Goal: Transaction & Acquisition: Purchase product/service

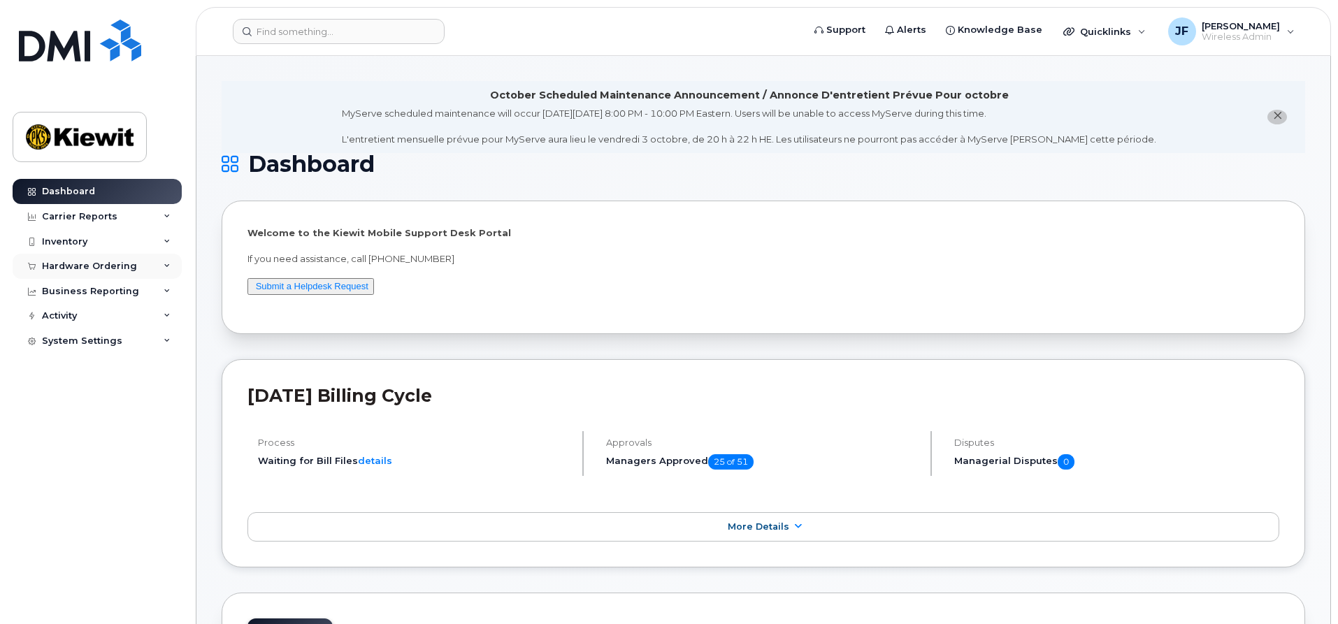
click at [159, 272] on div "Hardware Ordering" at bounding box center [97, 266] width 169 height 25
click at [72, 322] on div "Orders" at bounding box center [65, 319] width 34 height 13
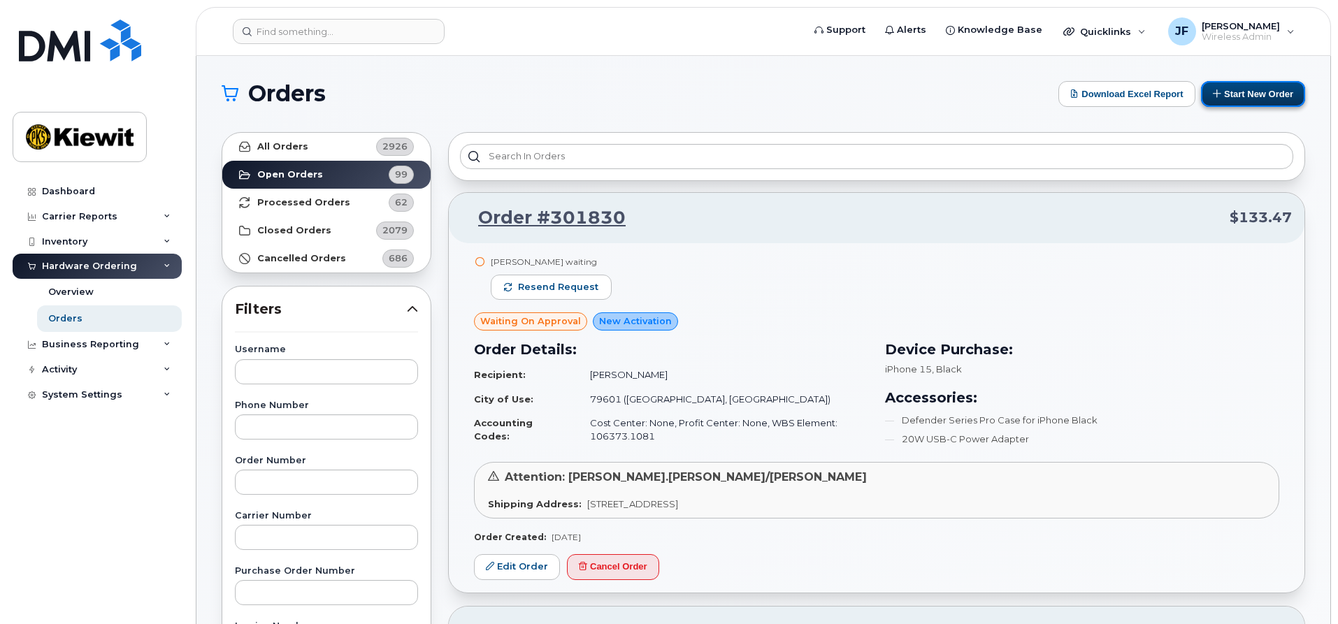
click at [1250, 97] on button "Start New Order" at bounding box center [1253, 94] width 104 height 26
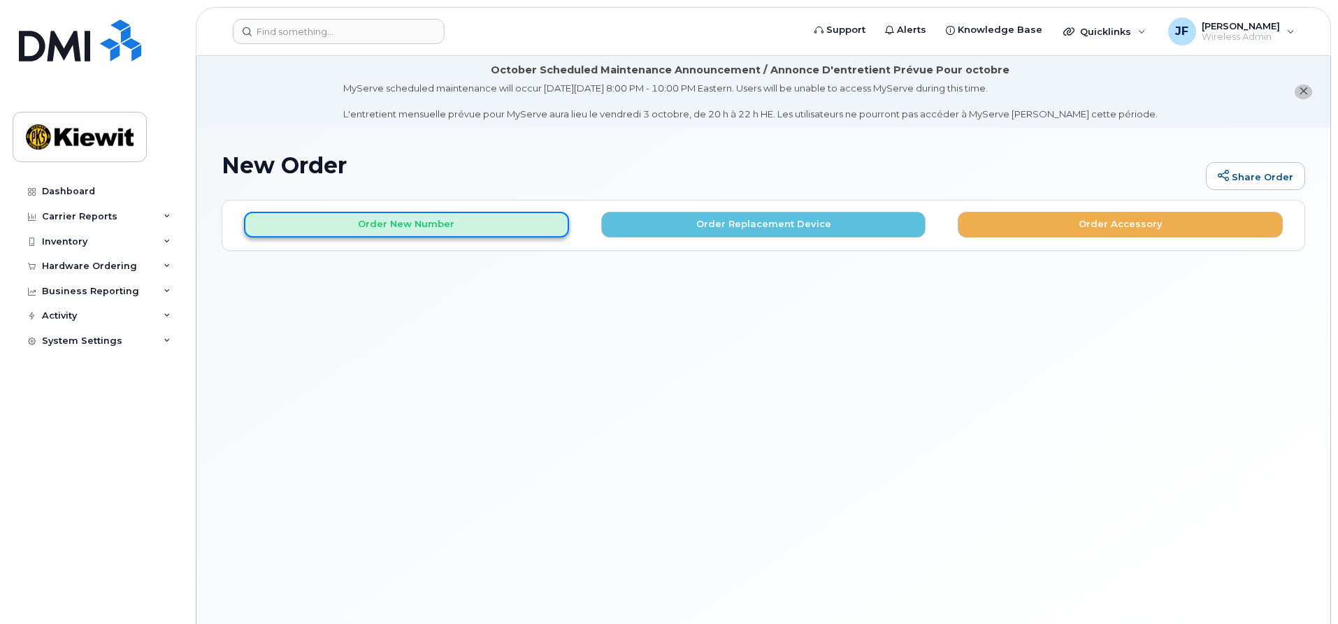
click at [514, 228] on button "Order New Number" at bounding box center [406, 225] width 325 height 26
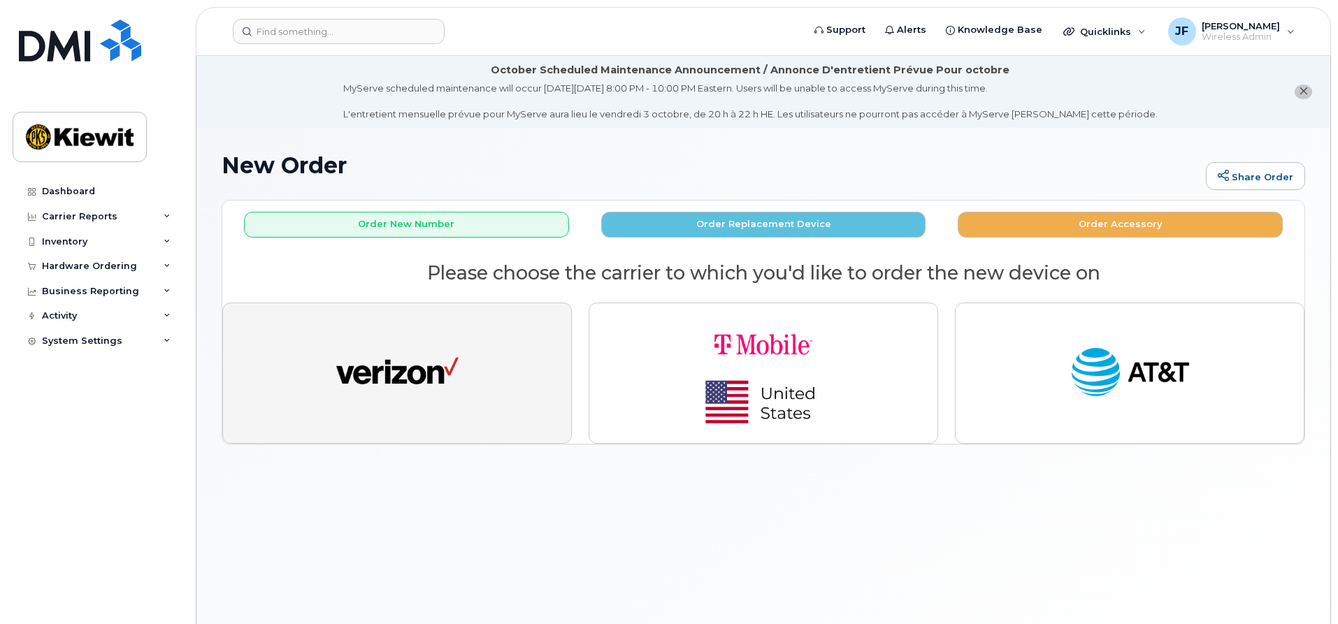
click at [524, 385] on button "button" at bounding box center [397, 373] width 350 height 141
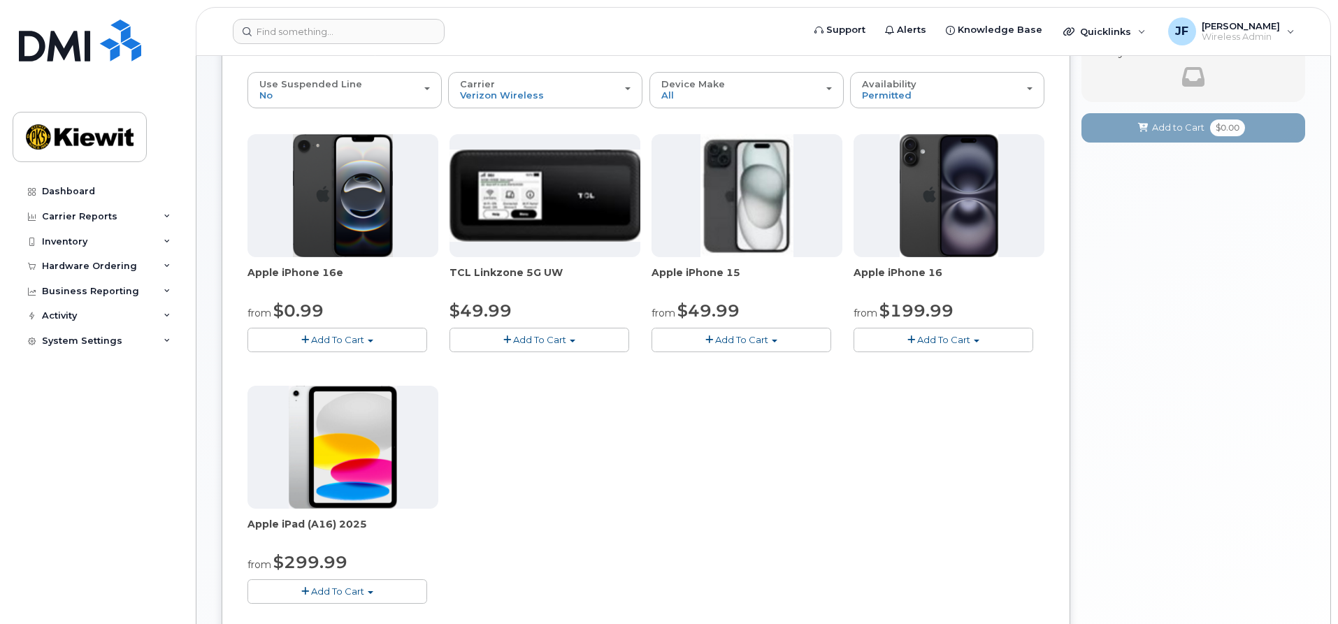
scroll to position [140, 0]
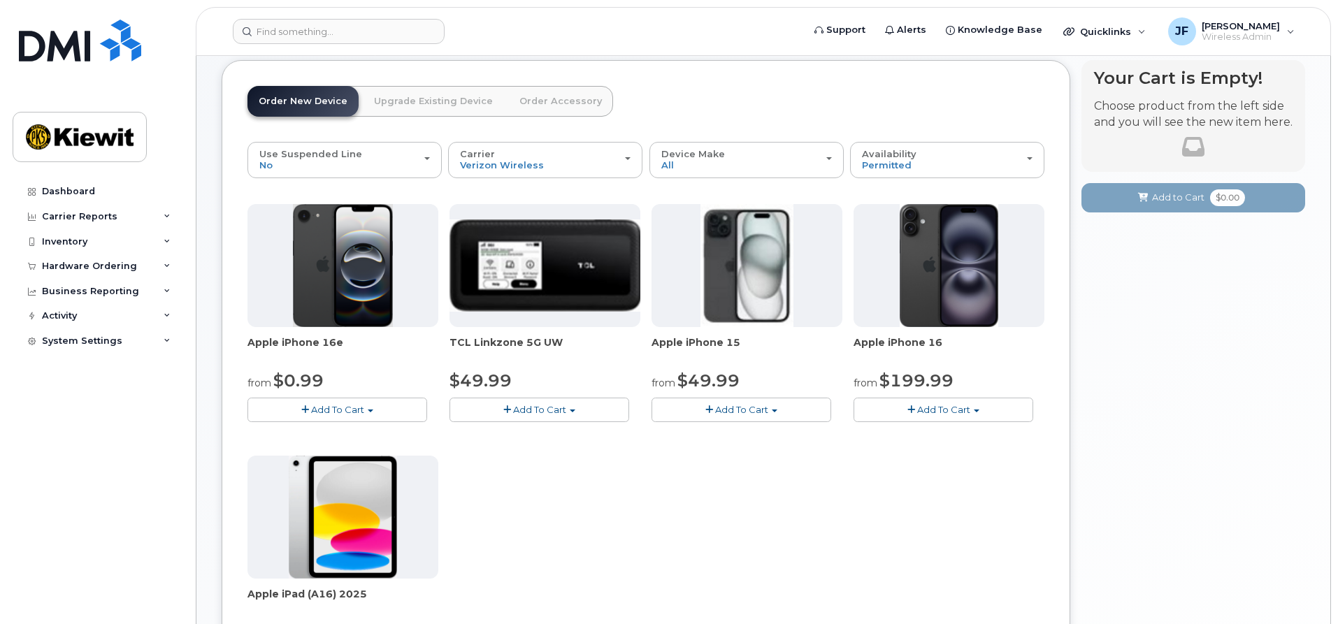
click at [789, 410] on button "Add To Cart" at bounding box center [742, 410] width 180 height 24
click at [771, 437] on link "$49.99 - 2 Year Activation (128GB)" at bounding box center [748, 435] width 187 height 17
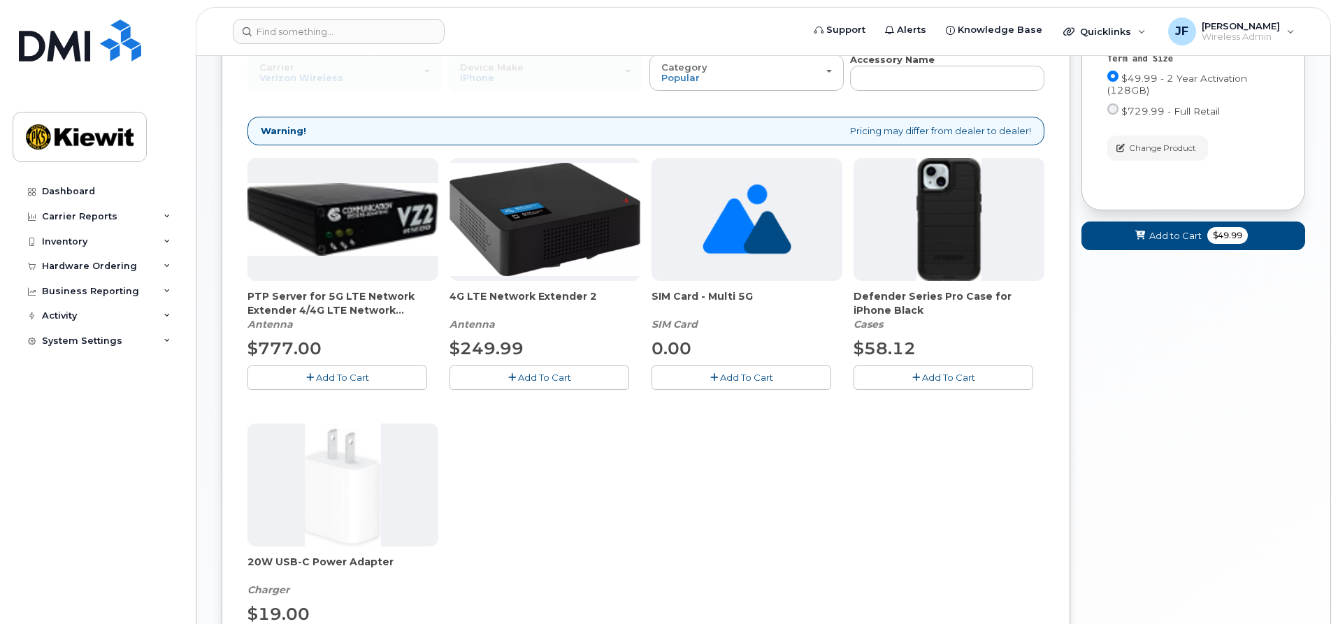
scroll to position [231, 0]
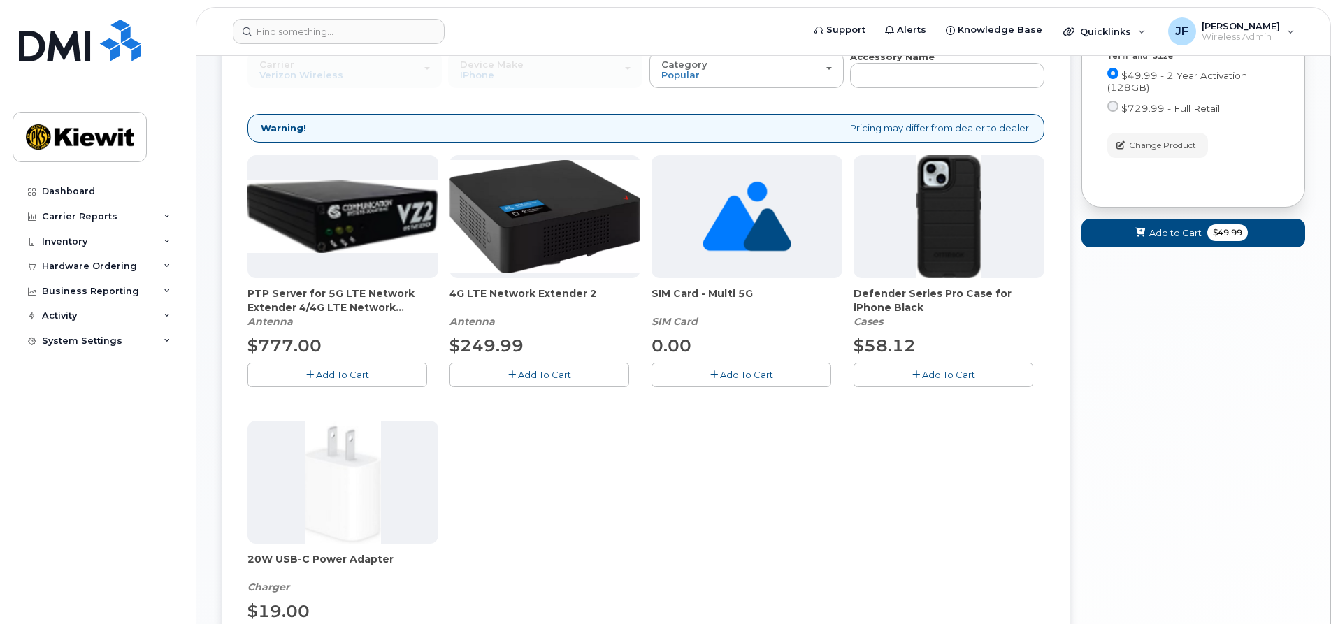
click at [933, 373] on span "Add To Cart" at bounding box center [948, 374] width 53 height 11
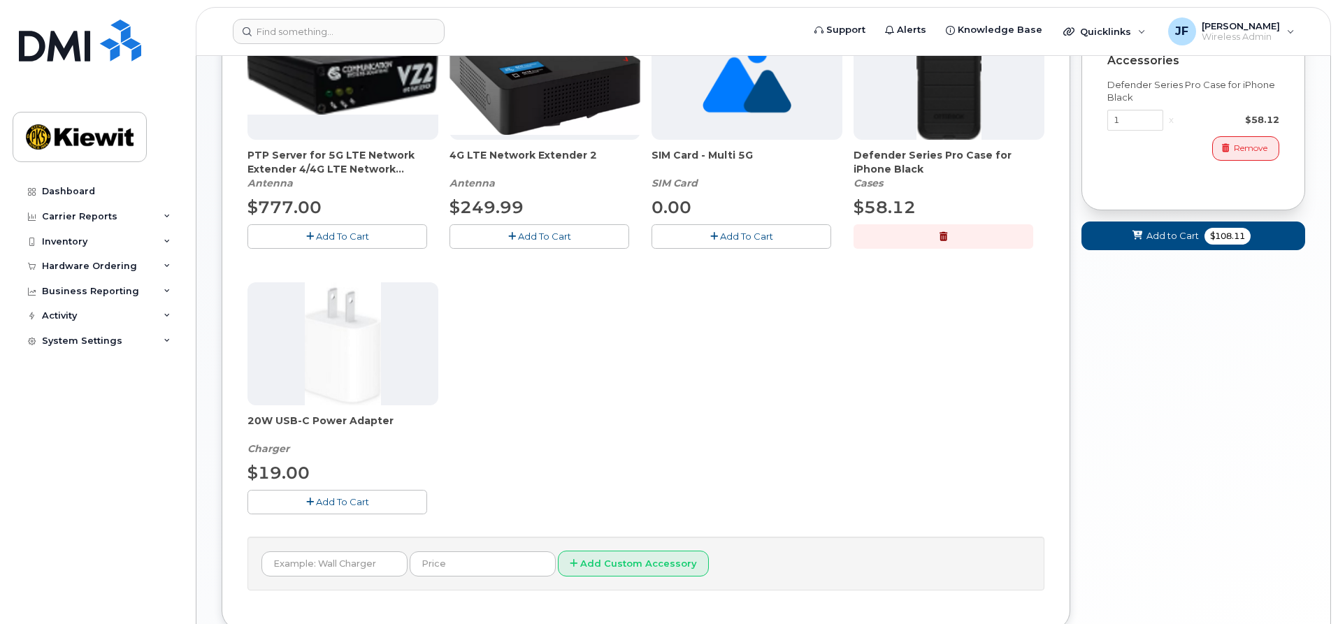
scroll to position [371, 0]
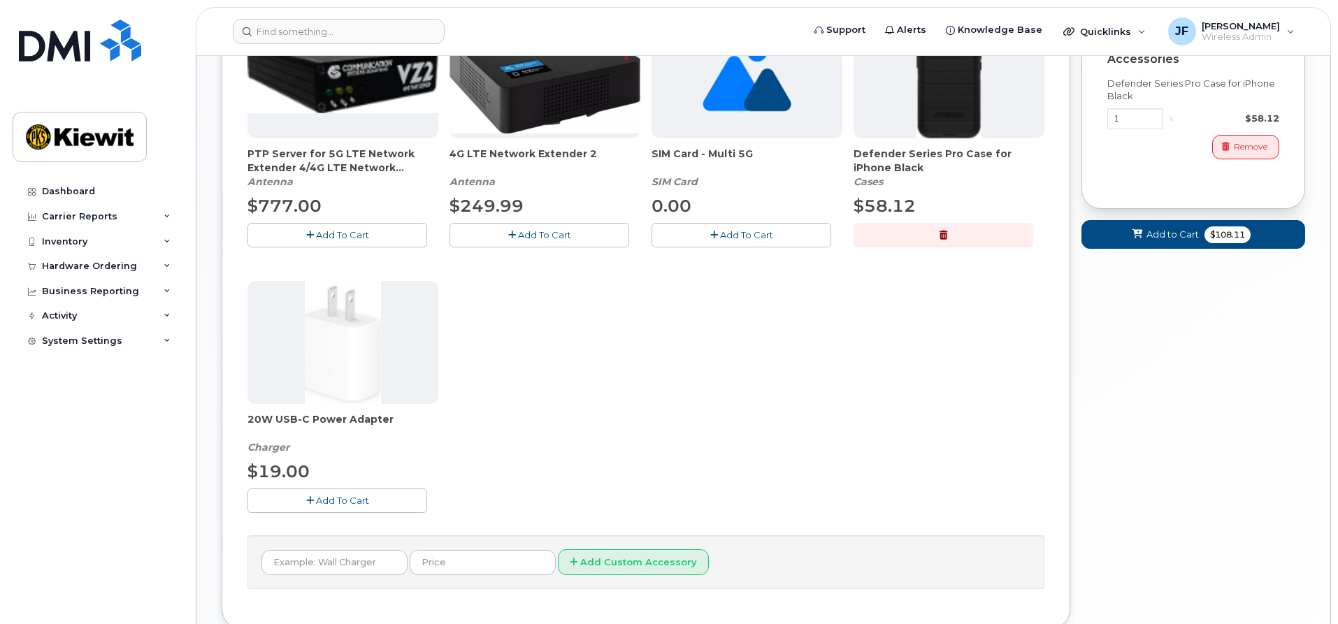
click at [413, 496] on button "Add To Cart" at bounding box center [338, 501] width 180 height 24
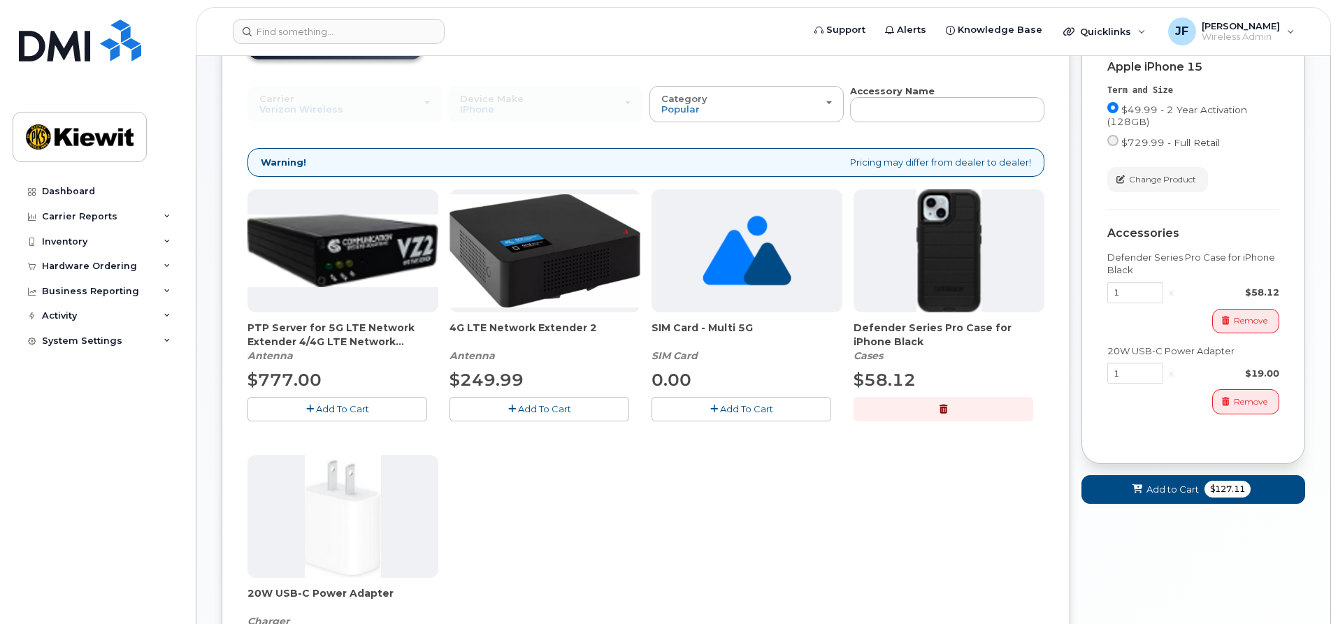
scroll to position [162, 0]
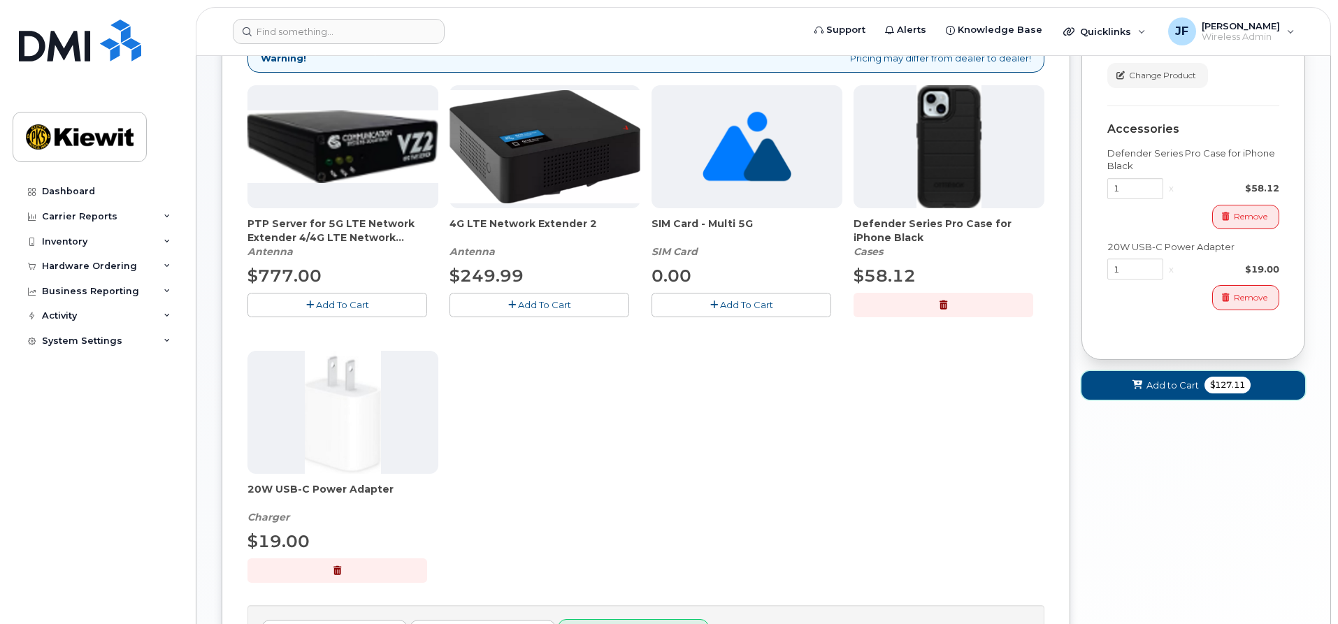
click at [1155, 387] on span "Add to Cart" at bounding box center [1173, 385] width 52 height 13
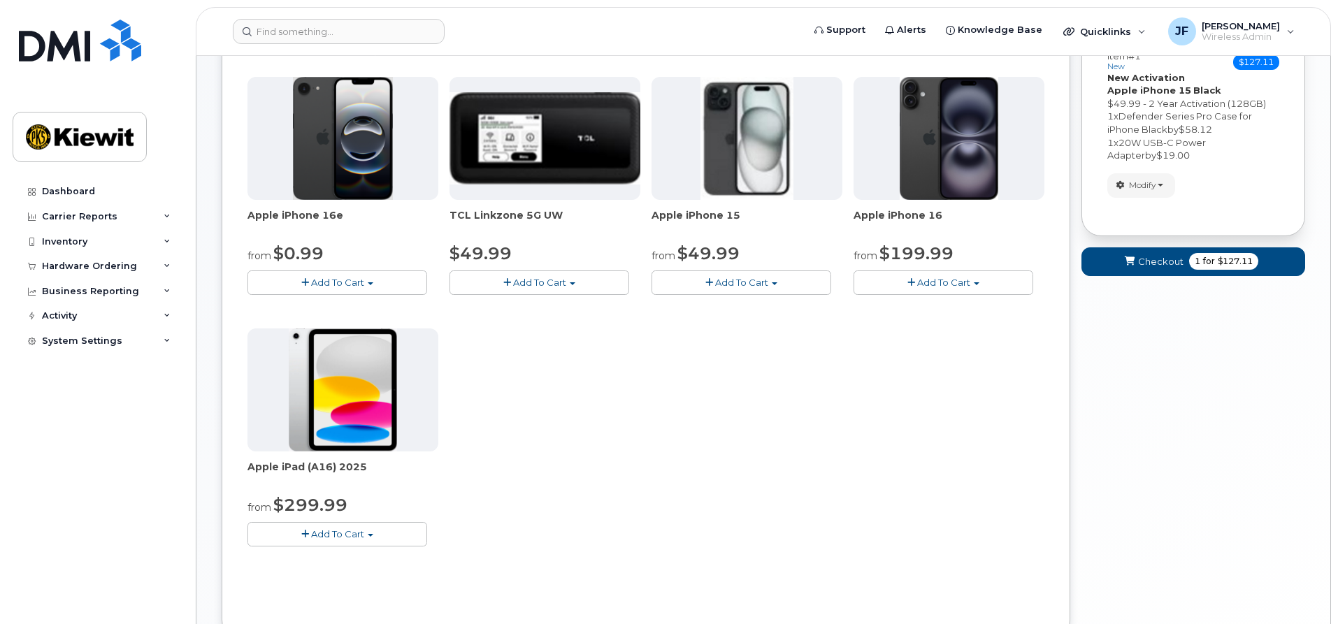
scroll to position [234, 0]
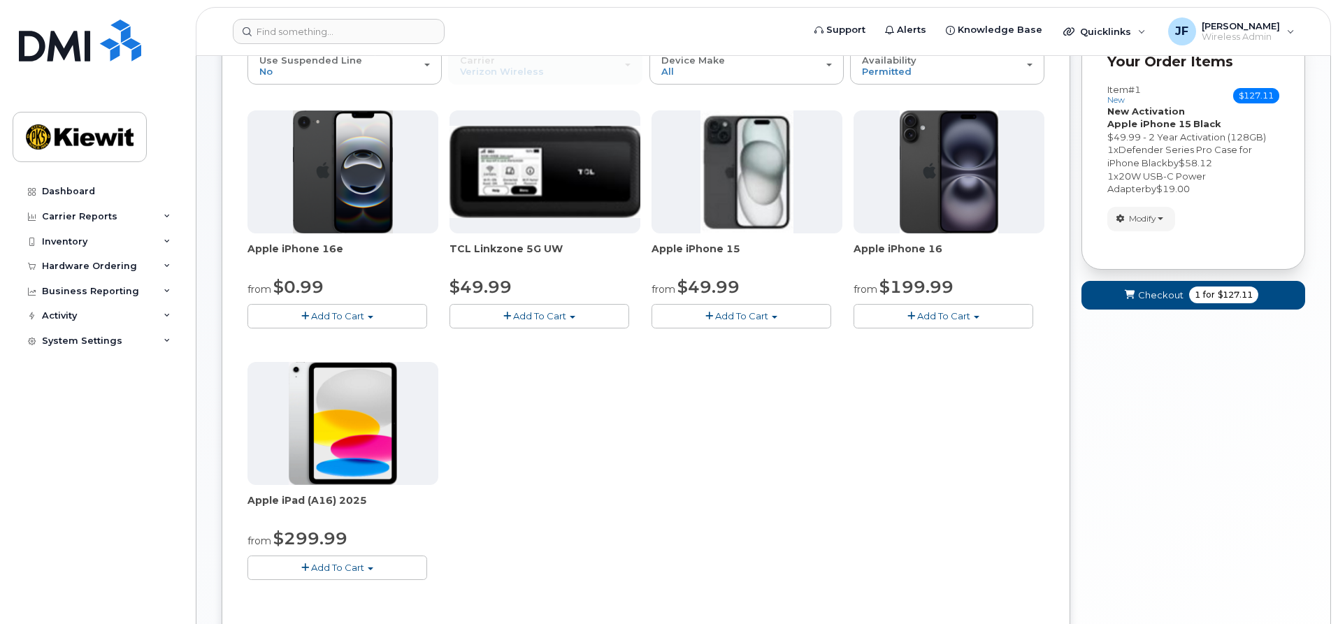
click at [765, 319] on span "Add To Cart" at bounding box center [741, 315] width 53 height 11
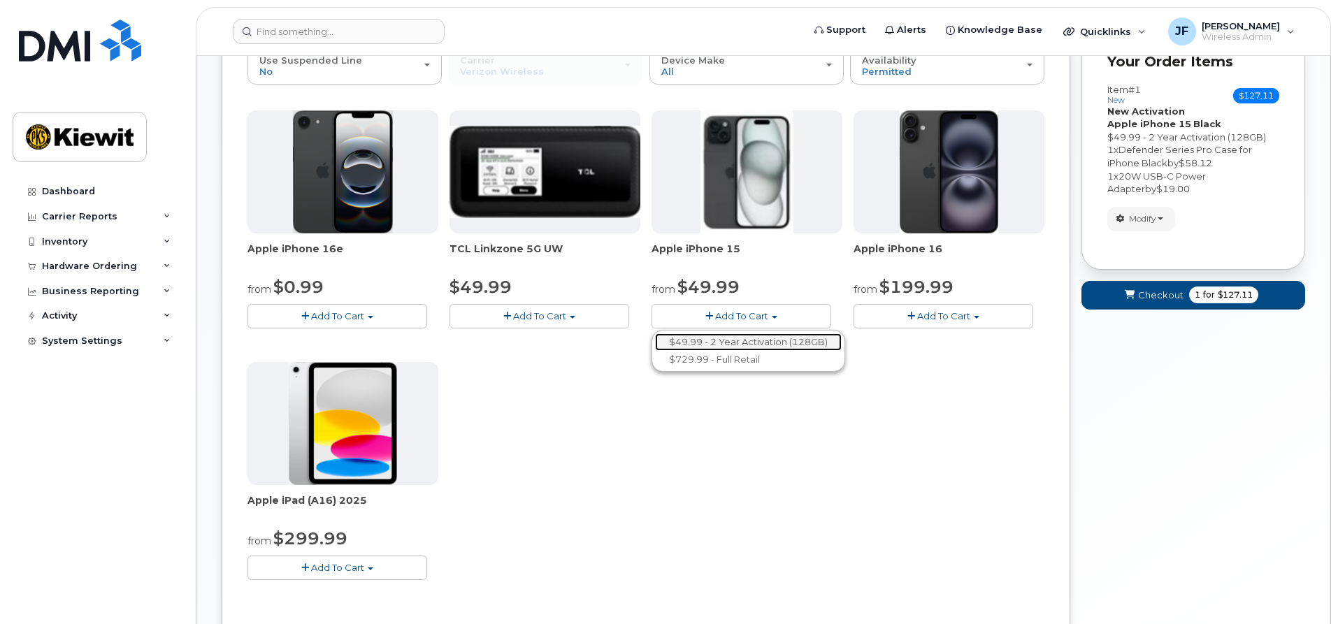
click at [762, 343] on link "$49.99 - 2 Year Activation (128GB)" at bounding box center [748, 342] width 187 height 17
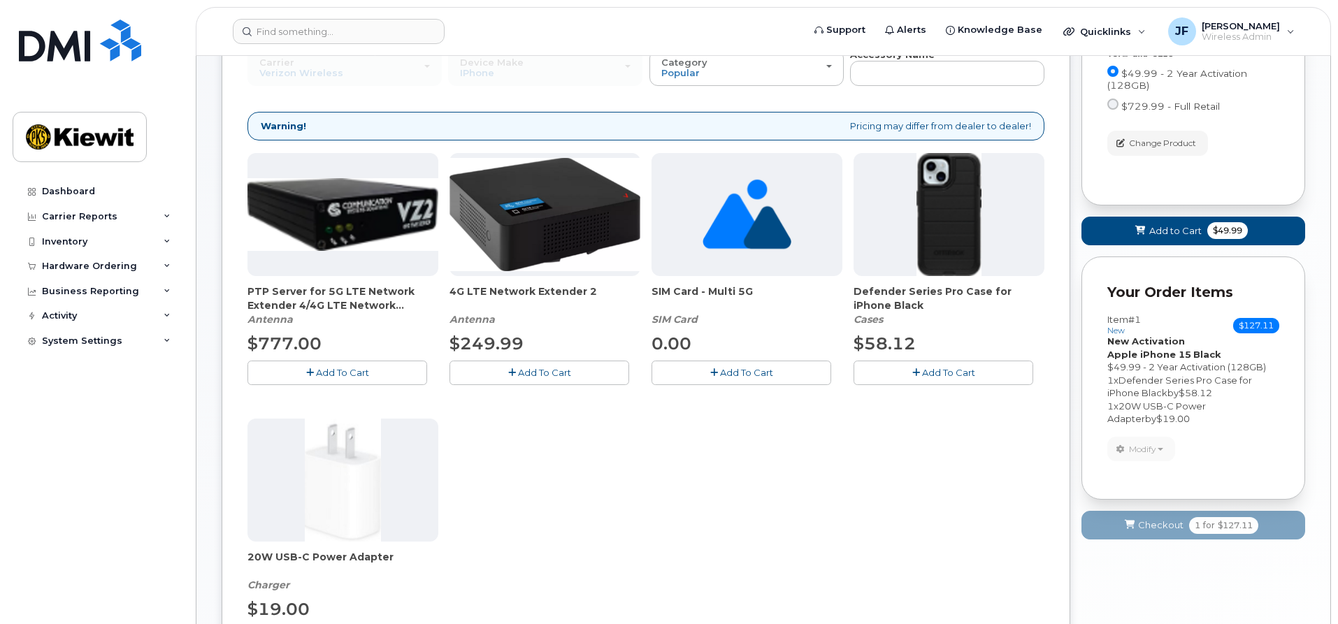
click at [919, 371] on button "Add To Cart" at bounding box center [944, 373] width 180 height 24
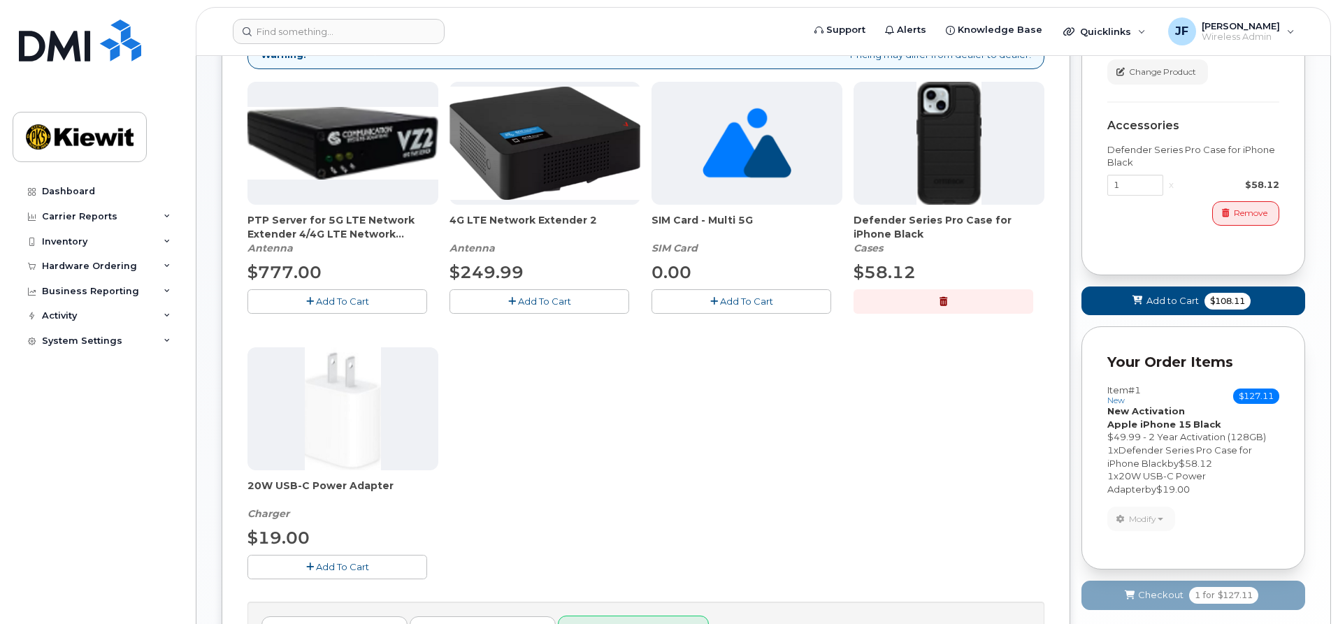
scroll to position [373, 0]
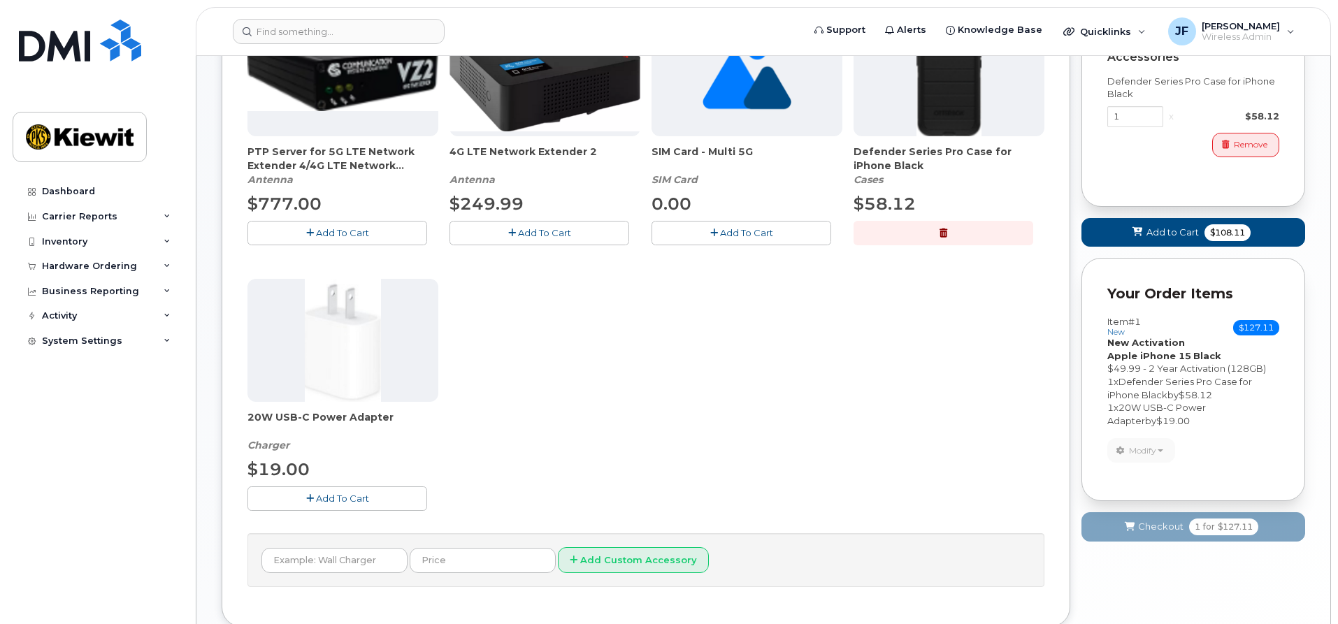
click at [344, 496] on span "Add To Cart" at bounding box center [342, 498] width 53 height 11
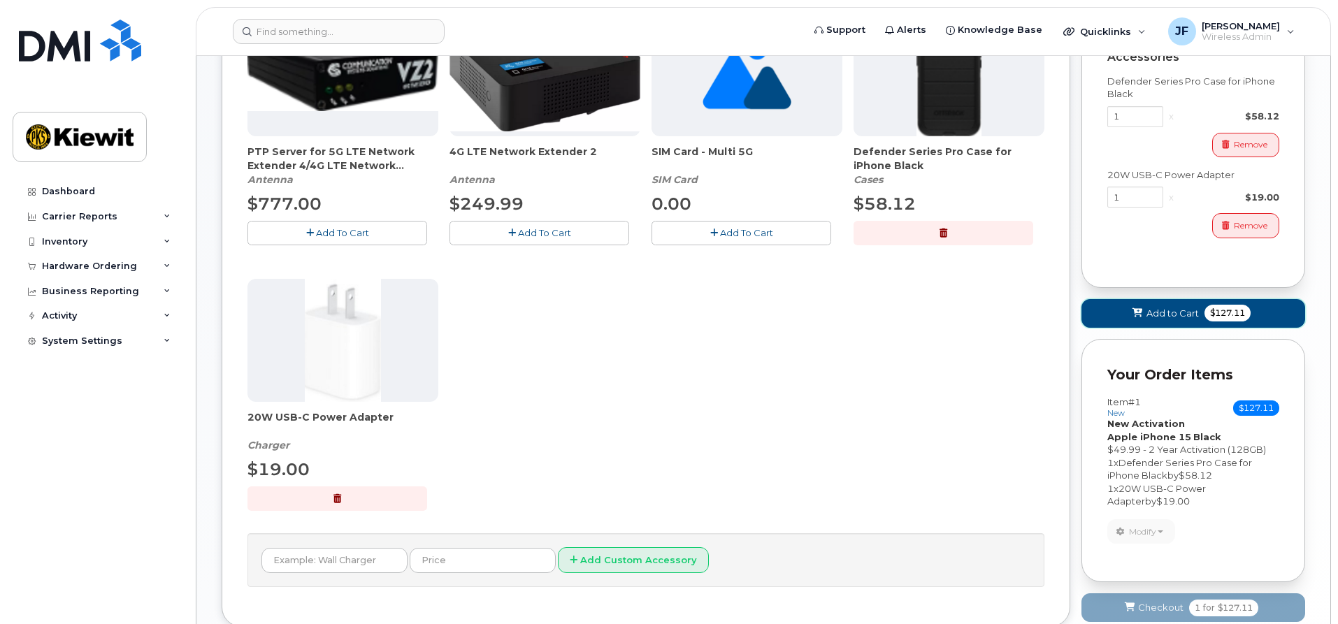
click at [1134, 319] on span at bounding box center [1137, 313] width 13 height 13
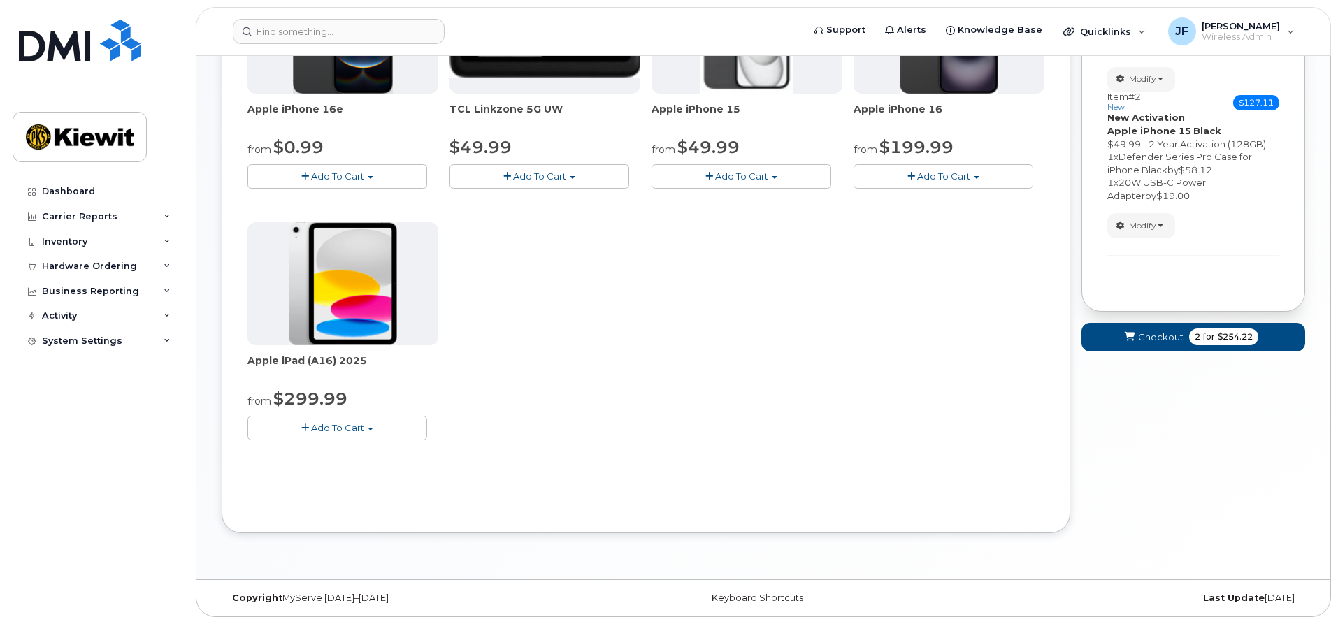
click at [759, 174] on span "Add To Cart" at bounding box center [741, 176] width 53 height 11
click at [755, 203] on link "$49.99 - 2 Year Activation (128GB)" at bounding box center [748, 202] width 187 height 17
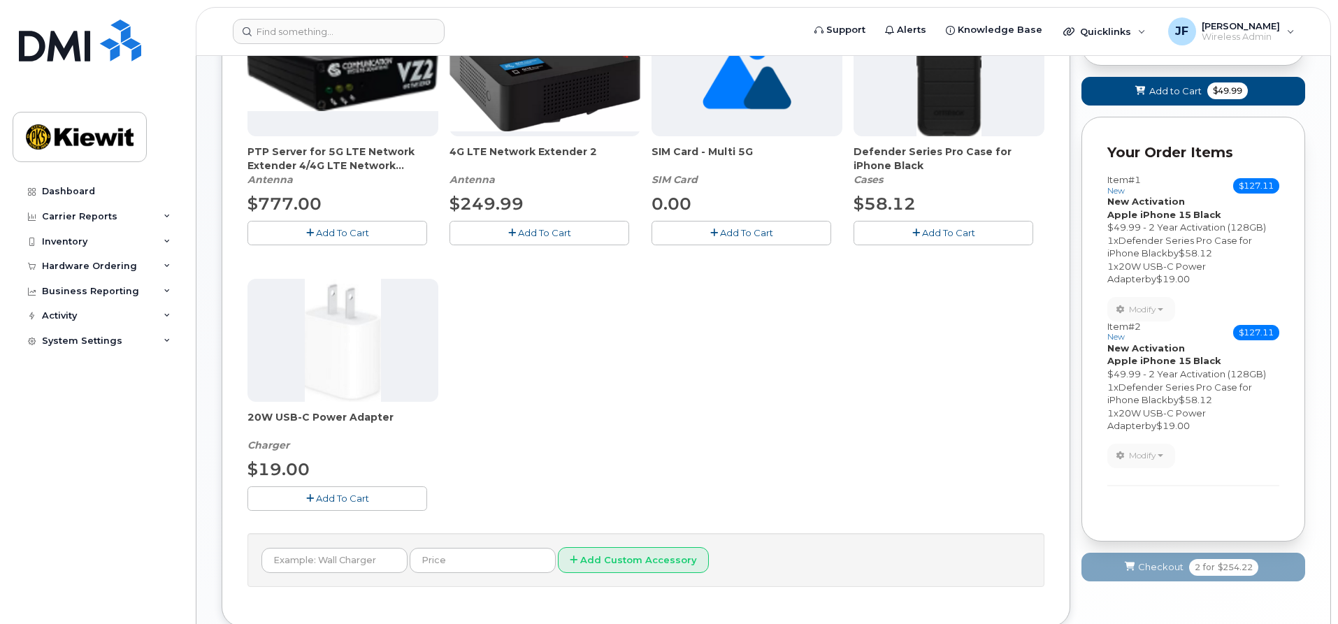
drag, startPoint x: 912, startPoint y: 238, endPoint x: 910, endPoint y: 252, distance: 13.4
click at [912, 238] on button "Add To Cart" at bounding box center [944, 233] width 180 height 24
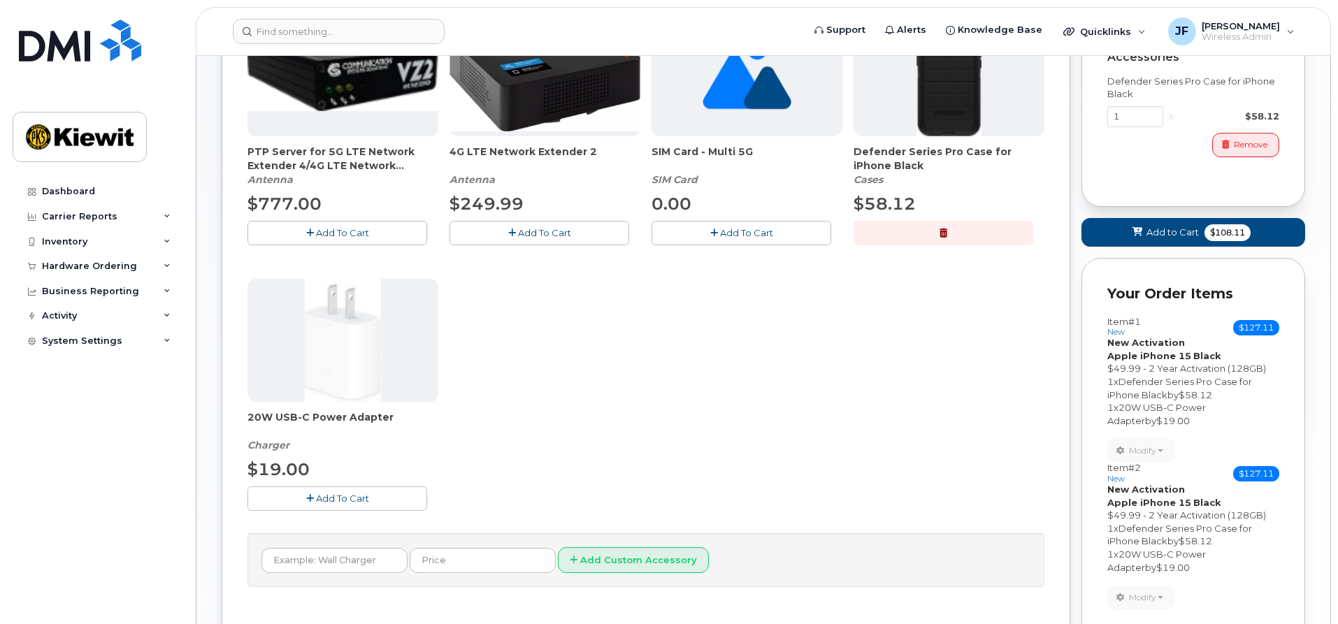
click at [379, 503] on button "Add To Cart" at bounding box center [338, 499] width 180 height 24
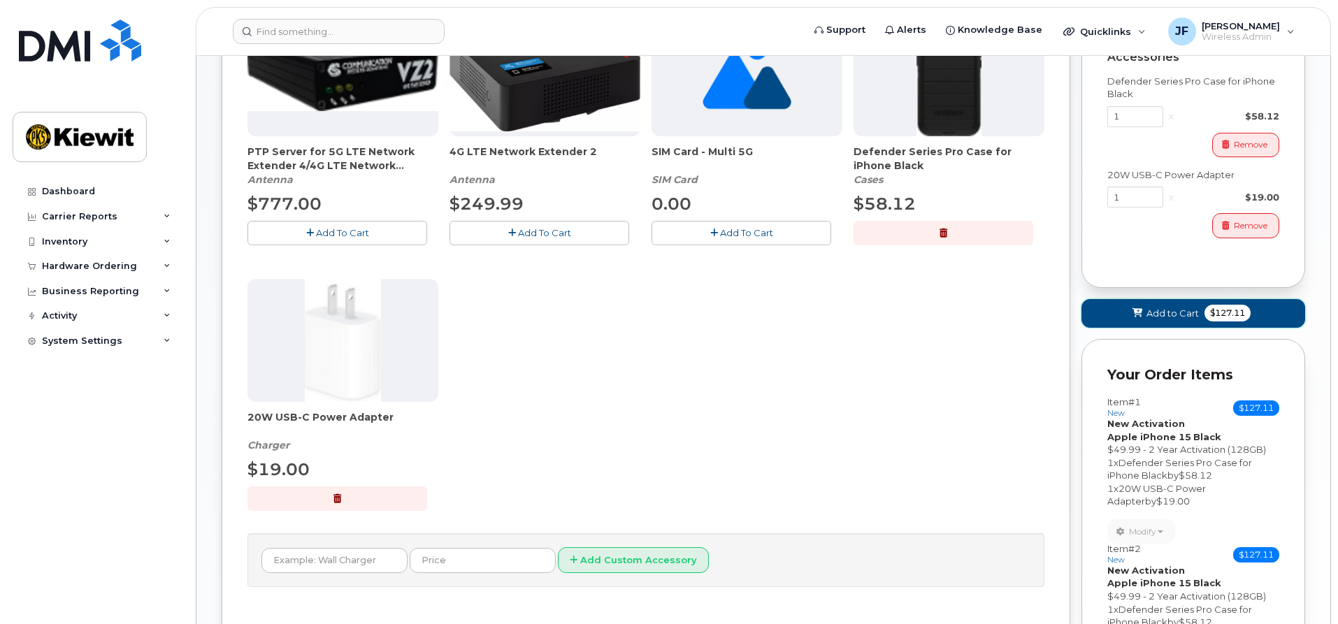
click at [1234, 317] on span "$127.11" at bounding box center [1228, 313] width 46 height 17
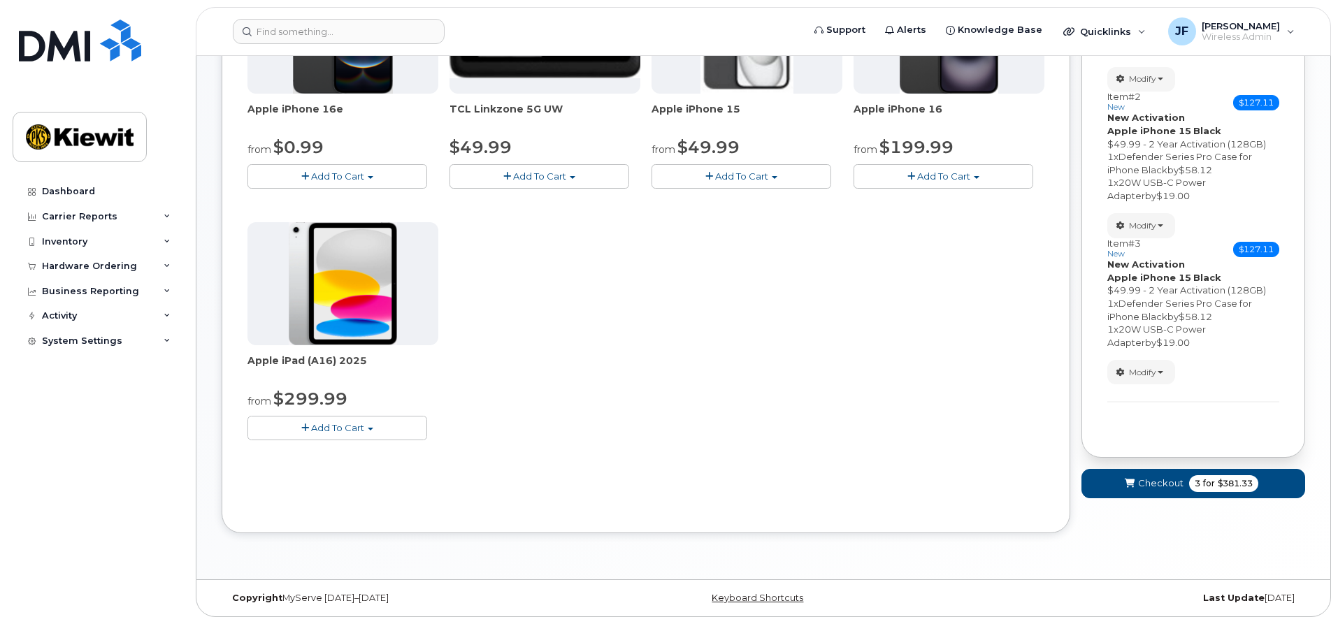
click at [731, 189] on div "Apple iPhone 16e from $0.99 Add To Cart $0.99 - 2 Year Activation (128GB) $599.…" at bounding box center [646, 217] width 797 height 492
click at [734, 178] on span "Add To Cart" at bounding box center [741, 176] width 53 height 11
click at [752, 205] on link "$49.99 - 2 Year Activation (128GB)" at bounding box center [748, 202] width 187 height 17
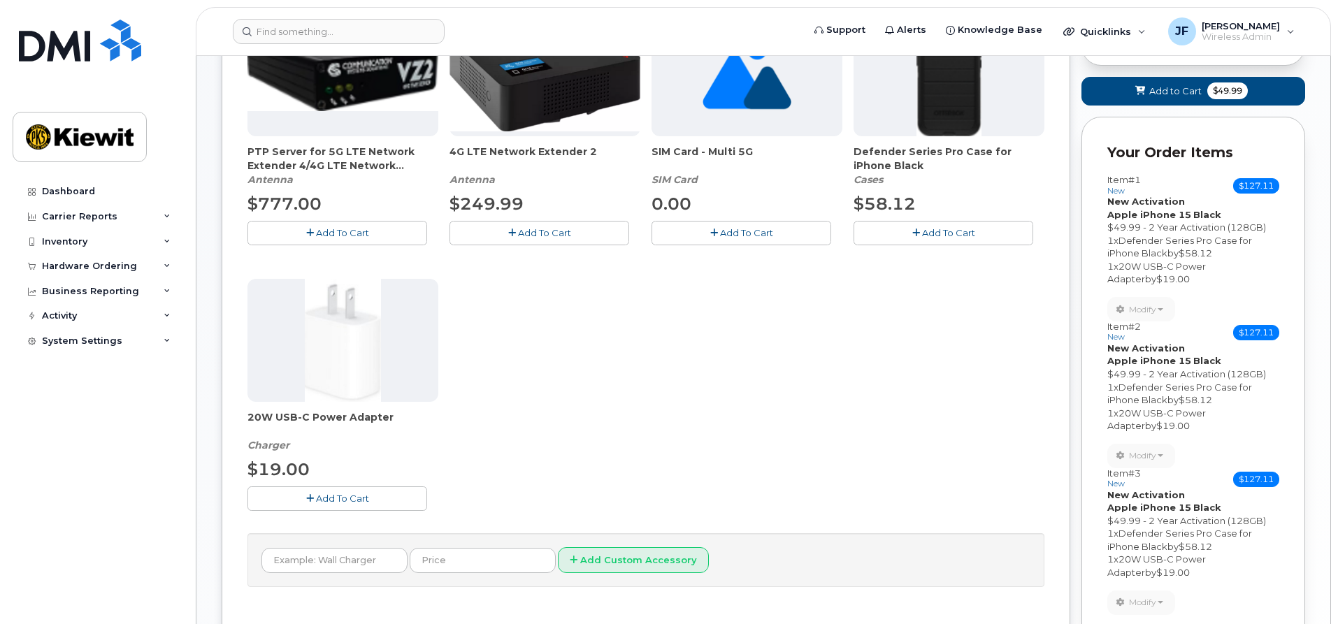
click at [941, 232] on span "Add To Cart" at bounding box center [948, 232] width 53 height 11
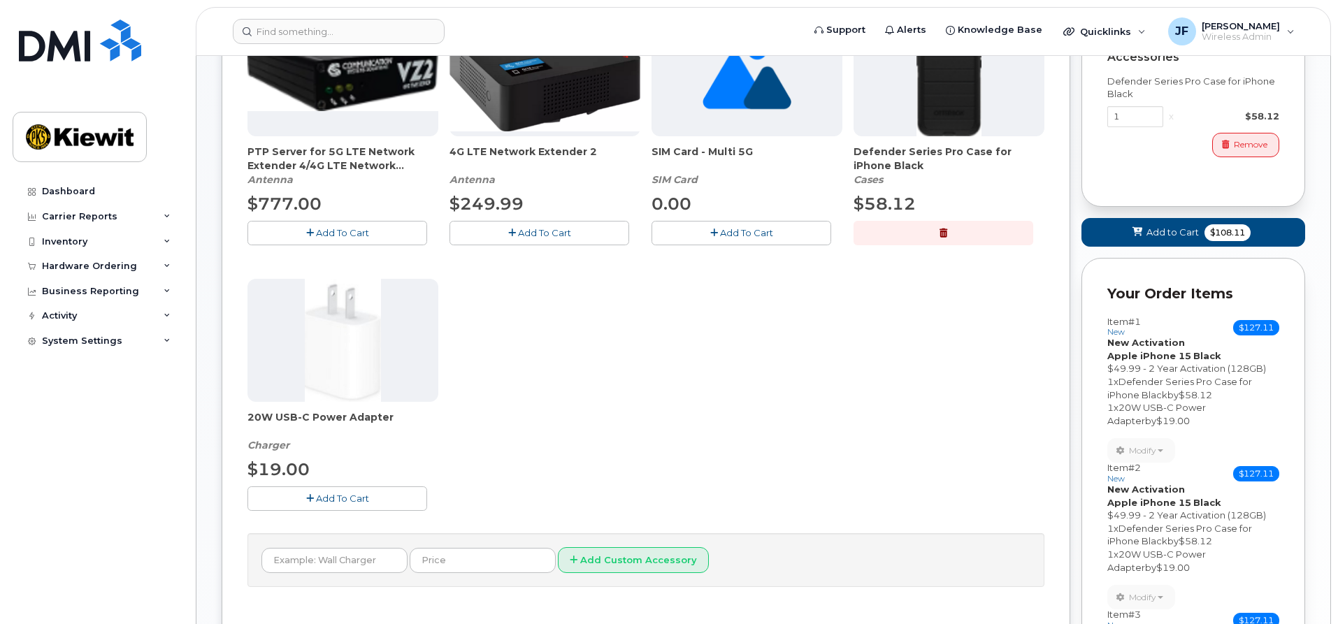
click at [362, 493] on span "Add To Cart" at bounding box center [342, 498] width 53 height 11
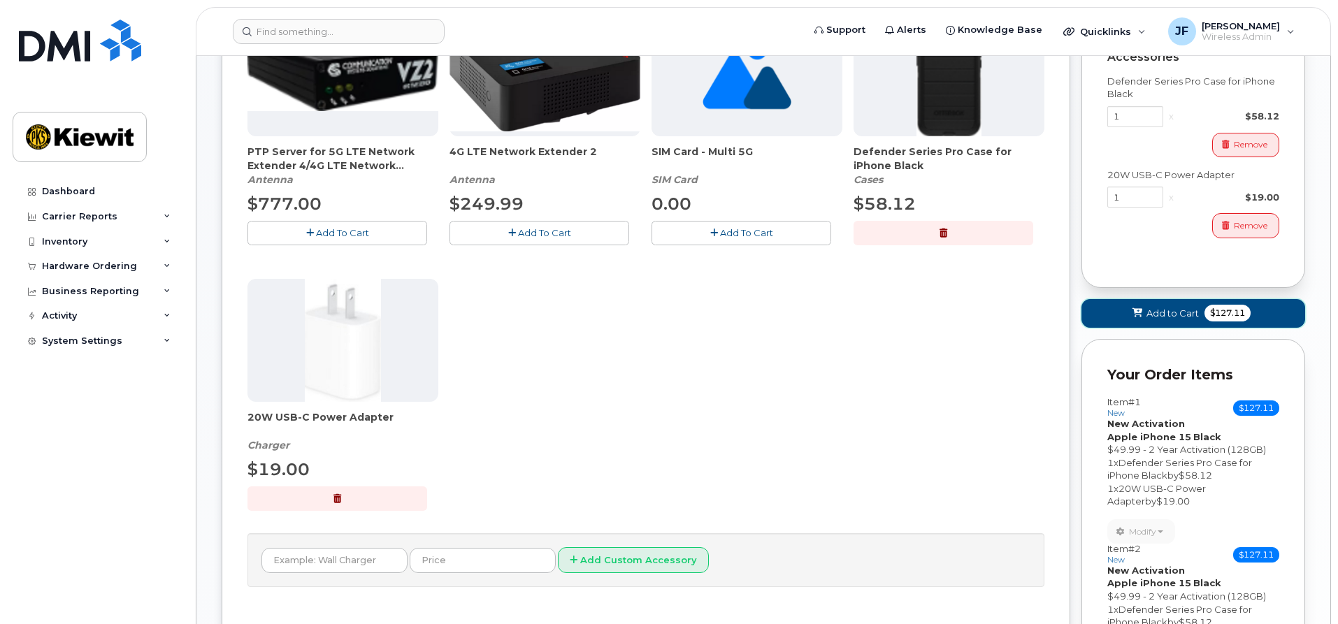
click at [1193, 312] on span "Add to Cart" at bounding box center [1173, 313] width 52 height 13
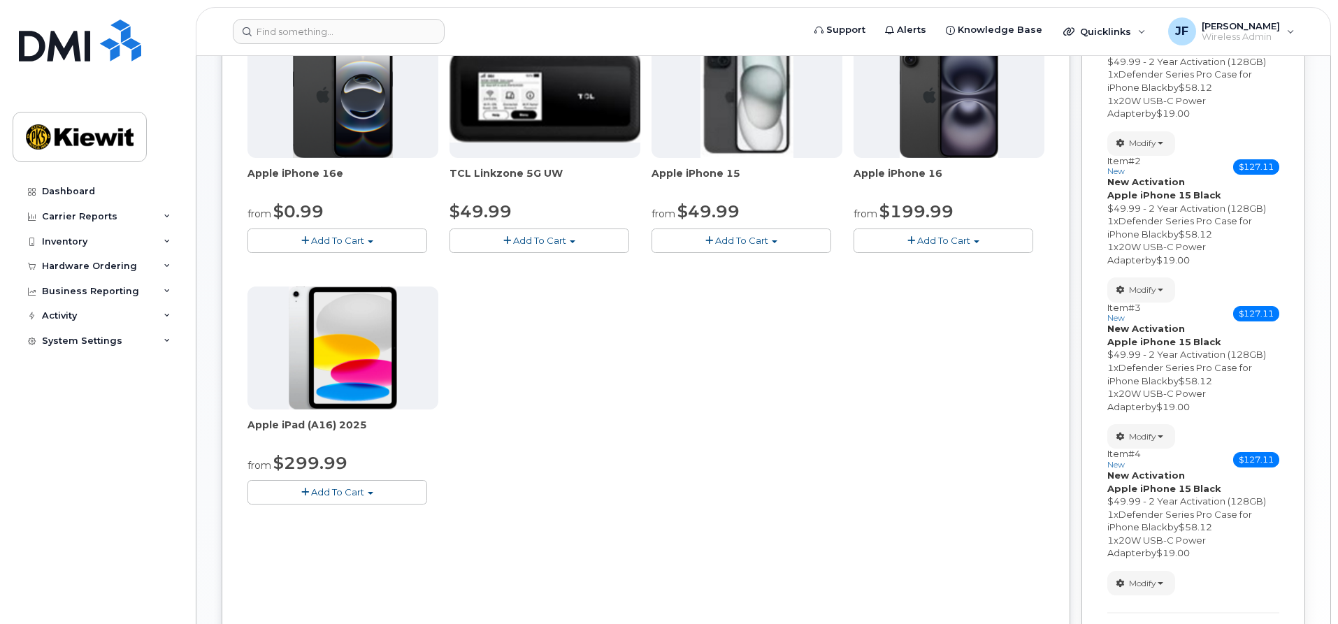
scroll to position [267, 0]
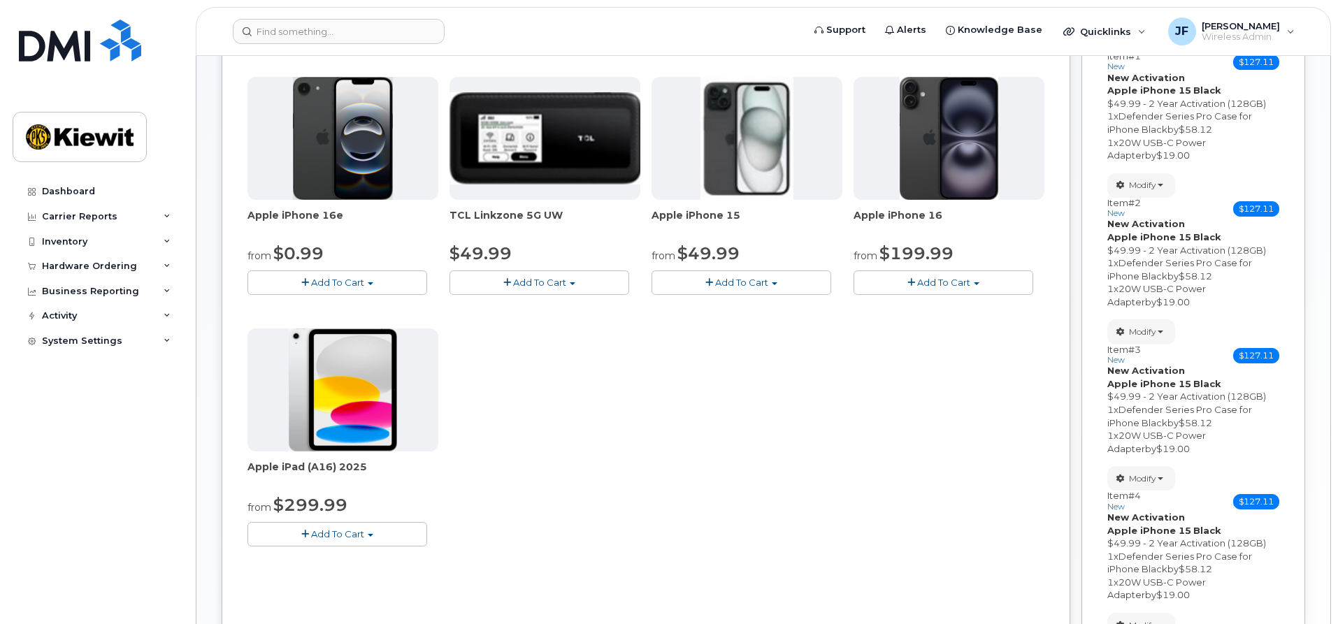
click at [768, 279] on span "Add To Cart" at bounding box center [741, 282] width 53 height 11
click at [777, 308] on link "$49.99 - 2 Year Activation (128GB)" at bounding box center [748, 308] width 187 height 17
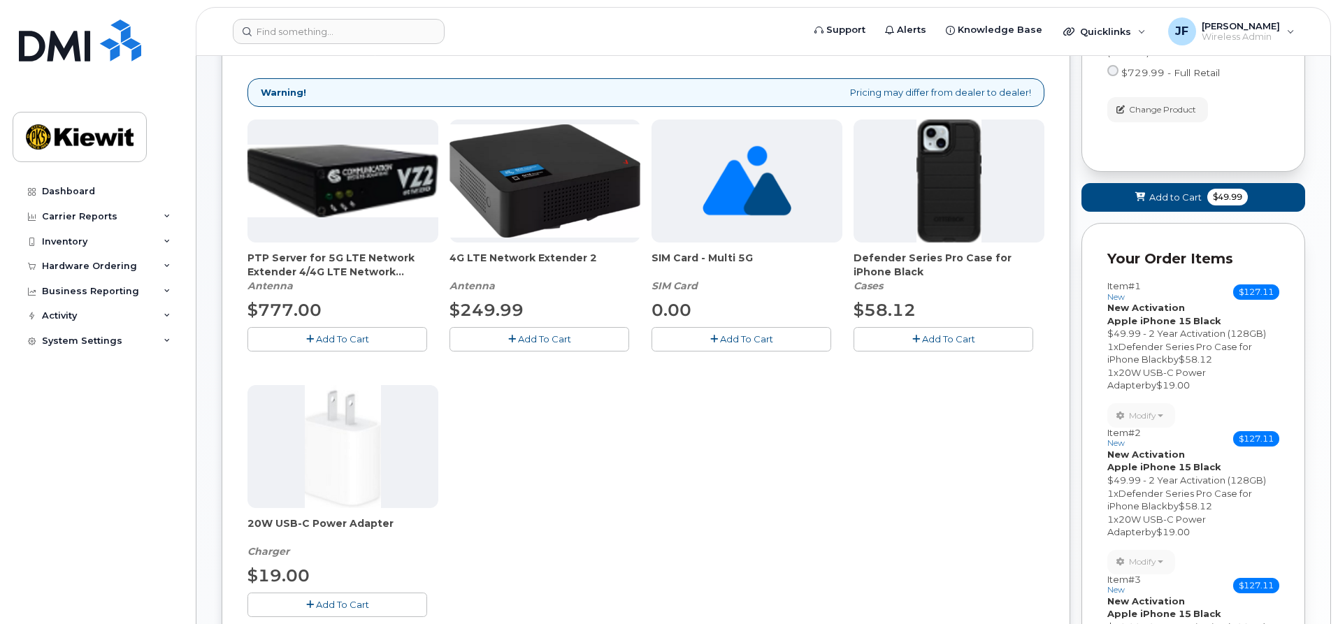
click at [927, 341] on span "Add To Cart" at bounding box center [948, 339] width 53 height 11
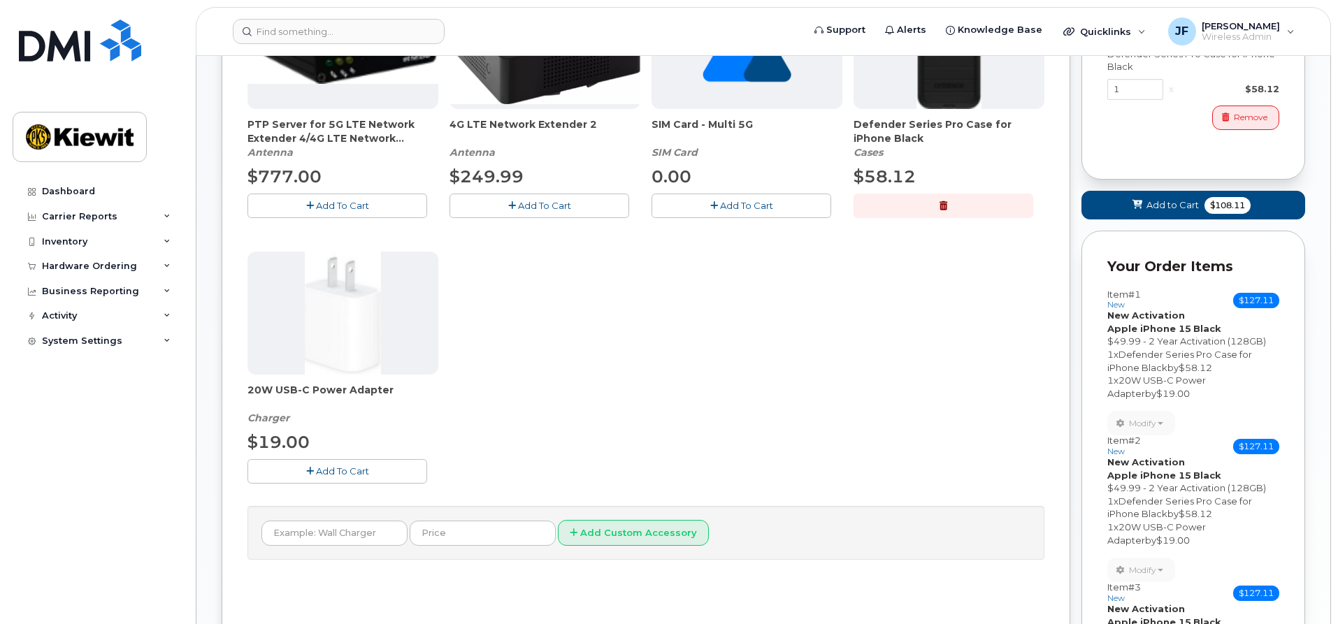
scroll to position [407, 0]
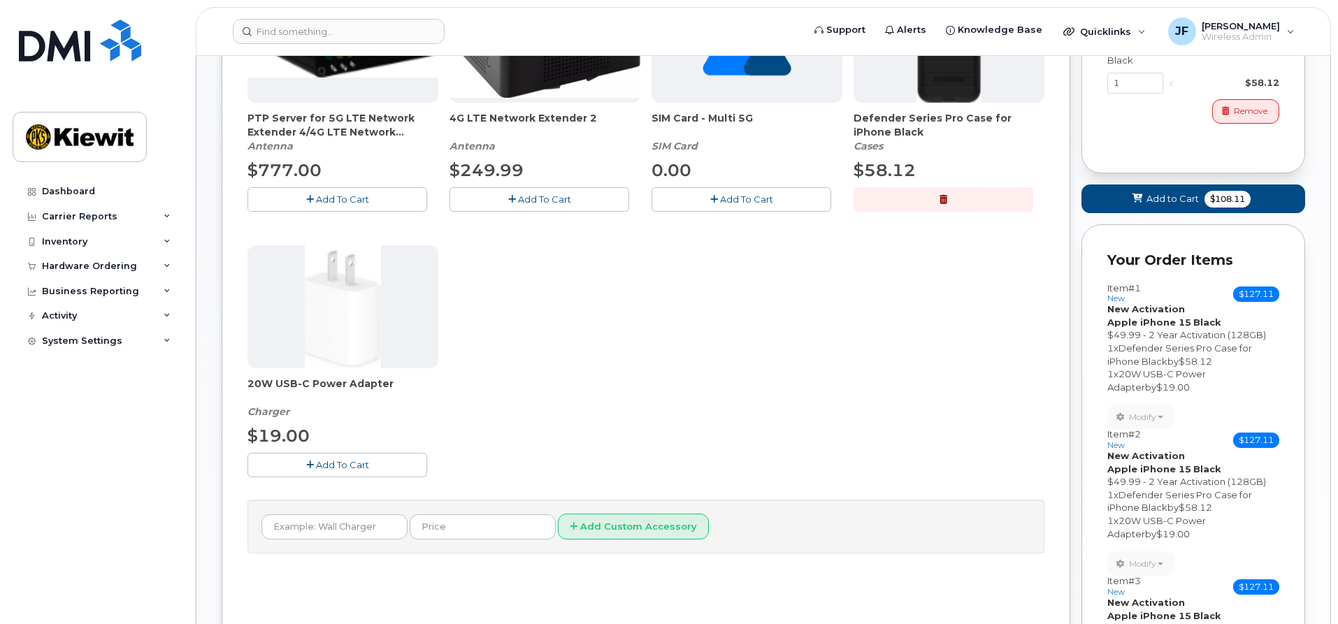
click at [396, 460] on button "Add To Cart" at bounding box center [338, 465] width 180 height 24
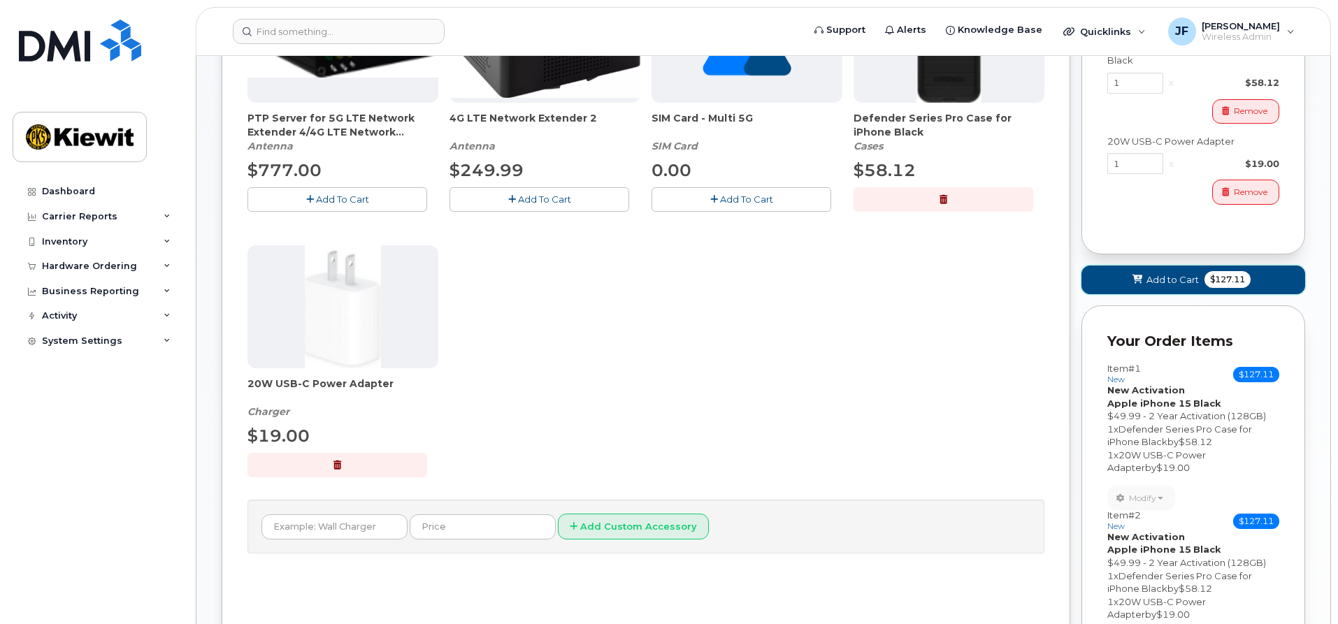
click at [1198, 285] on span "Add to Cart" at bounding box center [1173, 279] width 52 height 13
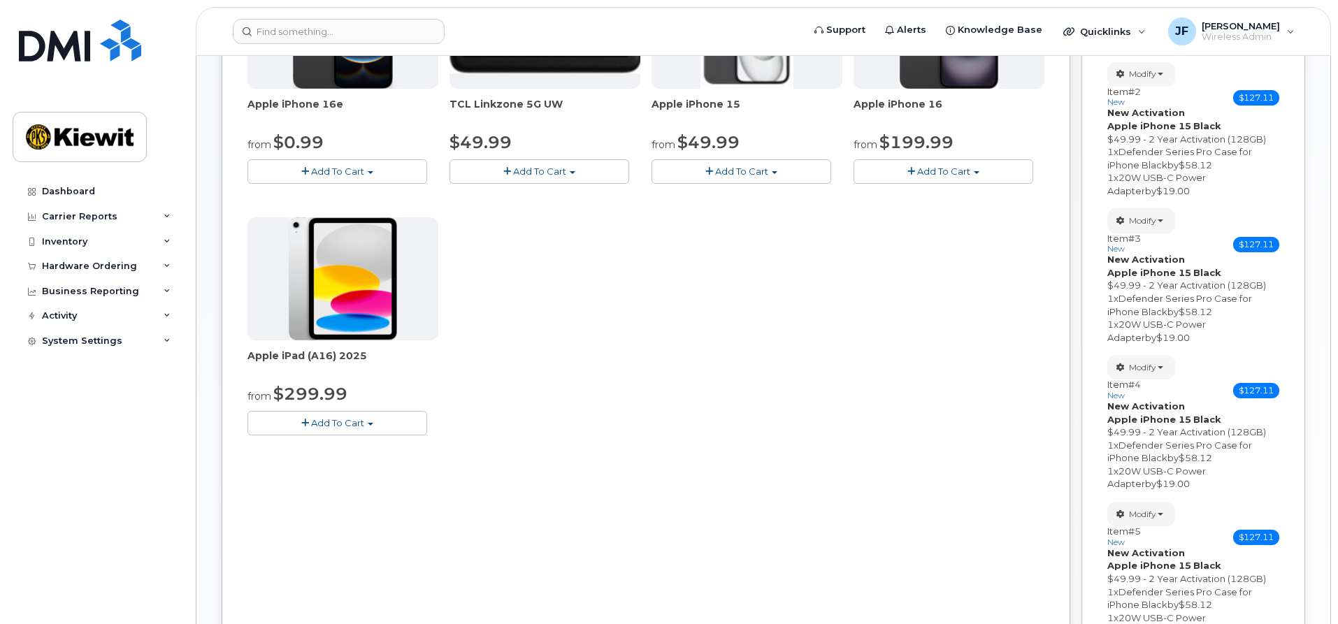
scroll to position [344, 0]
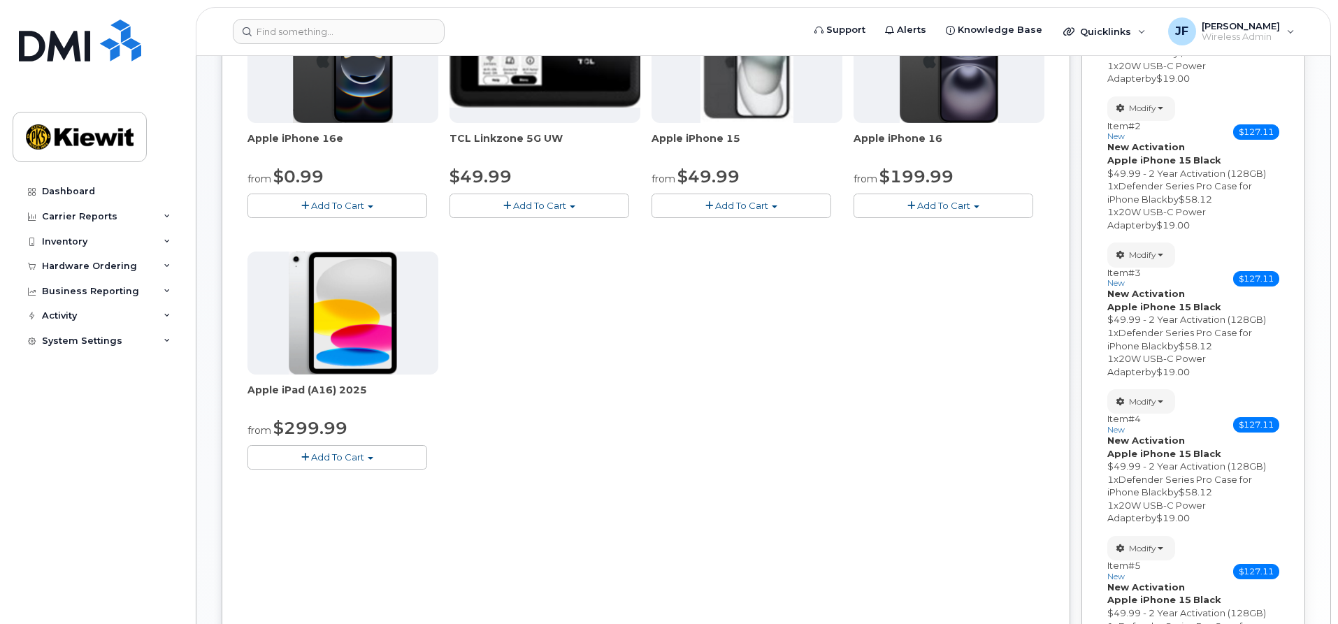
click at [777, 203] on button "Add To Cart" at bounding box center [742, 206] width 180 height 24
click at [777, 230] on link "$49.99 - 2 Year Activation (128GB)" at bounding box center [748, 231] width 187 height 17
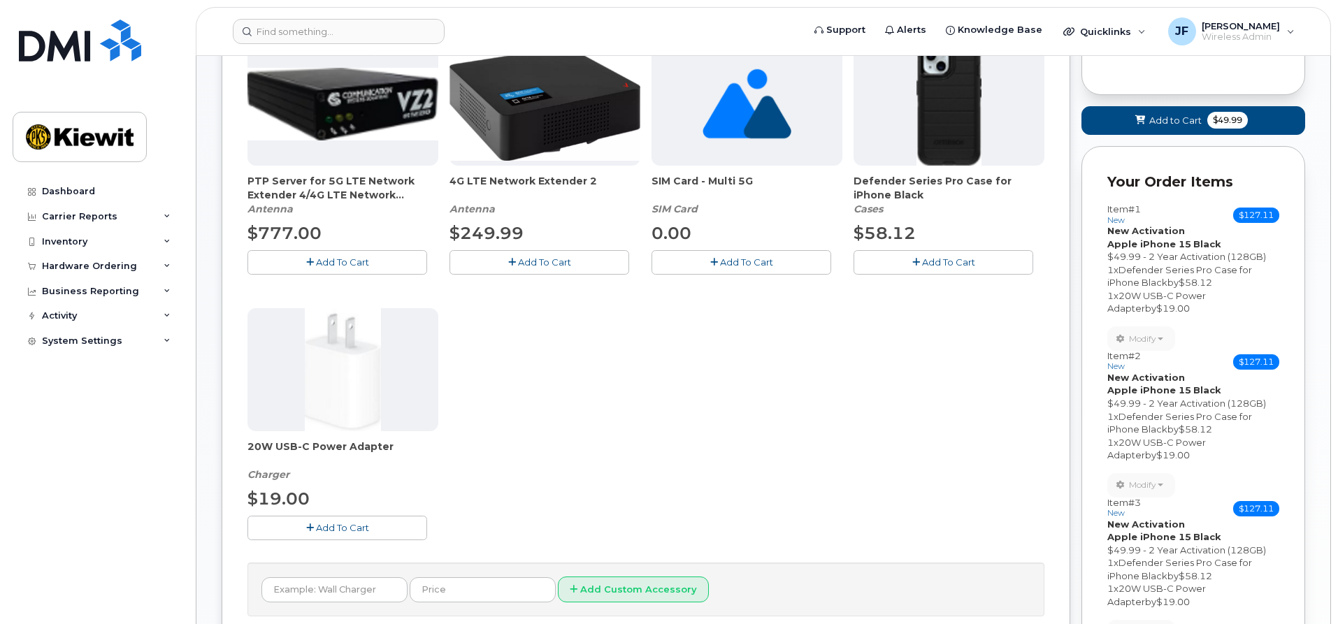
click at [958, 266] on span "Add To Cart" at bounding box center [948, 262] width 53 height 11
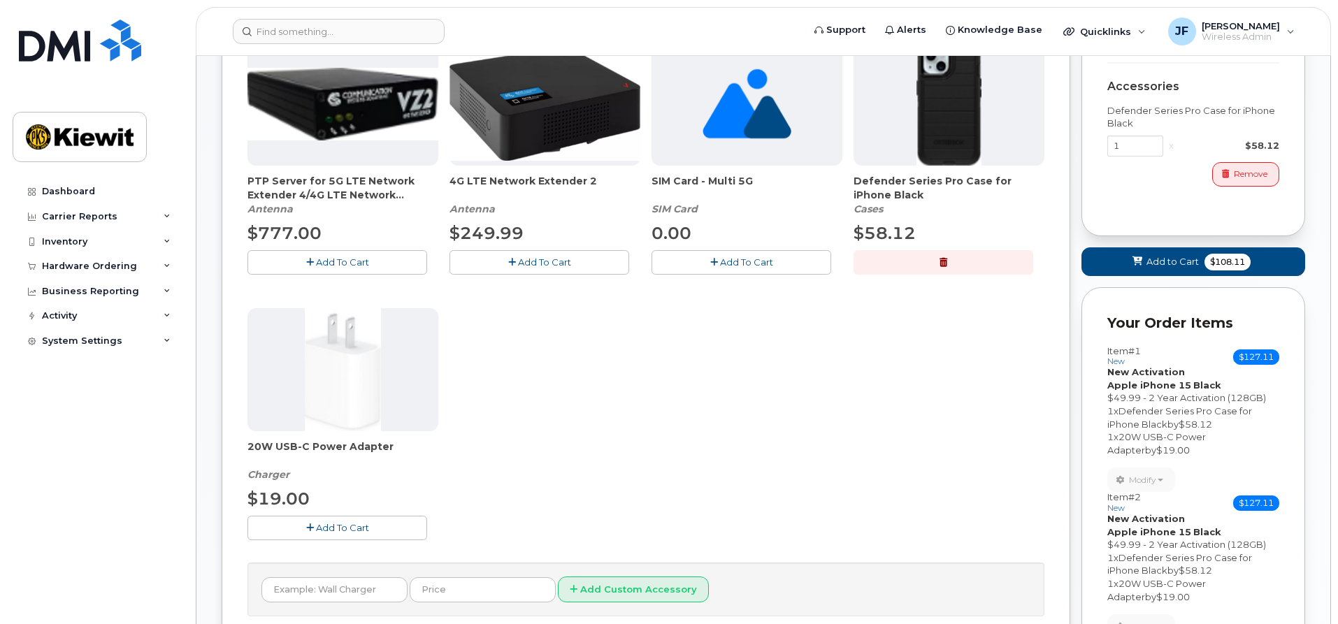
click at [382, 527] on button "Add To Cart" at bounding box center [338, 528] width 180 height 24
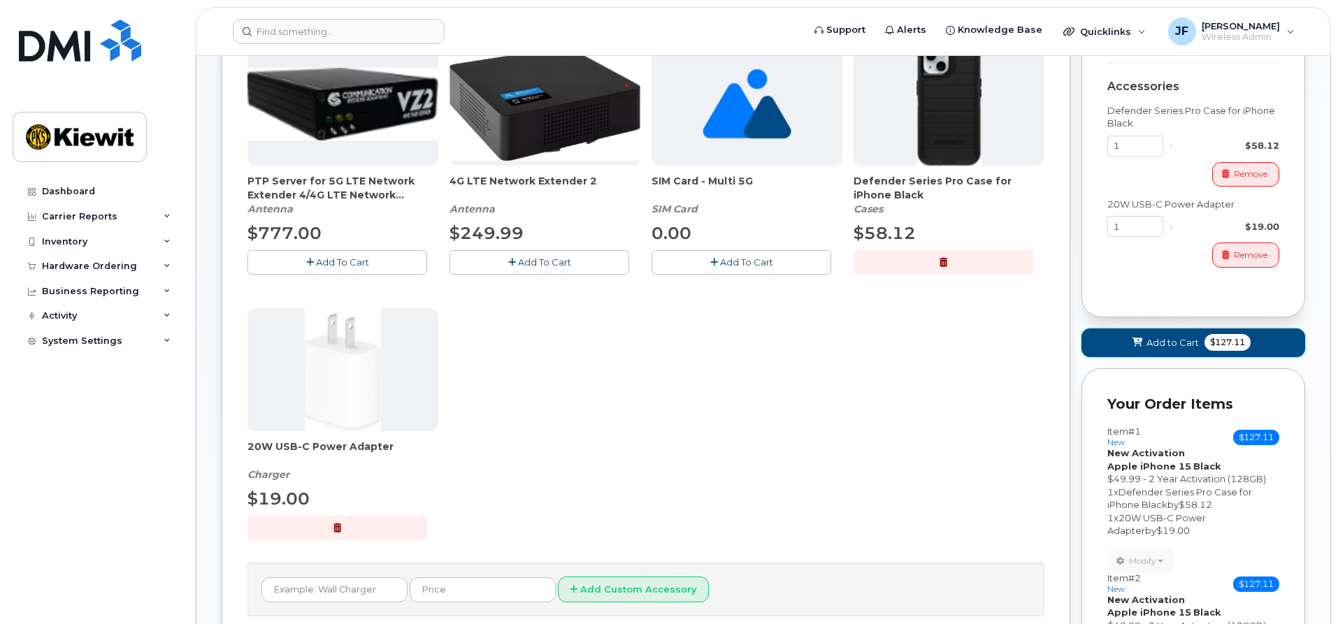
click at [1138, 343] on icon at bounding box center [1138, 342] width 10 height 9
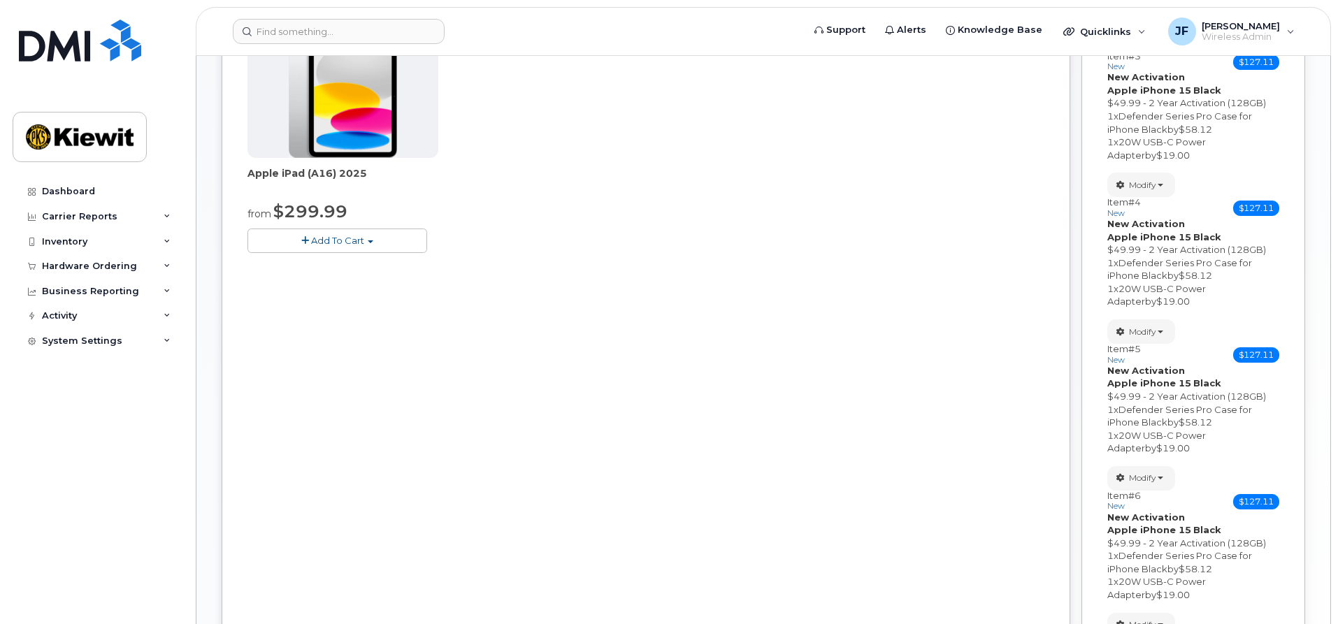
scroll to position [281, 0]
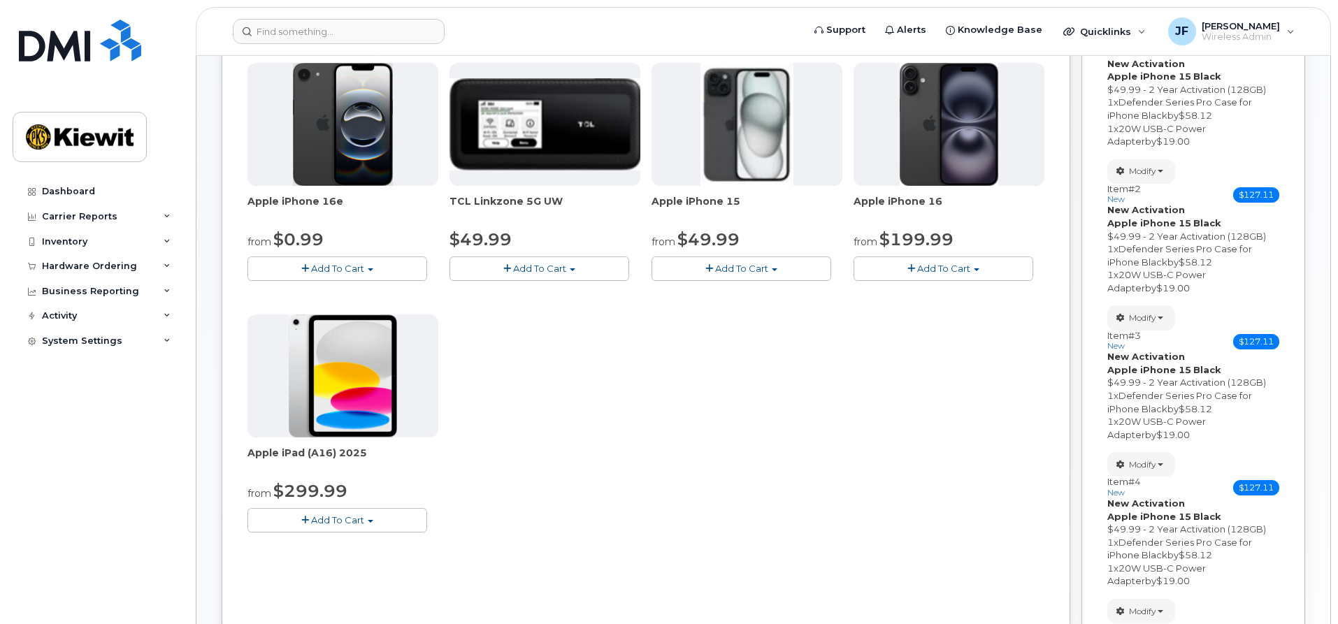
click at [790, 275] on button "Add To Cart" at bounding box center [742, 269] width 180 height 24
click at [786, 298] on link "$49.99 - 2 Year Activation (128GB)" at bounding box center [748, 294] width 187 height 17
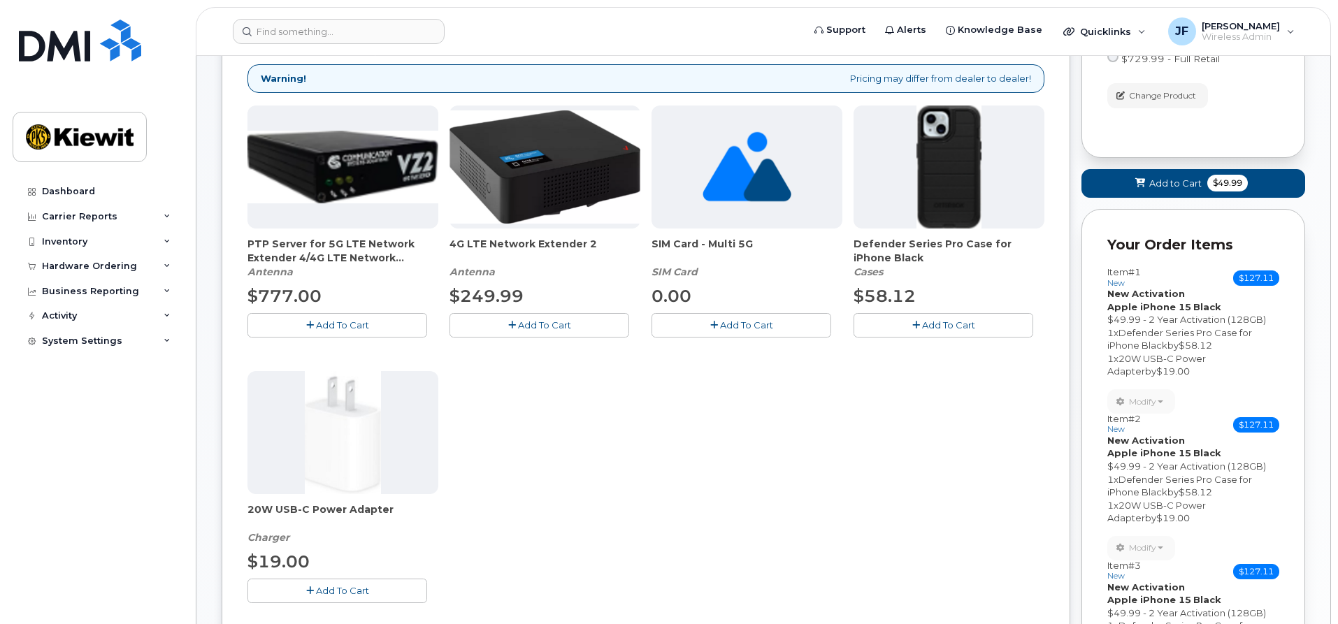
click at [945, 322] on span "Add To Cart" at bounding box center [948, 325] width 53 height 11
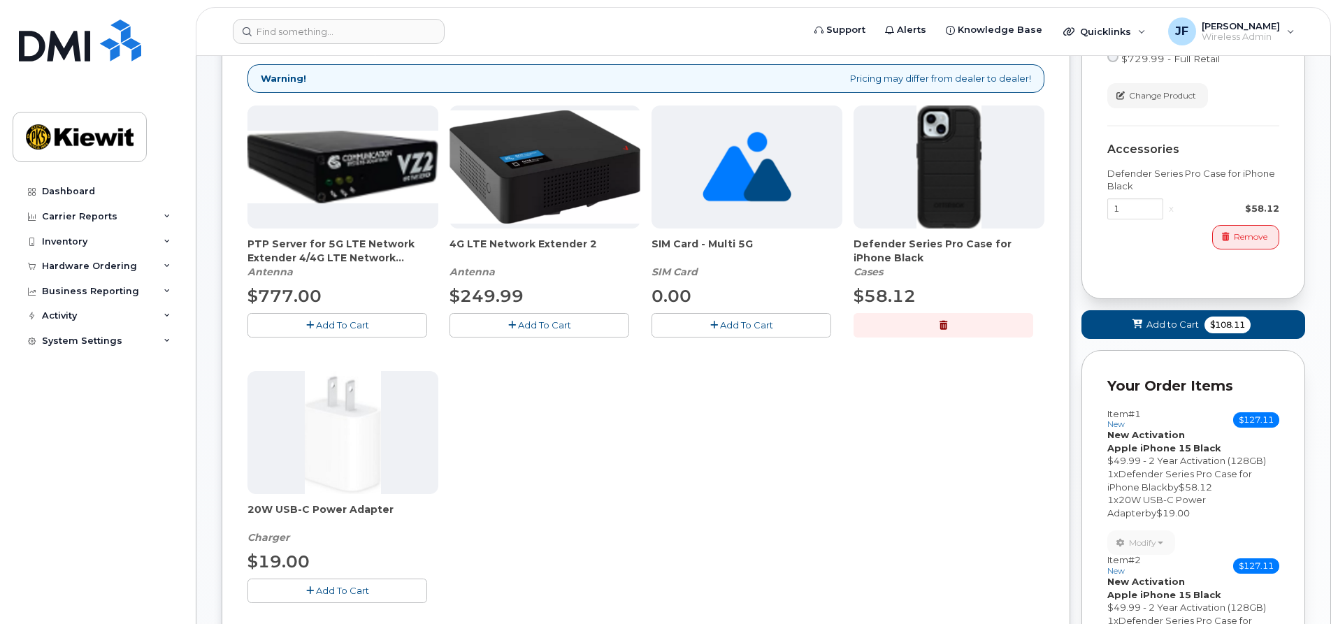
click at [385, 591] on button "Add To Cart" at bounding box center [338, 591] width 180 height 24
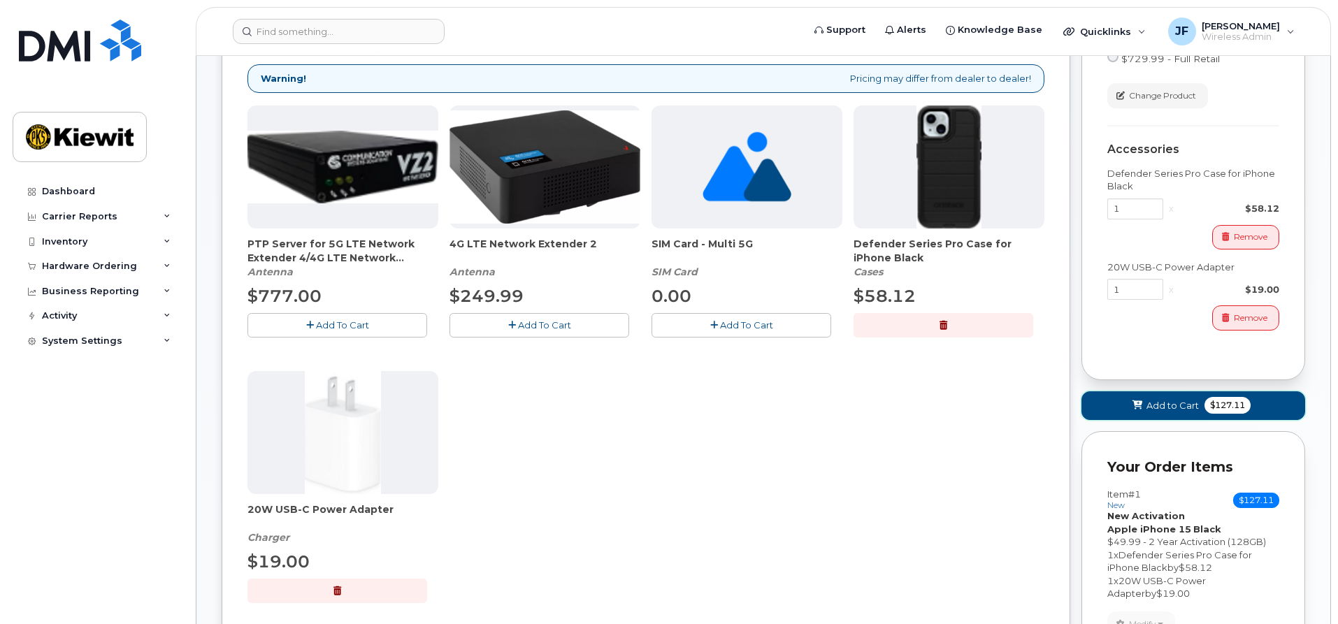
click at [1189, 407] on span "Add to Cart" at bounding box center [1173, 405] width 52 height 13
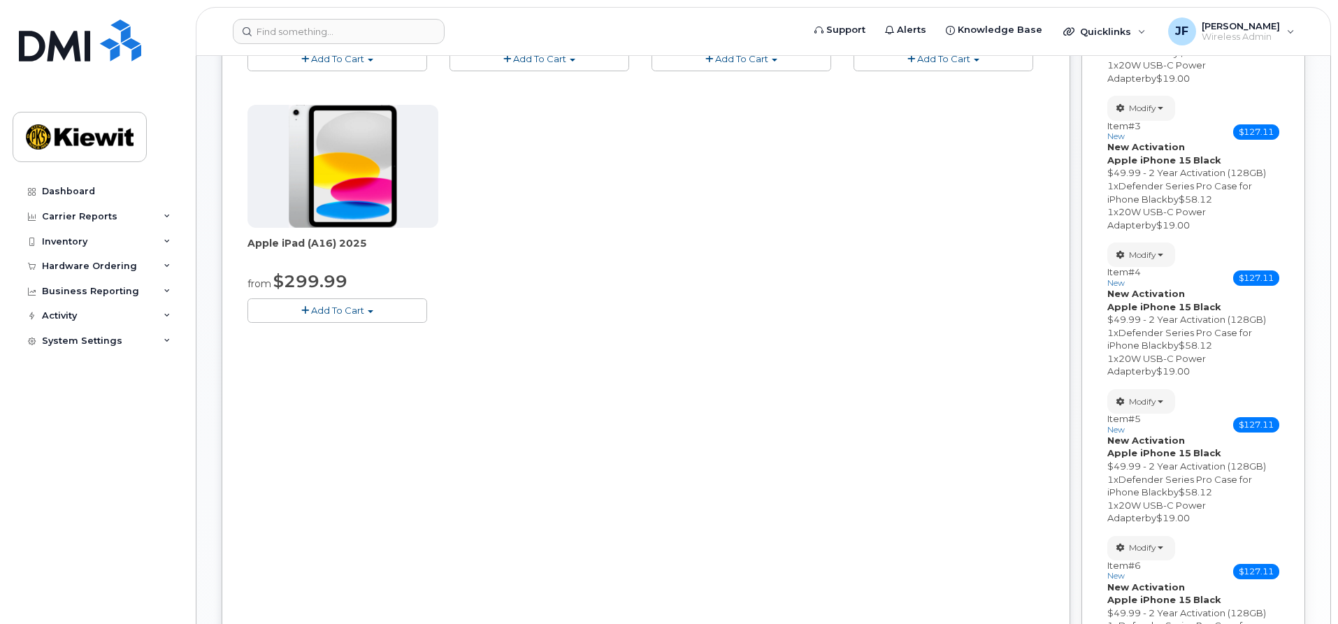
scroll to position [211, 0]
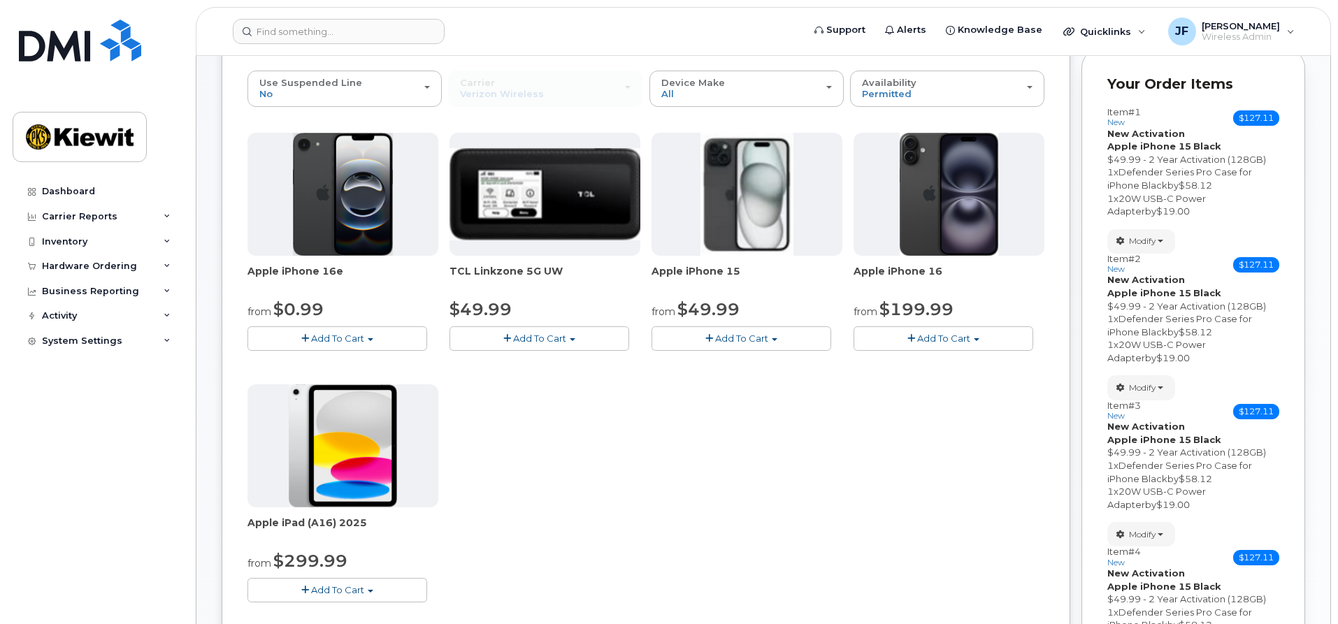
click at [763, 341] on span "Add To Cart" at bounding box center [741, 338] width 53 height 11
click at [764, 364] on link "$49.99 - 2 Year Activation (128GB)" at bounding box center [748, 364] width 187 height 17
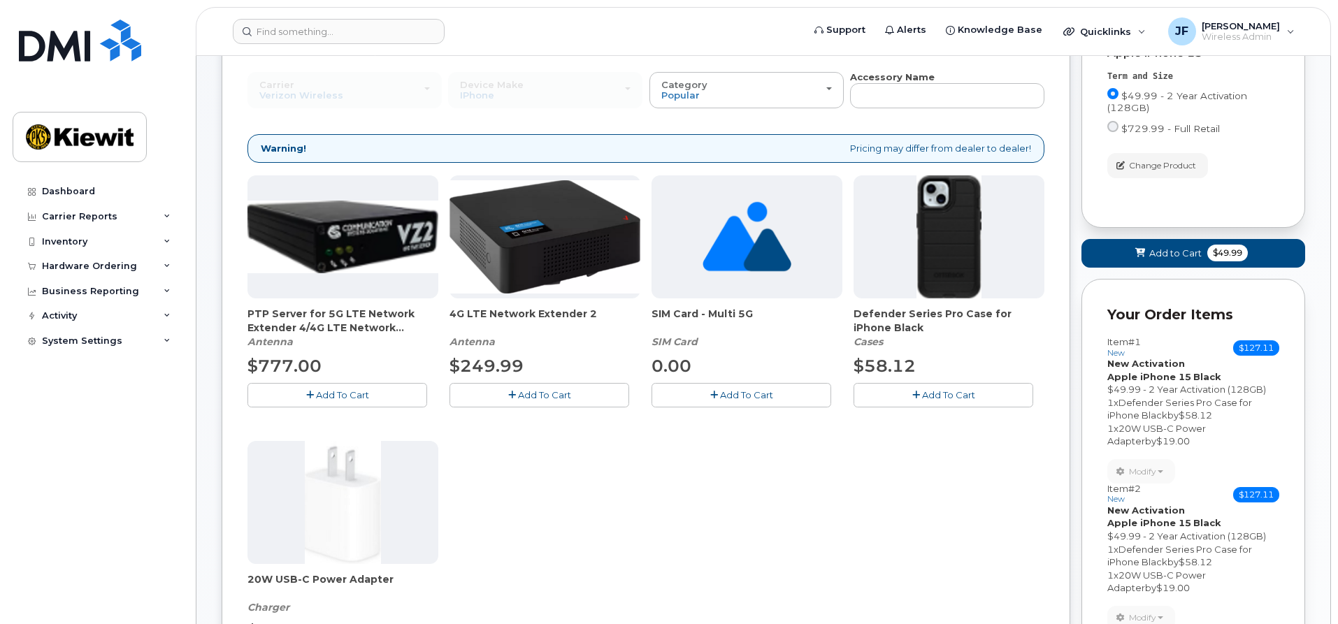
click at [961, 396] on span "Add To Cart" at bounding box center [948, 394] width 53 height 11
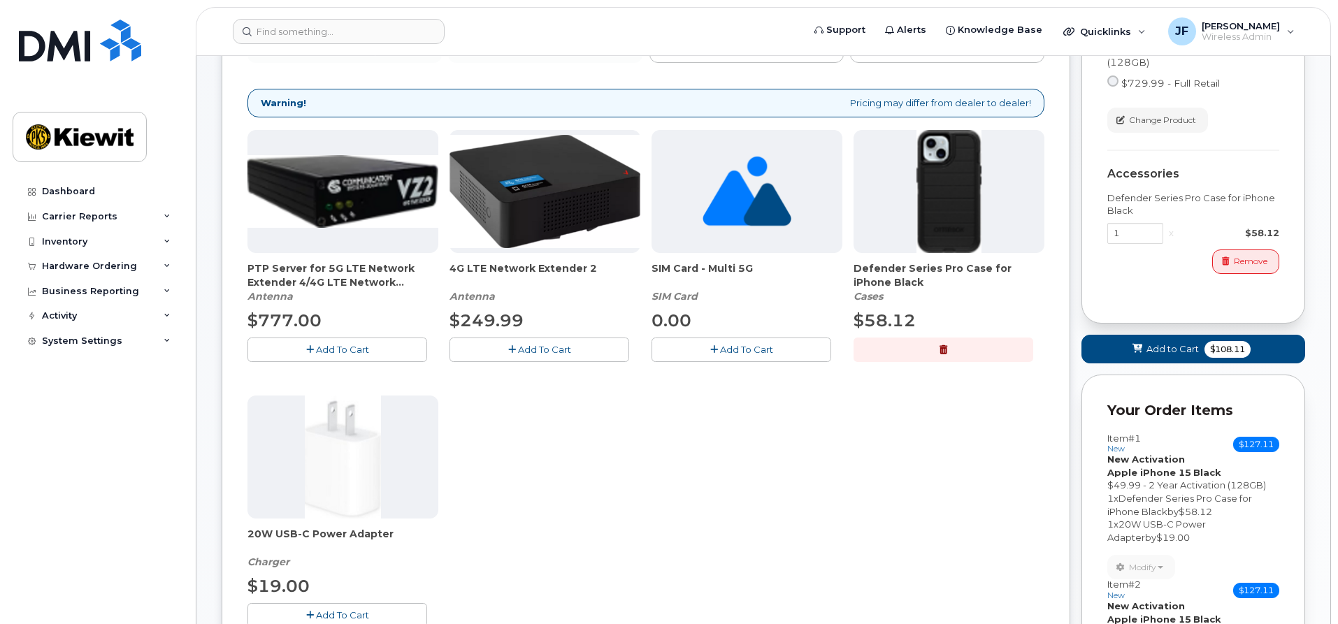
scroll to position [281, 0]
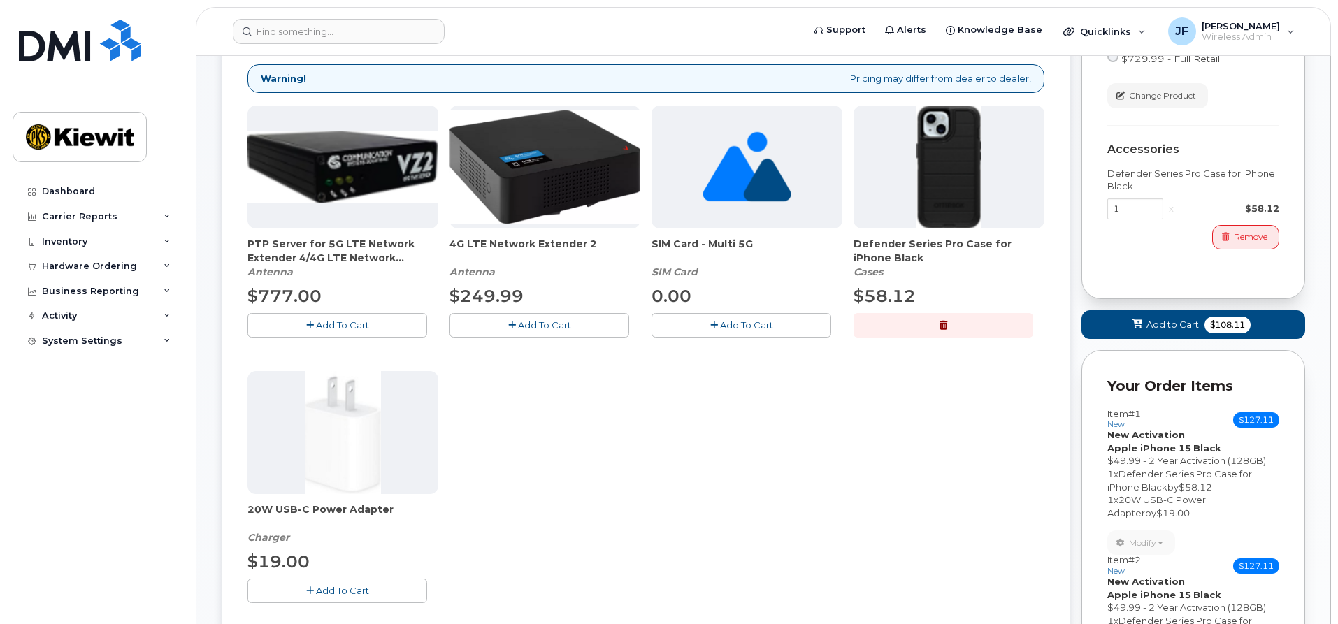
click at [387, 596] on button "Add To Cart" at bounding box center [338, 591] width 180 height 24
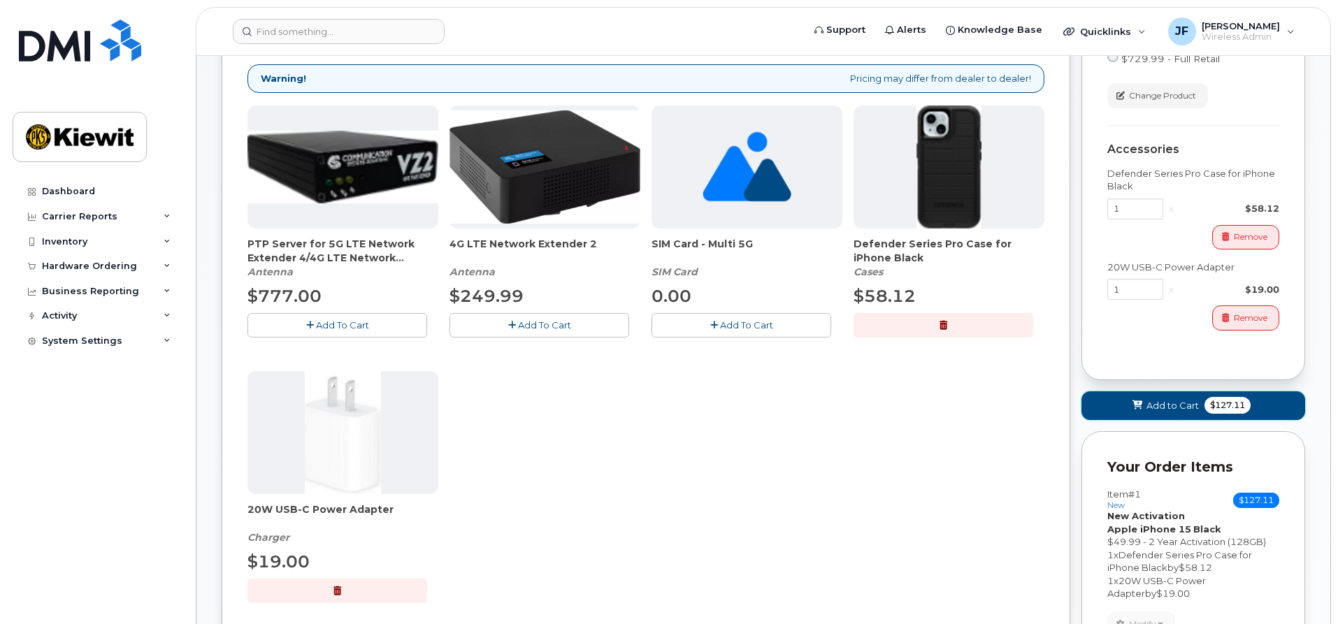
click at [1119, 412] on button "Add to Cart $127.11" at bounding box center [1194, 406] width 224 height 29
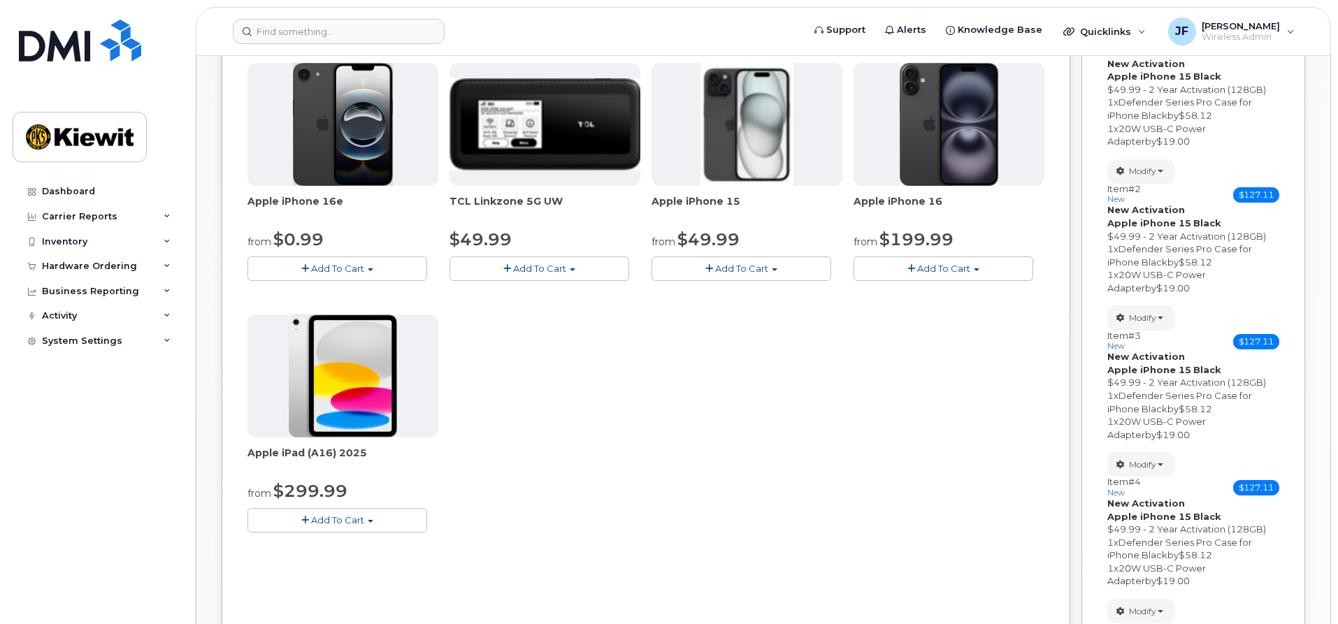
click at [779, 274] on button "Add To Cart" at bounding box center [742, 269] width 180 height 24
click at [772, 296] on link "$49.99 - 2 Year Activation (128GB)" at bounding box center [748, 294] width 187 height 17
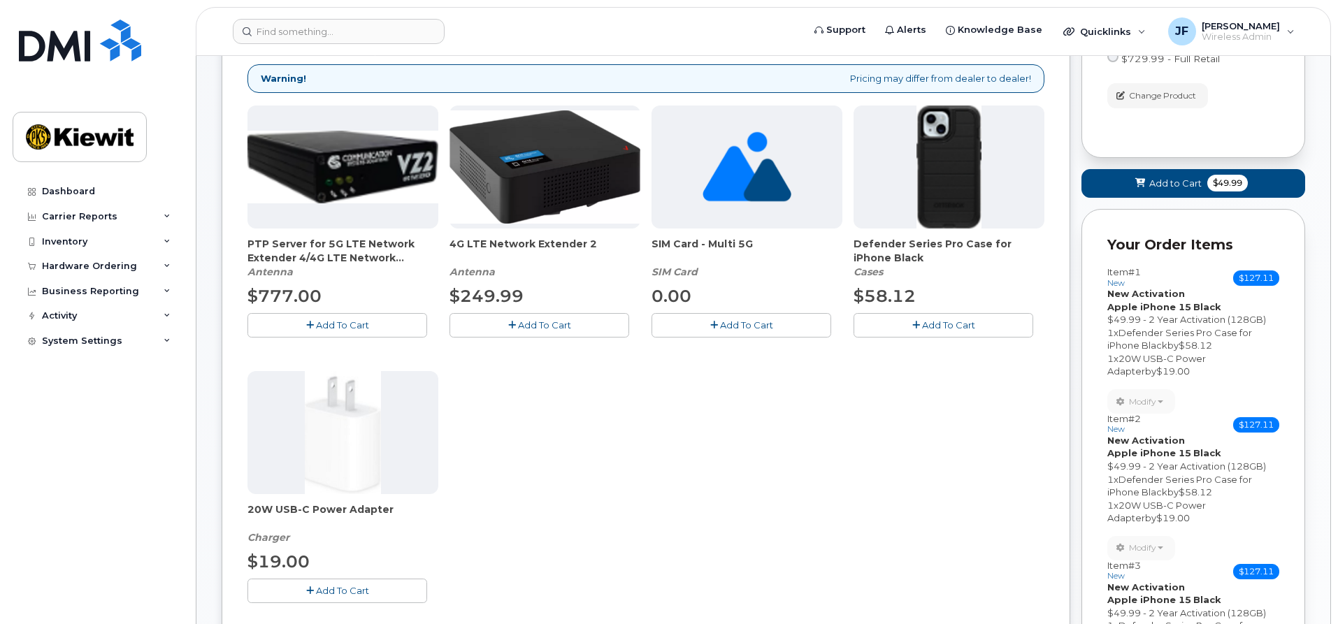
click at [903, 327] on button "Add To Cart" at bounding box center [944, 325] width 180 height 24
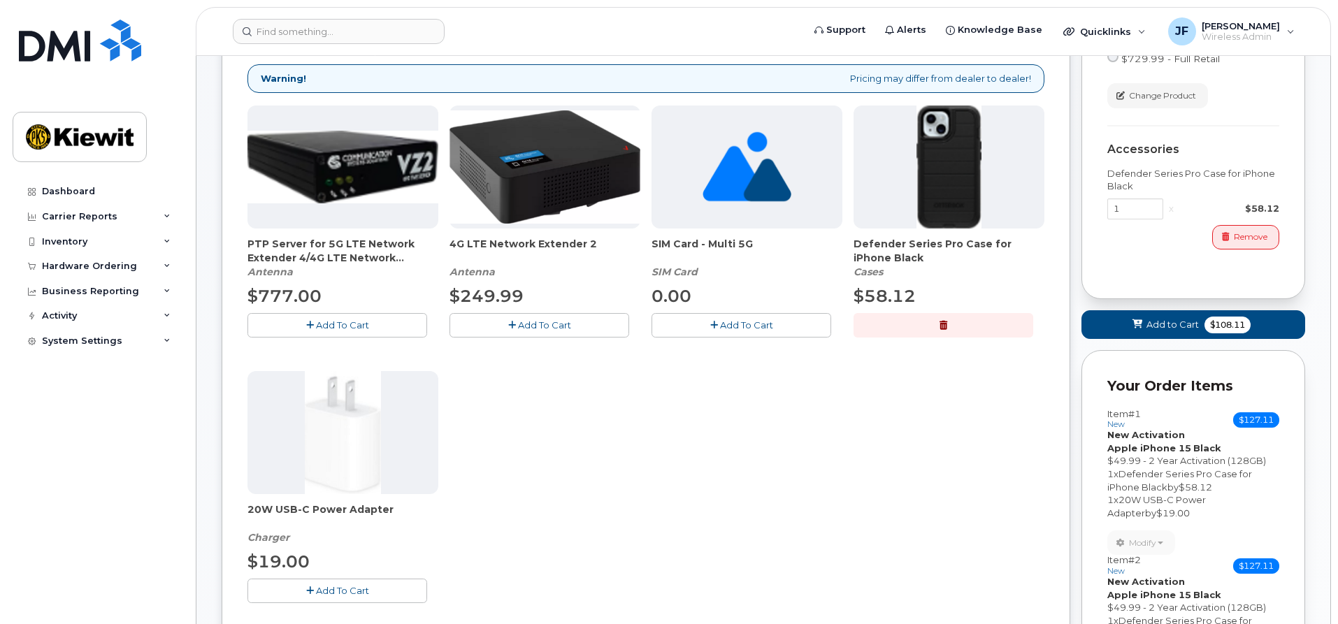
click at [397, 590] on button "Add To Cart" at bounding box center [338, 591] width 180 height 24
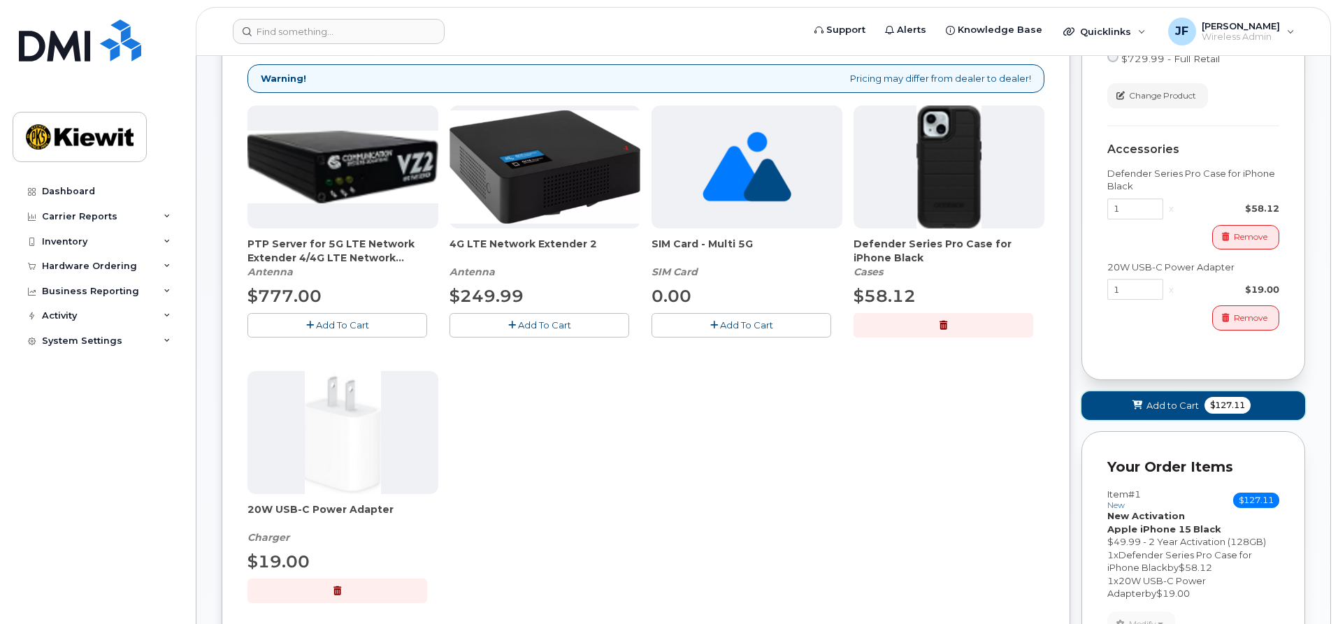
click at [1111, 411] on button "Add to Cart $127.11" at bounding box center [1194, 406] width 224 height 29
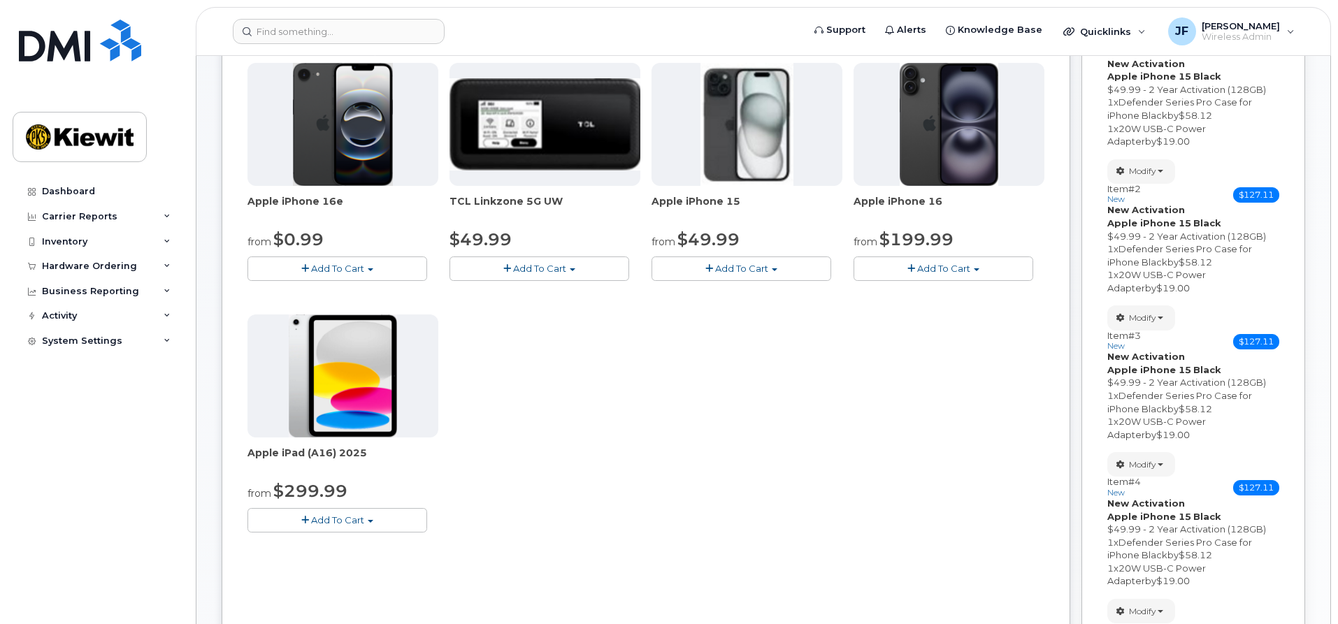
click at [742, 271] on span "Add To Cart" at bounding box center [741, 268] width 53 height 11
click at [743, 296] on link "$49.99 - 2 Year Activation (128GB)" at bounding box center [748, 294] width 187 height 17
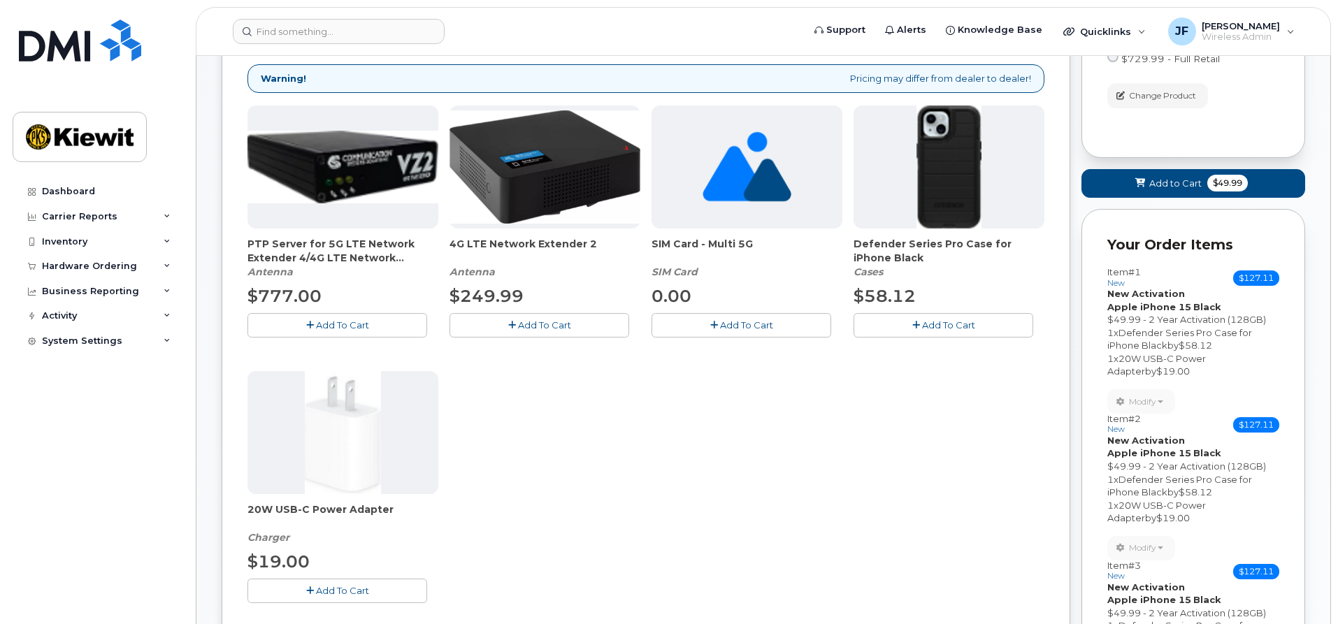
click at [954, 329] on span "Add To Cart" at bounding box center [948, 325] width 53 height 11
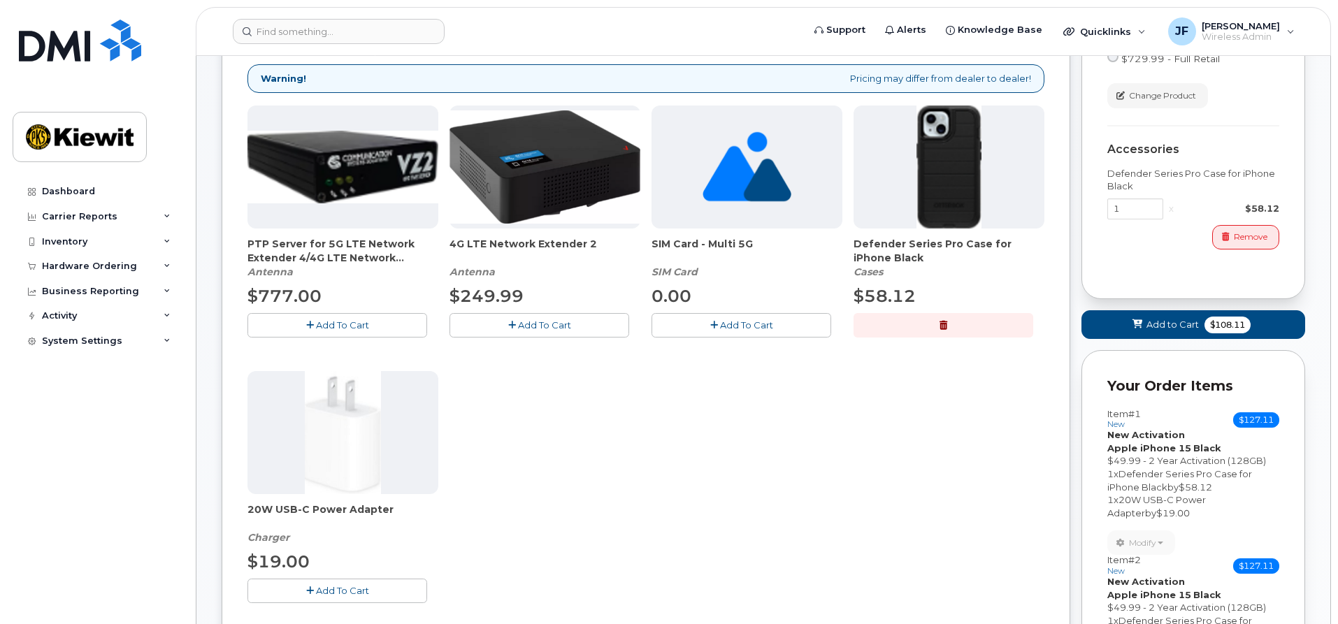
click at [398, 592] on button "Add To Cart" at bounding box center [338, 591] width 180 height 24
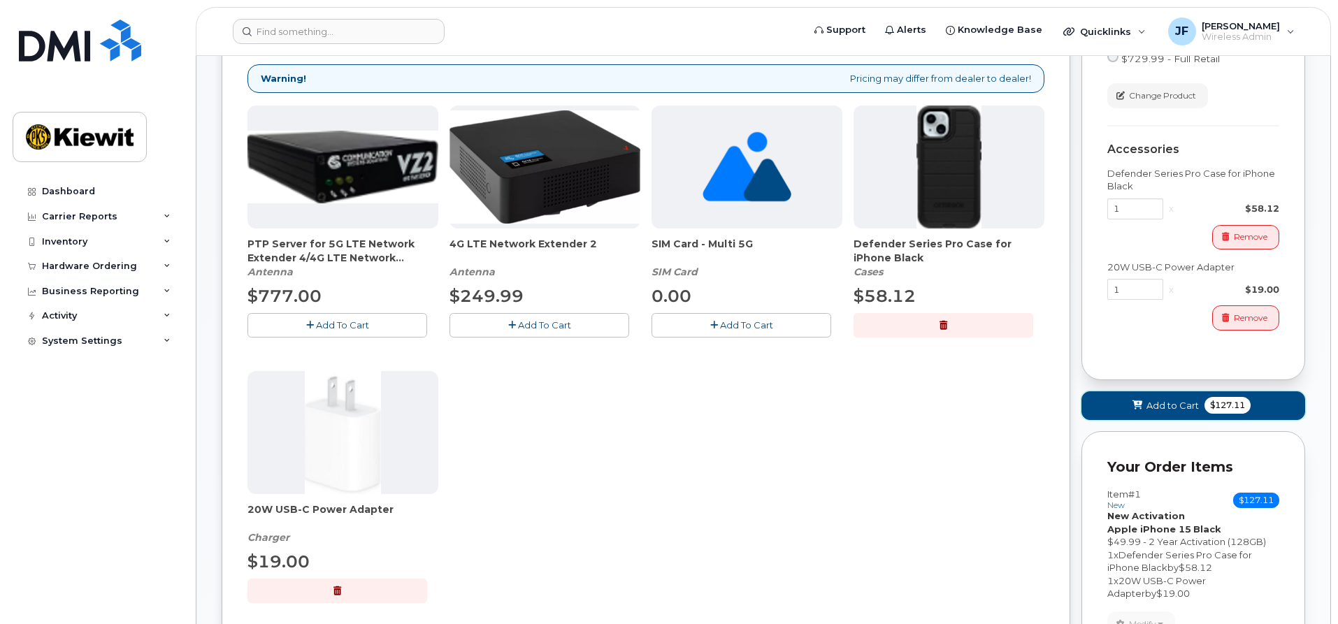
click at [1119, 400] on button "Add to Cart $127.11" at bounding box center [1194, 406] width 224 height 29
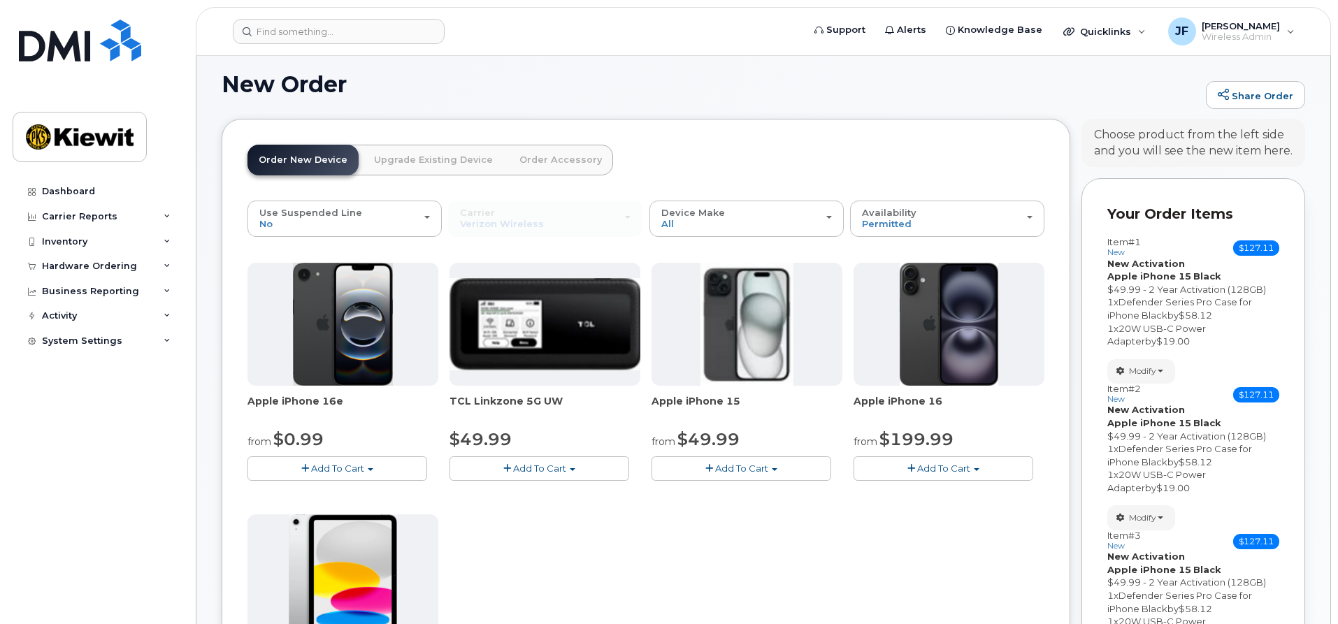
scroll to position [169, 0]
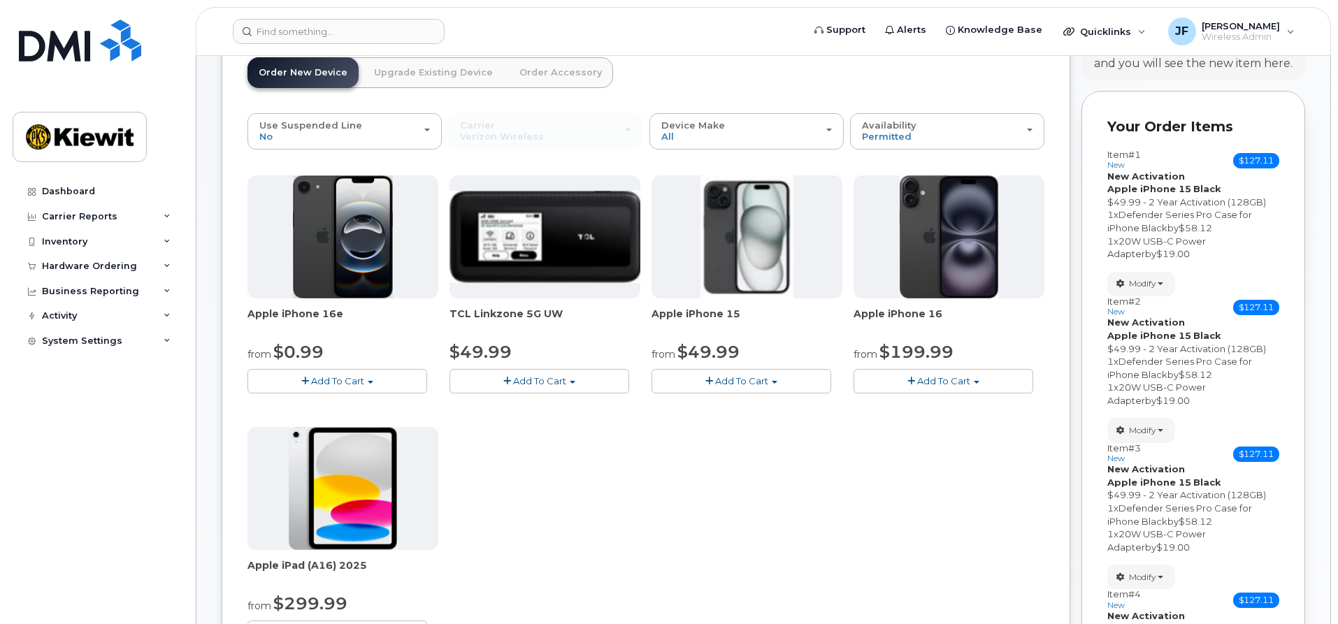
click at [689, 382] on button "Add To Cart" at bounding box center [742, 381] width 180 height 24
click at [703, 407] on link "$49.99 - 2 Year Activation (128GB)" at bounding box center [748, 407] width 187 height 17
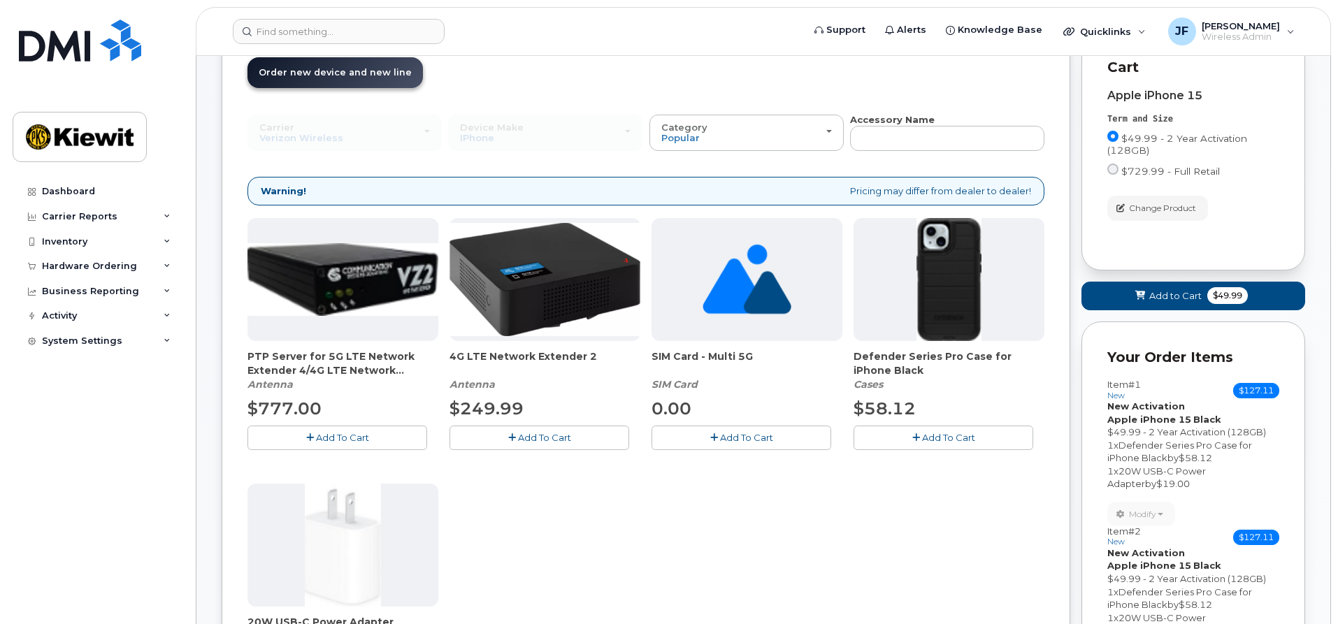
click at [952, 436] on span "Add To Cart" at bounding box center [948, 437] width 53 height 11
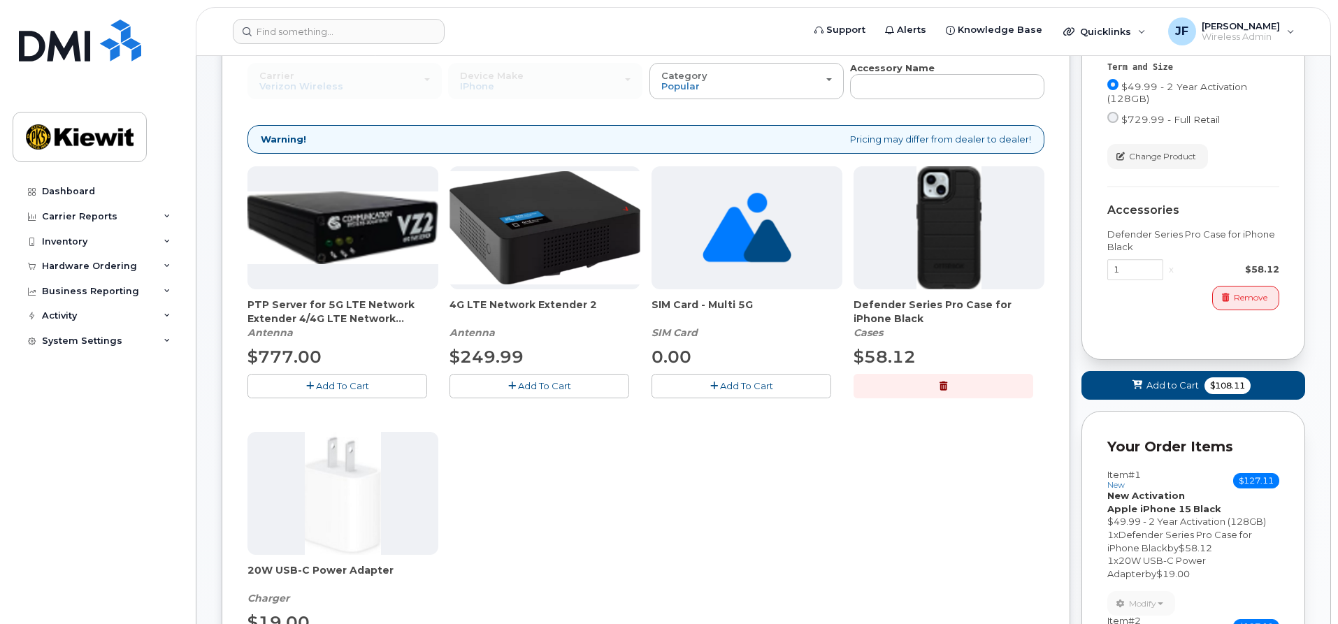
scroll to position [308, 0]
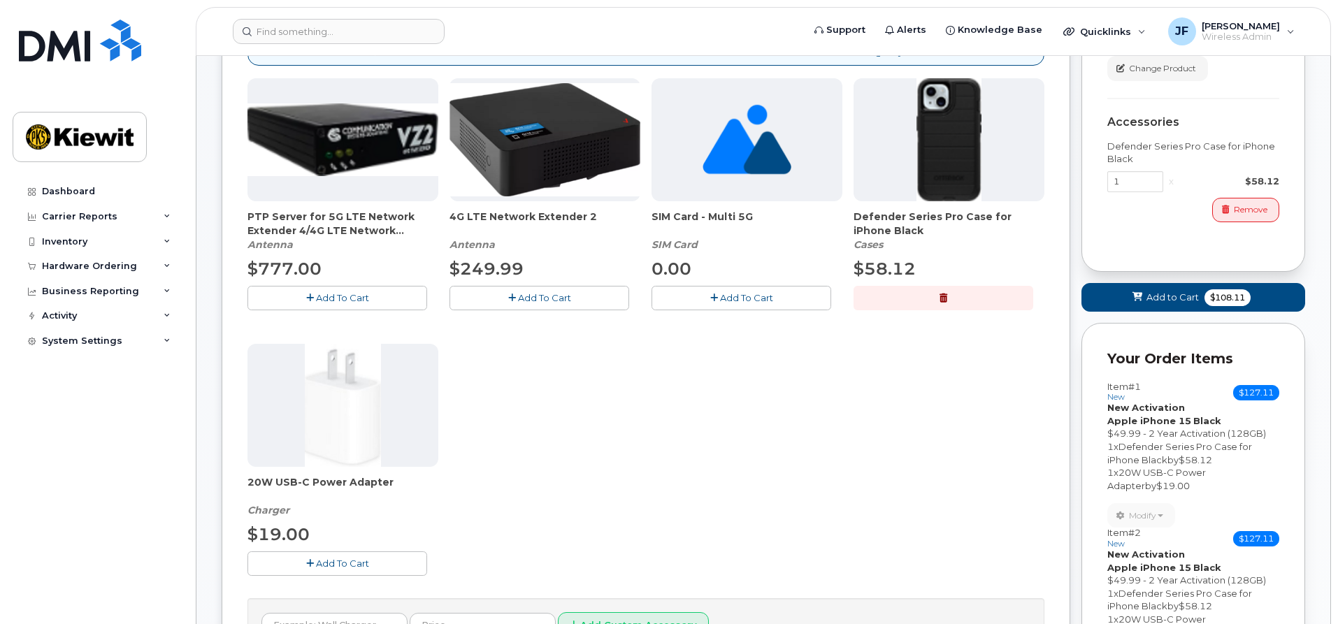
click at [378, 562] on button "Add To Cart" at bounding box center [338, 564] width 180 height 24
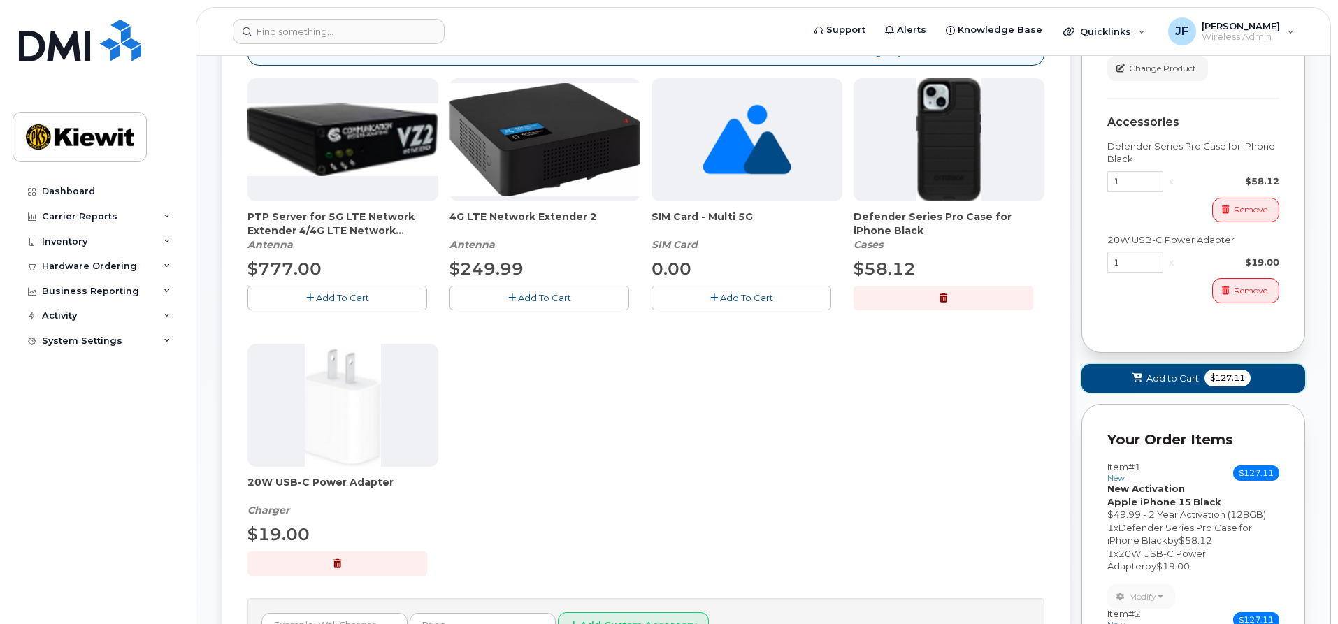
click at [1152, 376] on span "Add to Cart" at bounding box center [1173, 378] width 52 height 13
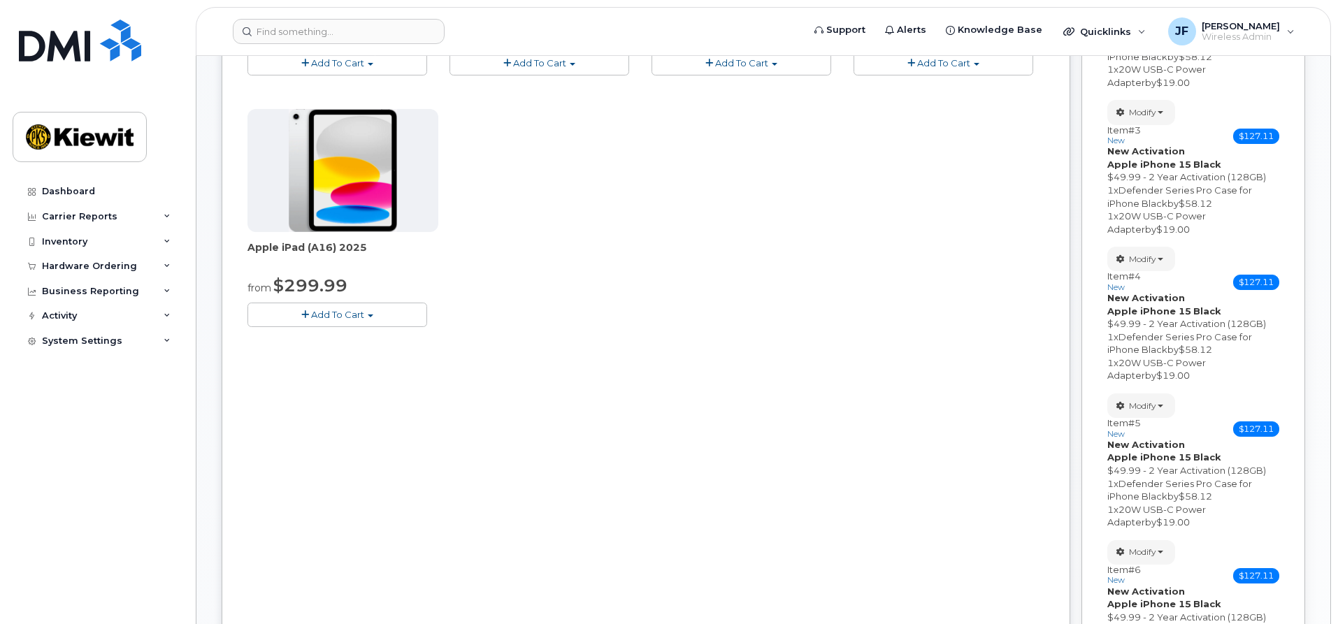
scroll to position [348, 0]
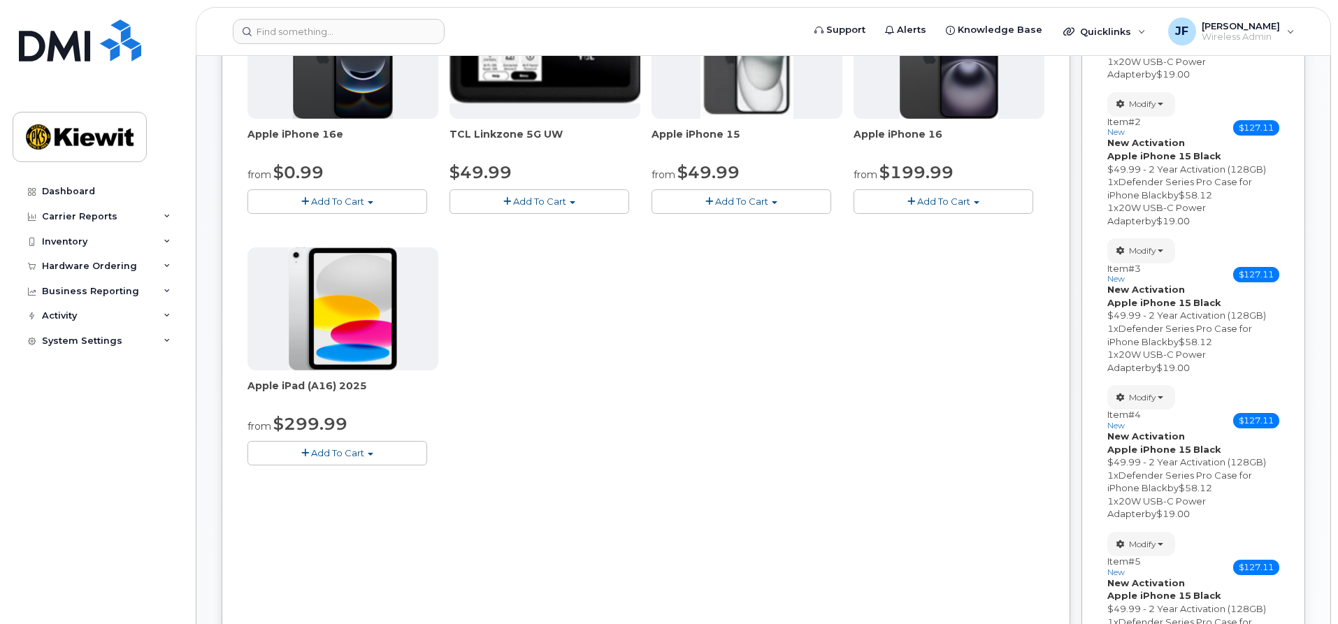
click at [726, 196] on span "Add To Cart" at bounding box center [741, 201] width 53 height 11
click at [740, 229] on link "$49.99 - 2 Year Activation (128GB)" at bounding box center [748, 227] width 187 height 17
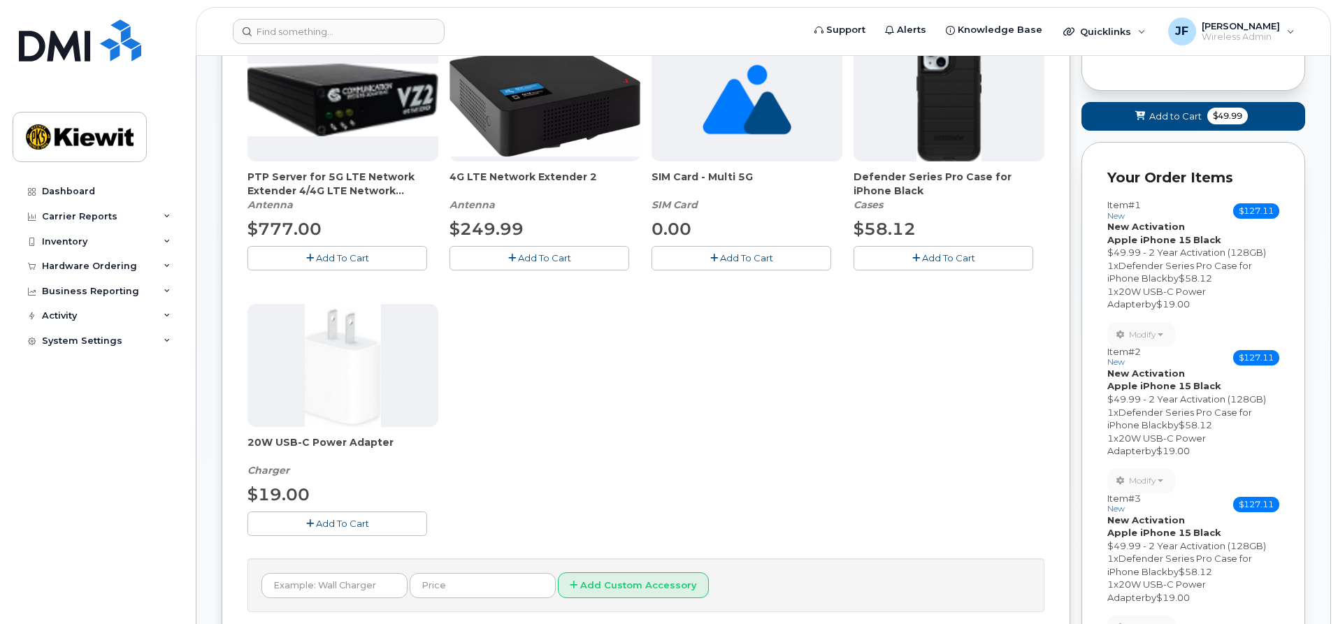
click at [925, 263] on span "Add To Cart" at bounding box center [948, 257] width 53 height 11
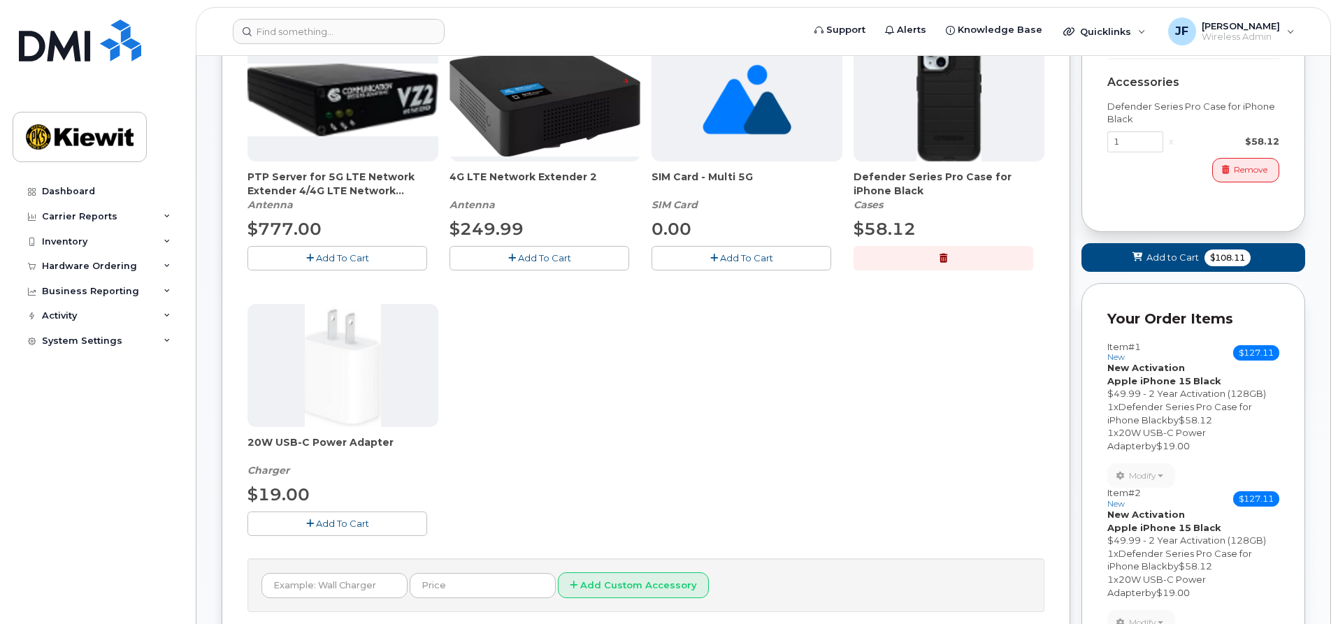
click at [364, 521] on span "Add To Cart" at bounding box center [342, 523] width 53 height 11
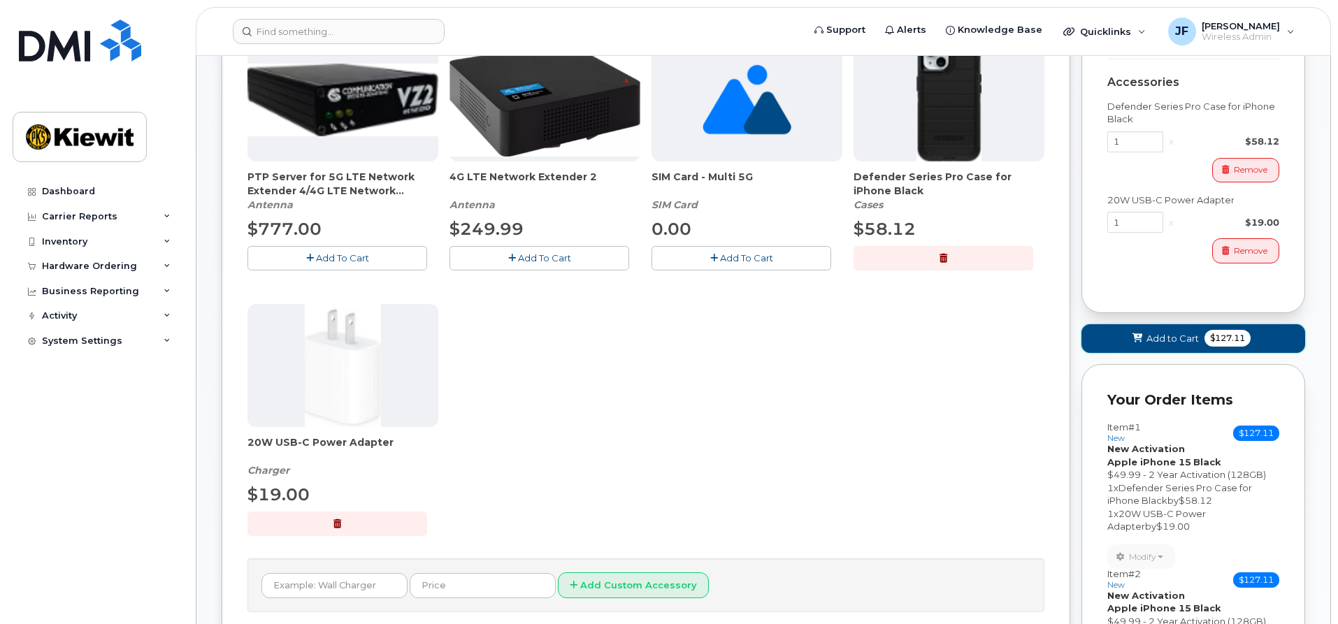
click at [1126, 341] on button "Add to Cart $127.11" at bounding box center [1194, 338] width 224 height 29
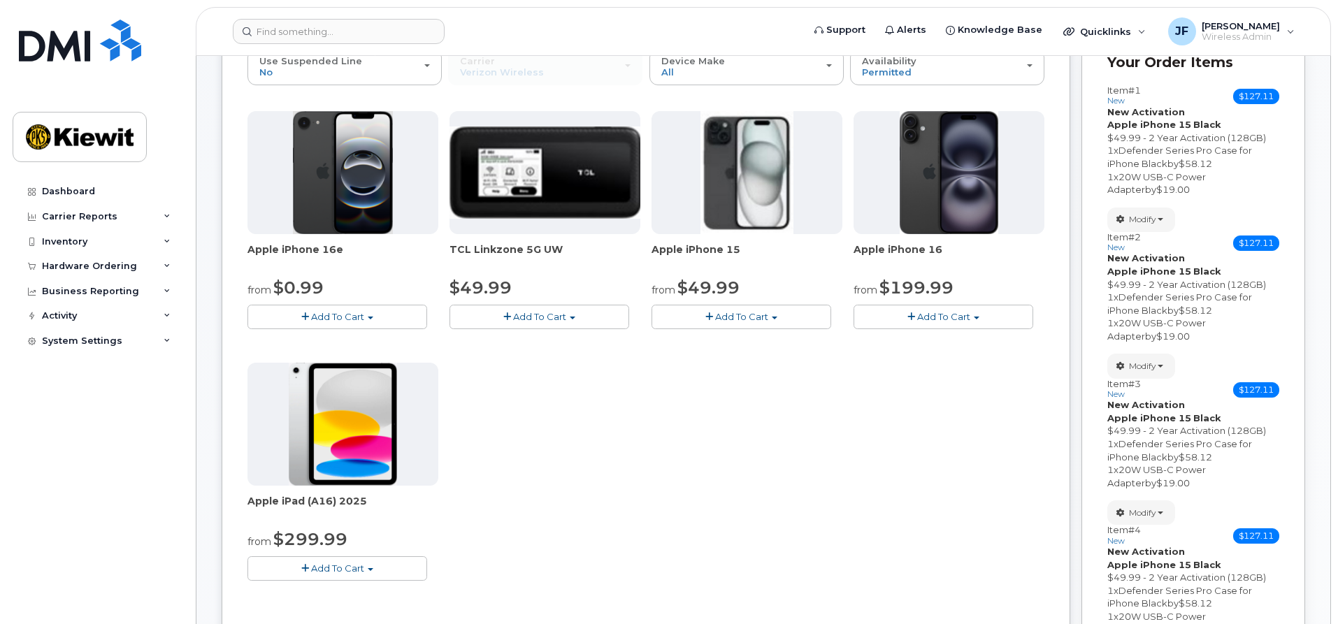
scroll to position [108, 0]
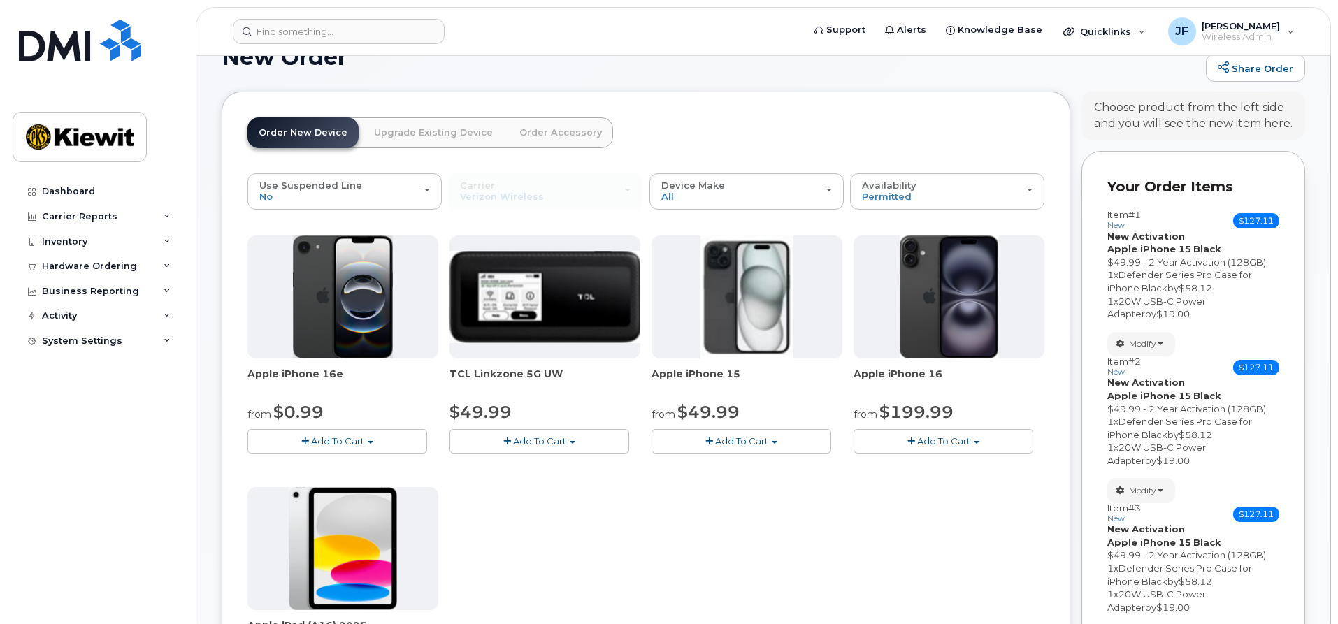
click at [759, 441] on span "Add To Cart" at bounding box center [741, 441] width 53 height 11
click at [754, 468] on link "$49.99 - 2 Year Activation (128GB)" at bounding box center [748, 467] width 187 height 17
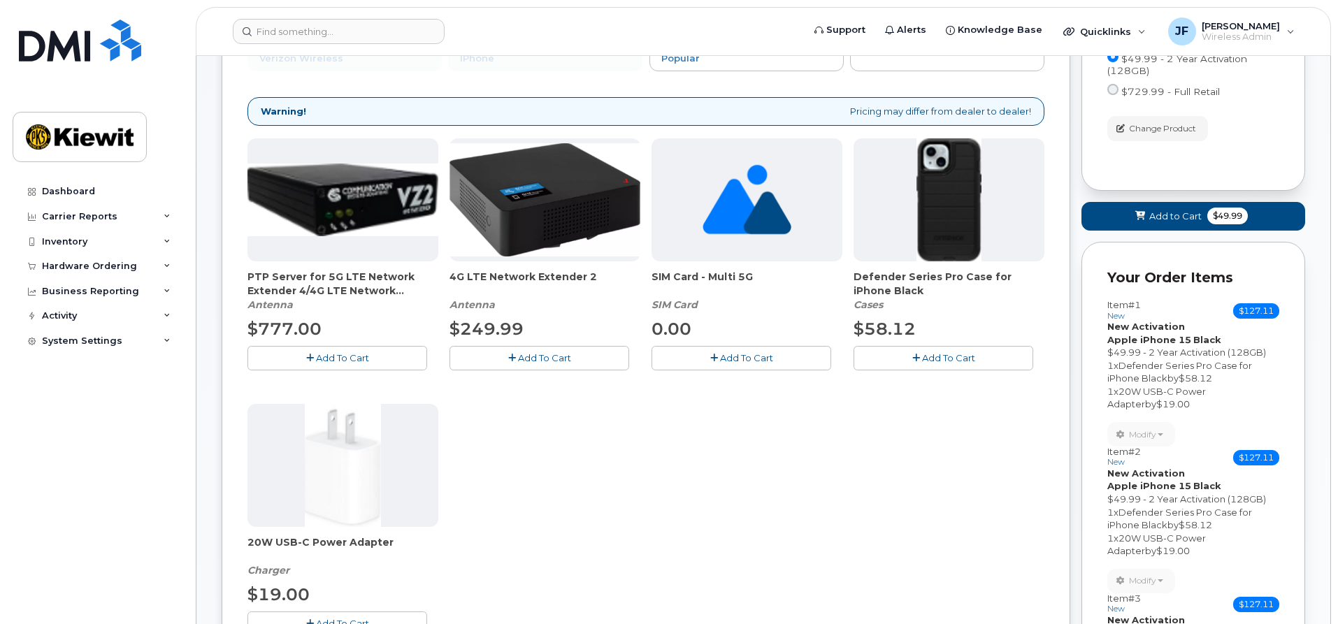
click at [924, 356] on span "Add To Cart" at bounding box center [948, 357] width 53 height 11
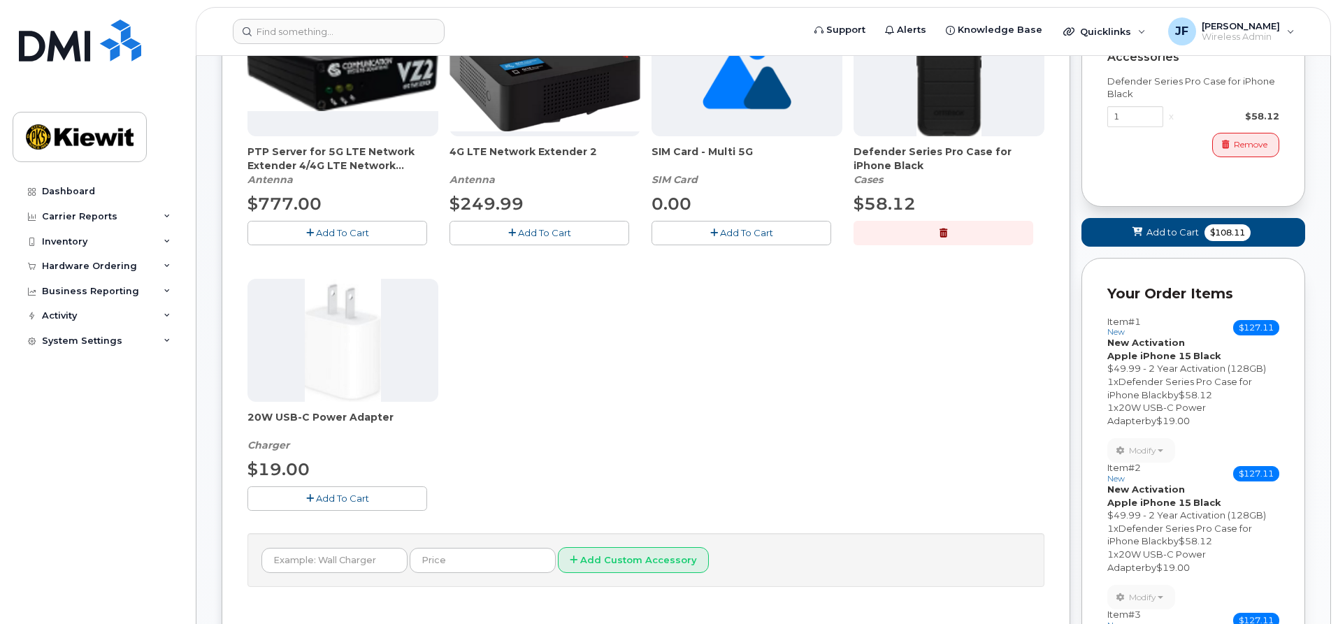
scroll to position [388, 0]
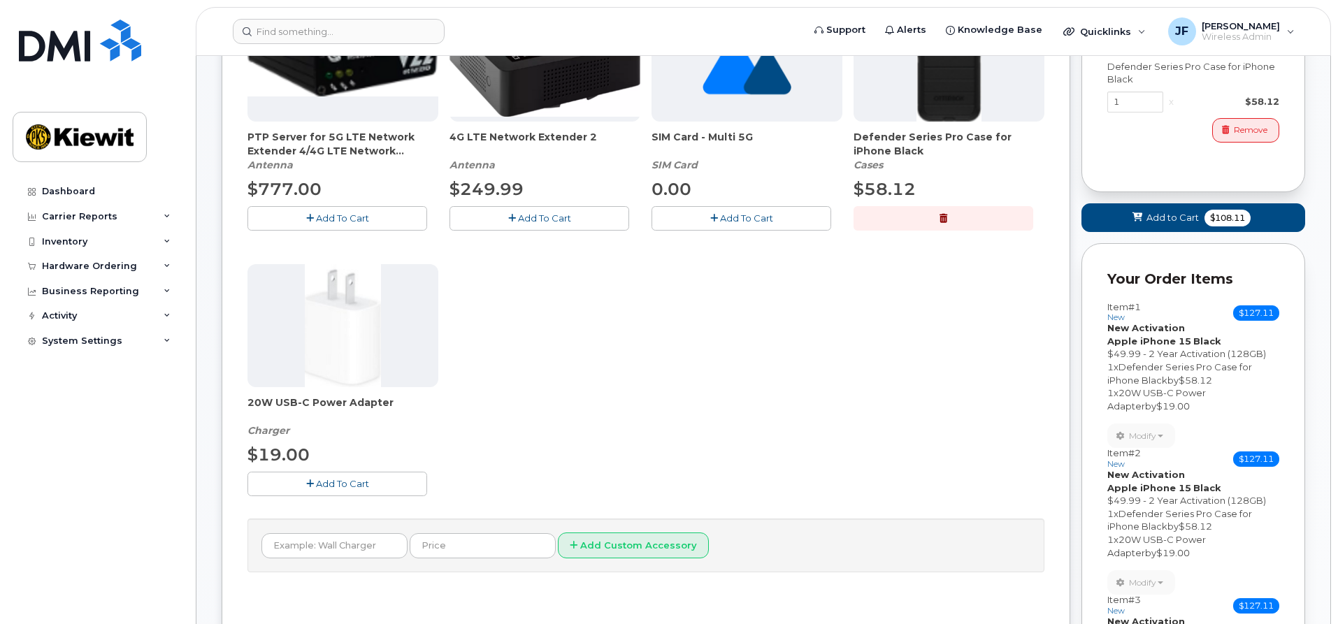
click at [394, 480] on button "Add To Cart" at bounding box center [338, 484] width 180 height 24
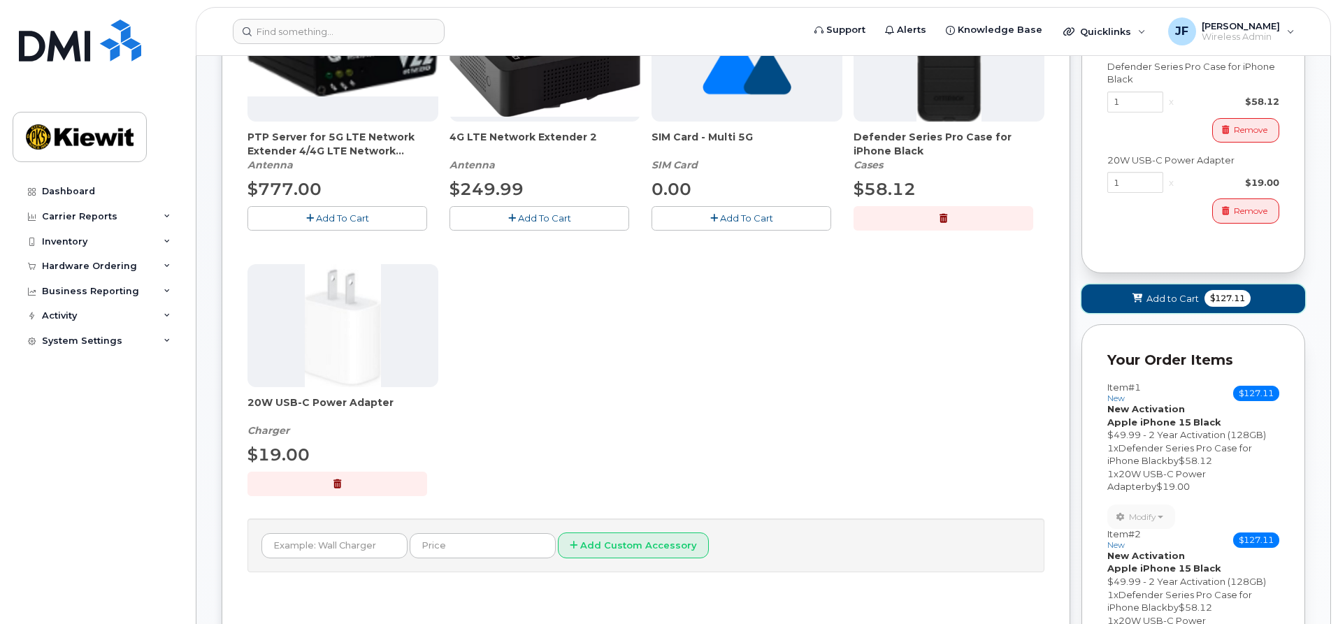
click at [1160, 299] on span "Add to Cart" at bounding box center [1173, 298] width 52 height 13
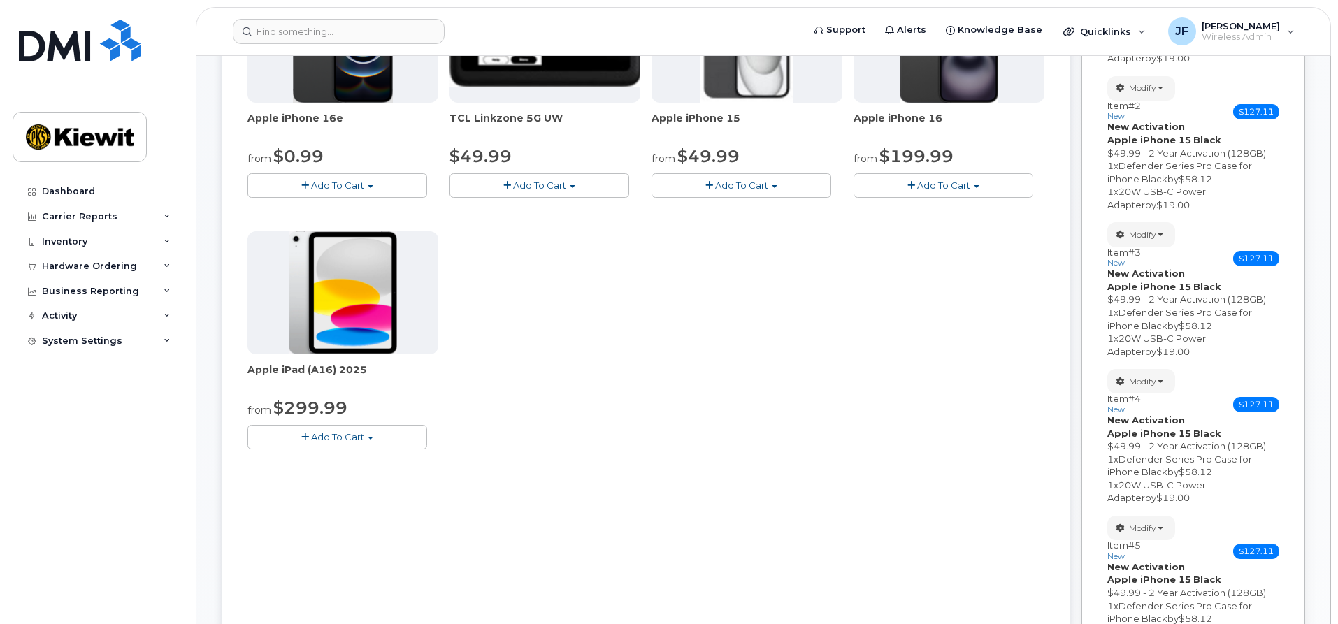
scroll to position [288, 0]
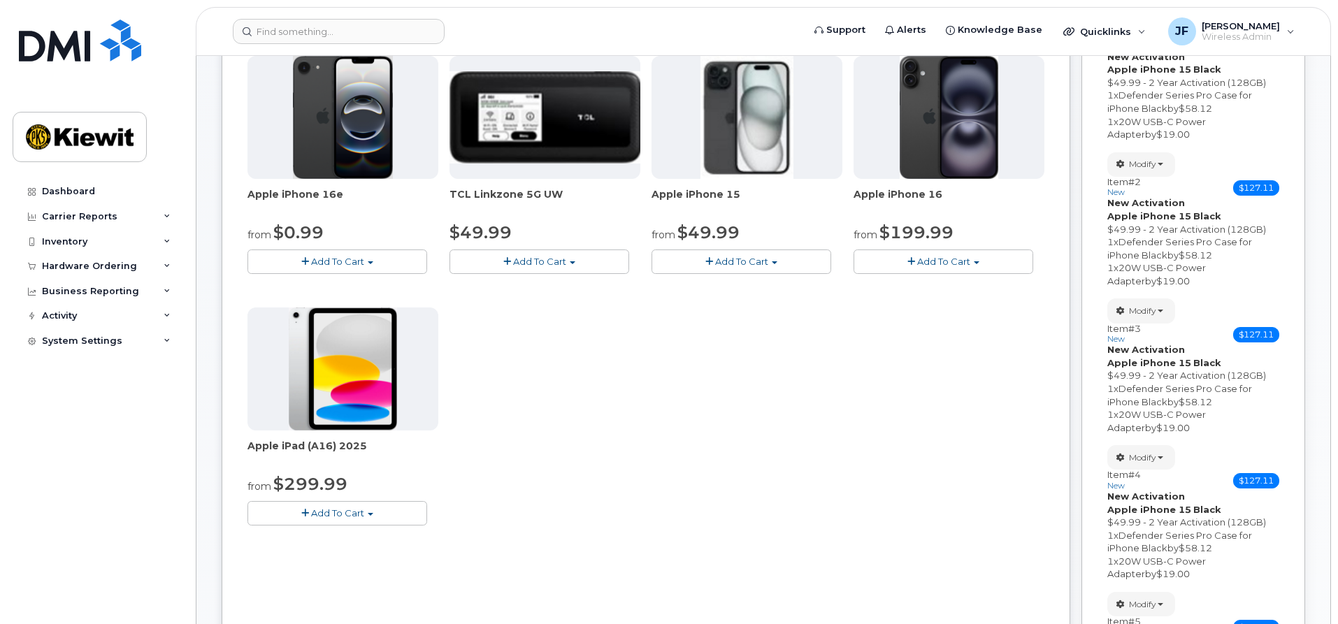
click at [773, 271] on button "Add To Cart" at bounding box center [742, 262] width 180 height 24
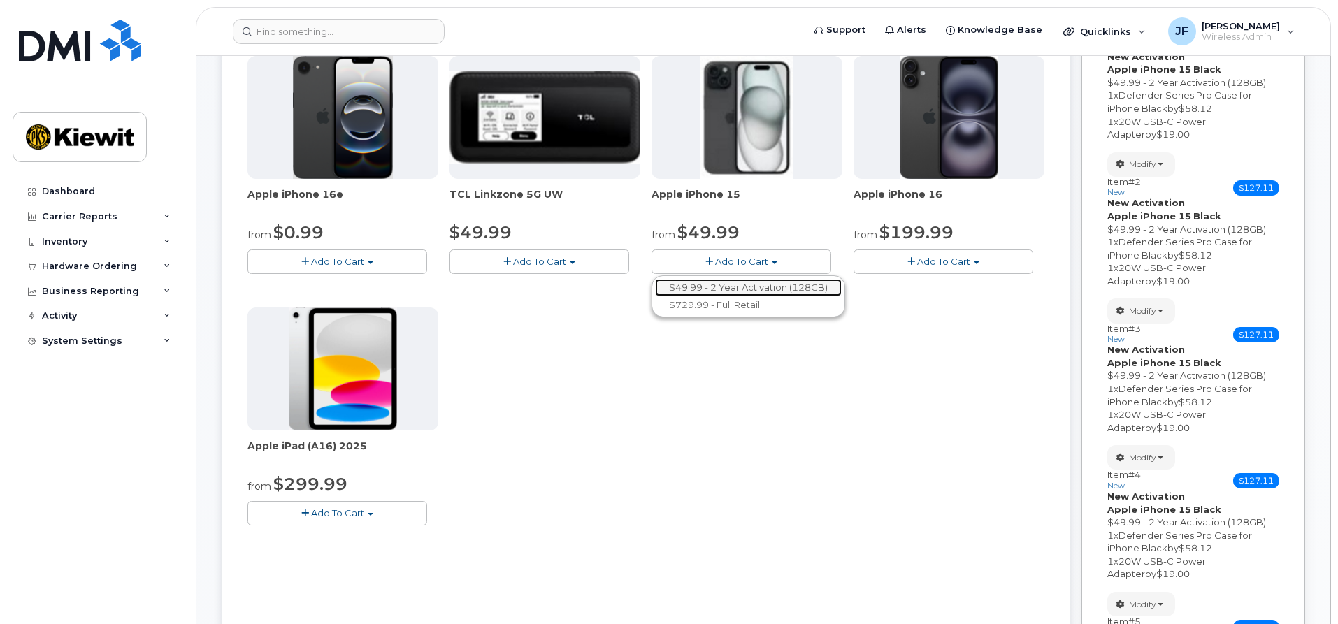
click at [771, 285] on link "$49.99 - 2 Year Activation (128GB)" at bounding box center [748, 287] width 187 height 17
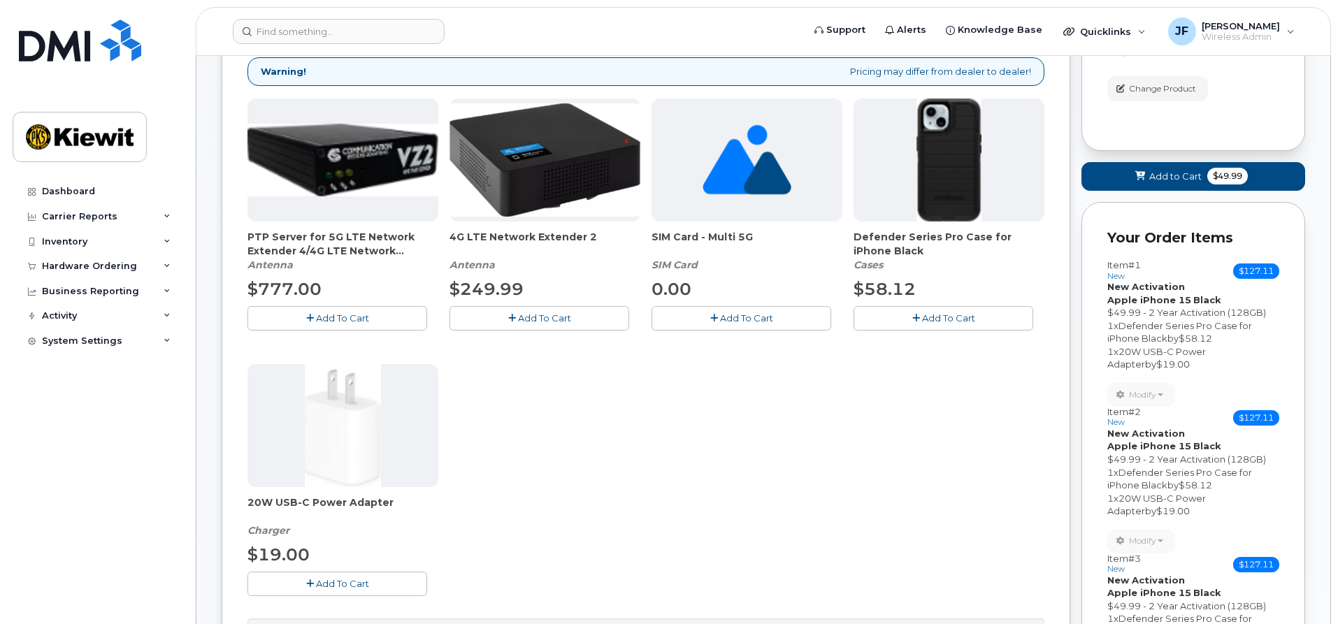
click at [960, 321] on span "Add To Cart" at bounding box center [948, 318] width 53 height 11
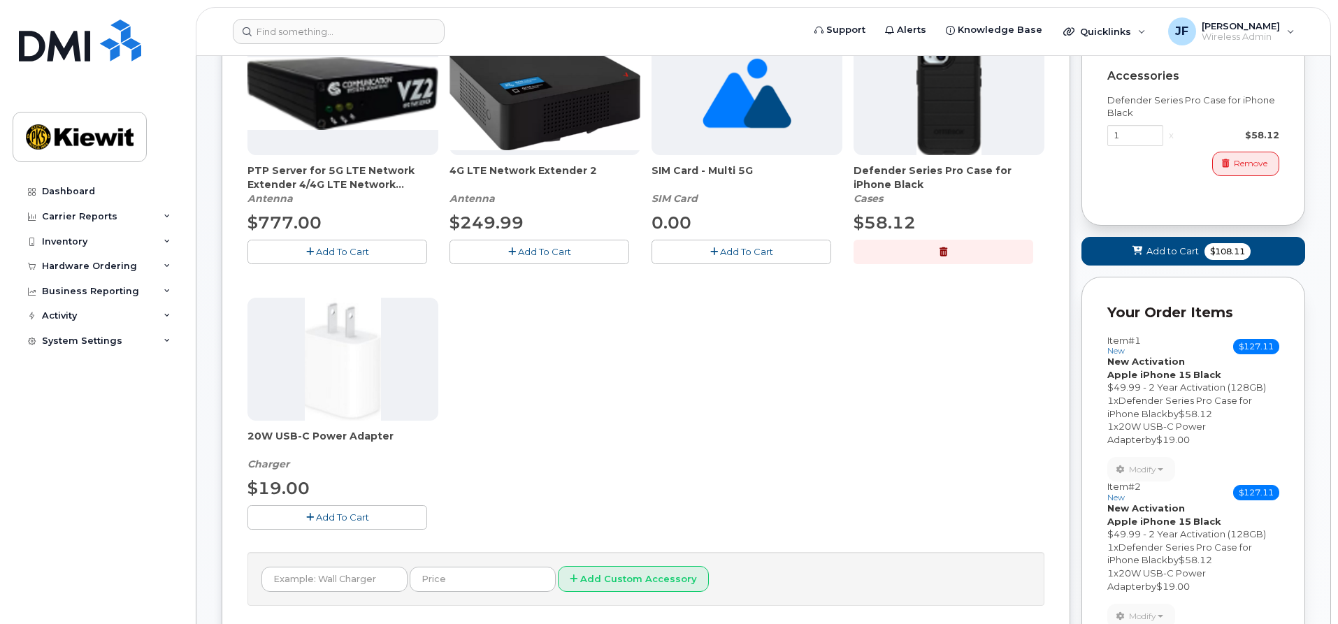
scroll to position [498, 0]
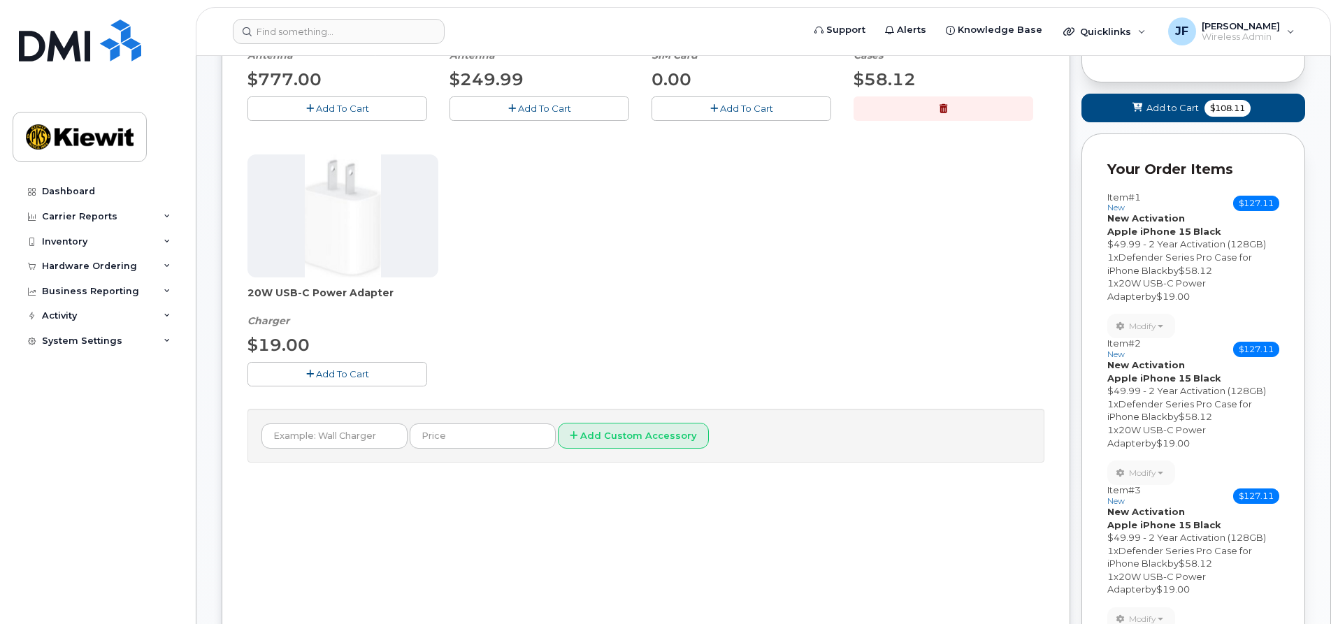
click at [403, 380] on button "Add To Cart" at bounding box center [338, 374] width 180 height 24
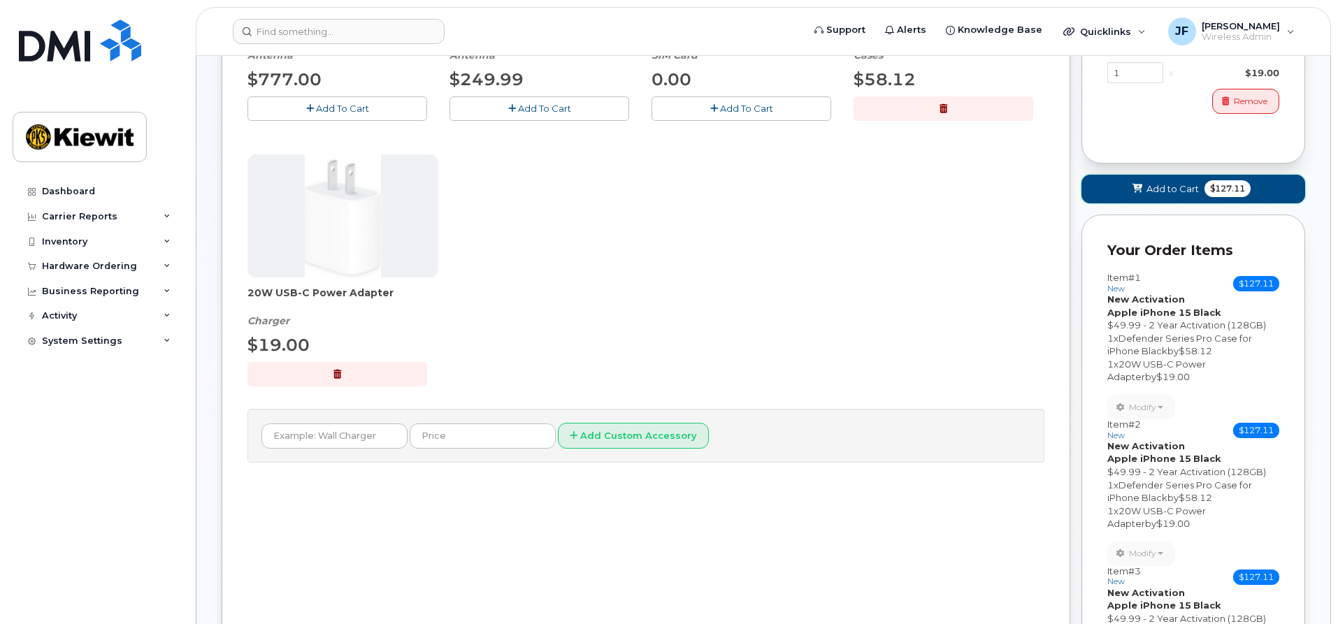
click at [1110, 186] on button "Add to Cart $127.11" at bounding box center [1194, 189] width 224 height 29
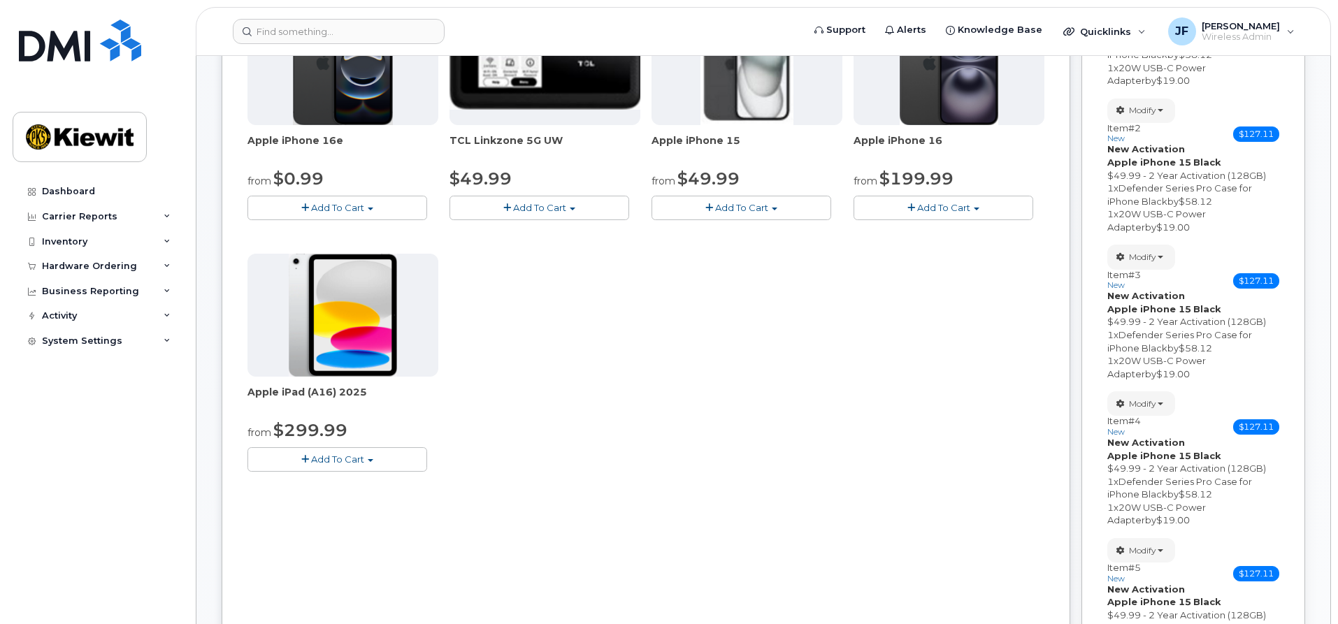
scroll to position [196, 0]
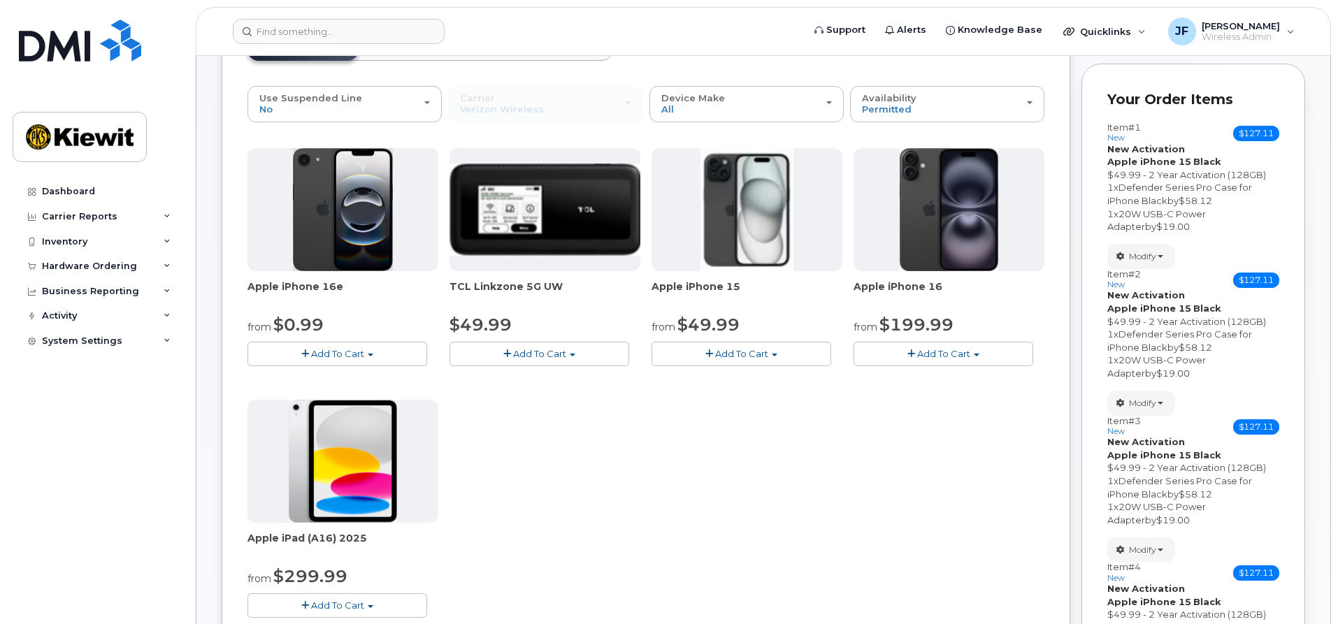
click at [758, 361] on button "Add To Cart" at bounding box center [742, 354] width 180 height 24
click at [770, 382] on link "$49.99 - 2 Year Activation (128GB)" at bounding box center [748, 379] width 187 height 17
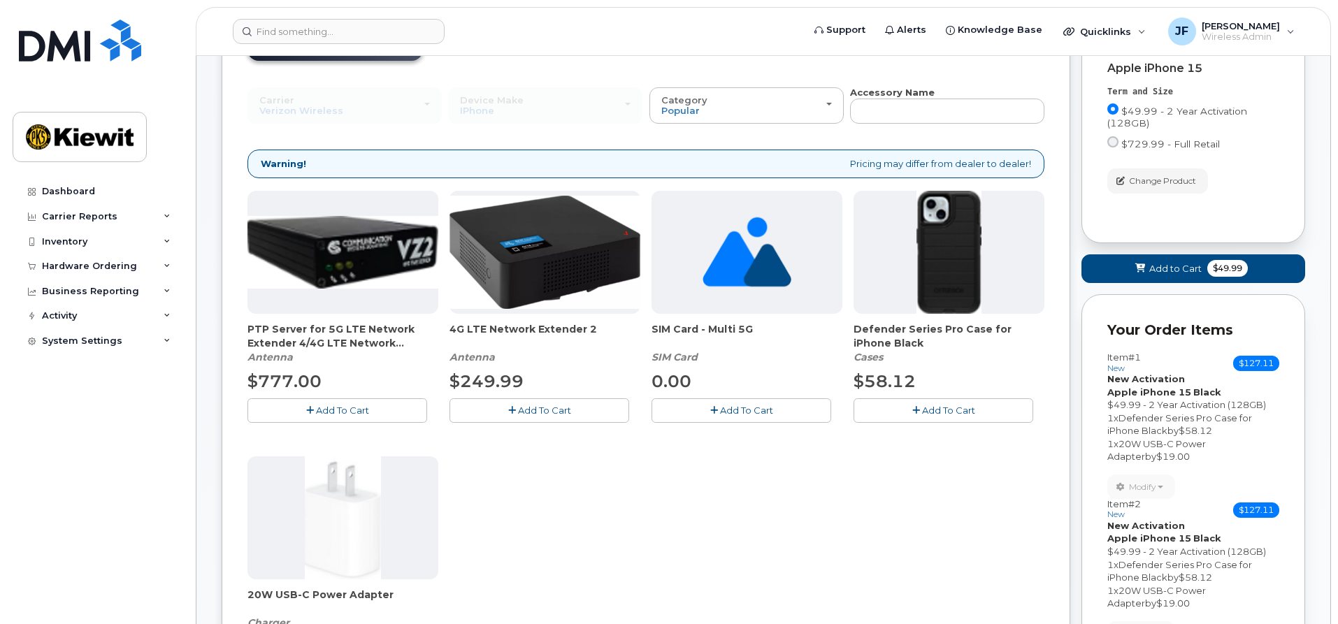
click at [956, 408] on span "Add To Cart" at bounding box center [948, 410] width 53 height 11
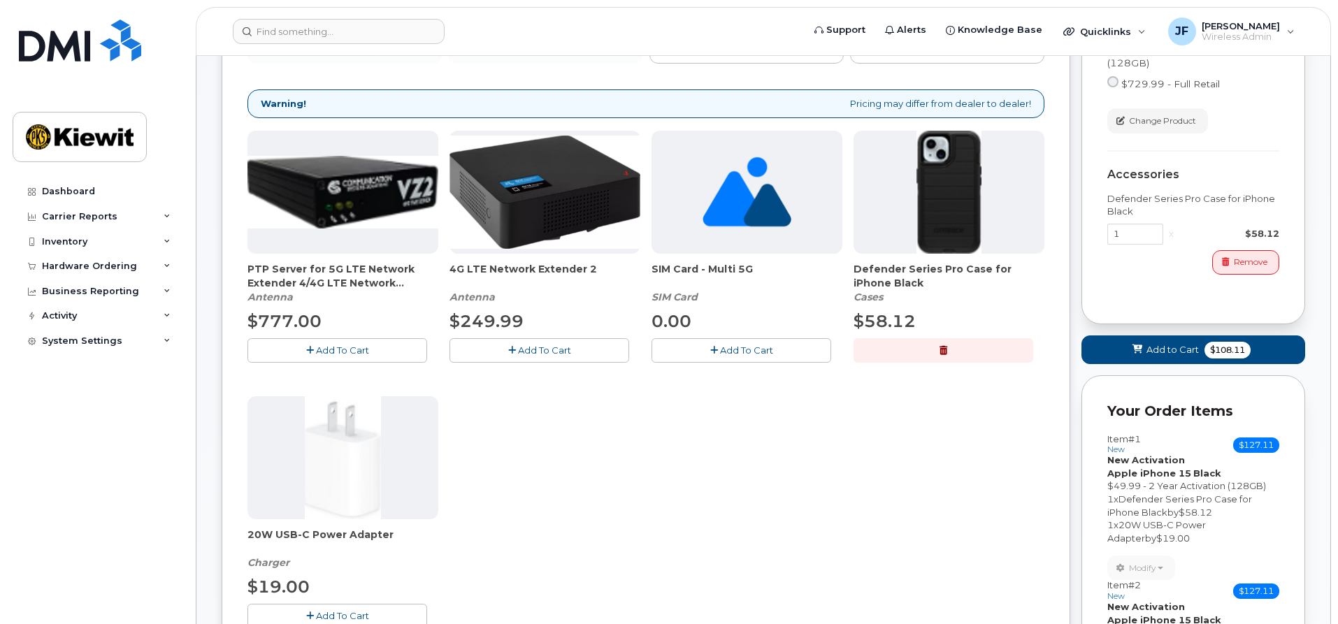
scroll to position [336, 0]
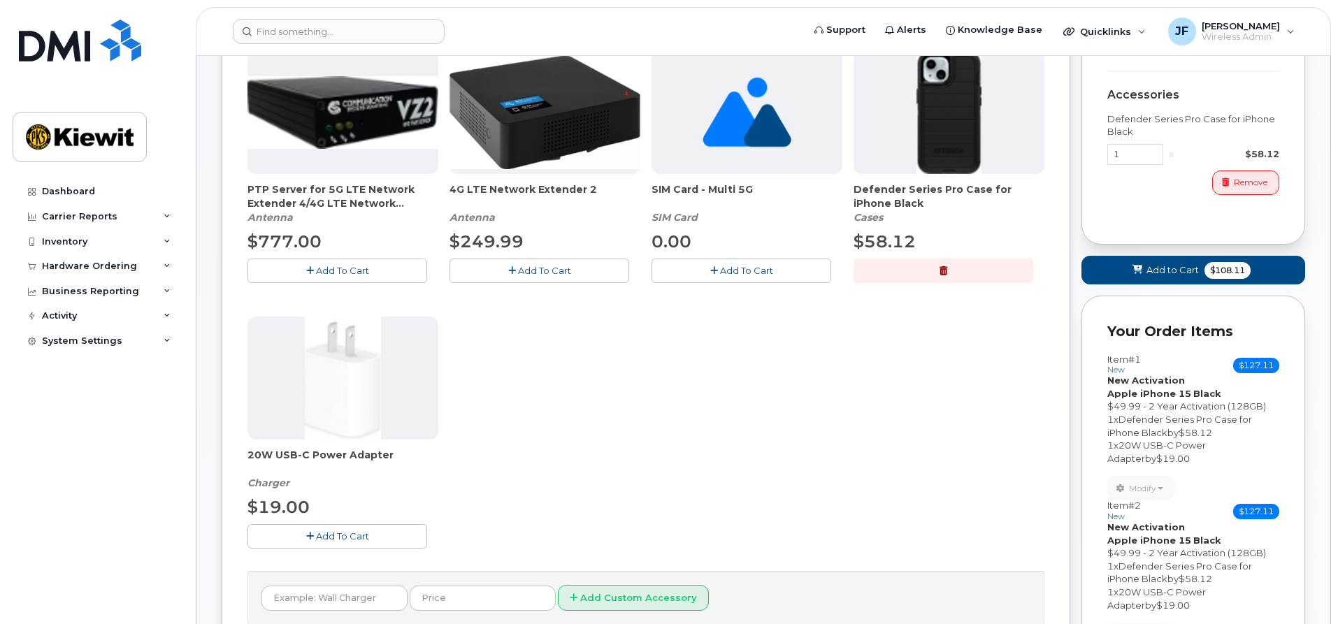
click at [414, 536] on button "Add To Cart" at bounding box center [338, 536] width 180 height 24
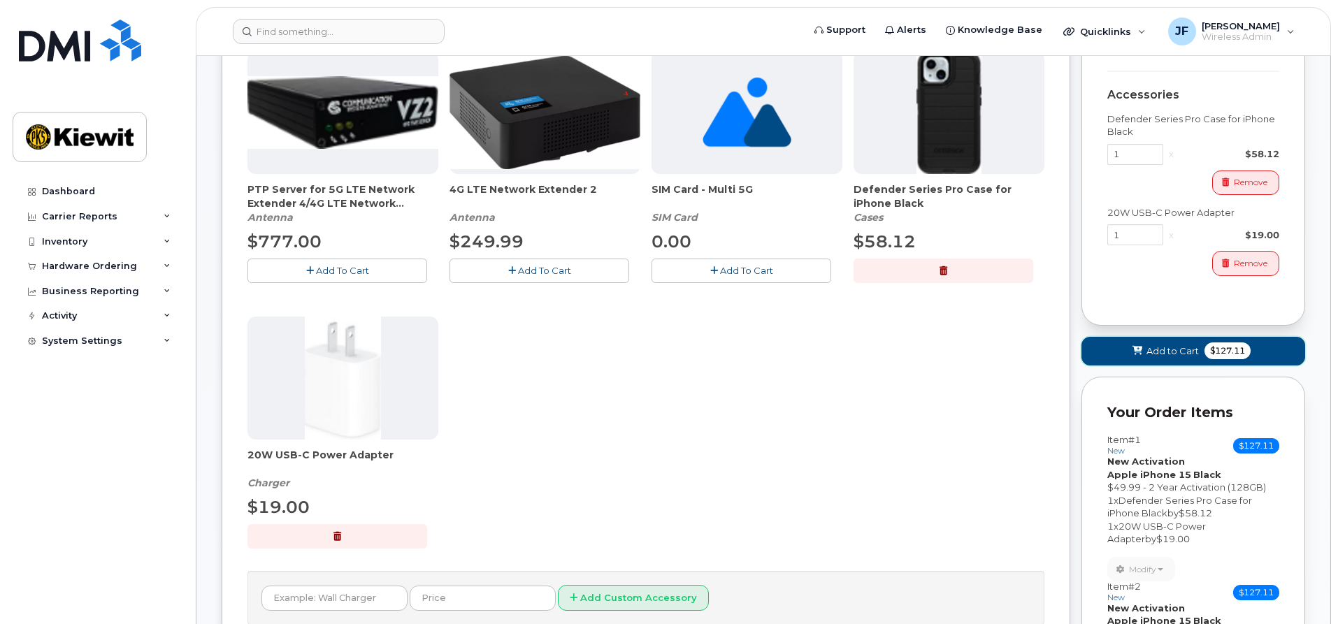
click at [1153, 350] on span "Add to Cart" at bounding box center [1173, 351] width 52 height 13
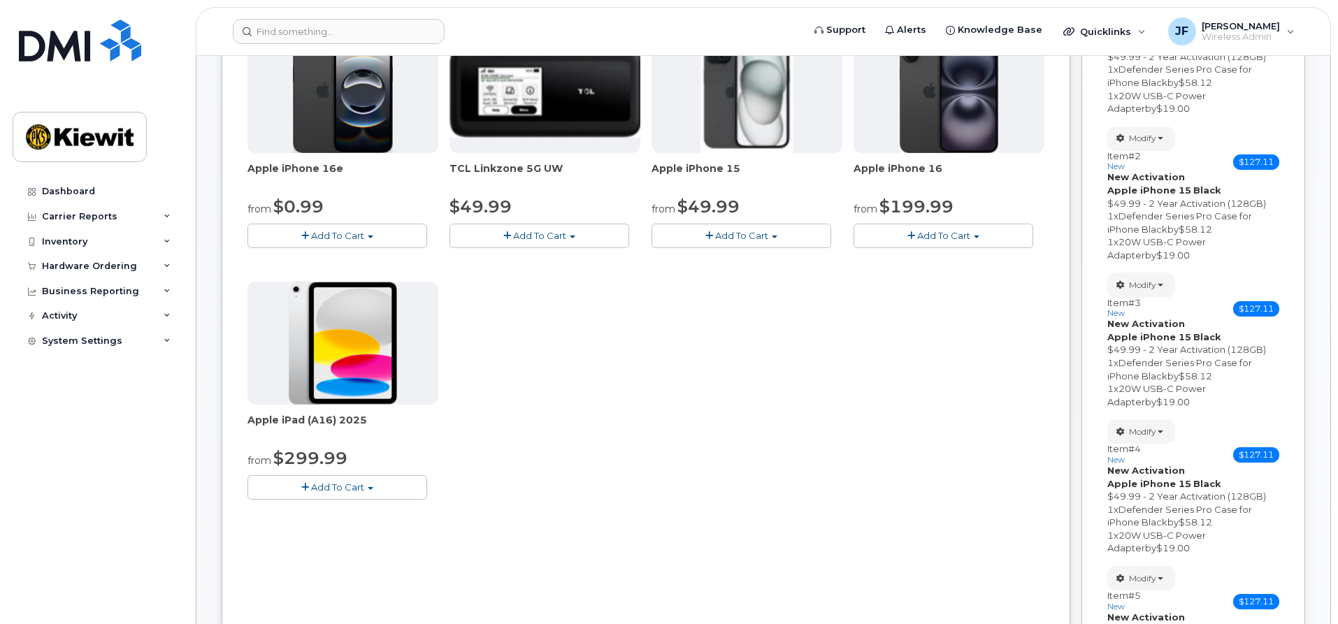
scroll to position [306, 0]
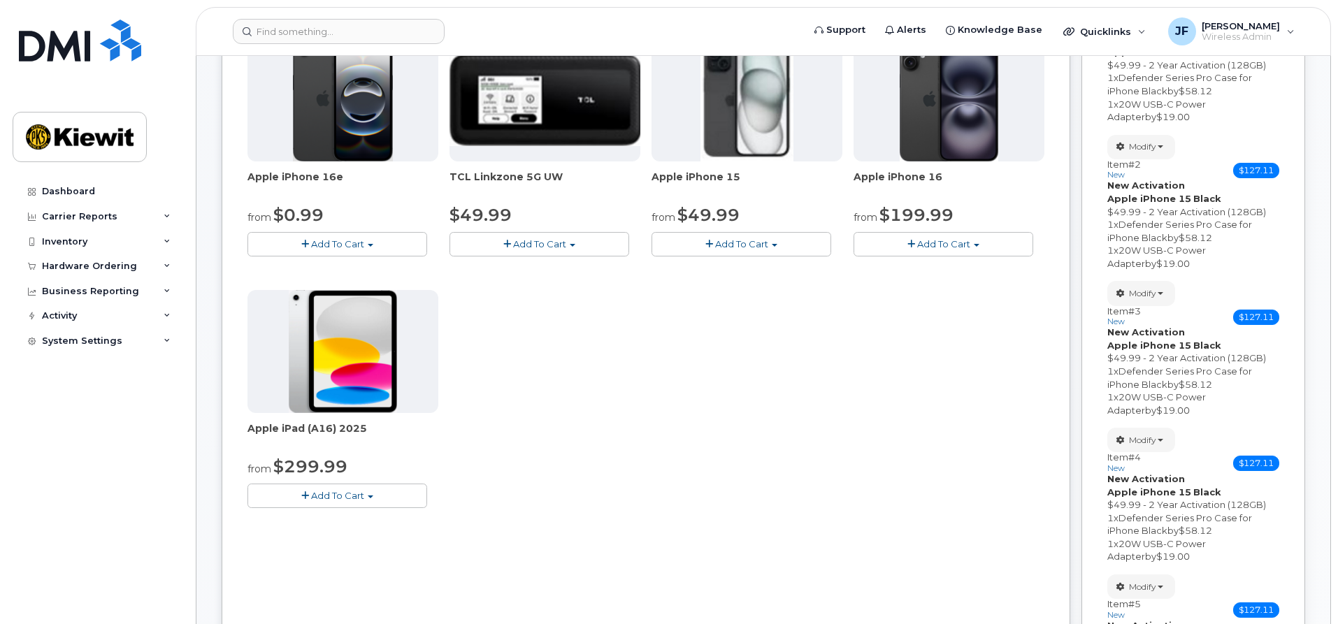
click at [759, 249] on span "Add To Cart" at bounding box center [741, 243] width 53 height 11
click at [762, 271] on link "$49.99 - 2 Year Activation (128GB)" at bounding box center [748, 269] width 187 height 17
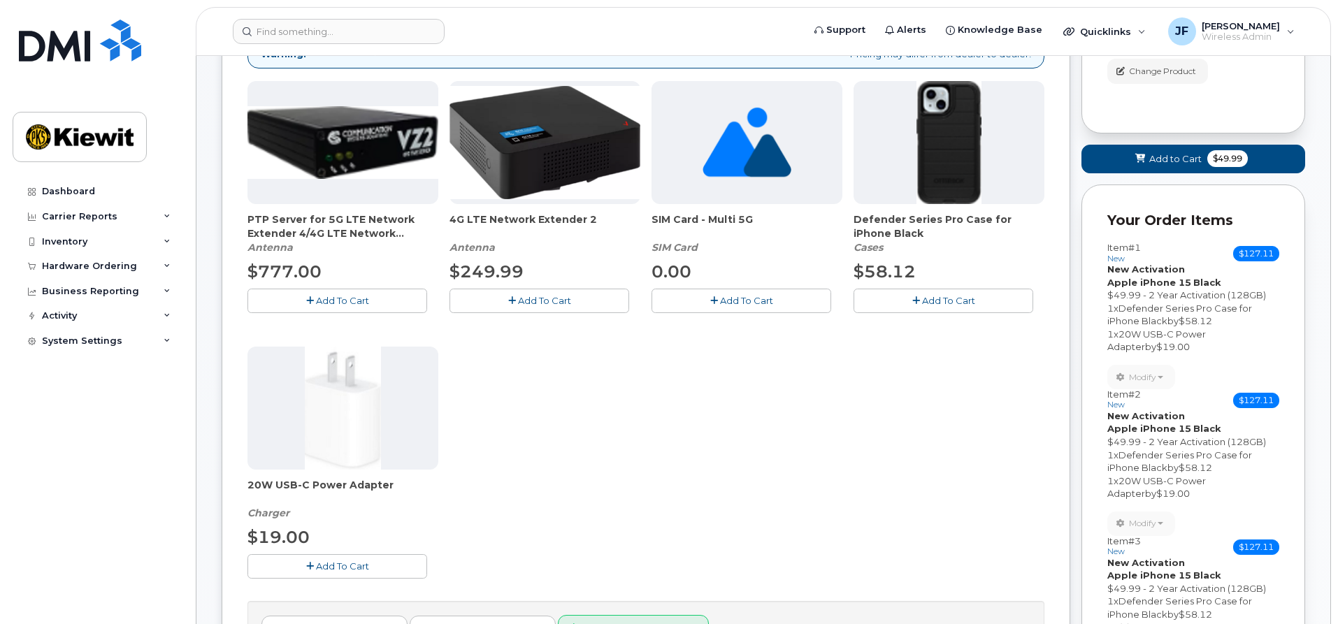
click at [931, 299] on span "Add To Cart" at bounding box center [948, 300] width 53 height 11
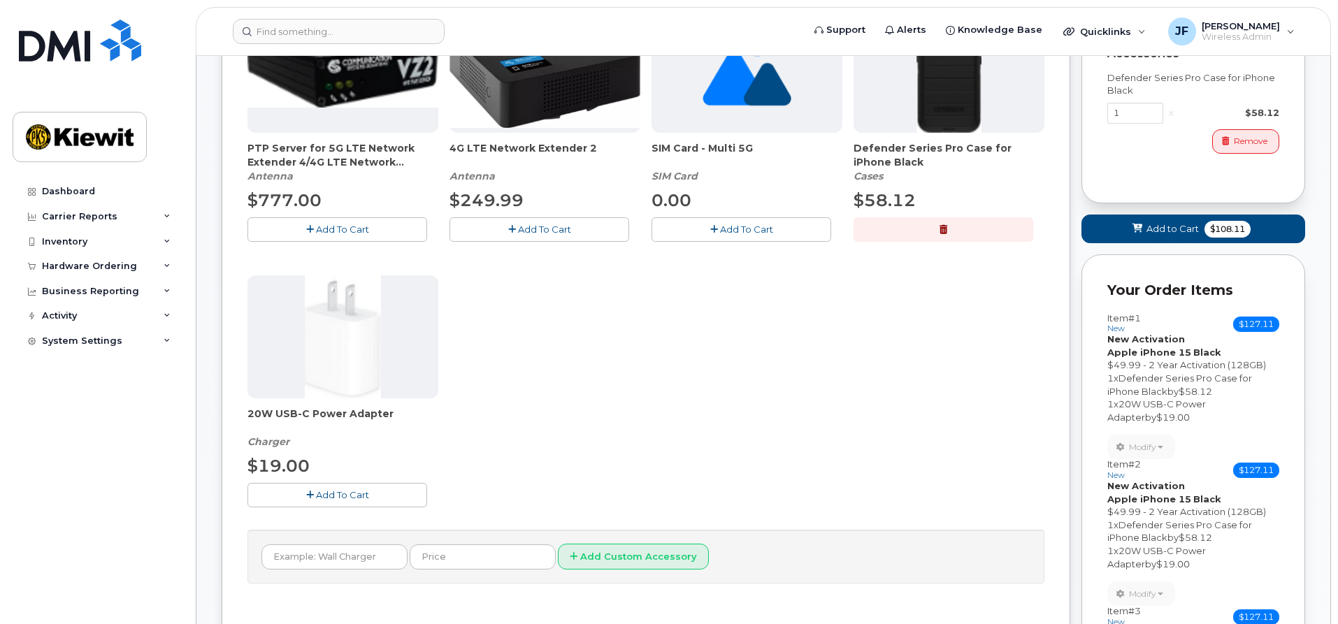
scroll to position [445, 0]
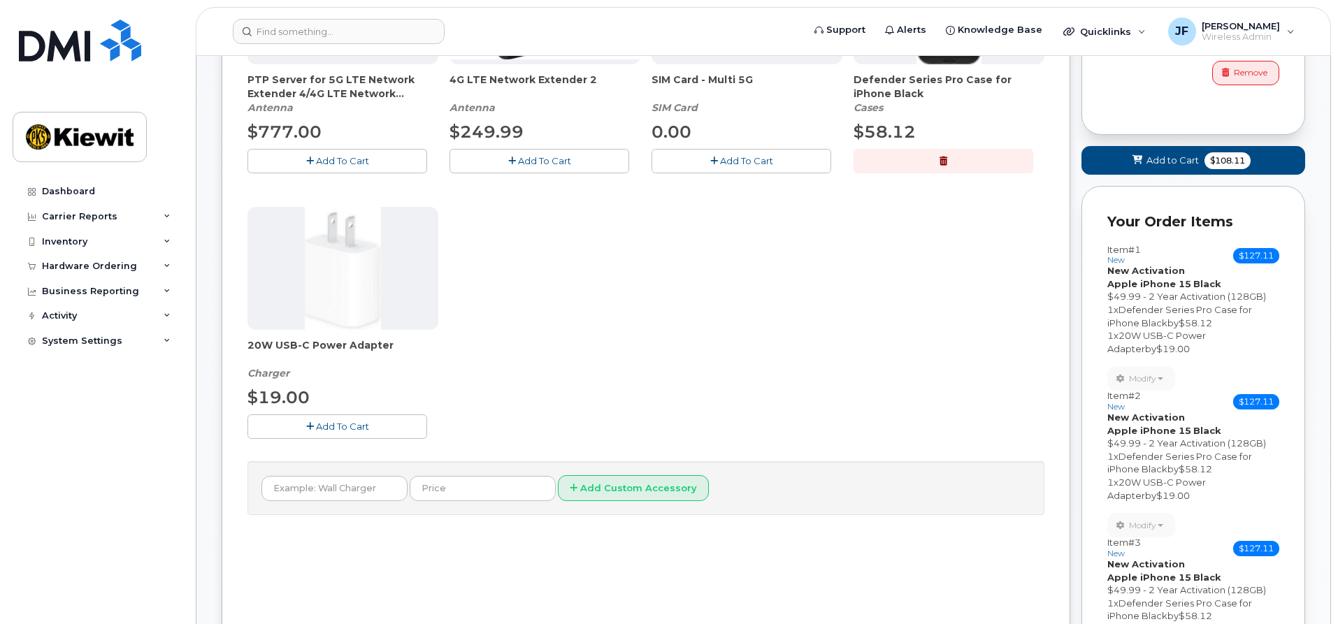
click at [367, 423] on span "Add To Cart" at bounding box center [342, 426] width 53 height 11
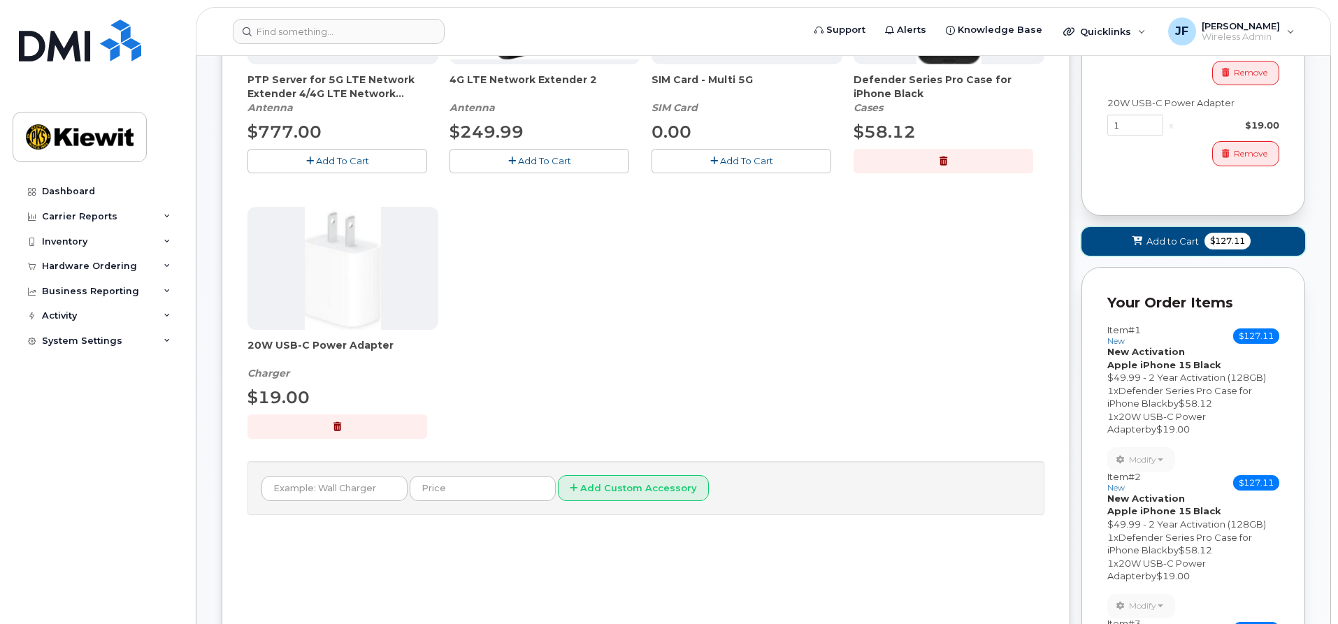
click at [1133, 249] on button "Add to Cart $127.11" at bounding box center [1194, 241] width 224 height 29
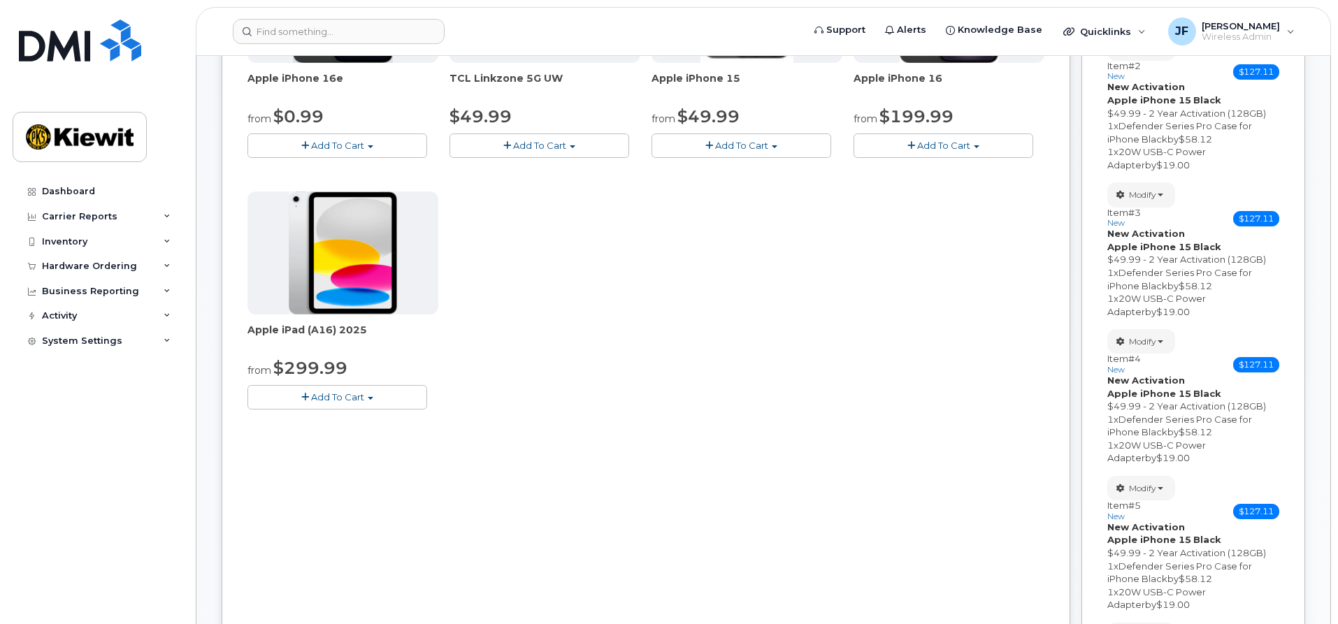
scroll to position [275, 0]
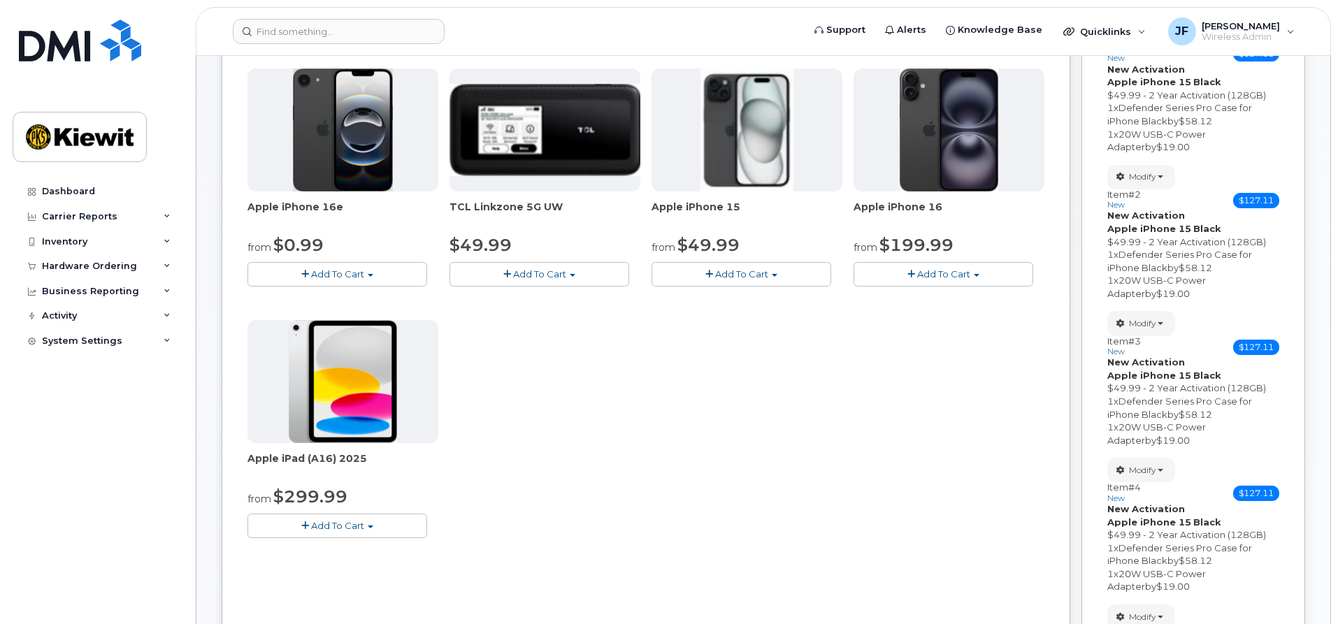
click at [775, 274] on span "button" at bounding box center [775, 275] width 6 height 3
click at [775, 301] on link "$49.99 - 2 Year Activation (128GB)" at bounding box center [748, 300] width 187 height 17
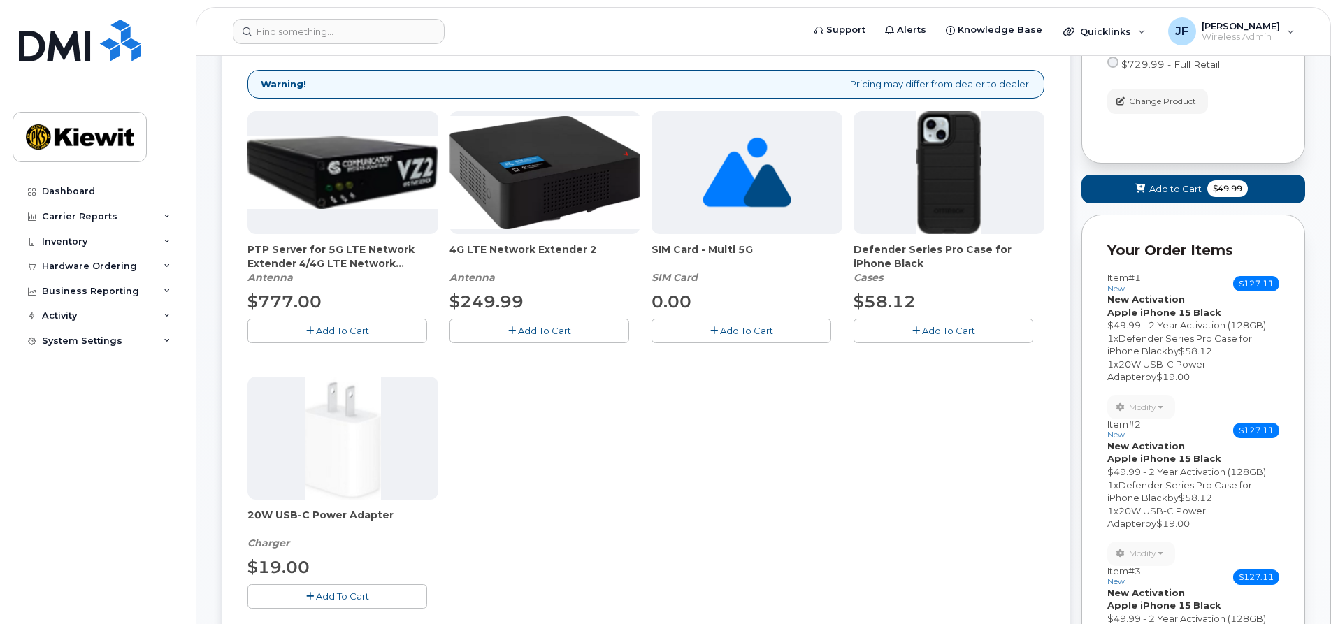
click at [918, 329] on icon "button" at bounding box center [916, 331] width 8 height 9
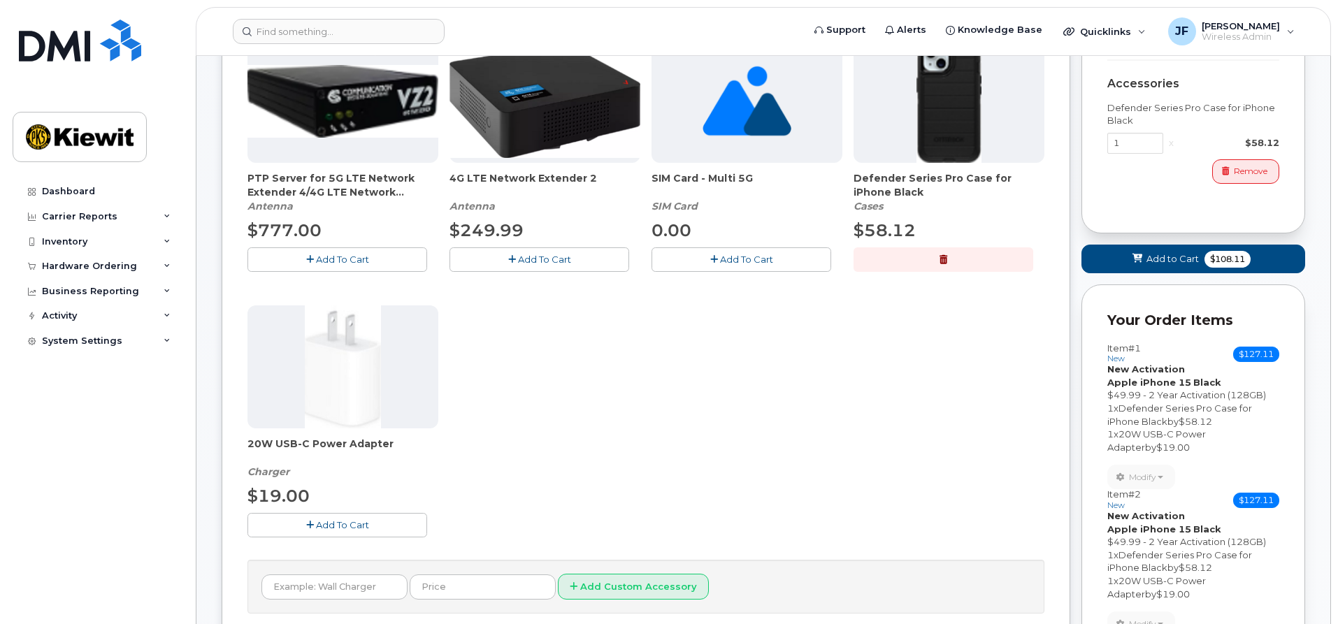
scroll to position [415, 0]
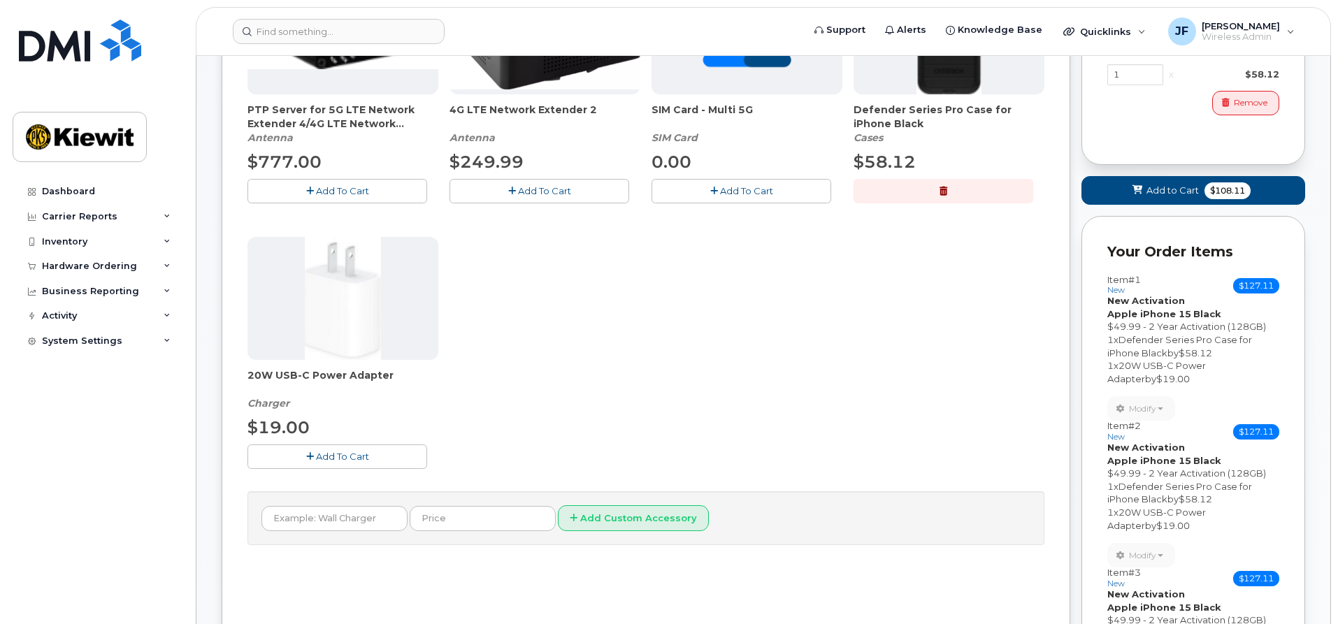
drag, startPoint x: 382, startPoint y: 453, endPoint x: 400, endPoint y: 450, distance: 18.5
click at [381, 453] on button "Add To Cart" at bounding box center [338, 457] width 180 height 24
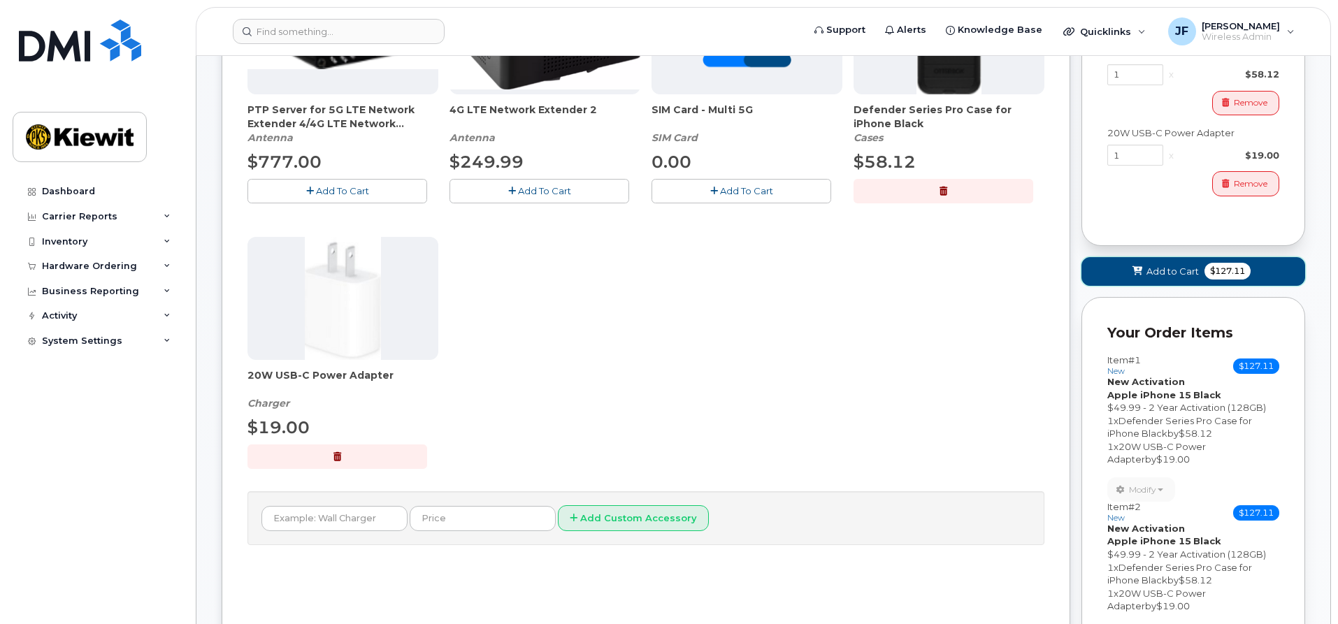
click at [1139, 274] on icon at bounding box center [1138, 271] width 10 height 9
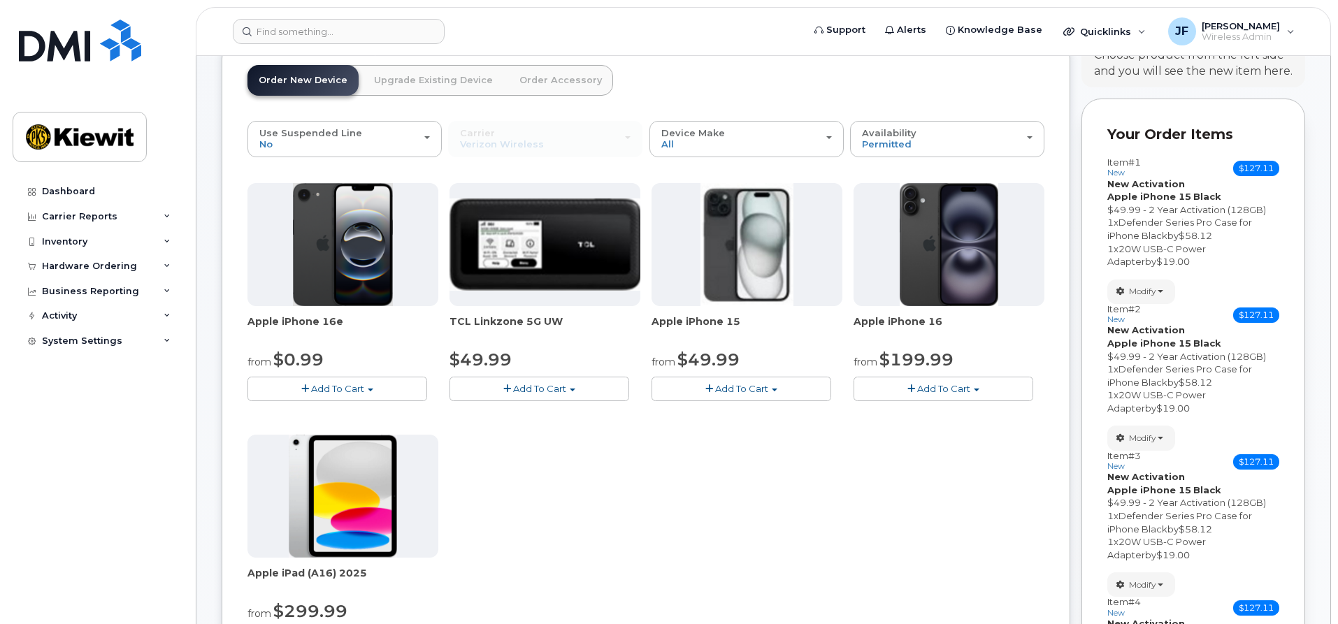
scroll to position [175, 0]
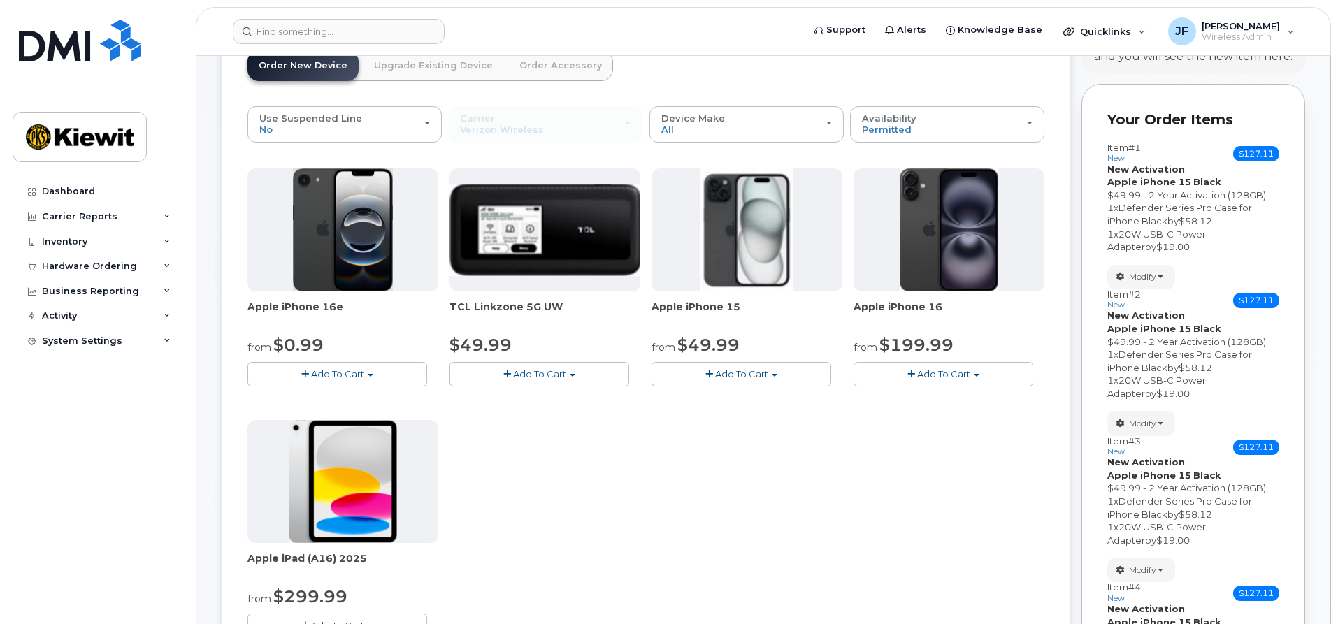
click at [761, 375] on span "Add To Cart" at bounding box center [741, 373] width 53 height 11
click at [759, 401] on link "$49.99 - 2 Year Activation (128GB)" at bounding box center [748, 400] width 187 height 17
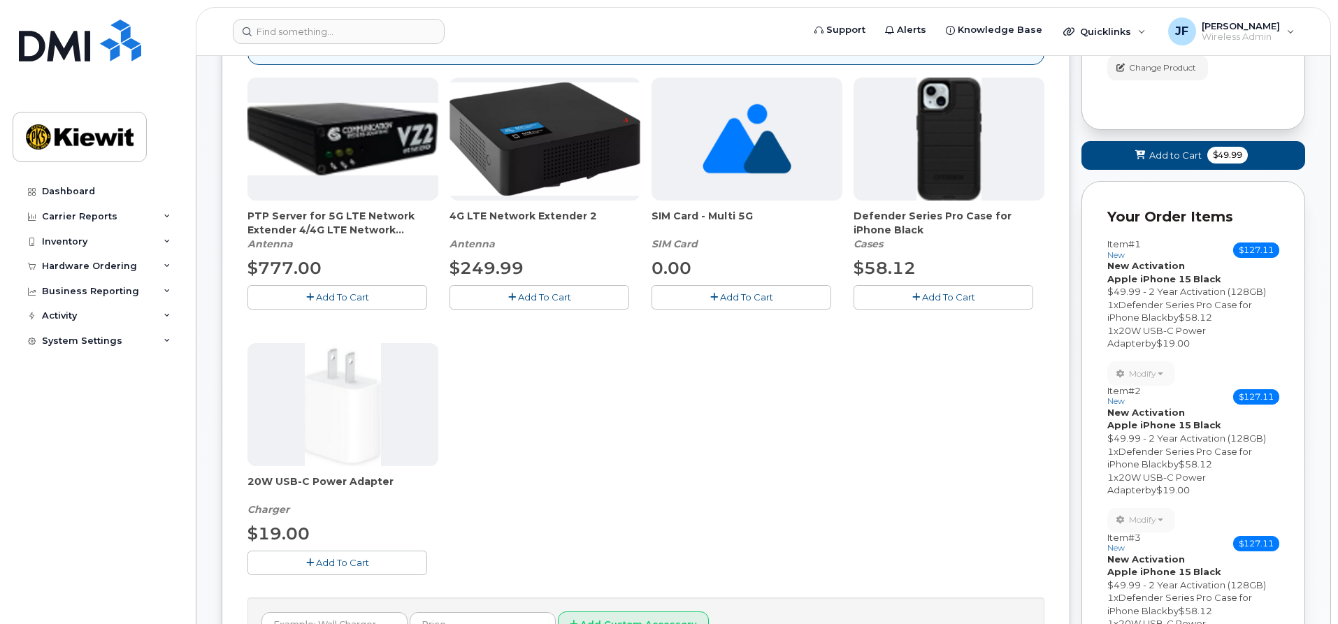
scroll to position [315, 0]
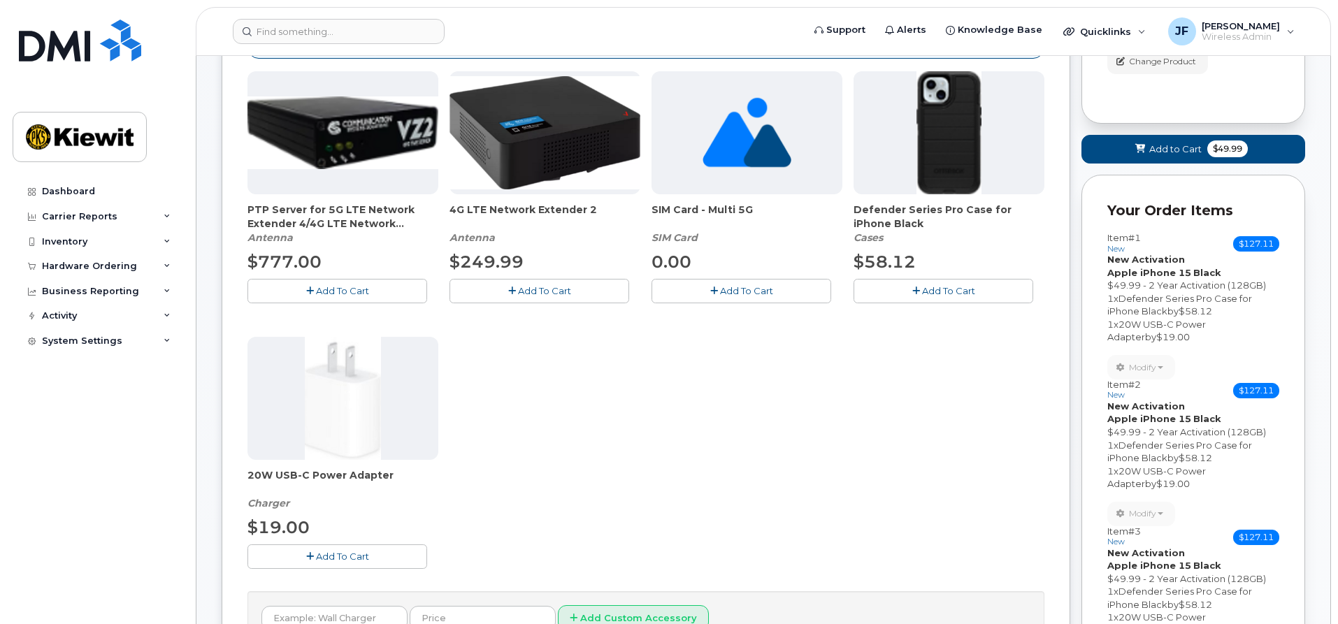
click at [909, 289] on button "Add To Cart" at bounding box center [944, 291] width 180 height 24
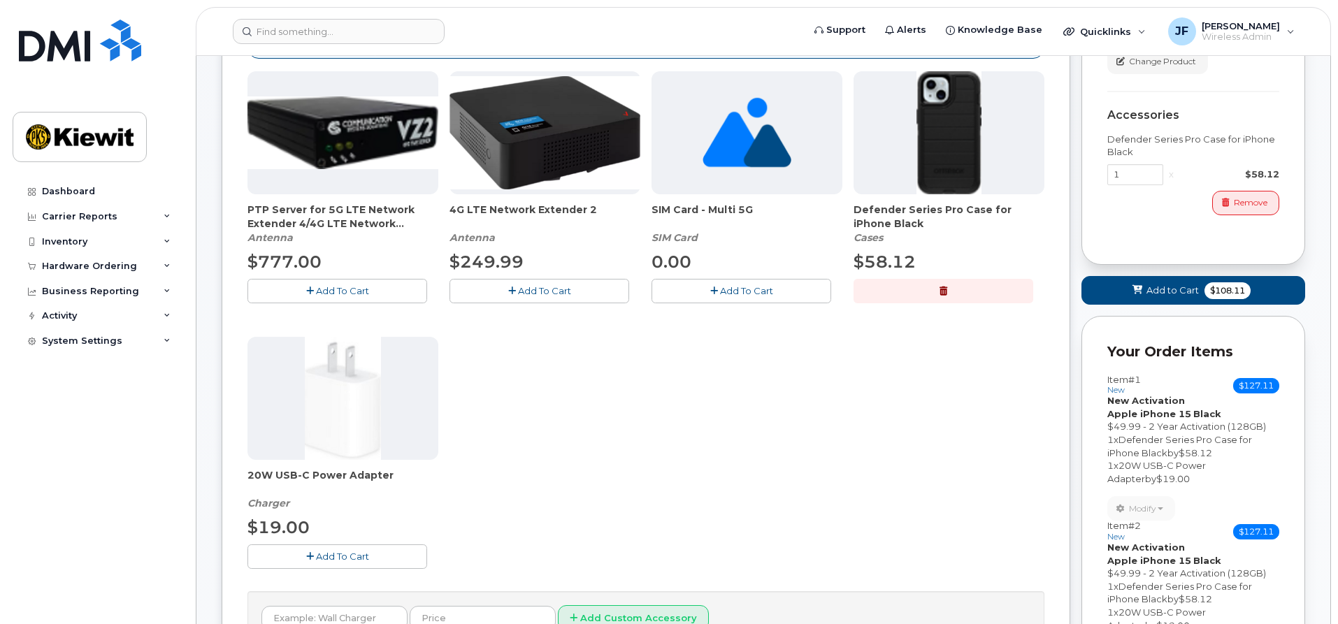
click at [334, 560] on span "Add To Cart" at bounding box center [342, 556] width 53 height 11
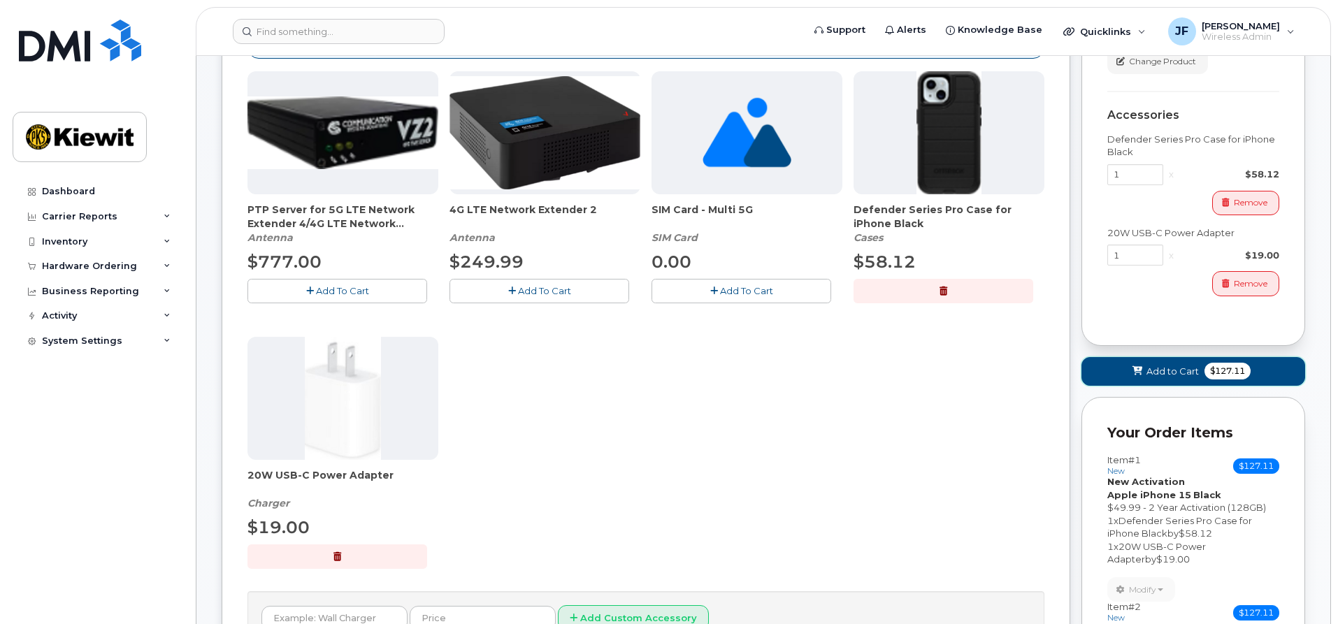
click at [1215, 377] on span "$127.11" at bounding box center [1228, 371] width 46 height 17
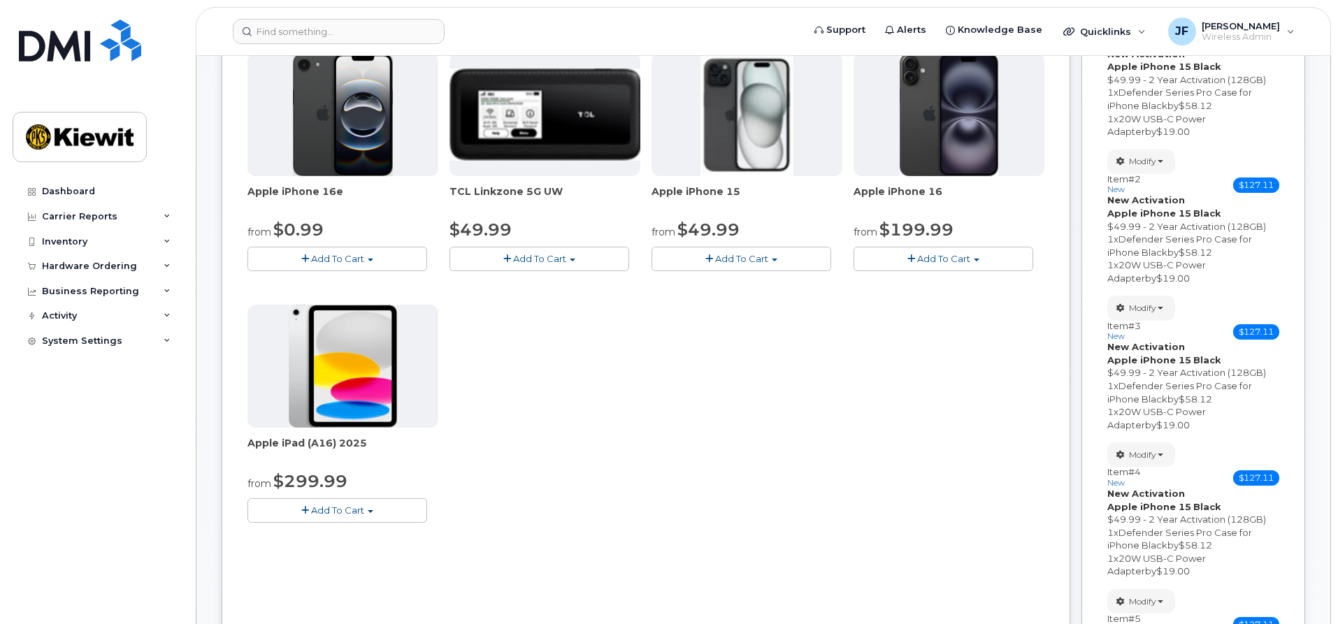
scroll to position [215, 0]
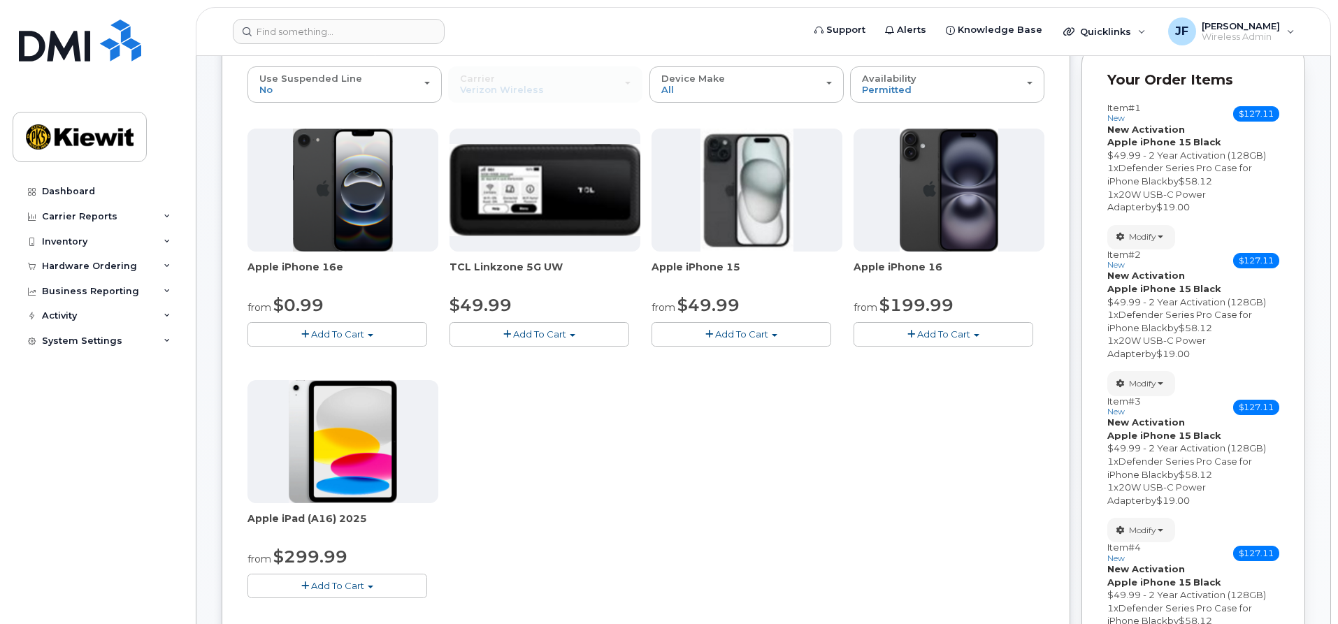
click at [761, 337] on span "Add To Cart" at bounding box center [741, 334] width 53 height 11
click at [759, 359] on link "$49.99 - 2 Year Activation (128GB)" at bounding box center [748, 360] width 187 height 17
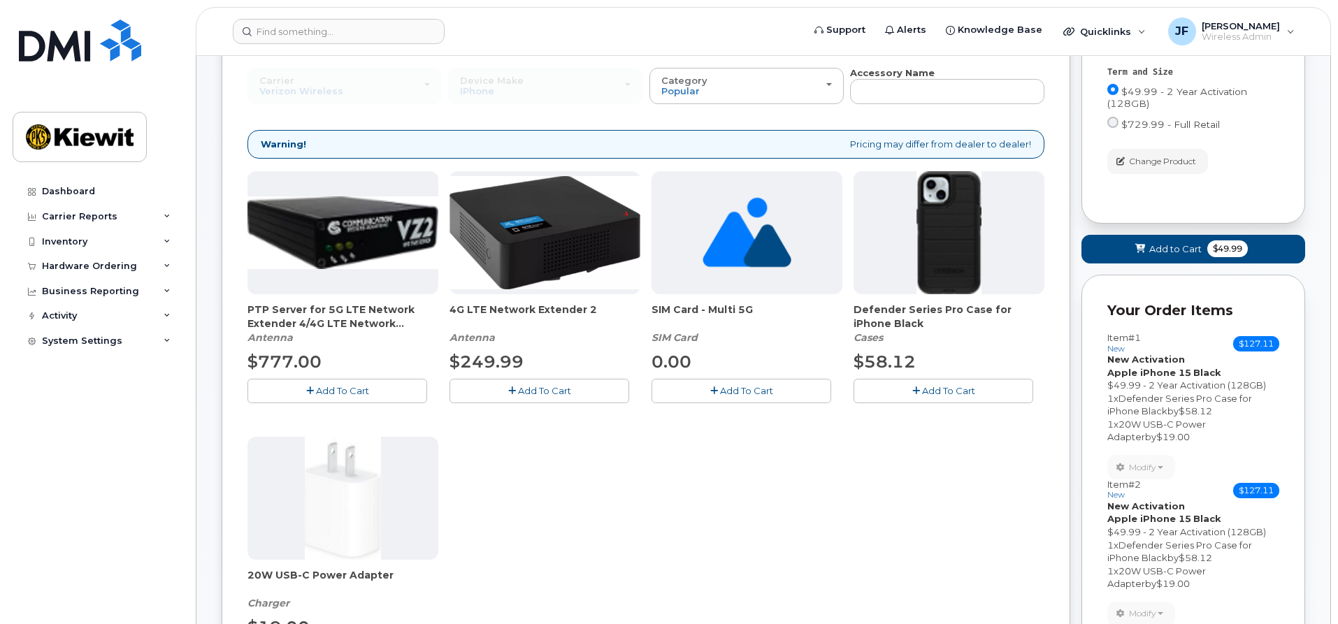
click at [985, 392] on button "Add To Cart" at bounding box center [944, 391] width 180 height 24
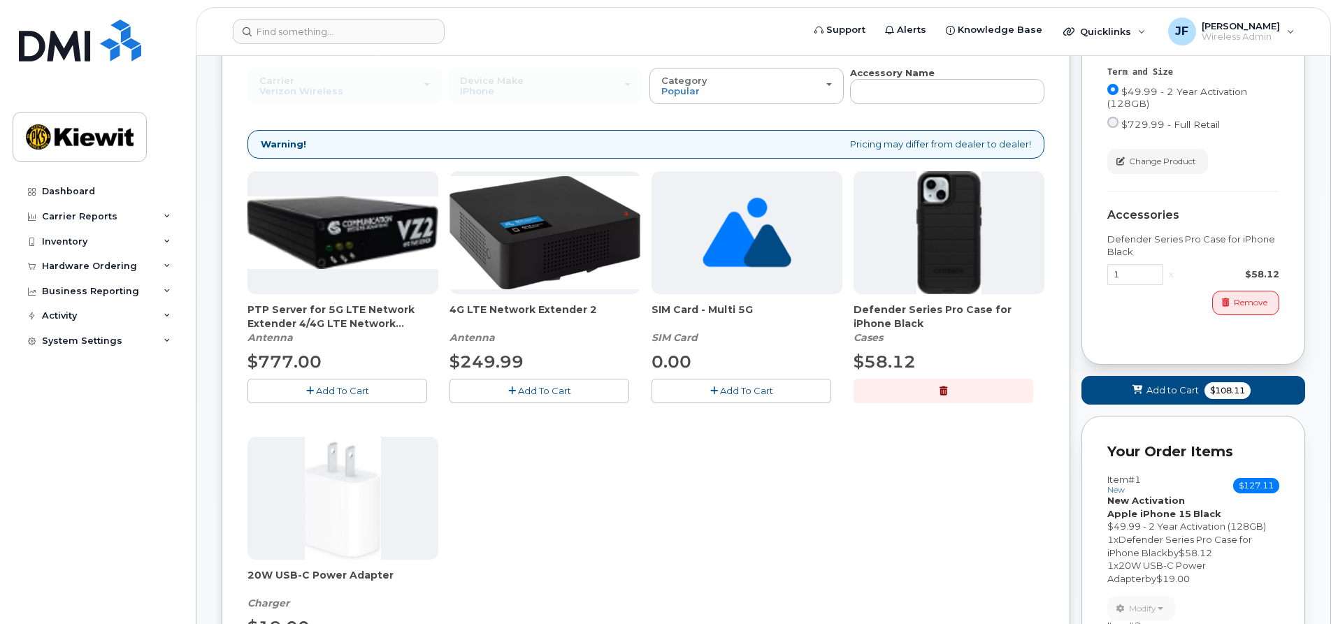
scroll to position [425, 0]
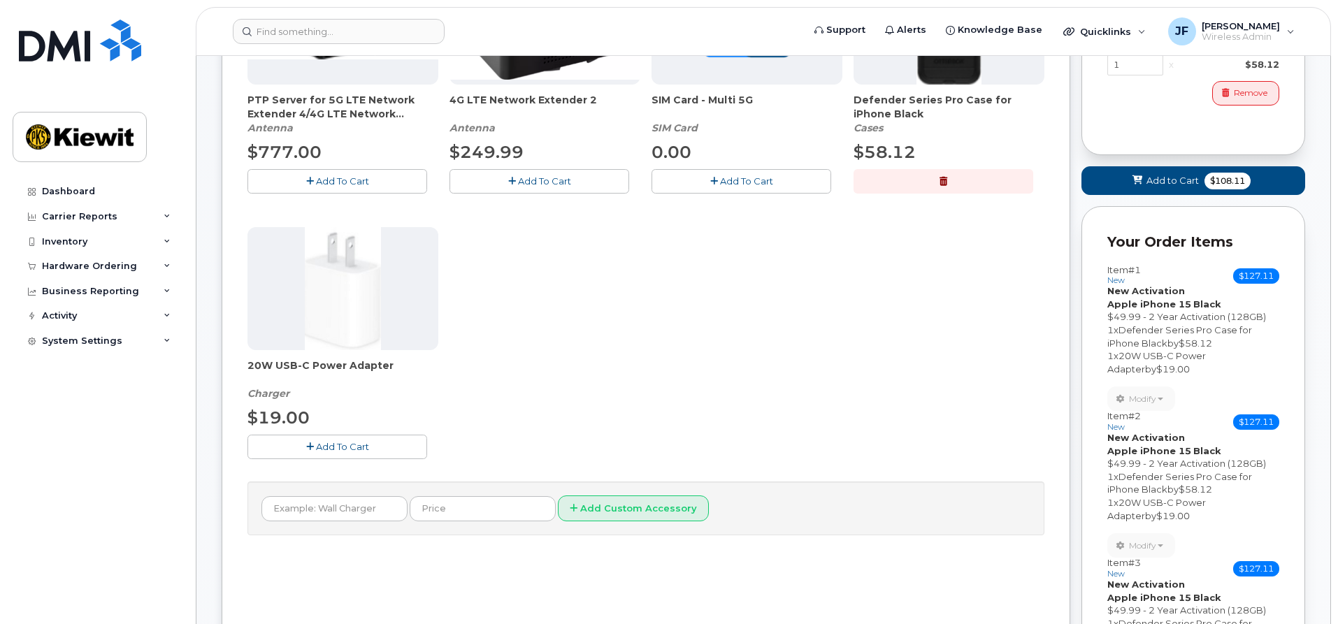
click at [396, 447] on button "Add To Cart" at bounding box center [338, 447] width 180 height 24
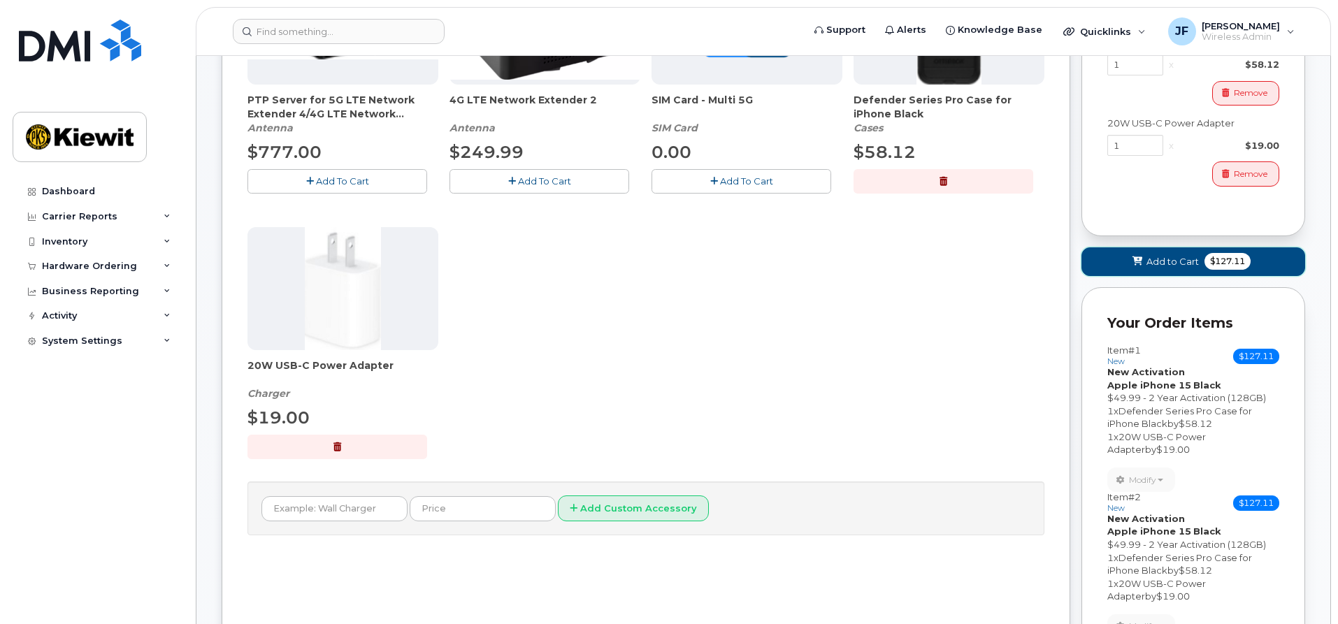
click at [1154, 273] on button "Add to Cart $127.11" at bounding box center [1194, 262] width 224 height 29
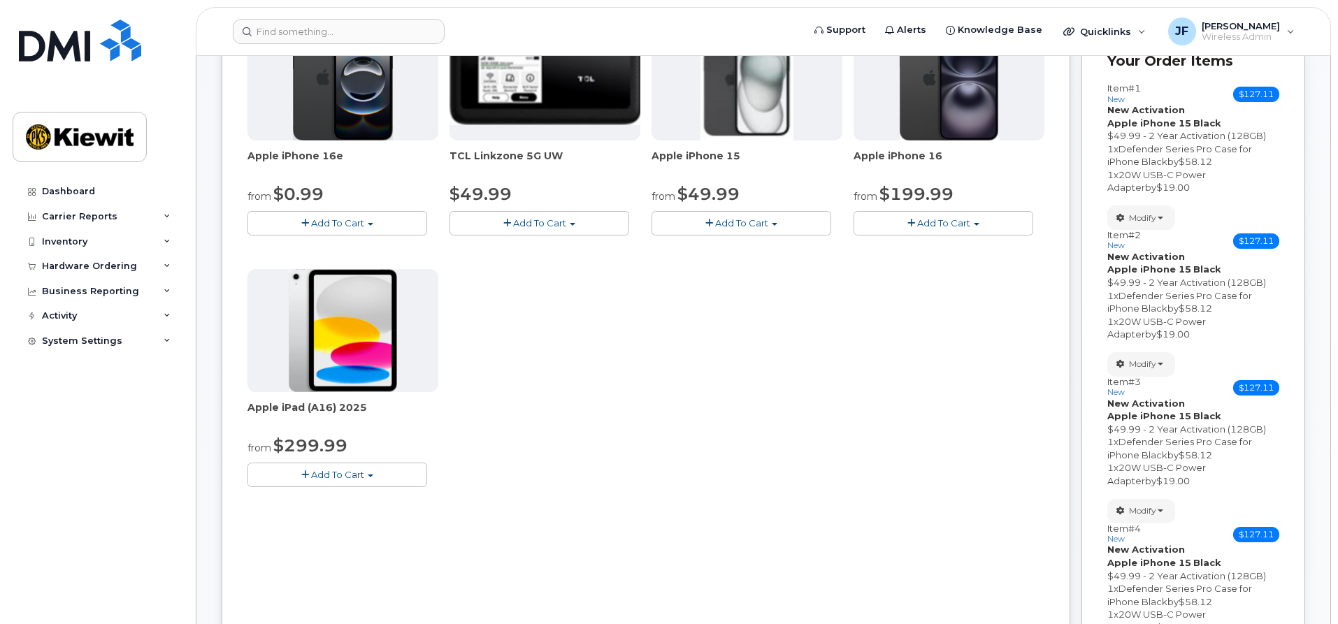
scroll to position [185, 0]
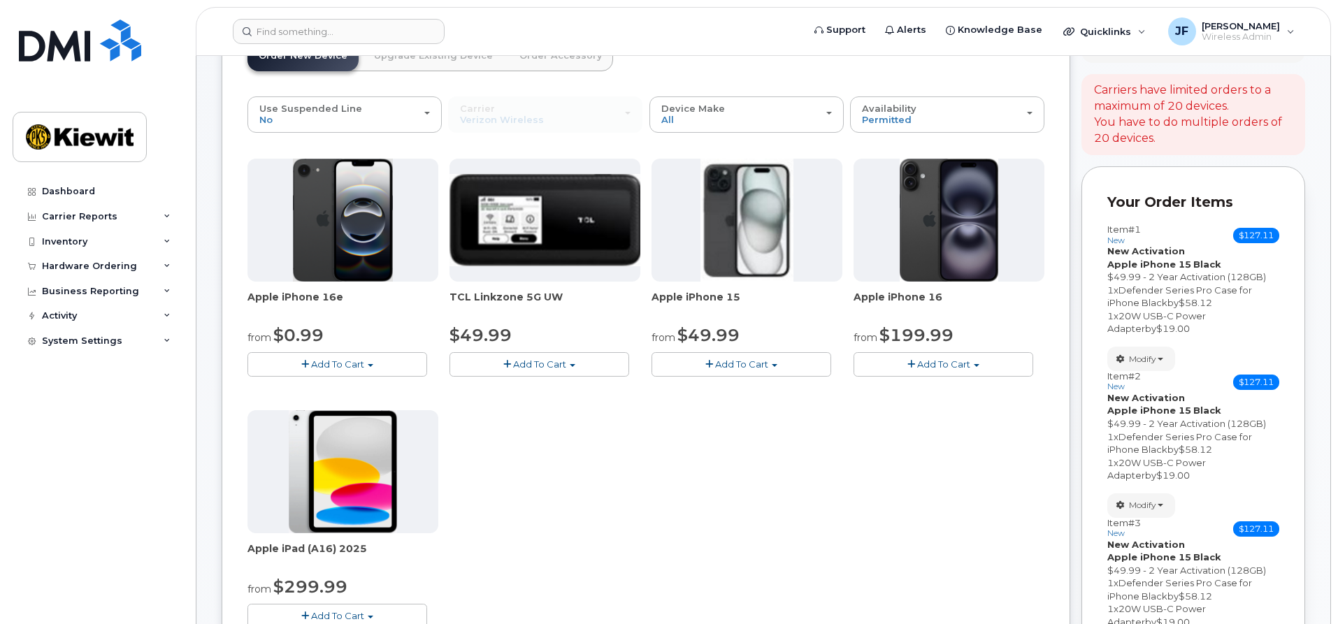
click at [775, 364] on span "button" at bounding box center [775, 365] width 6 height 3
click at [776, 389] on link "$49.99 - 2 Year Activation (128GB)" at bounding box center [748, 390] width 187 height 17
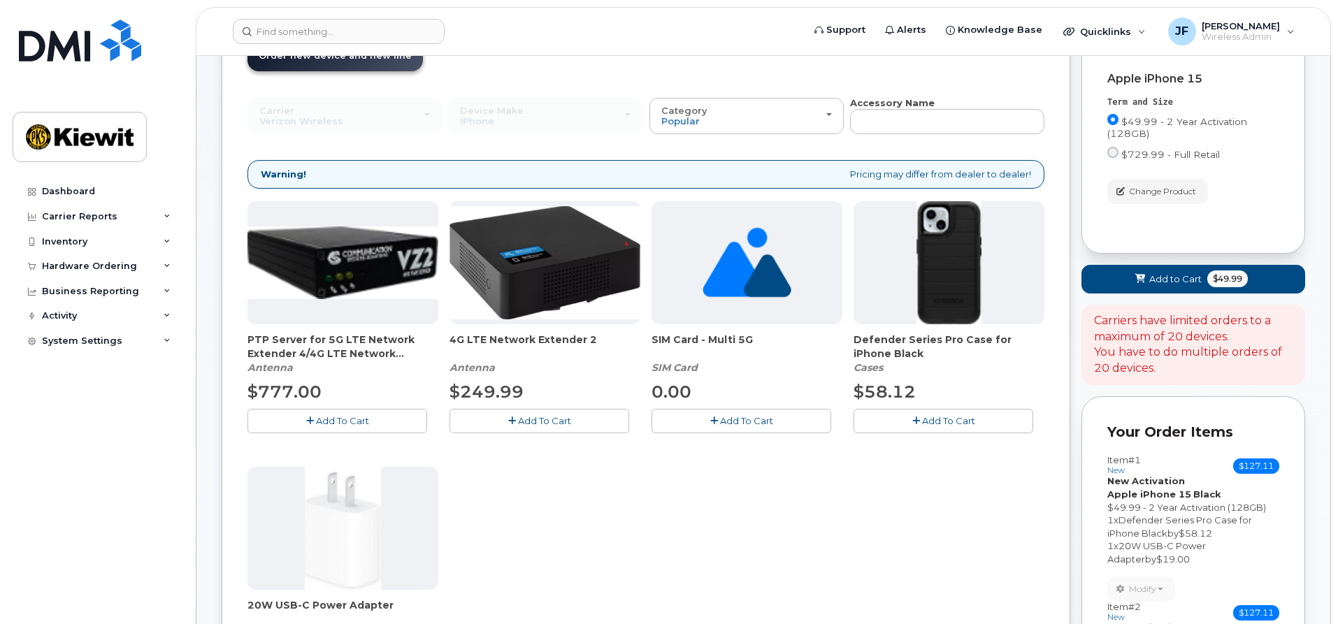
click at [968, 420] on span "Add To Cart" at bounding box center [948, 420] width 53 height 11
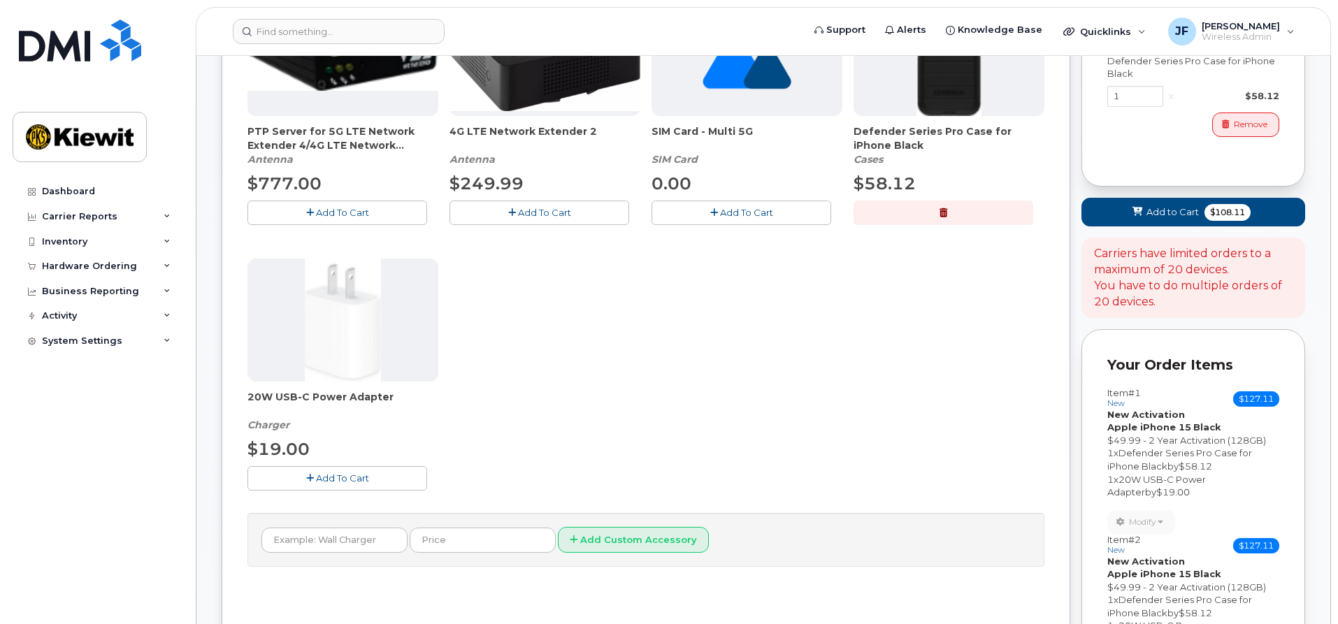
scroll to position [395, 0]
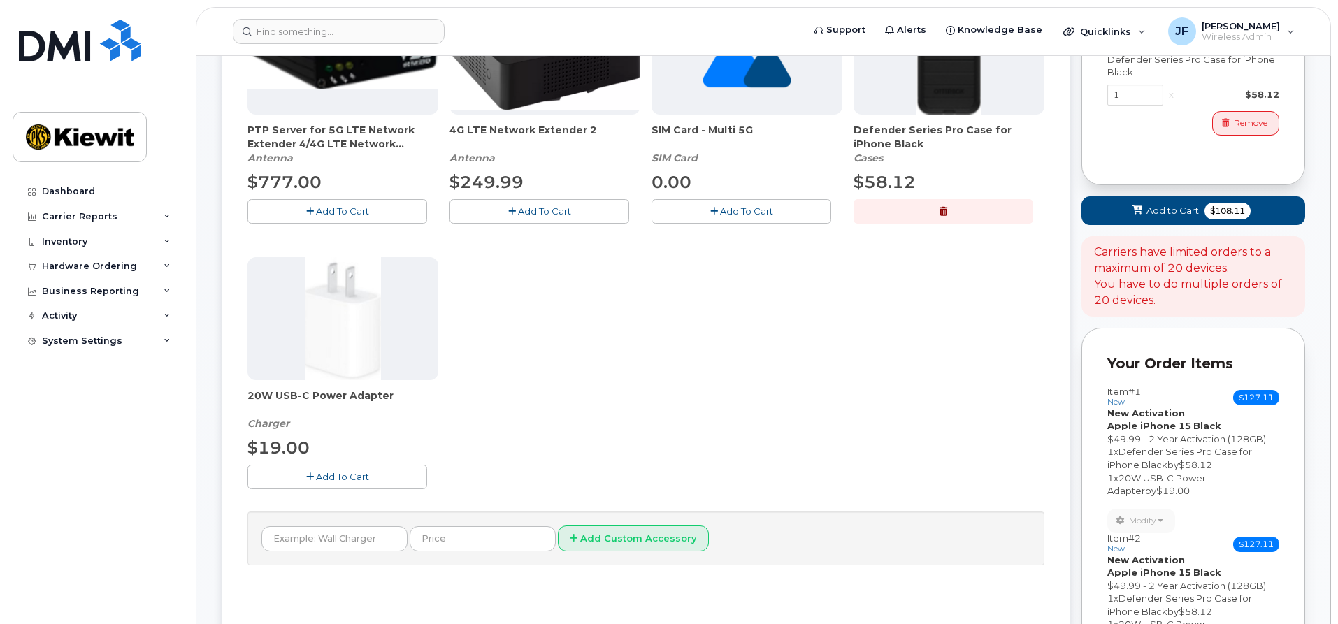
click at [384, 480] on button "Add To Cart" at bounding box center [338, 477] width 180 height 24
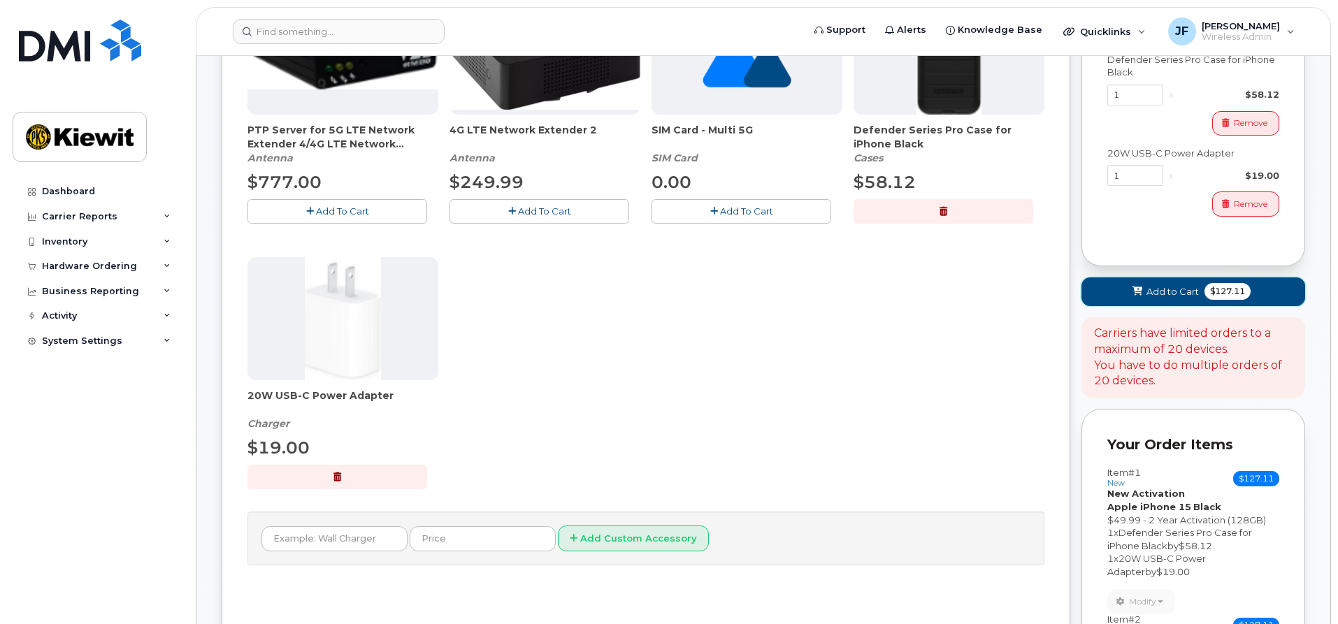
click at [1115, 289] on button "Add to Cart $127.11" at bounding box center [1194, 292] width 224 height 29
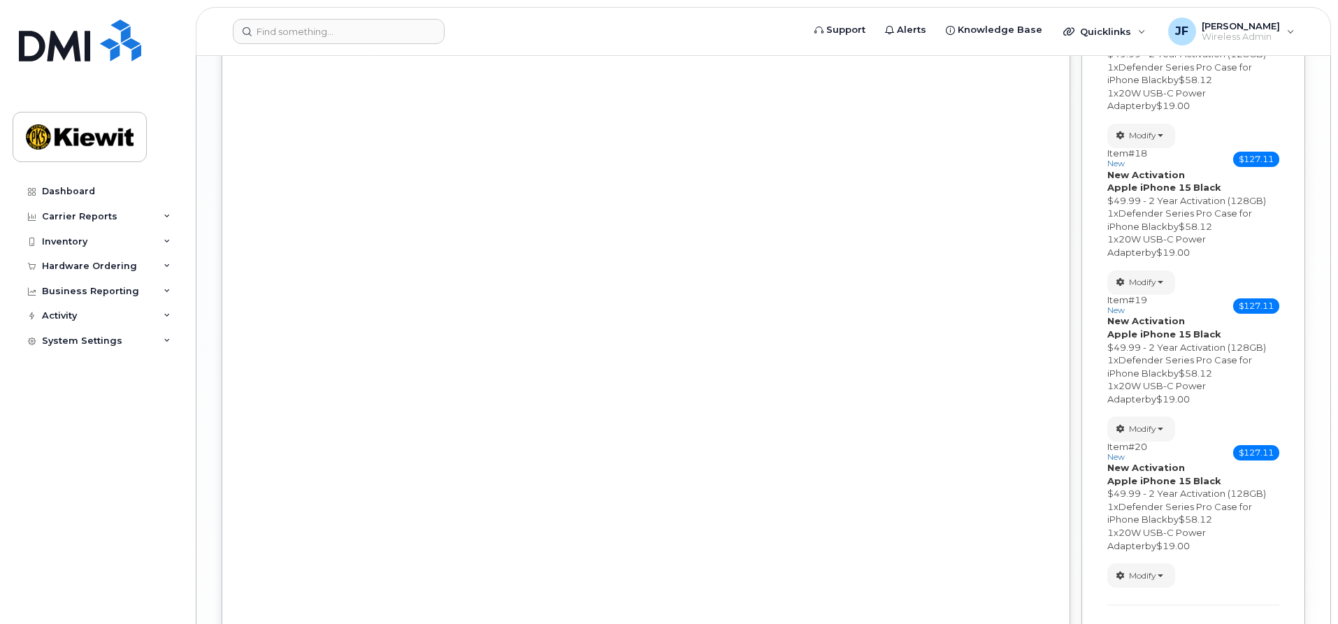
scroll to position [2916, 0]
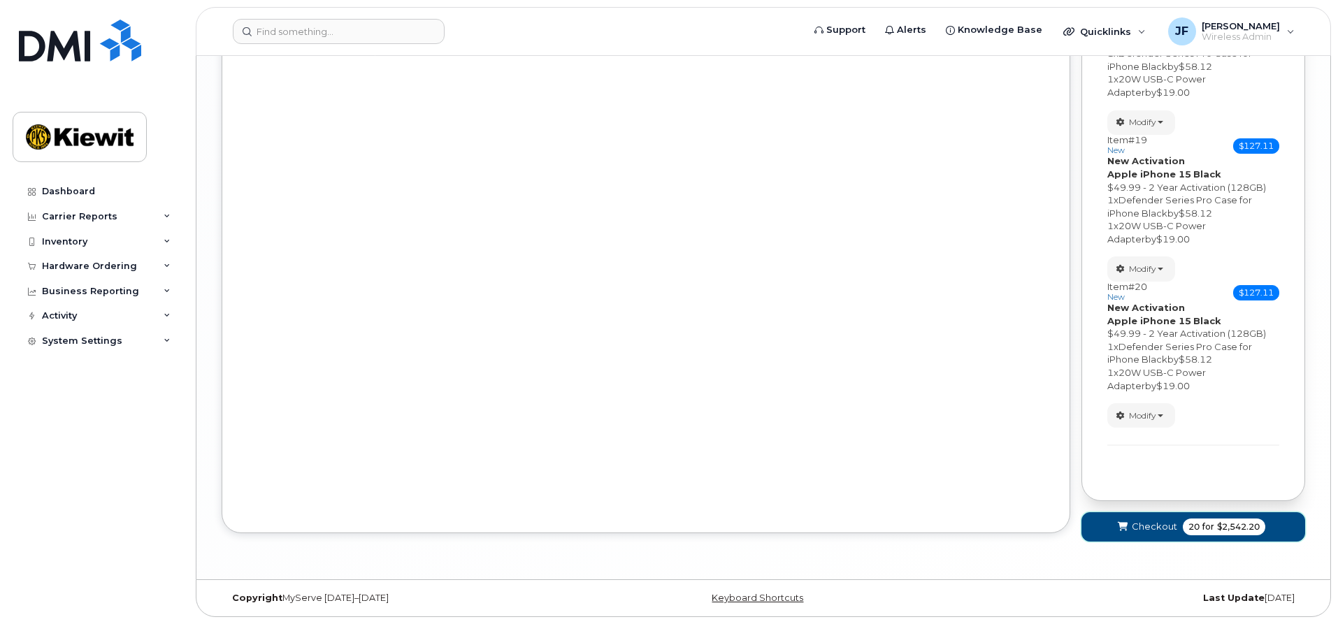
click at [1142, 531] on span "Checkout" at bounding box center [1154, 526] width 45 height 13
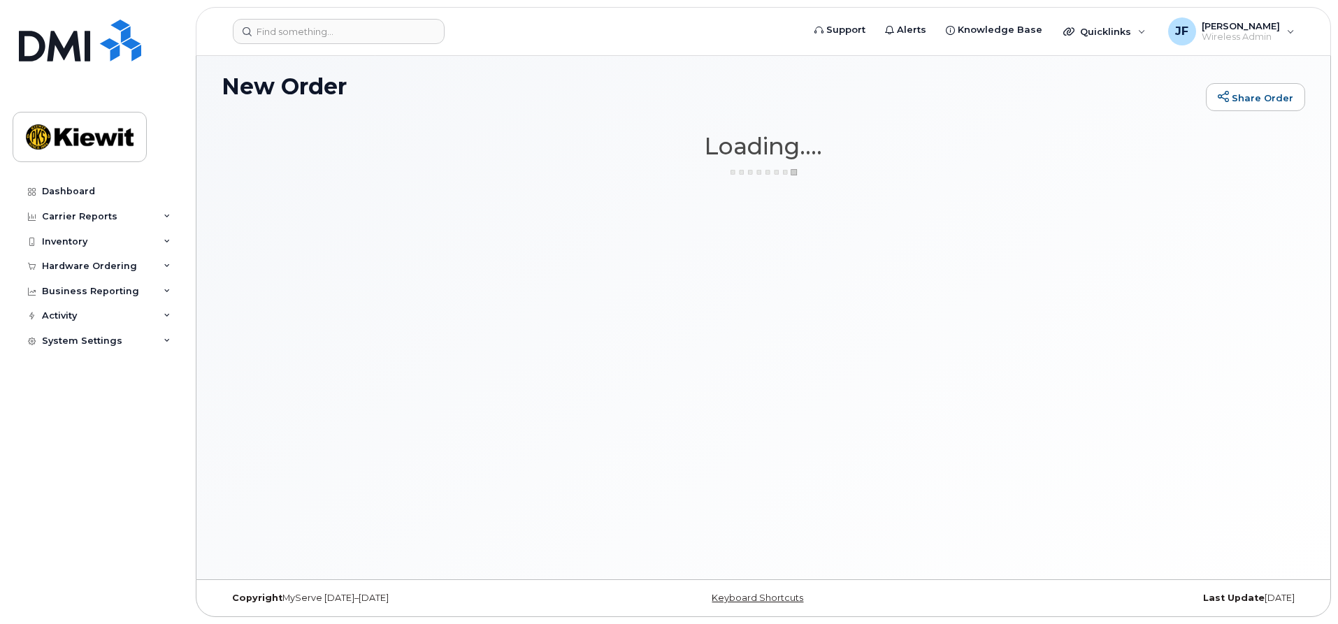
scroll to position [79, 0]
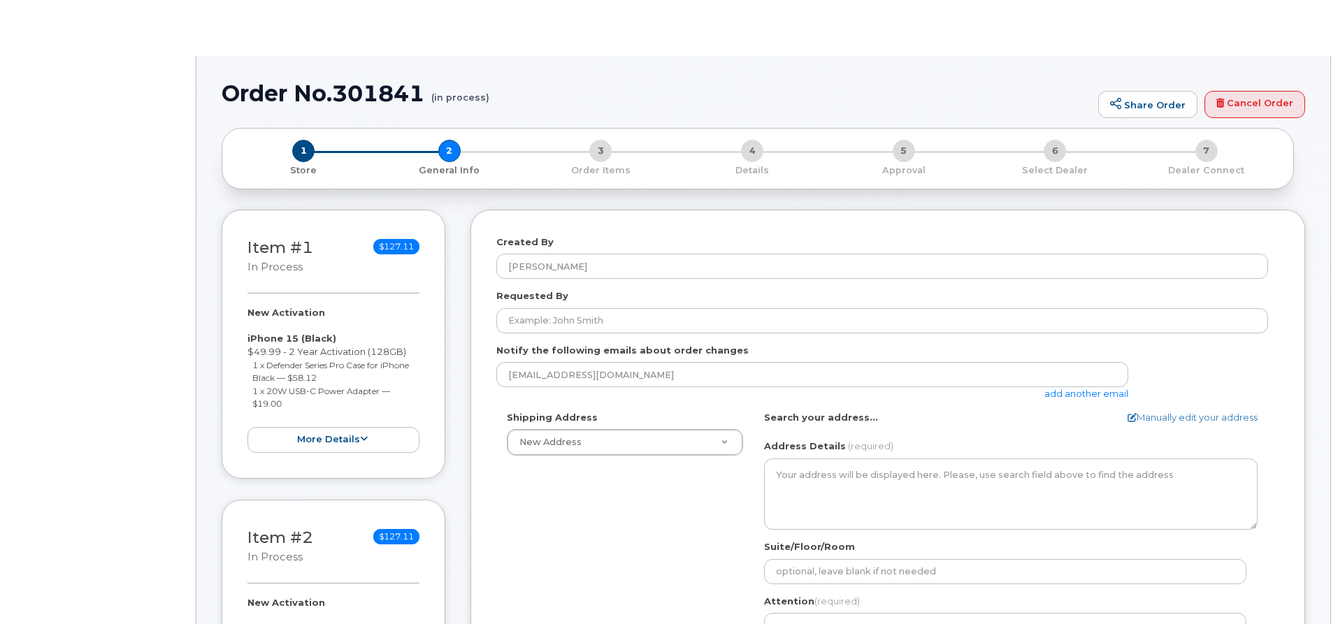
select select
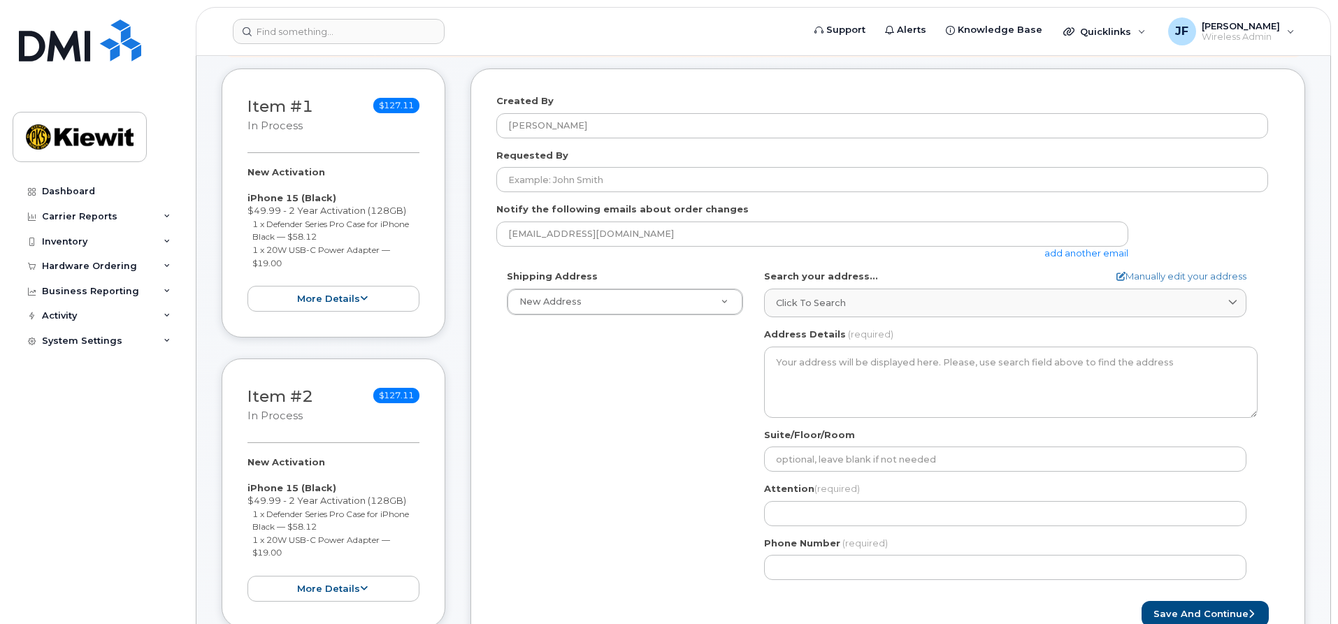
scroll to position [280, 0]
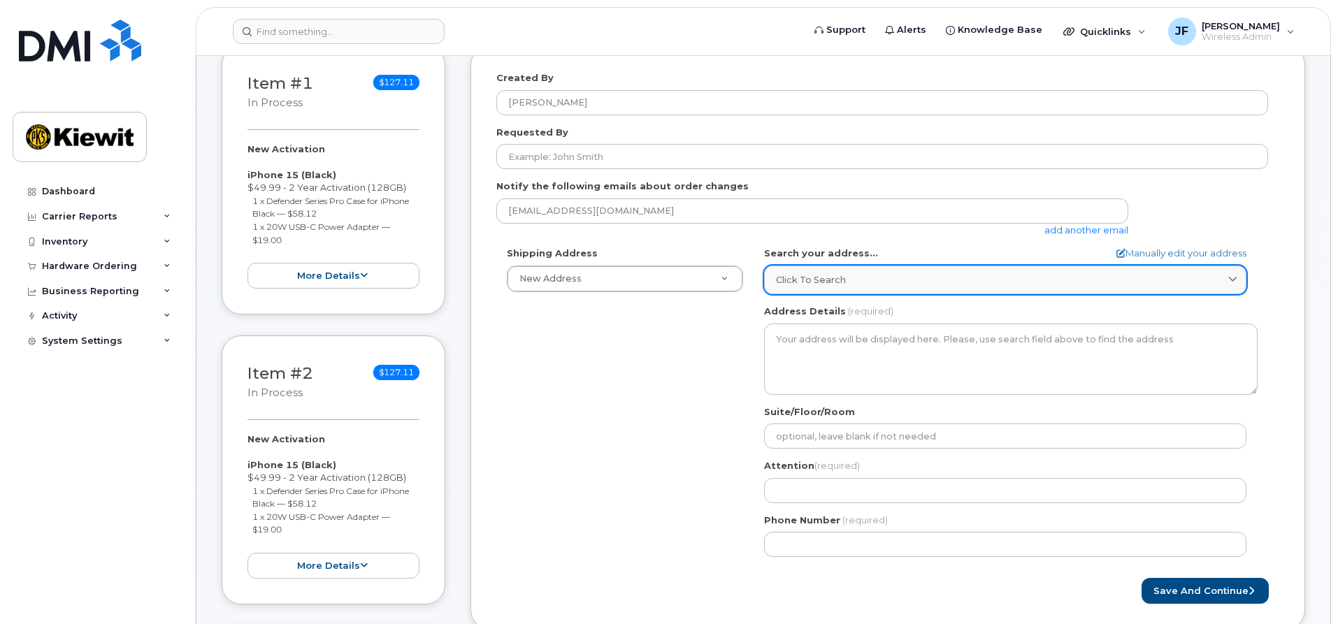
click at [863, 282] on div "Click to search" at bounding box center [1005, 279] width 459 height 13
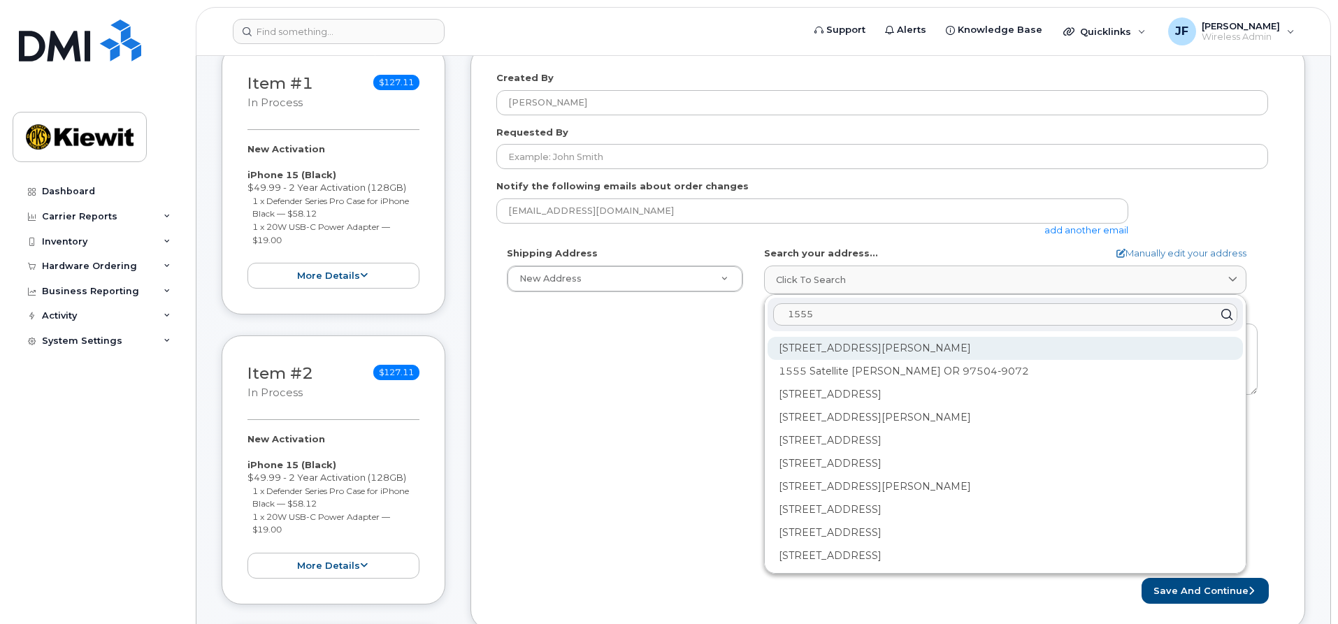
type input "1555"
click at [873, 350] on div "[STREET_ADDRESS][PERSON_NAME]" at bounding box center [1005, 348] width 475 height 23
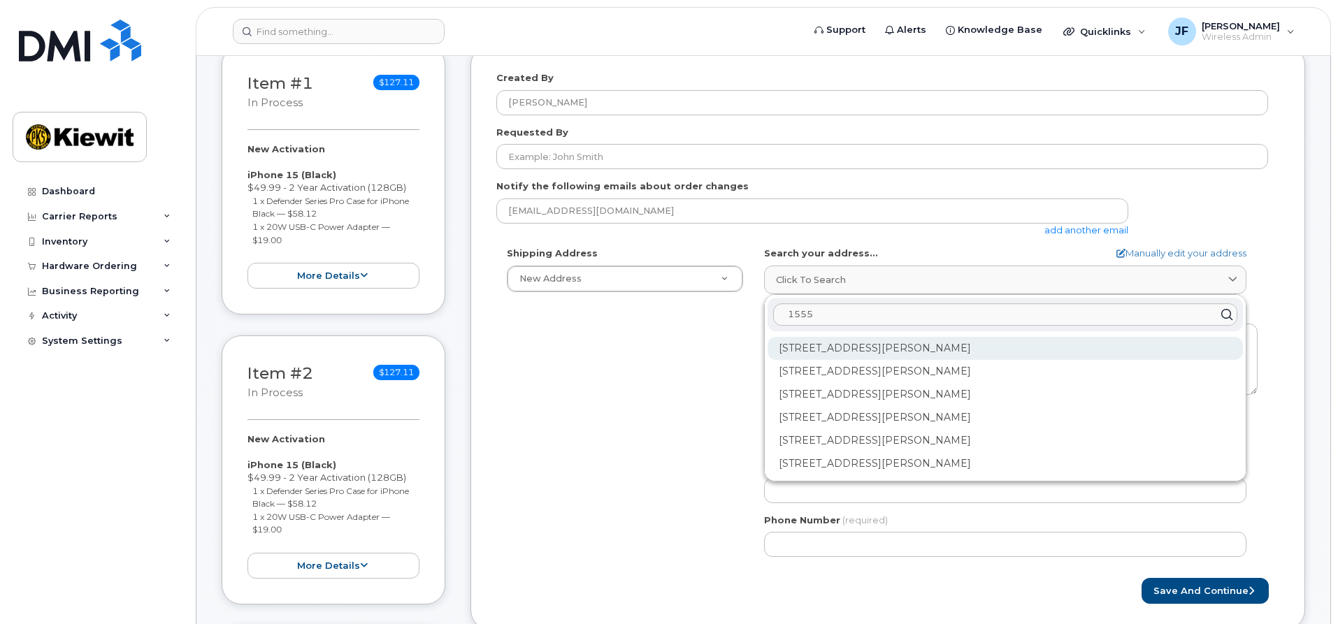
click at [918, 351] on div "[STREET_ADDRESS][PERSON_NAME]" at bounding box center [1005, 348] width 475 height 23
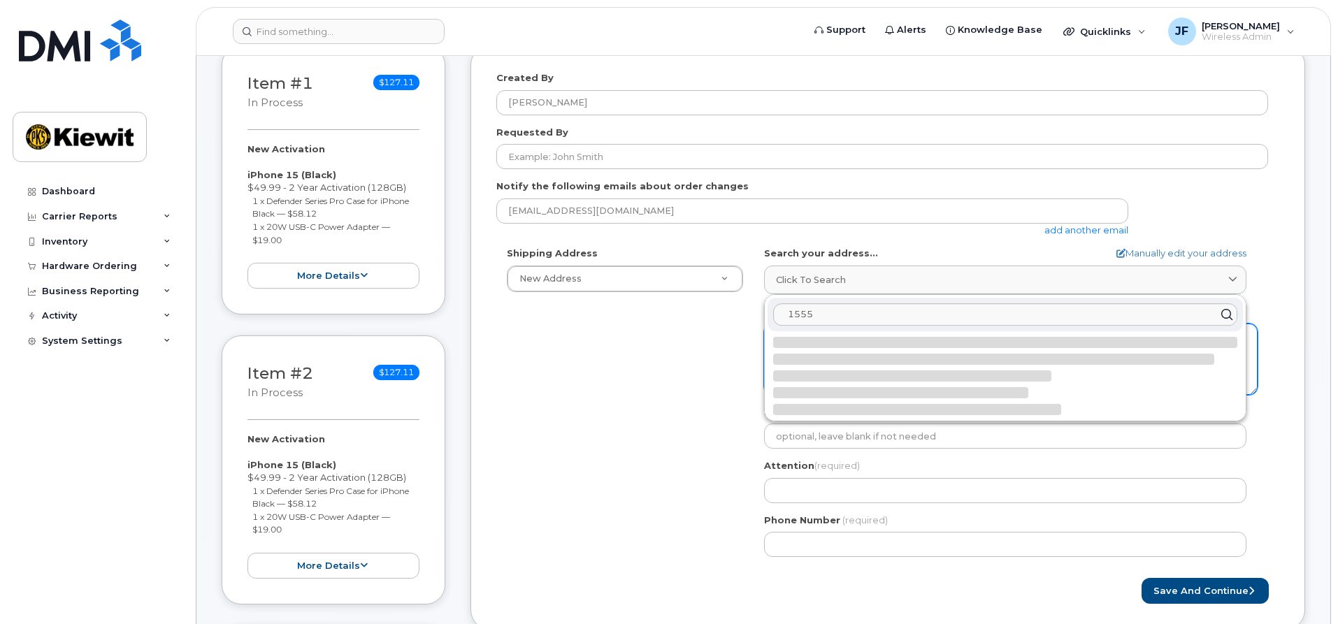
select select
type textarea "[STREET_ADDRESS][PERSON_NAME]"
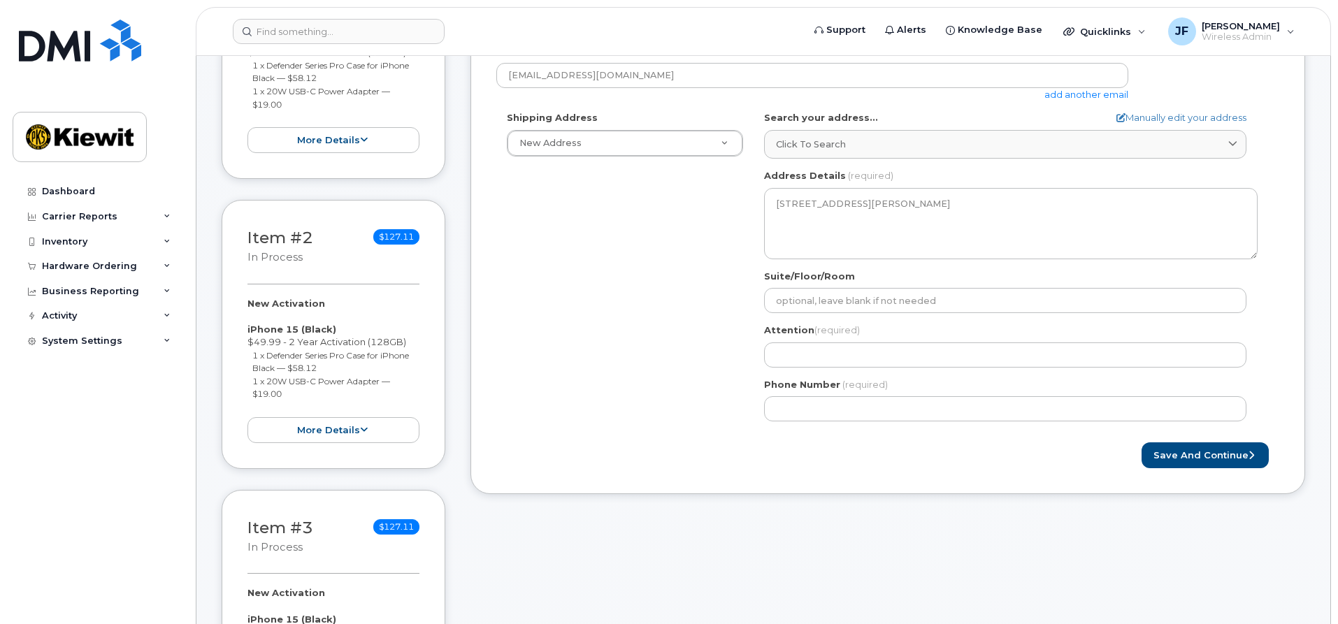
scroll to position [420, 0]
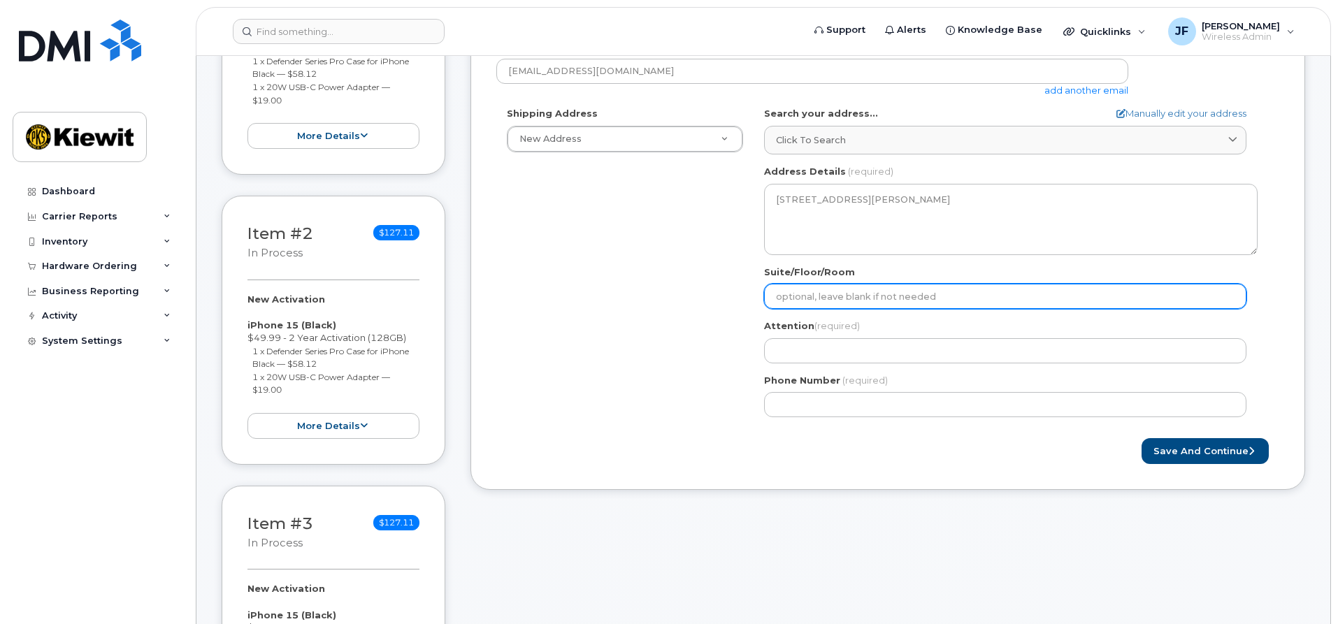
click at [946, 294] on input "Suite/Floor/Room" at bounding box center [1005, 296] width 482 height 25
type input "STE 100"
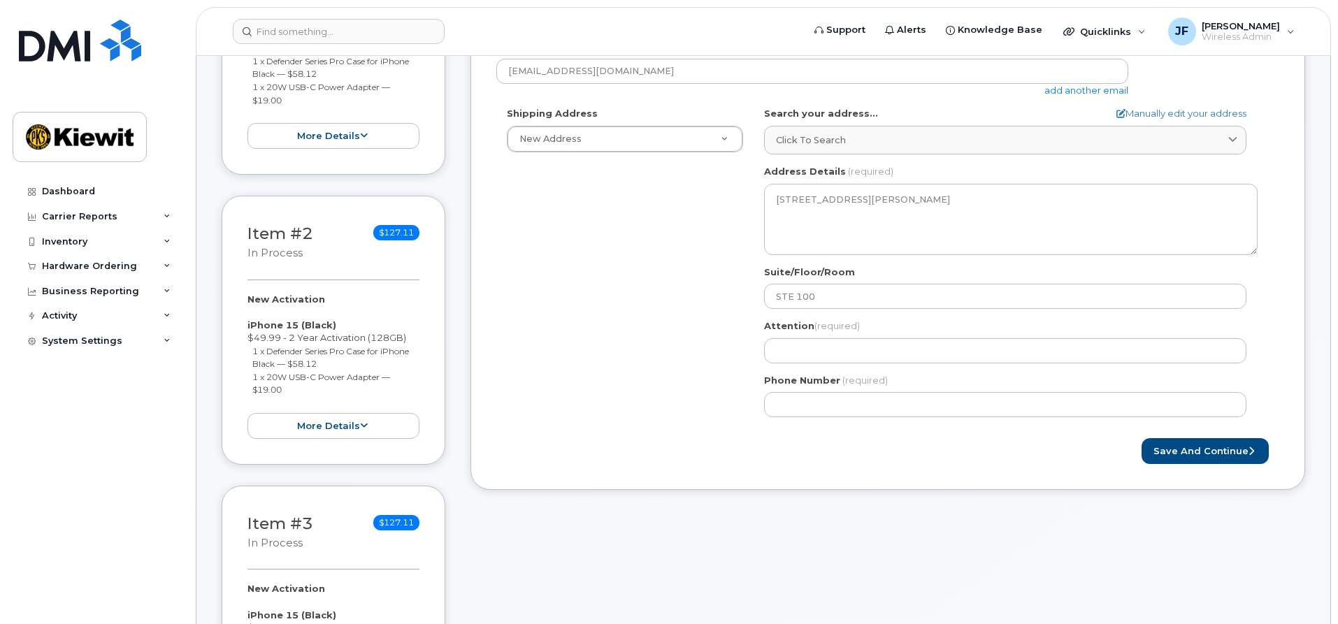
click at [705, 329] on div "Shipping Address New Address New Address [STREET_ADDRESS][PERSON_NAME][PERSON_N…" at bounding box center [882, 267] width 772 height 321
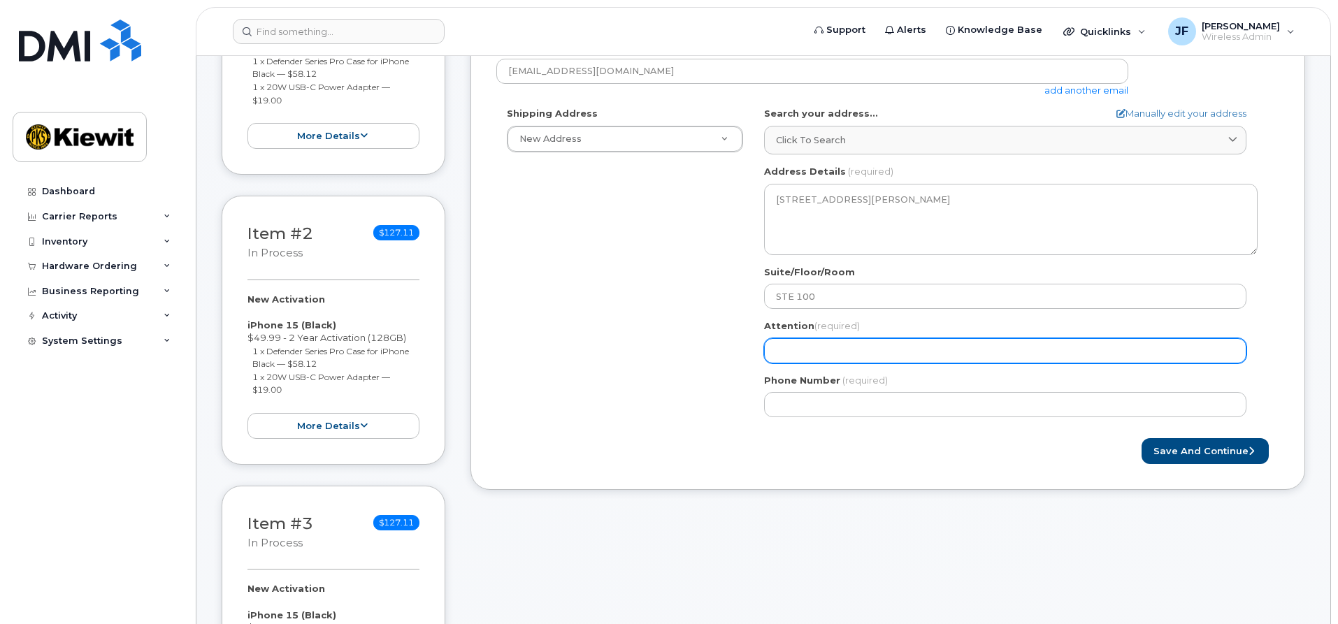
click at [868, 352] on input "Attention (required)" at bounding box center [1005, 350] width 482 height 25
select select
type input "J"
select select
type input "[PERSON_NAME]"
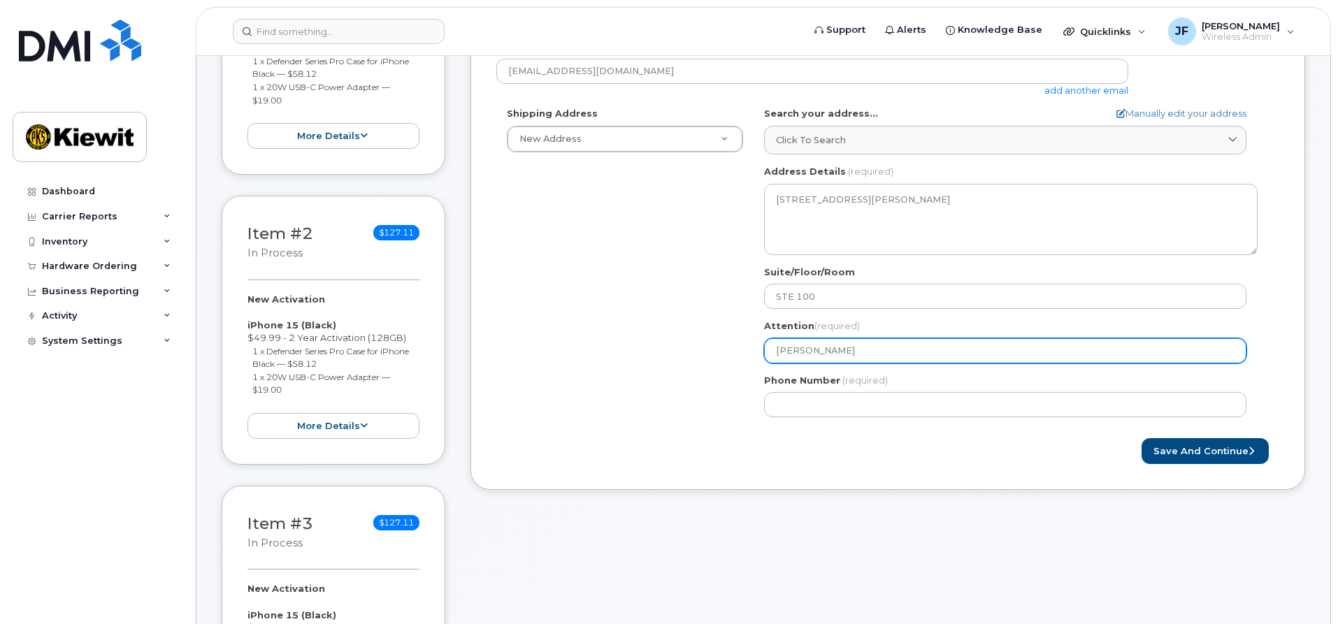
select select
type input "Jar"
select select
type input "Jare"
select select
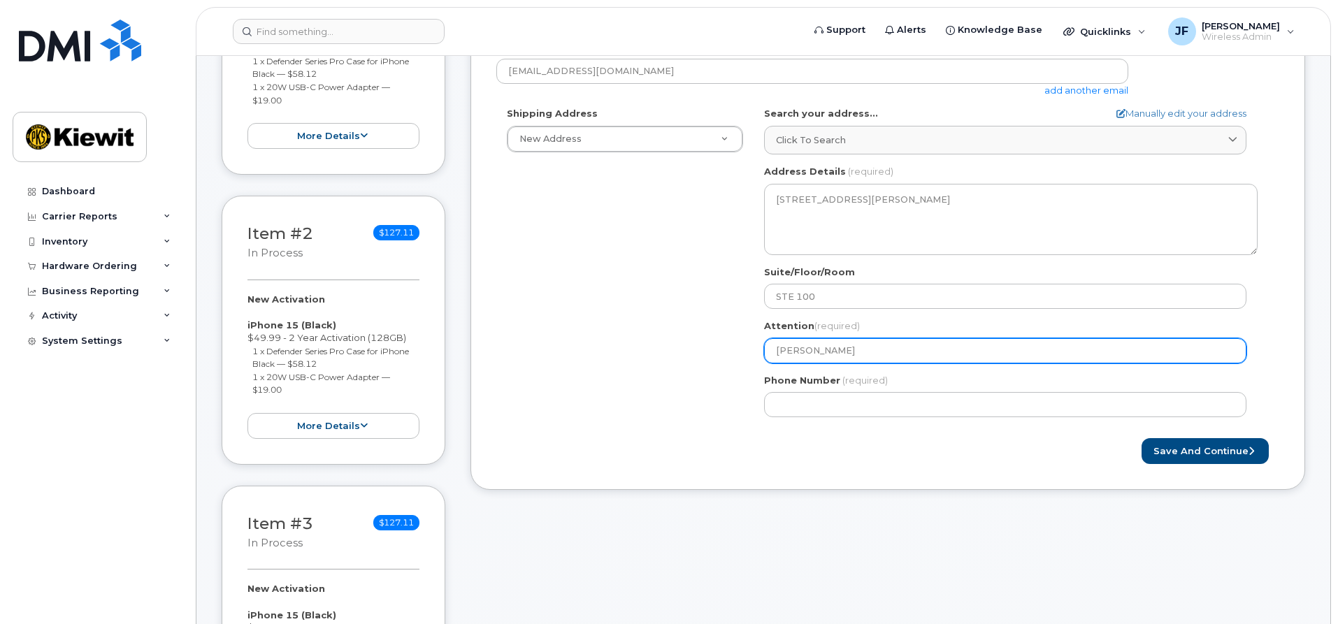
type input "[PERSON_NAME]"
select select
type input "[PERSON_NAME]"
select select
type input "[PERSON_NAME]"
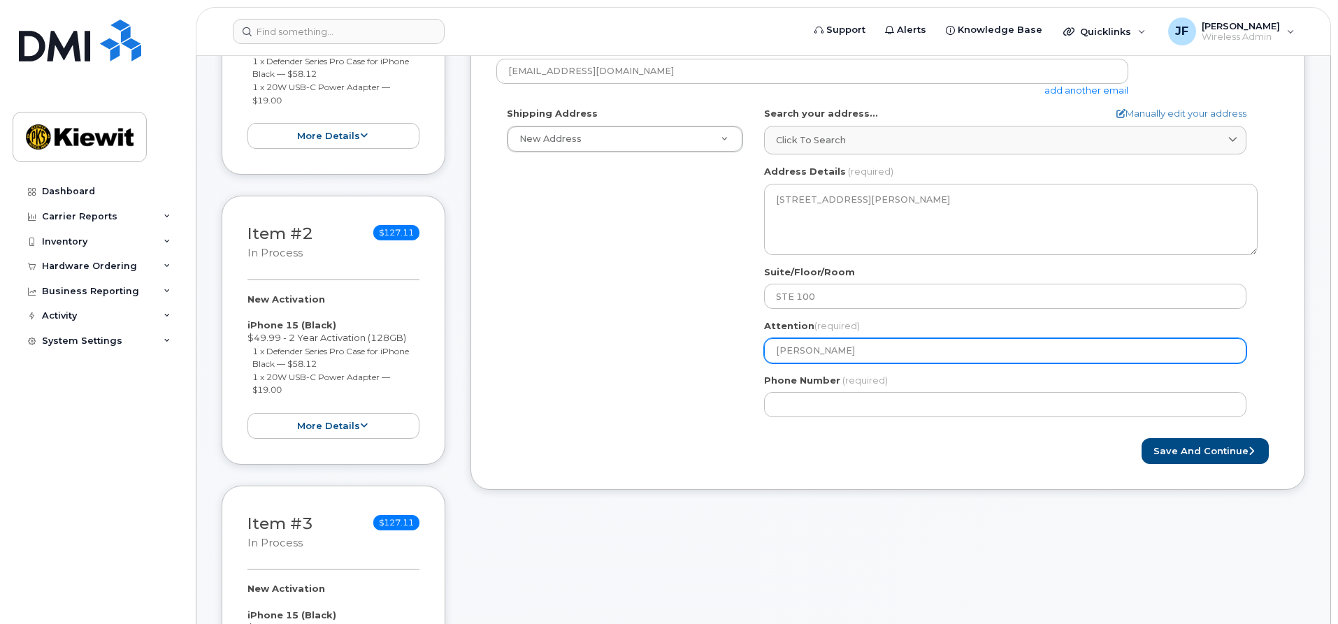
select select
type input "[PERSON_NAME]"
select select
type input "[PERSON_NAME]"
select select
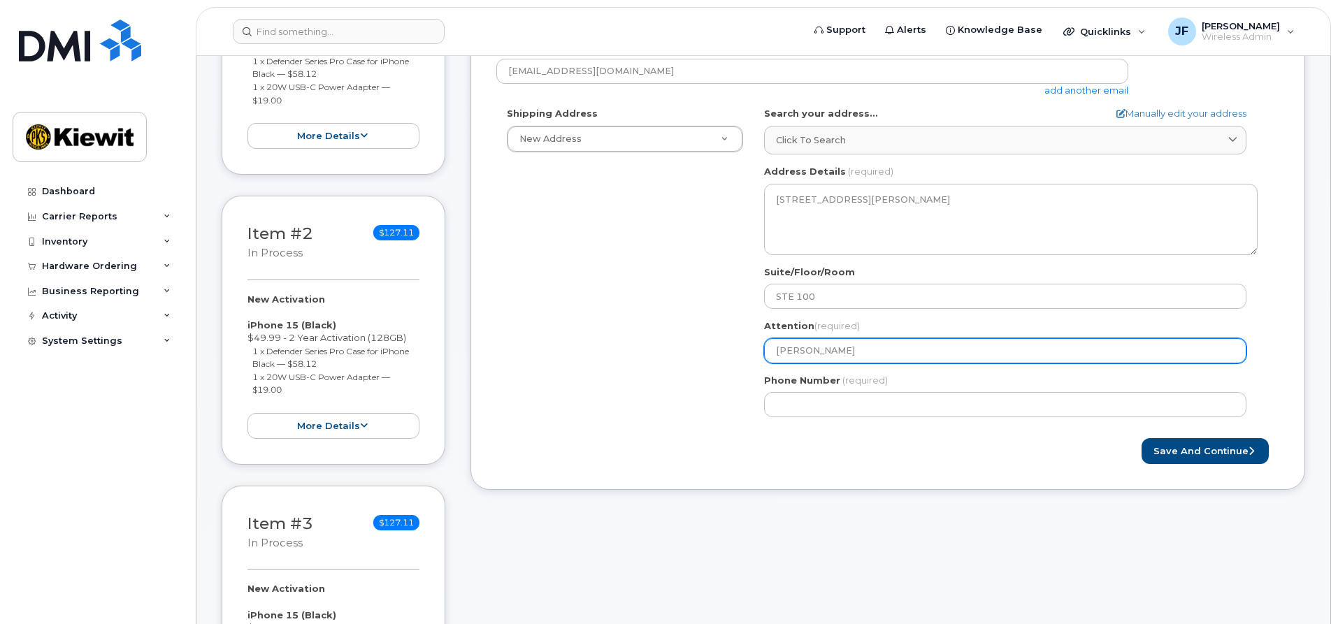
type input "[PERSON_NAME]"
select select
type input "[PERSON_NAME]"
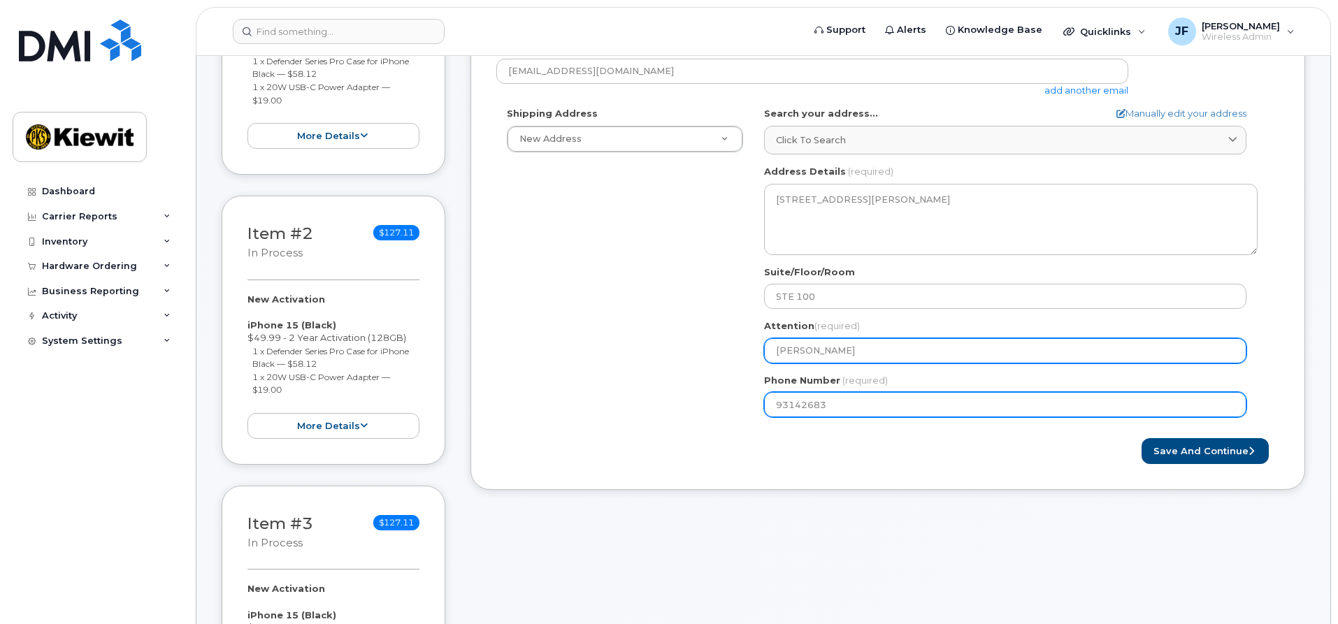
type input "931426839"
select select
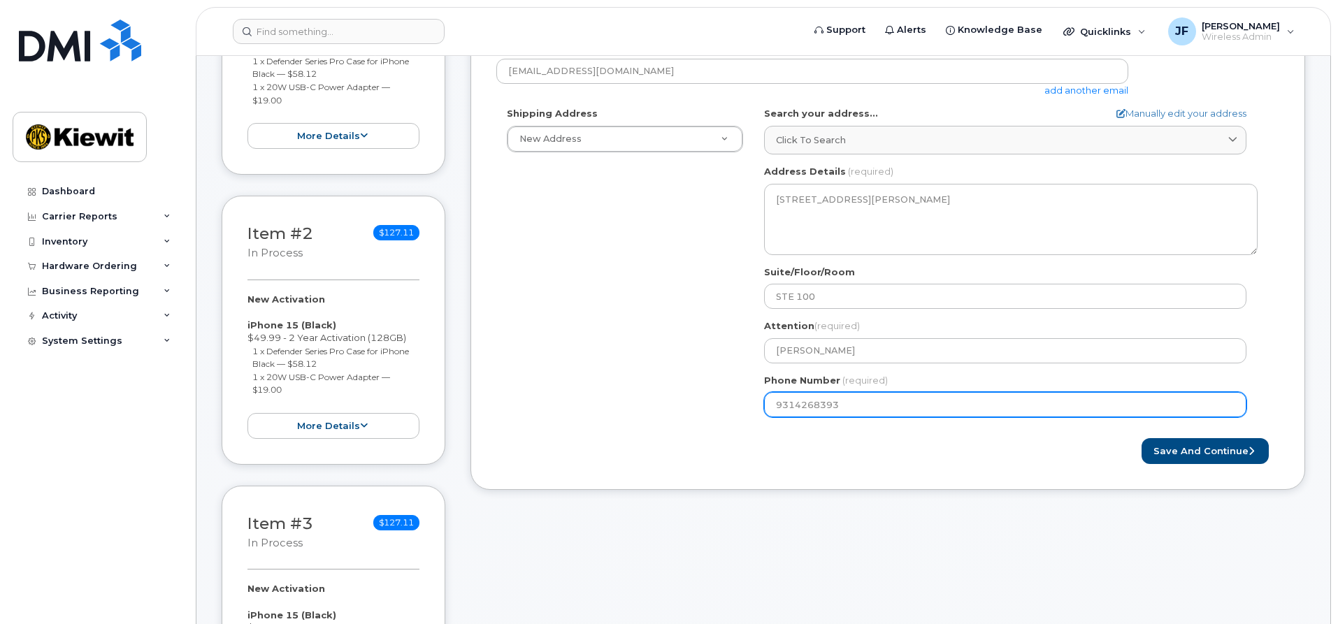
type input "9314268393"
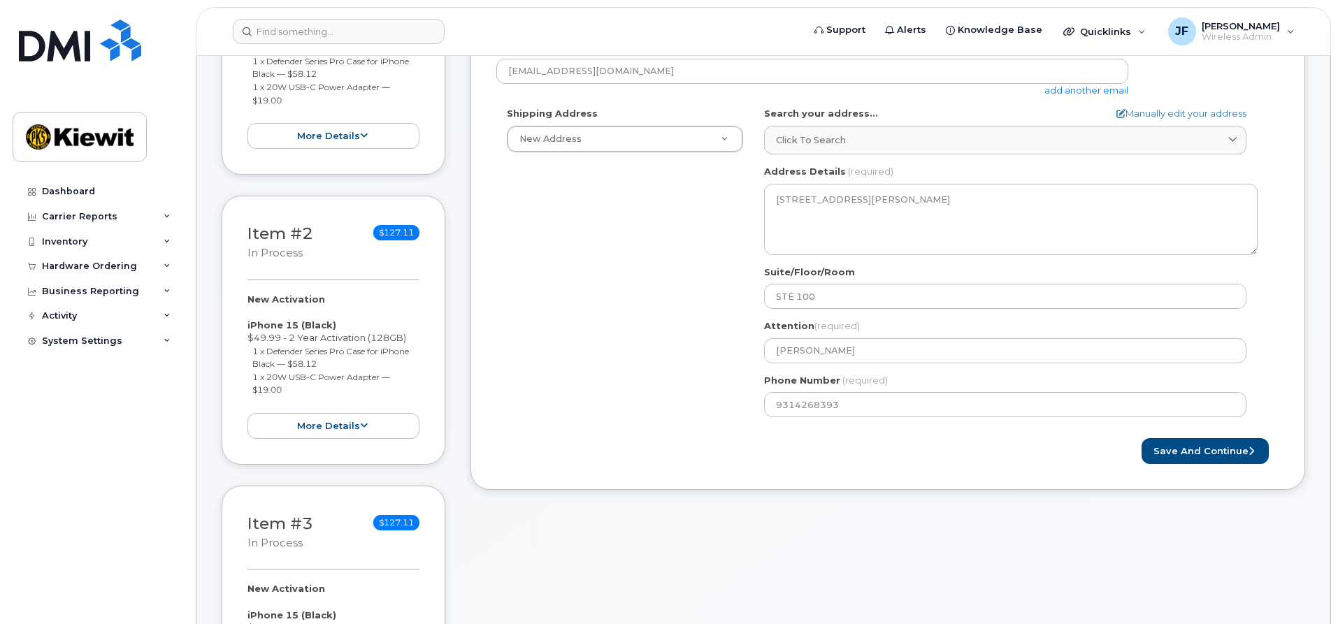
click at [646, 356] on div "Shipping Address New Address New Address 1555 E Mcandrews Rd Ste 100 1555 E McA…" at bounding box center [882, 267] width 772 height 321
click at [1183, 450] on button "Save and Continue" at bounding box center [1205, 451] width 127 height 26
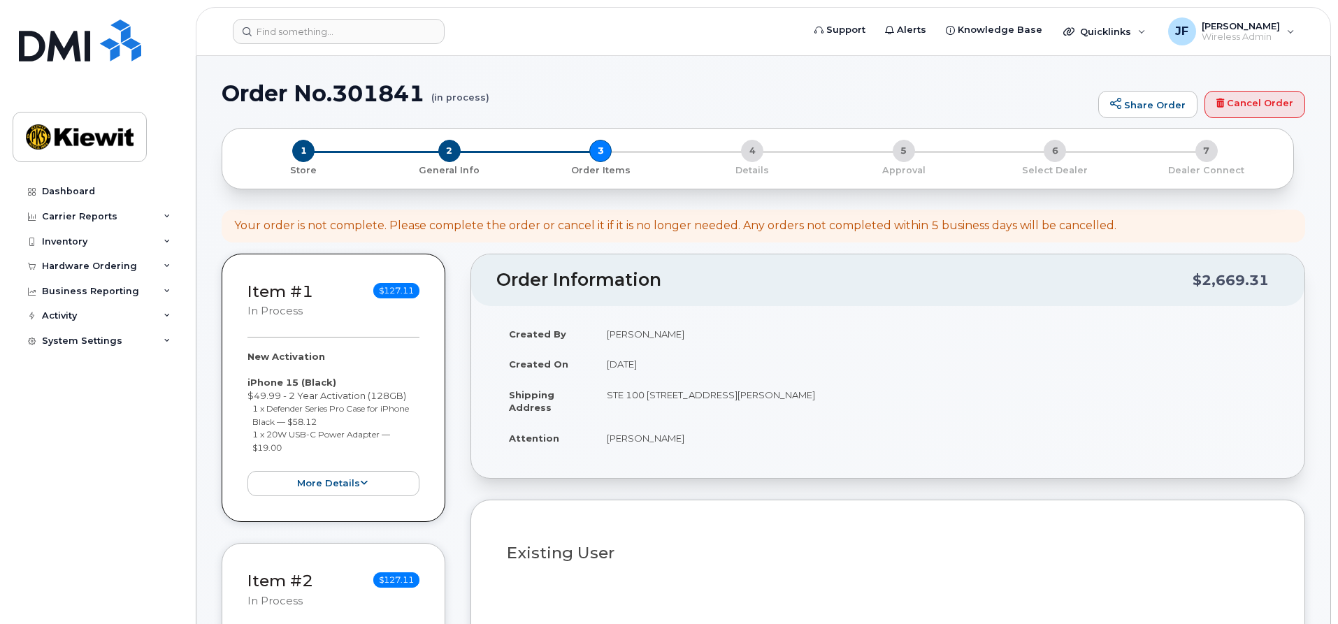
select select
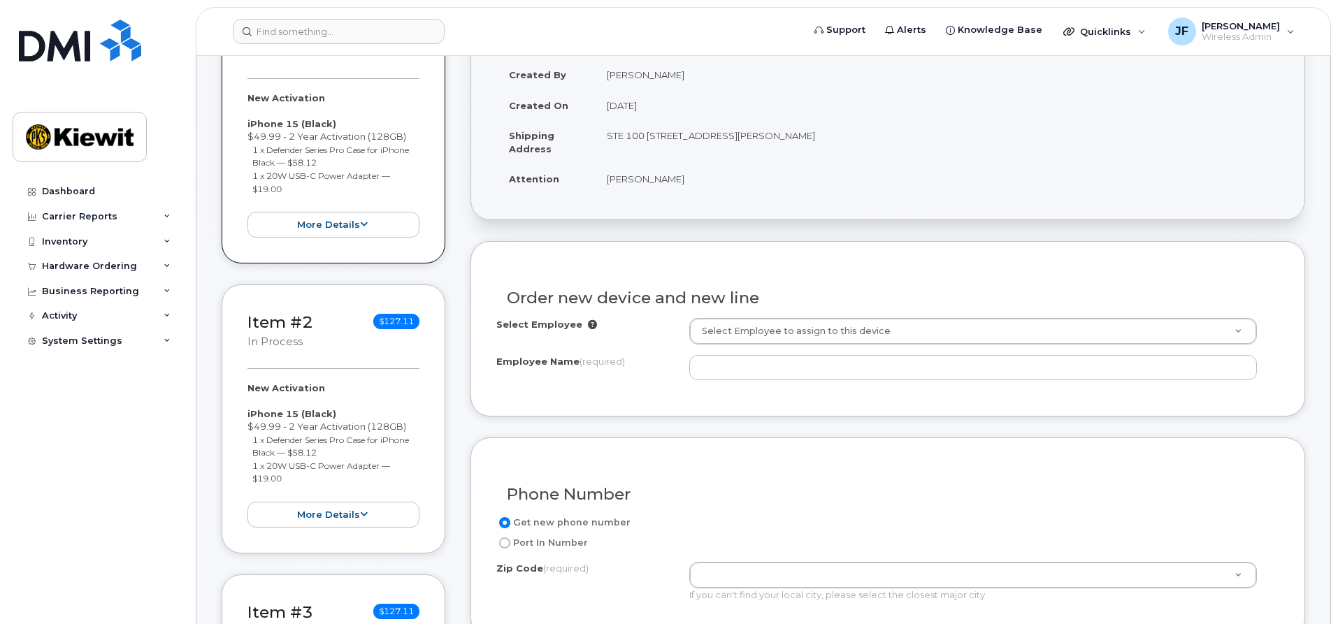
scroll to position [420, 0]
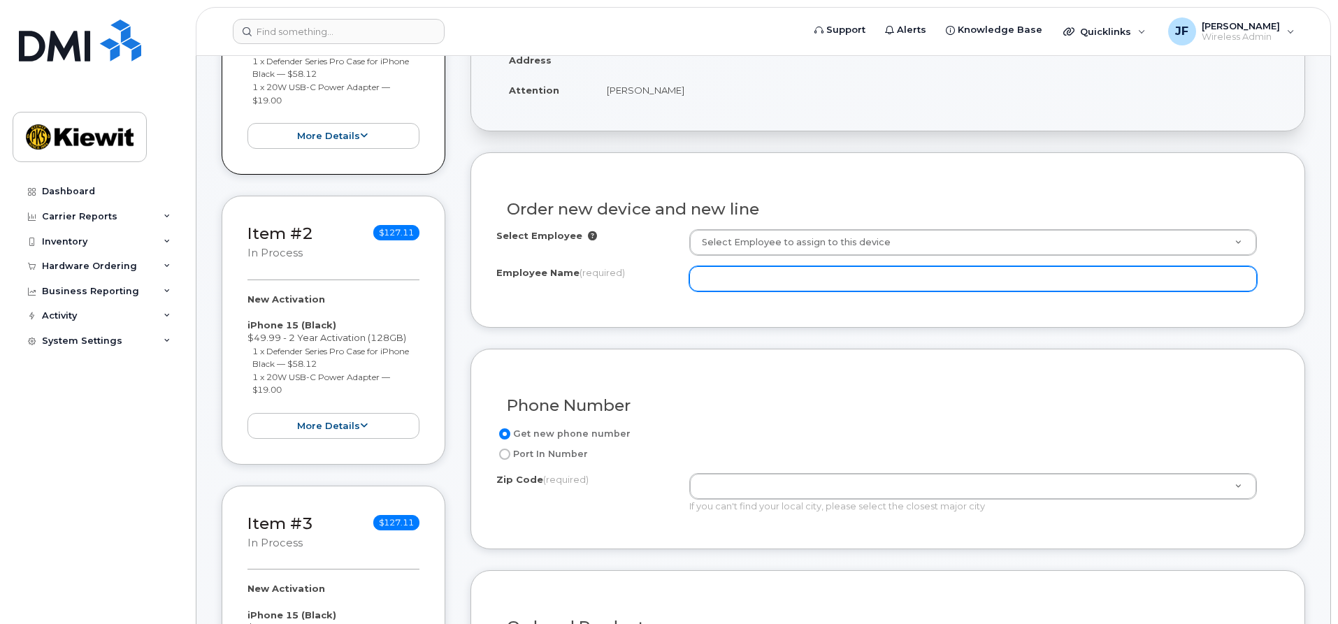
click at [783, 278] on input "Employee Name (required)" at bounding box center [973, 278] width 568 height 25
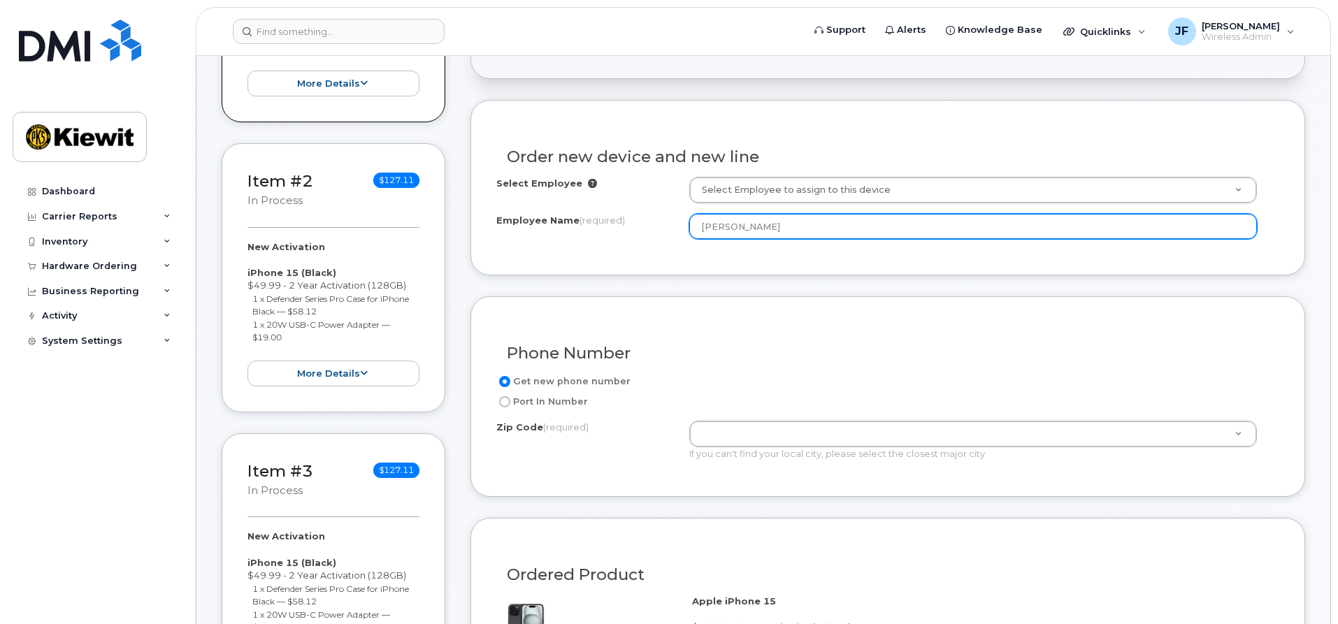
scroll to position [559, 0]
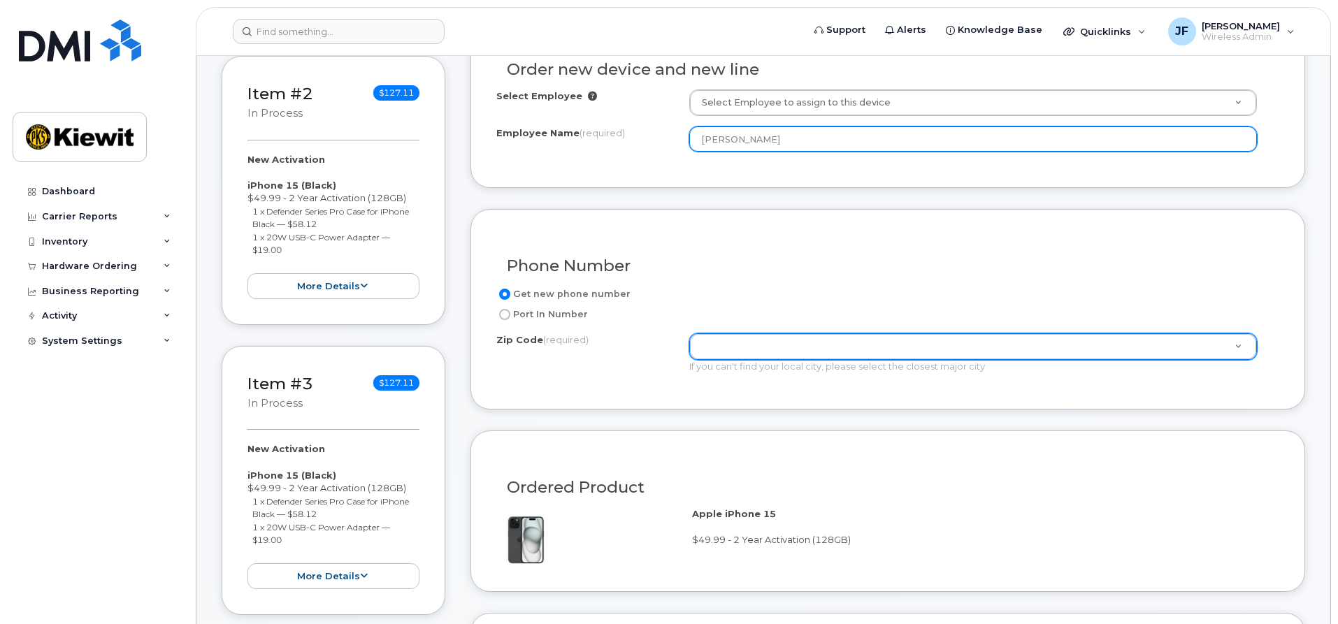
type input "[PERSON_NAME]"
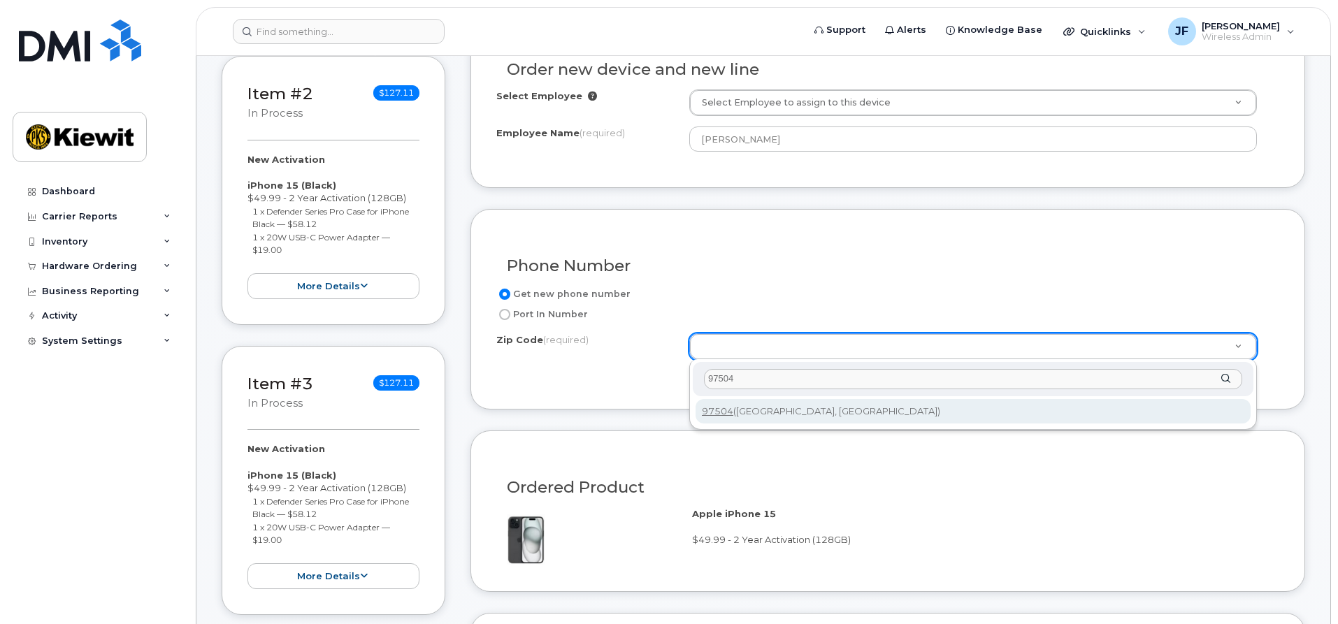
type input "97504"
type input "97504 (Medford, OR)"
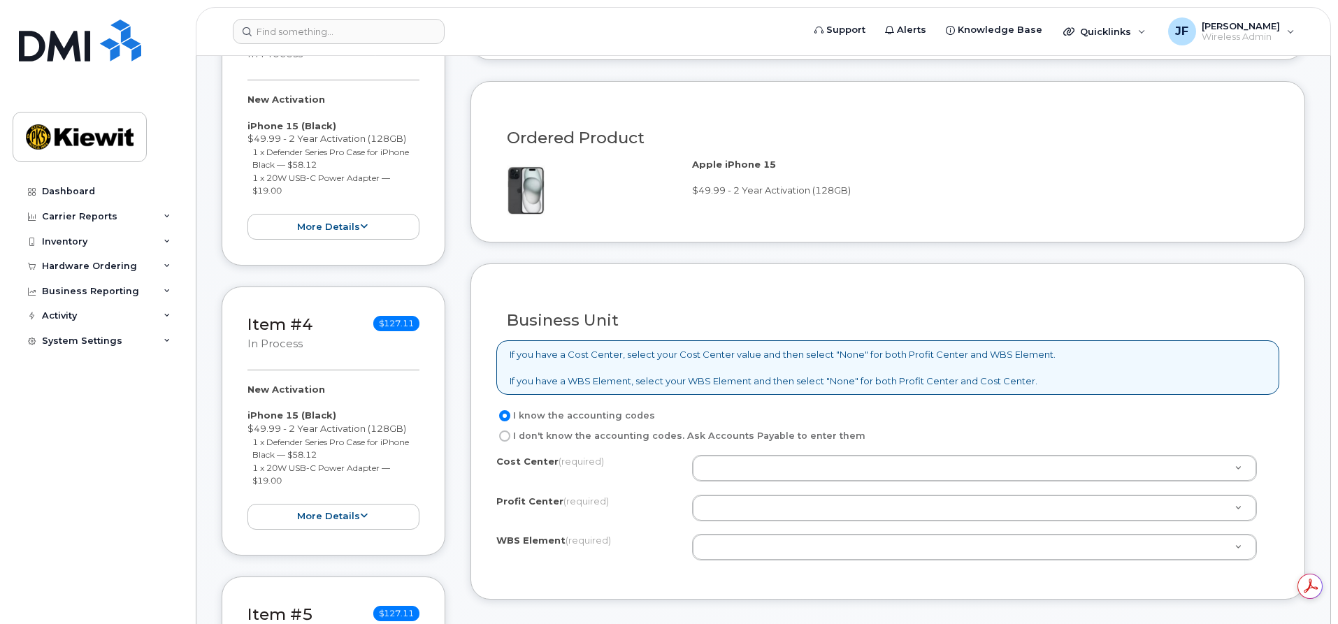
scroll to position [979, 0]
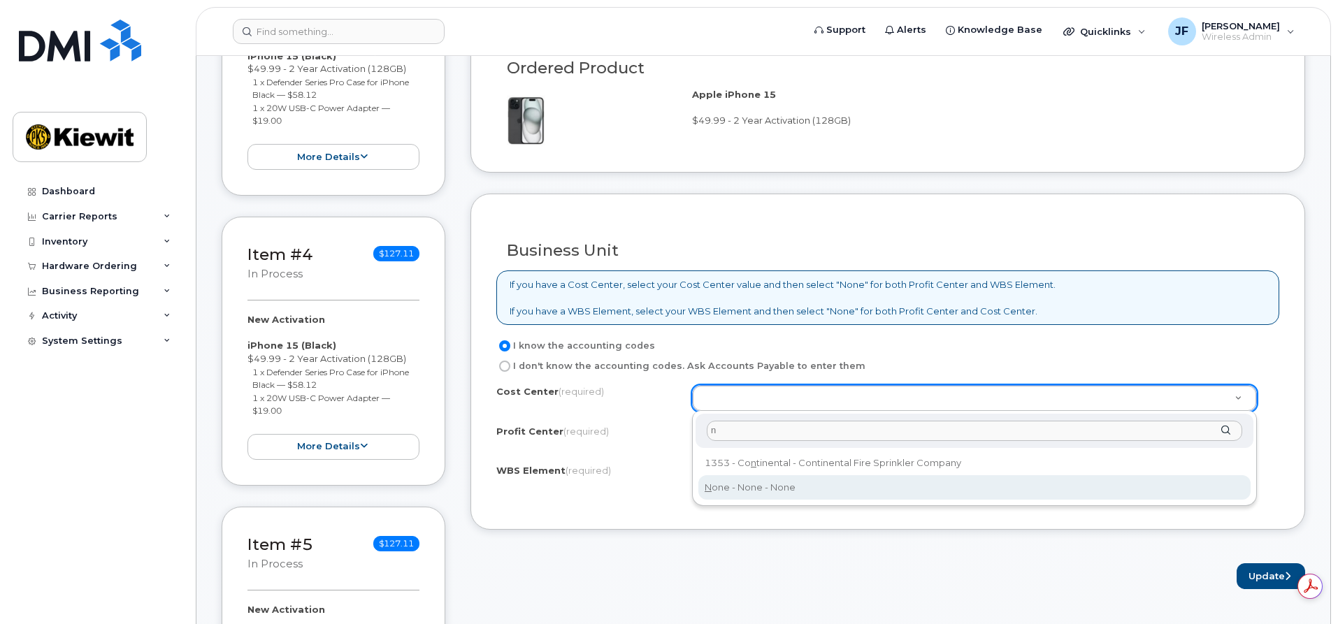
type input "n"
type input "None"
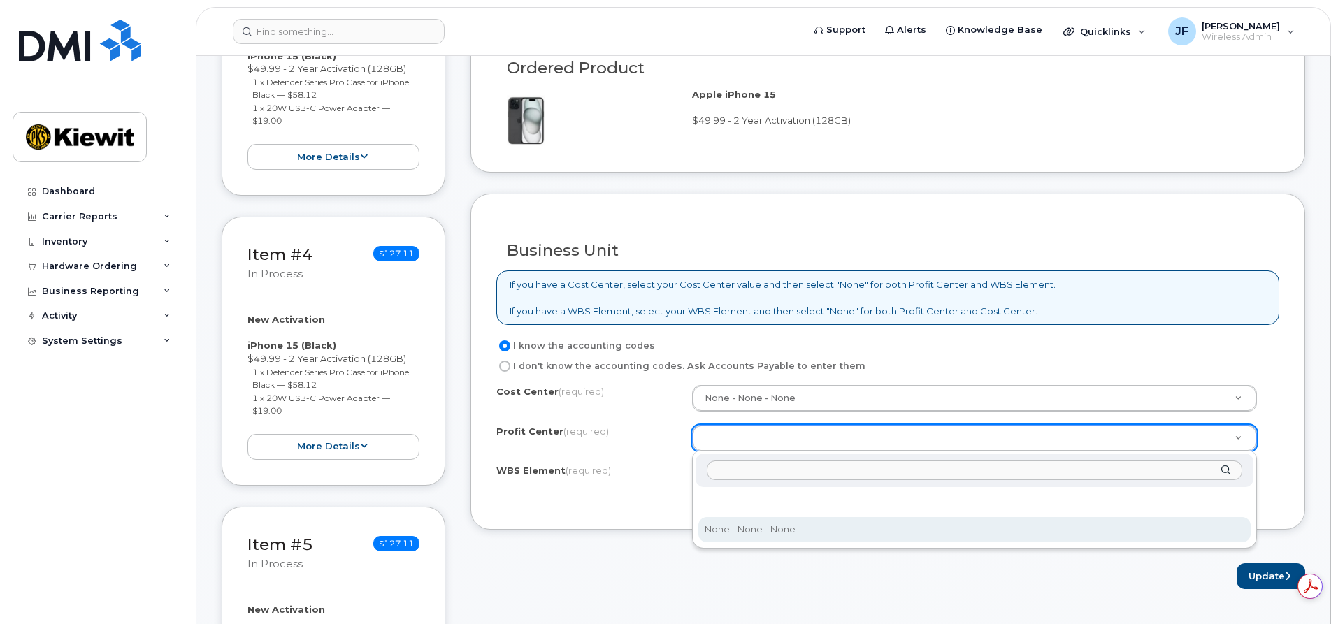
select select "None"
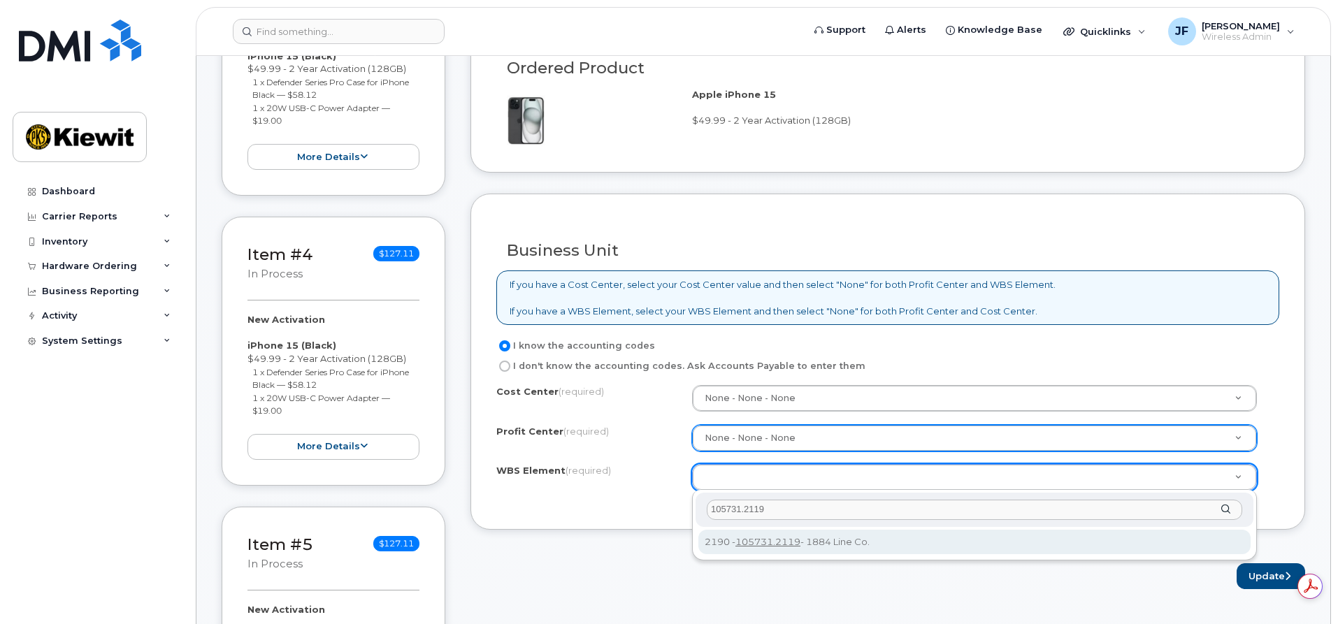
type input "105731.2119"
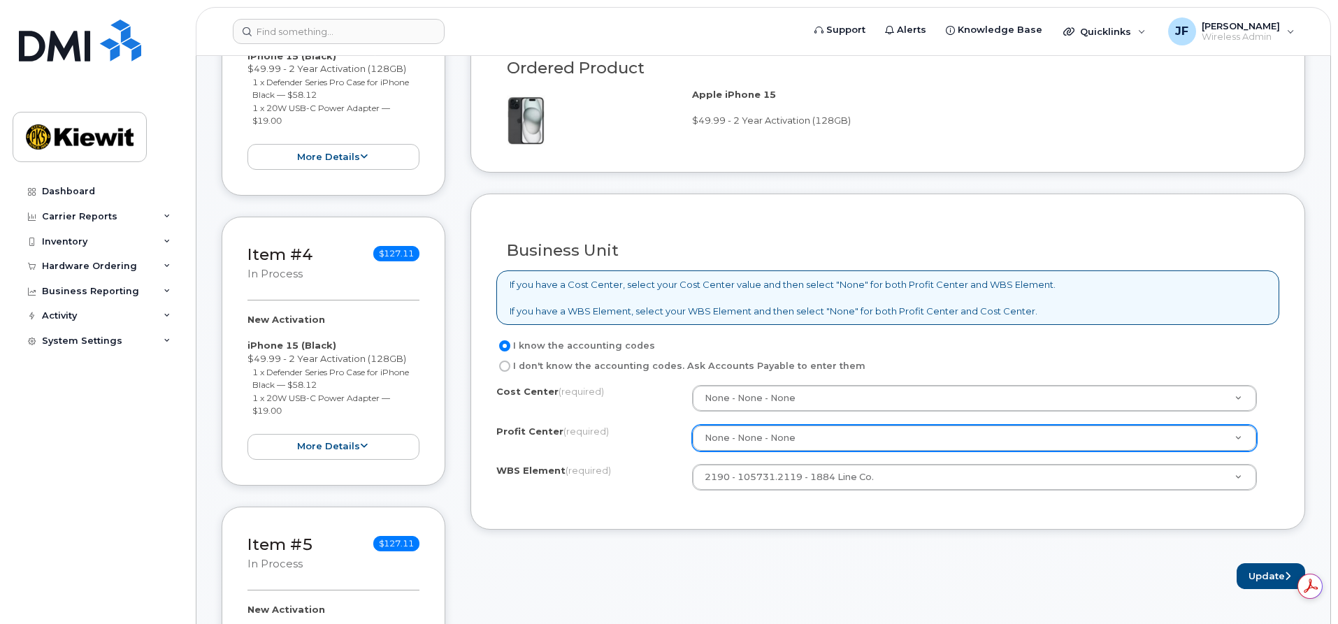
click at [917, 579] on div "Update" at bounding box center [888, 577] width 835 height 26
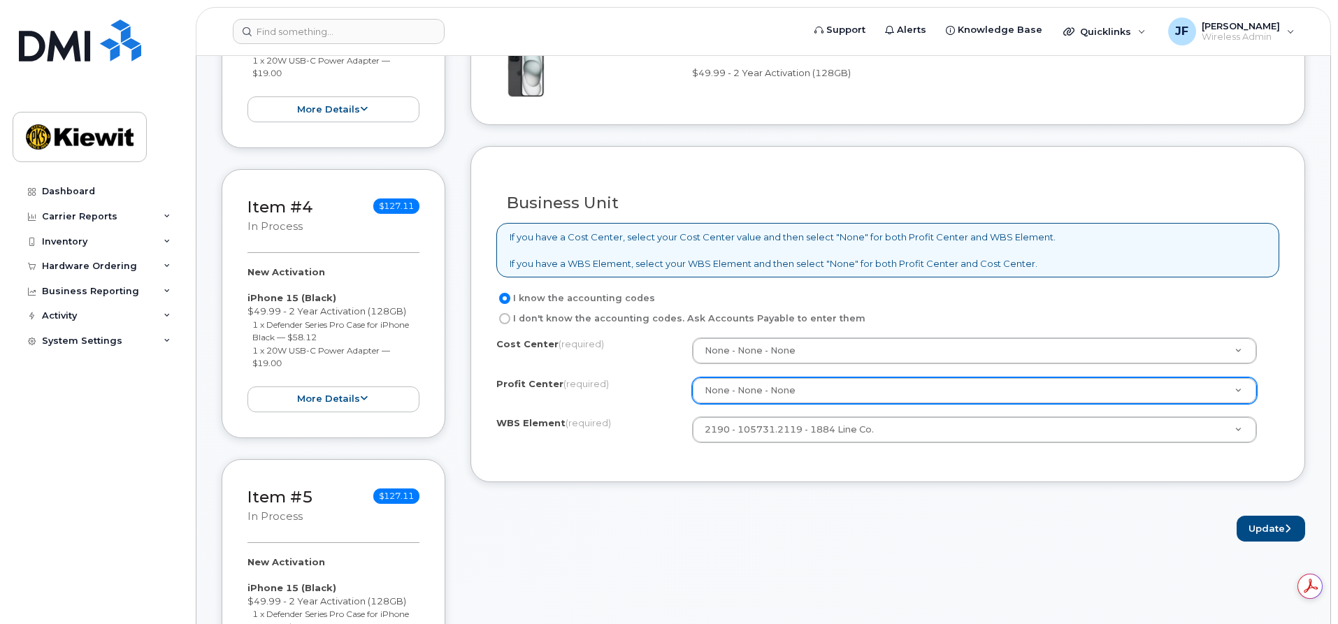
scroll to position [1049, 0]
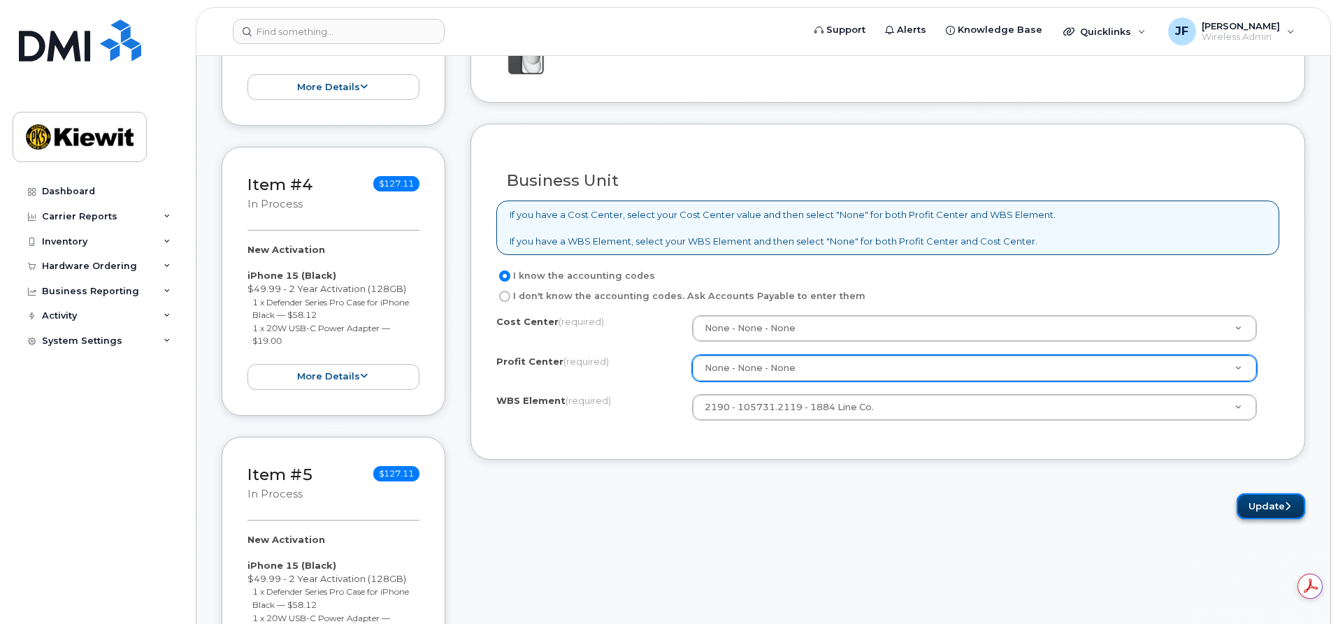
click at [1254, 506] on button "Update" at bounding box center [1271, 507] width 69 height 26
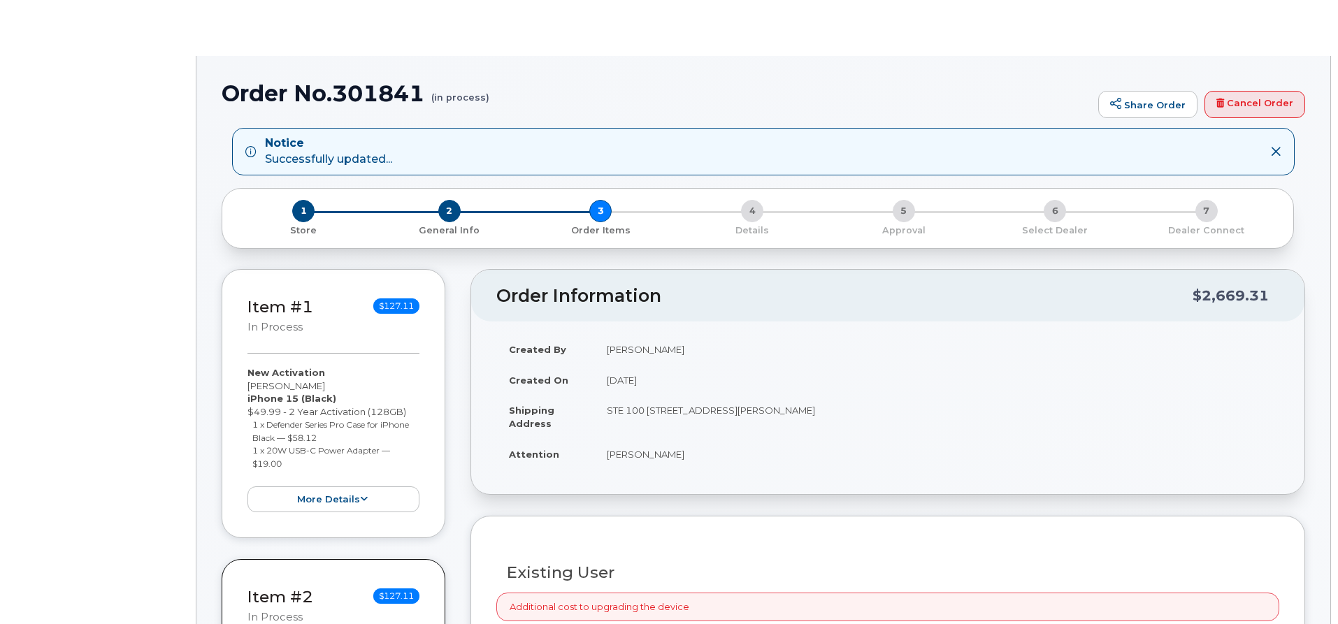
radio input "true"
select select
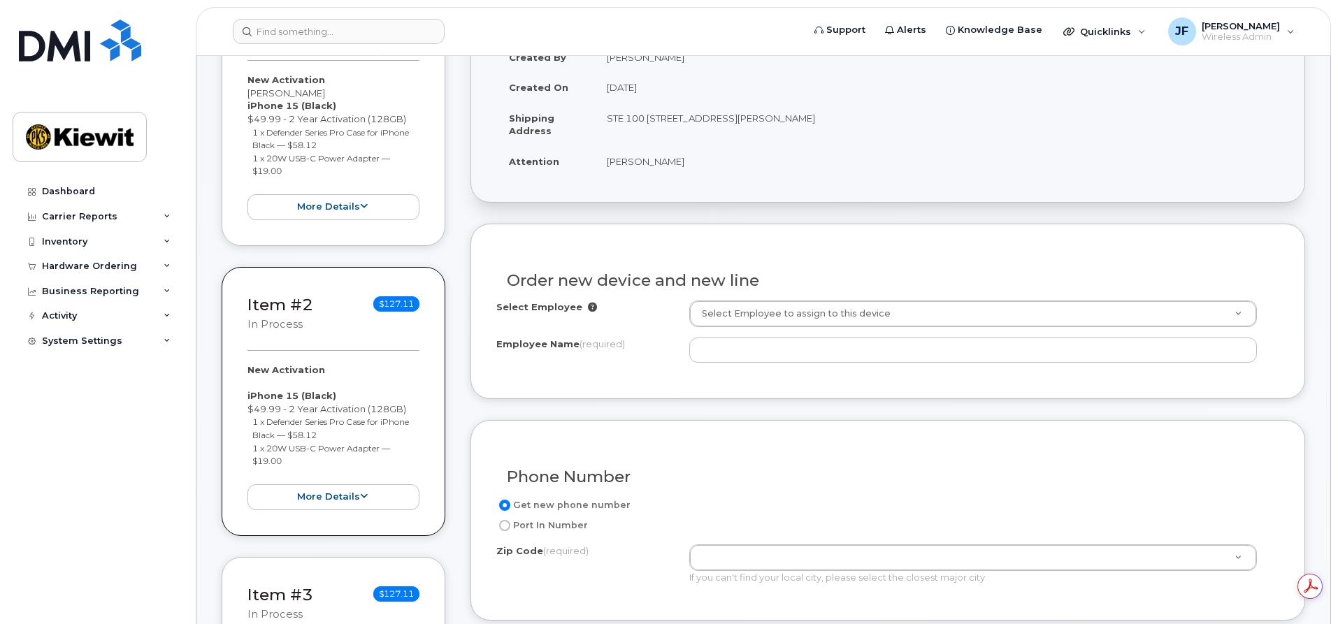
scroll to position [489, 0]
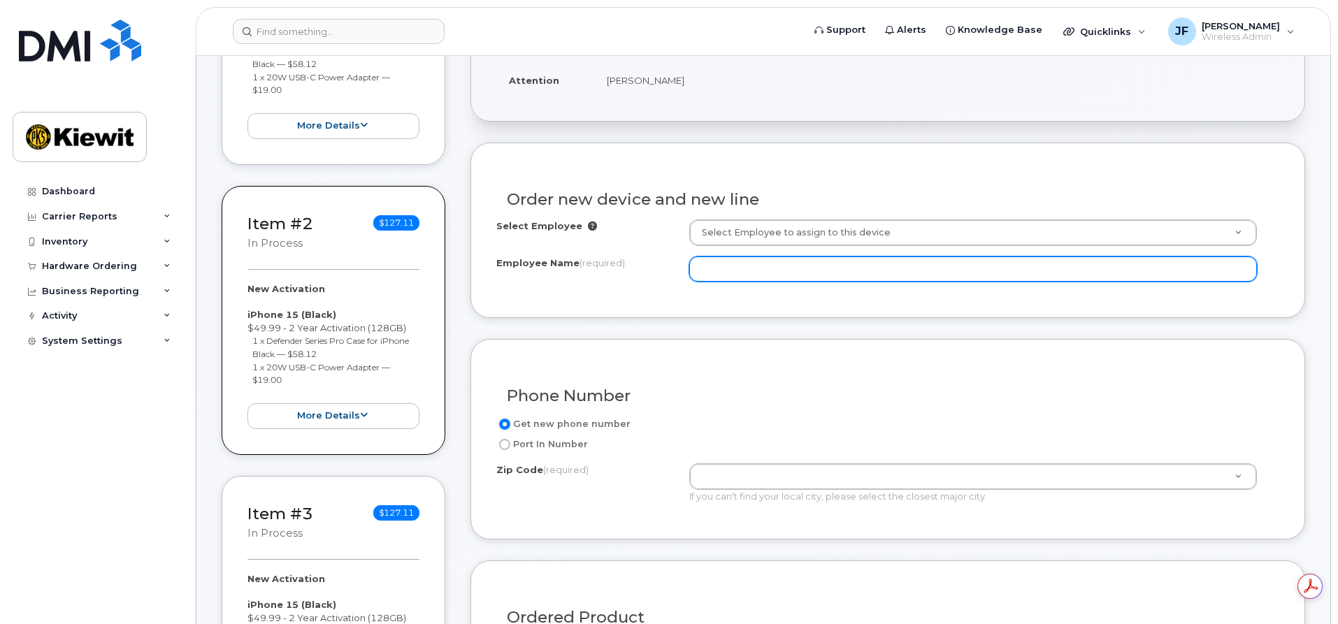
click at [754, 271] on input "Employee Name (required)" at bounding box center [973, 269] width 568 height 25
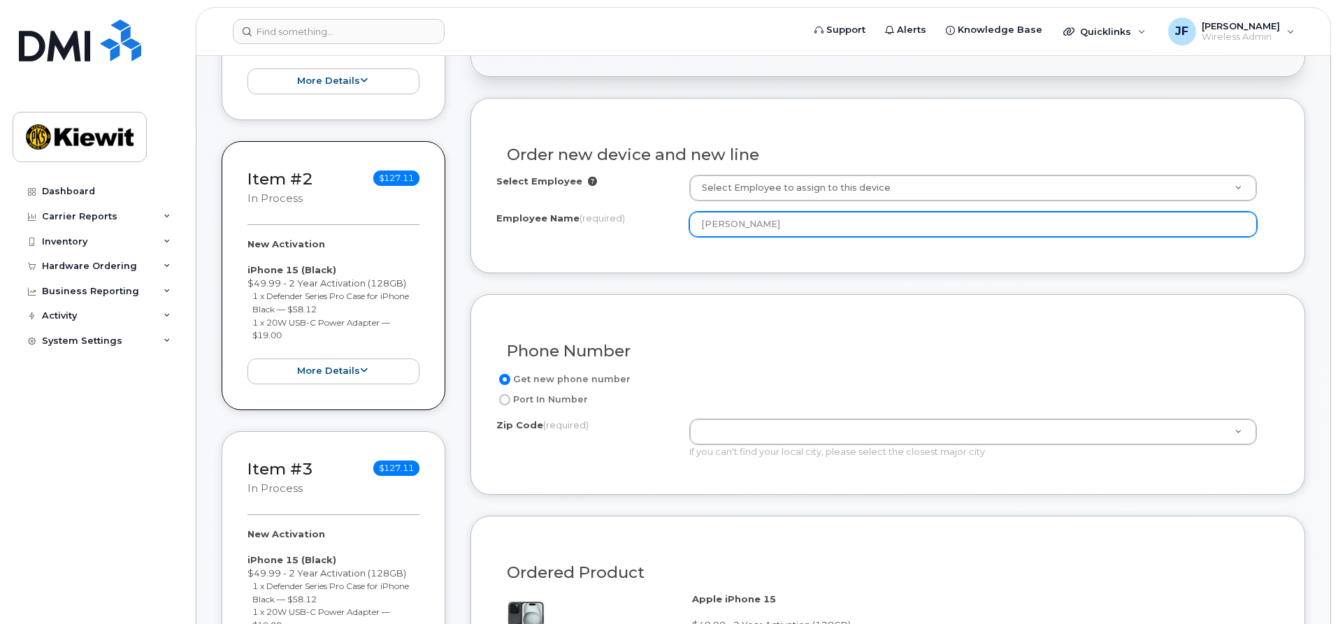
scroll to position [559, 0]
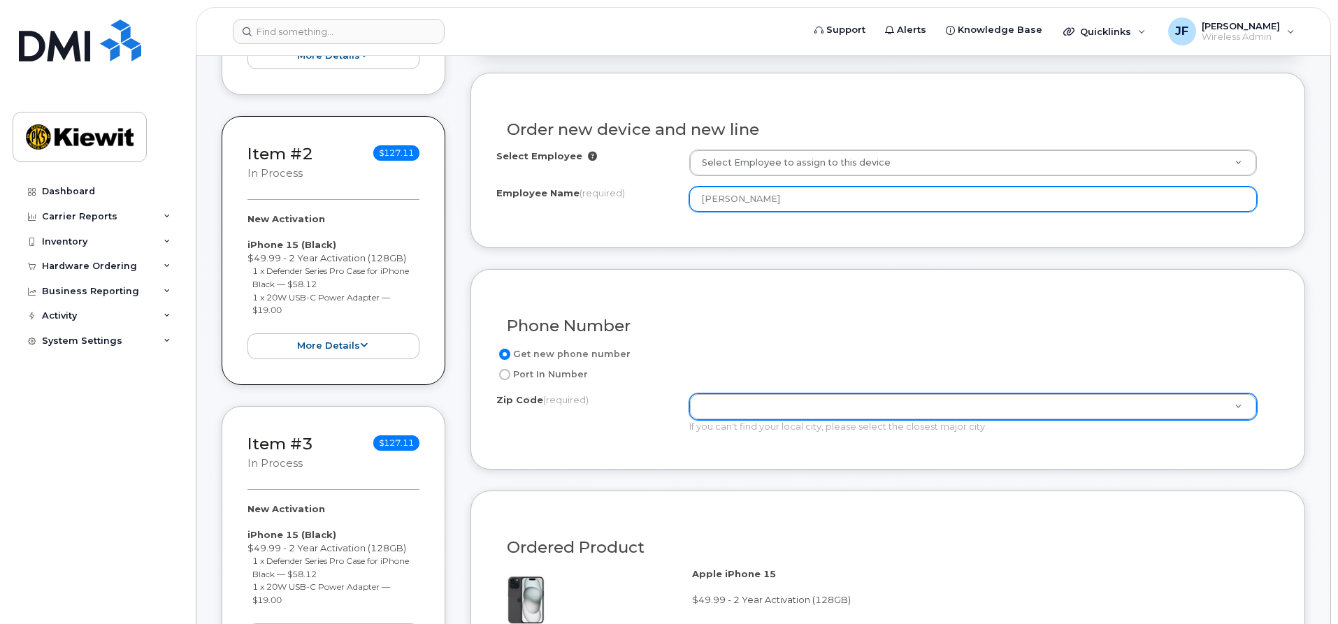
type input "[PERSON_NAME]"
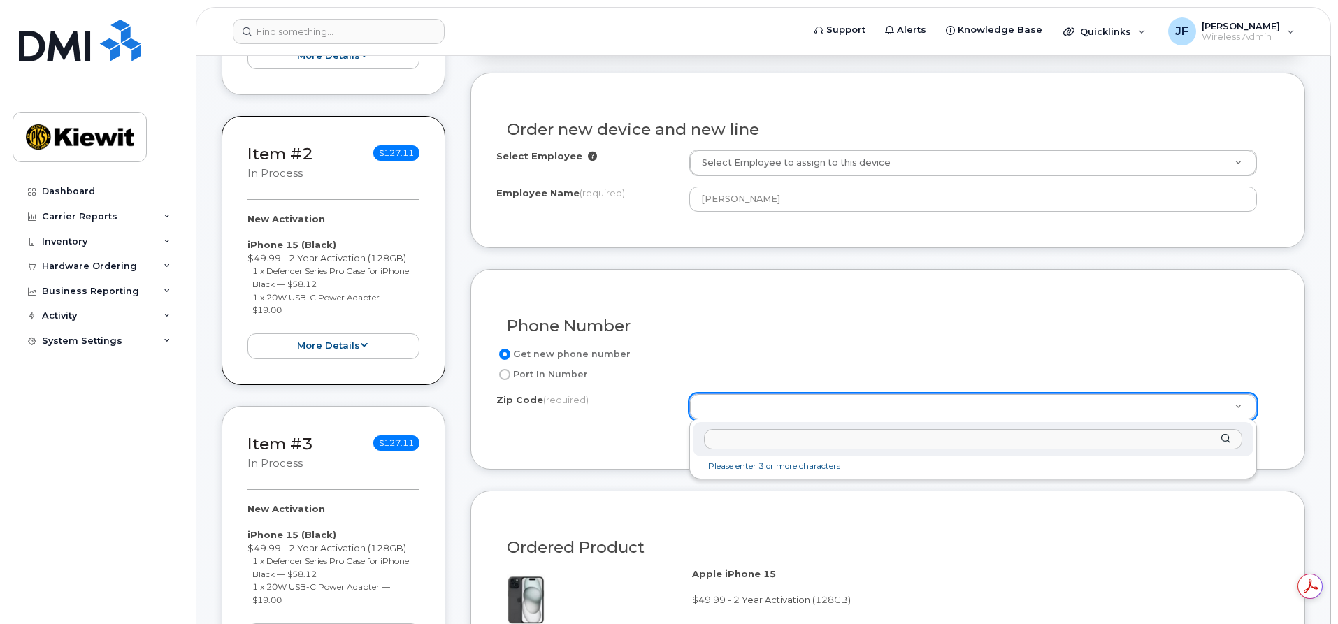
scroll to position [0, 0]
type input "97504"
type input "97504 ([GEOGRAPHIC_DATA], [GEOGRAPHIC_DATA])"
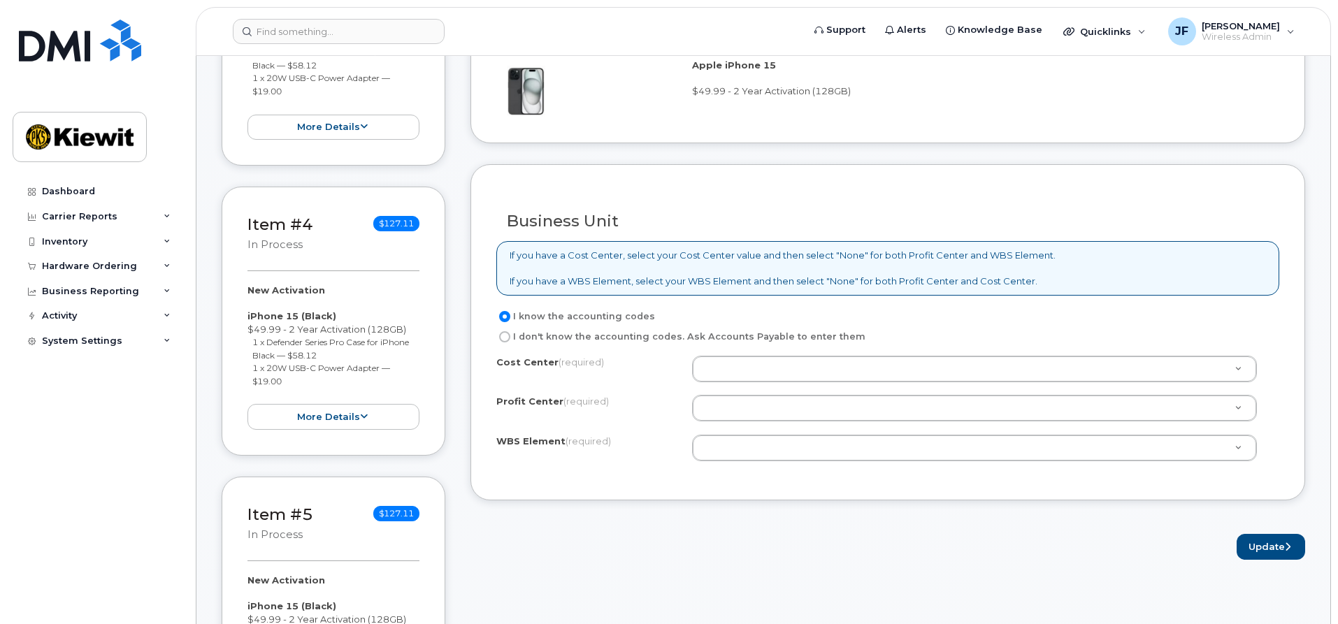
scroll to position [1259, 0]
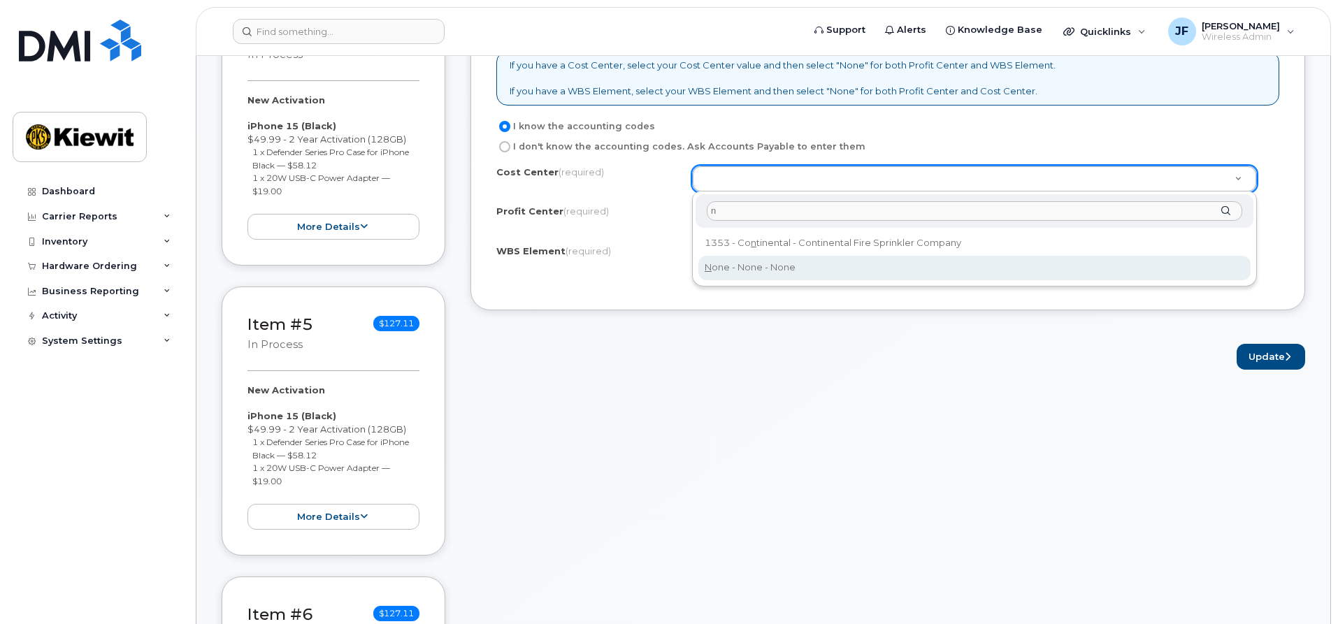
type input "n"
type input "None"
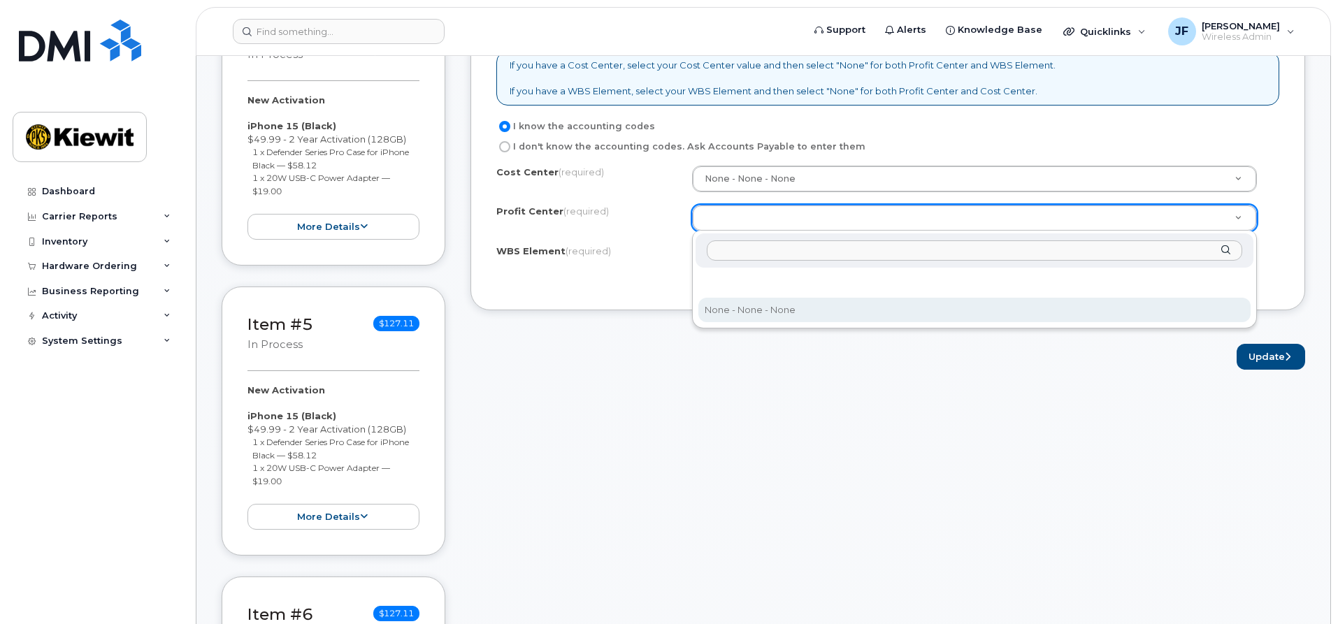
select select "None"
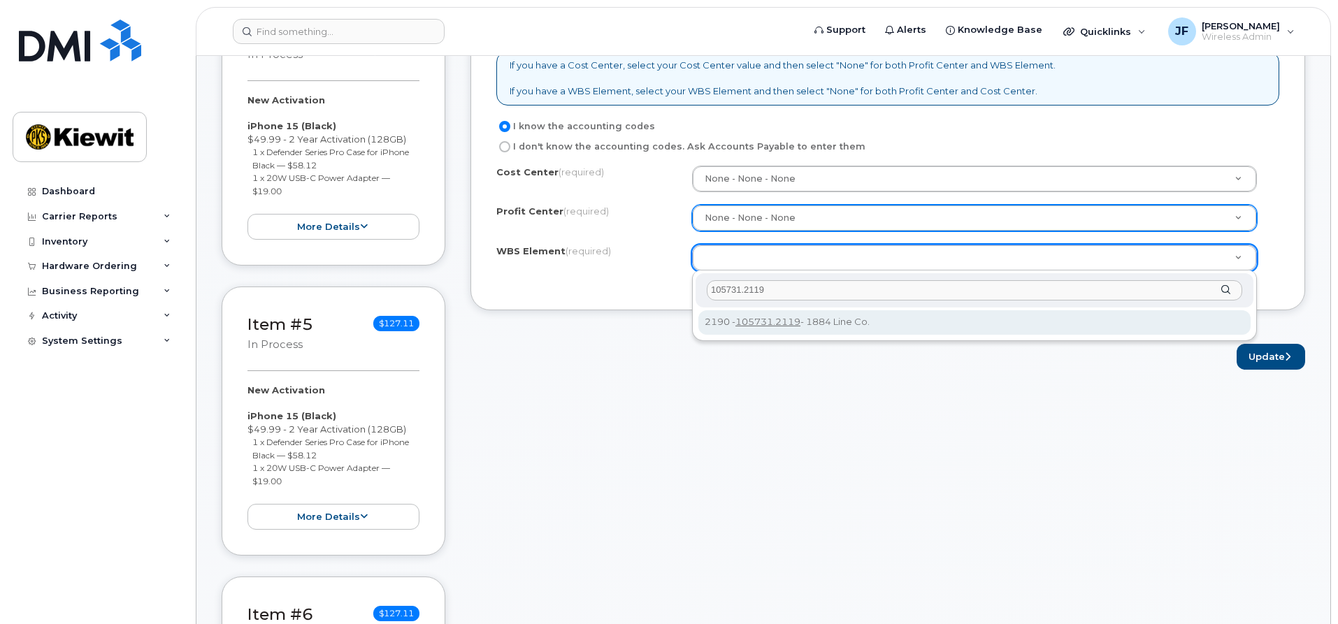
type input "105731.2119"
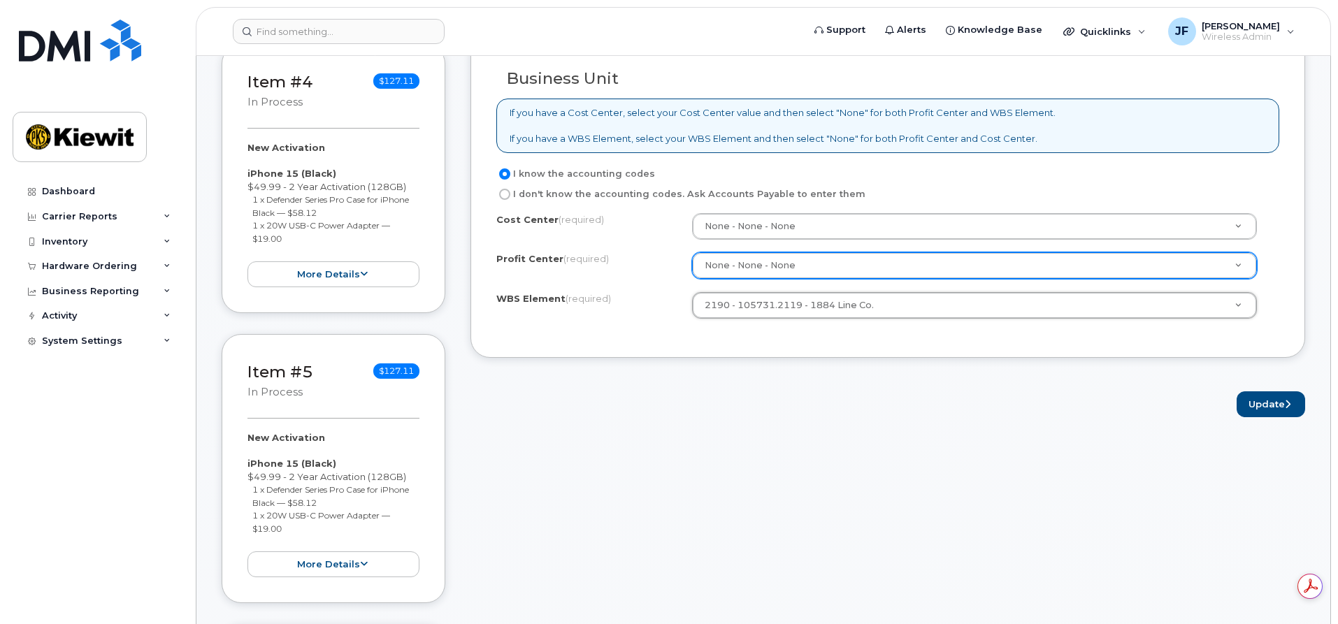
scroll to position [1189, 0]
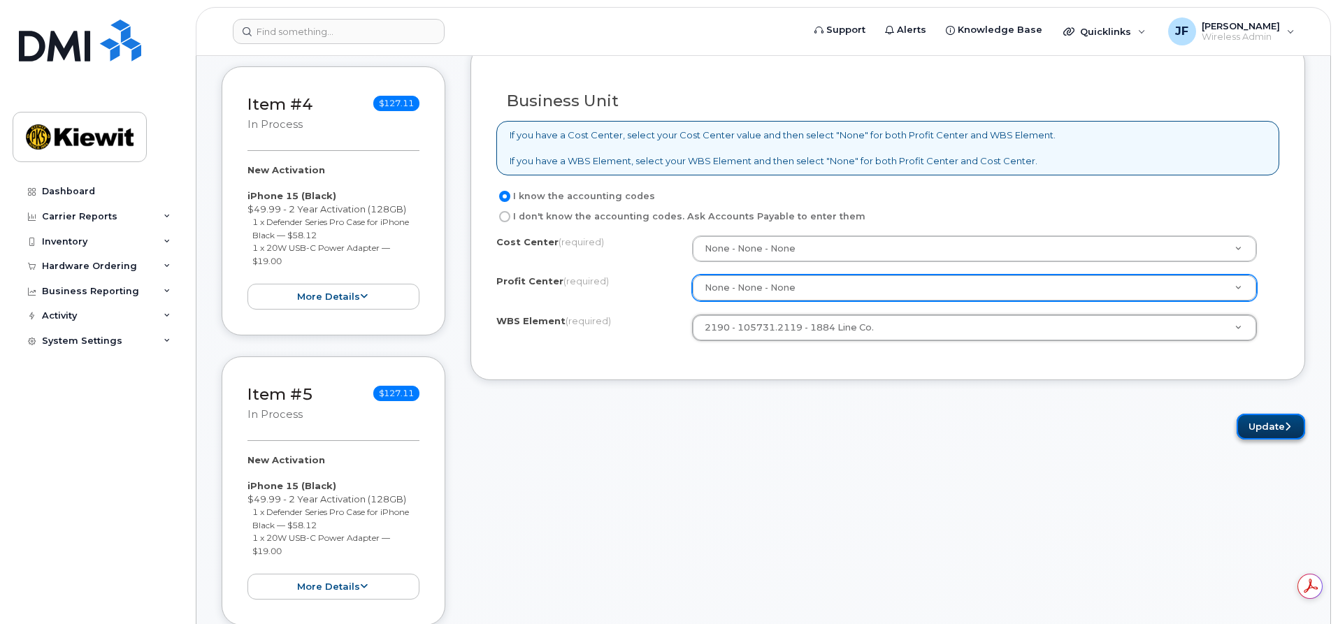
click at [1249, 431] on button "Update" at bounding box center [1271, 427] width 69 height 26
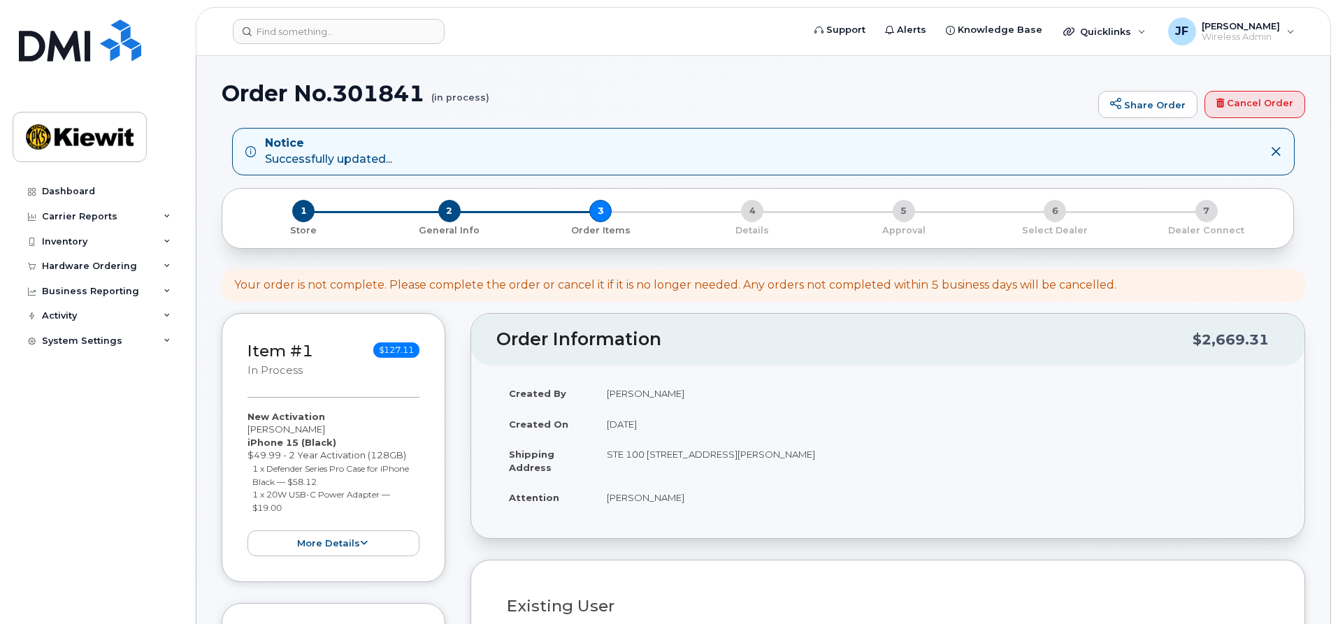
select select
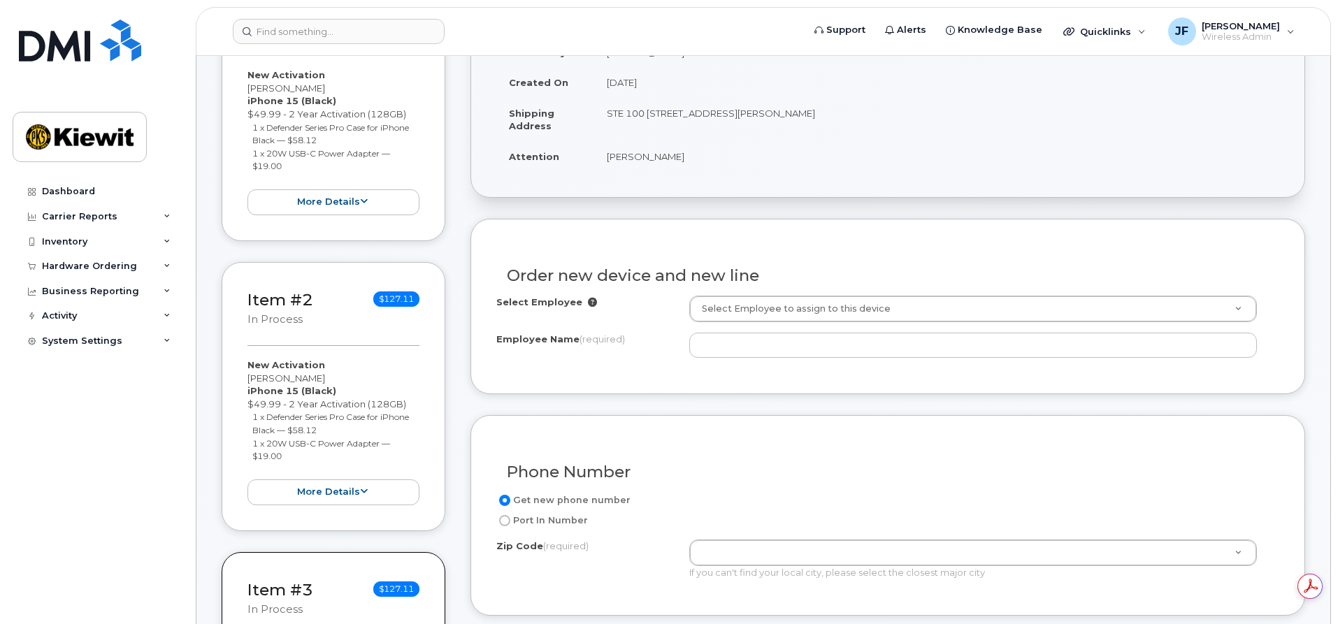
scroll to position [420, 0]
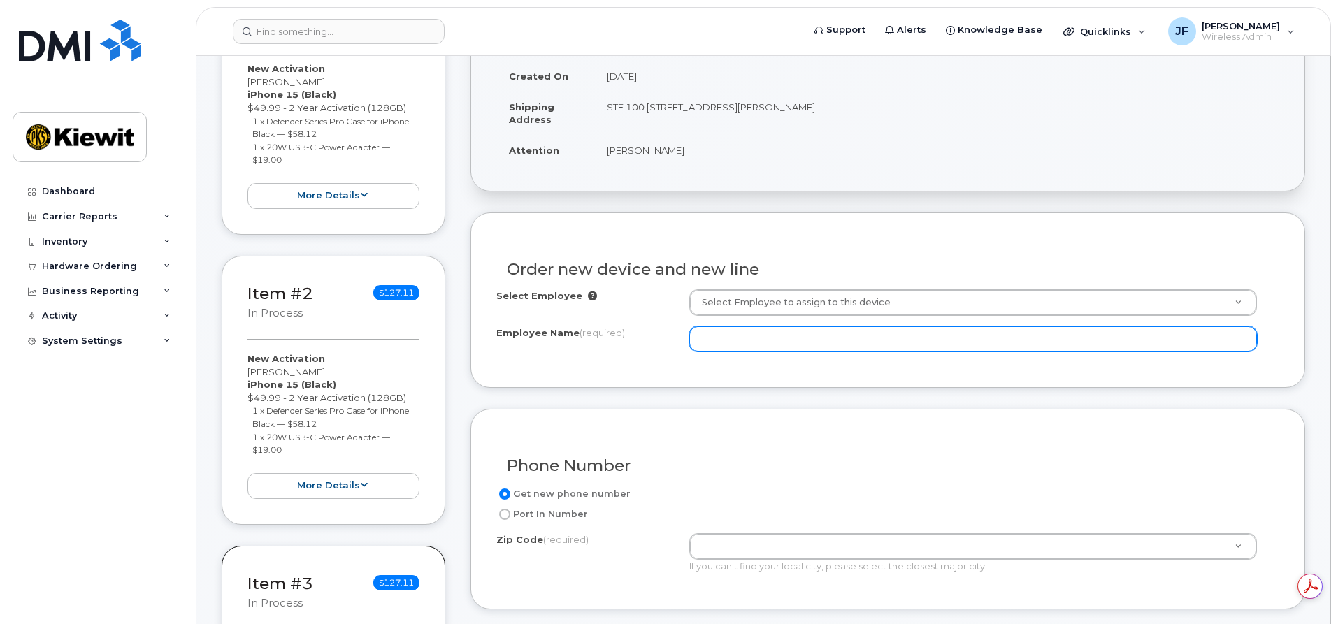
click at [775, 338] on input "Employee Name (required)" at bounding box center [973, 339] width 568 height 25
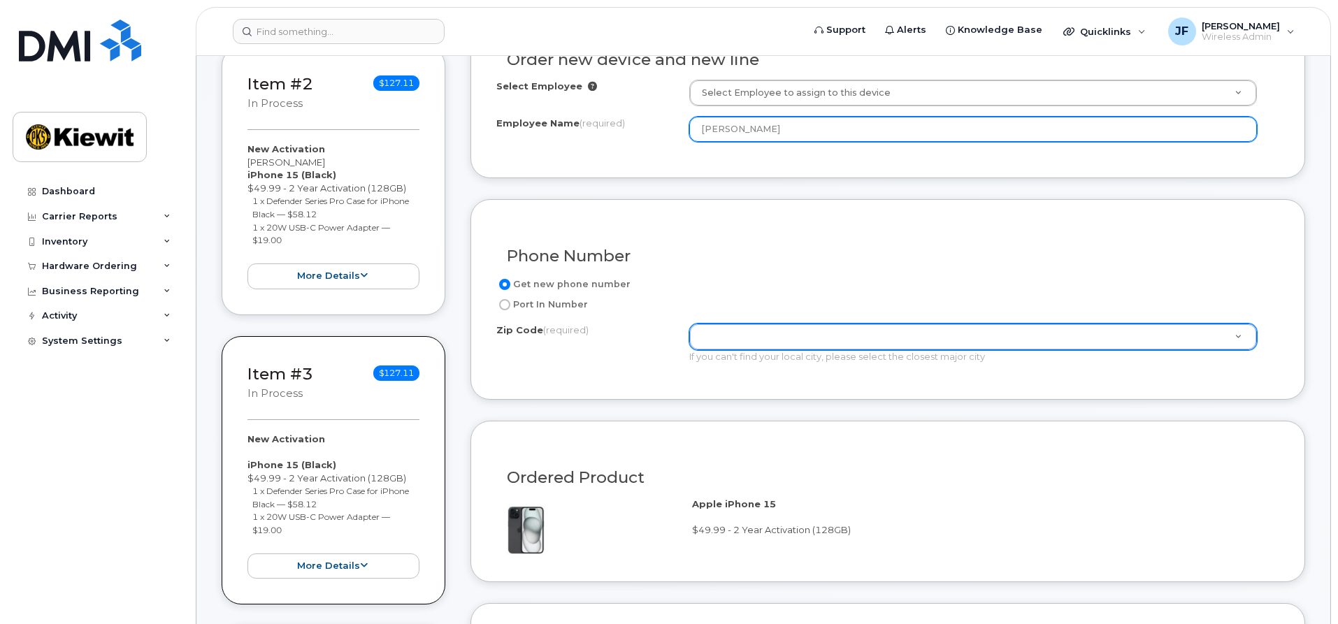
type input "[PERSON_NAME]"
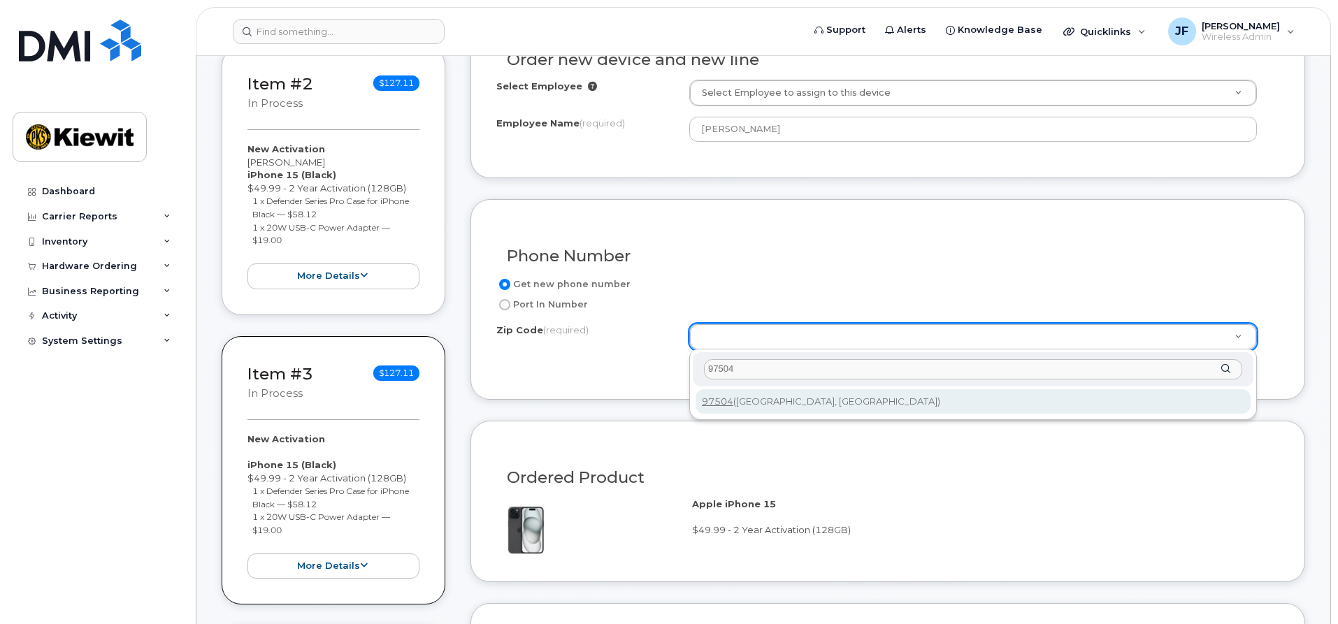
type input "97504"
type input "97504 ([GEOGRAPHIC_DATA], [GEOGRAPHIC_DATA])"
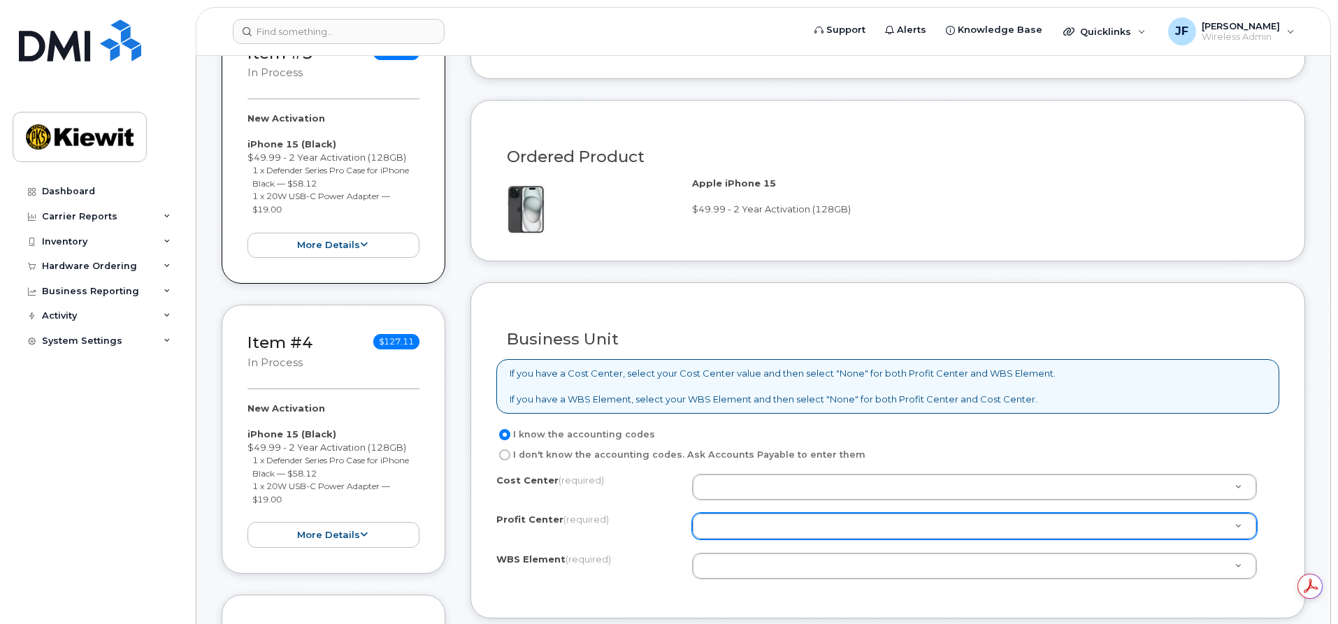
scroll to position [1119, 0]
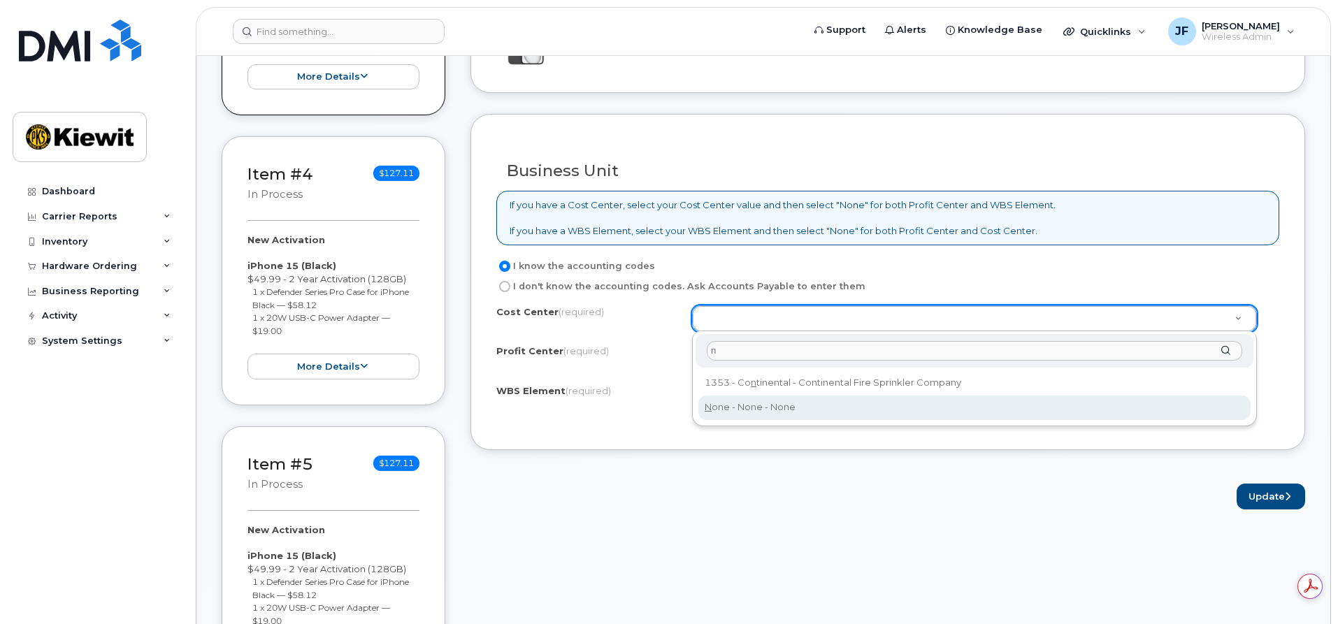
type input "n"
type input "None"
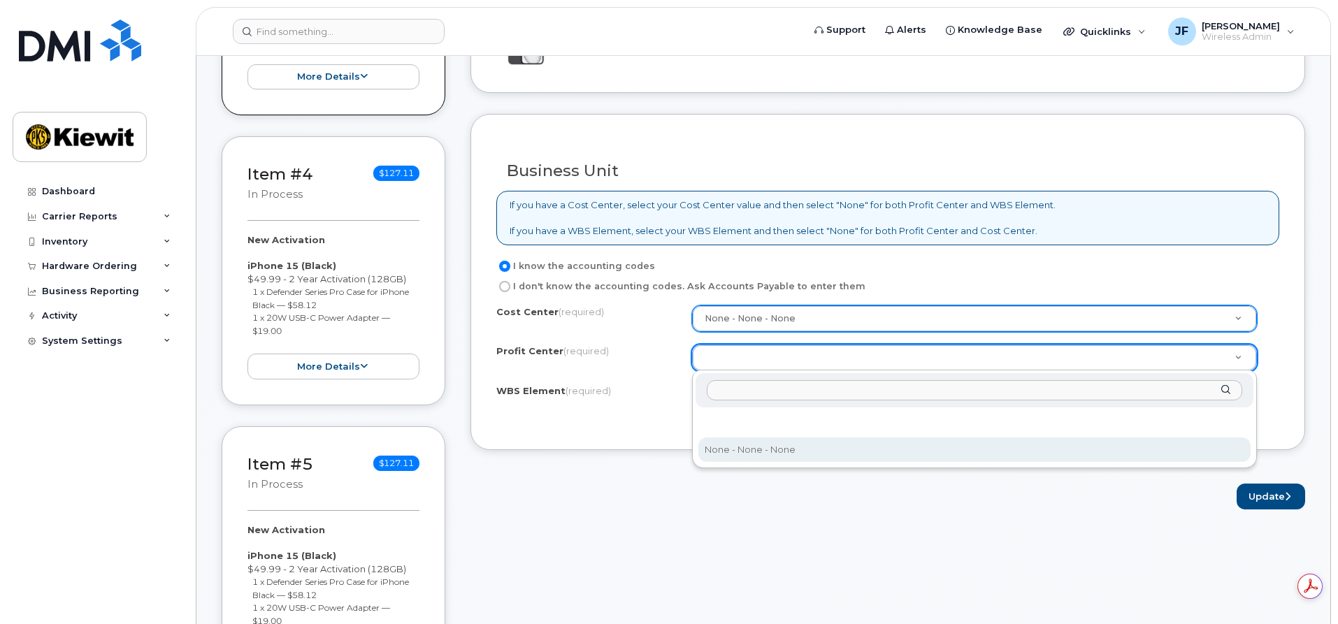
select select "None"
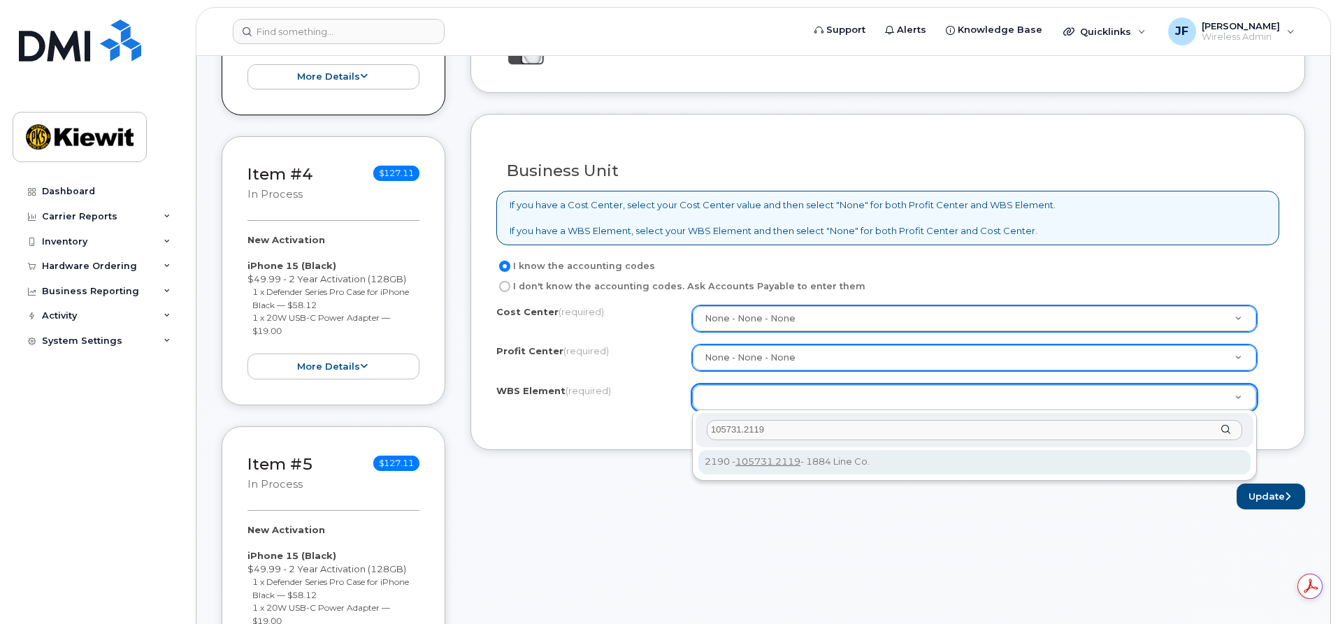
type input "105731.2119"
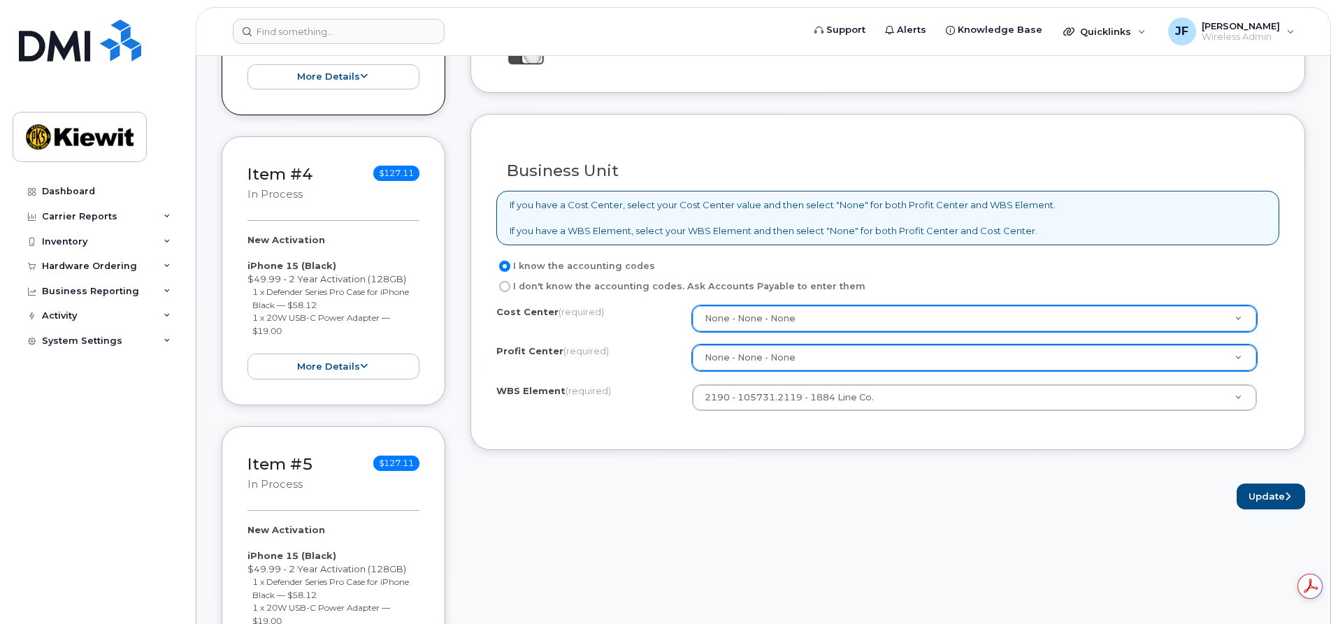
click at [1063, 445] on div "Business Unit If you have a Cost Center, select your Cost Center value and then…" at bounding box center [888, 282] width 835 height 336
click at [1257, 496] on button "Update" at bounding box center [1271, 497] width 69 height 26
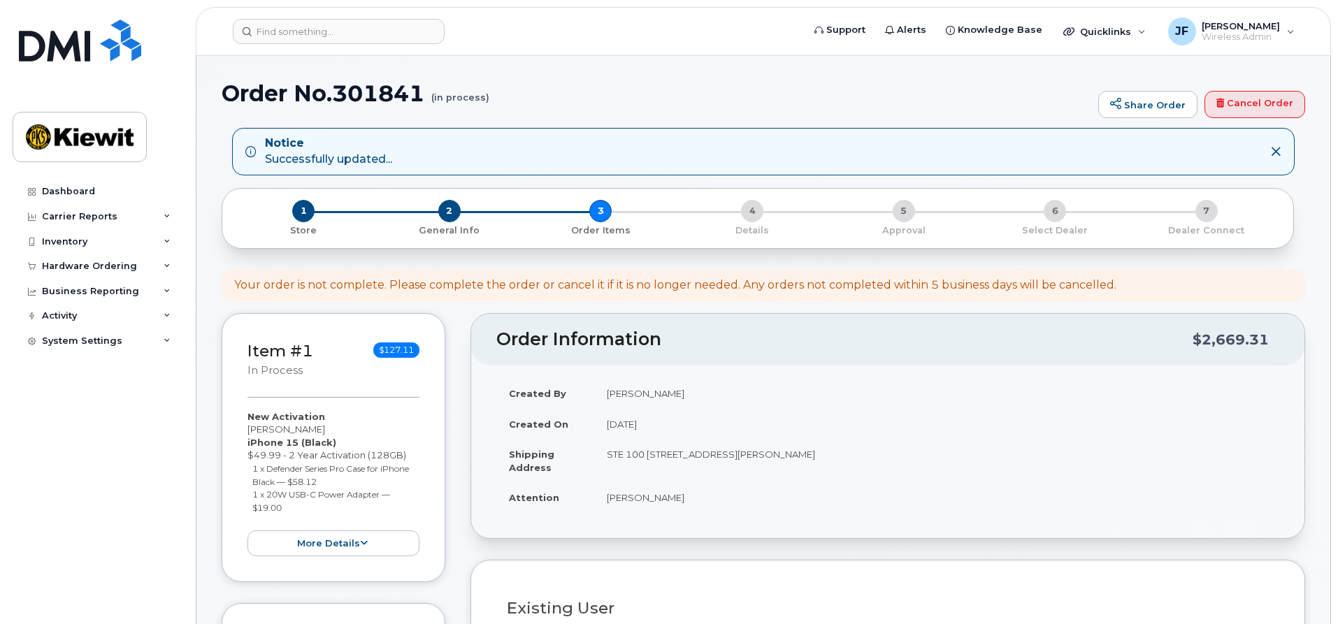
select select
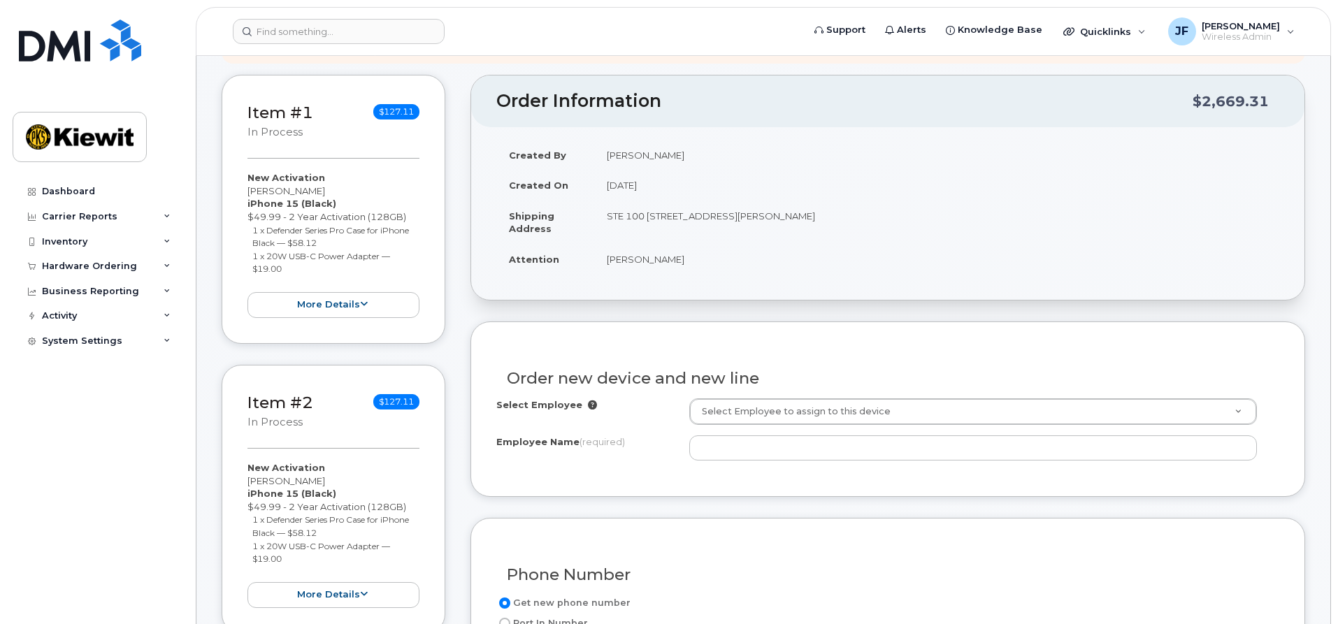
scroll to position [420, 0]
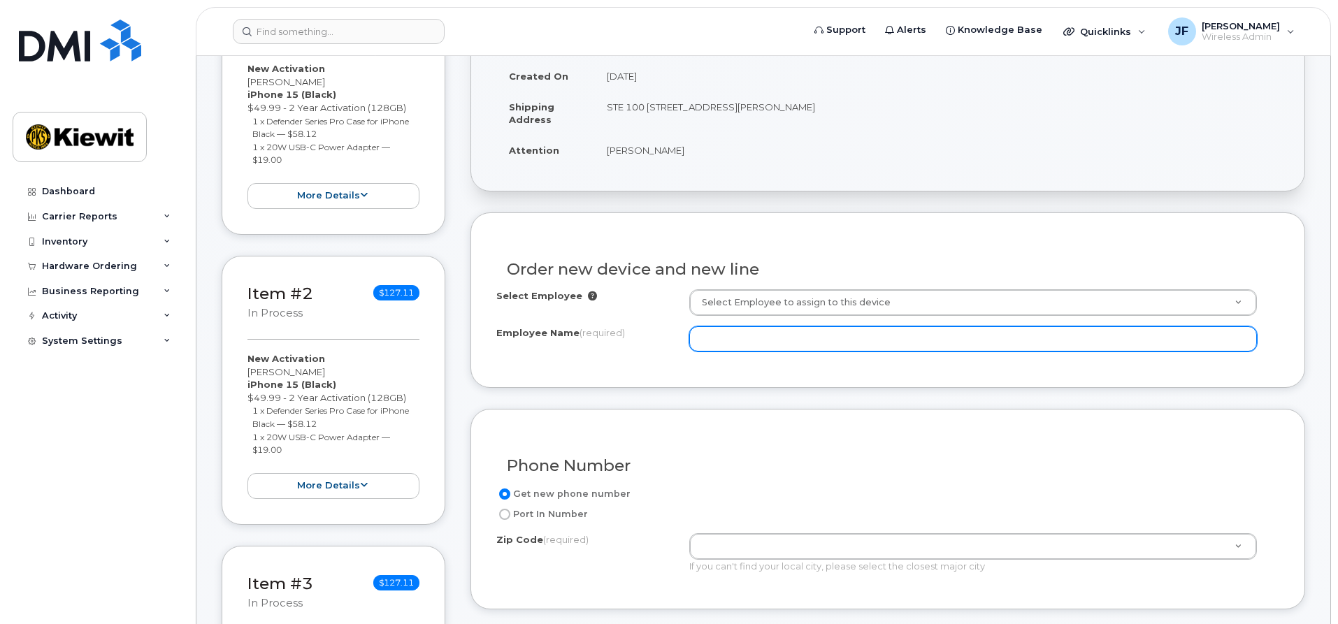
click at [752, 341] on input "Employee Name (required)" at bounding box center [973, 339] width 568 height 25
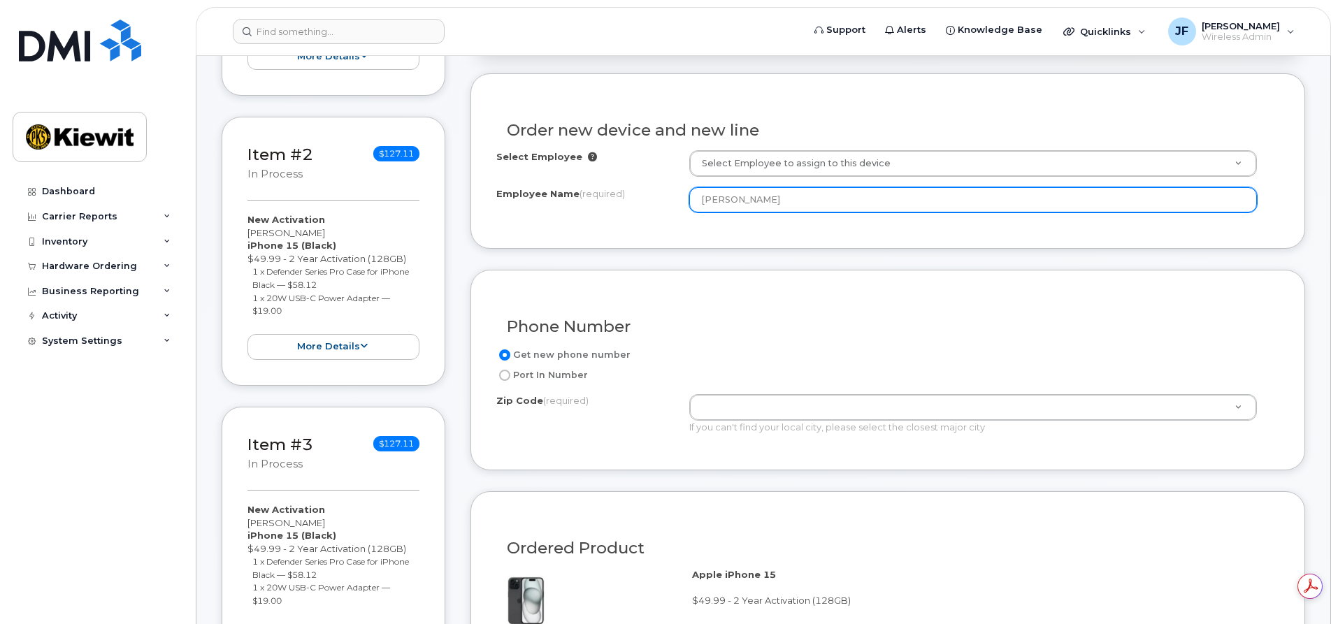
scroll to position [559, 0]
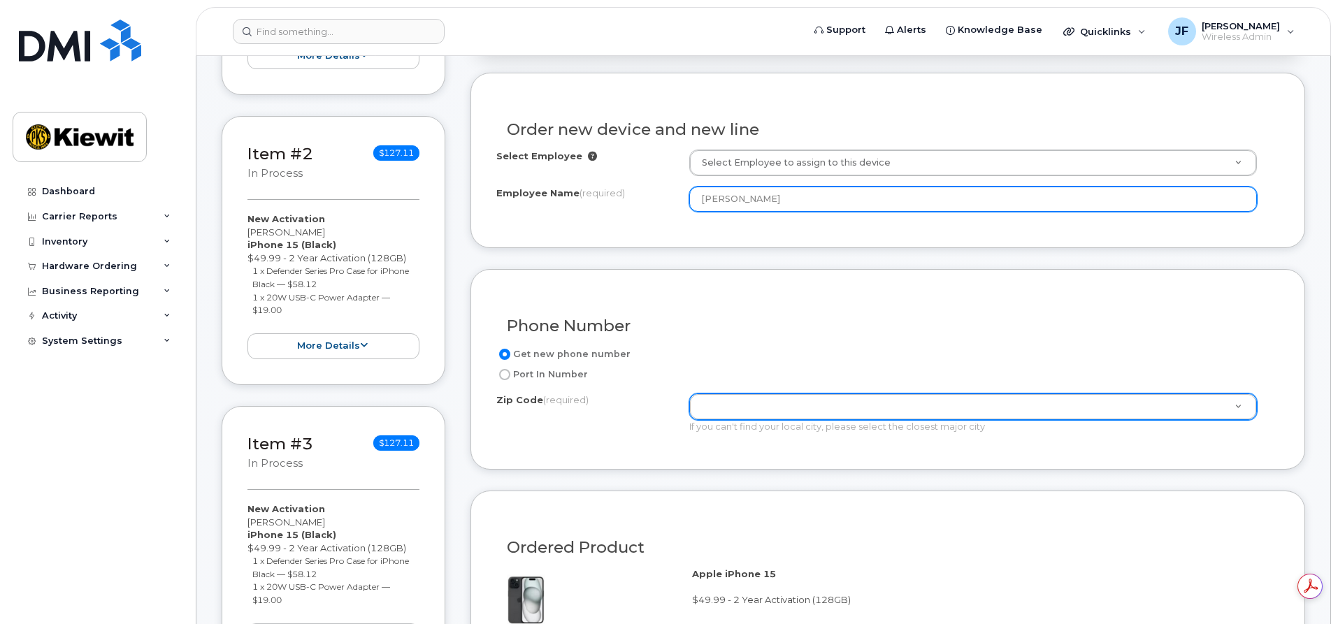
type input "[PERSON_NAME]"
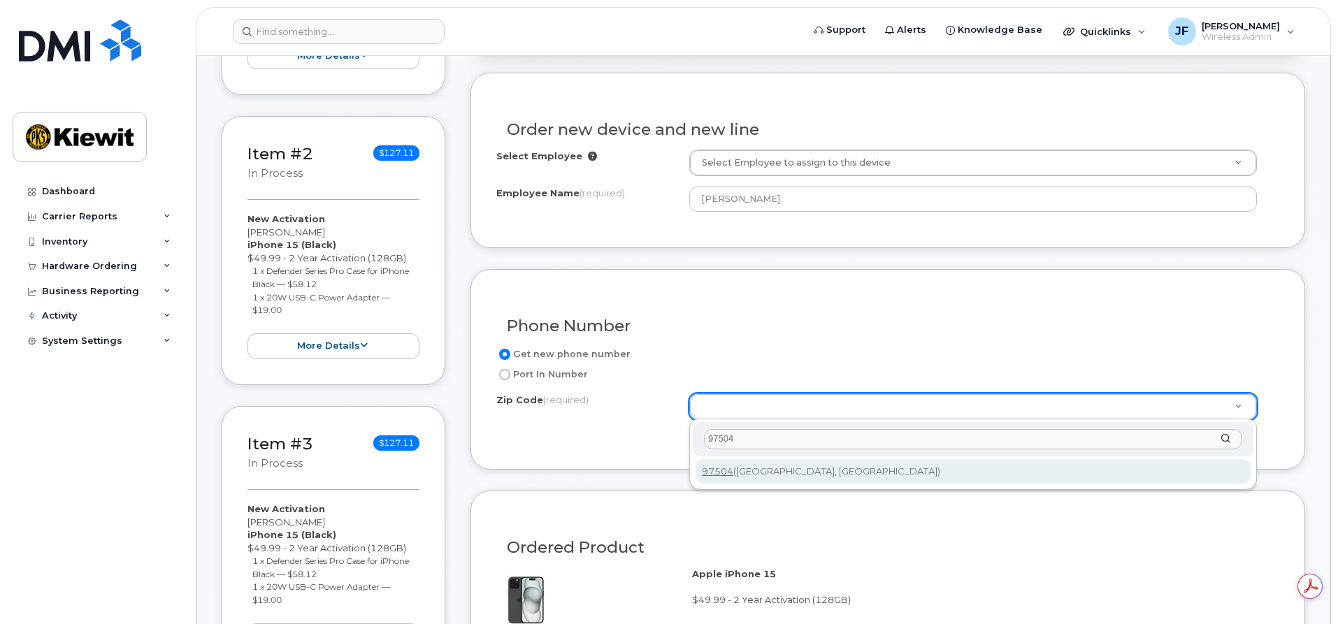
type input "97504"
type input "97504 ([GEOGRAPHIC_DATA], [GEOGRAPHIC_DATA])"
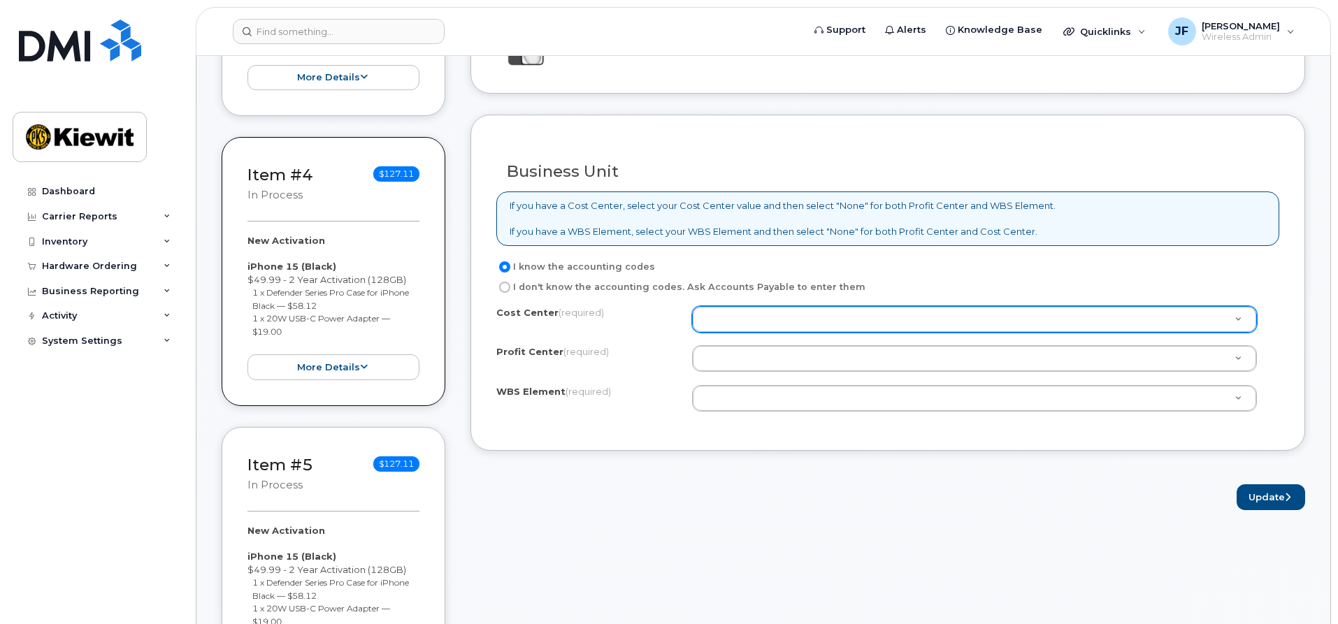
scroll to position [1119, 0]
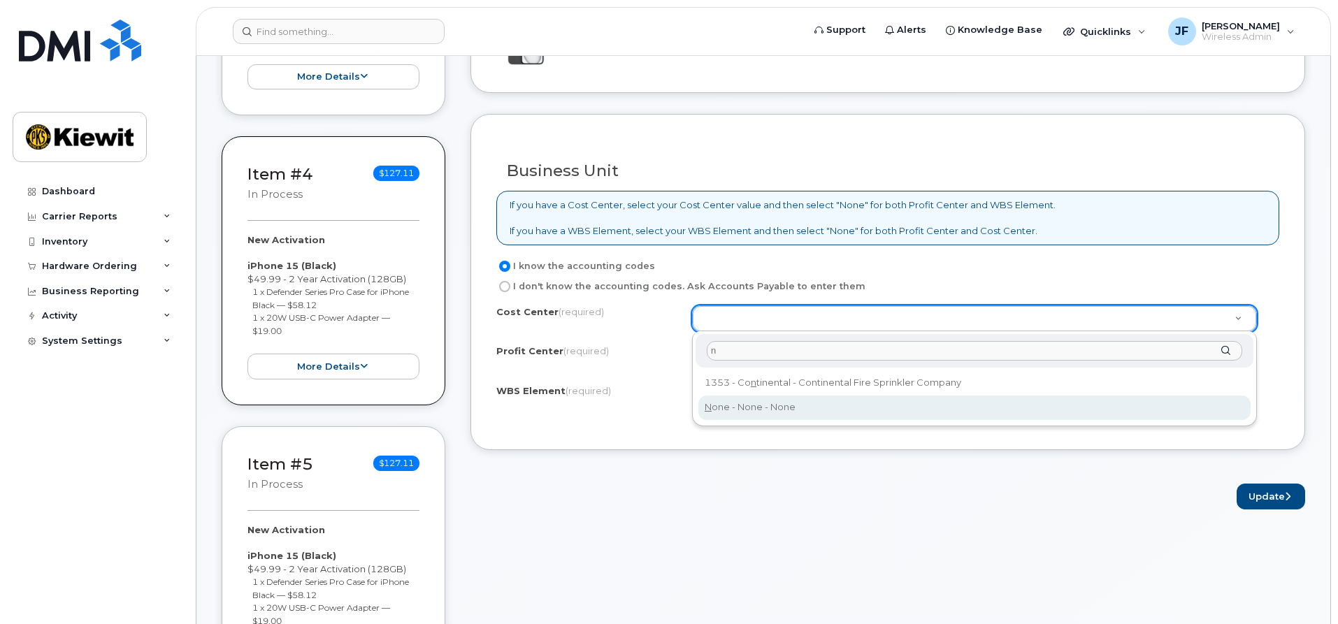
type input "n"
type input "None"
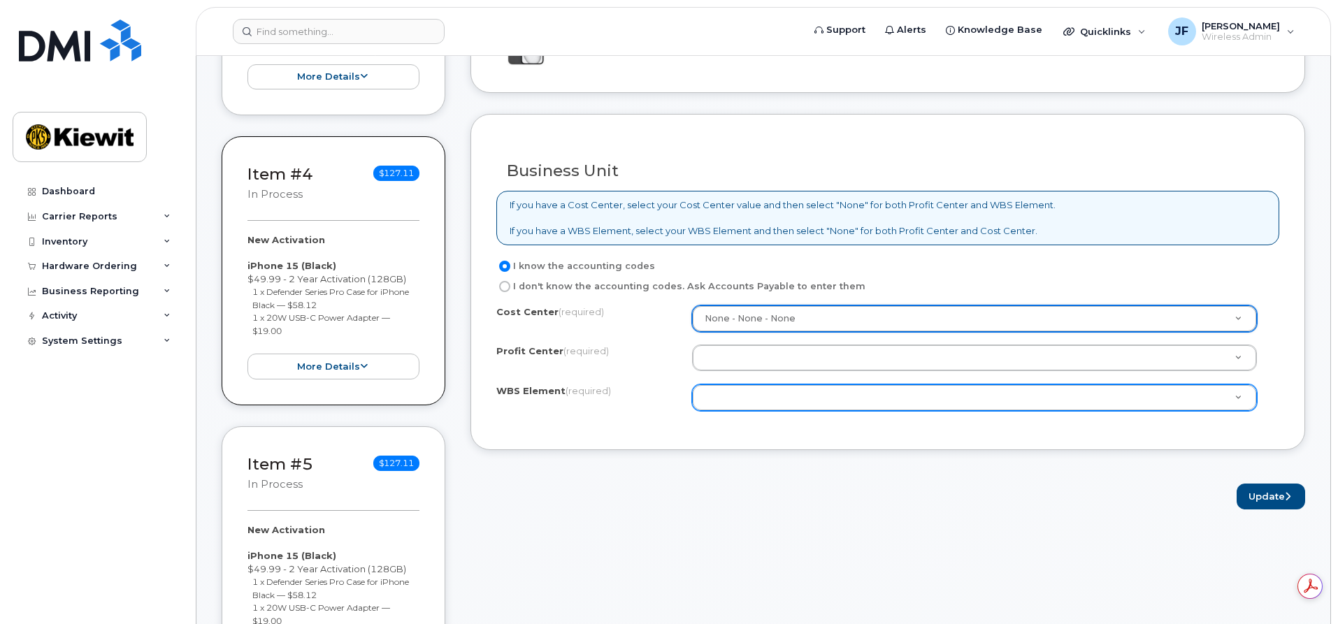
scroll to position [0, 0]
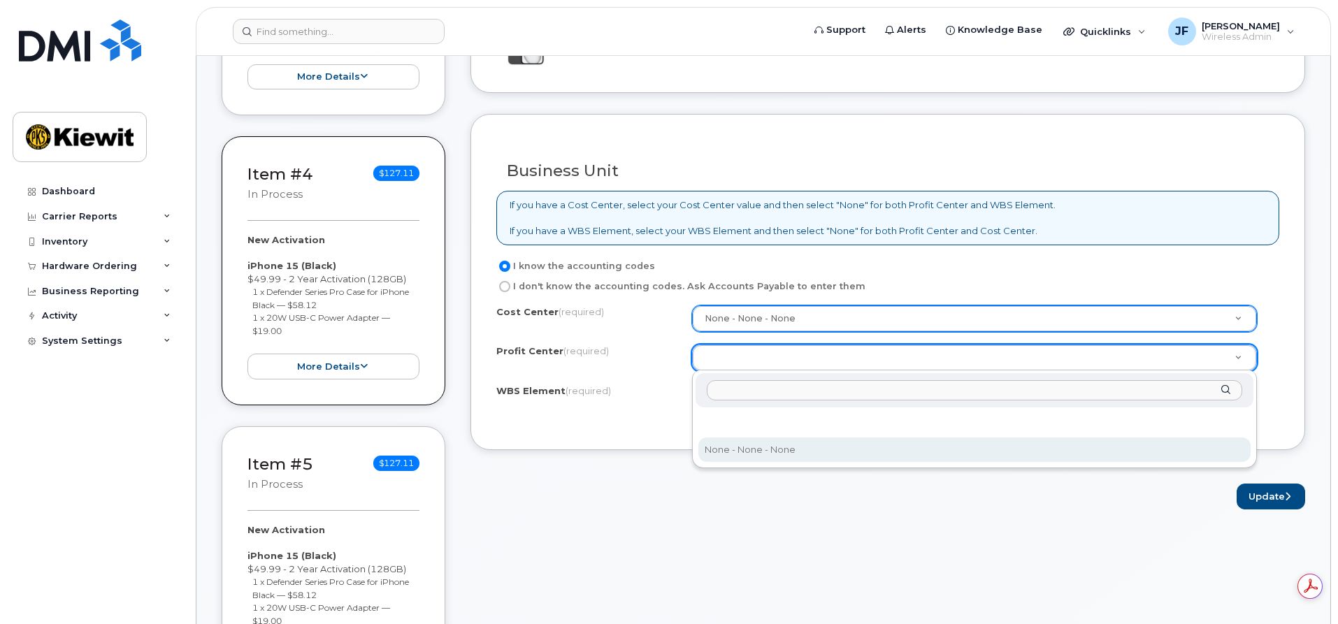
select select "None"
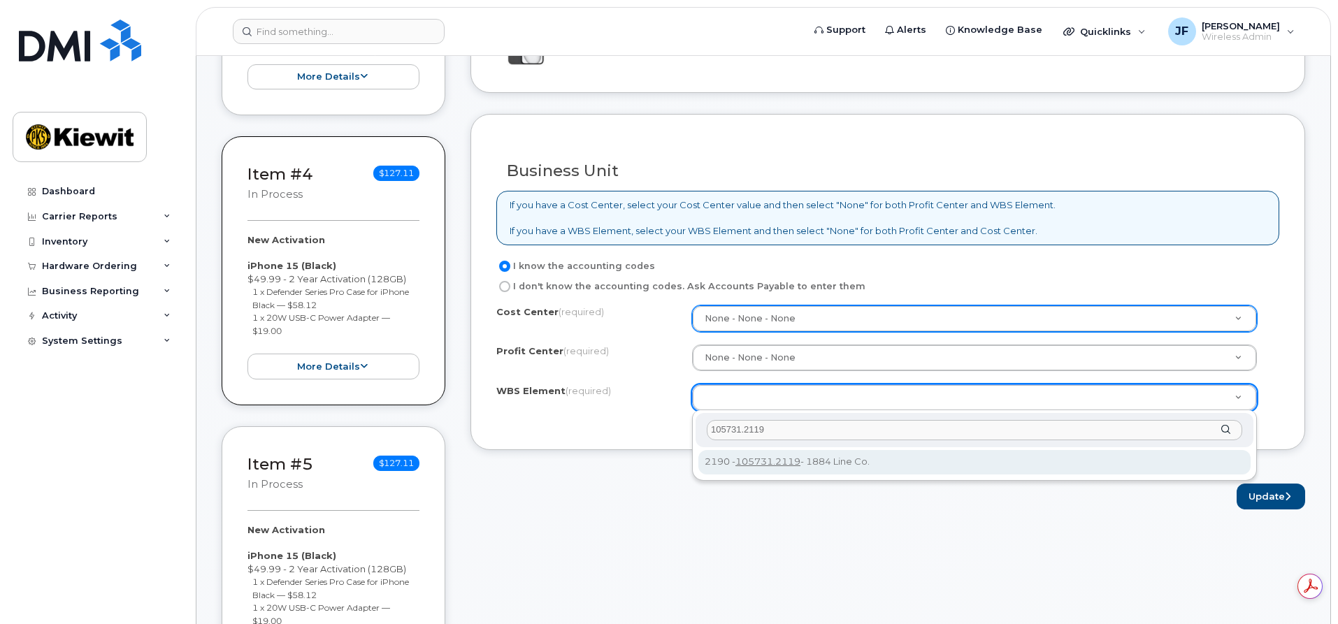
type input "105731.2119"
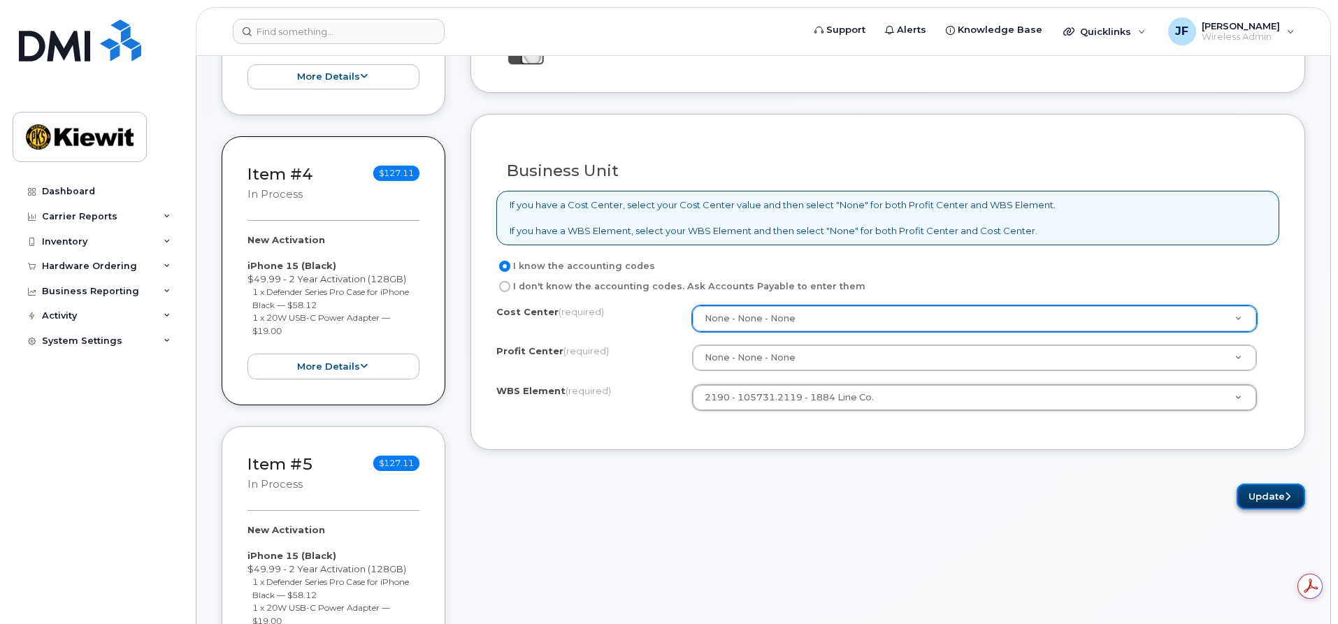
click at [1255, 499] on button "Update" at bounding box center [1271, 497] width 69 height 26
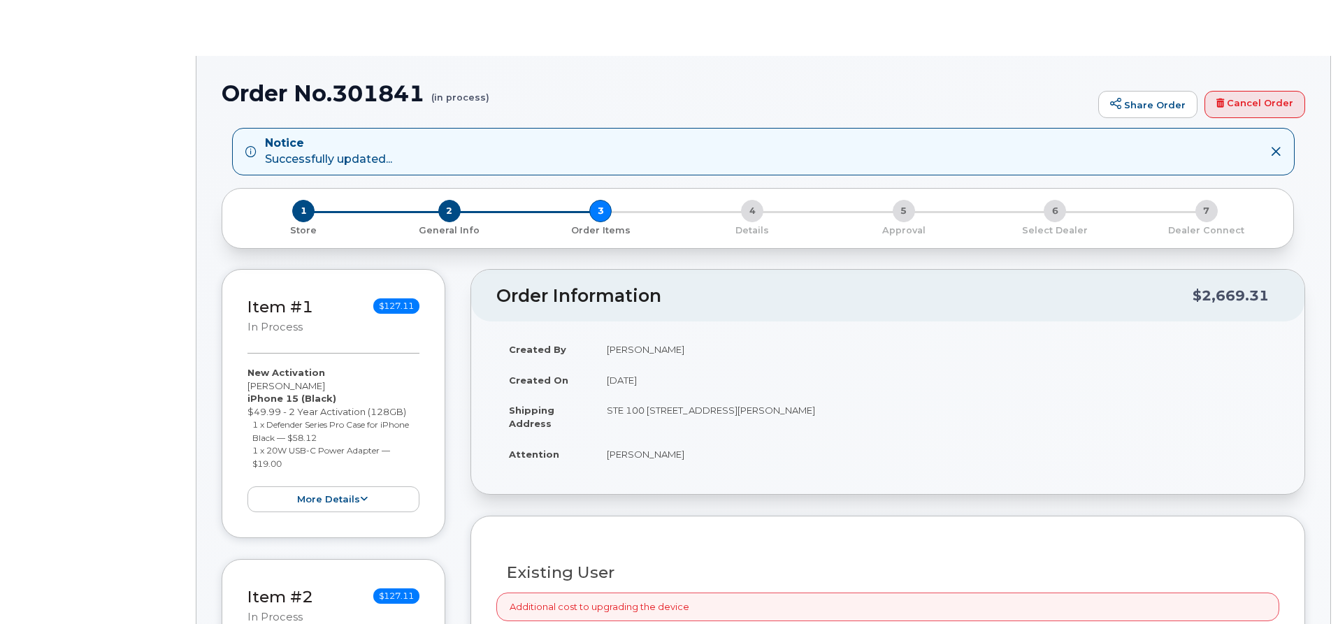
radio input "true"
select select
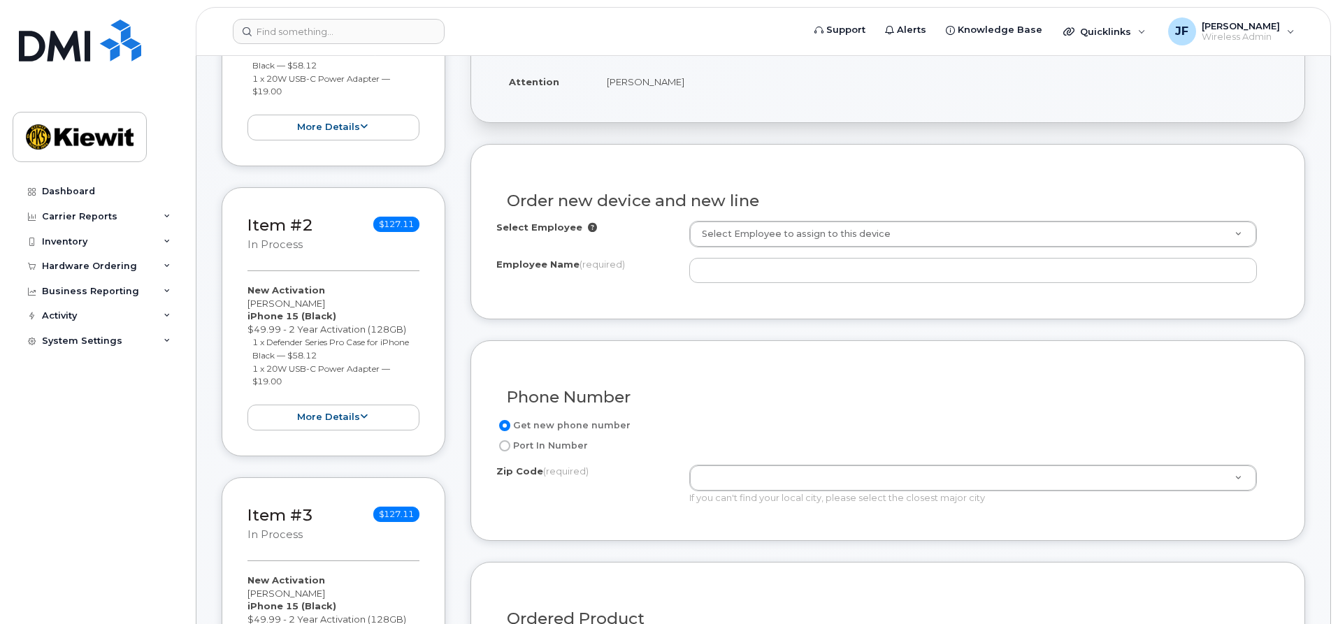
scroll to position [489, 0]
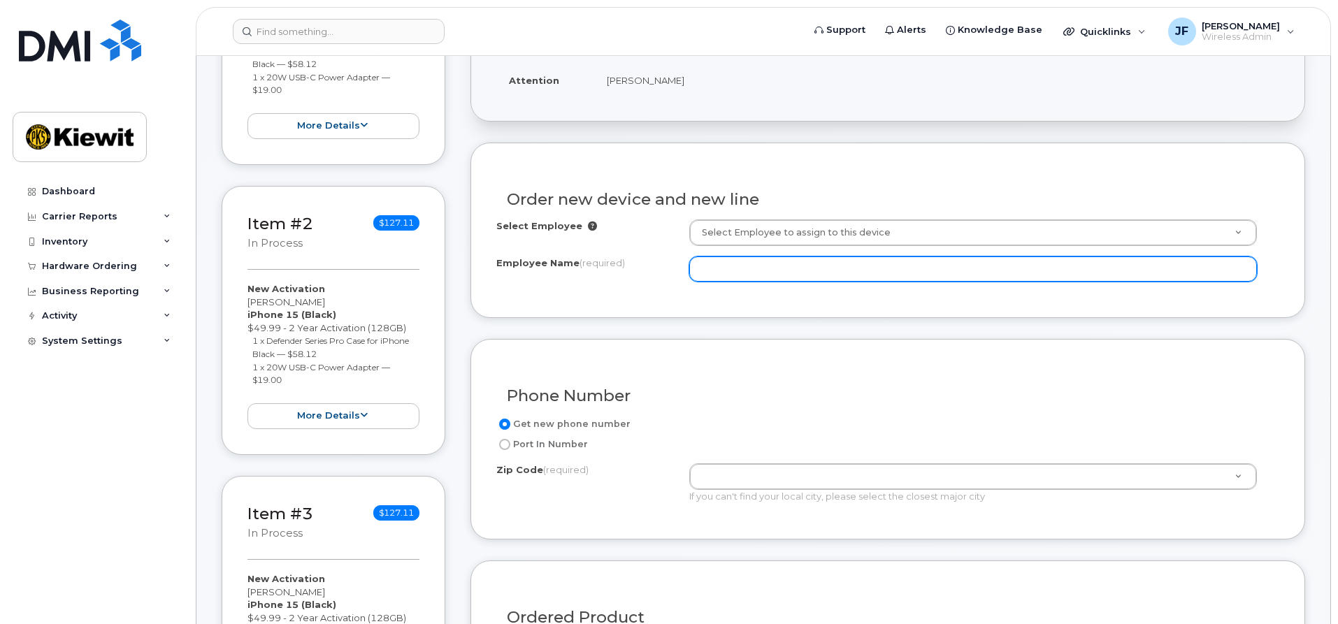
click at [752, 259] on input "Employee Name (required)" at bounding box center [973, 269] width 568 height 25
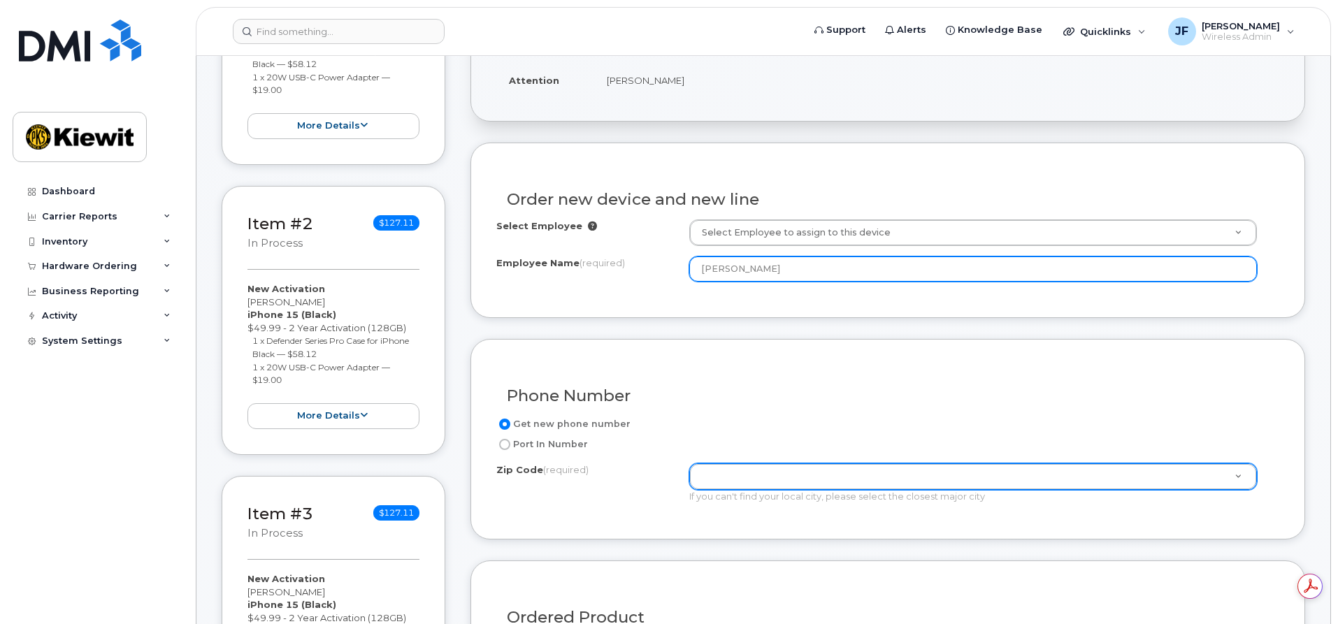
scroll to position [0, 0]
type input "[PERSON_NAME]"
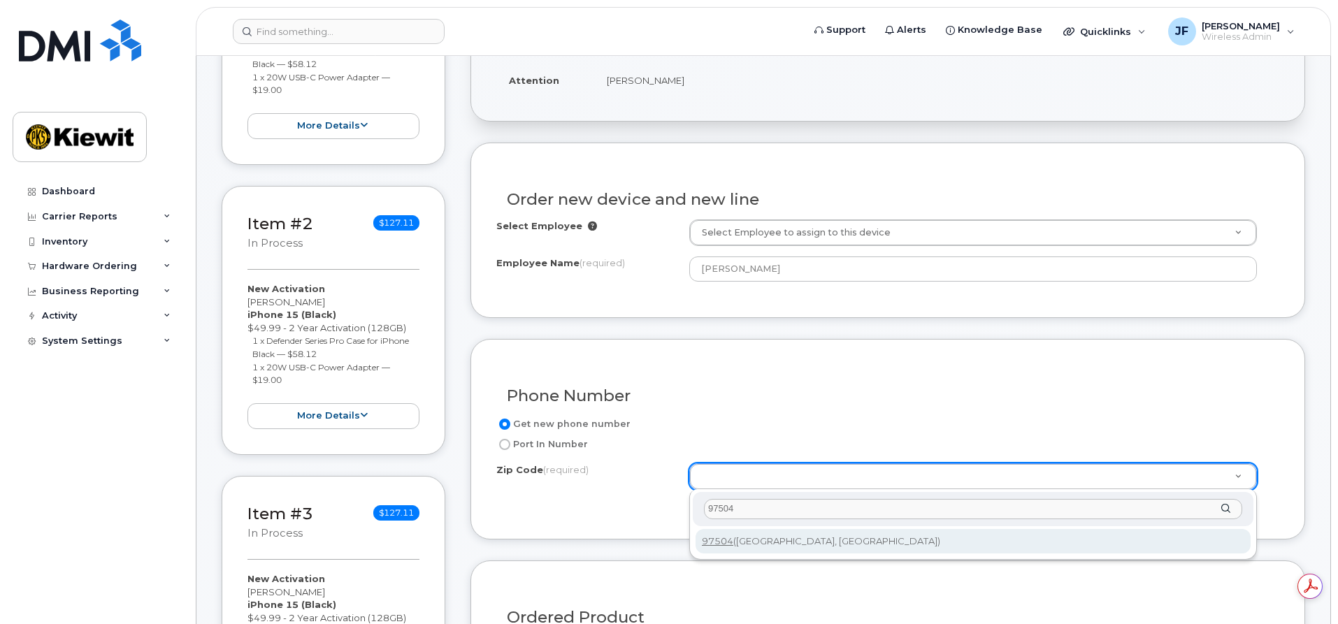
type input "97504"
type input "97504 ([GEOGRAPHIC_DATA], [GEOGRAPHIC_DATA])"
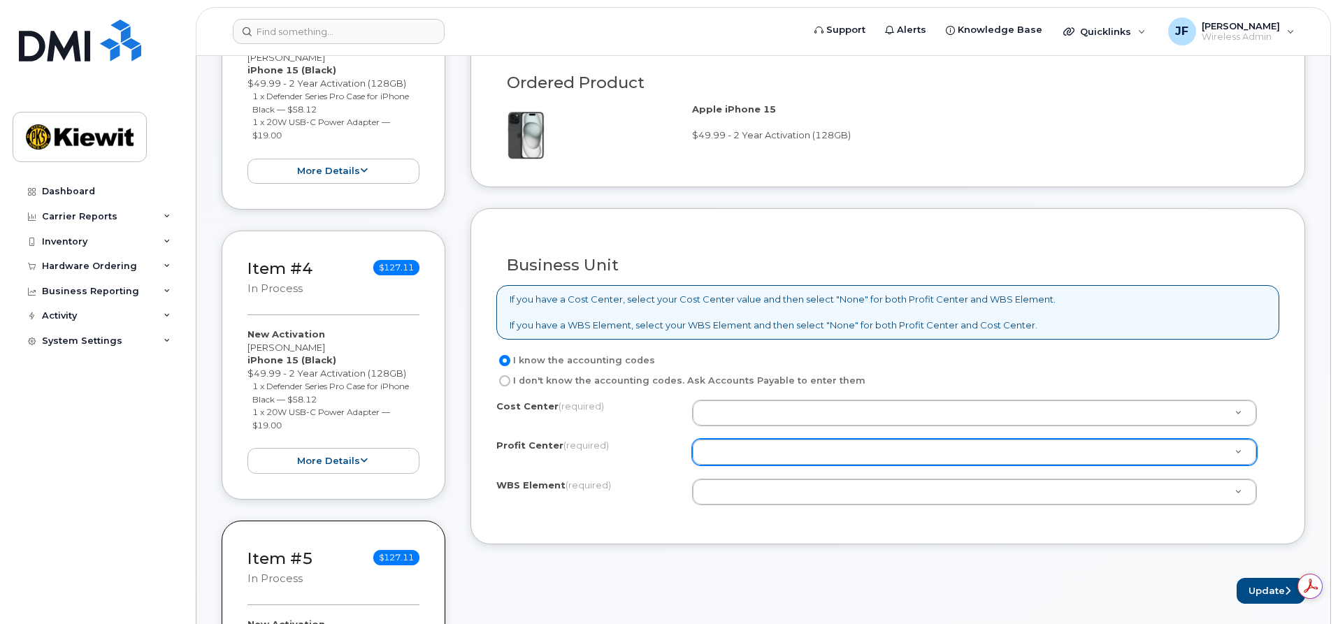
scroll to position [1049, 0]
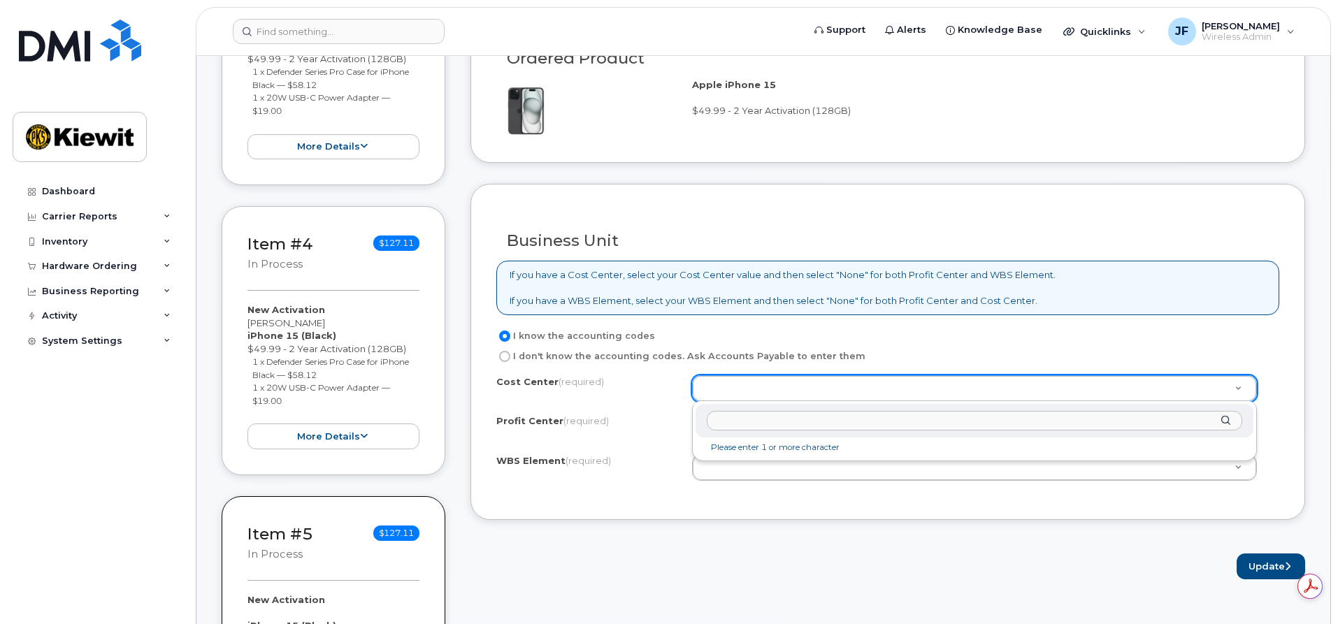
type input "n"
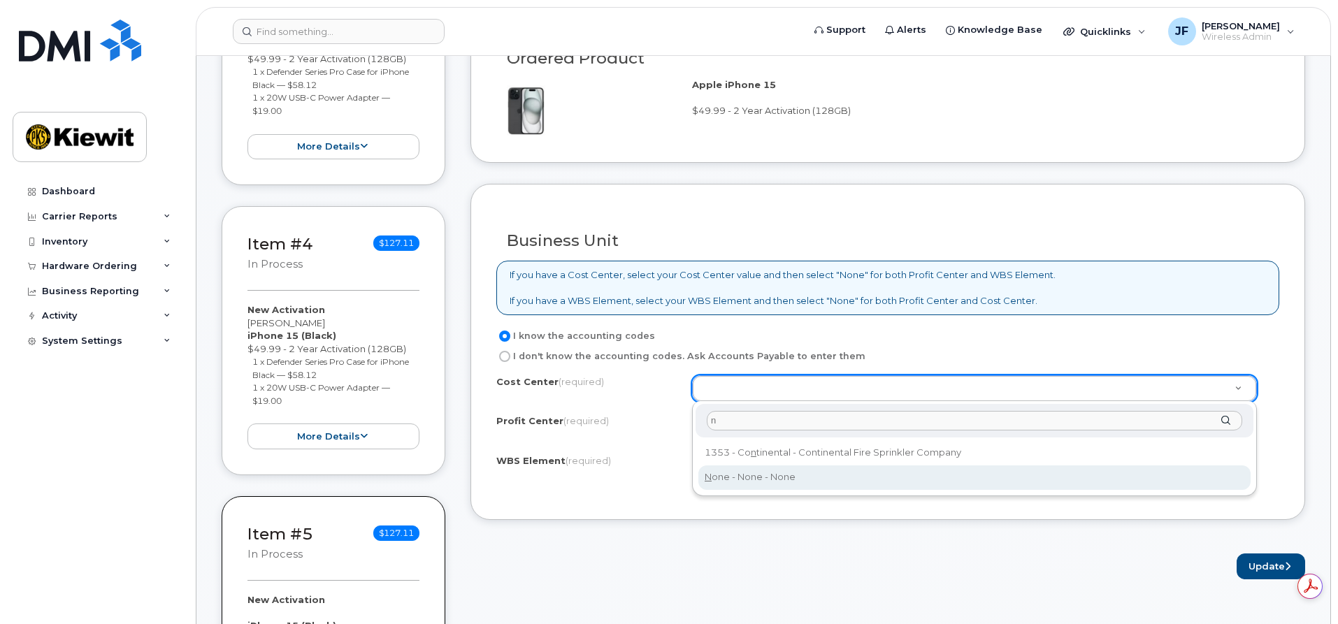
type input "None"
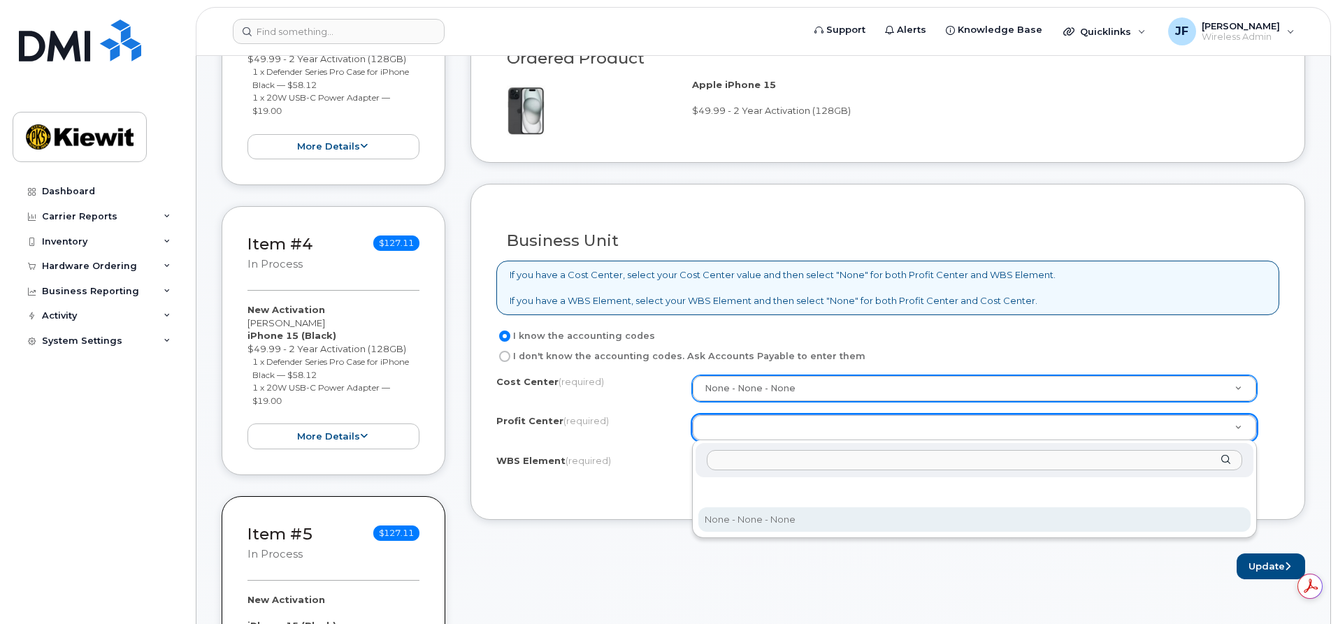
drag, startPoint x: 758, startPoint y: 519, endPoint x: 756, endPoint y: 504, distance: 14.8
select select "None"
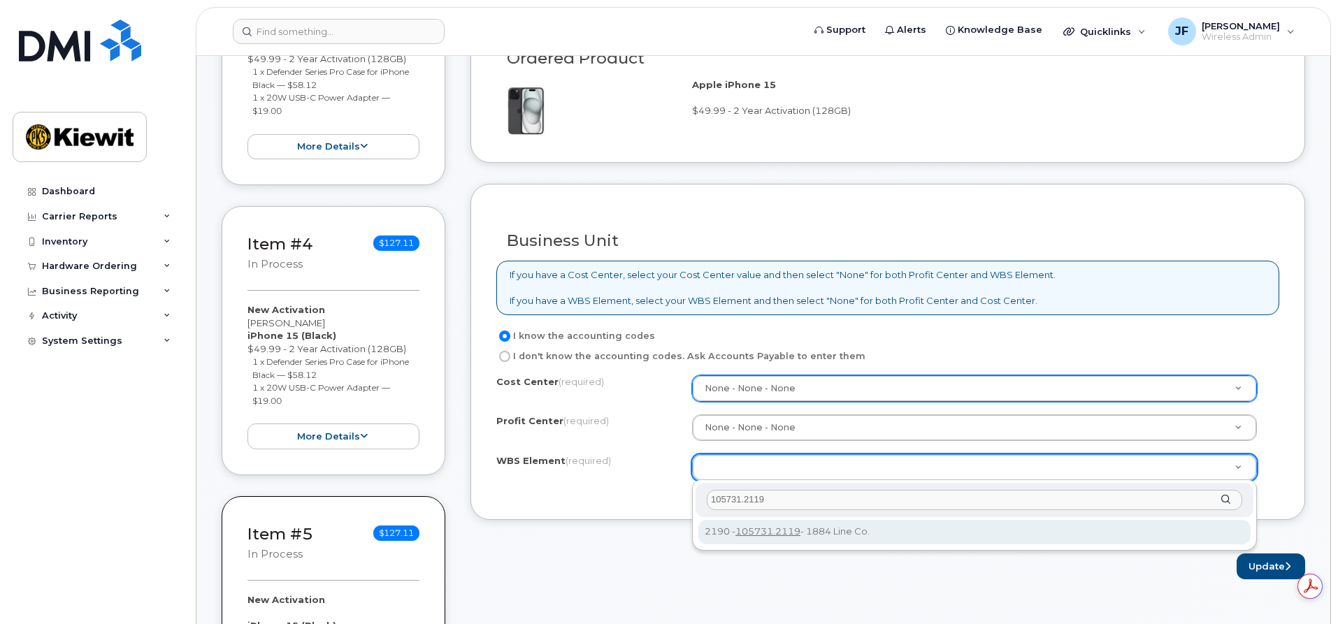
type input "105731.2119"
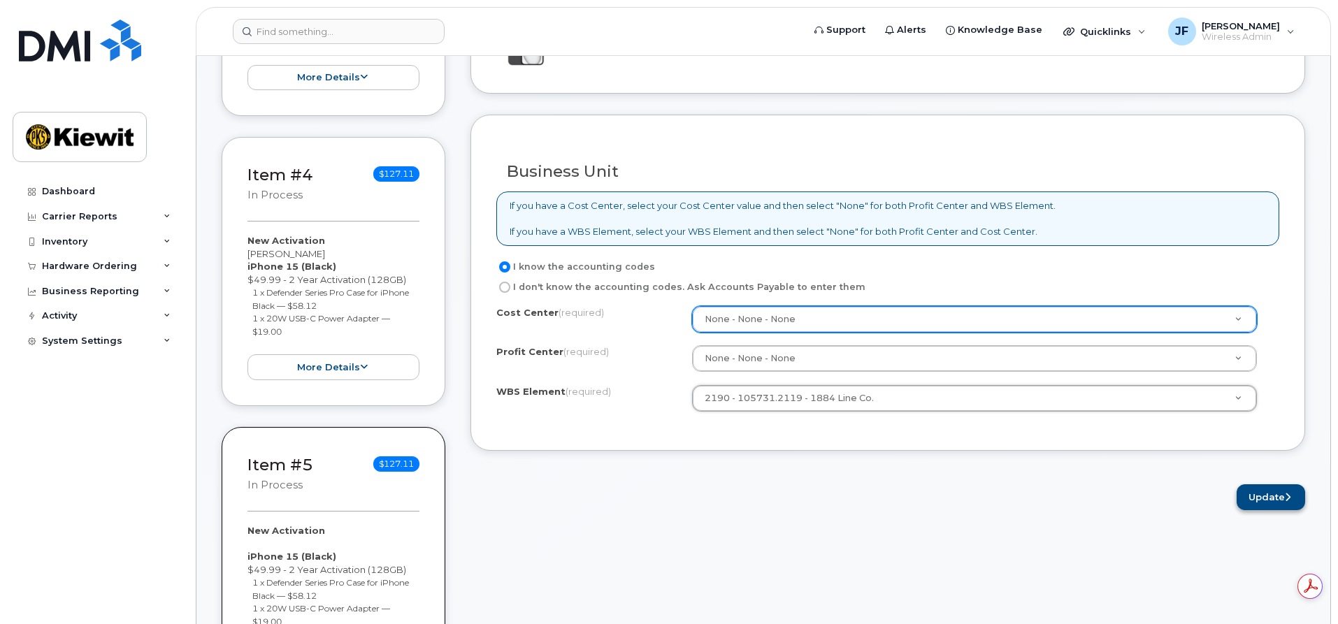
scroll to position [1119, 0]
click at [1287, 494] on icon "submit" at bounding box center [1288, 496] width 6 height 9
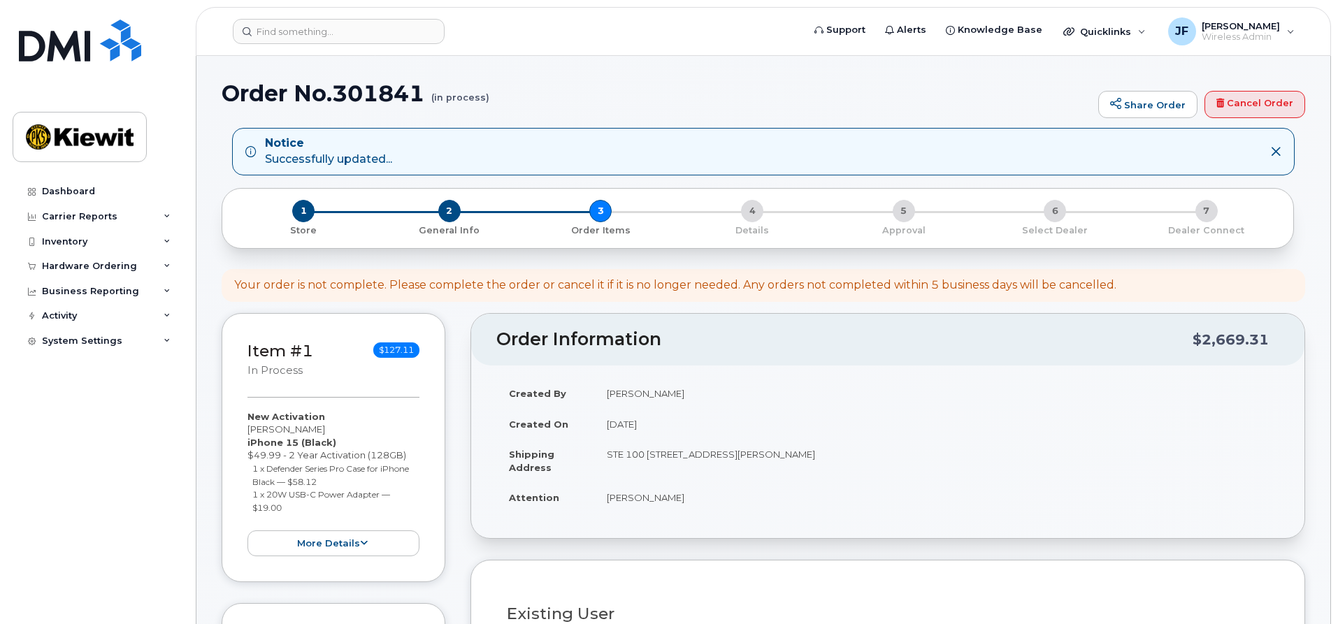
select select
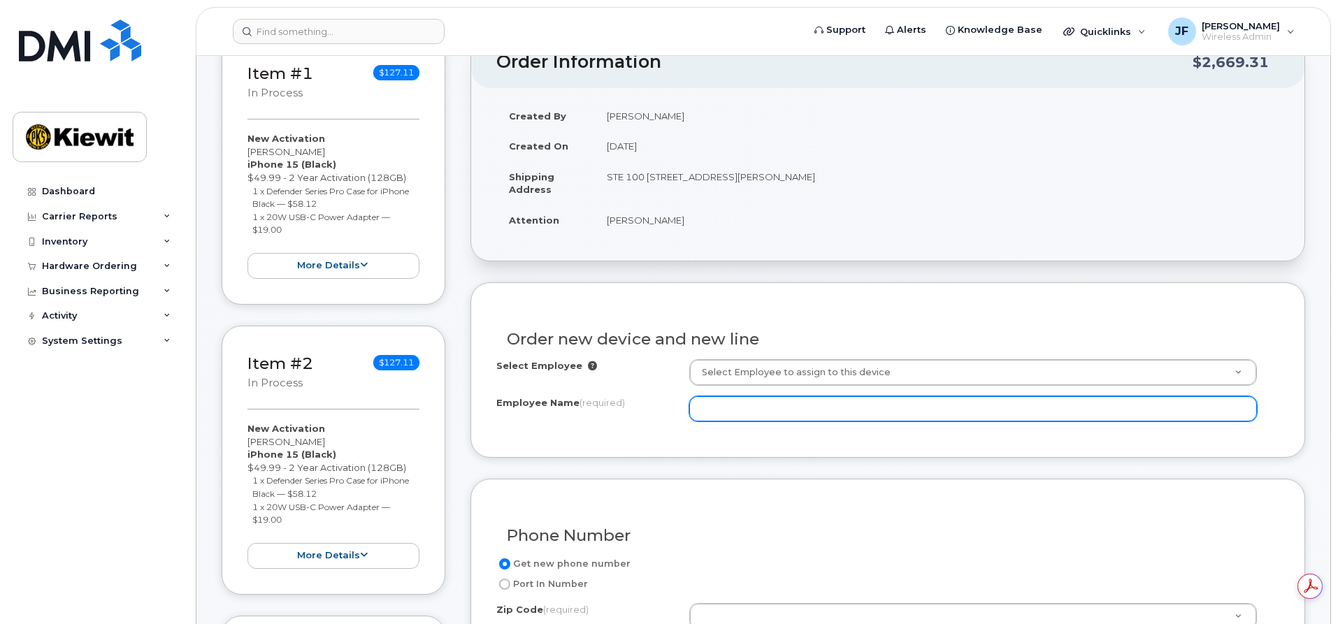
click at [718, 416] on input "Employee Name (required)" at bounding box center [973, 408] width 568 height 25
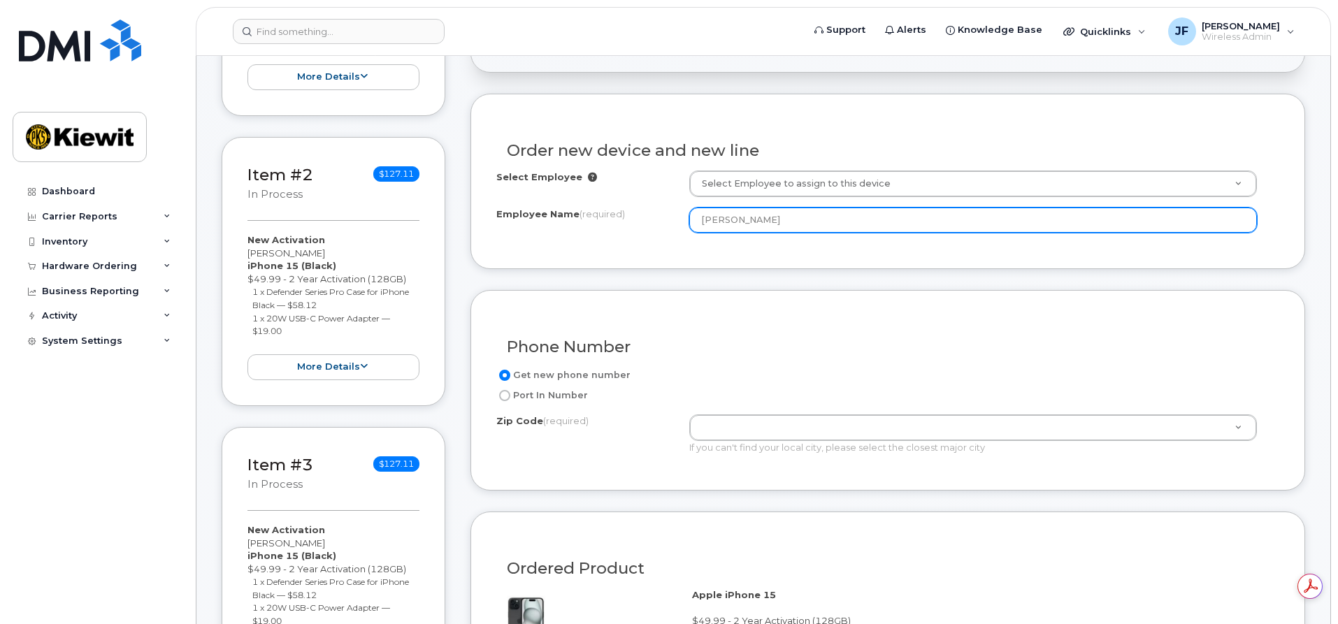
scroll to position [559, 0]
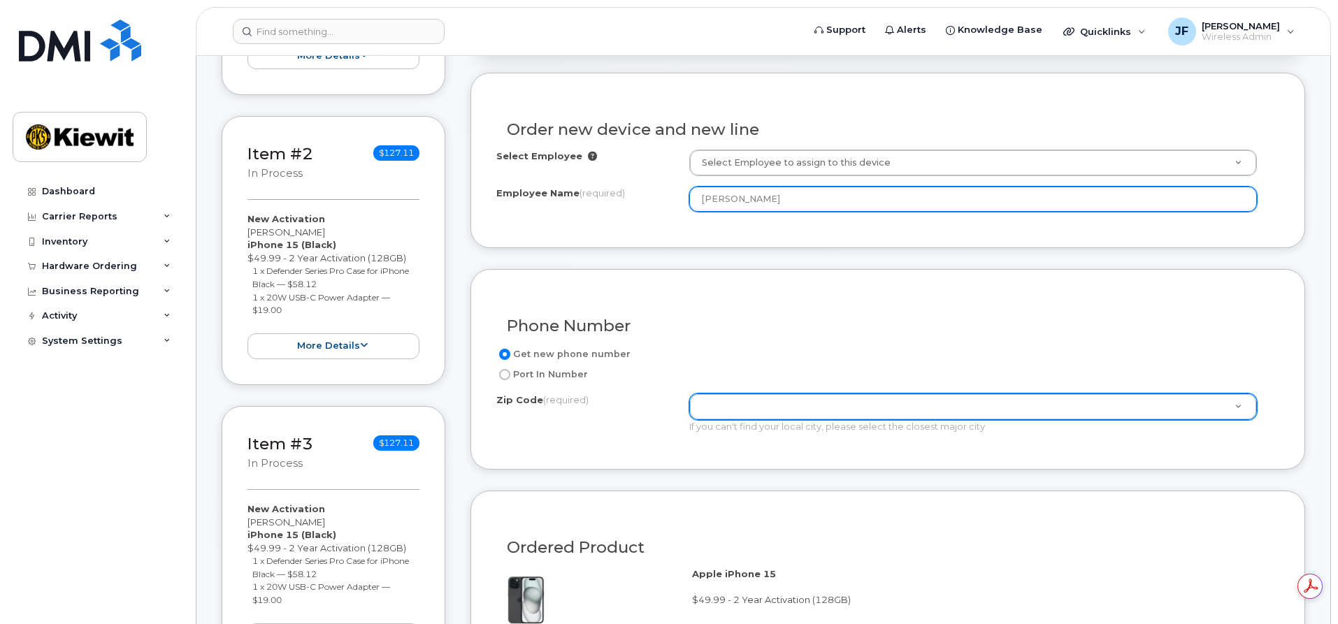
type input "[PERSON_NAME]"
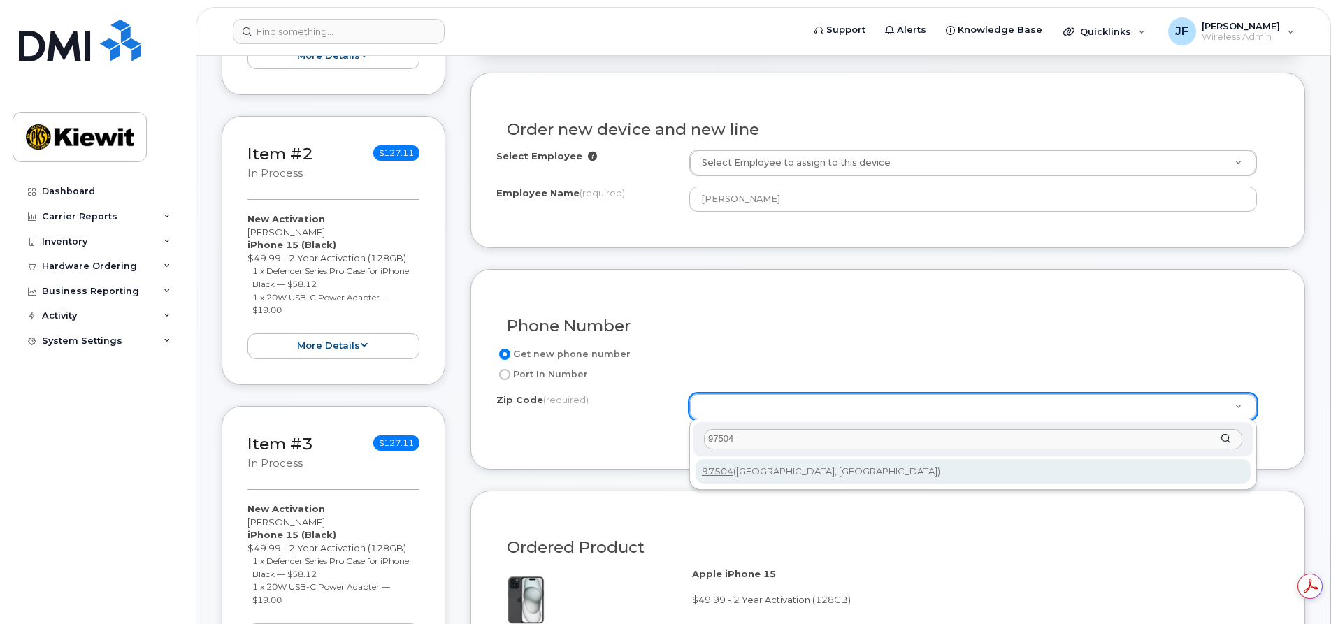
type input "97504"
type input "97504 ([GEOGRAPHIC_DATA], [GEOGRAPHIC_DATA])"
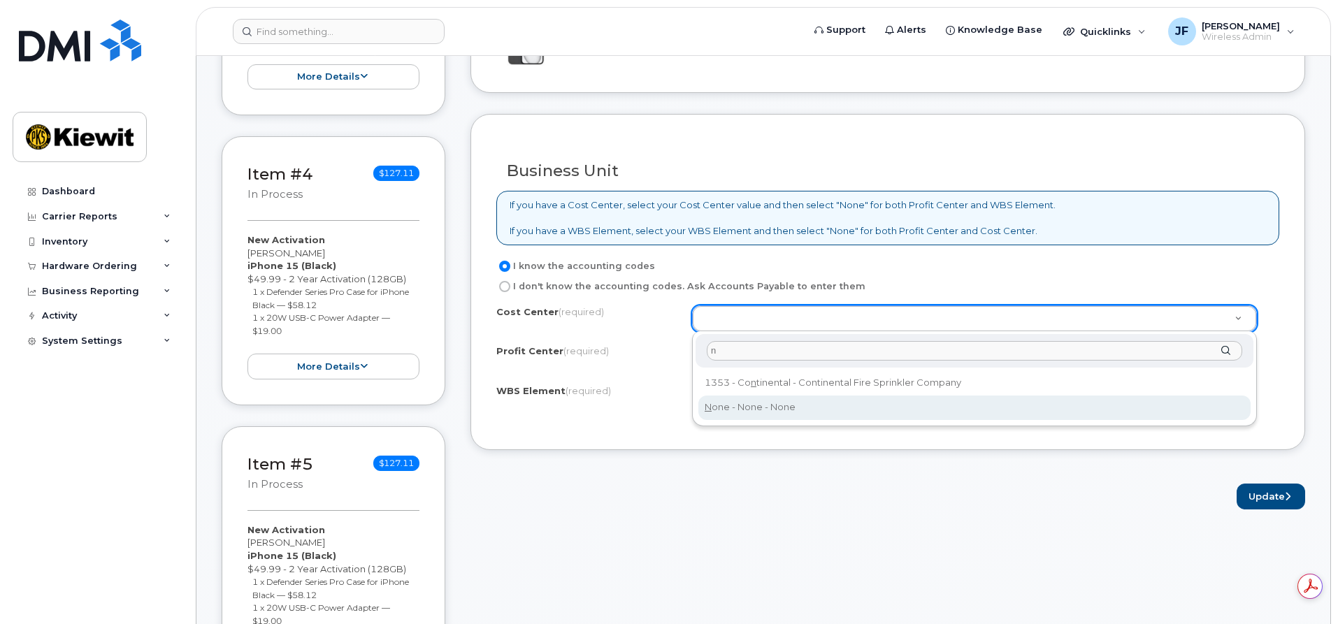
scroll to position [0, 0]
type input "n"
type input "None"
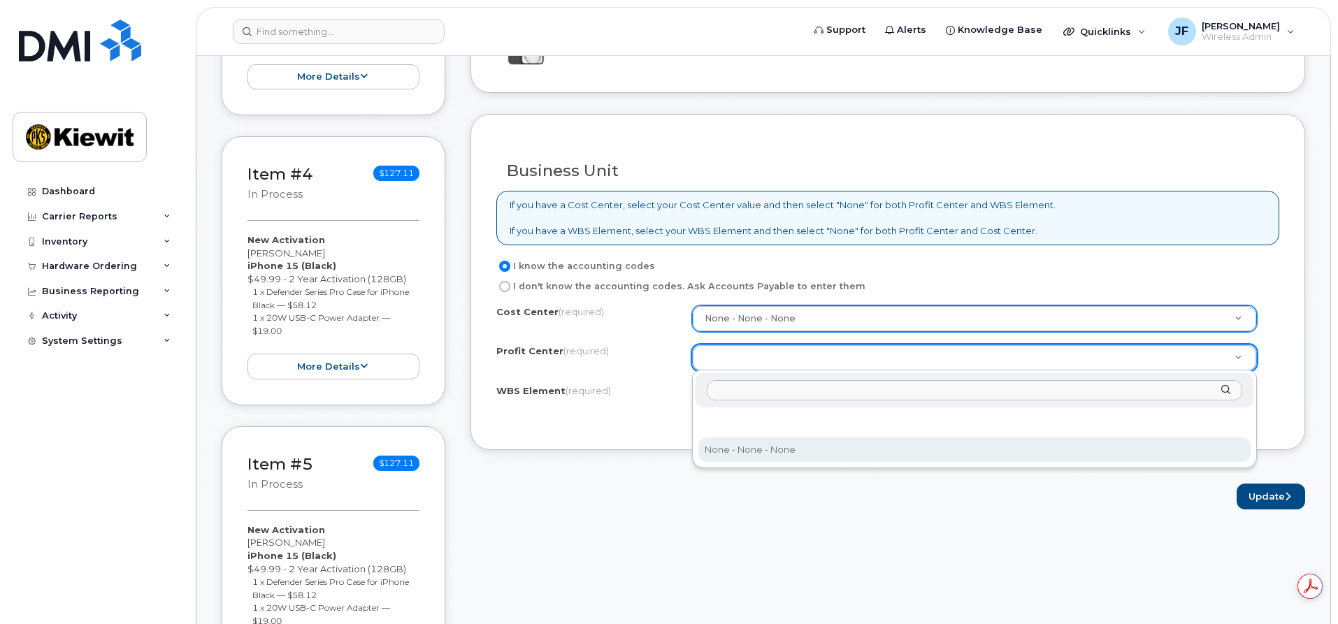
select select "None"
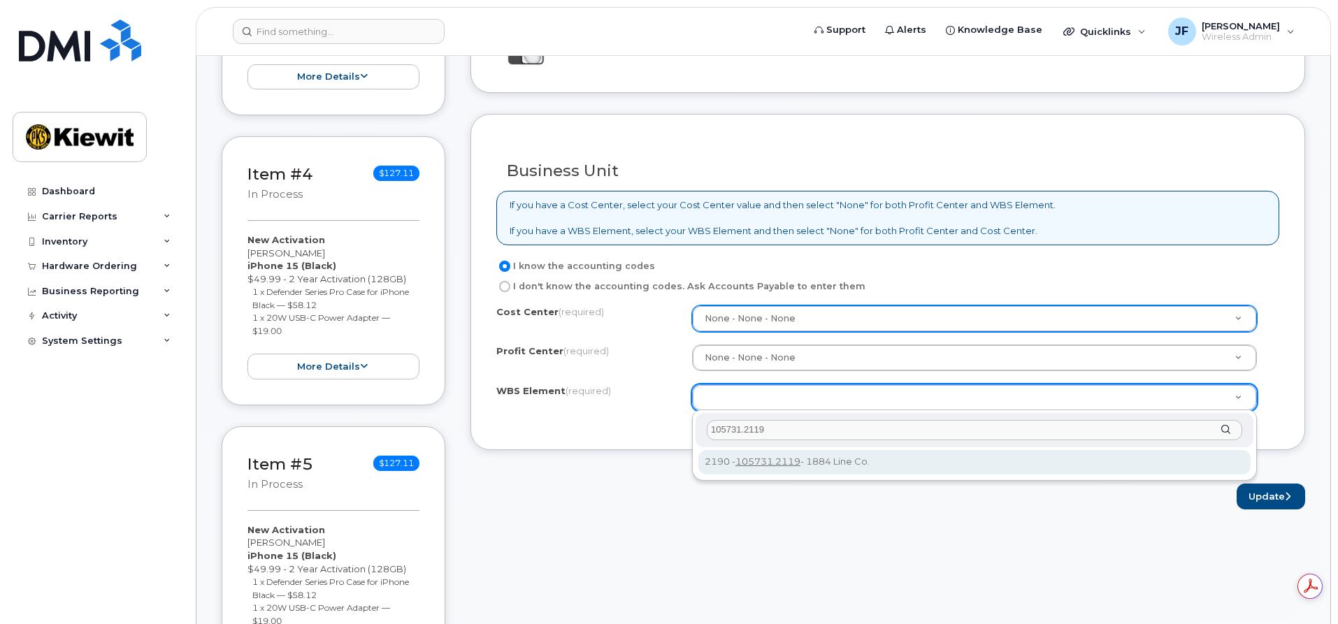
type input "105731.2119"
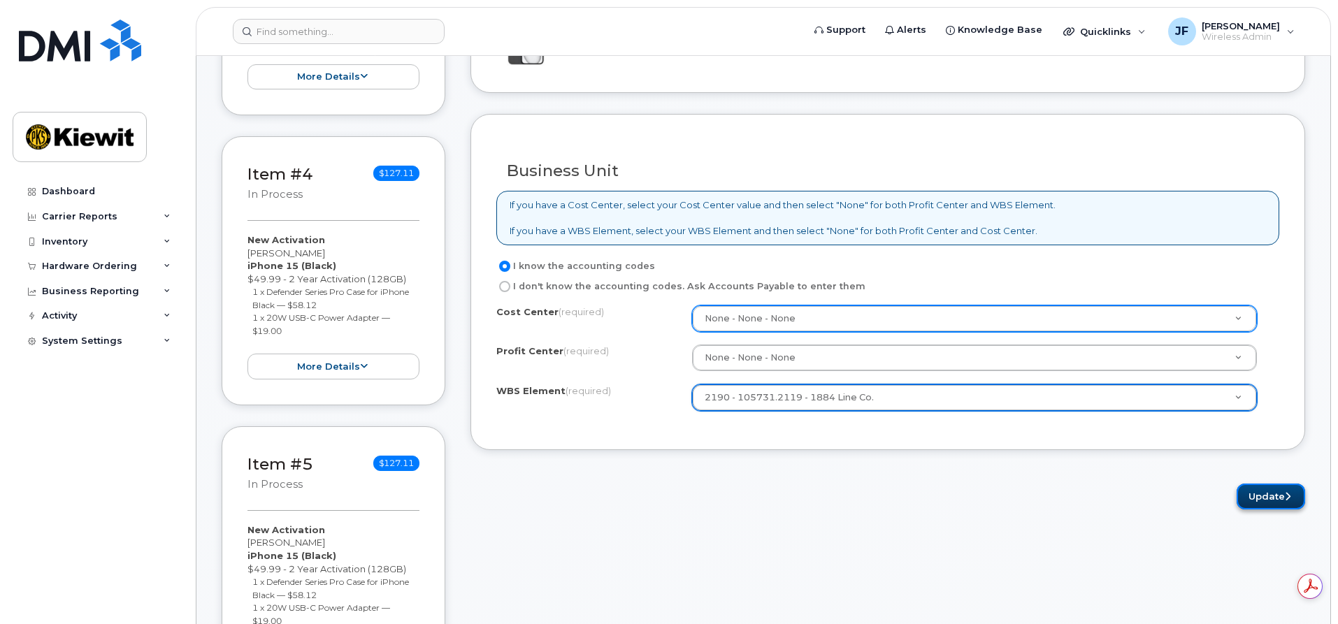
click at [1257, 495] on button "Update" at bounding box center [1271, 497] width 69 height 26
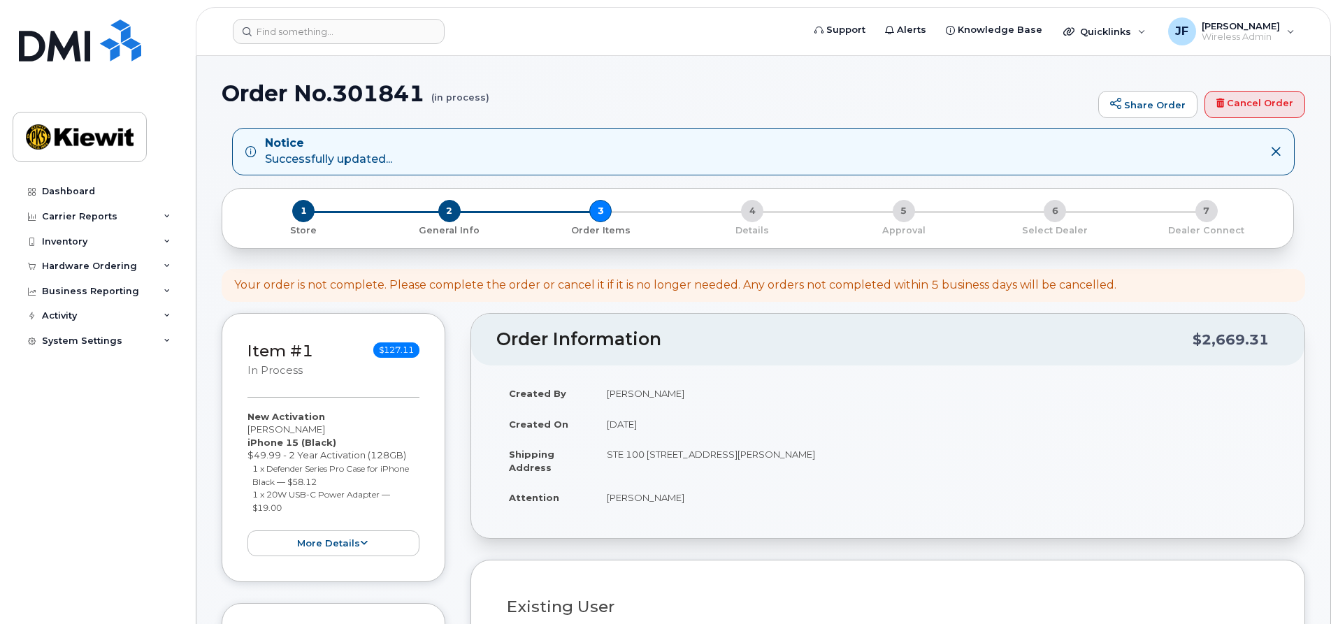
select select
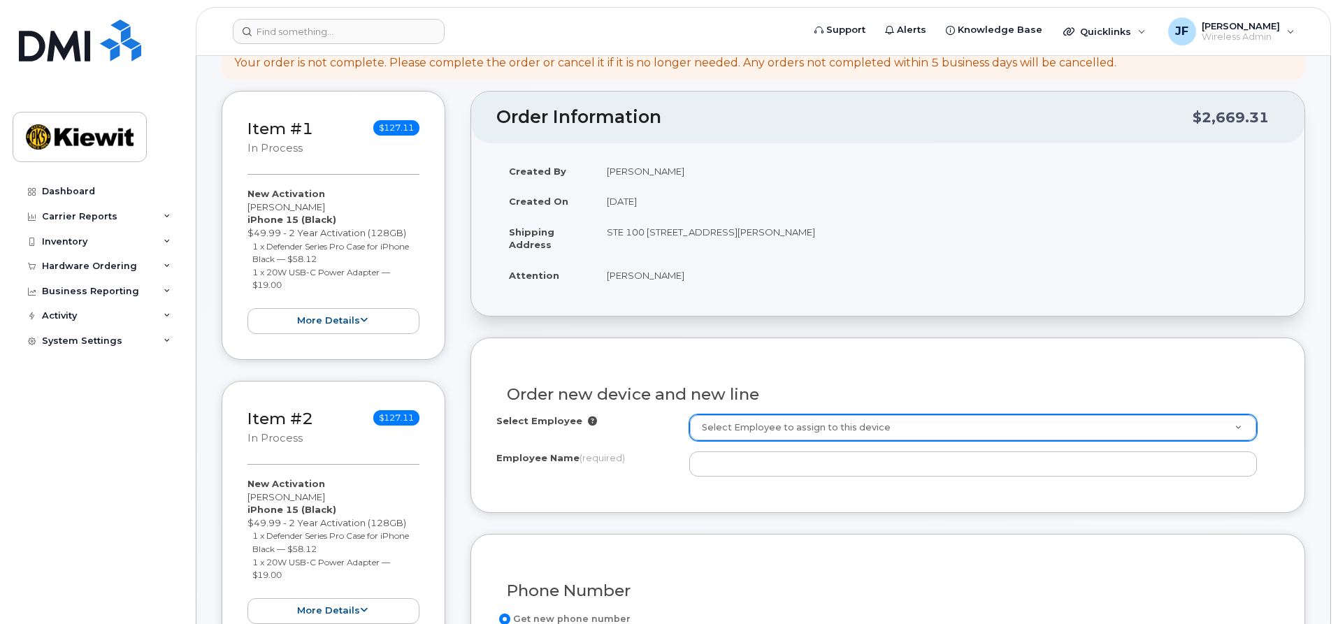
scroll to position [420, 0]
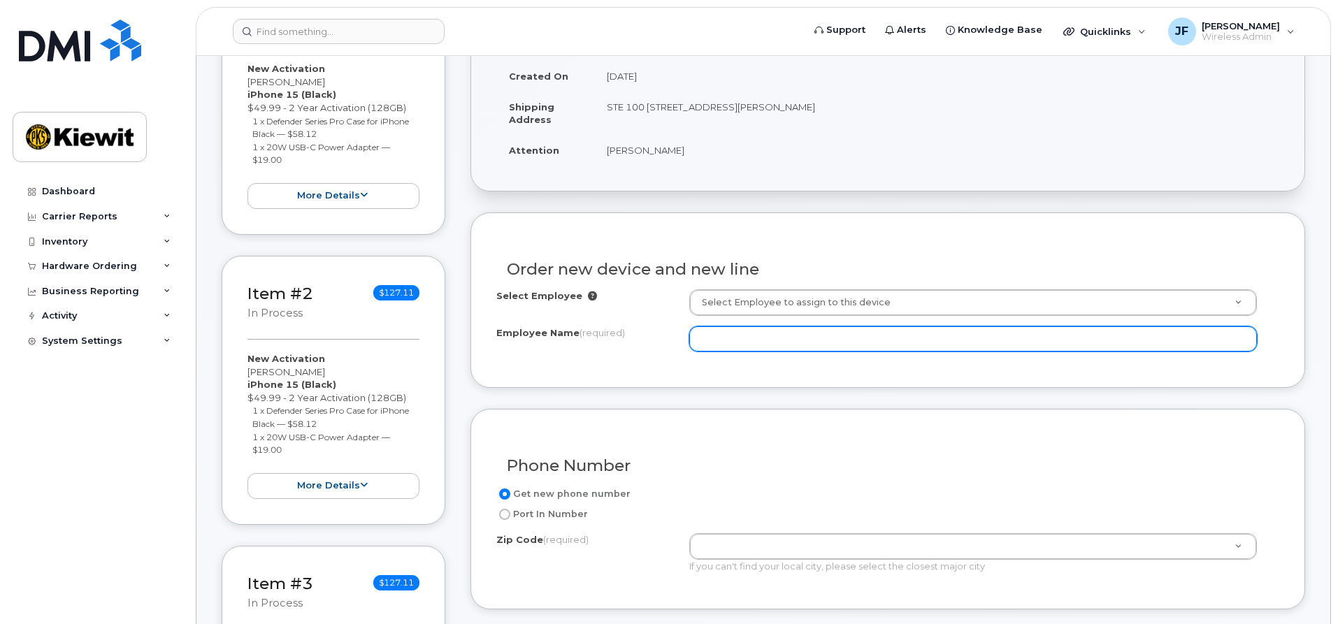
click at [771, 333] on input "Employee Name (required)" at bounding box center [973, 339] width 568 height 25
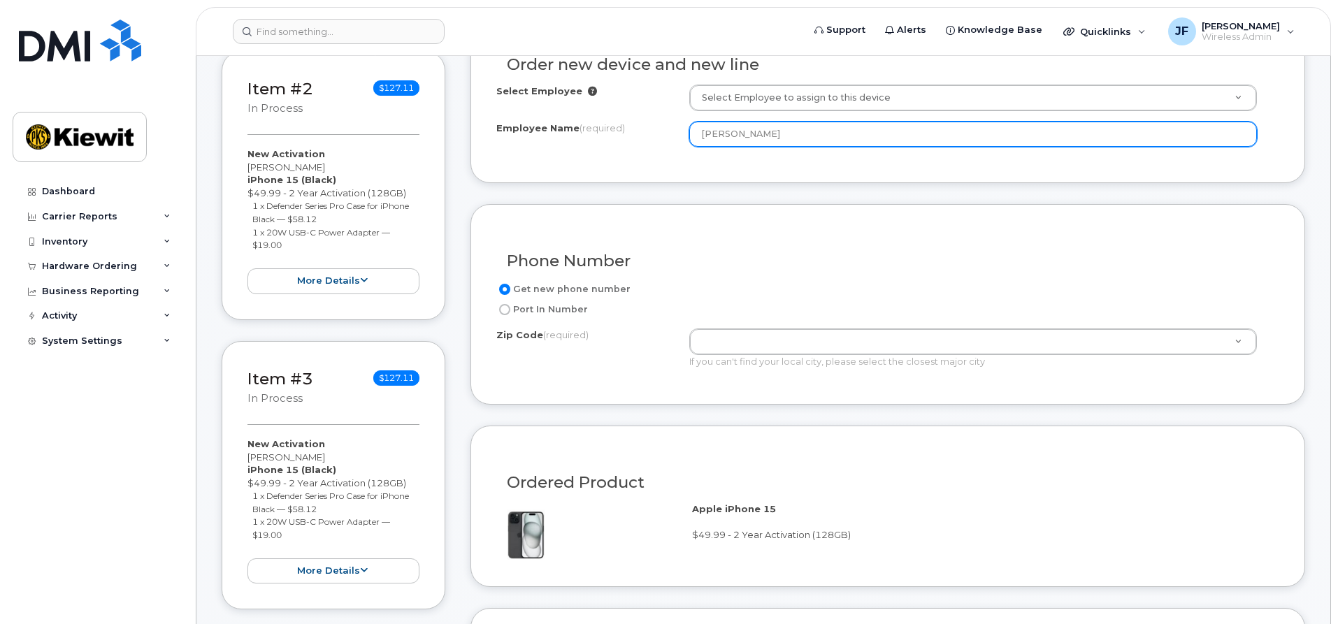
scroll to position [629, 0]
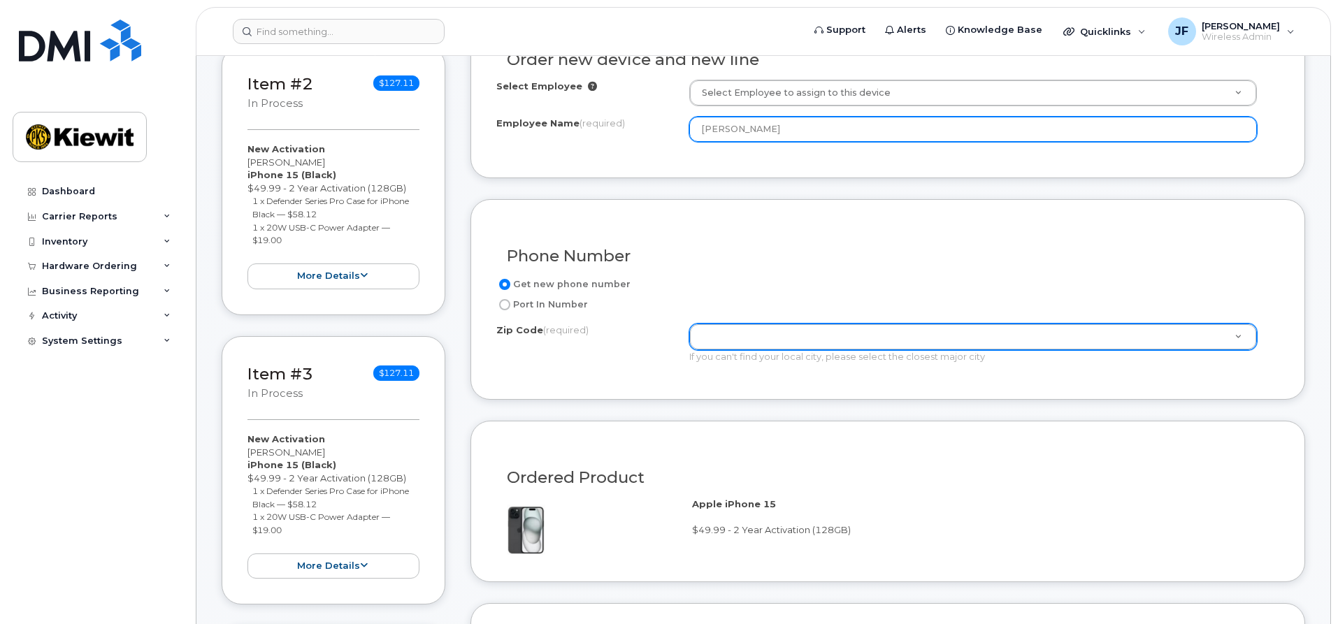
type input "[PERSON_NAME]"
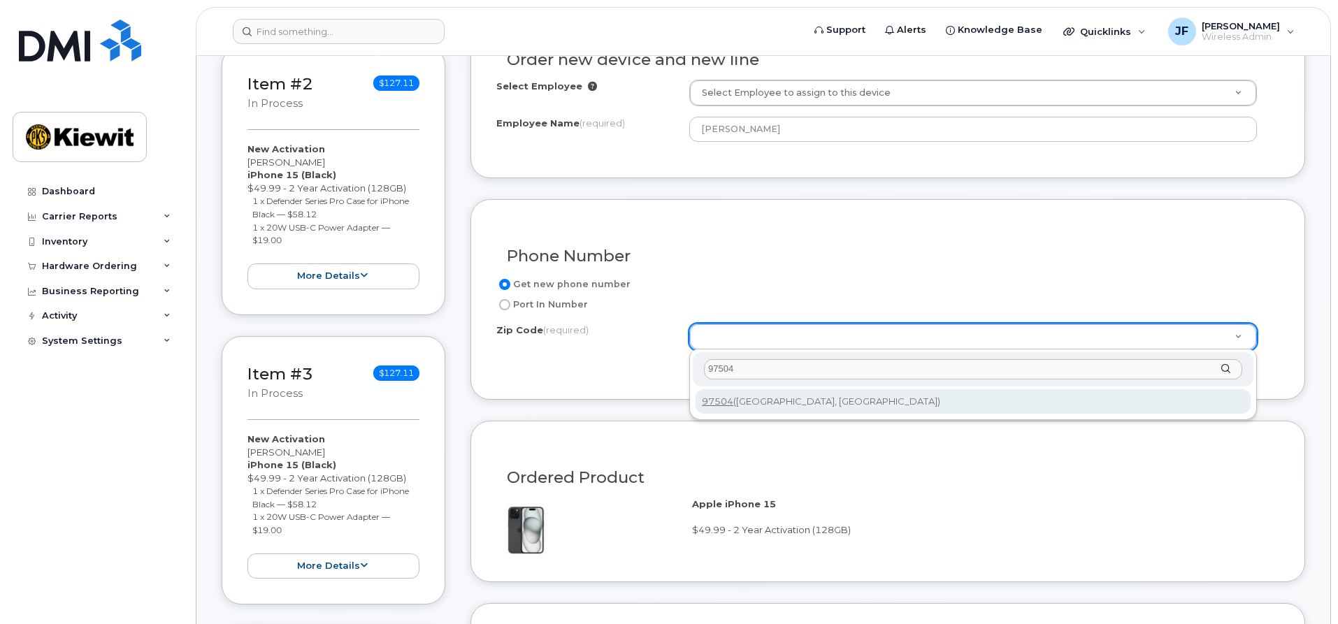
type input "97504"
type input "97504 ([GEOGRAPHIC_DATA], [GEOGRAPHIC_DATA])"
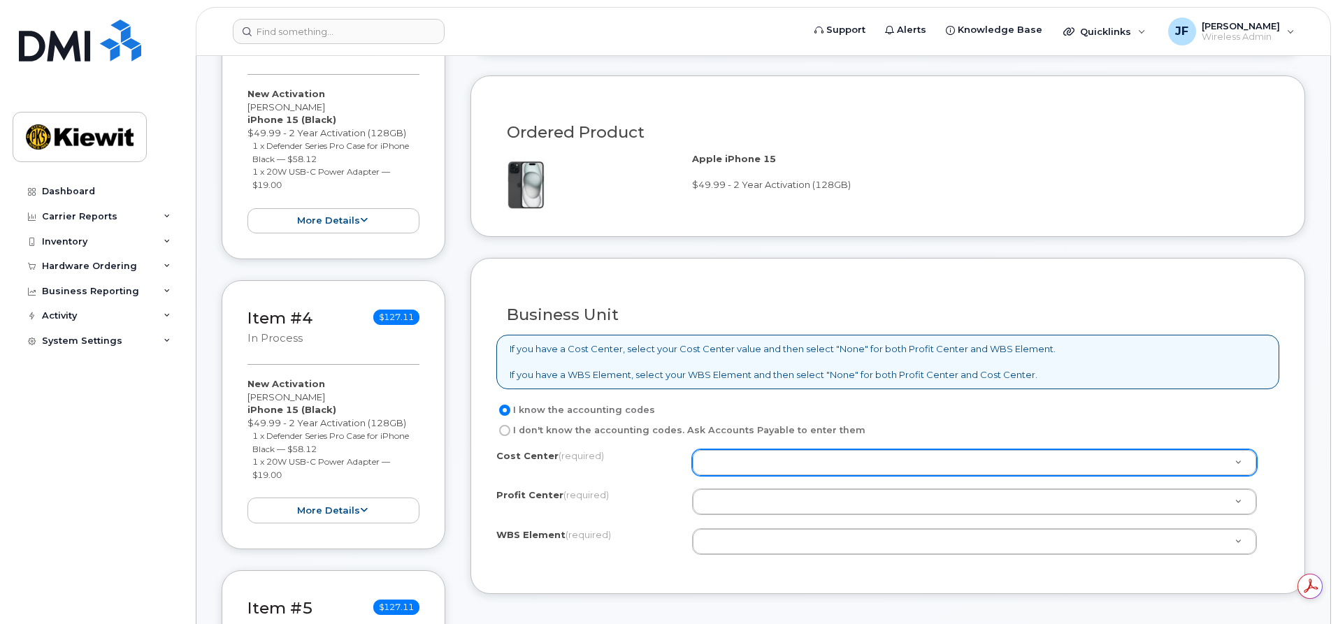
scroll to position [979, 0]
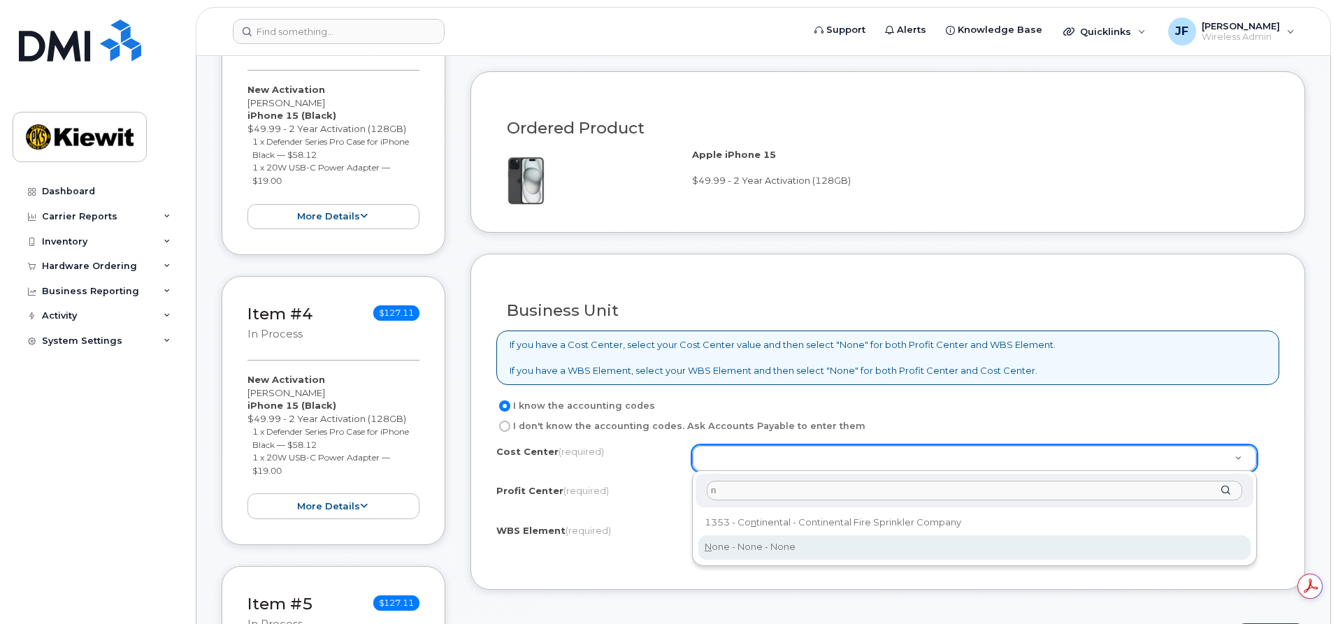
type input "n"
type input "None"
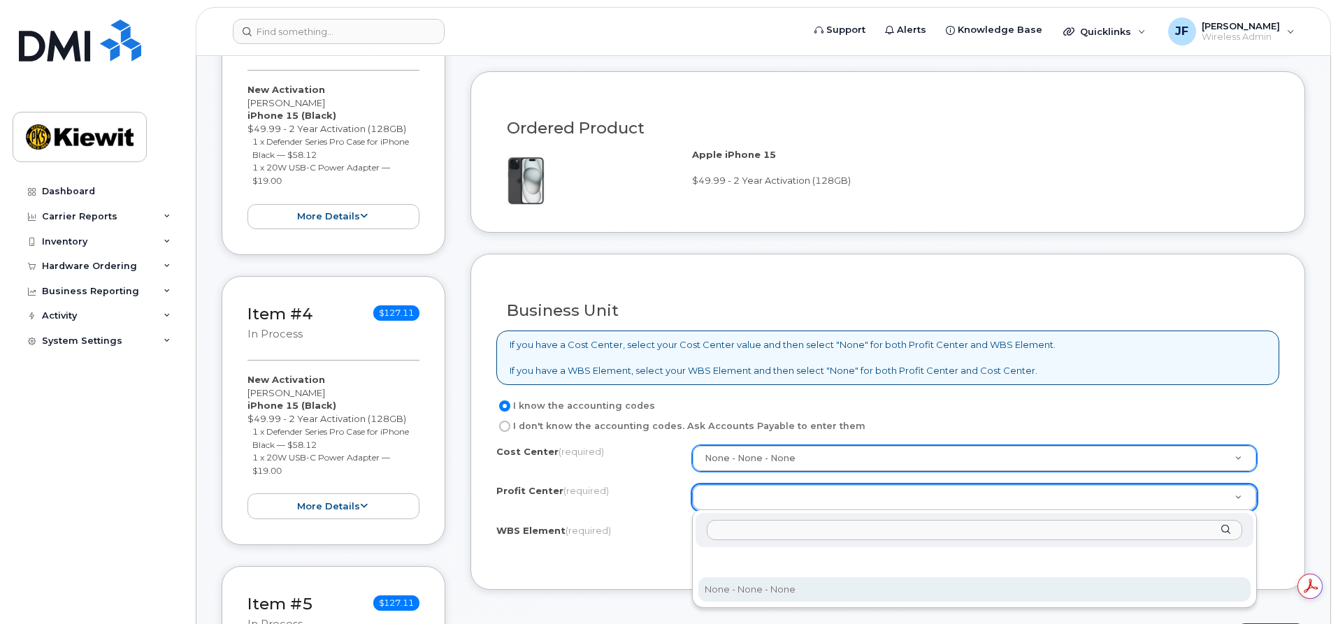
select select "None"
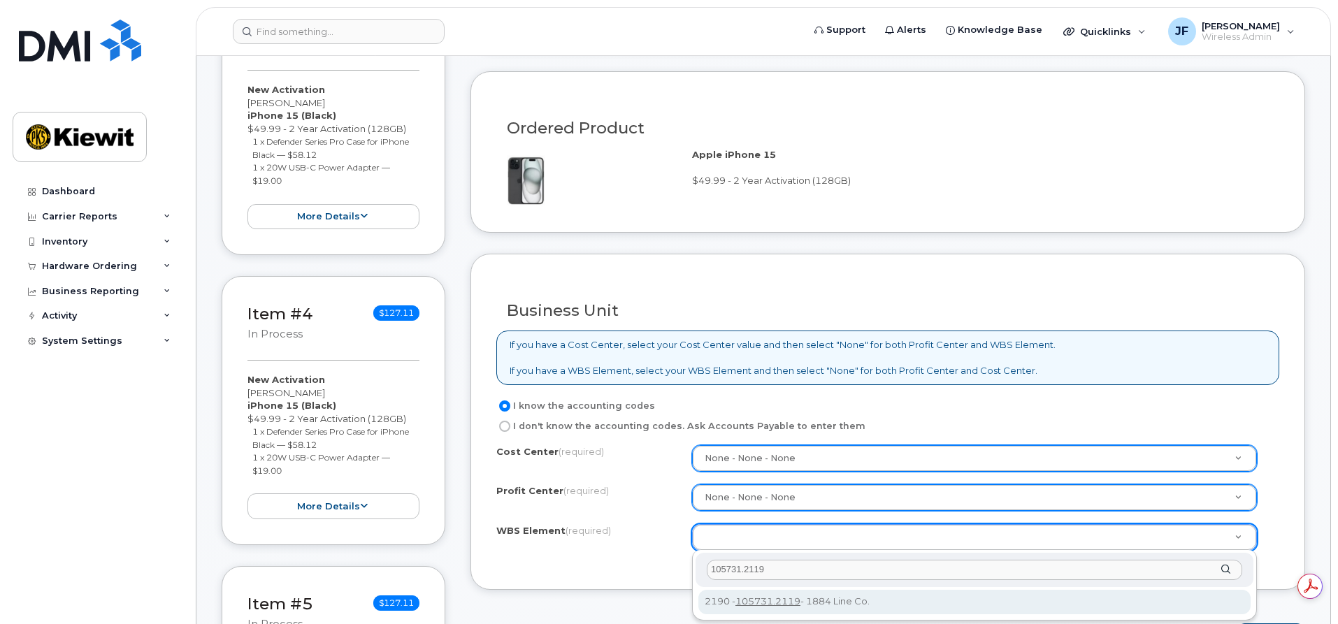
type input "105731.2119"
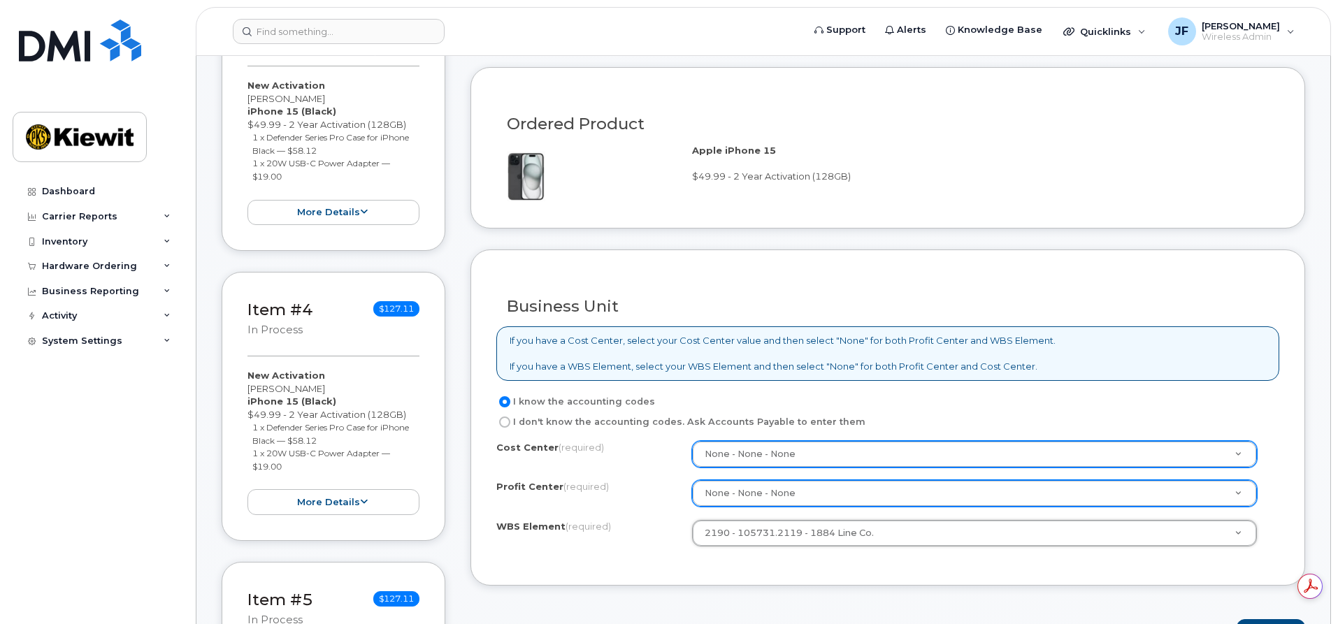
scroll to position [1189, 0]
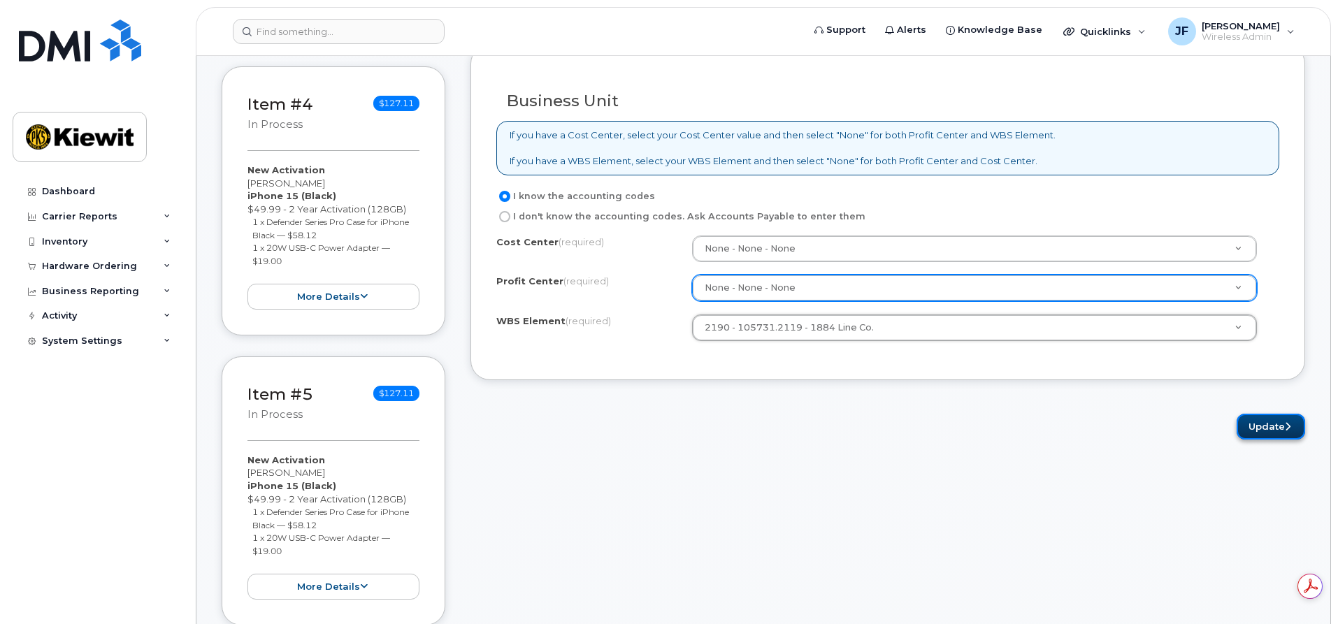
click at [1252, 423] on button "Update" at bounding box center [1271, 427] width 69 height 26
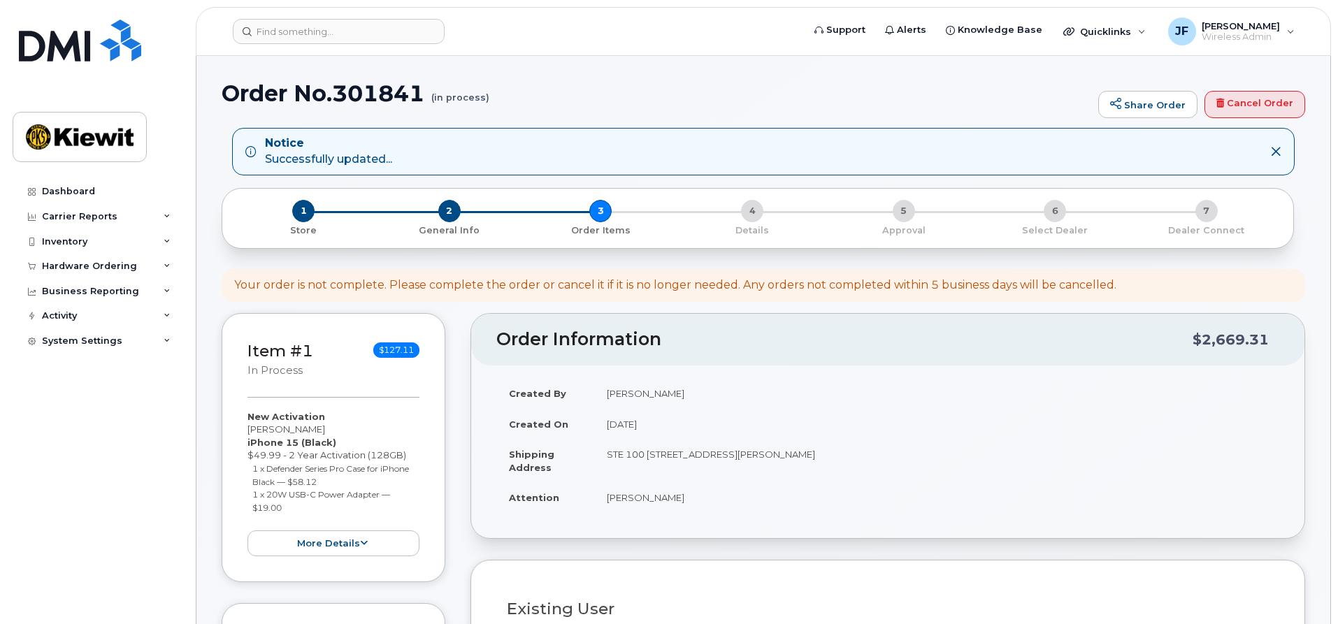
select select
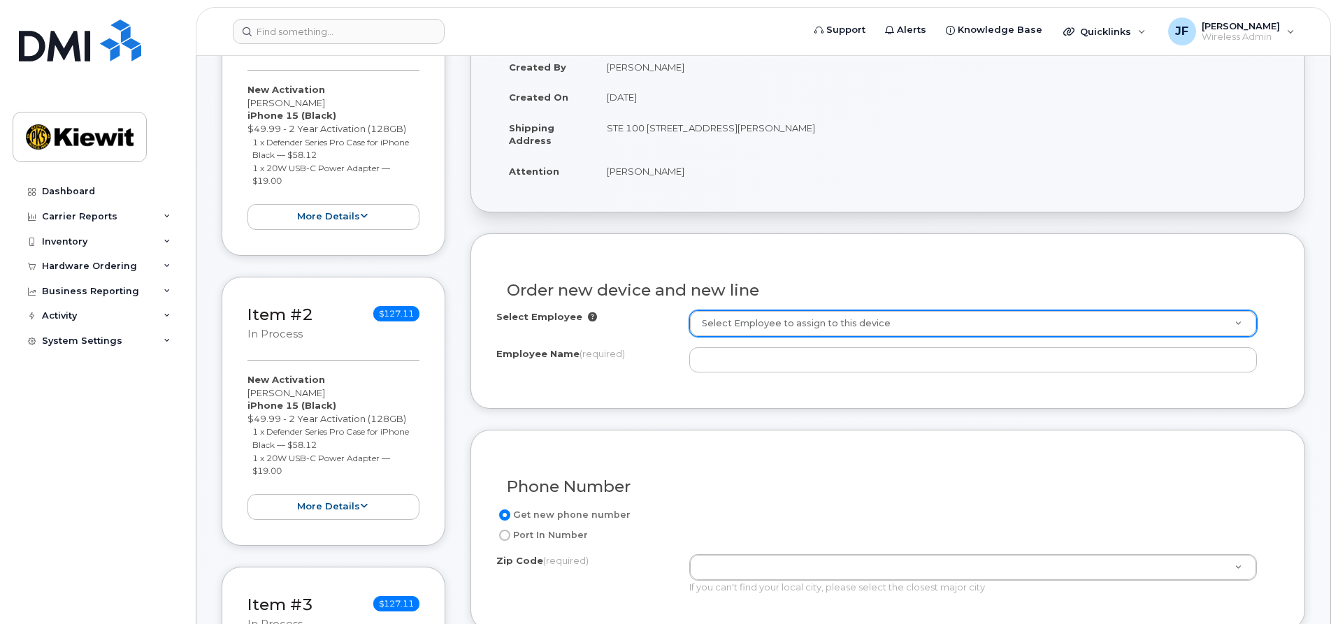
scroll to position [420, 0]
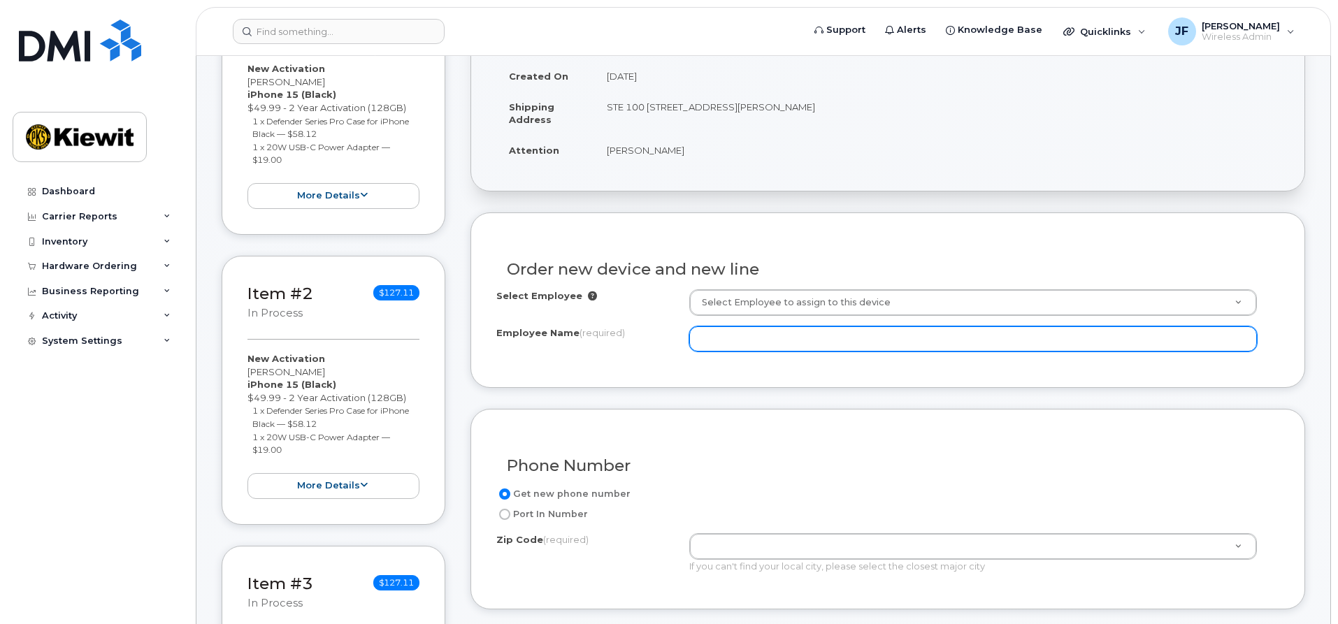
click at [736, 345] on input "Employee Name (required)" at bounding box center [973, 339] width 568 height 25
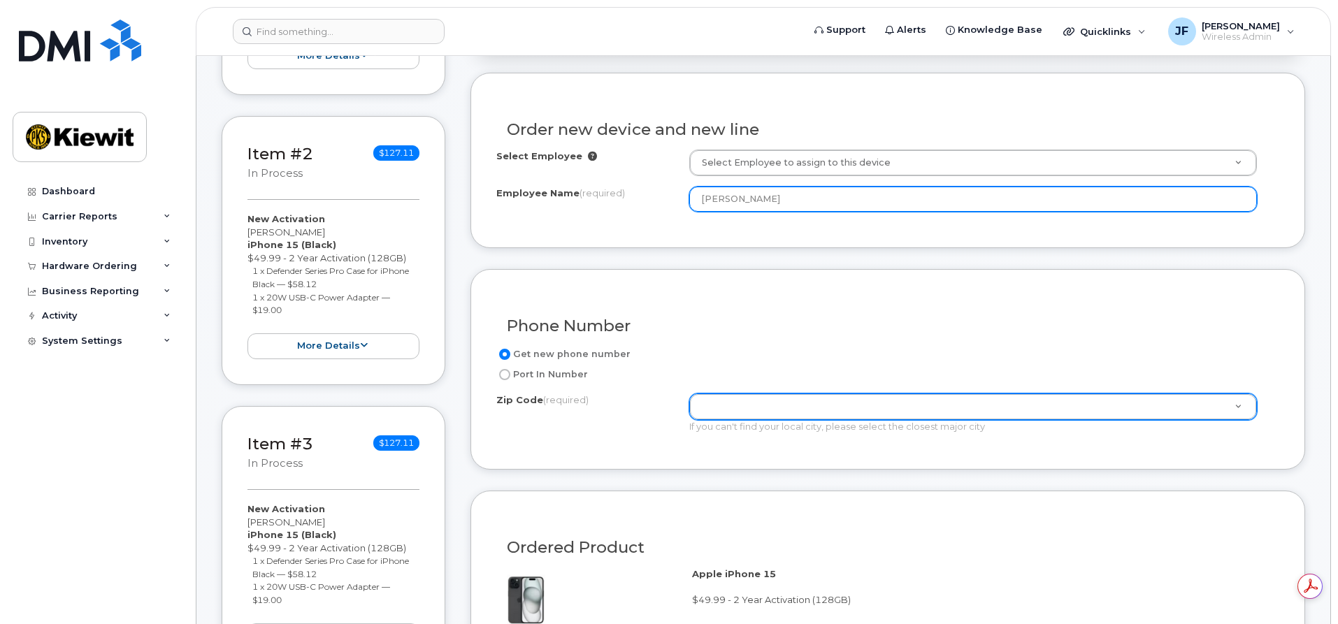
scroll to position [0, 0]
type input "[PERSON_NAME]"
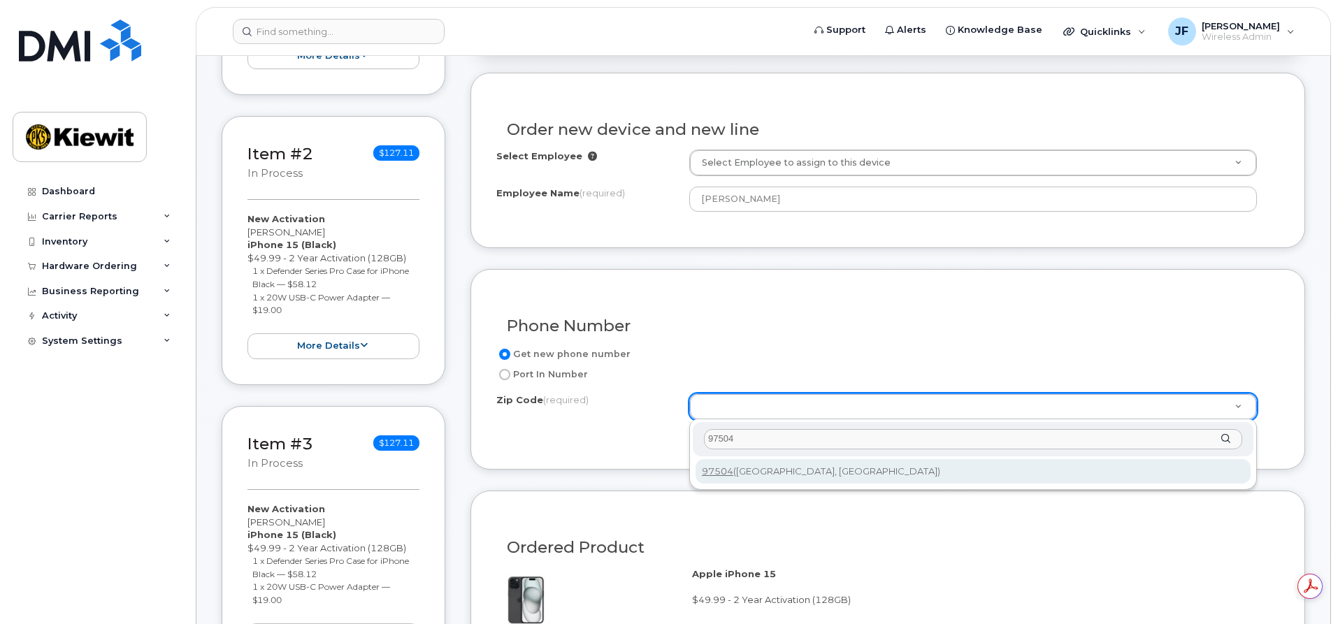
type input "97504"
type input "97504 ([GEOGRAPHIC_DATA], [GEOGRAPHIC_DATA])"
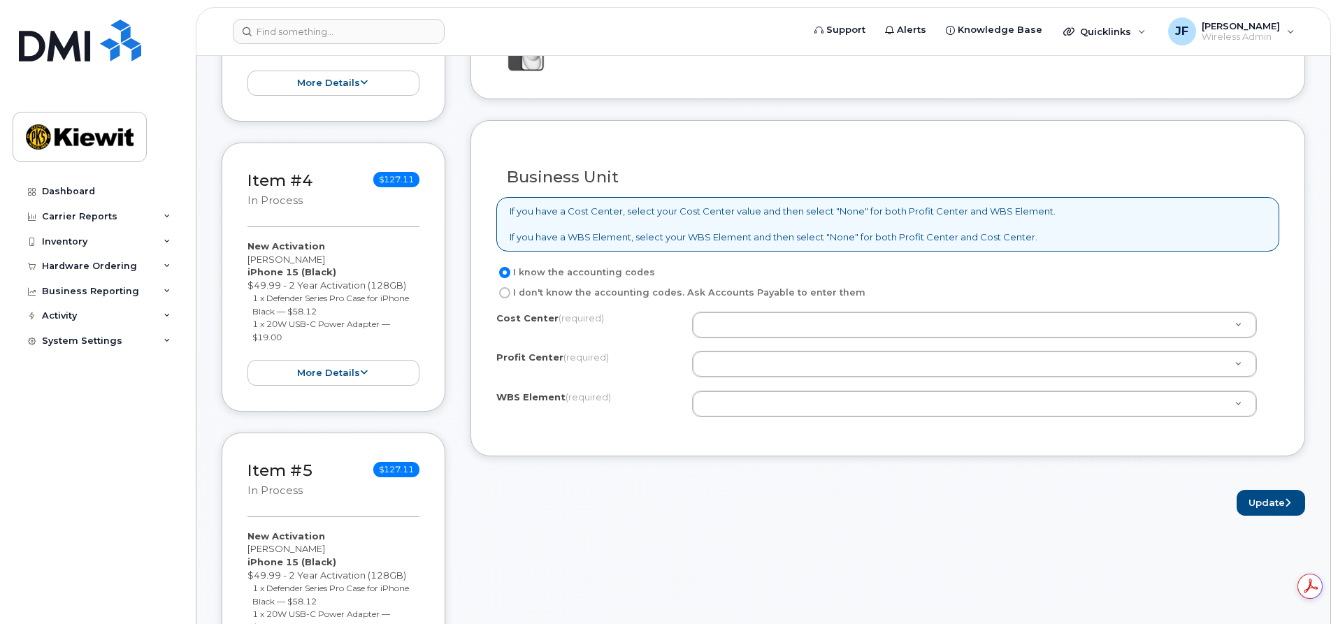
scroll to position [1119, 0]
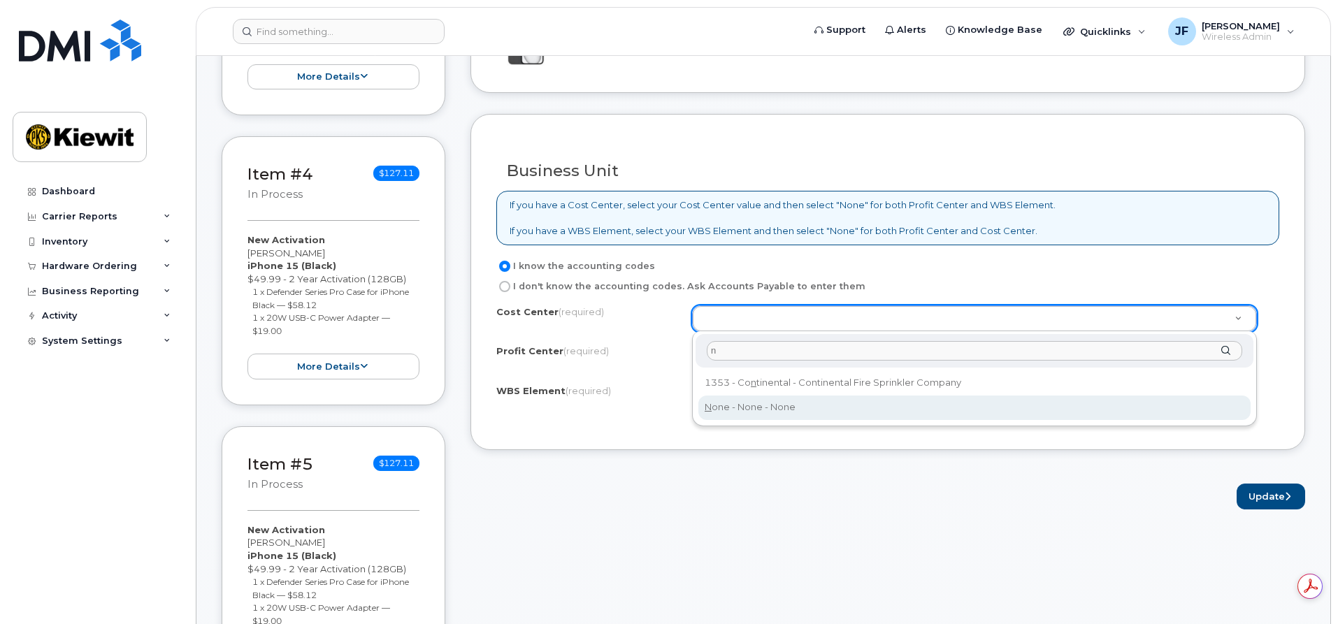
type input "n"
type input "None"
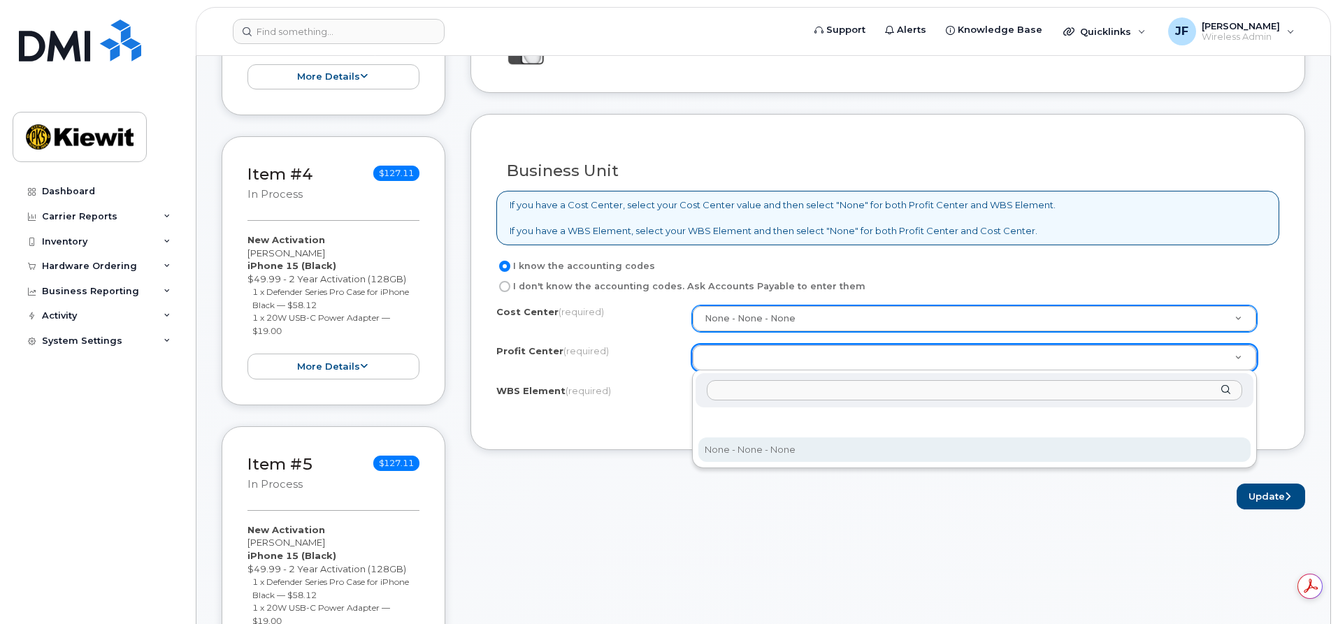
select select "None"
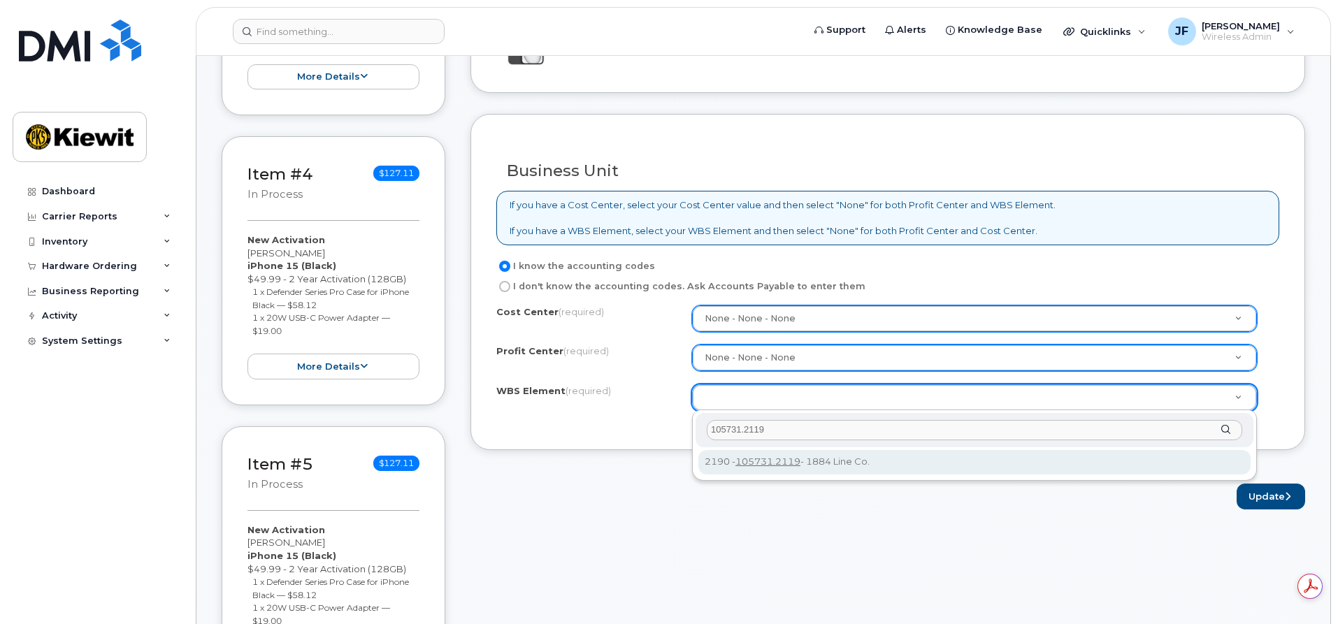
type input "105731.2119"
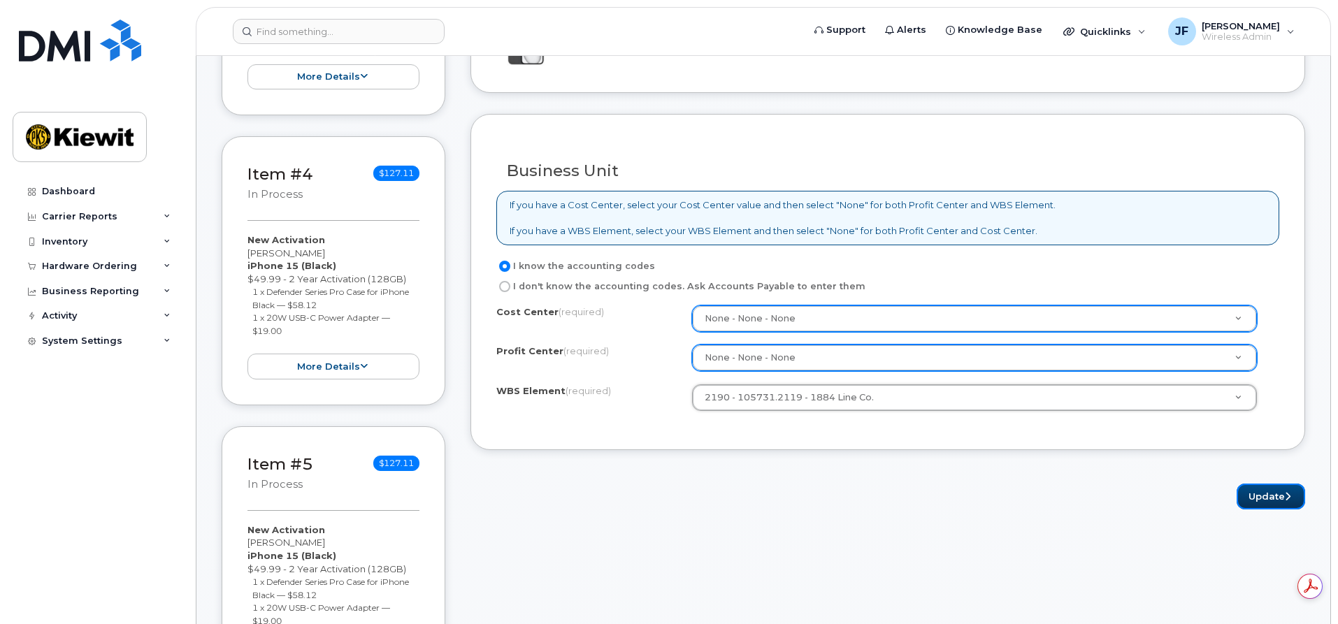
click at [1261, 491] on button "Update" at bounding box center [1271, 497] width 69 height 26
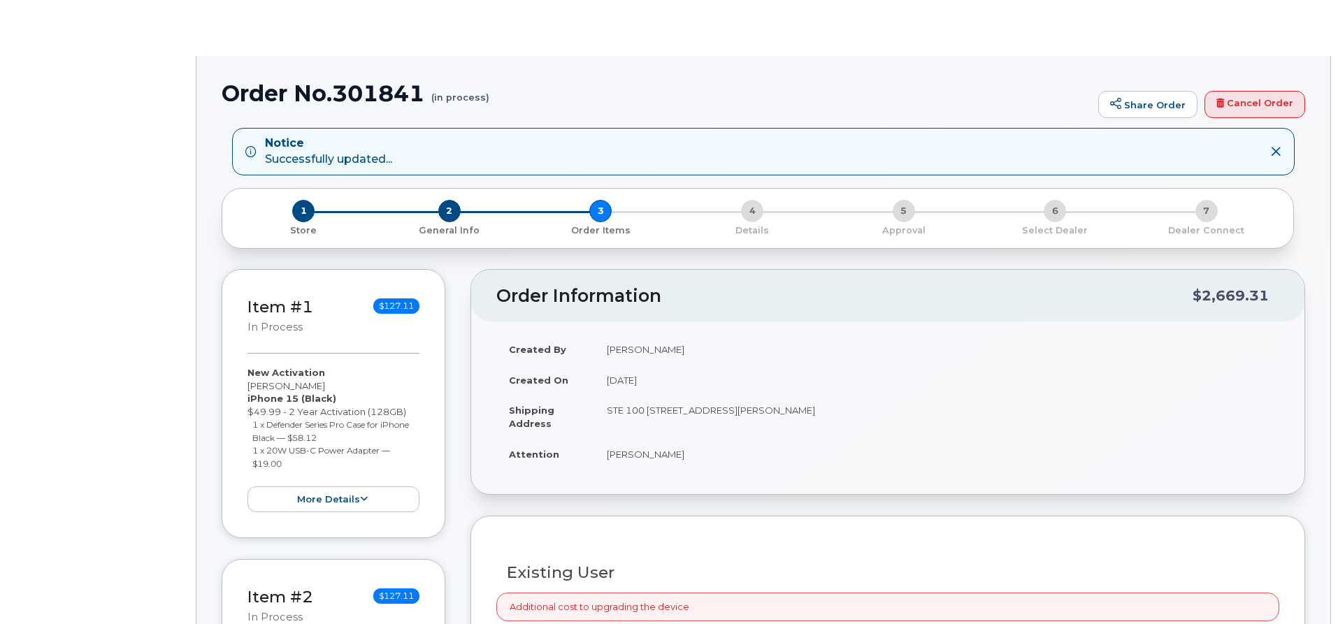
radio input "true"
select select
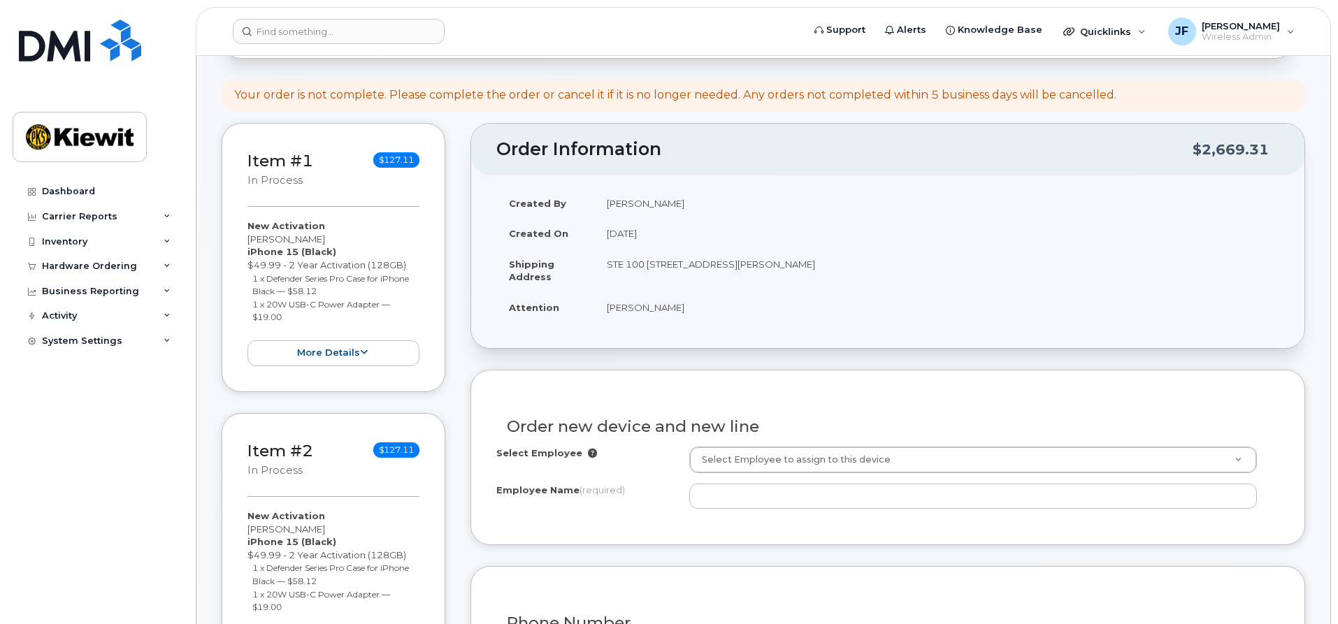
scroll to position [420, 0]
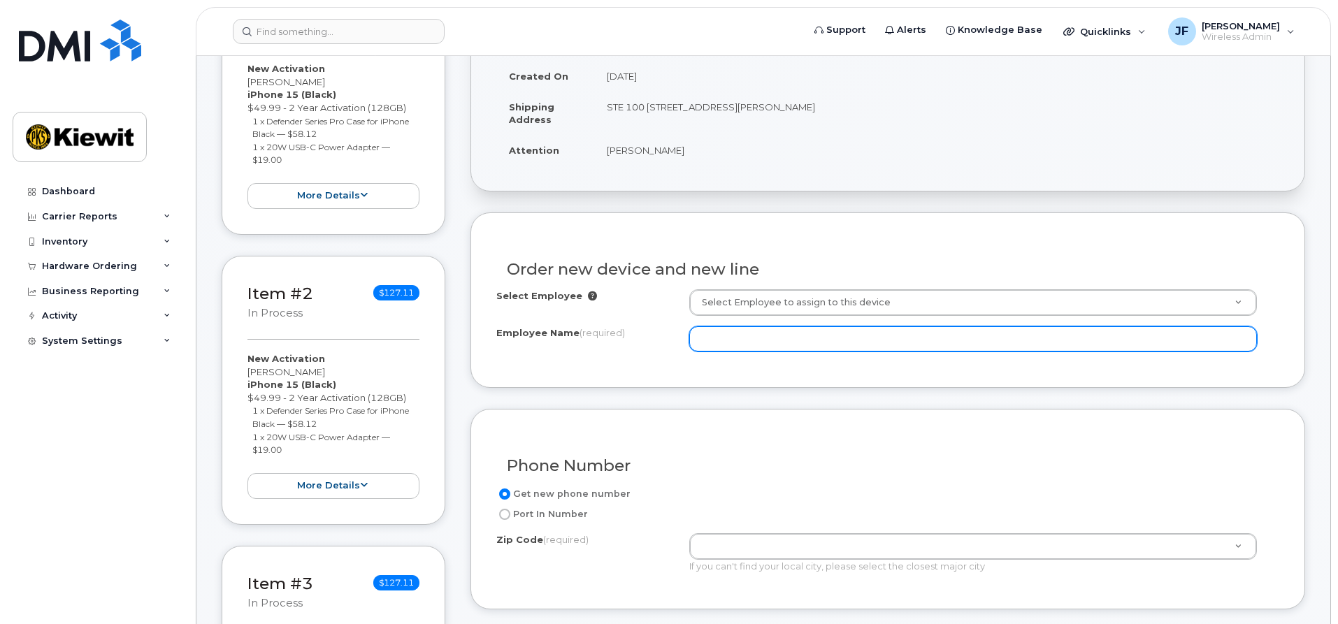
click at [737, 333] on input "Employee Name (required)" at bounding box center [973, 339] width 568 height 25
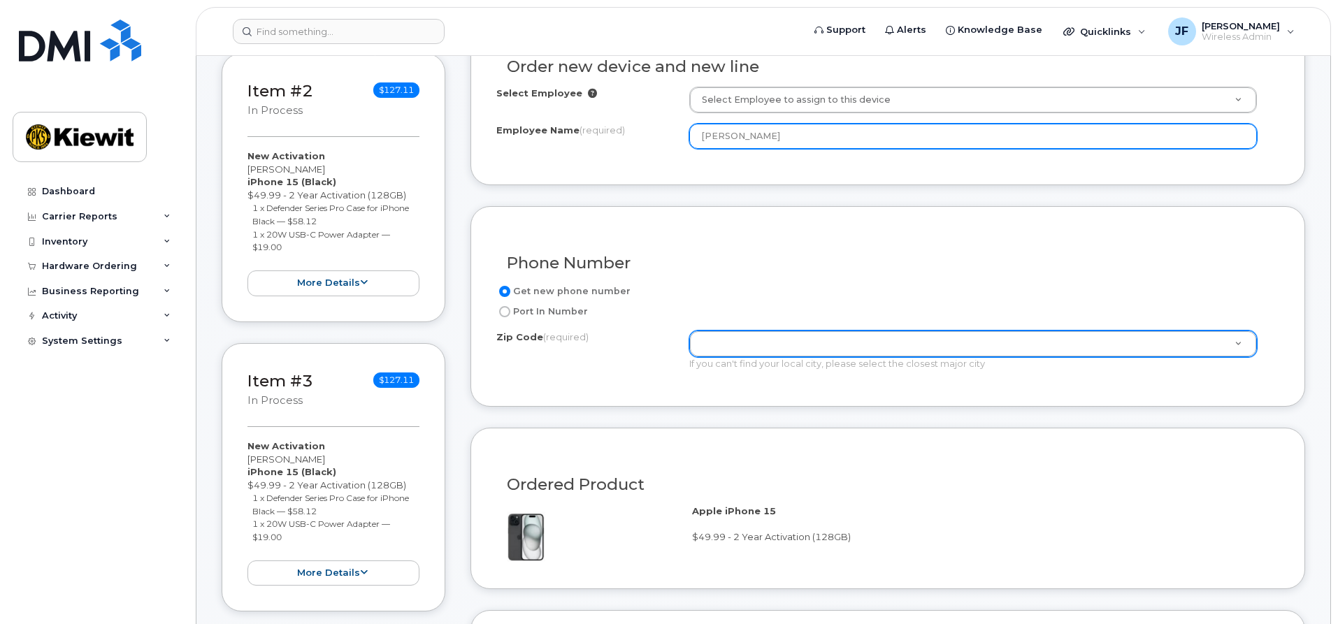
scroll to position [629, 0]
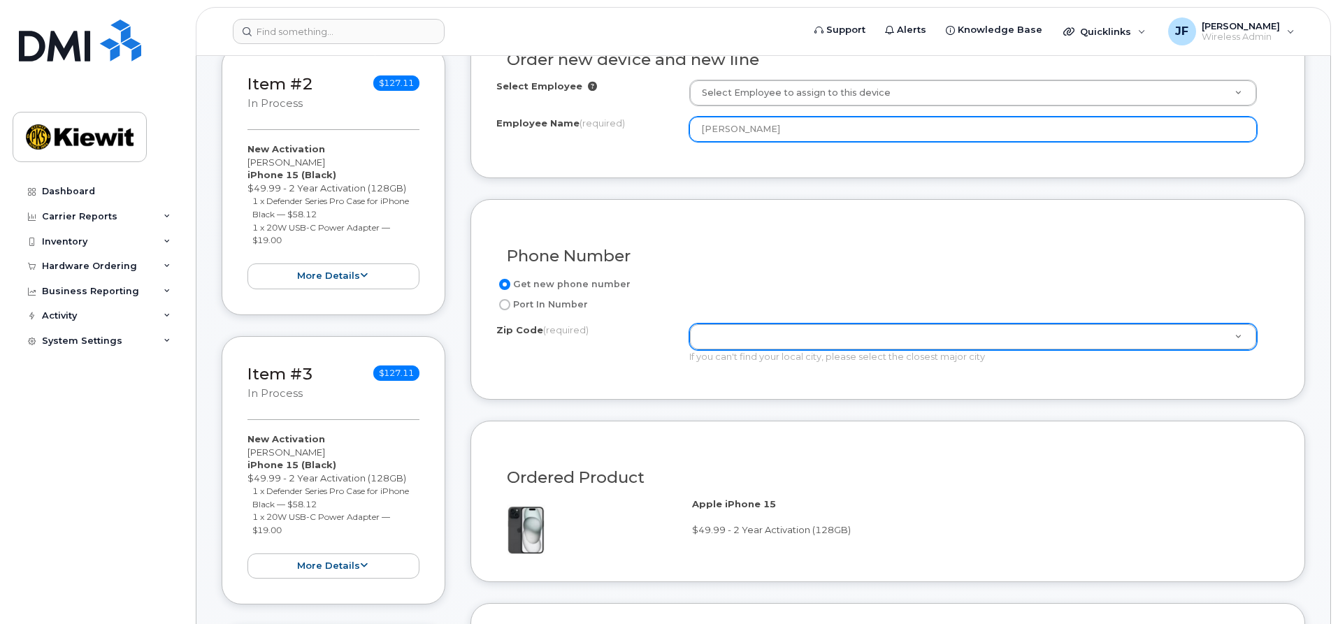
type input "[PERSON_NAME]"
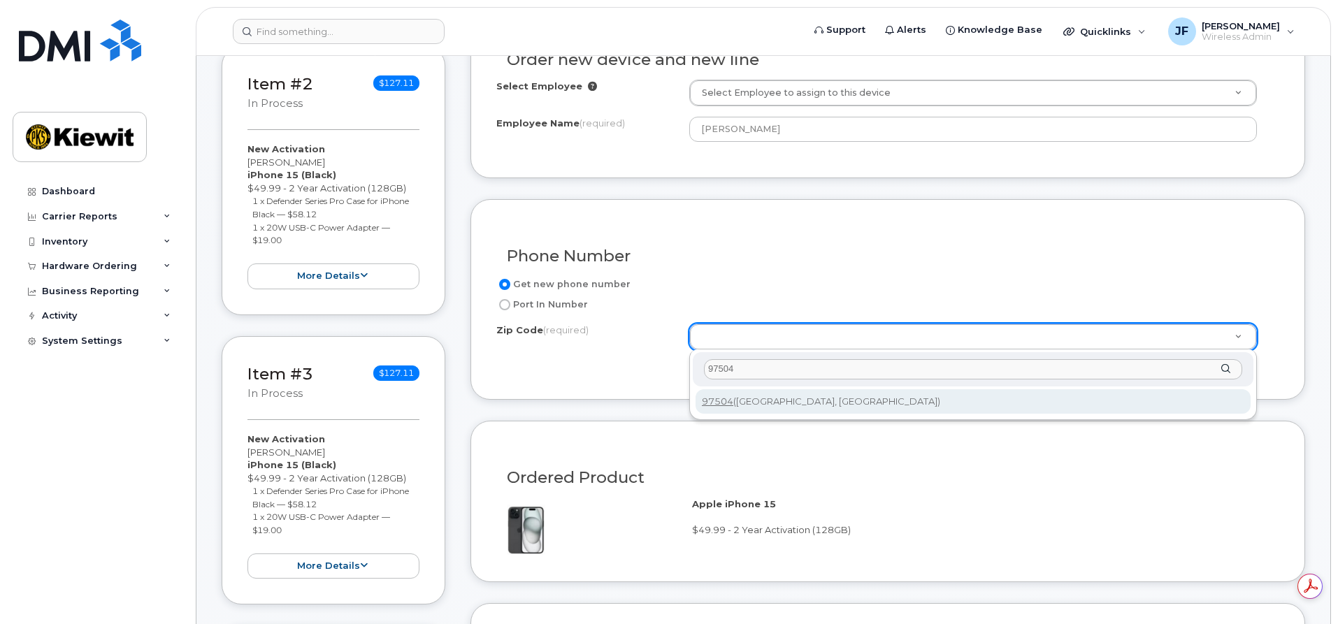
scroll to position [0, 0]
type input "97504"
type input "97504 ([GEOGRAPHIC_DATA], [GEOGRAPHIC_DATA])"
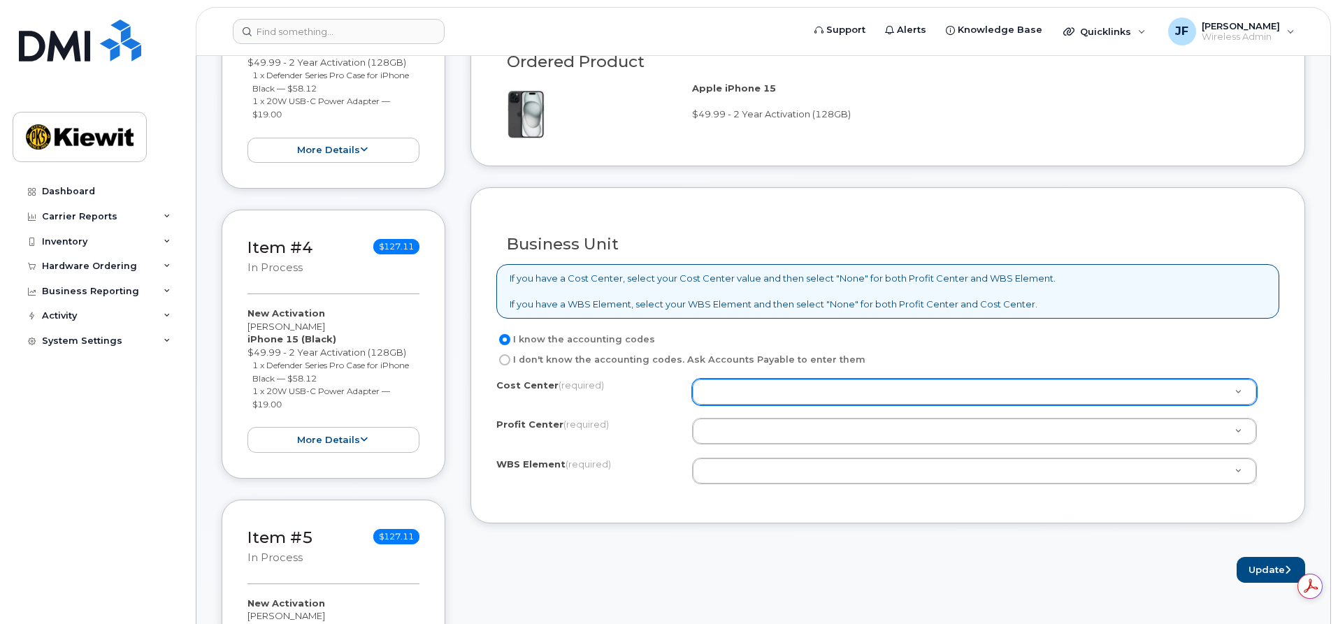
scroll to position [1049, 0]
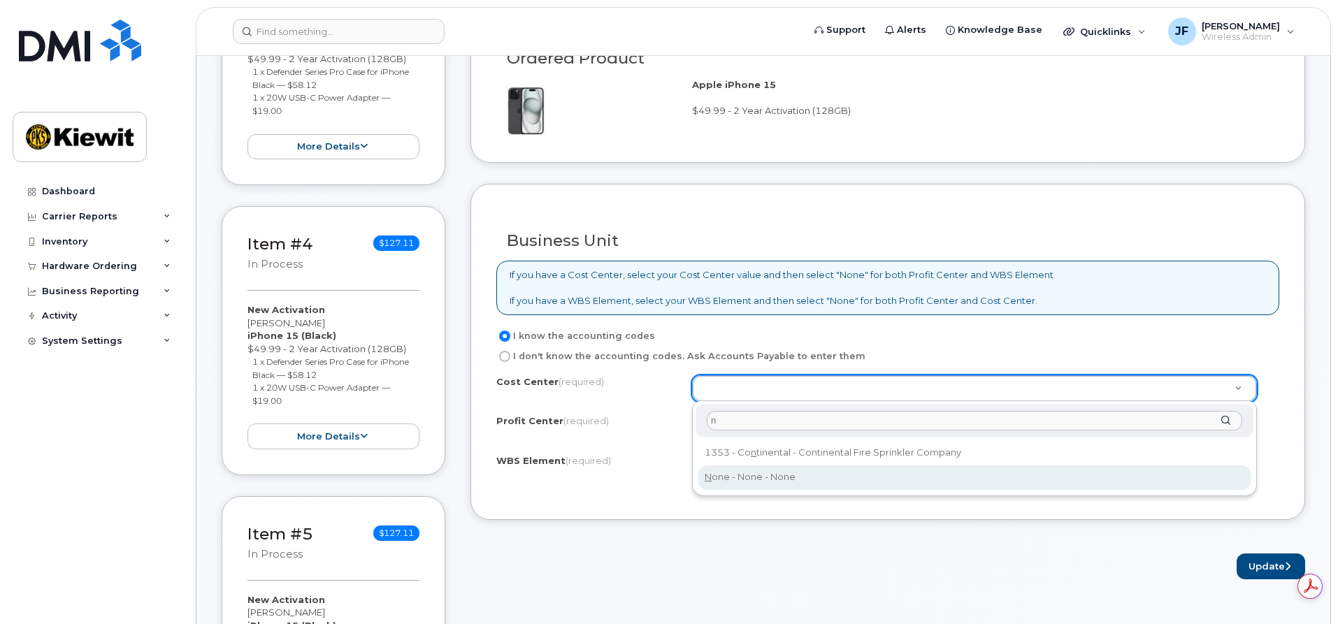
type input "n"
type input "None"
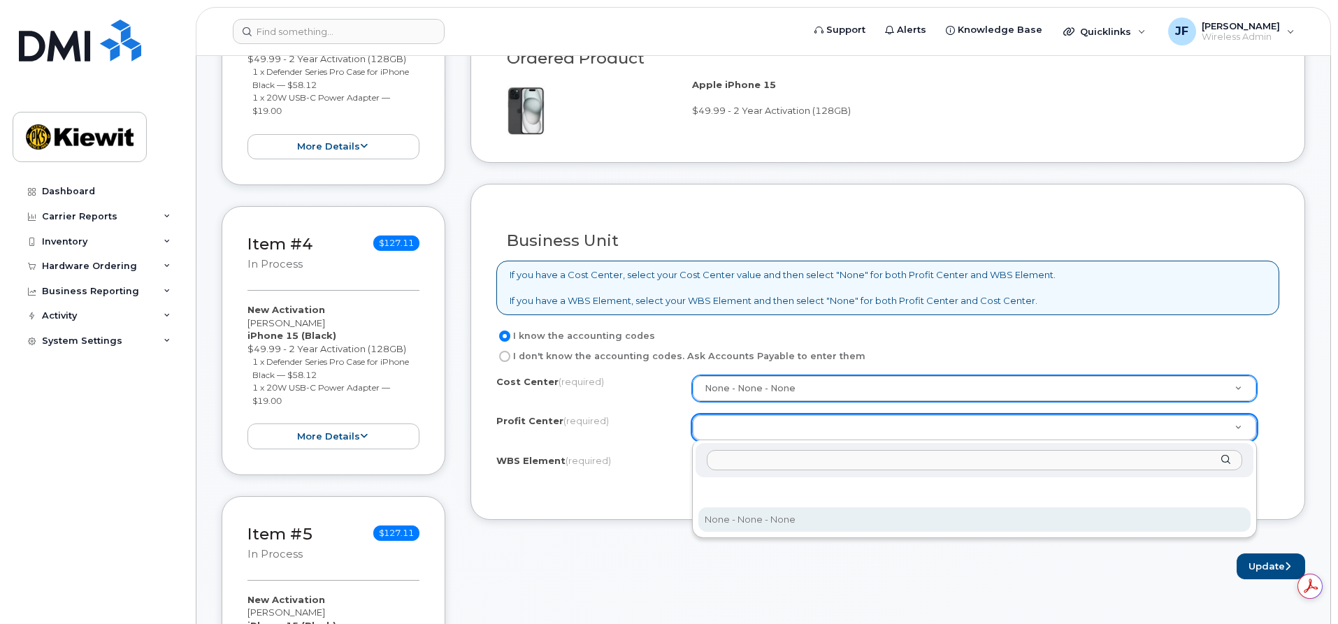
drag, startPoint x: 768, startPoint y: 518, endPoint x: 760, endPoint y: 496, distance: 23.0
select select "None"
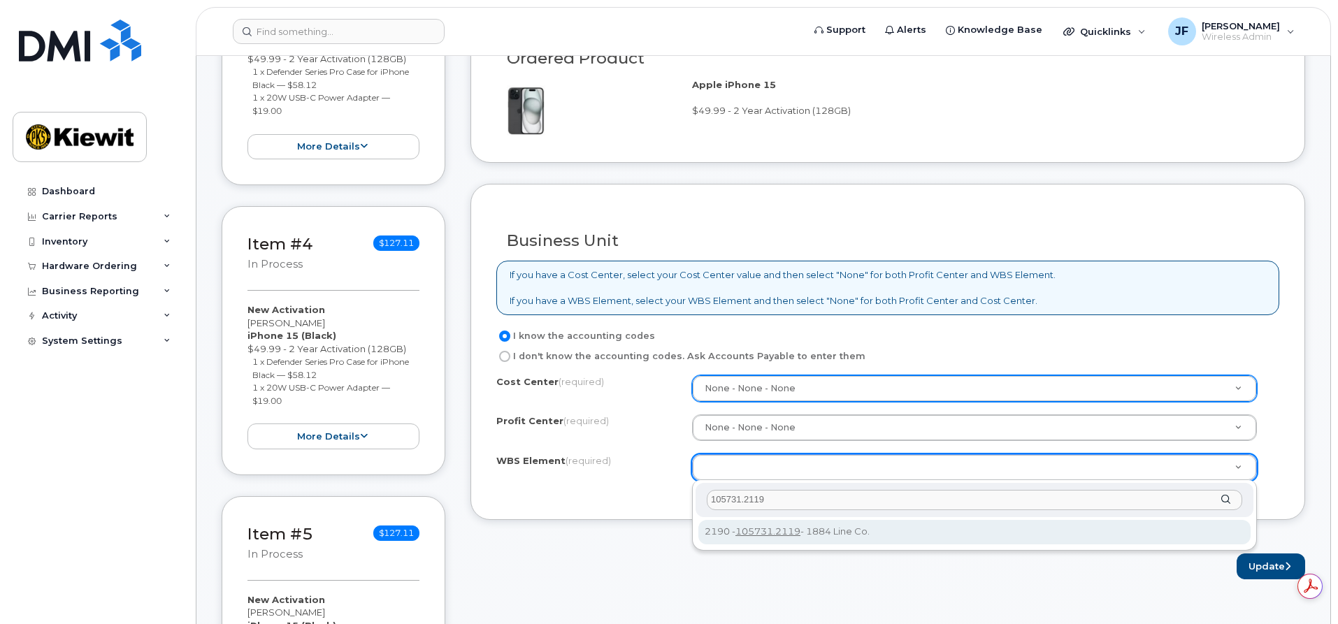
type input "105731.2119"
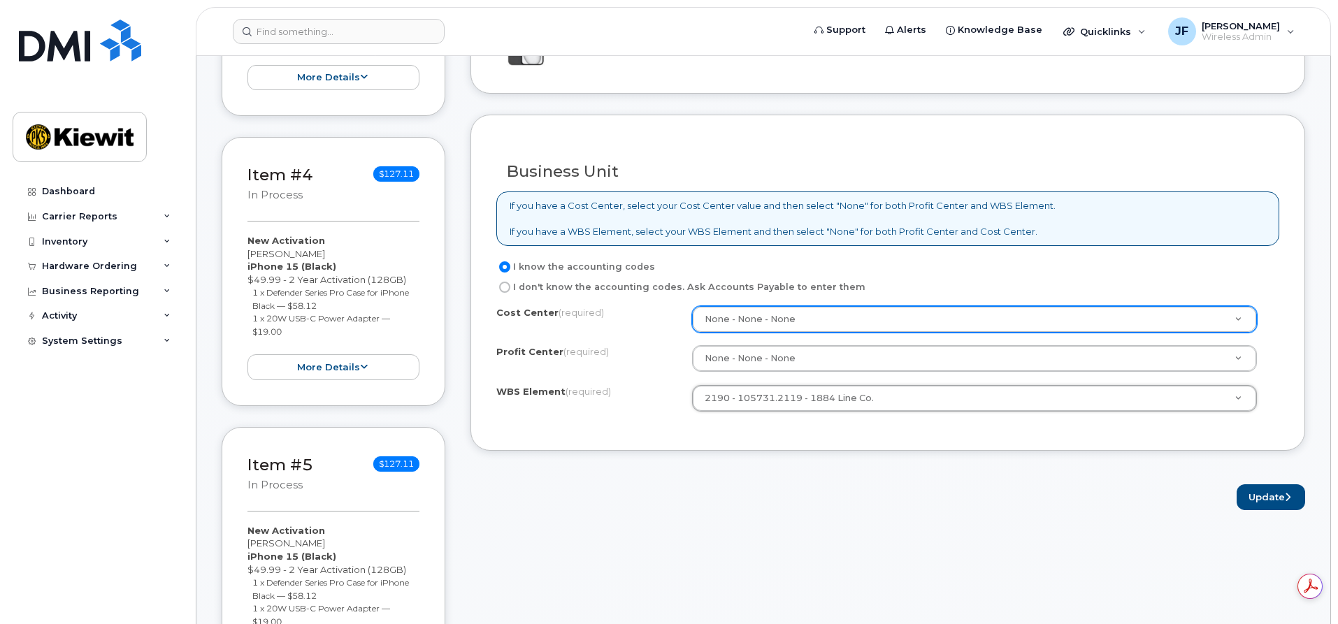
scroll to position [1119, 0]
click at [1255, 495] on button "Update" at bounding box center [1271, 497] width 69 height 26
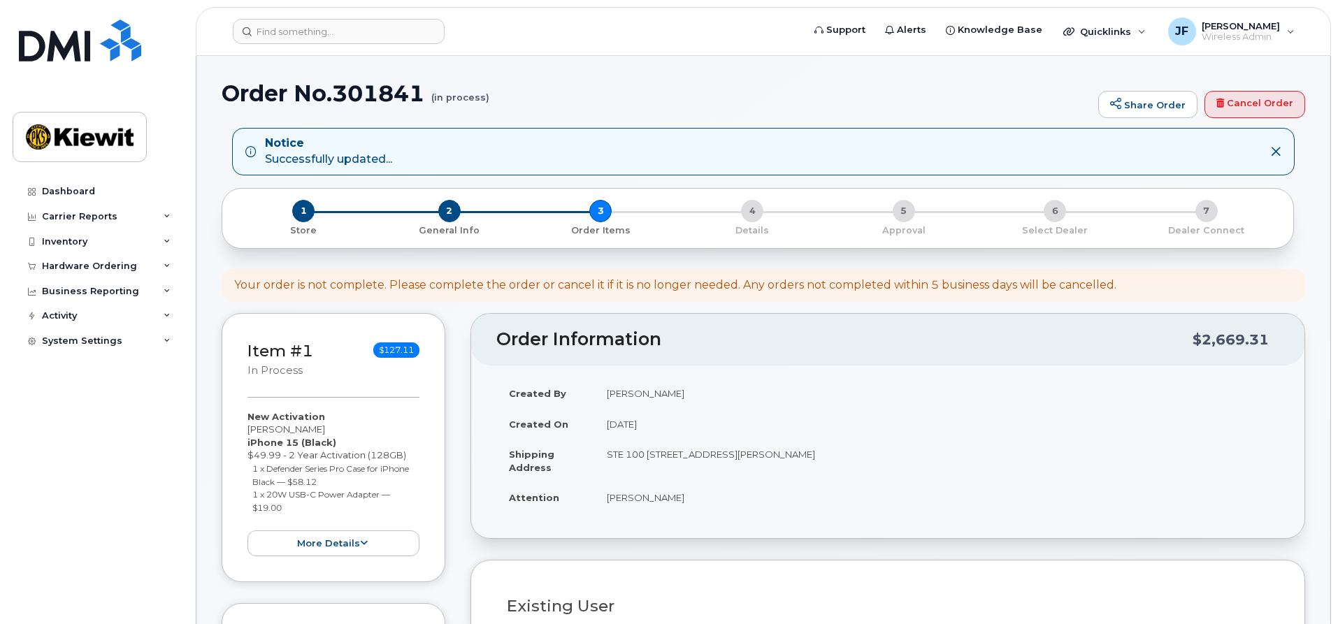
select select
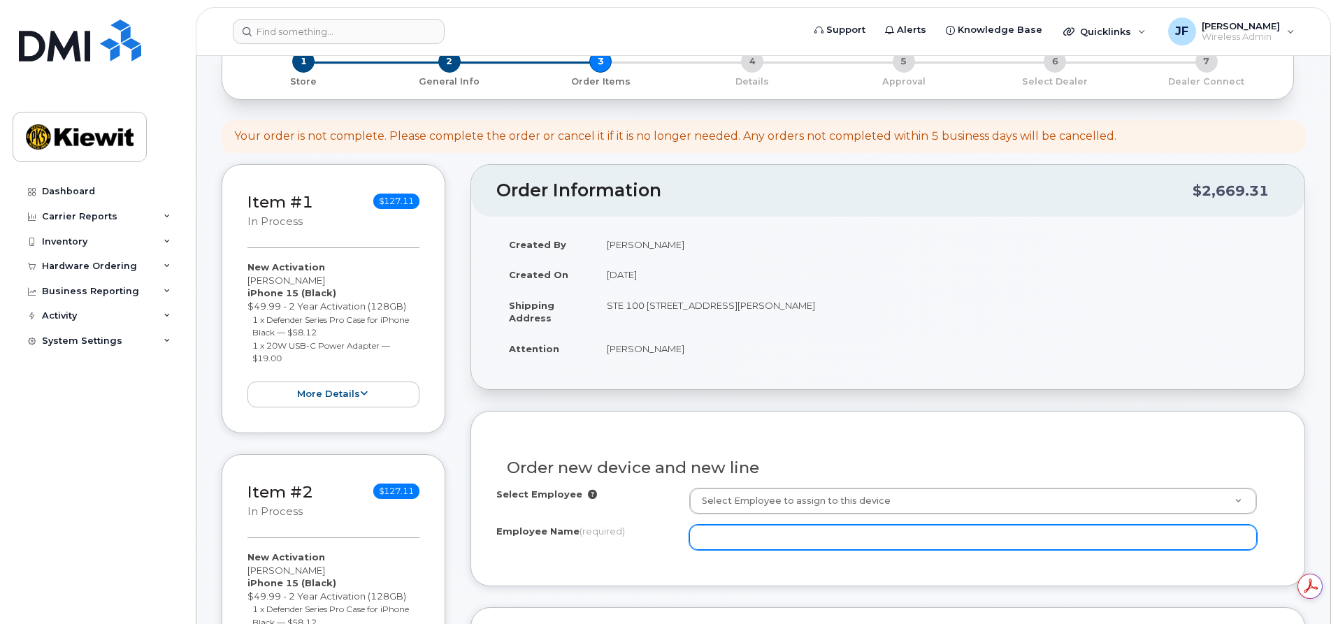
scroll to position [350, 0]
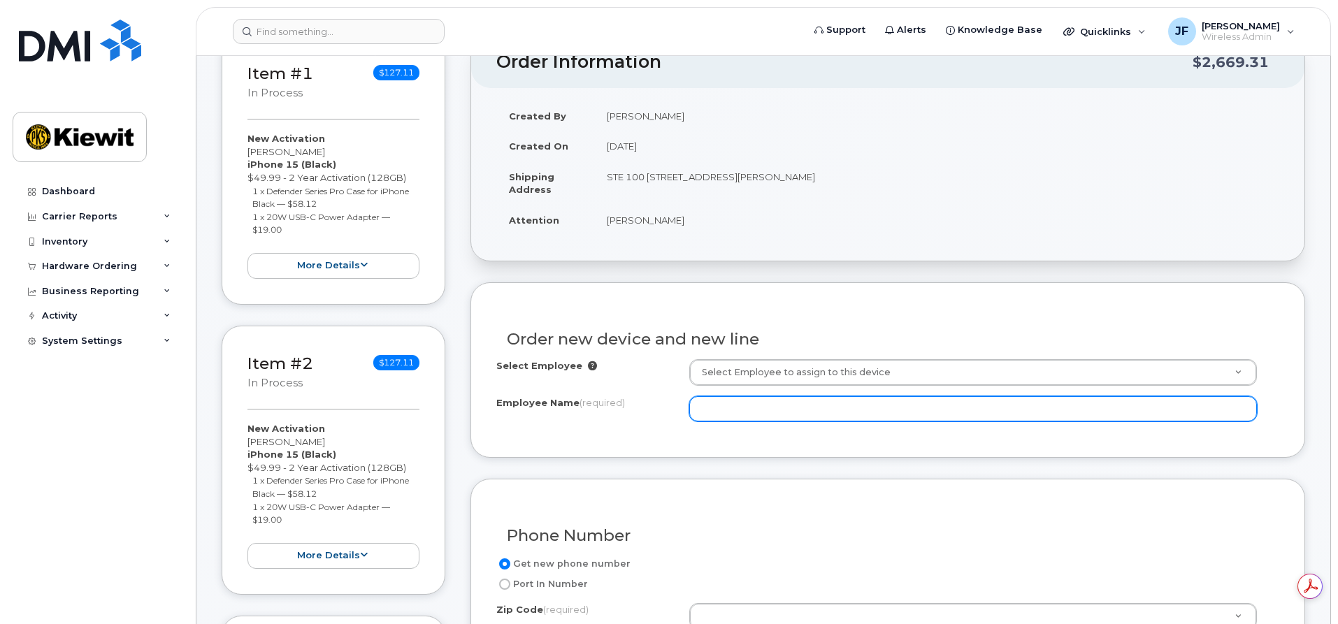
click at [844, 406] on input "Employee Name (required)" at bounding box center [973, 408] width 568 height 25
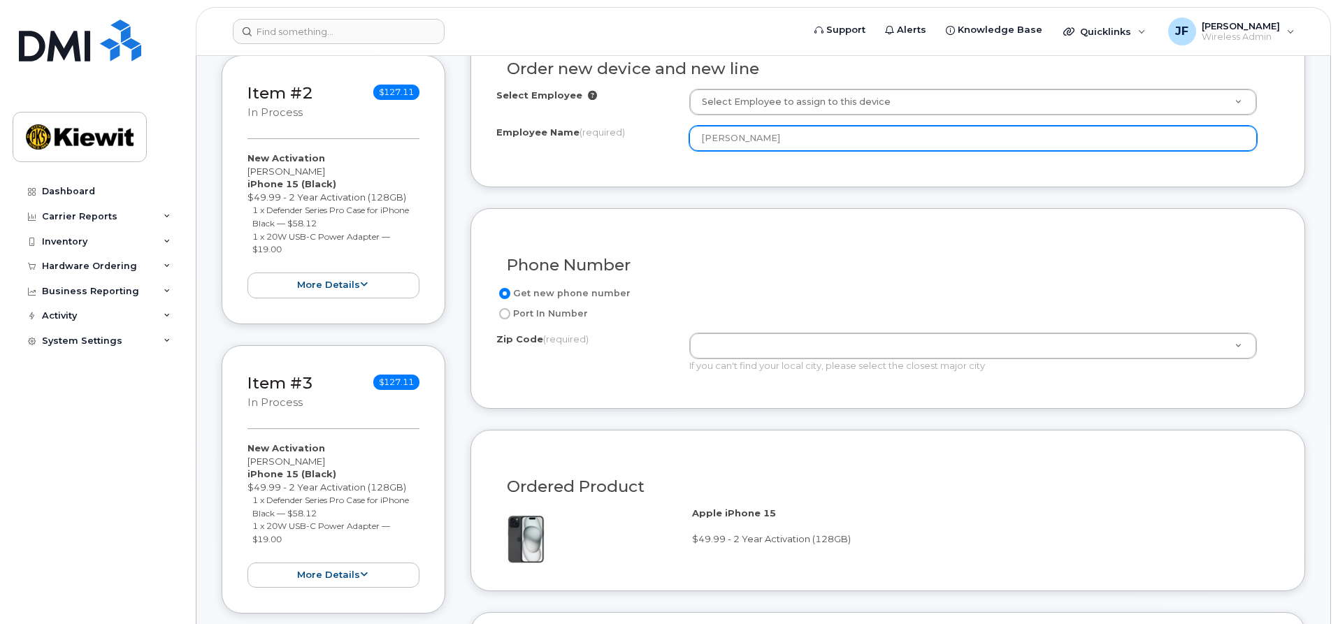
scroll to position [699, 0]
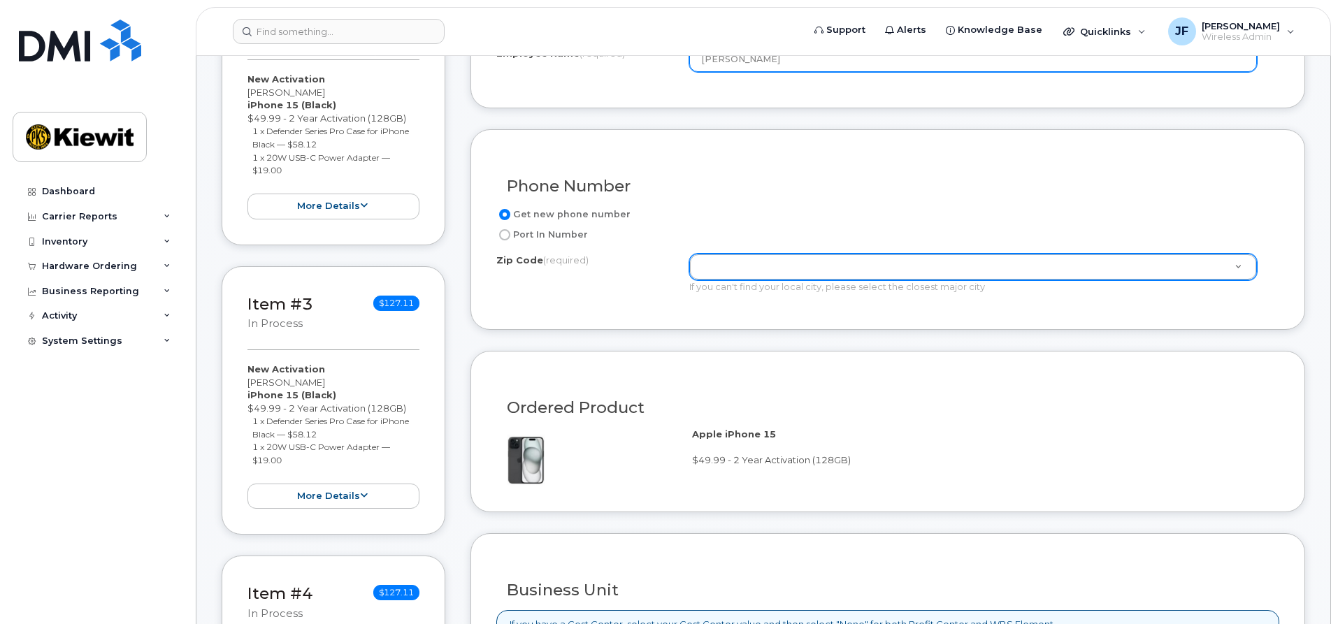
type input "[PERSON_NAME]"
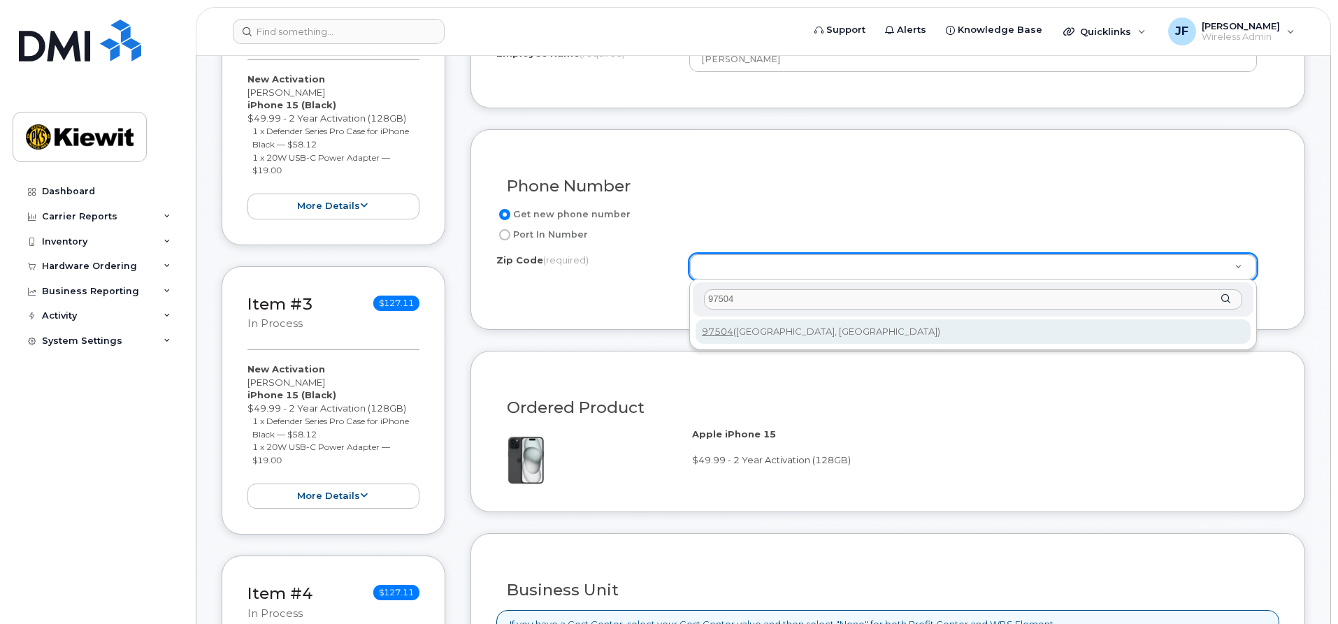
type input "97504"
type input "97504 ([GEOGRAPHIC_DATA], [GEOGRAPHIC_DATA])"
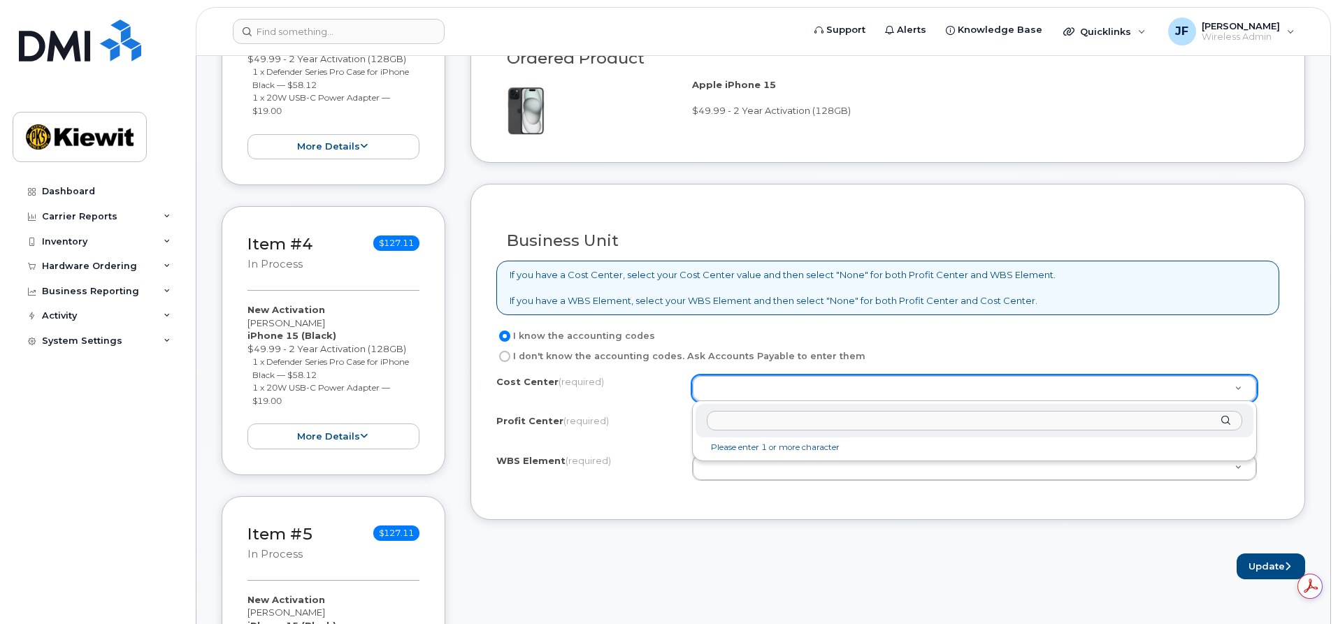
scroll to position [0, 0]
type input "n"
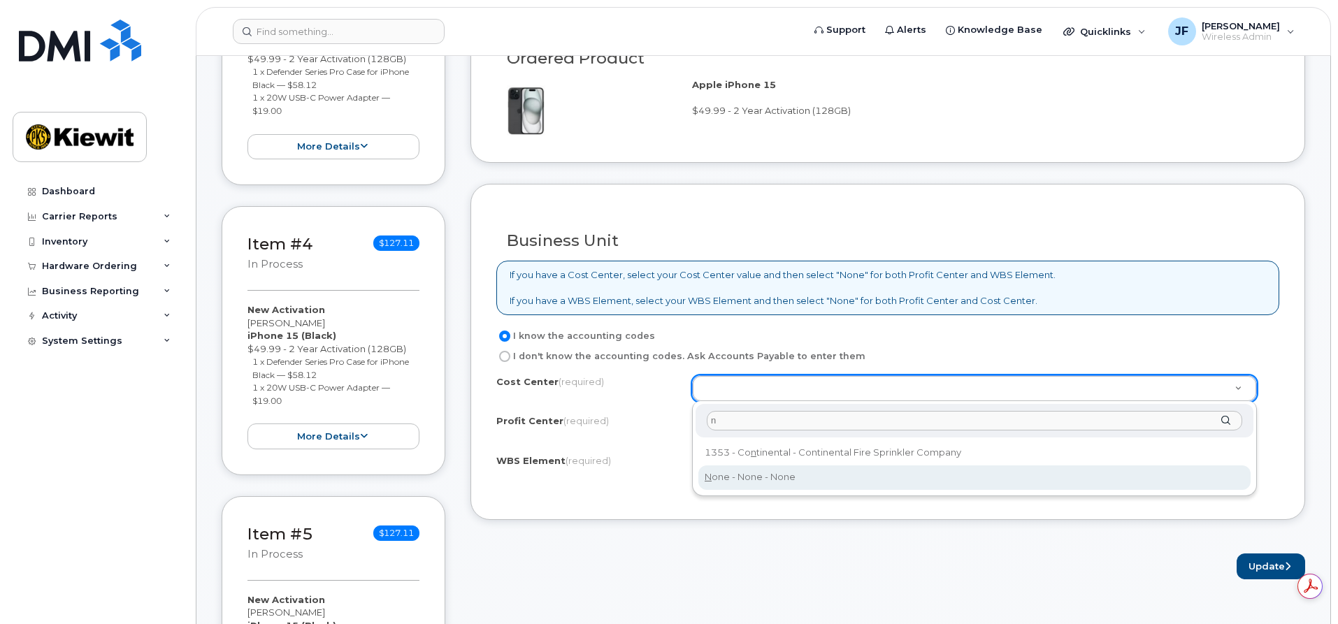
type input "None"
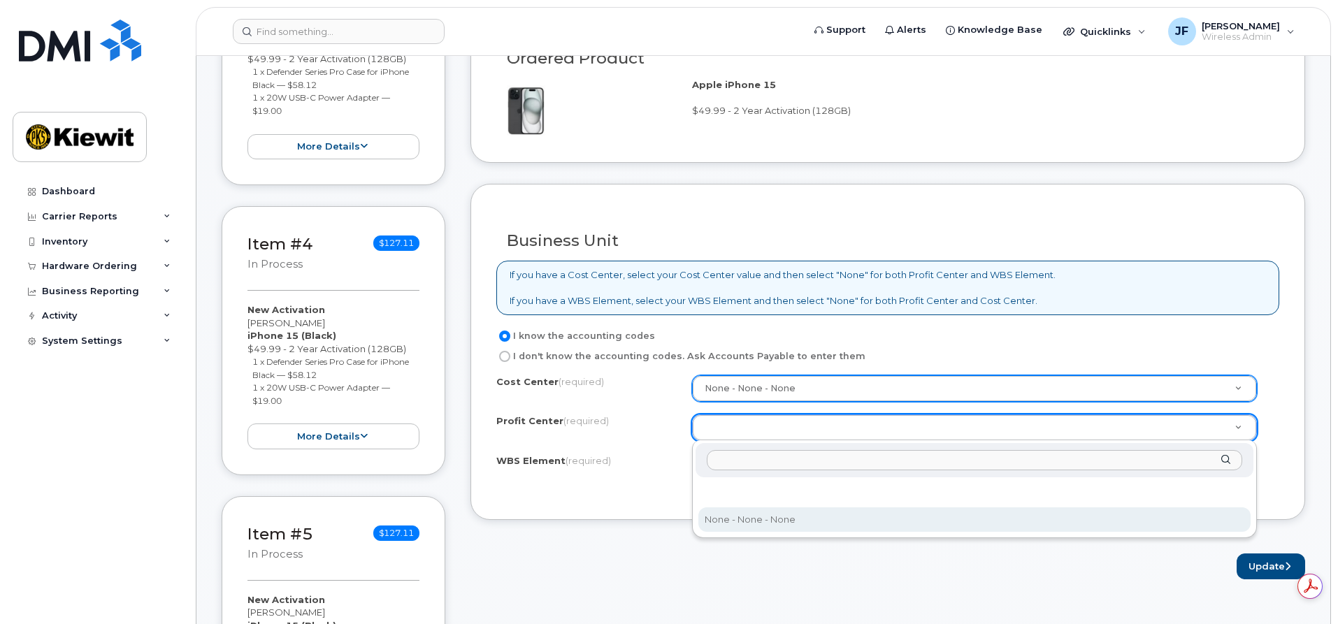
select select "None"
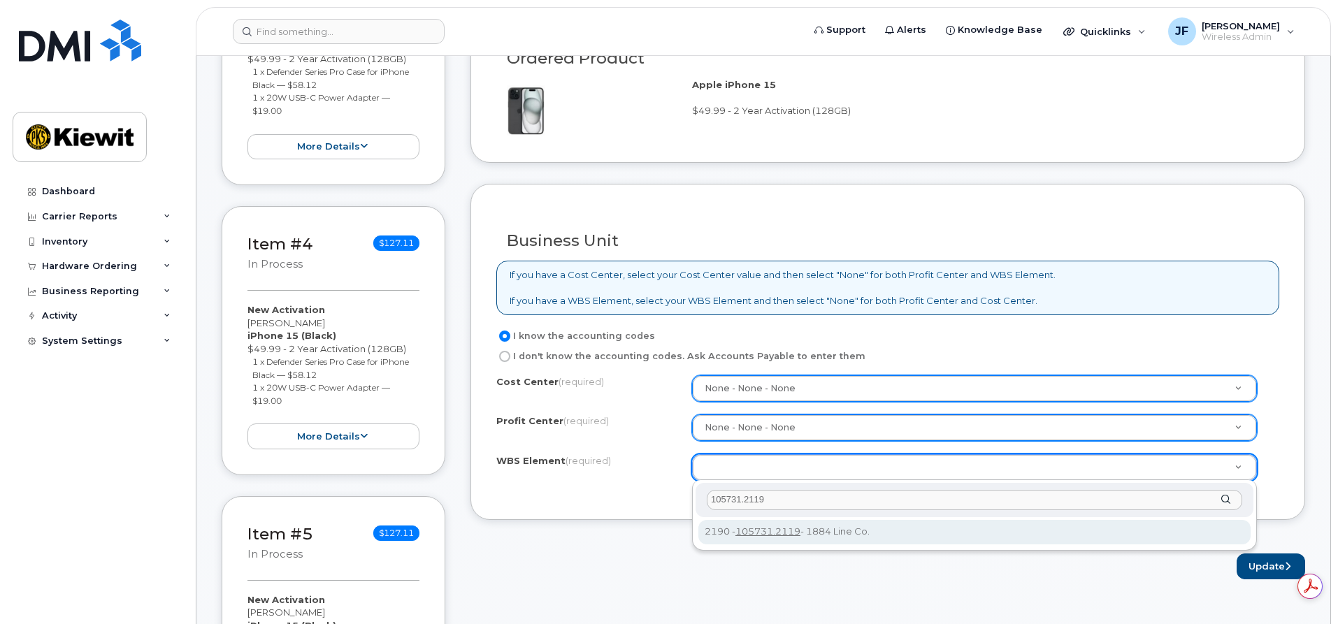
type input "105731.2119"
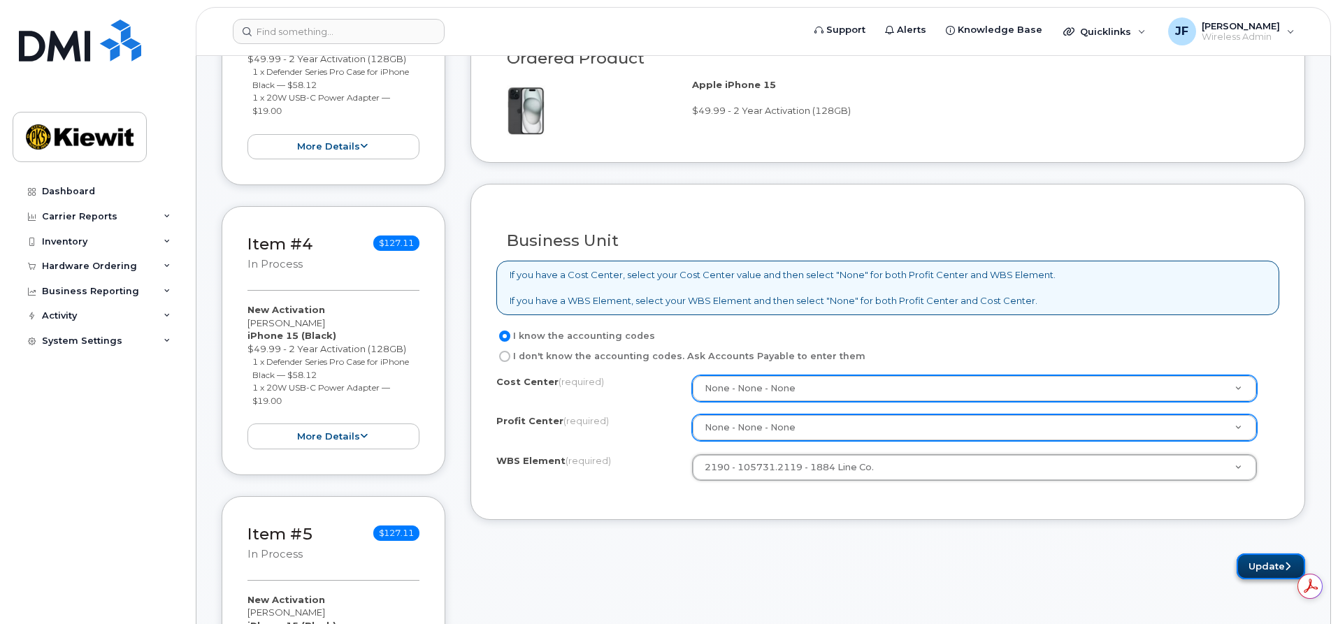
click at [1244, 567] on button "Update" at bounding box center [1271, 567] width 69 height 26
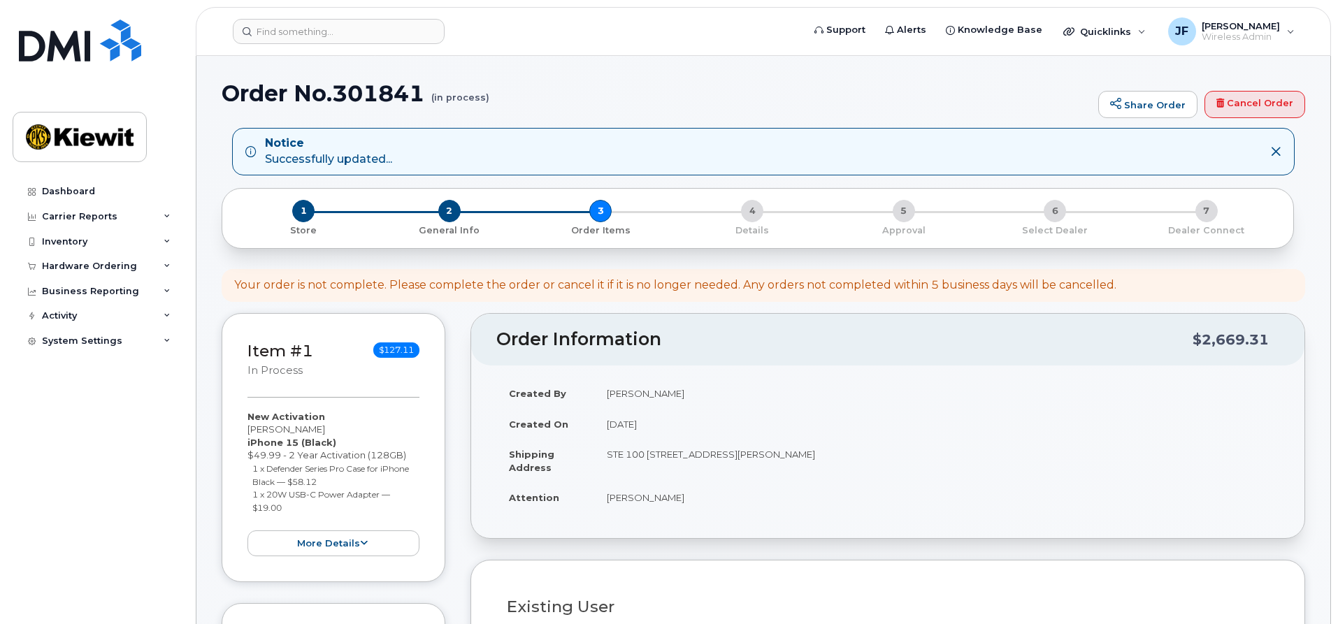
select select
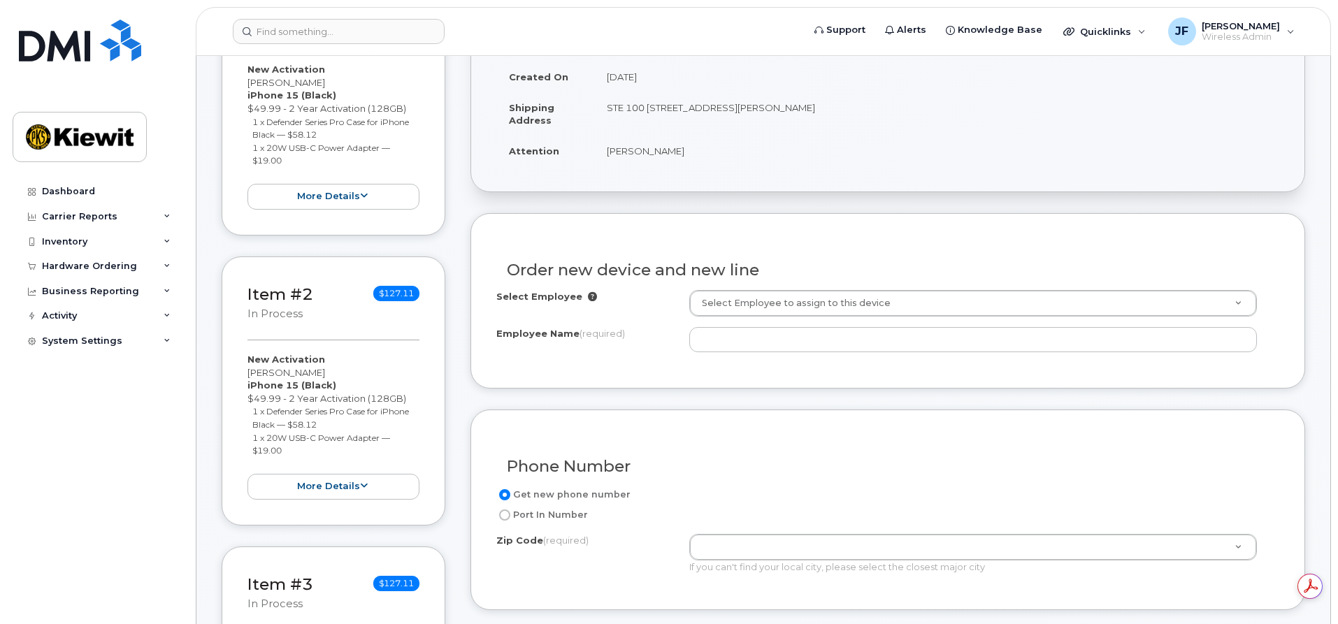
scroll to position [420, 0]
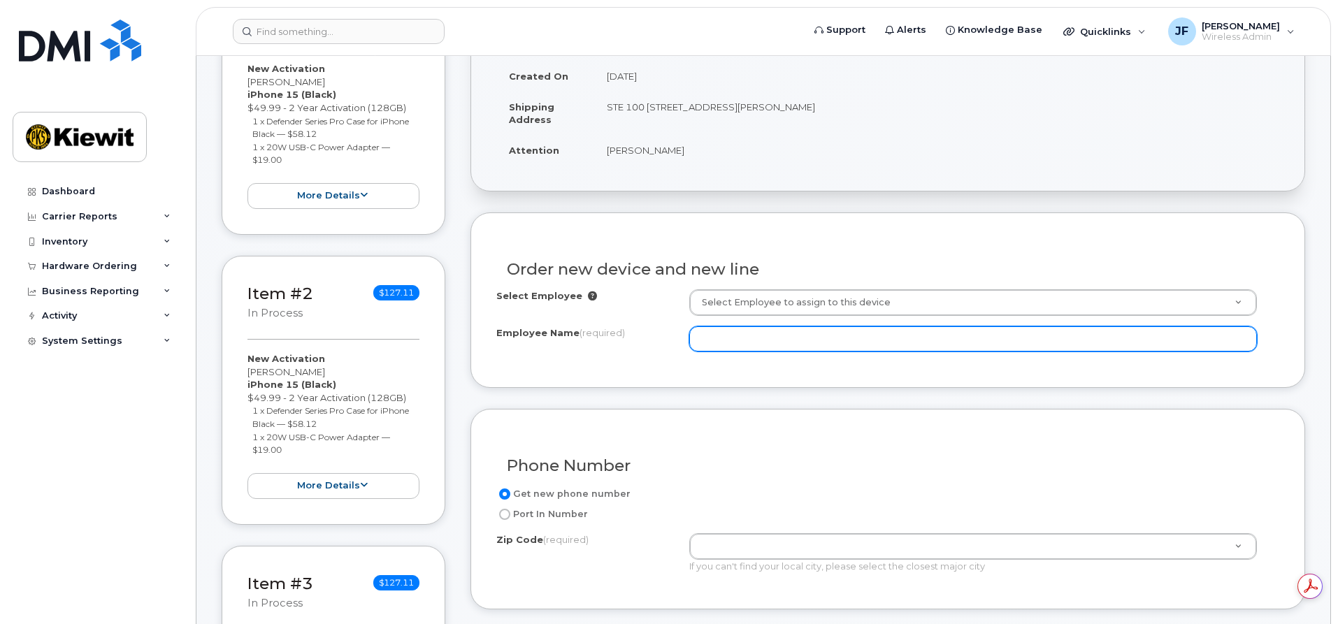
click at [750, 341] on input "Employee Name (required)" at bounding box center [973, 339] width 568 height 25
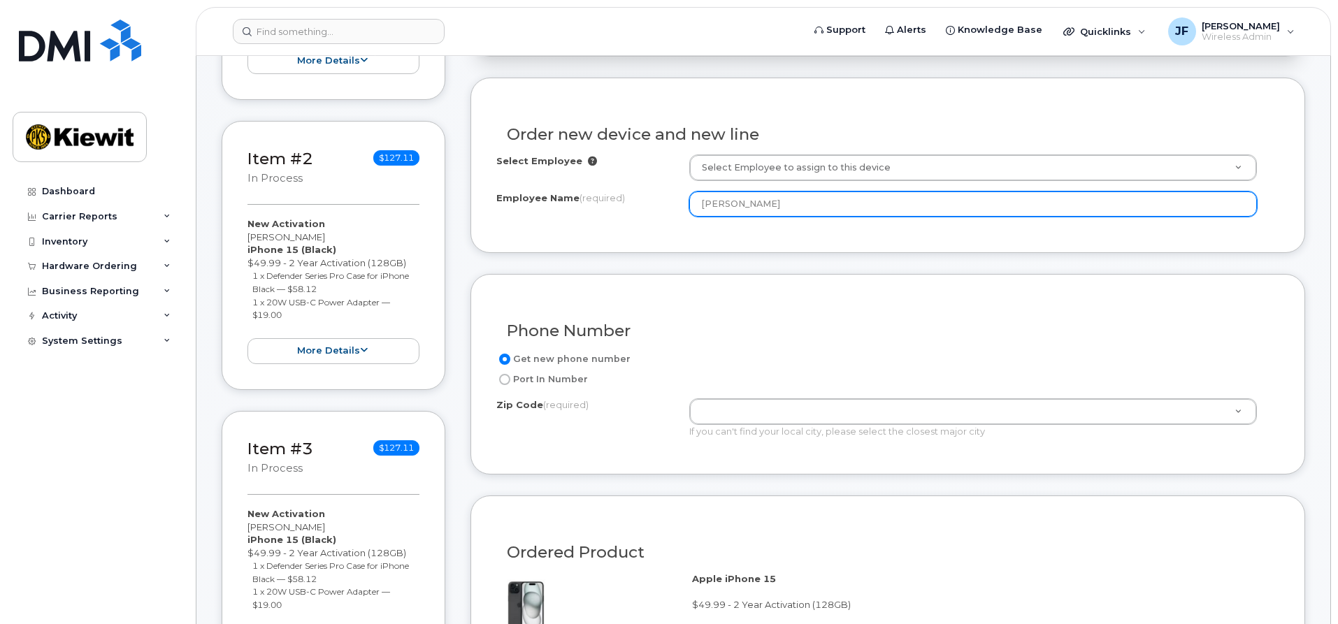
scroll to position [559, 0]
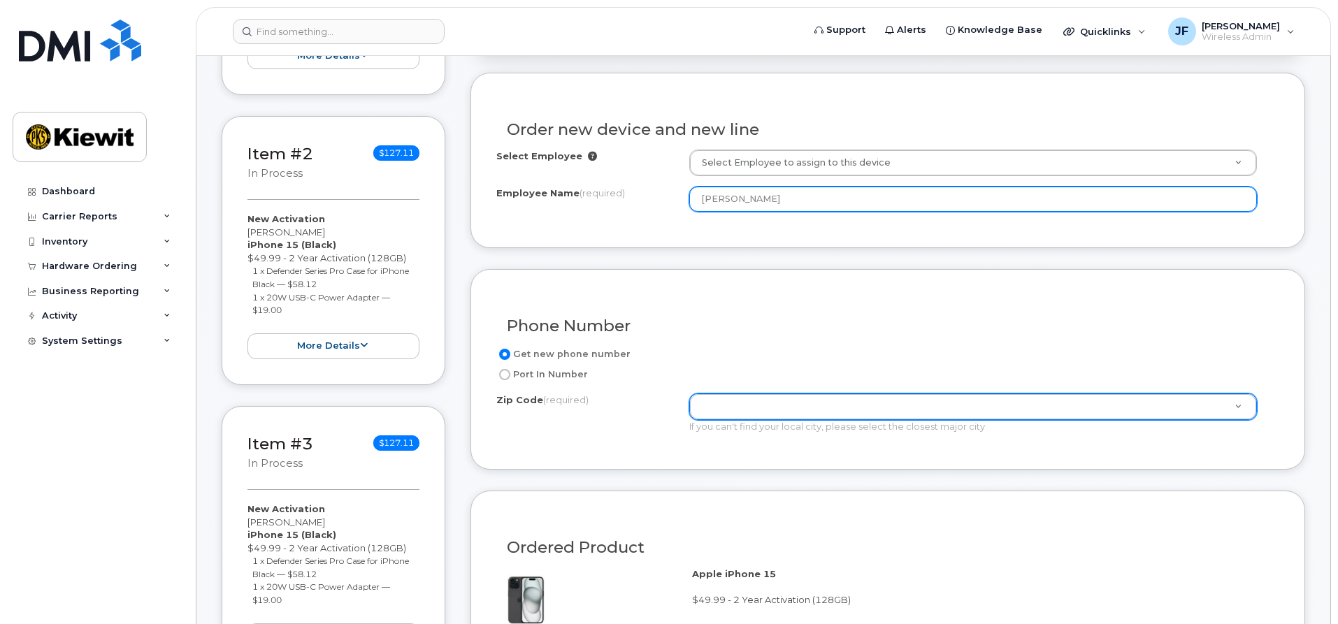
type input "[PERSON_NAME]"
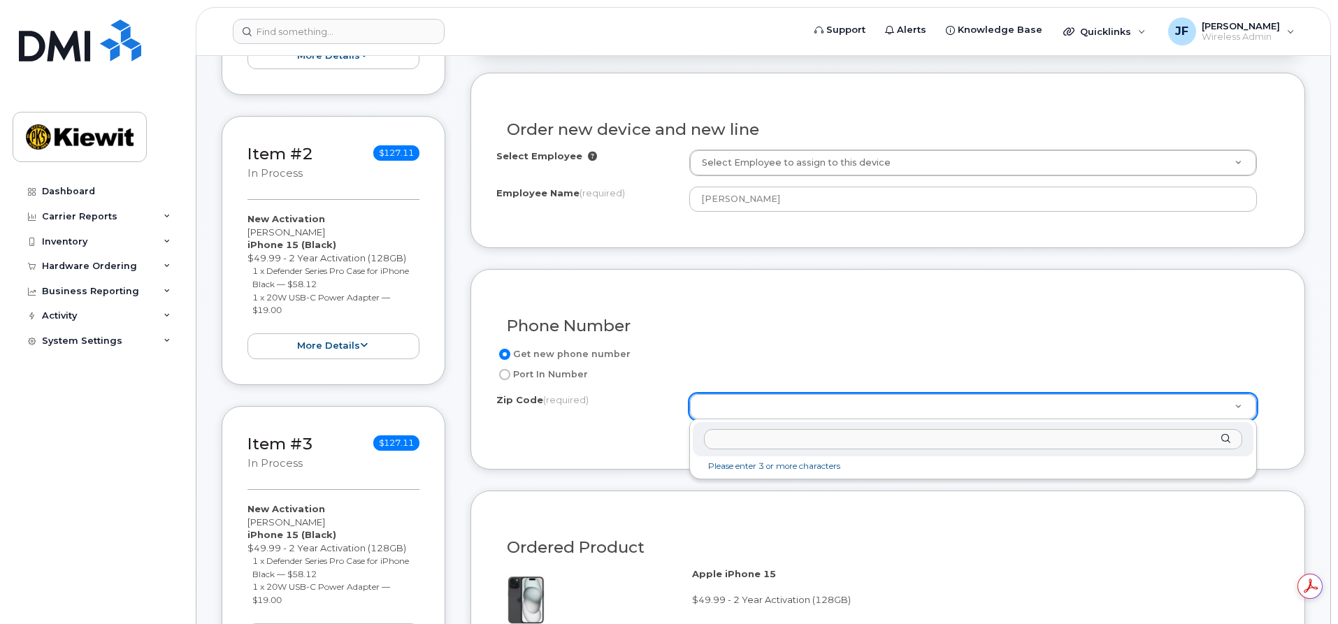
scroll to position [0, 0]
type input "97504"
type input "97504 ([GEOGRAPHIC_DATA], [GEOGRAPHIC_DATA])"
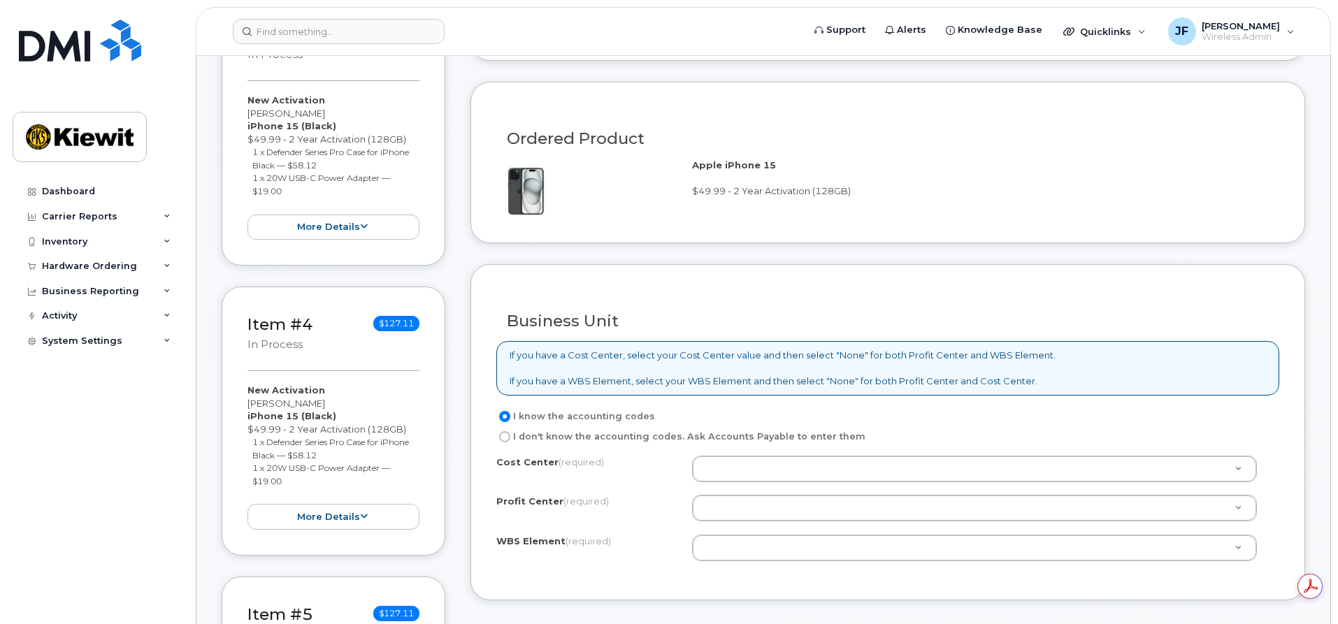
scroll to position [1049, 0]
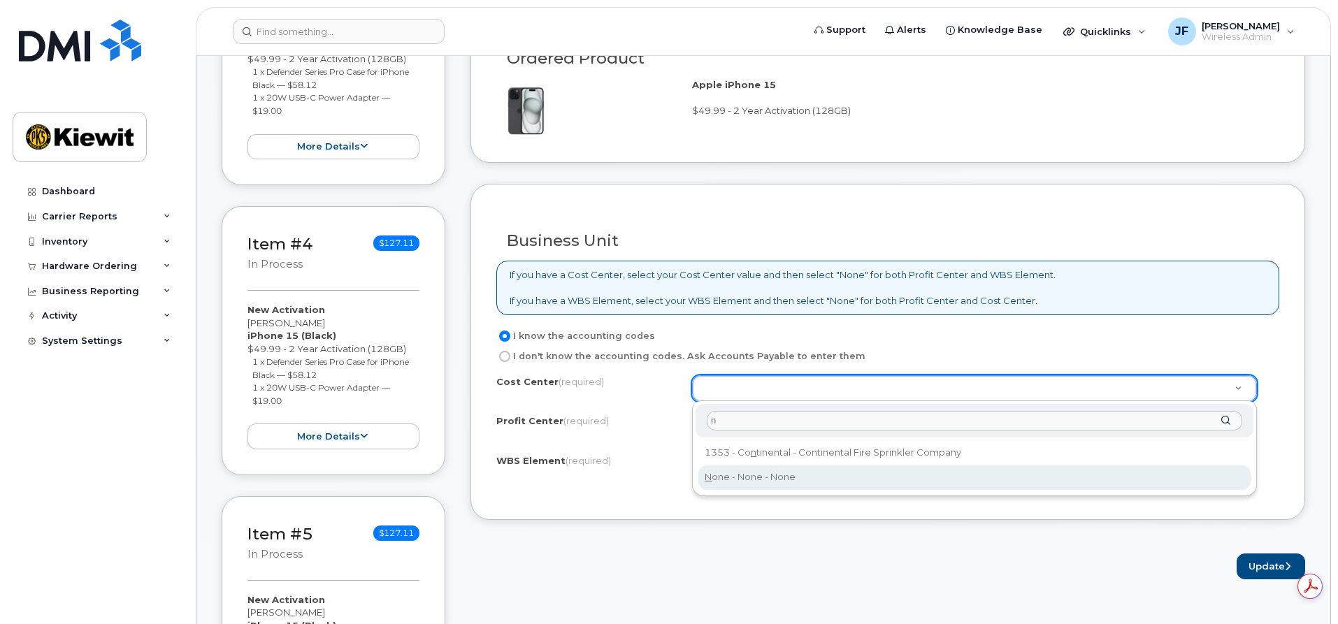
type input "n"
type input "None"
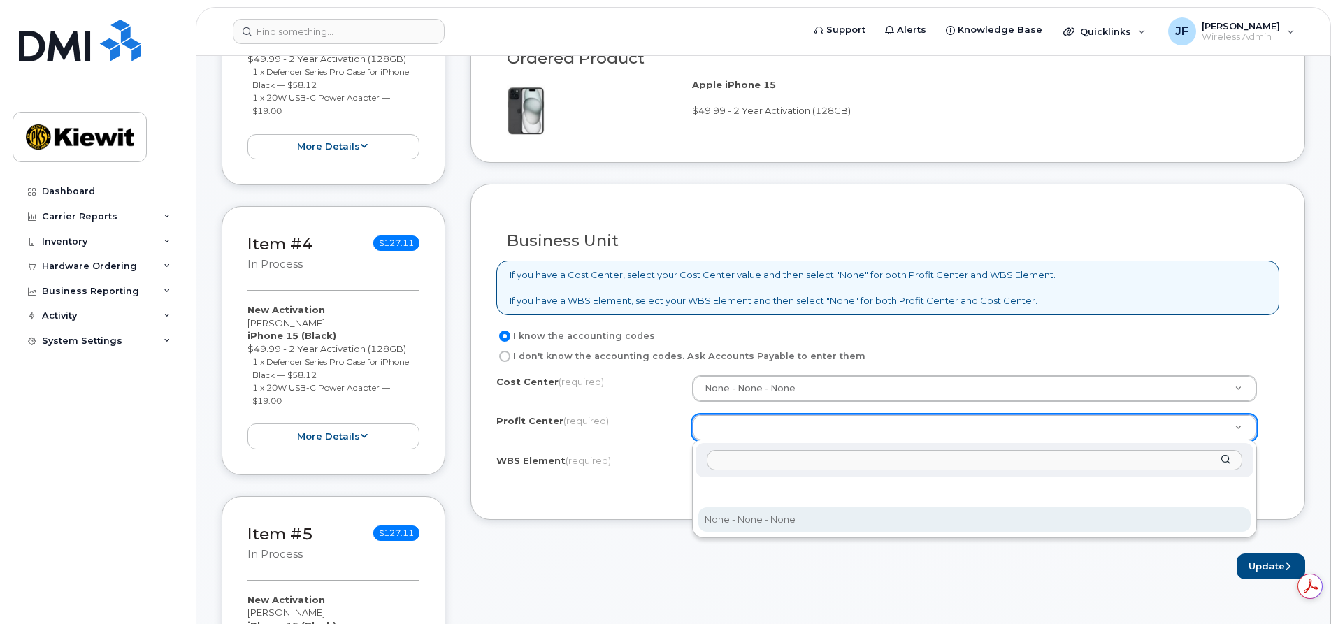
select select "None"
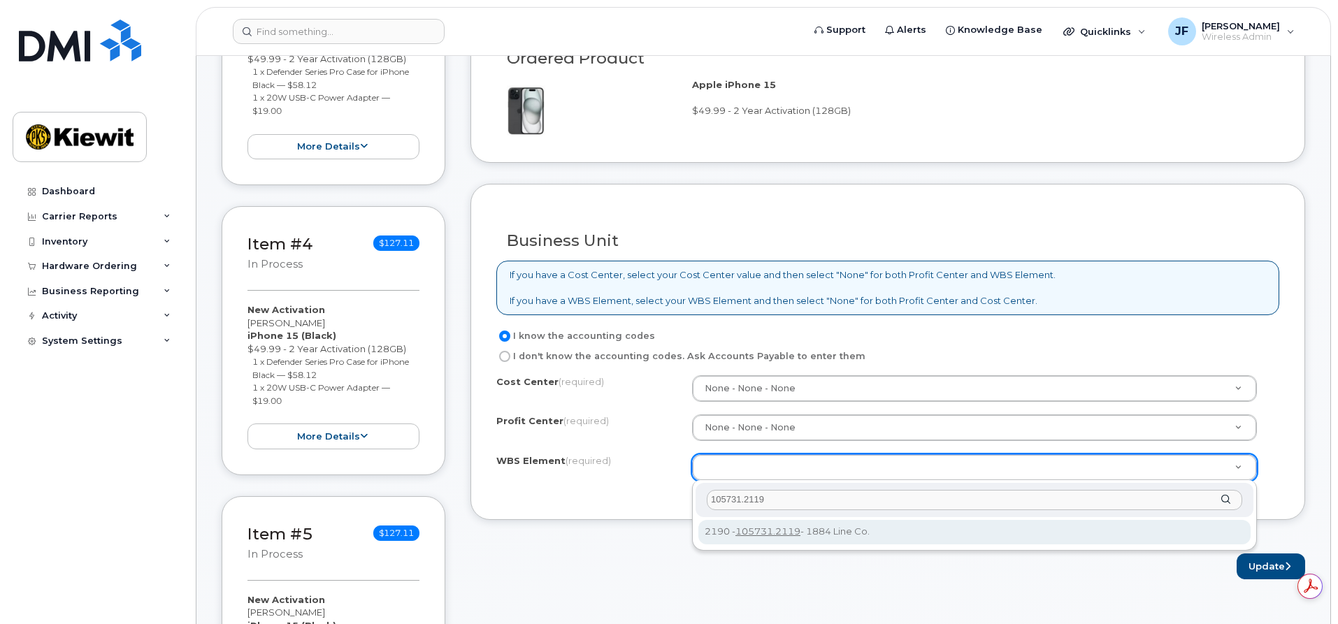
type input "105731.2119"
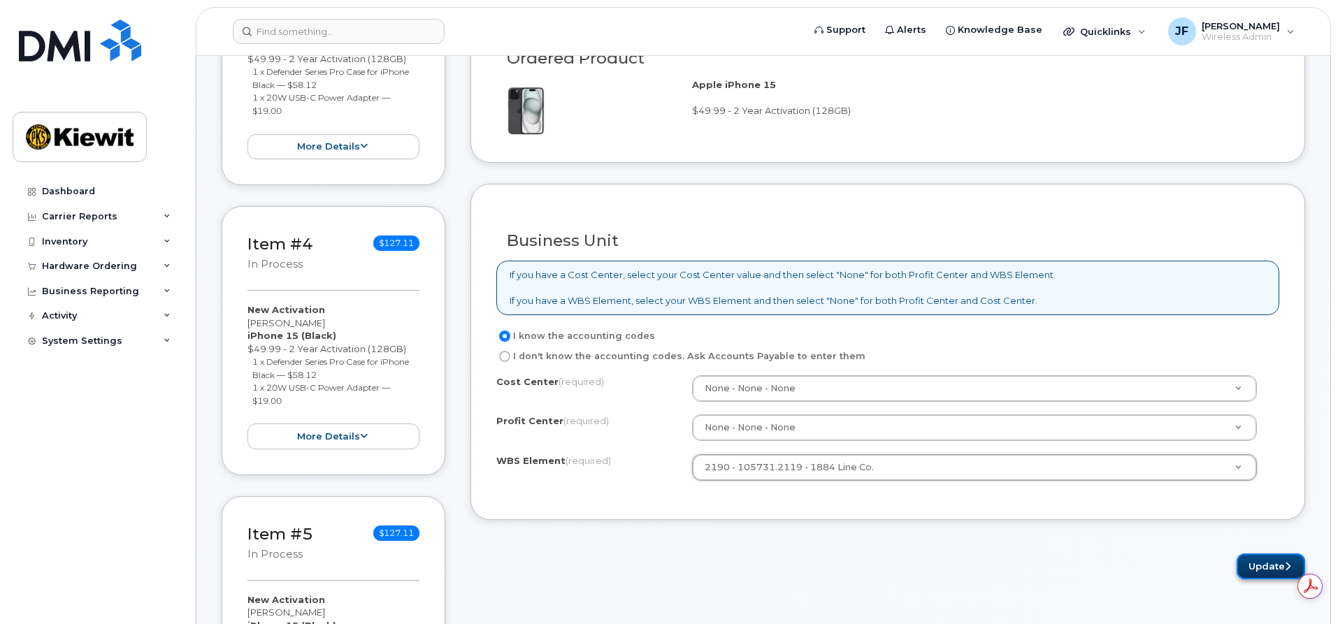
click at [1242, 564] on button "Update" at bounding box center [1271, 567] width 69 height 26
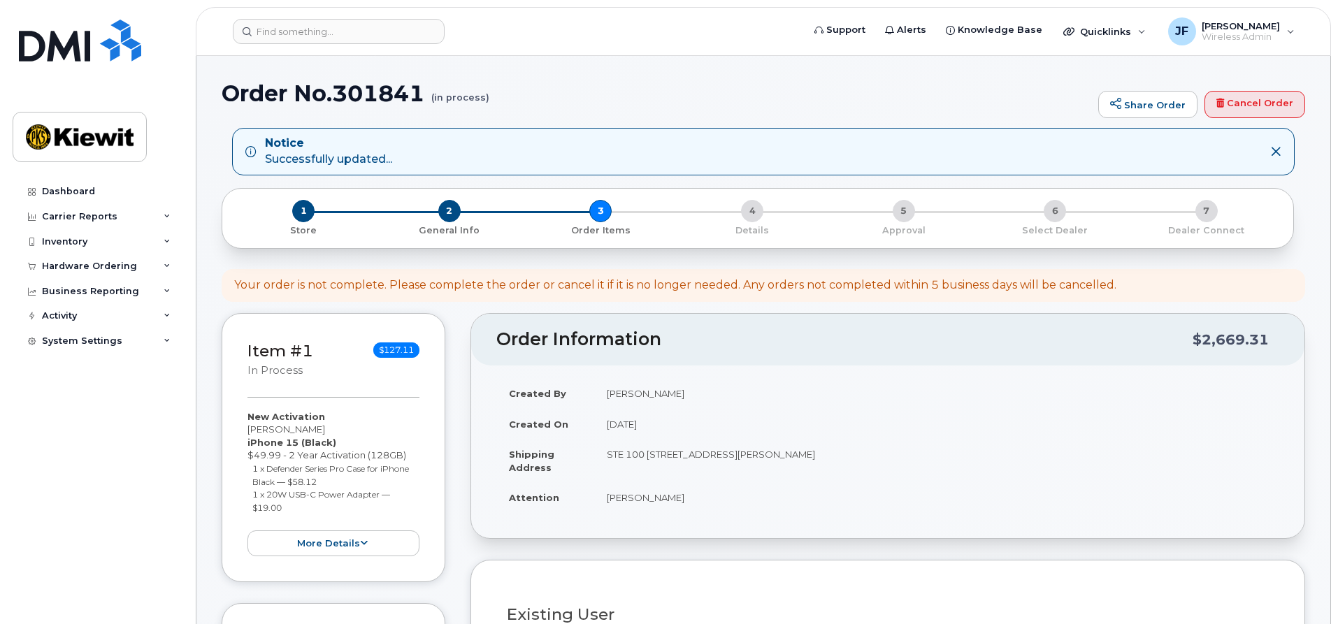
select select
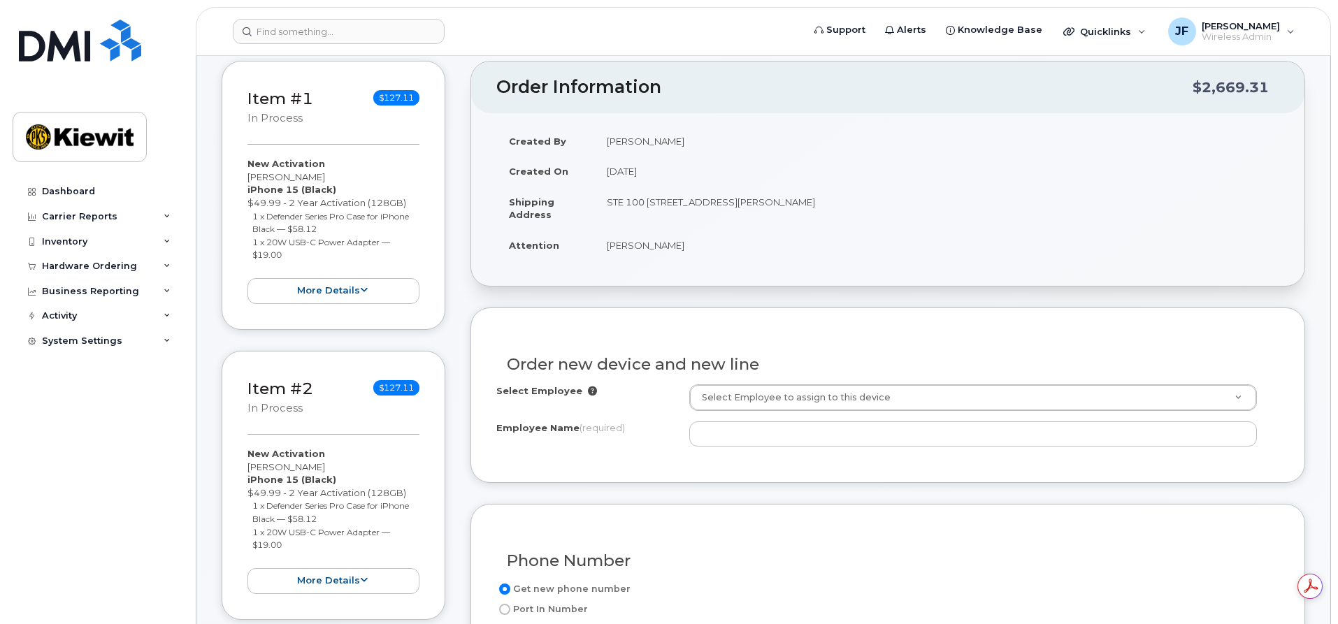
scroll to position [350, 0]
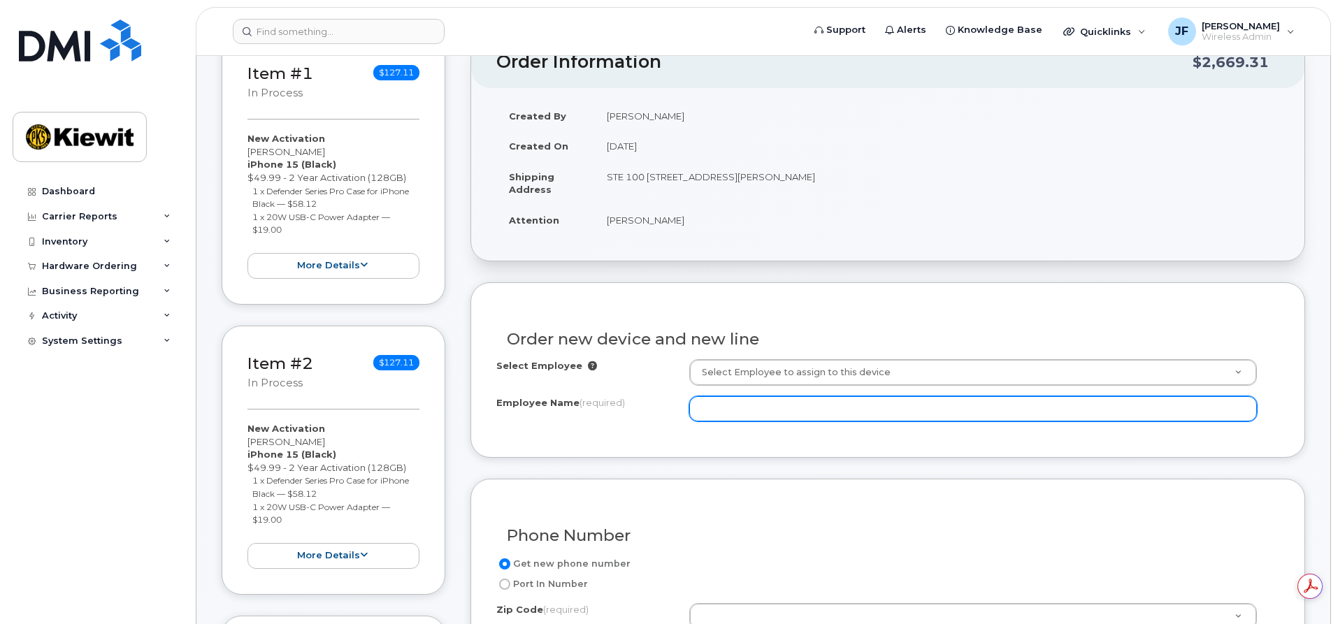
click at [744, 413] on input "Employee Name (required)" at bounding box center [973, 408] width 568 height 25
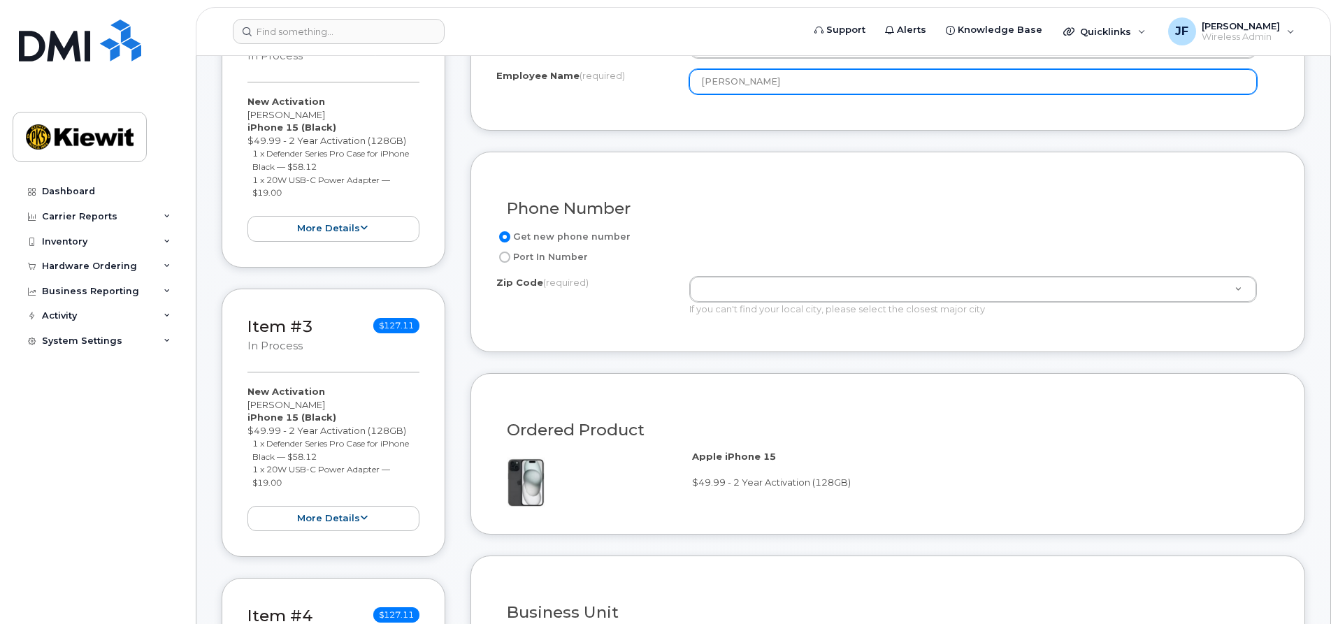
scroll to position [699, 0]
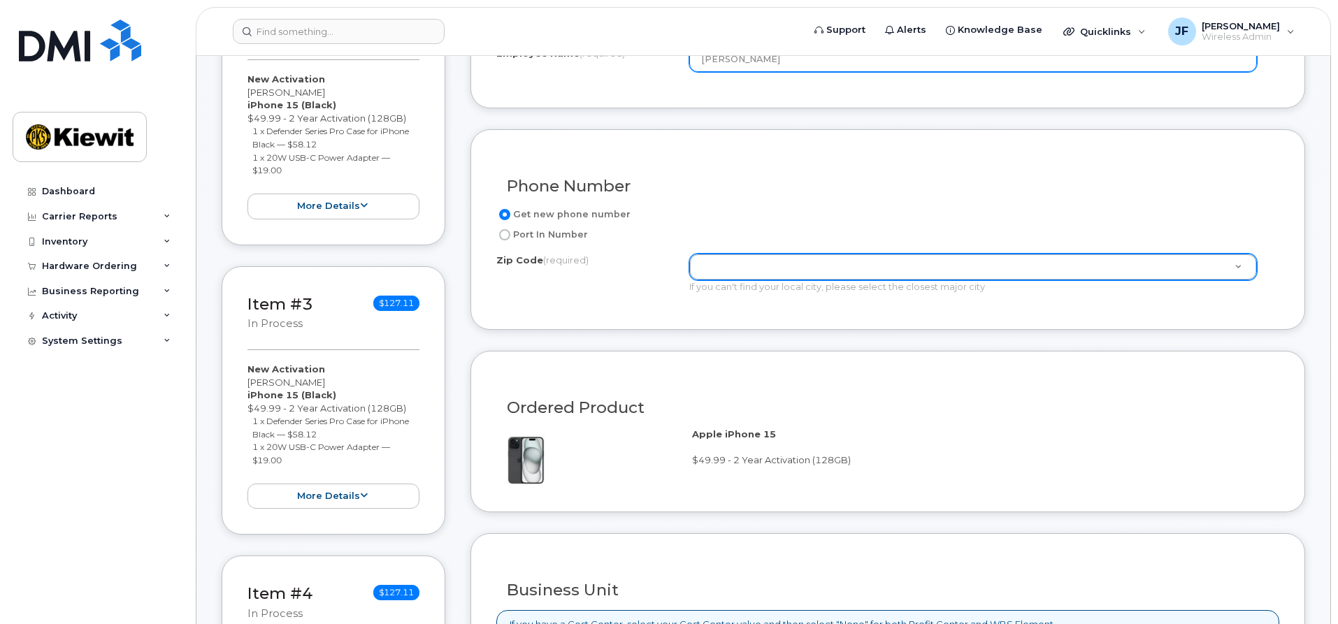
type input "[PERSON_NAME]"
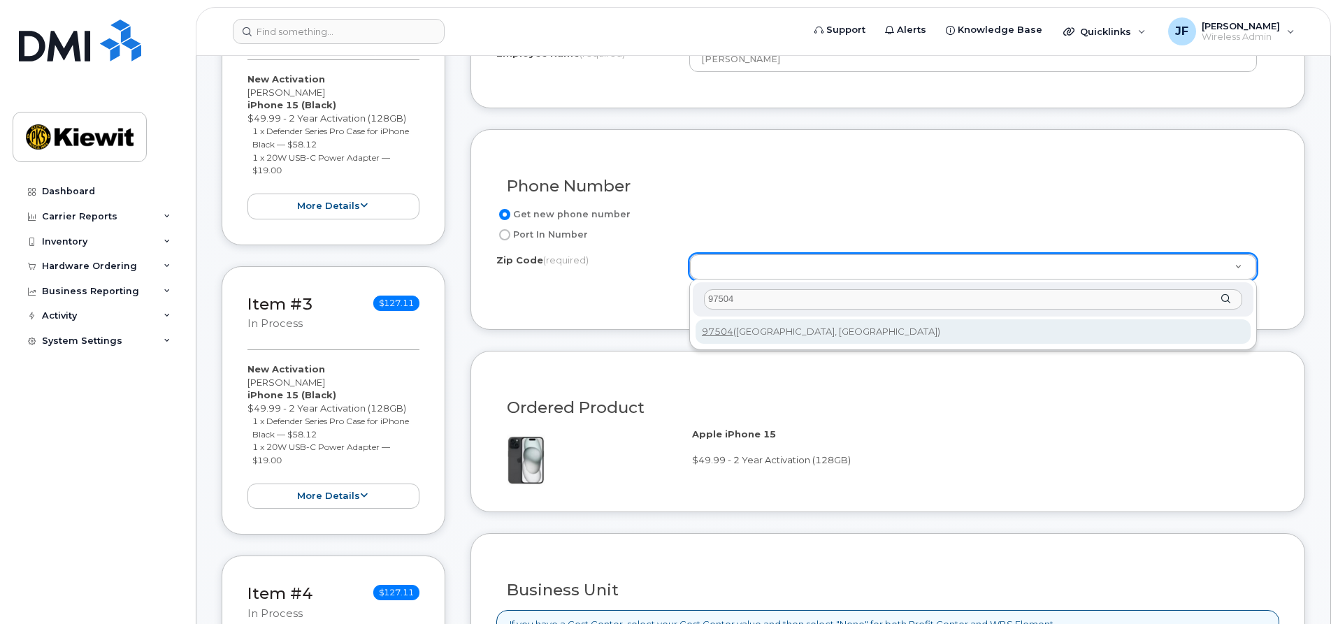
type input "97504"
type input "97504 ([GEOGRAPHIC_DATA], [GEOGRAPHIC_DATA])"
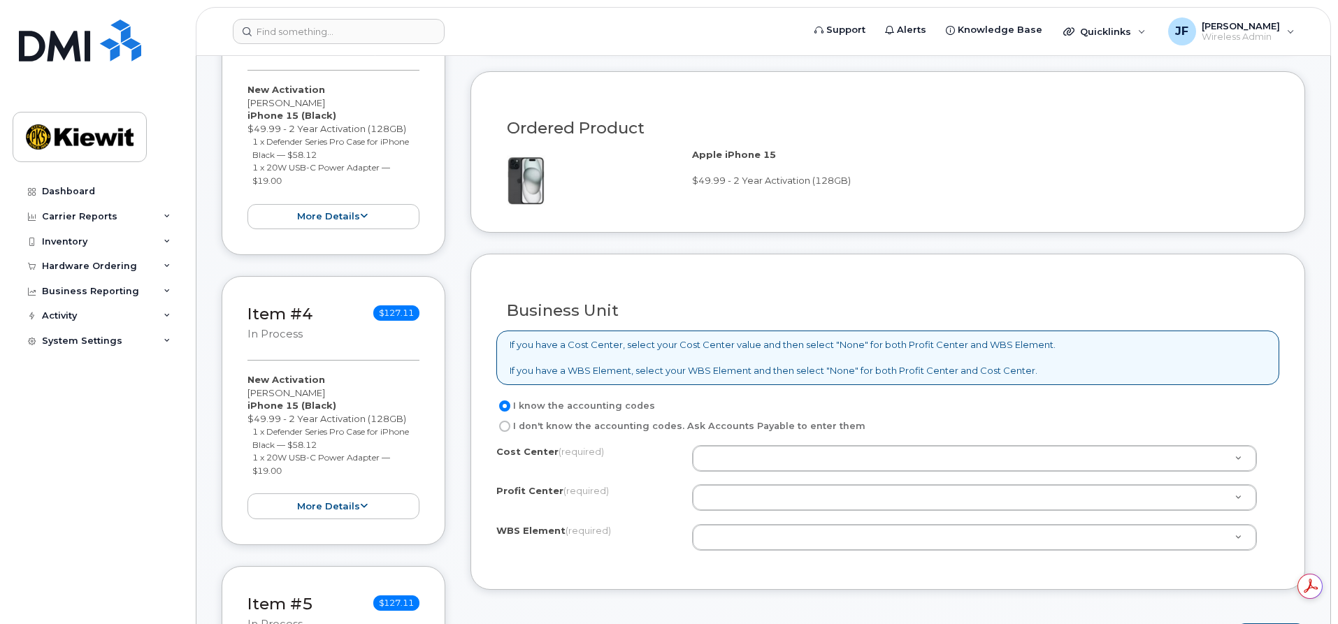
scroll to position [1049, 0]
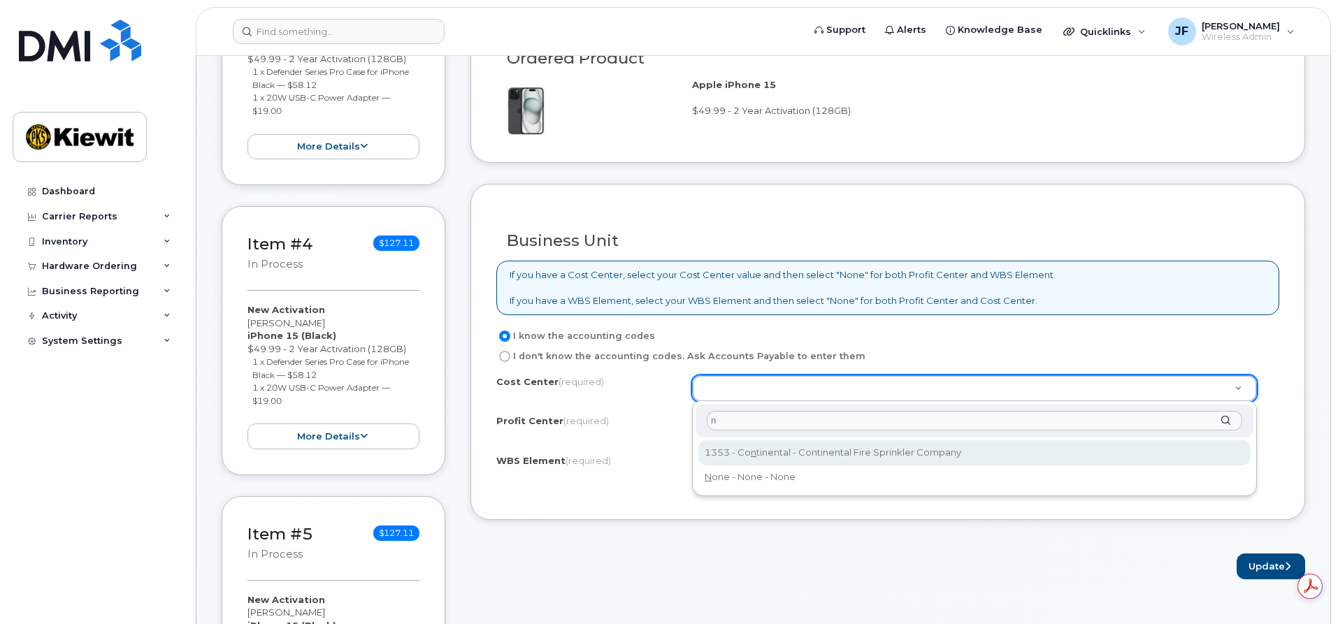
type input "n"
type input "None"
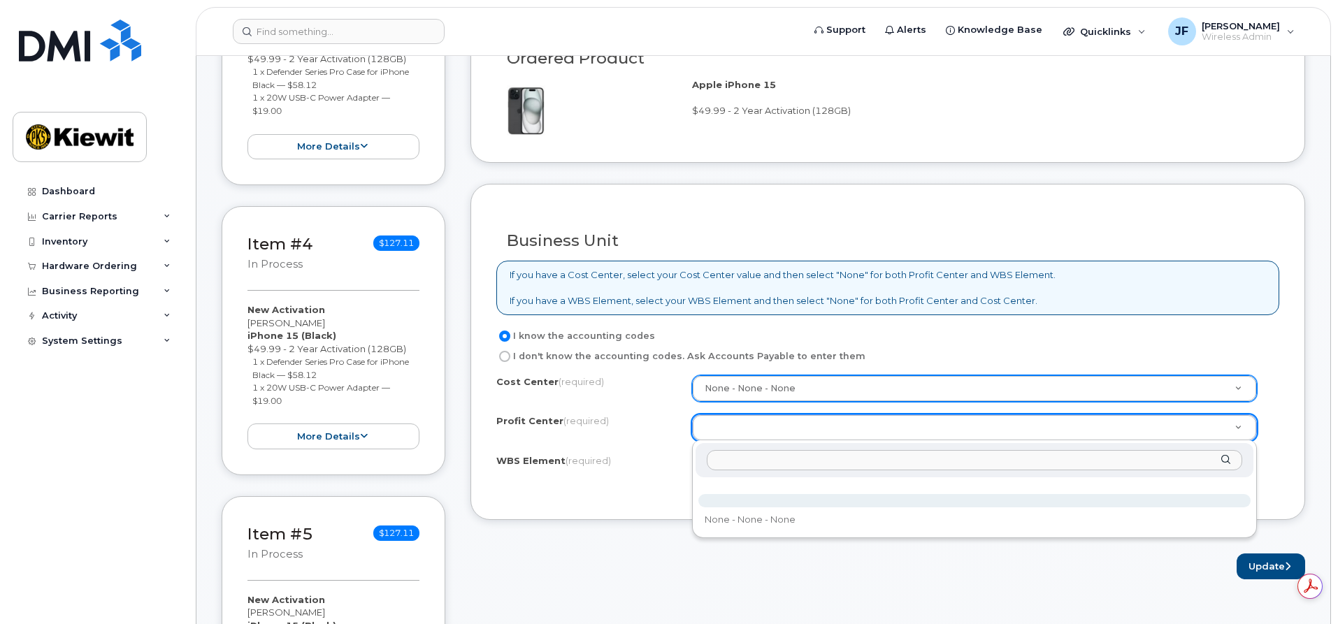
select select "None"
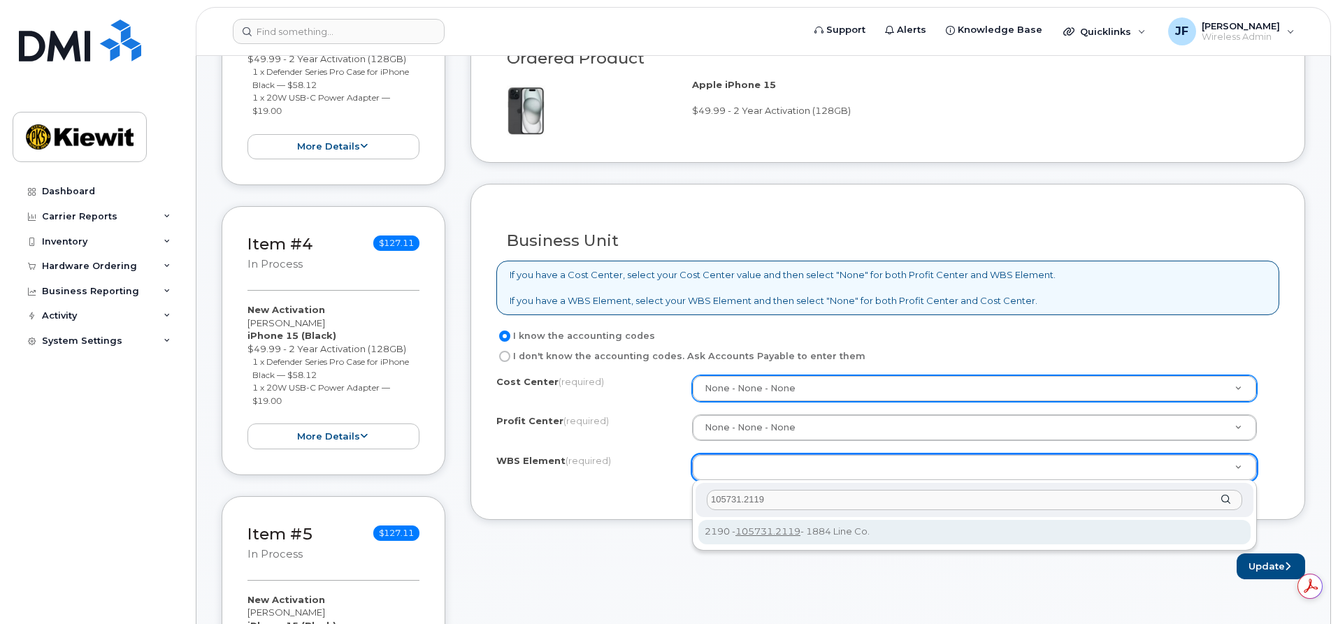
type input "105731.2119"
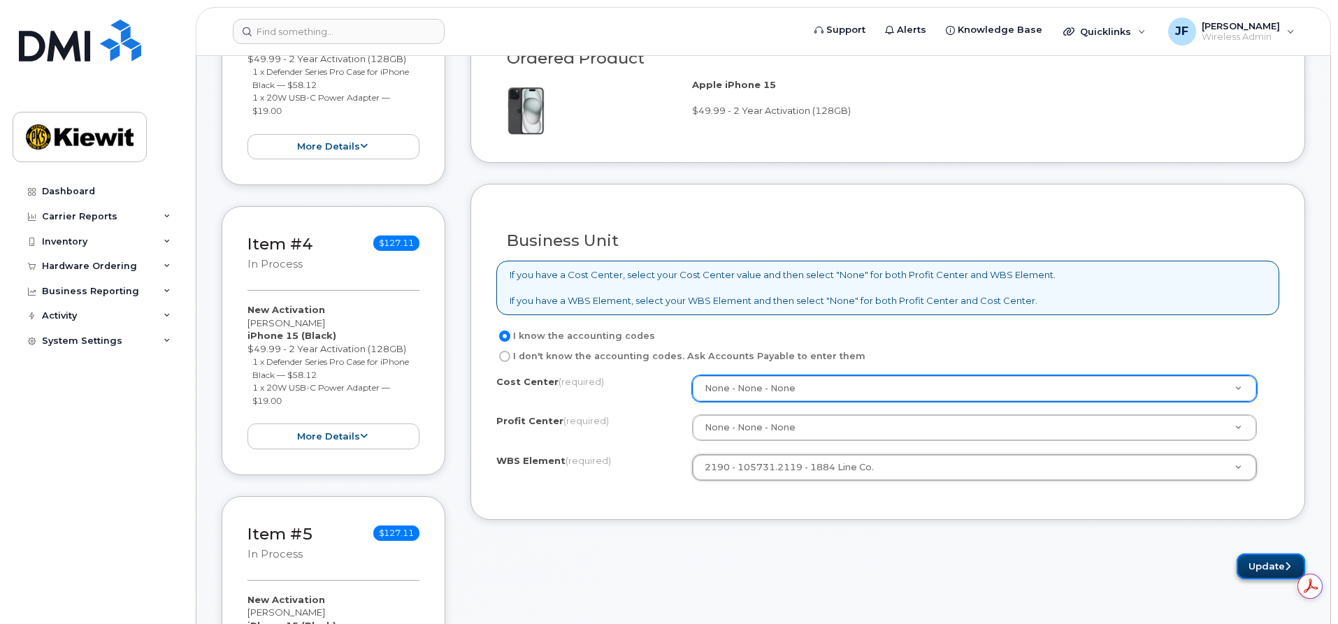
click at [1251, 568] on button "Update" at bounding box center [1271, 567] width 69 height 26
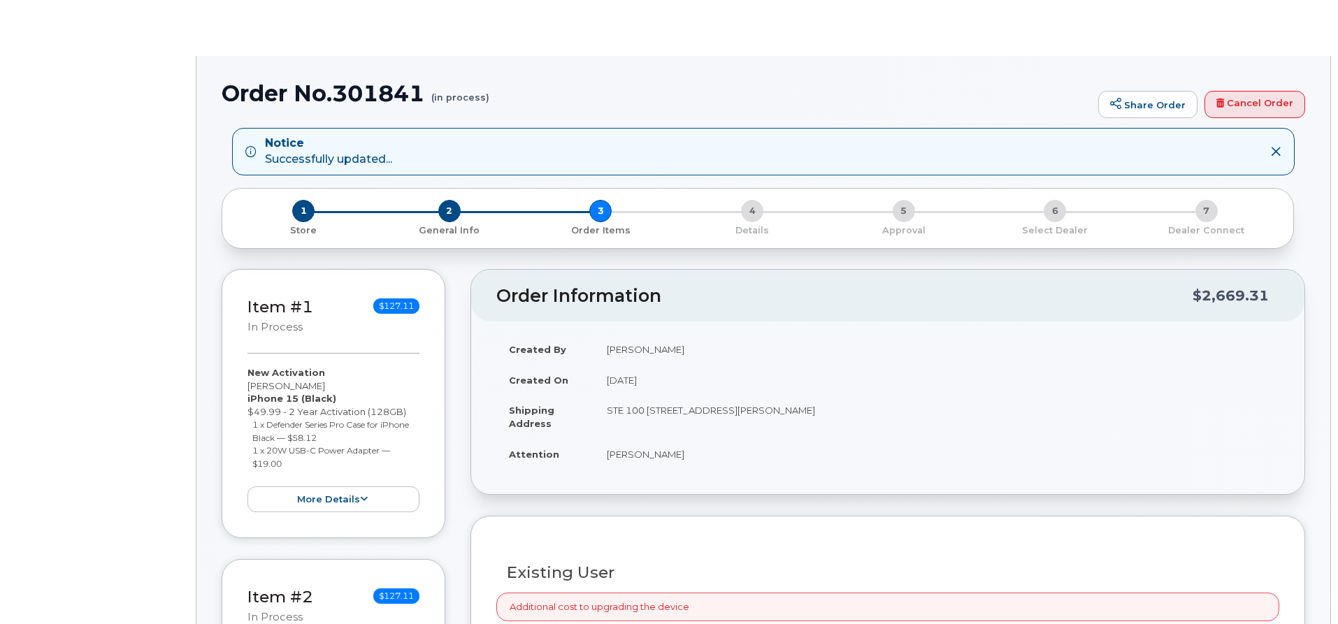
radio input "true"
select select
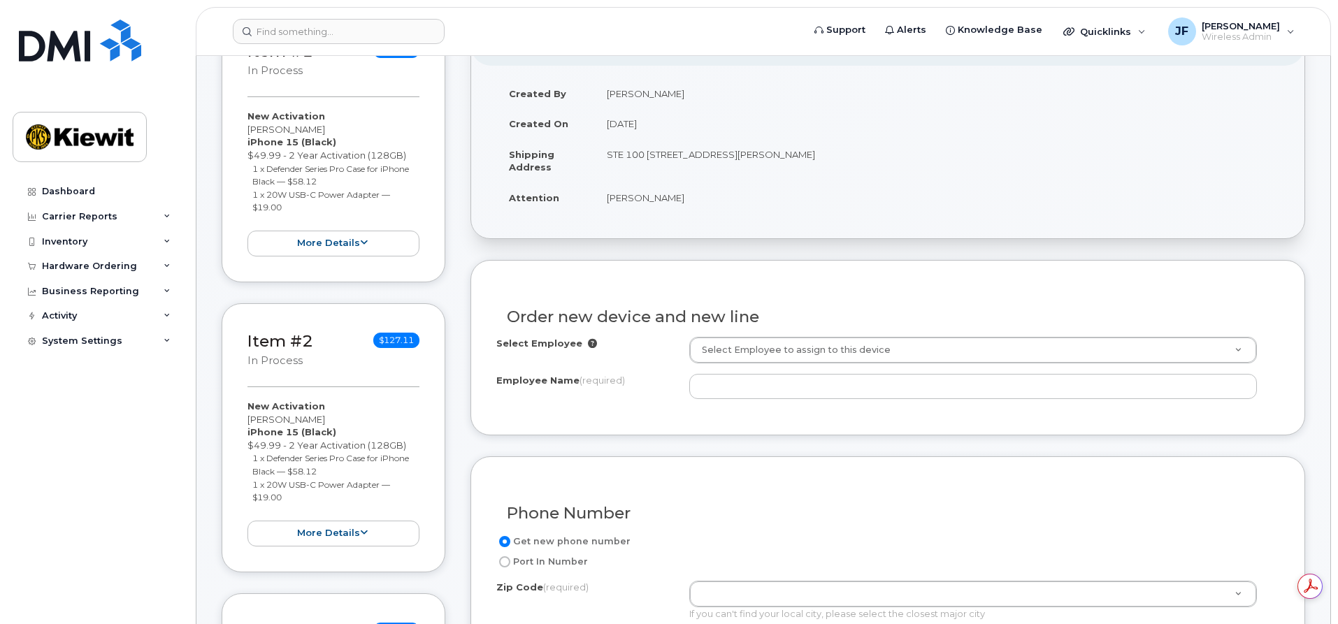
scroll to position [420, 0]
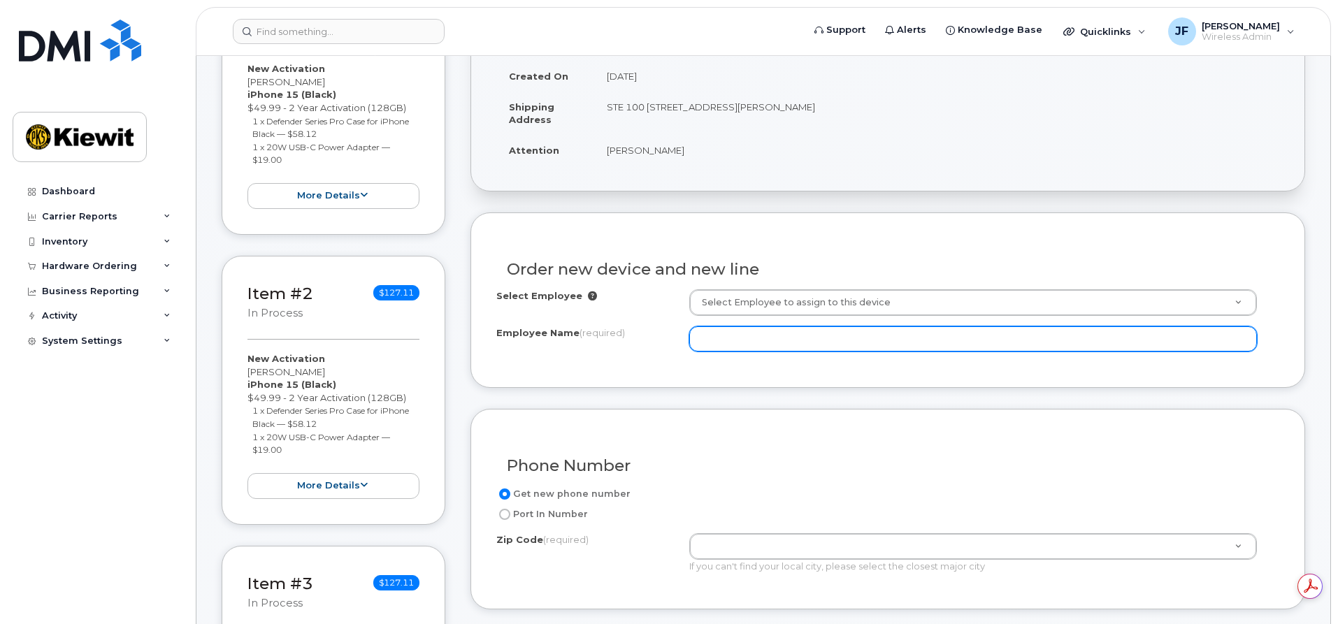
click at [726, 338] on input "Employee Name (required)" at bounding box center [973, 339] width 568 height 25
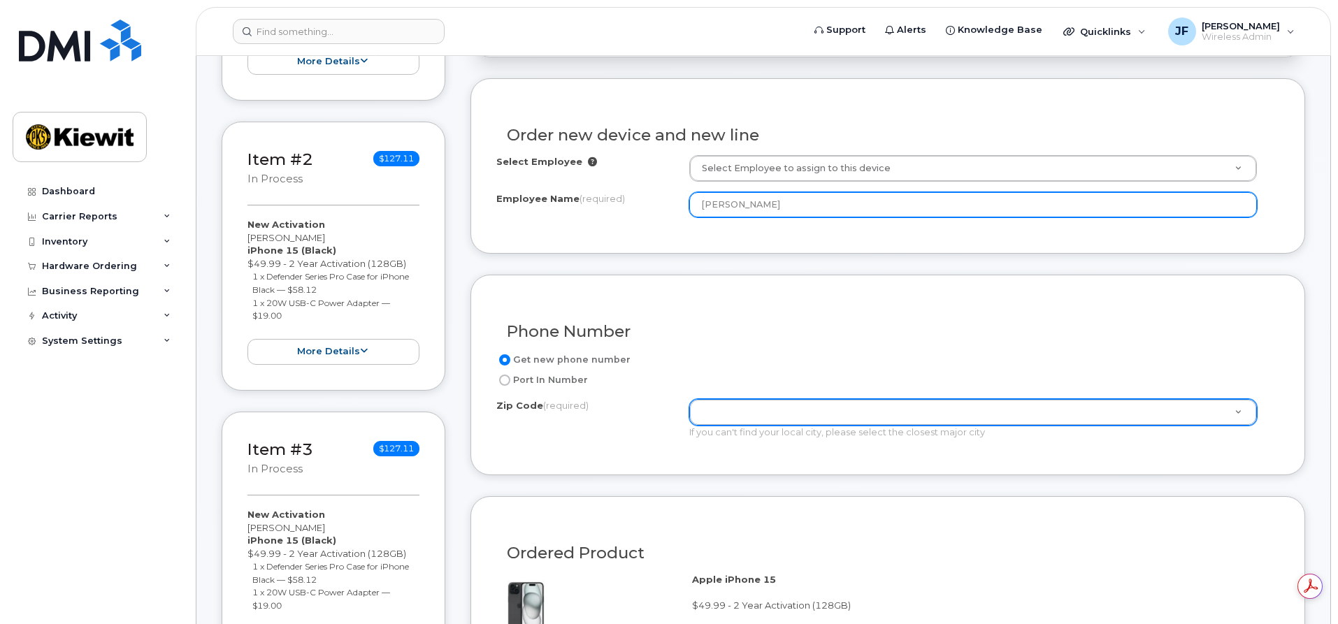
scroll to position [559, 0]
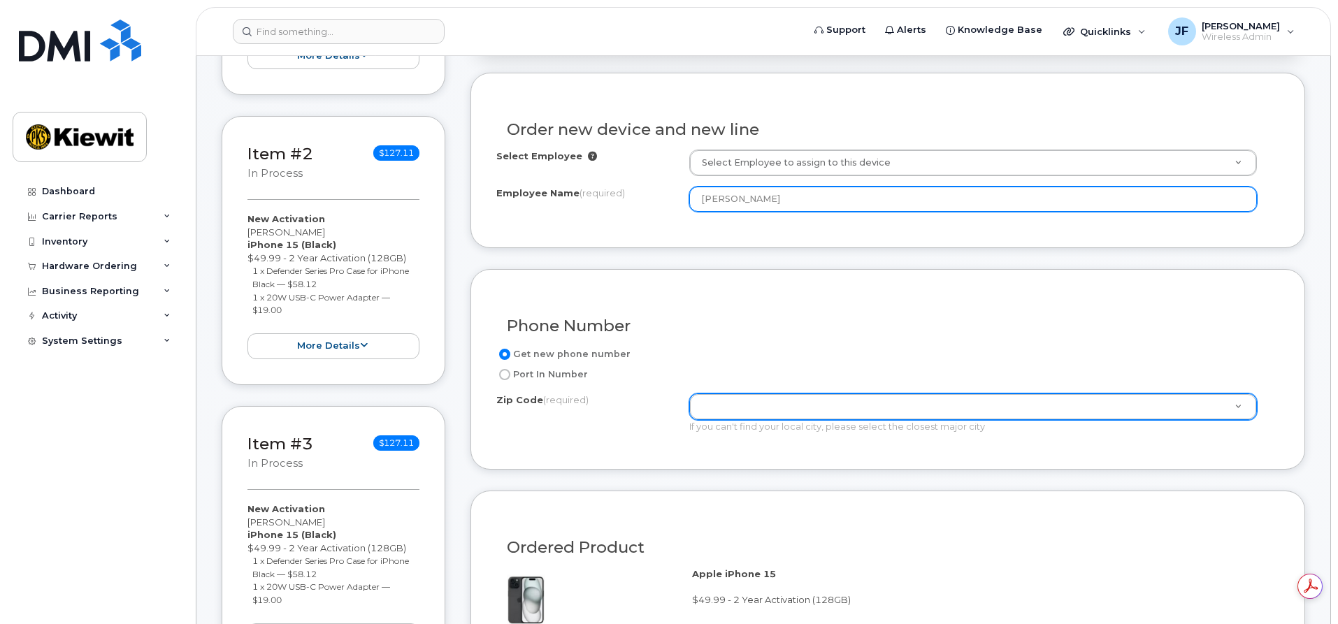
type input "[PERSON_NAME]"
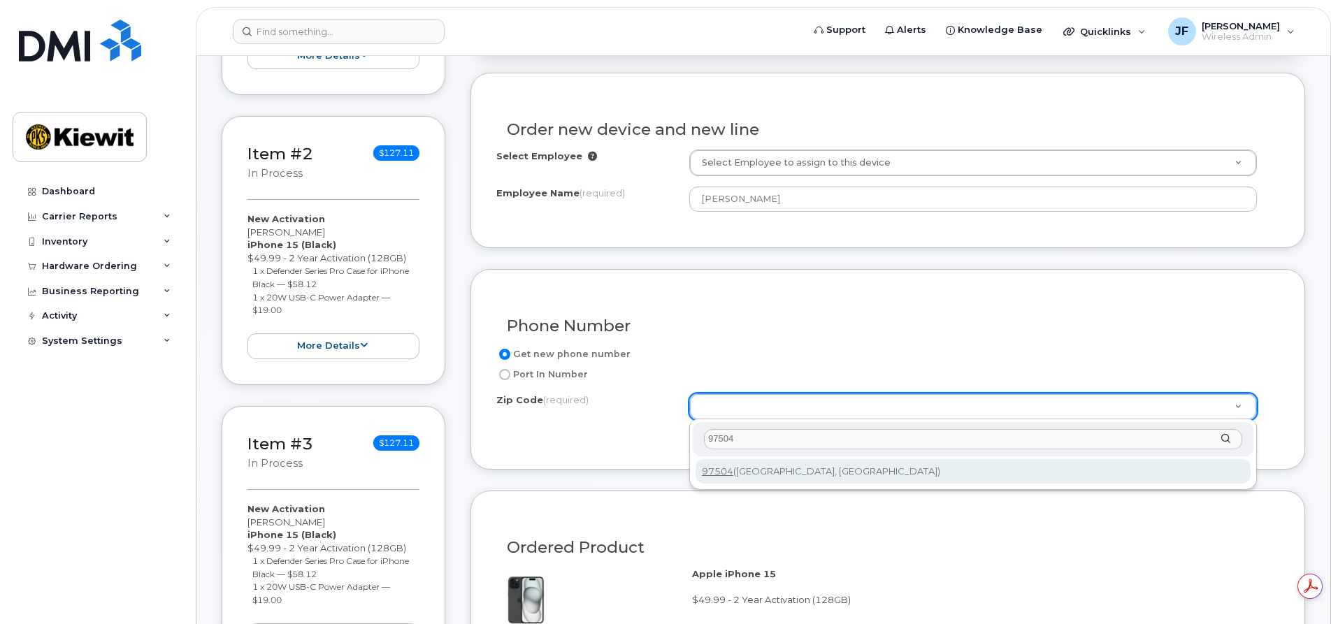
type input "97504"
type input "97504 ([GEOGRAPHIC_DATA], [GEOGRAPHIC_DATA])"
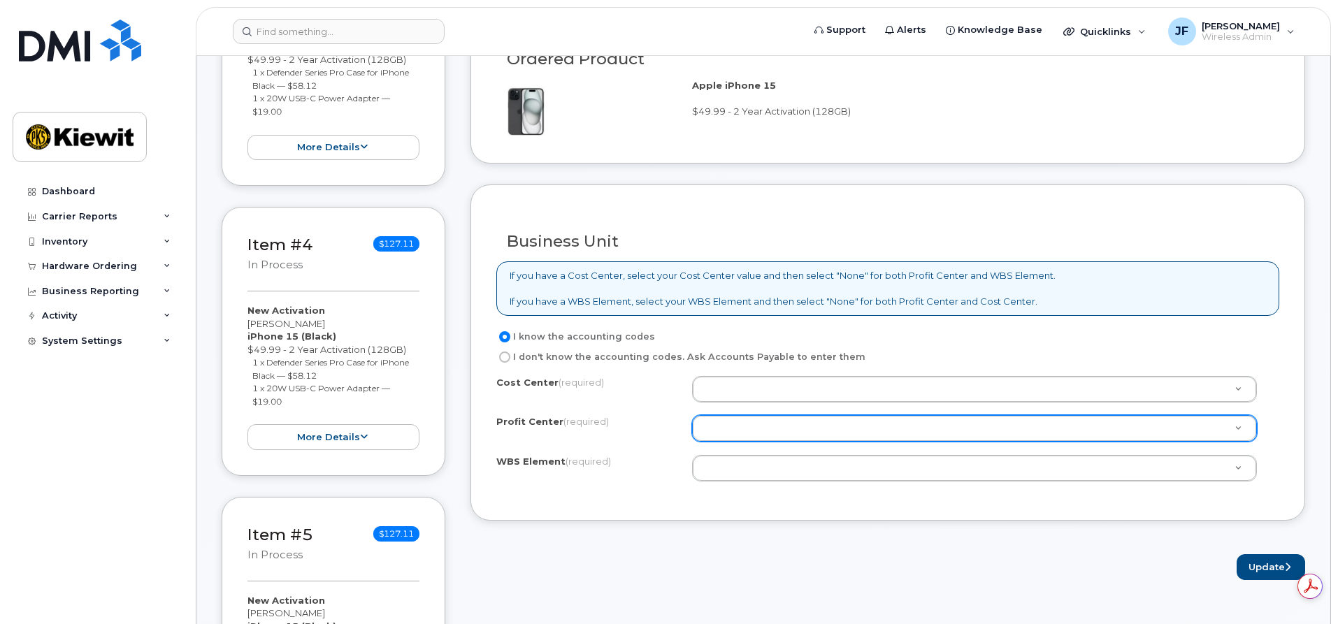
scroll to position [1049, 0]
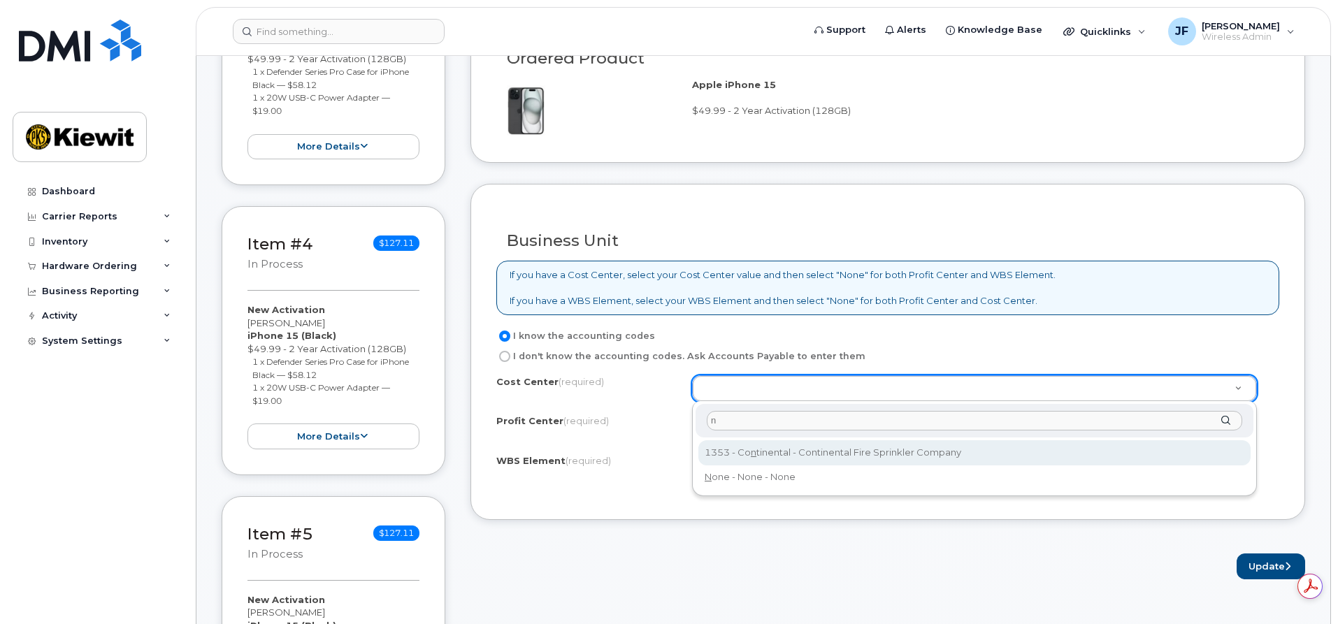
type input "n"
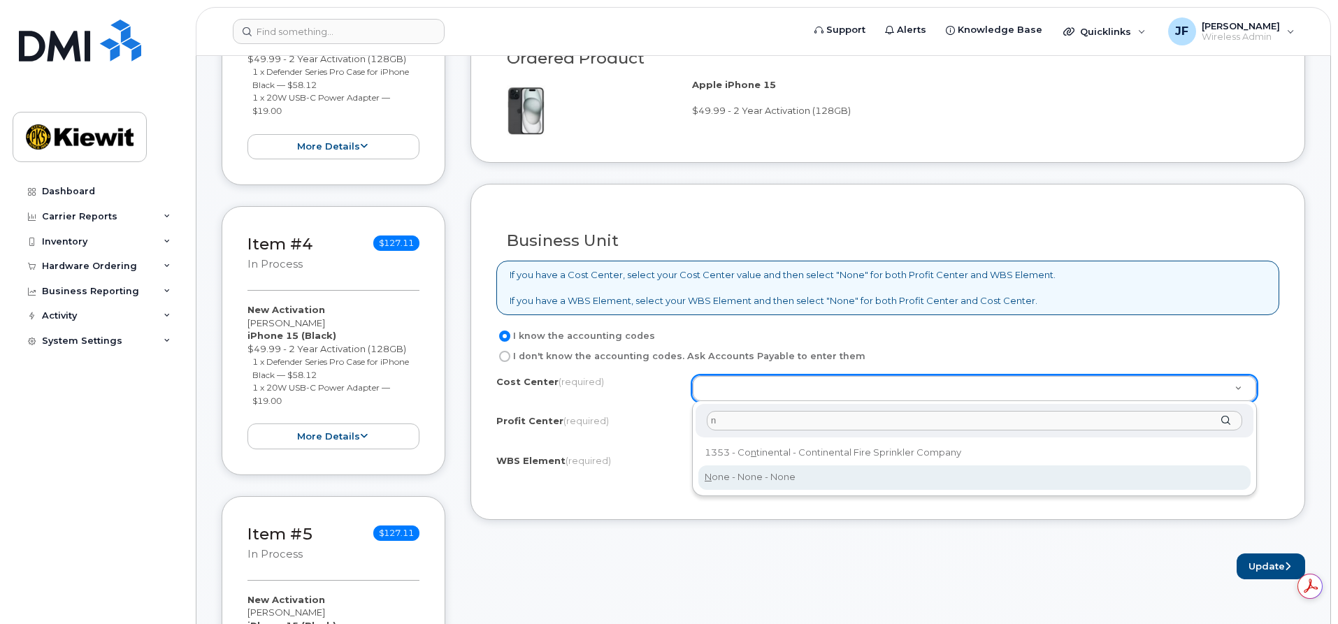
type input "None"
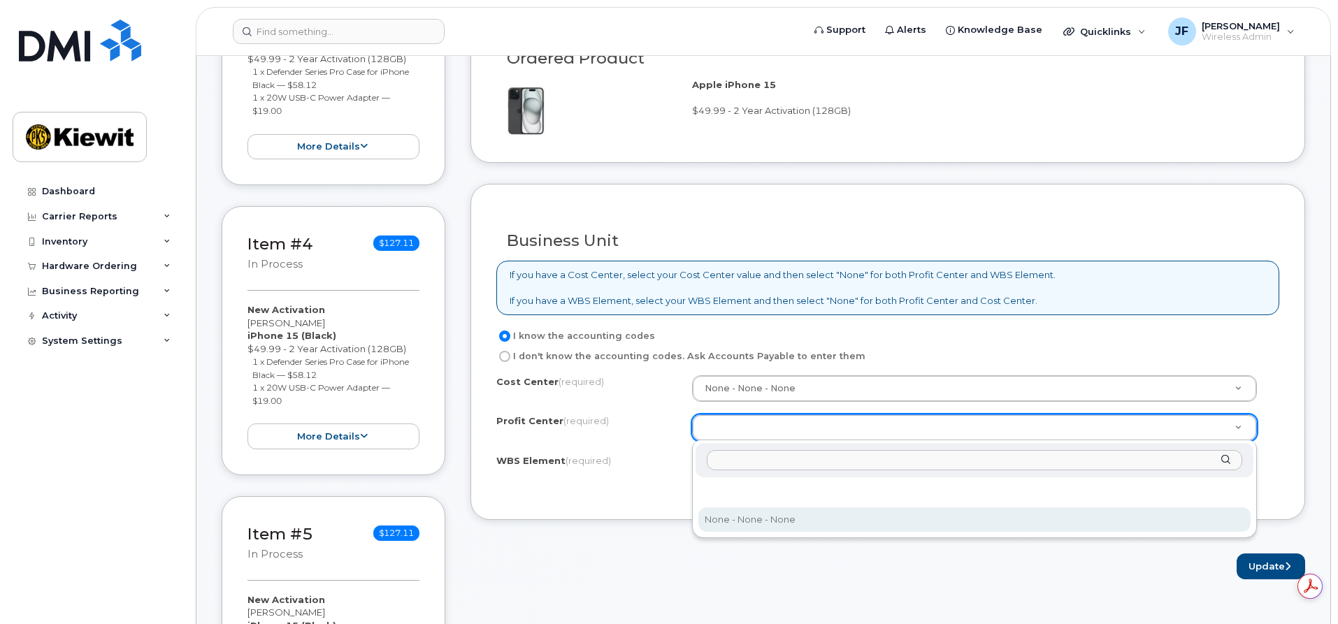
select select "None"
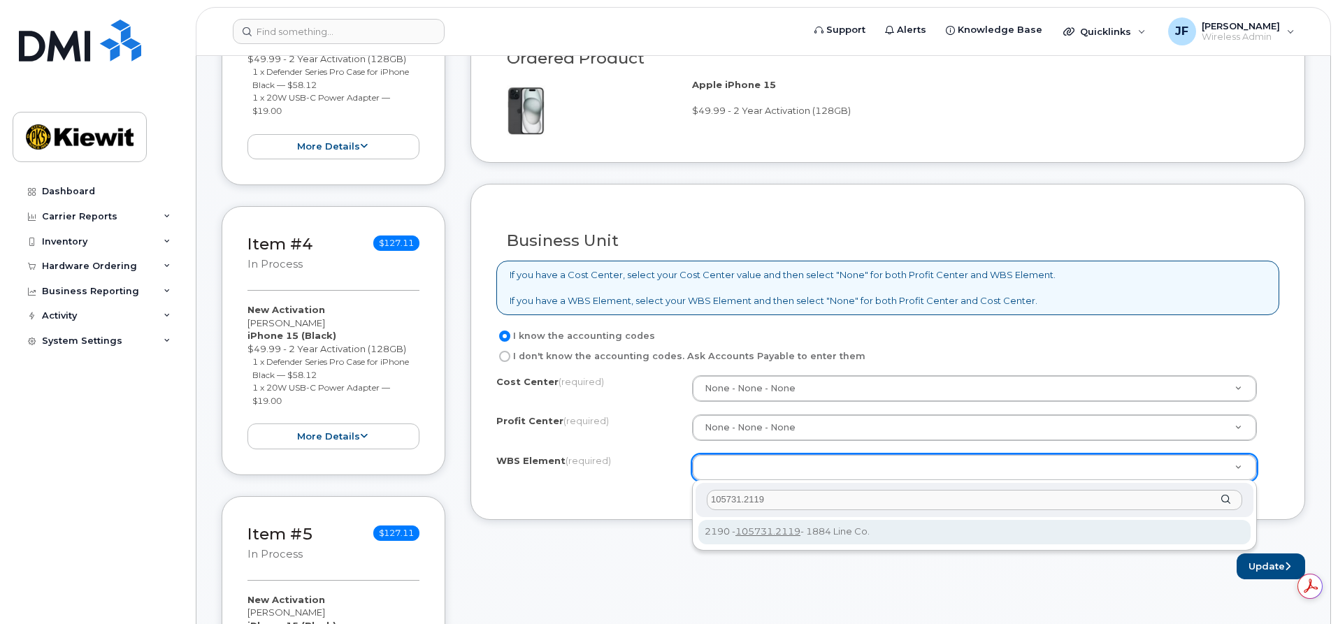
type input "105731.2119"
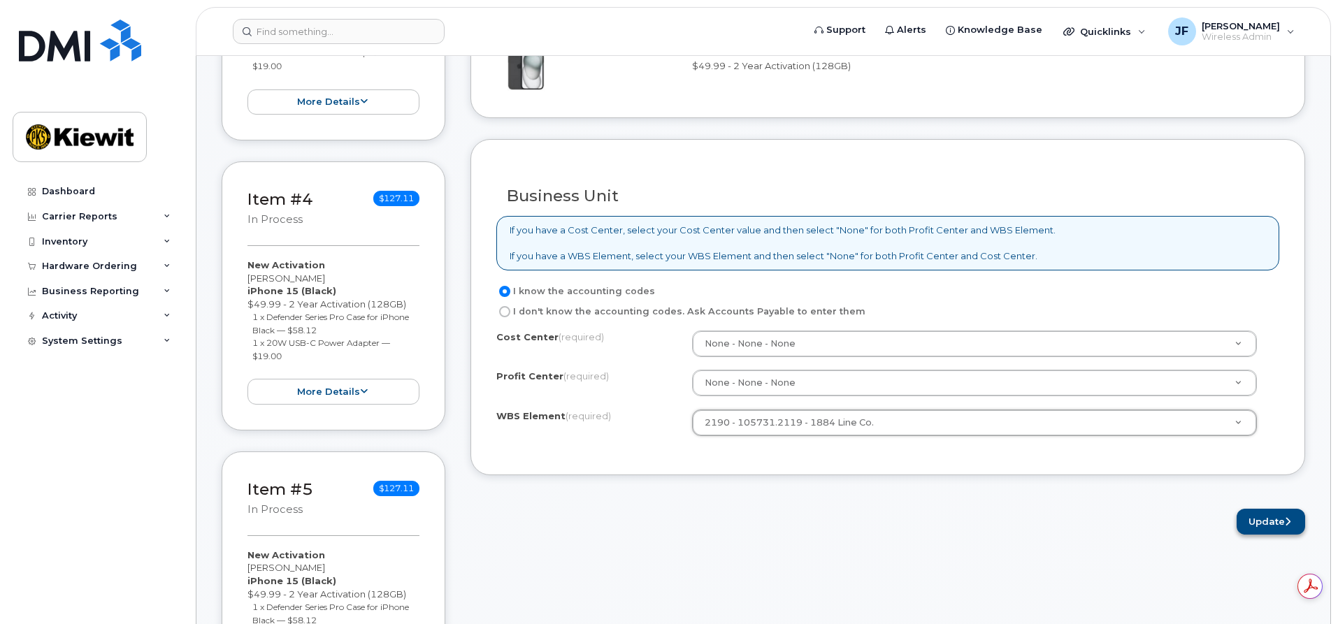
scroll to position [1119, 0]
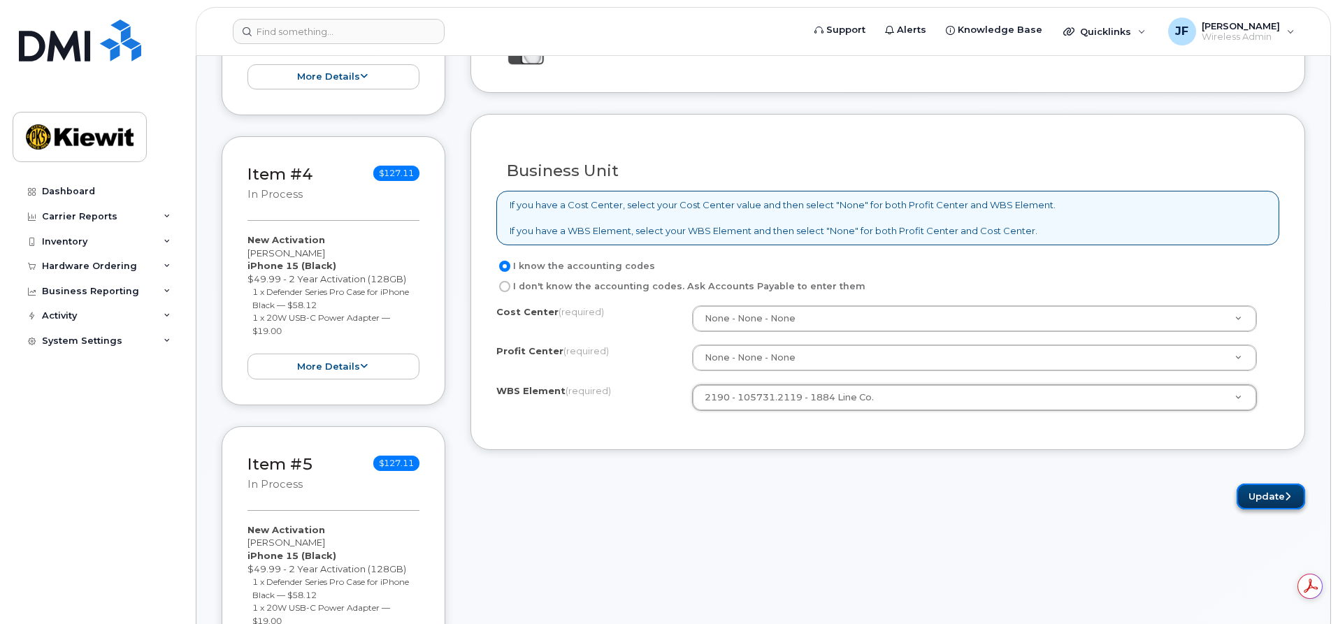
click at [1260, 499] on button "Update" at bounding box center [1271, 497] width 69 height 26
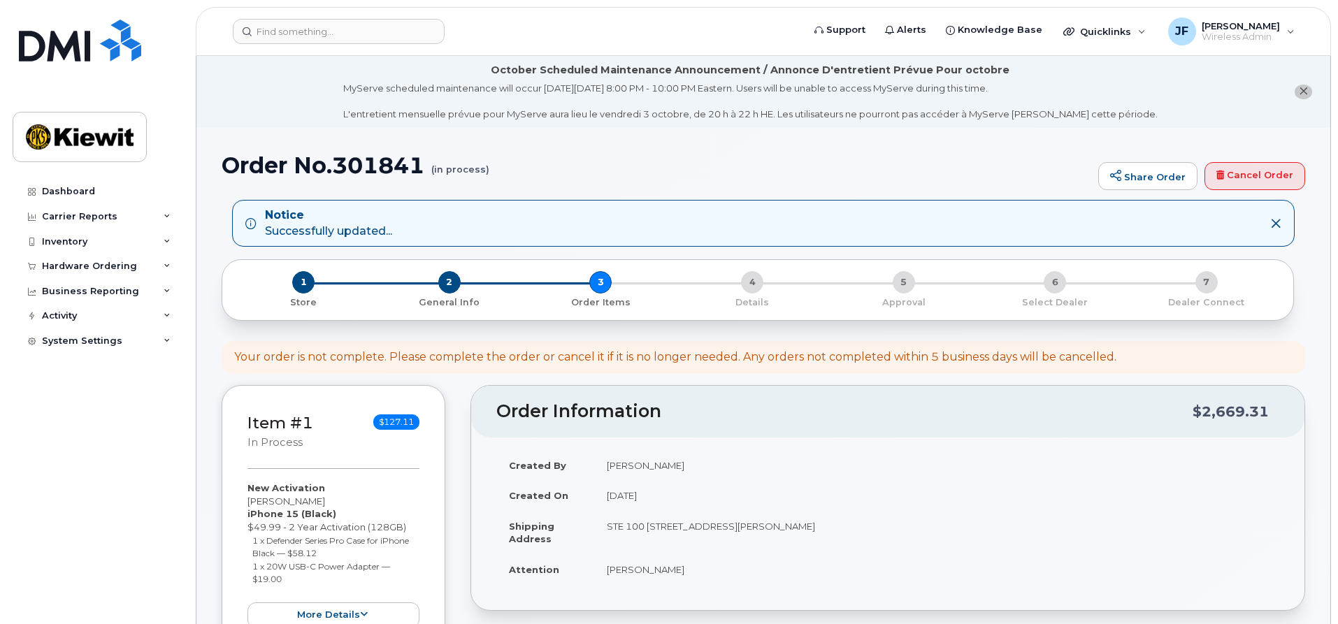
select select
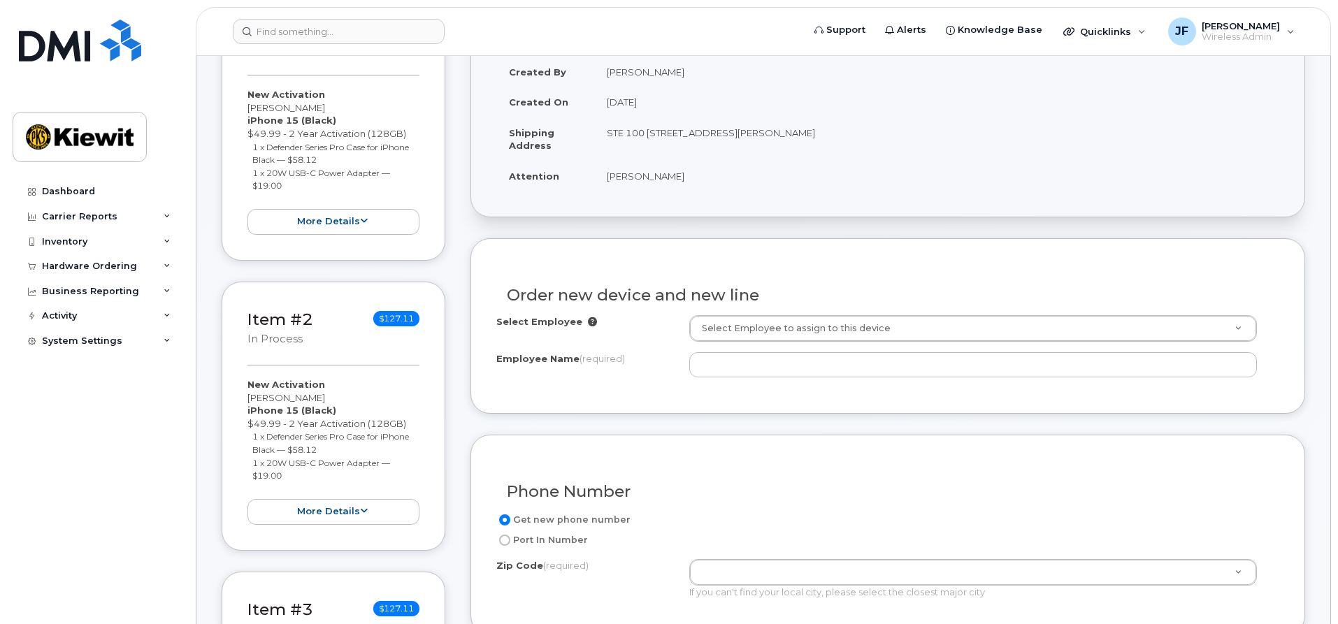
scroll to position [559, 0]
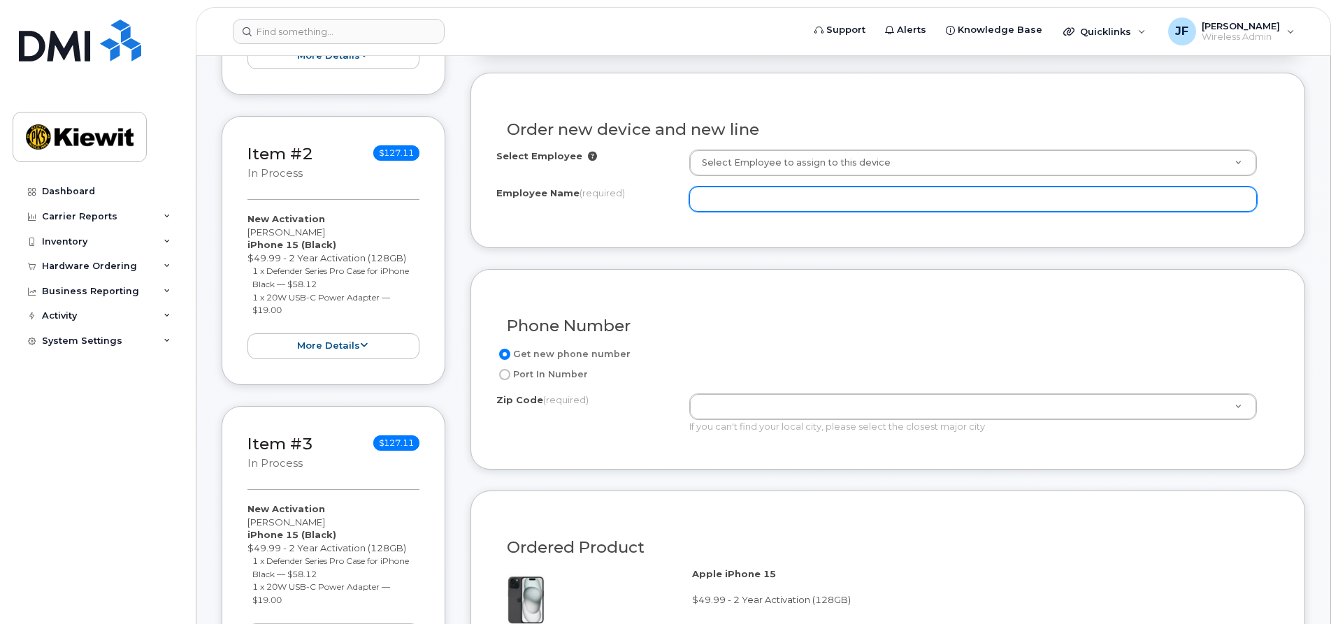
click at [720, 194] on input "Employee Name (required)" at bounding box center [973, 199] width 568 height 25
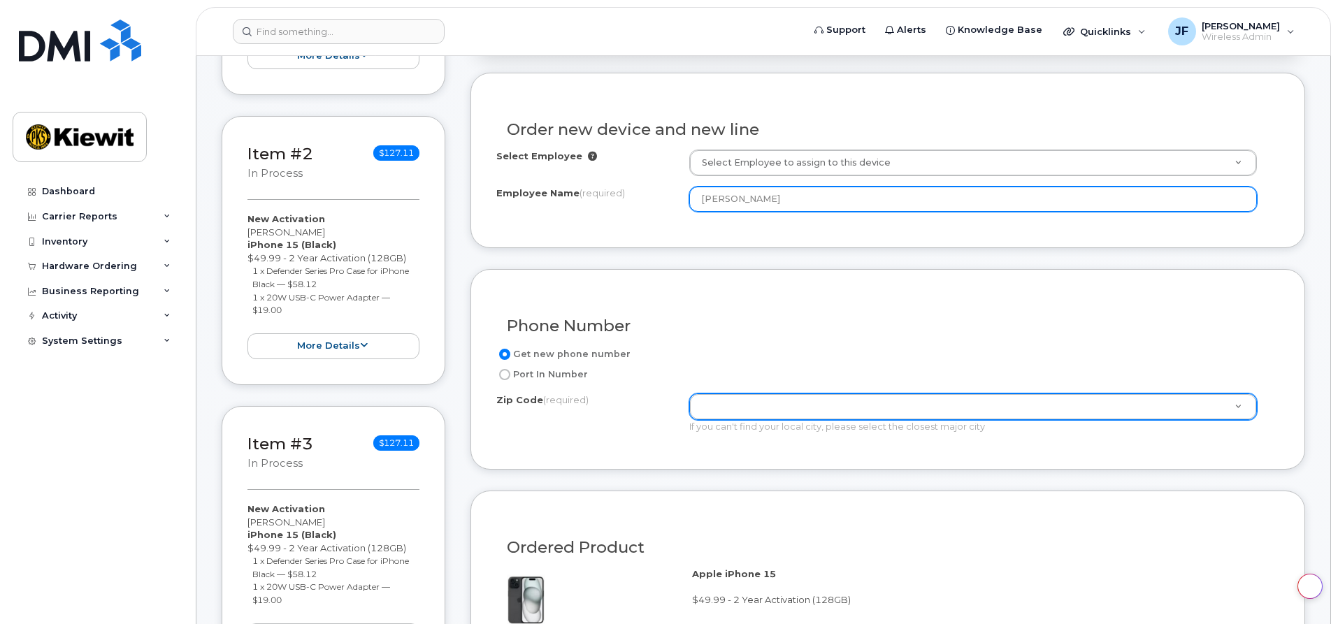
type input "[PERSON_NAME]"
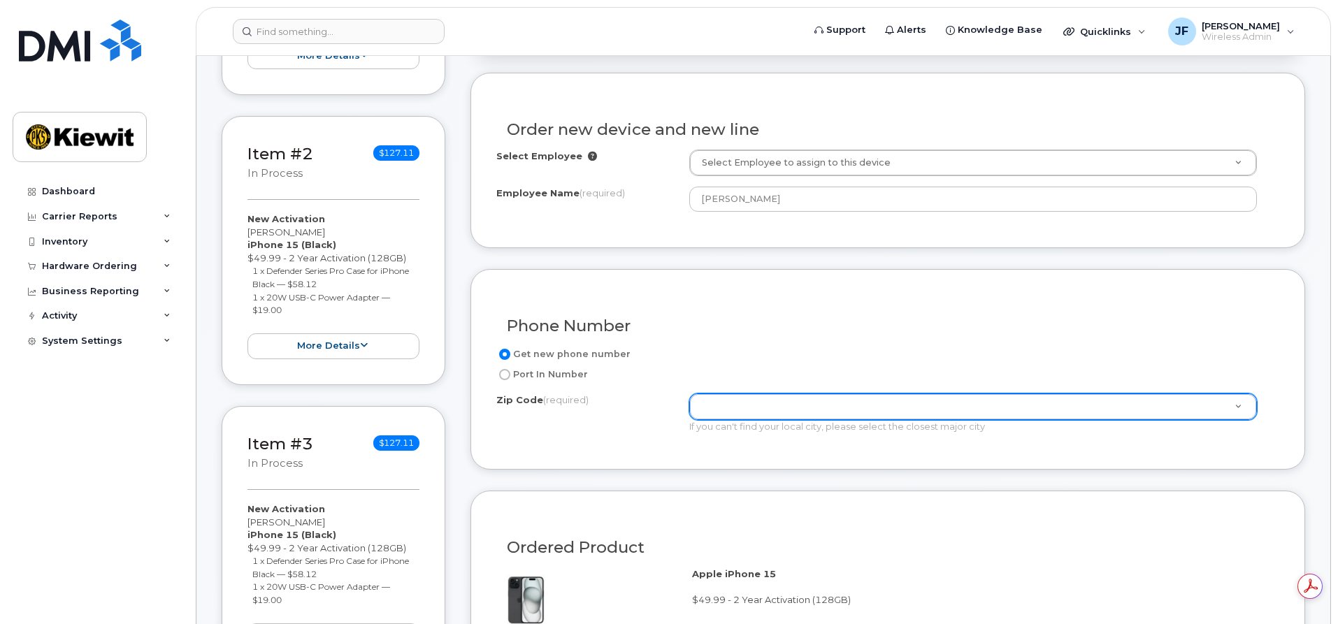
scroll to position [0, 0]
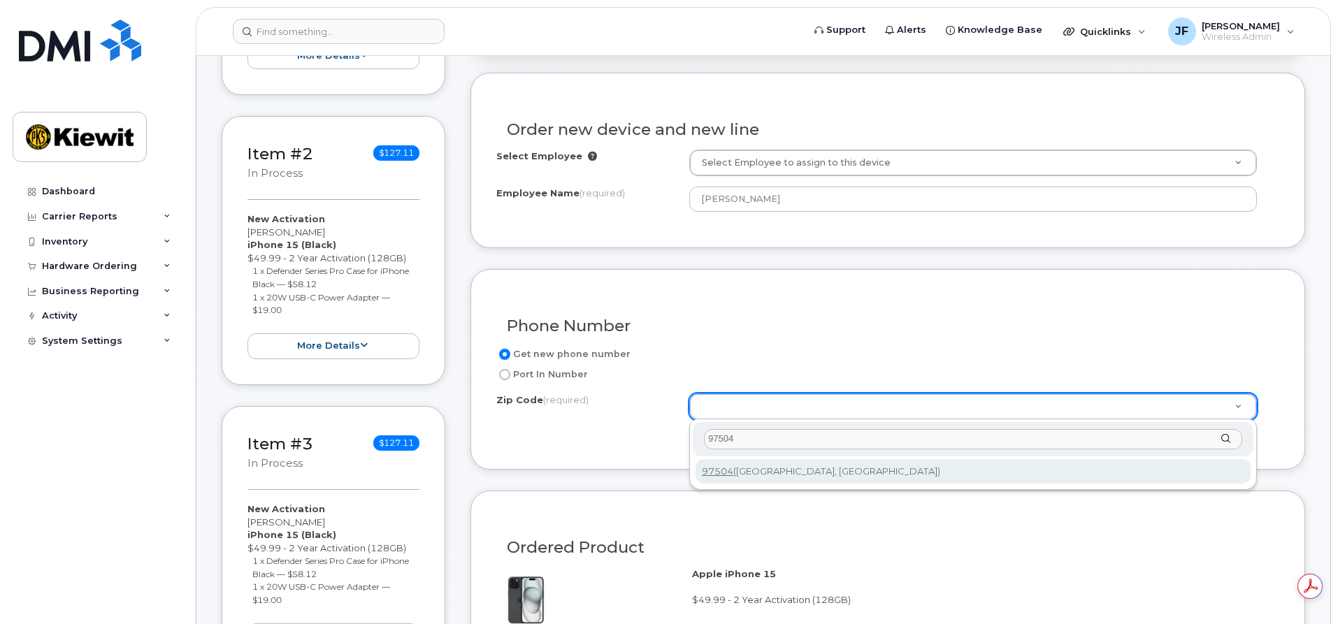
type input "97504"
type input "97504 ([GEOGRAPHIC_DATA], [GEOGRAPHIC_DATA])"
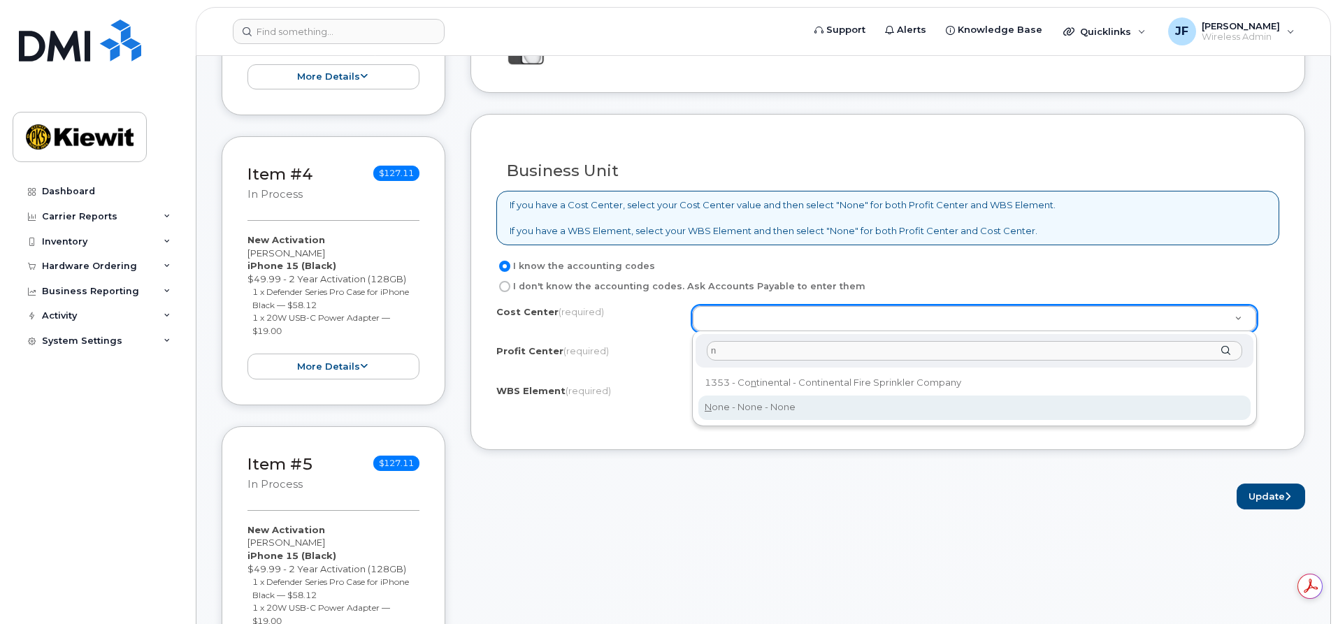
type input "n"
type input "None"
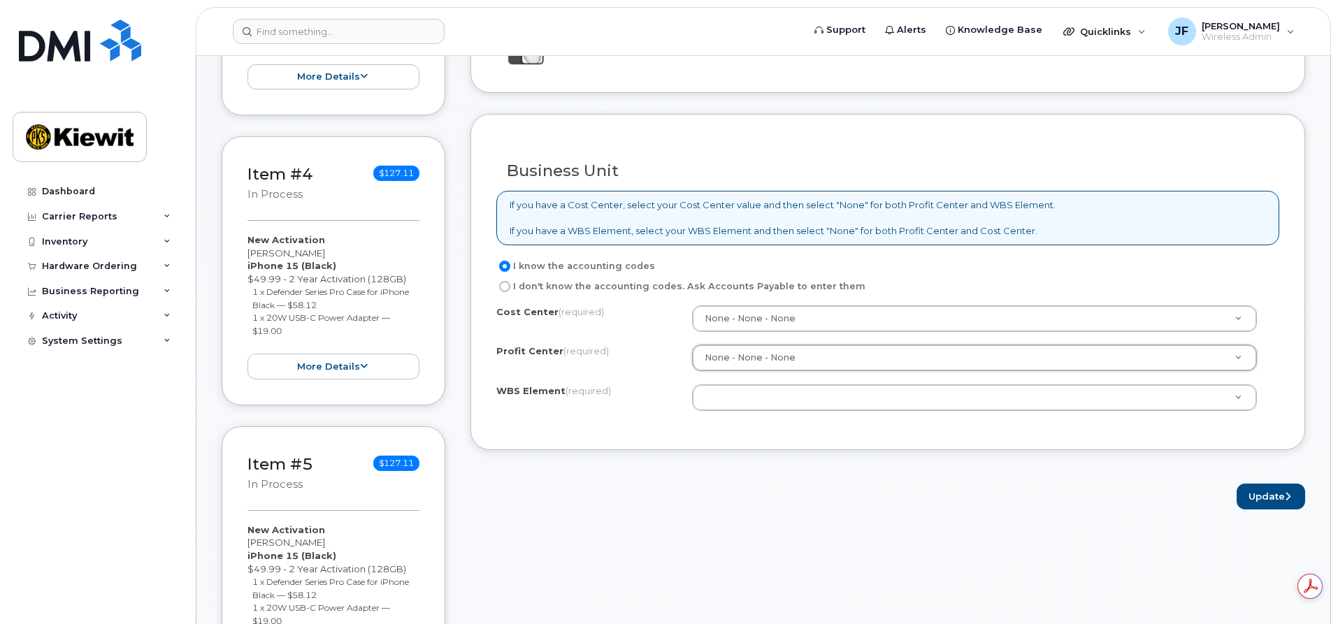
select select "None"
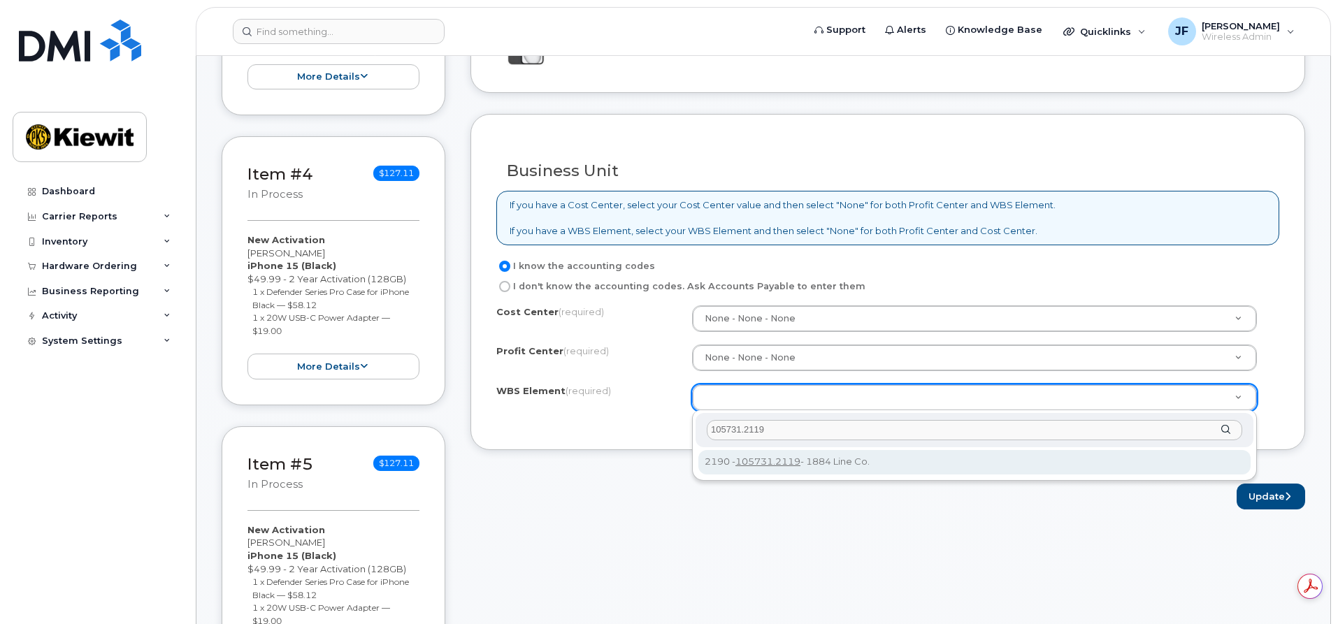
type input "105731.2119"
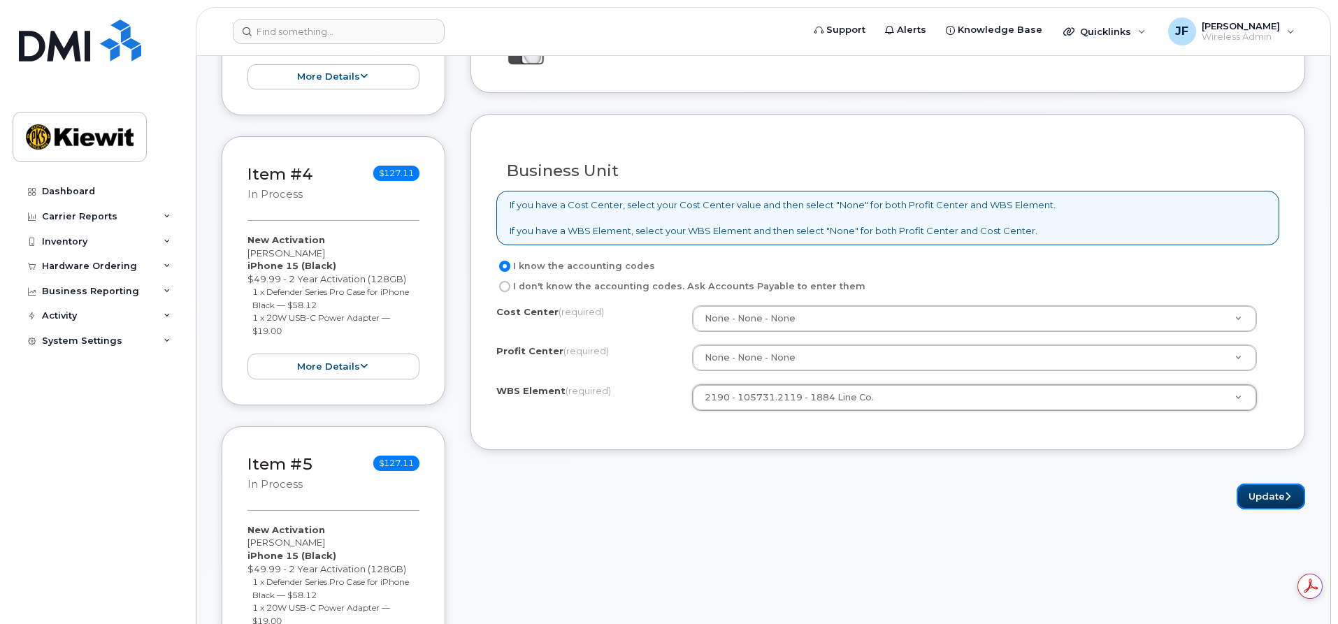
click at [1261, 495] on button "Update" at bounding box center [1271, 497] width 69 height 26
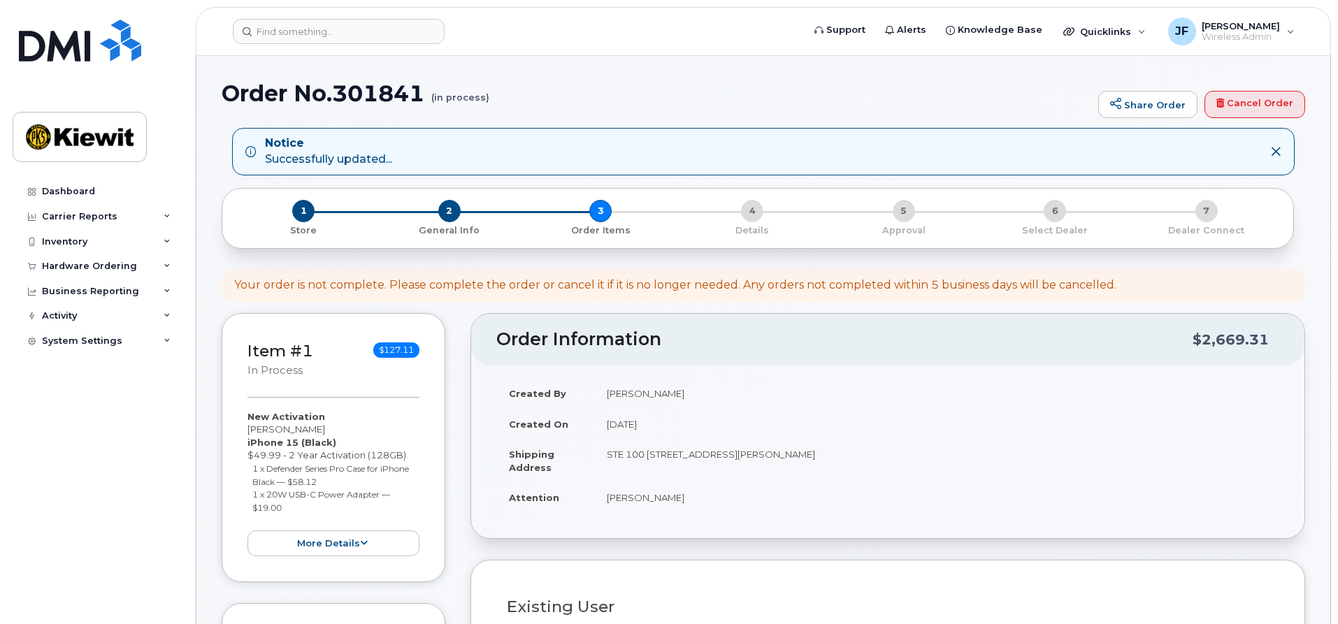
select select
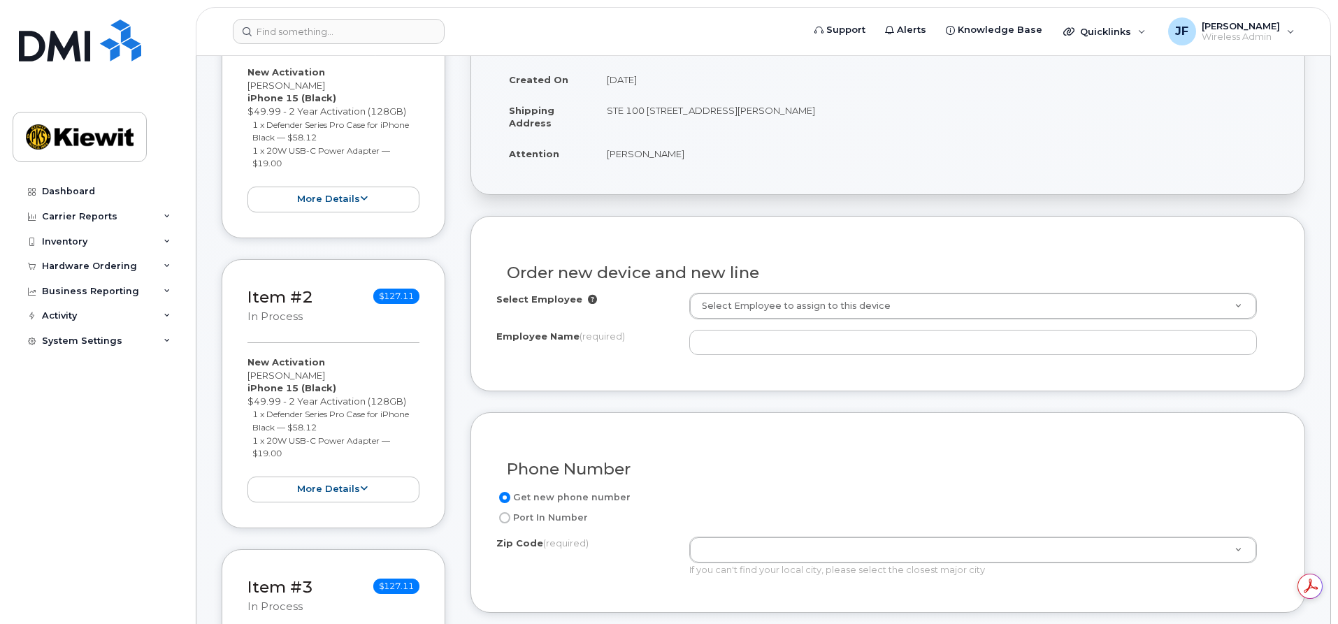
scroll to position [420, 0]
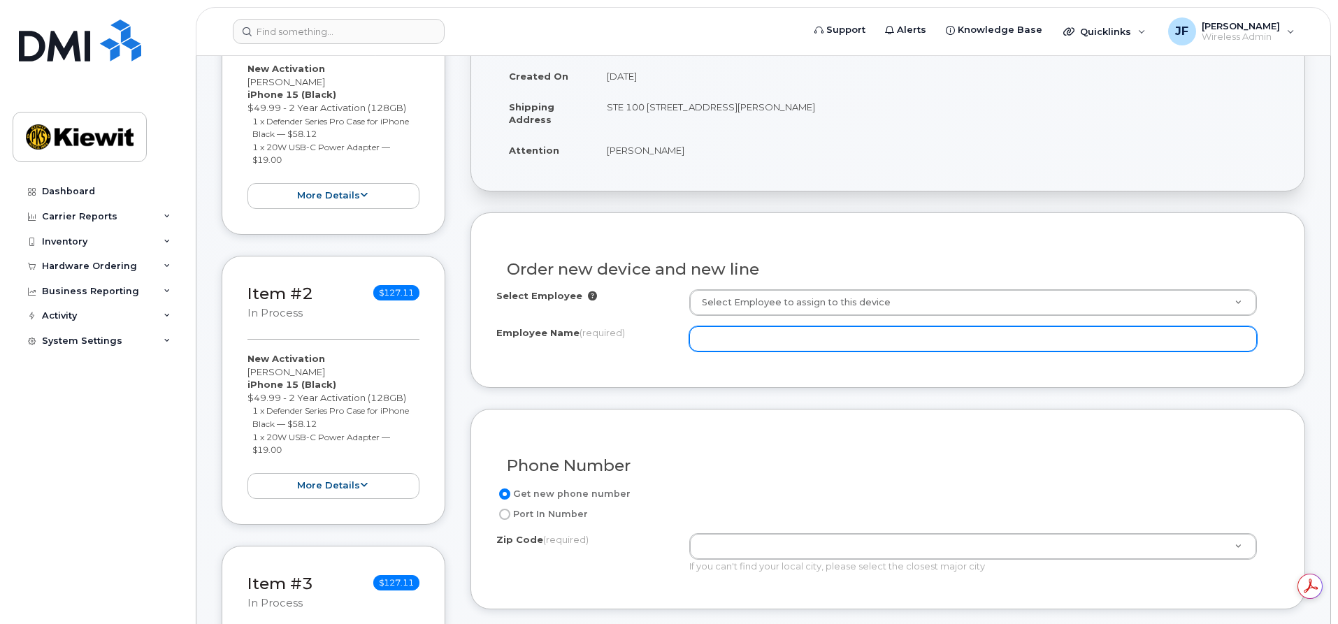
click at [770, 341] on input "Employee Name (required)" at bounding box center [973, 339] width 568 height 25
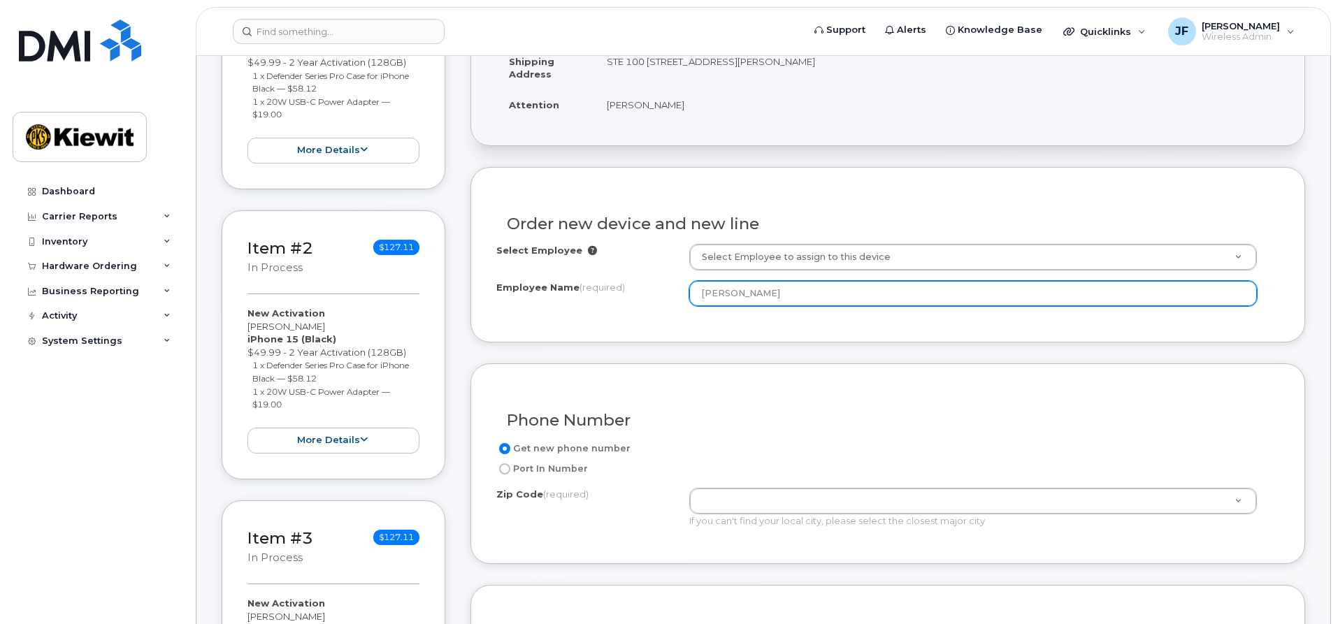
scroll to position [489, 0]
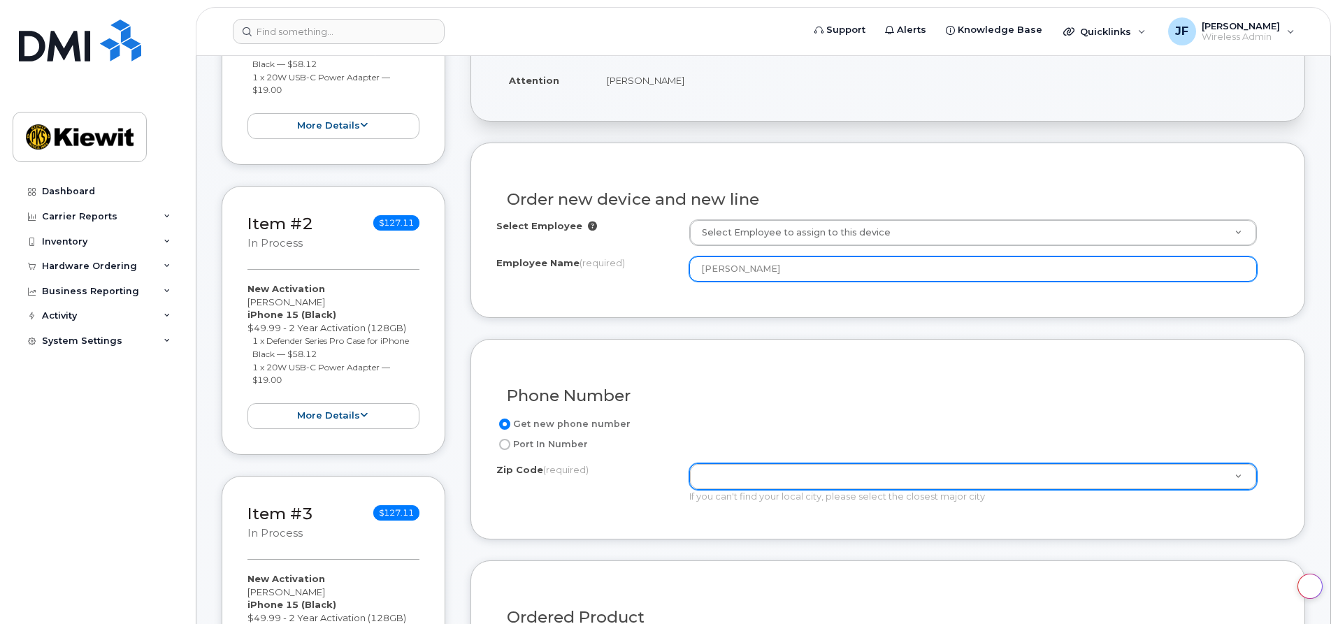
type input "[PERSON_NAME]"
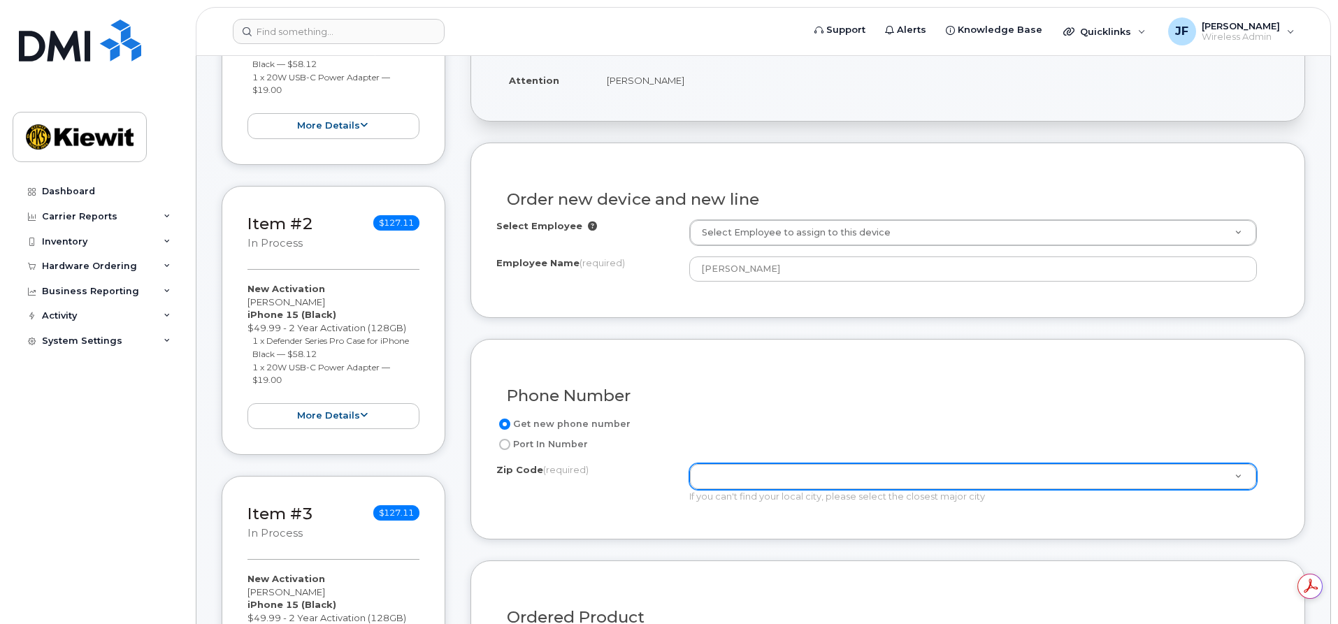
scroll to position [0, 0]
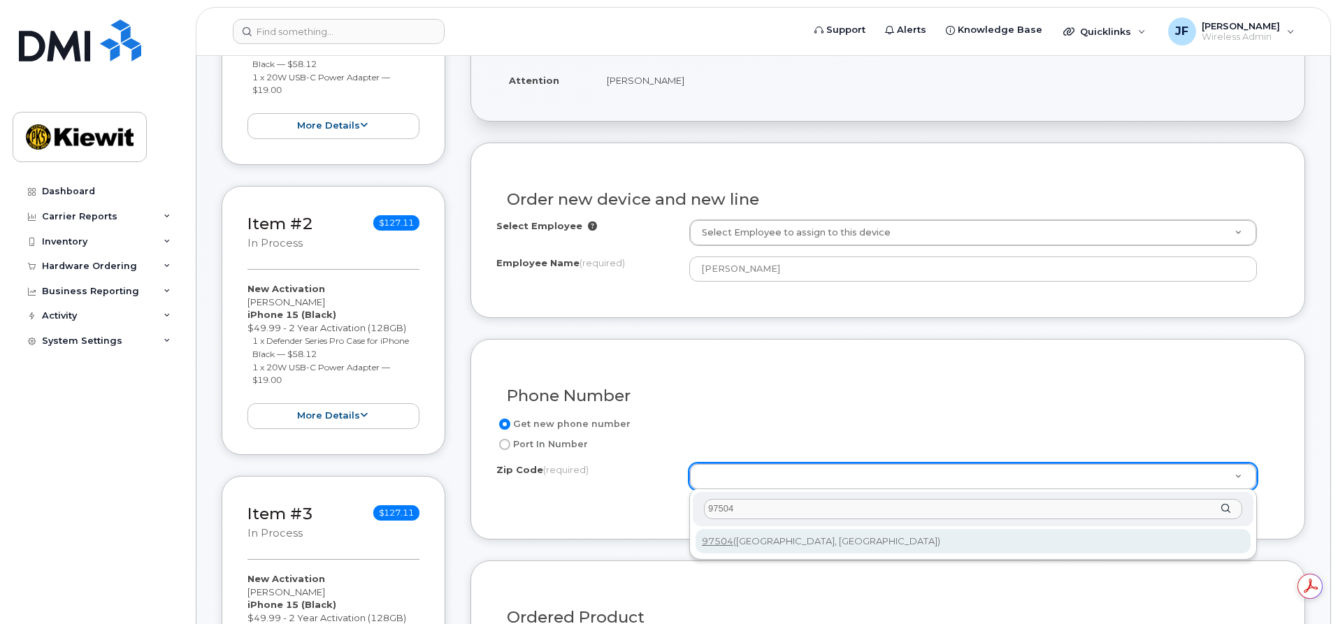
type input "97504"
type input "97504 ([GEOGRAPHIC_DATA], [GEOGRAPHIC_DATA])"
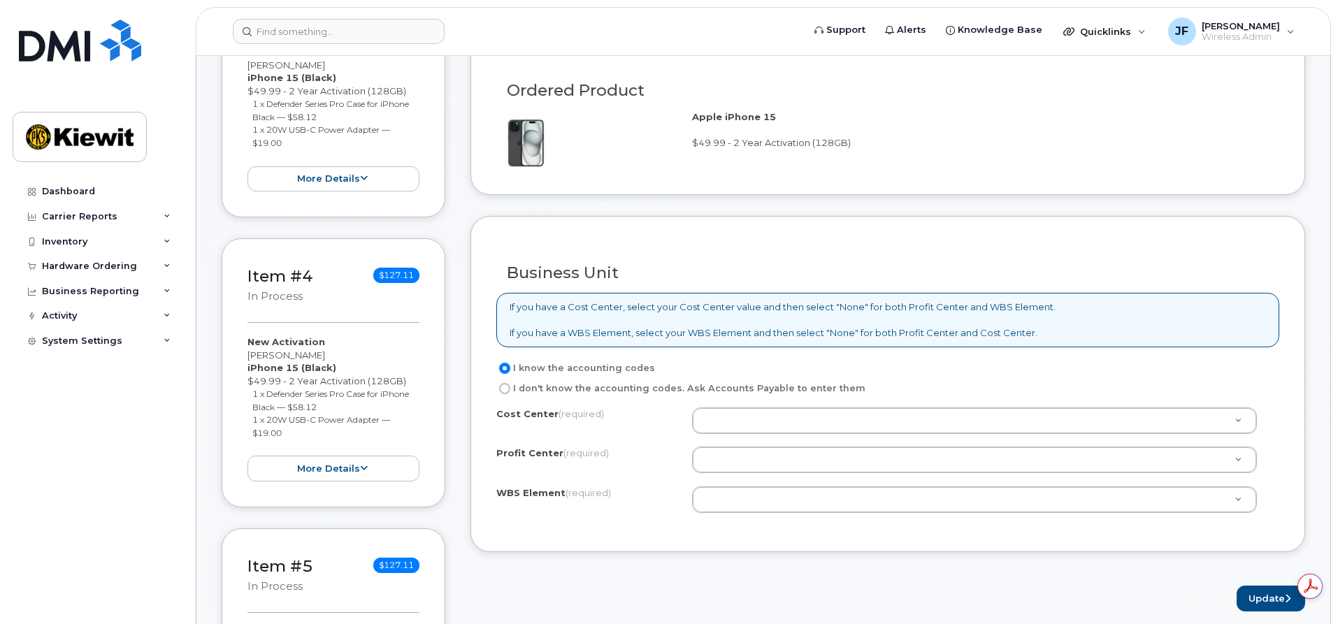
scroll to position [1049, 0]
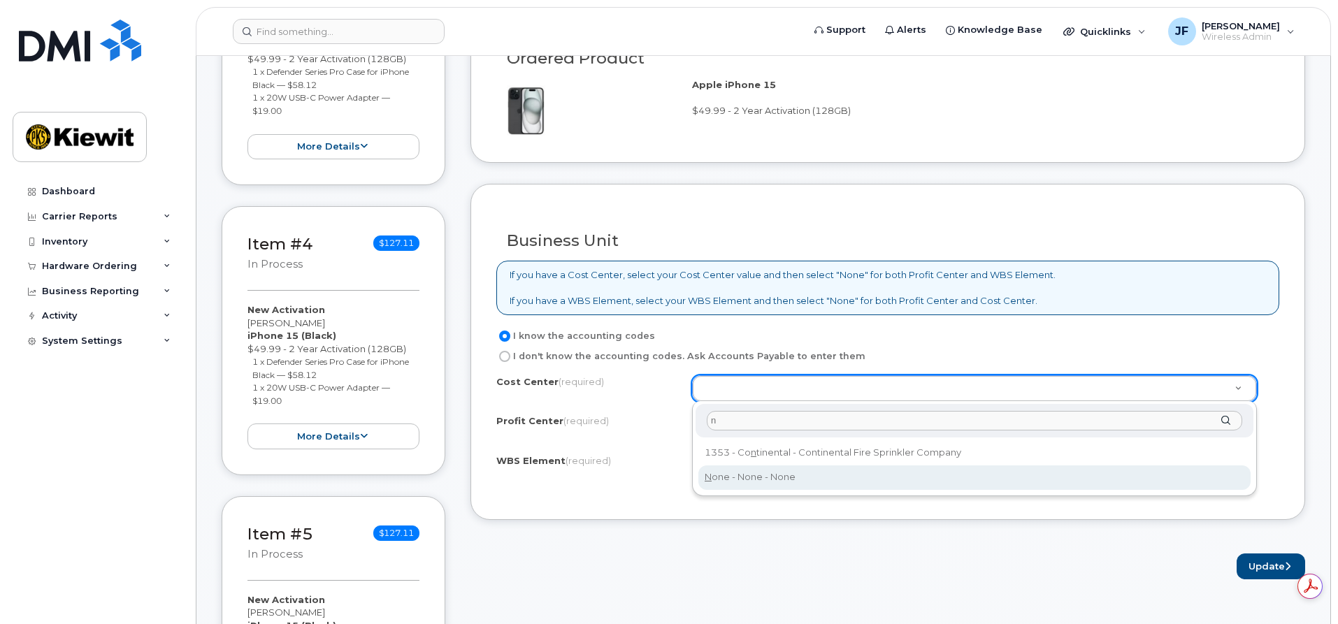
type input "n"
type input "None"
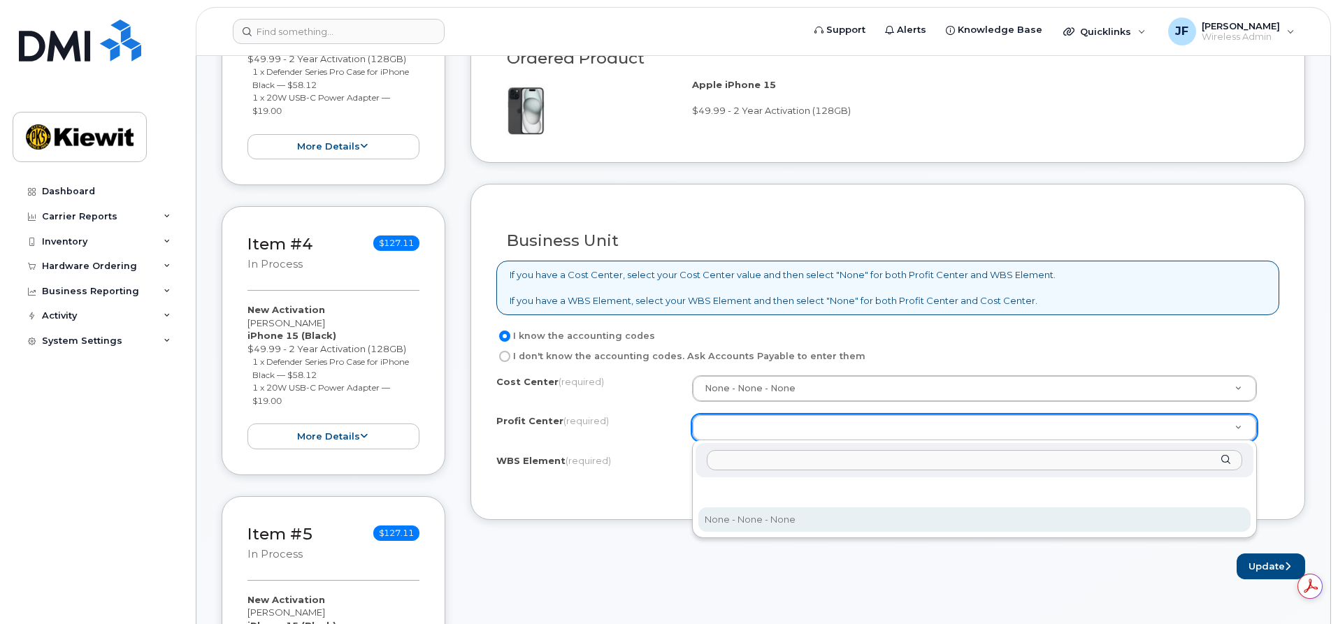
select select "None"
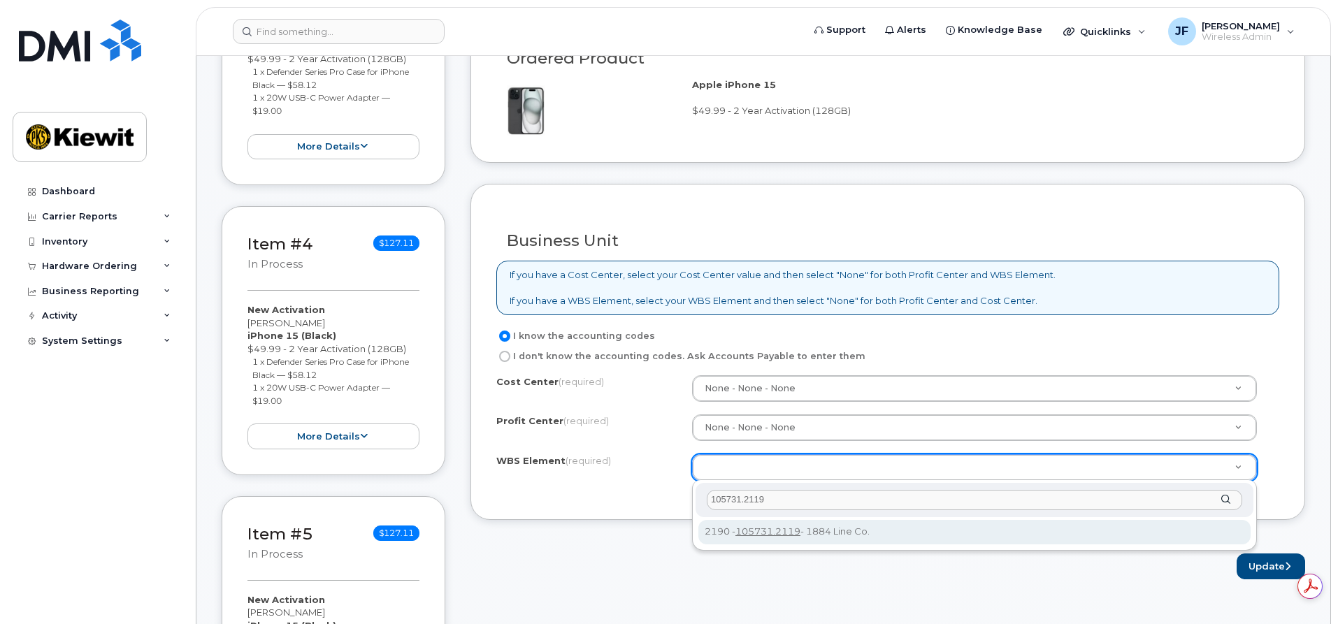
type input "105731.2119"
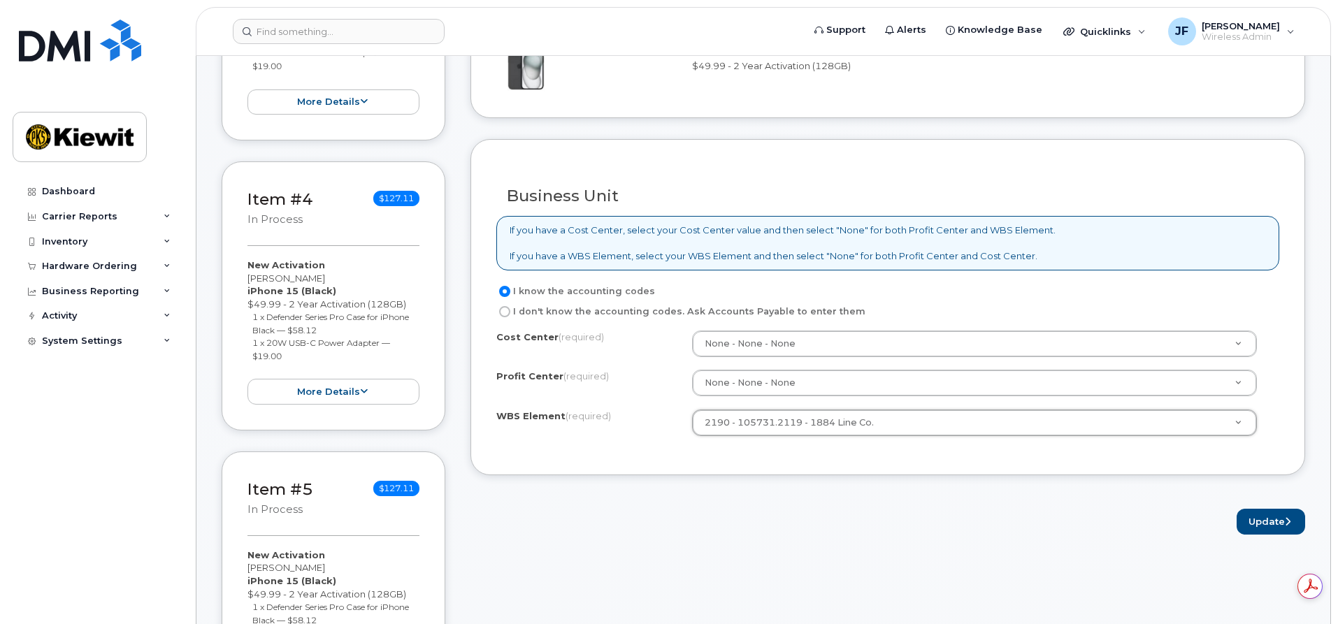
scroll to position [1119, 0]
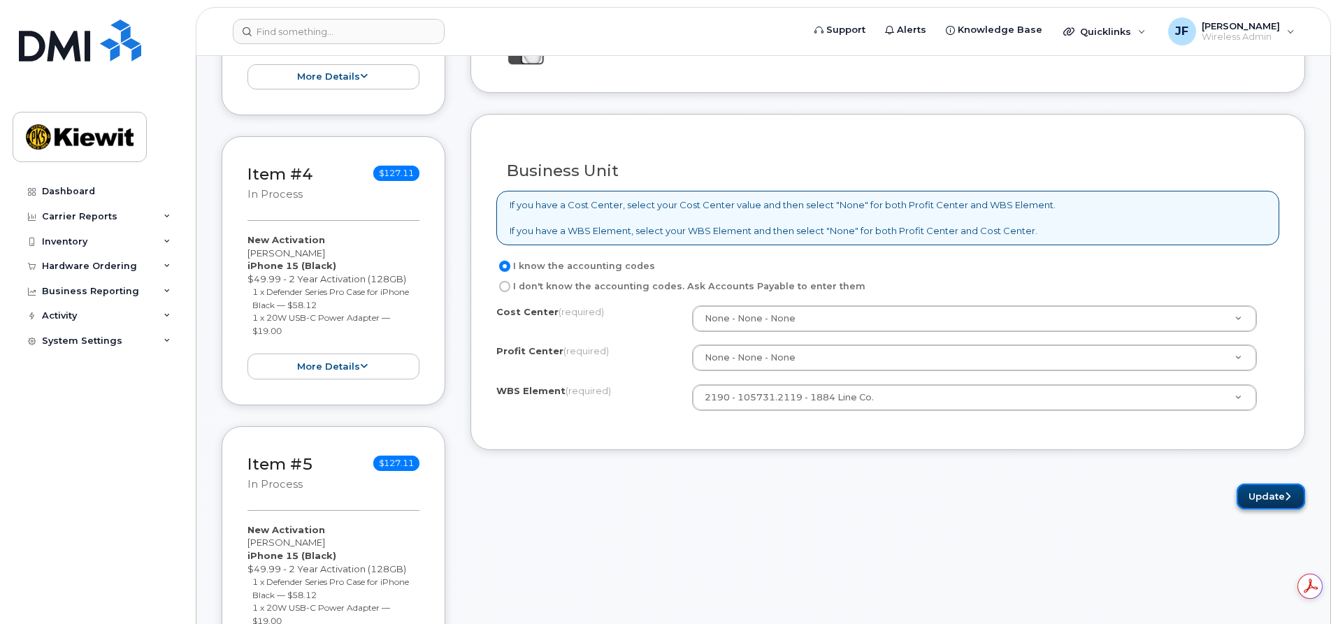
click at [1266, 497] on button "Update" at bounding box center [1271, 497] width 69 height 26
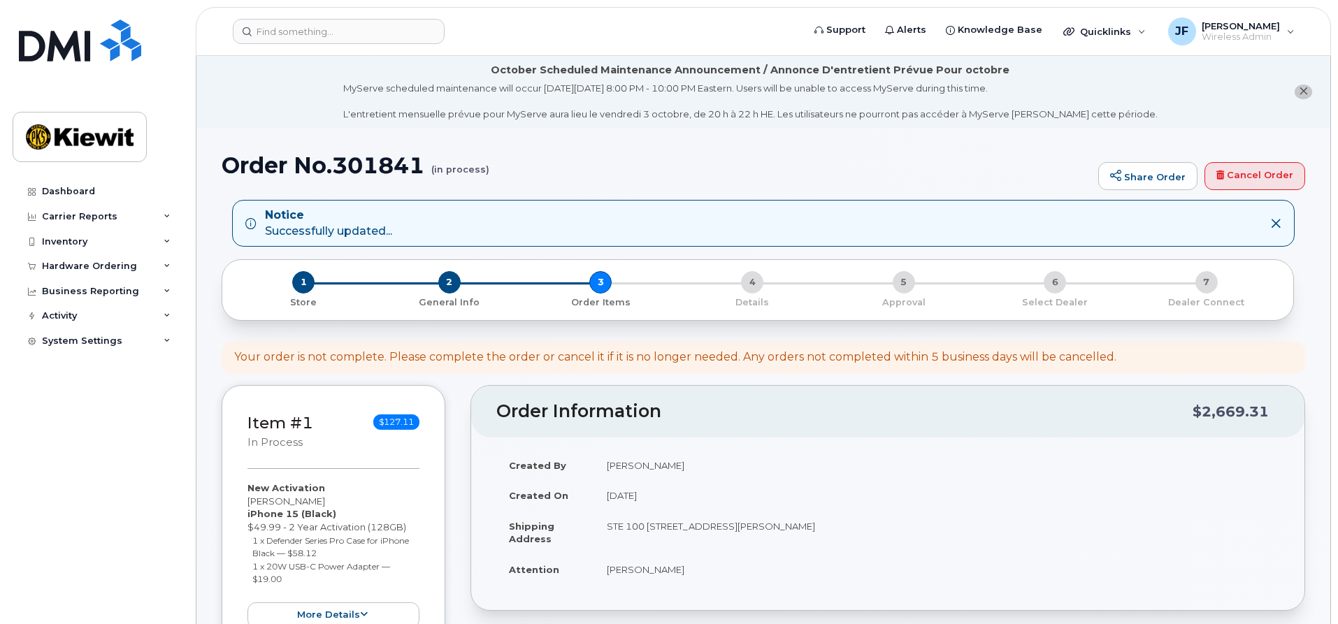
select select
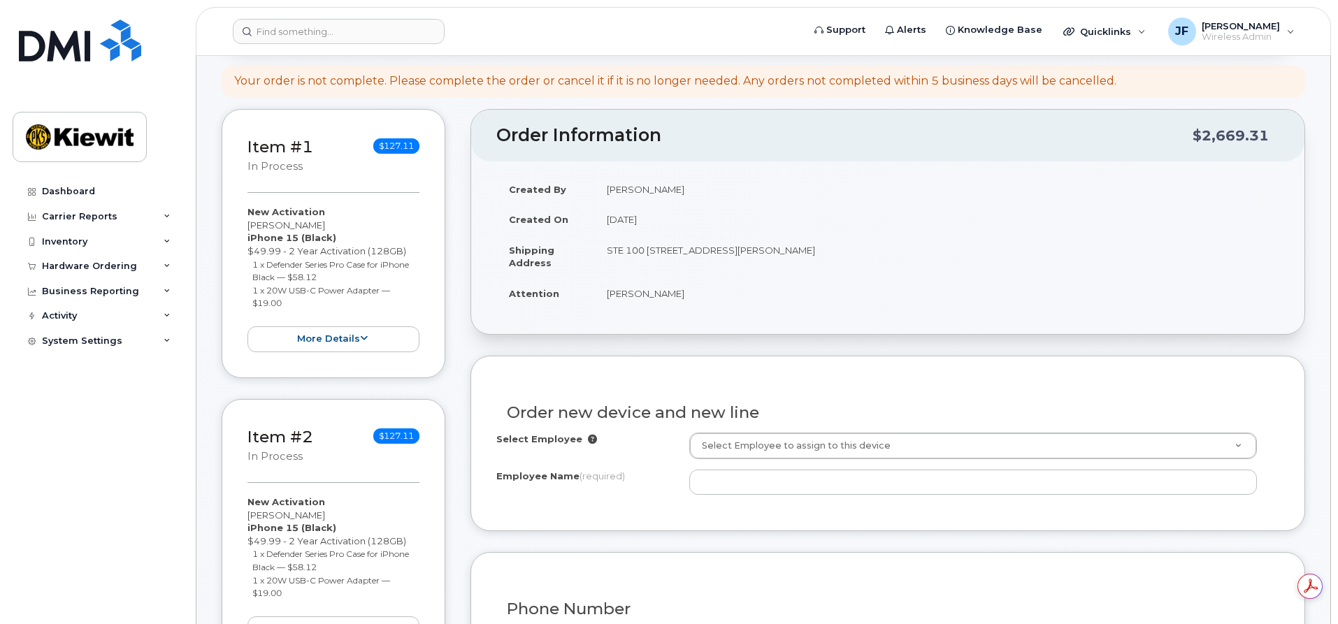
scroll to position [280, 0]
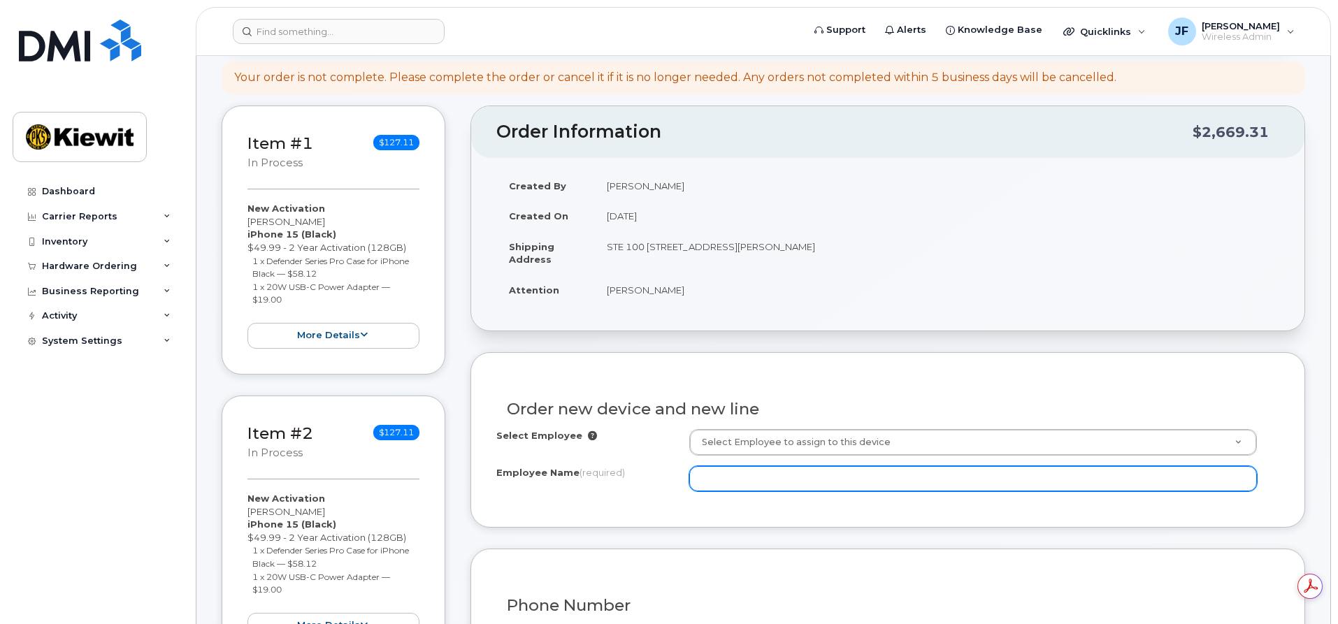
click at [731, 473] on input "Employee Name (required)" at bounding box center [973, 478] width 568 height 25
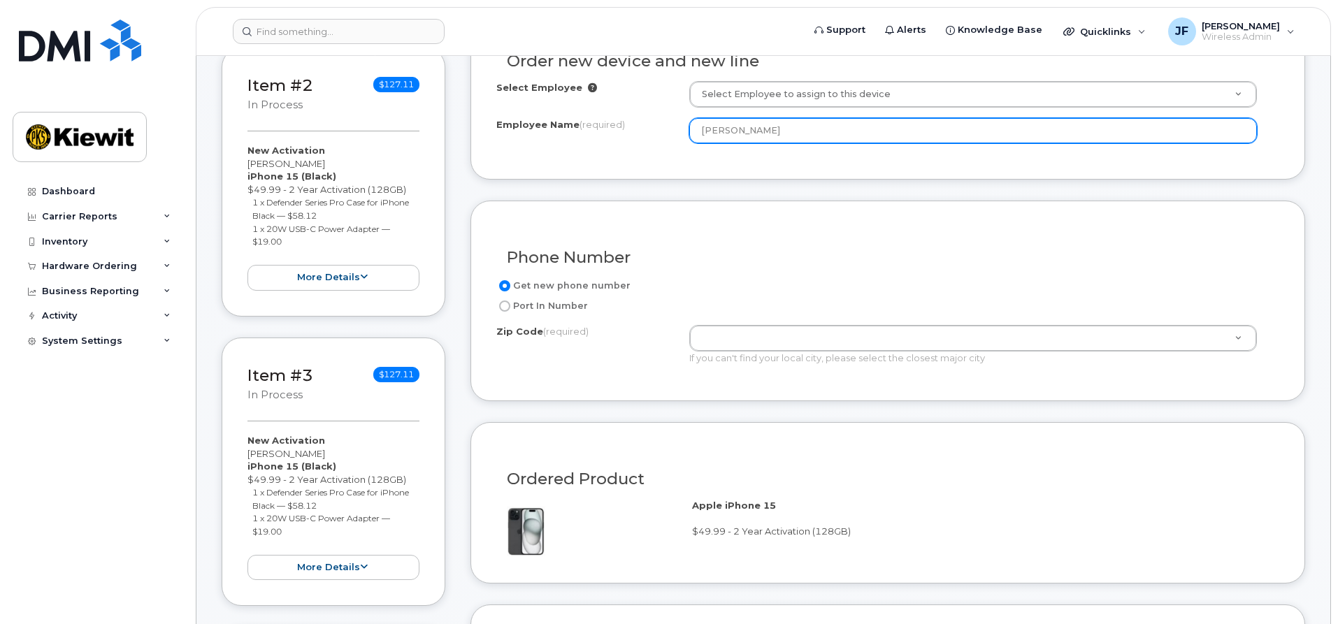
scroll to position [629, 0]
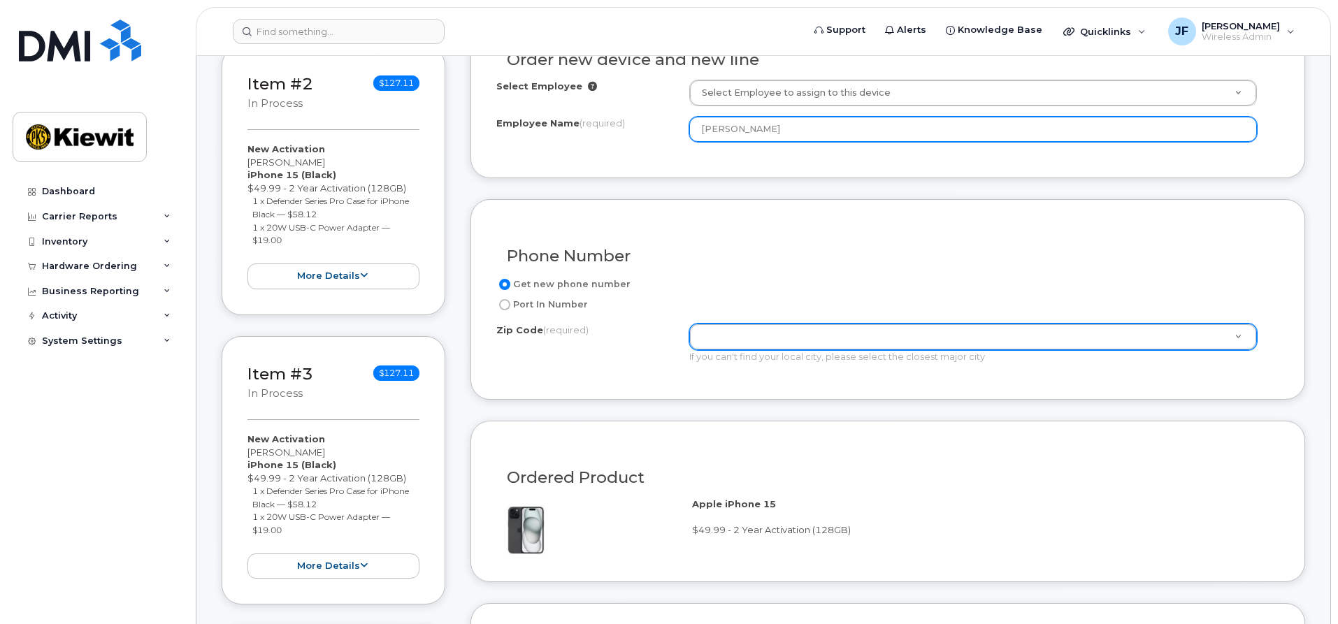
type input "[PERSON_NAME]"
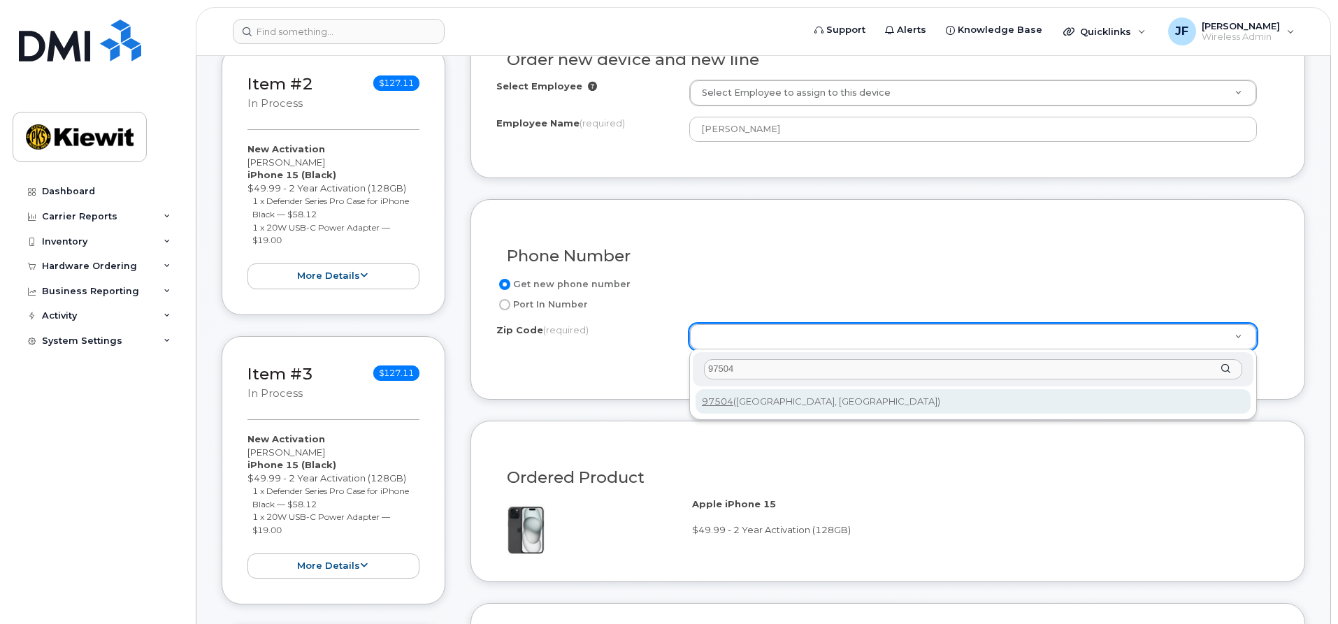
type input "97504"
type input "97504 ([GEOGRAPHIC_DATA], [GEOGRAPHIC_DATA])"
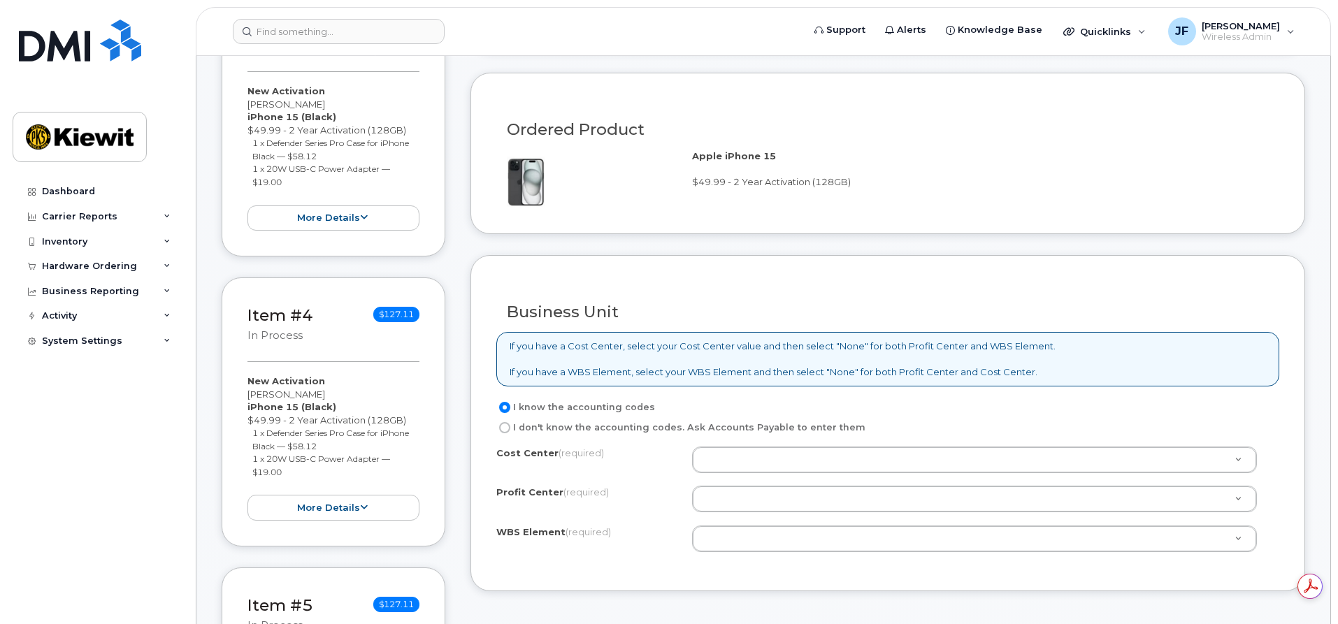
scroll to position [979, 0]
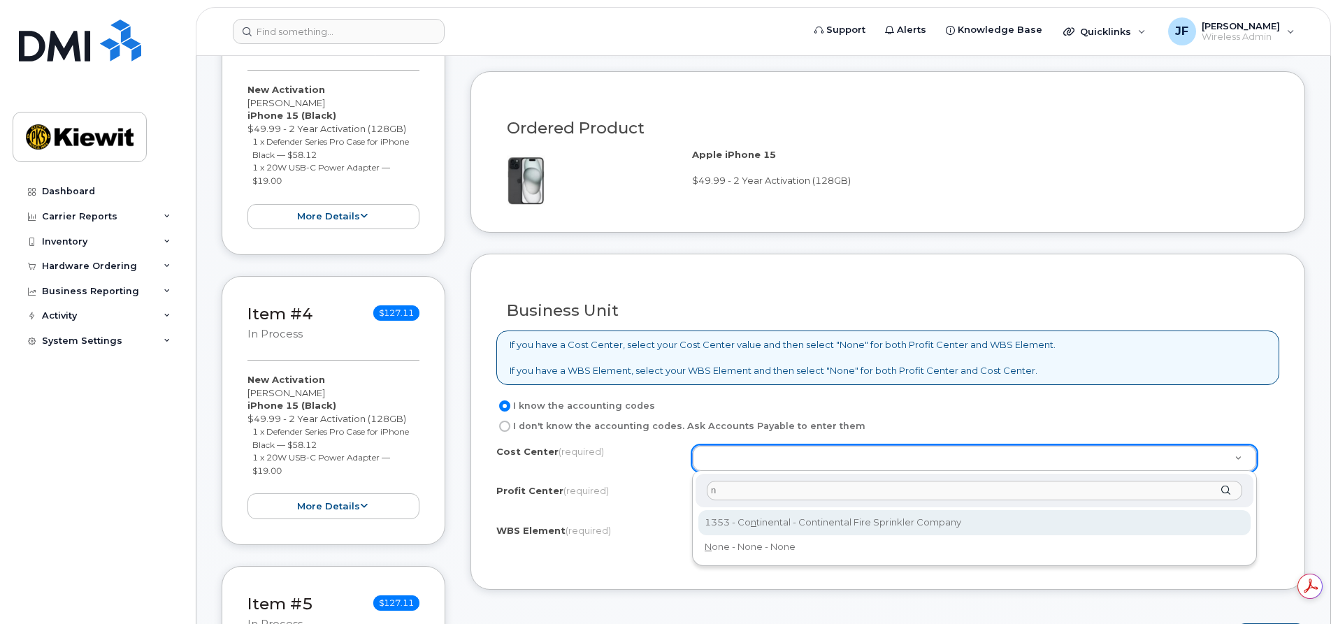
type input "n"
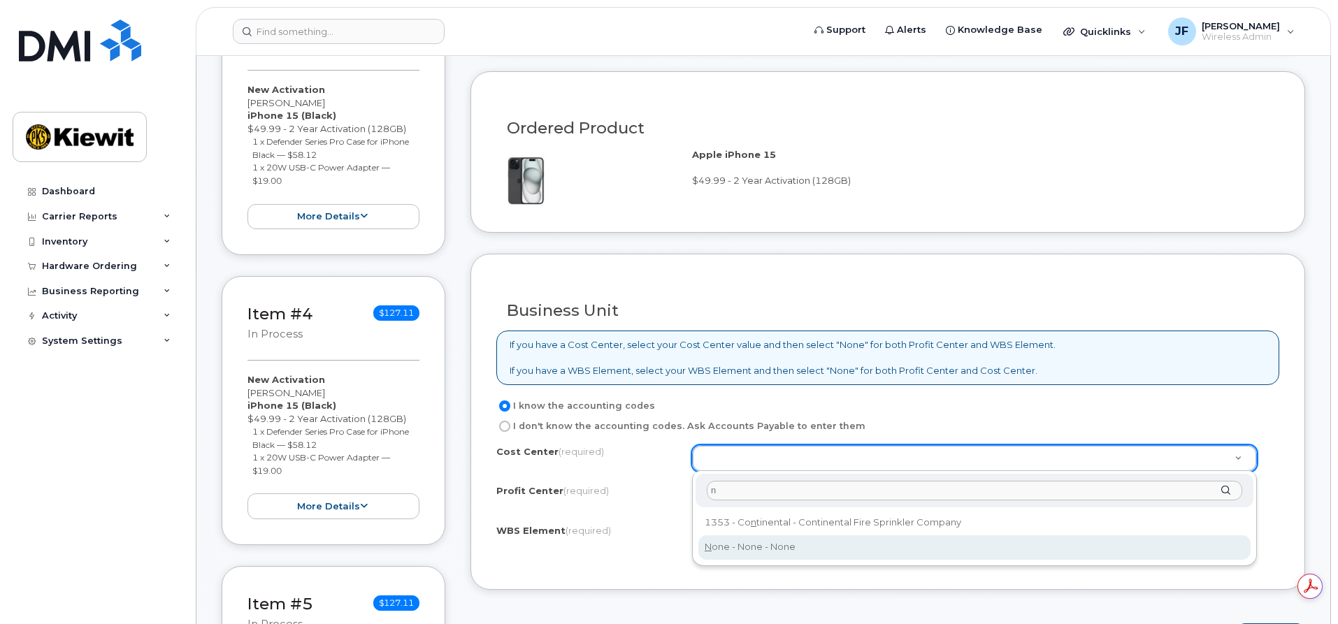
type input "None"
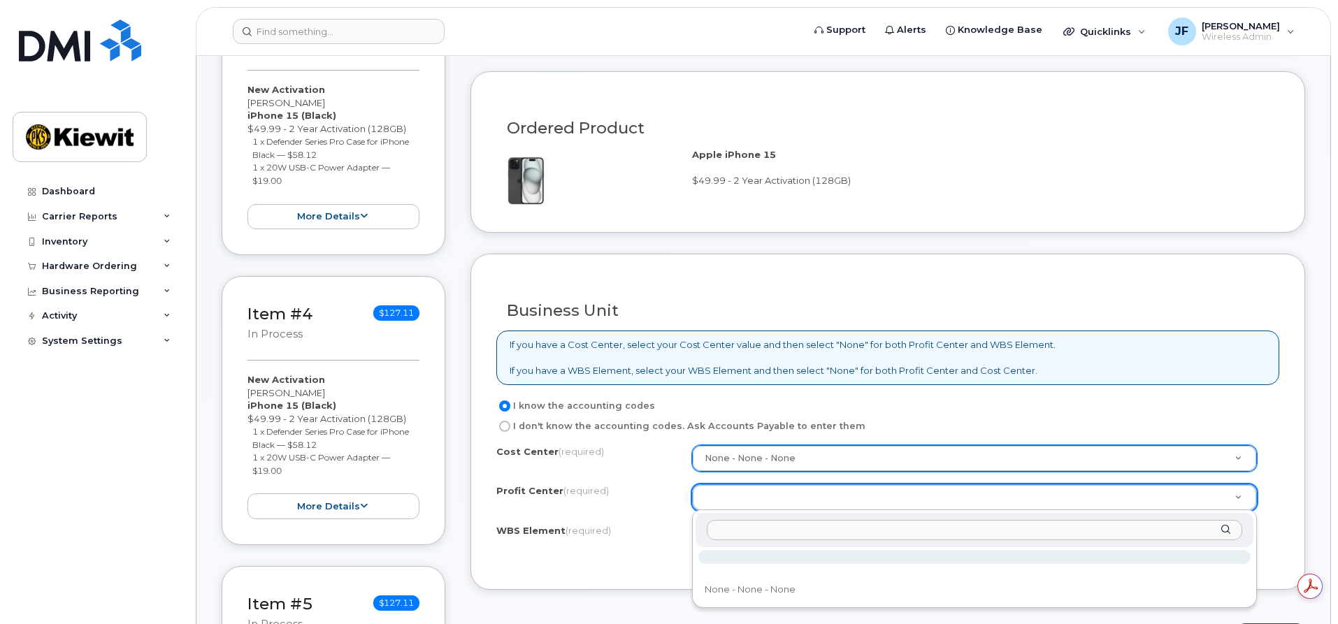
type input "105731.2119"
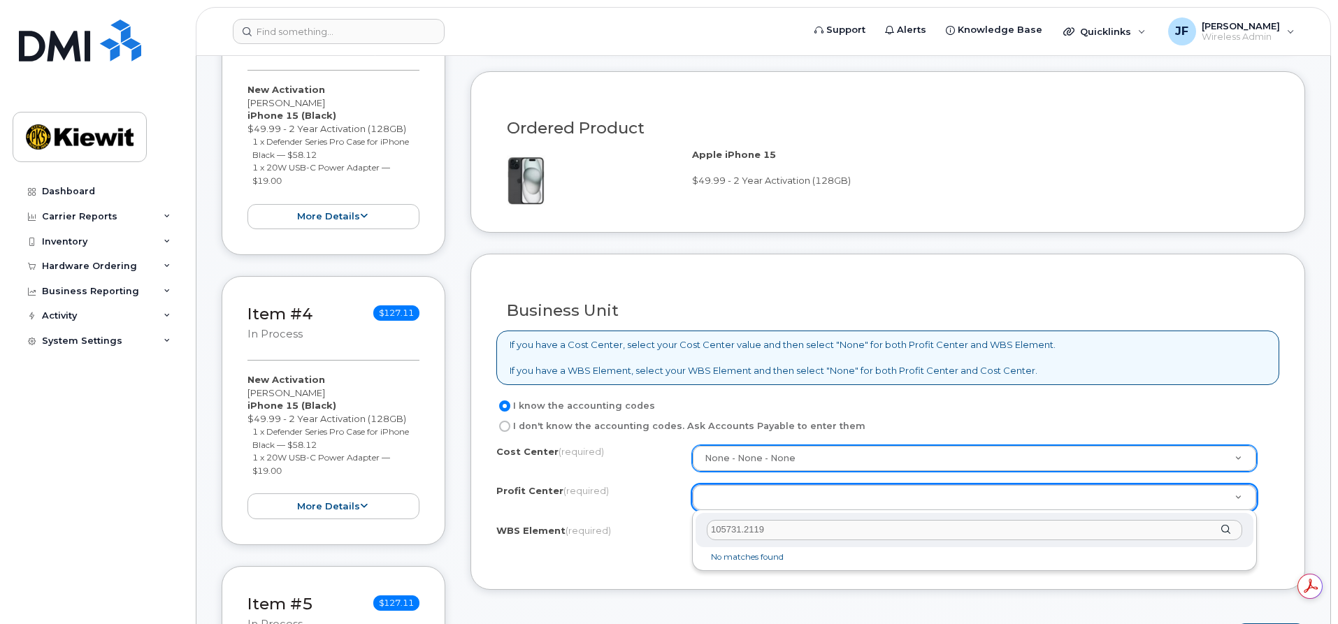
drag, startPoint x: 785, startPoint y: 528, endPoint x: 579, endPoint y: 534, distance: 206.4
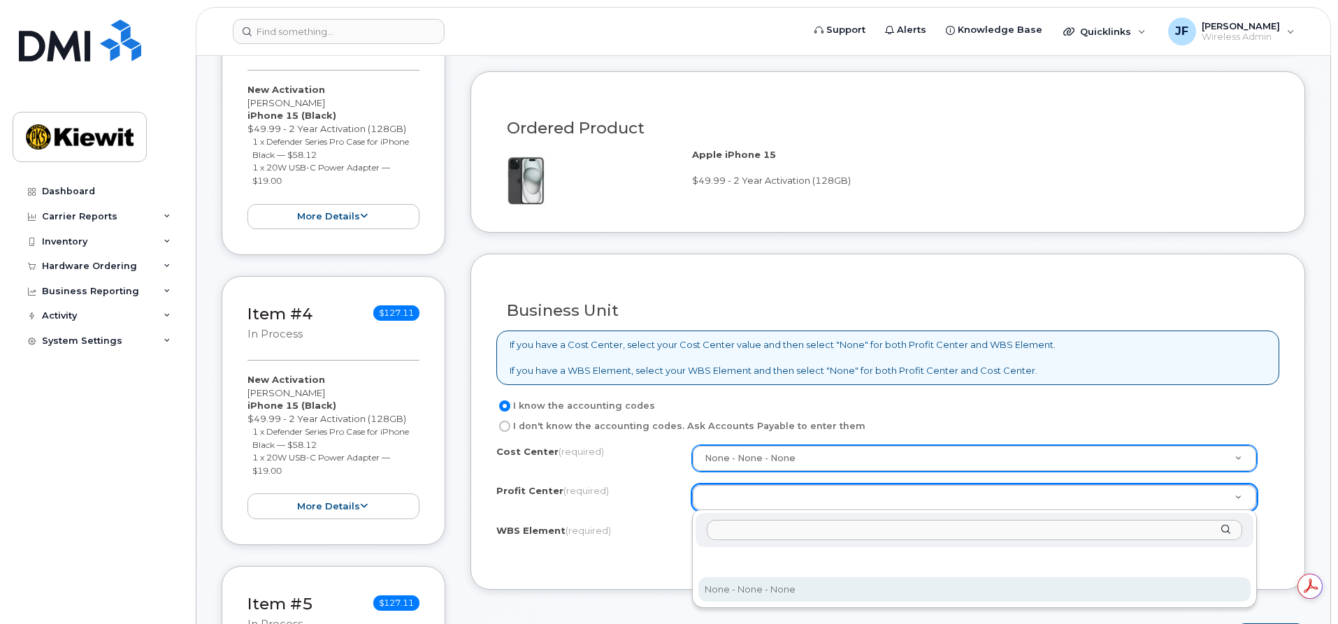
select select "None"
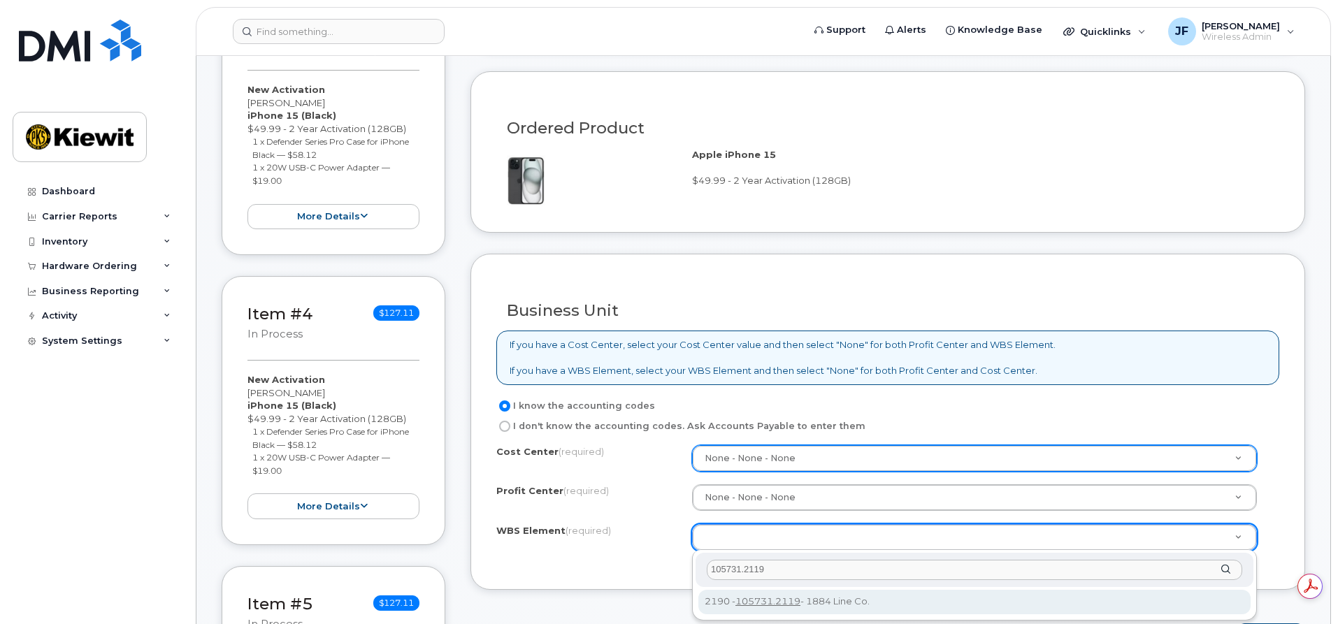
type input "105731.2119"
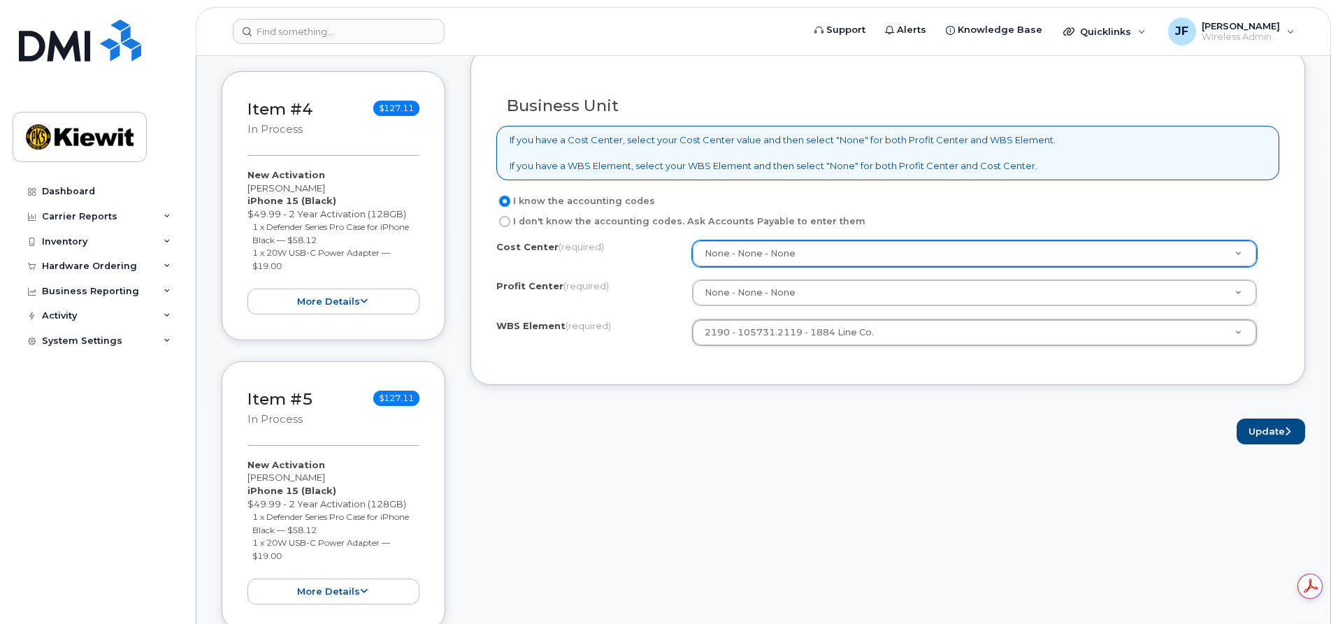
scroll to position [1189, 0]
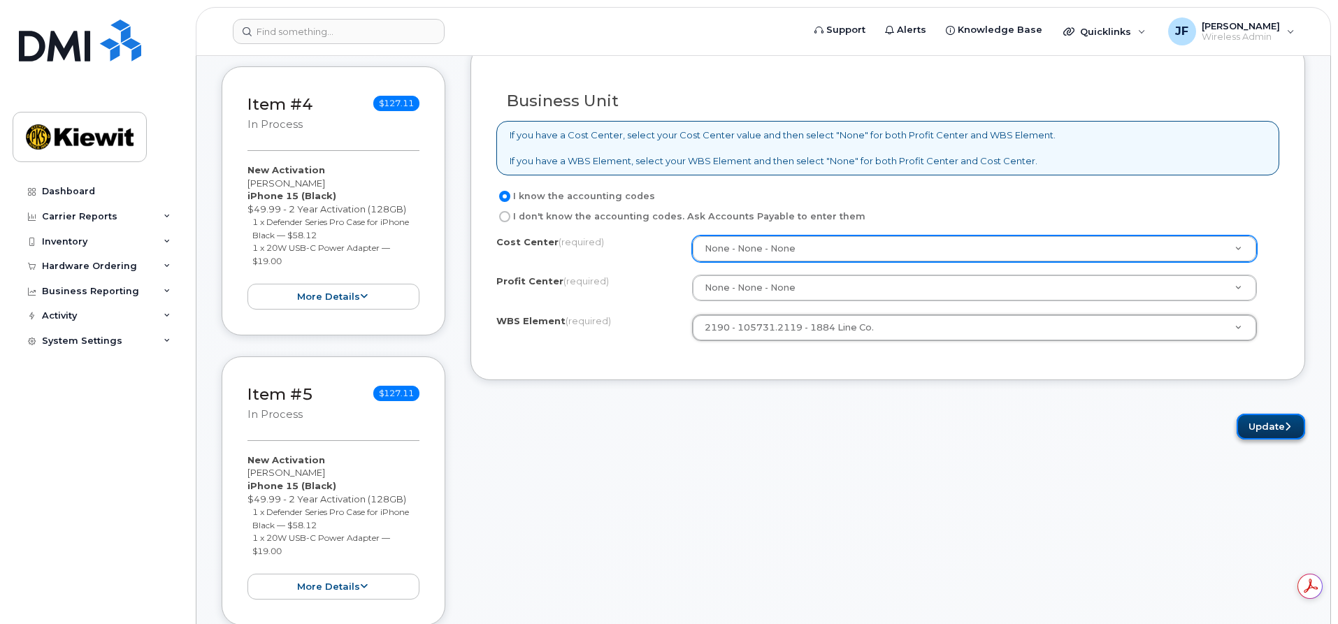
click at [1254, 417] on button "Update" at bounding box center [1271, 427] width 69 height 26
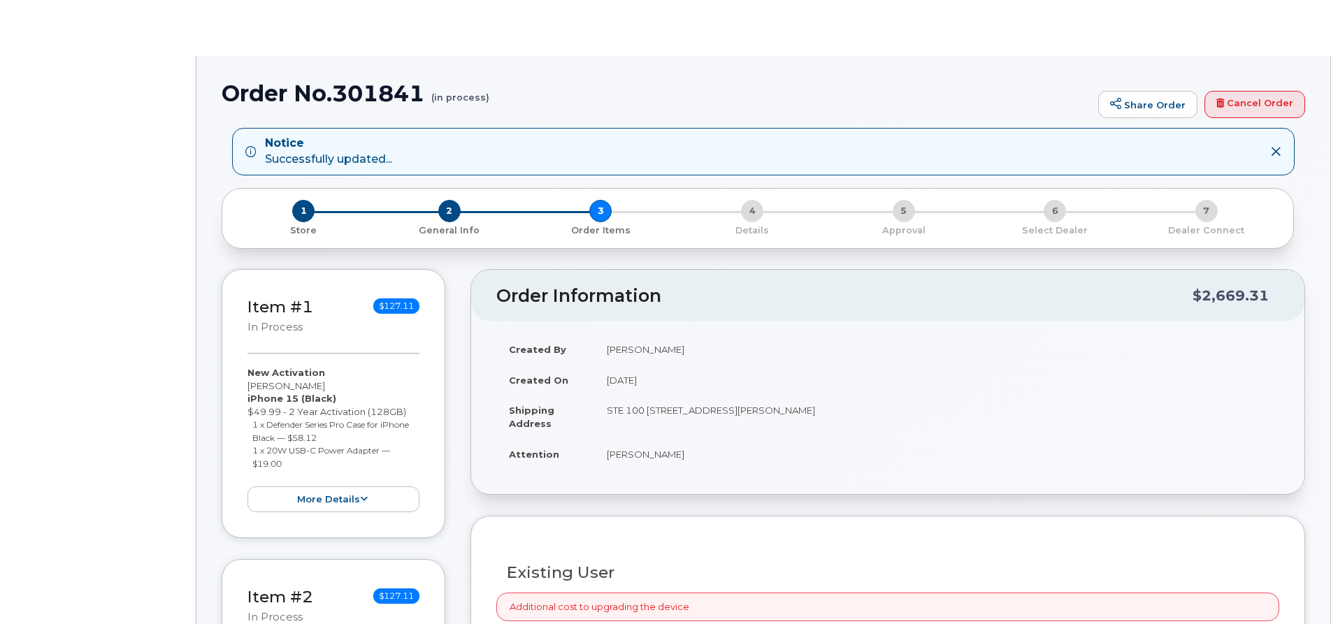
radio input "true"
select select
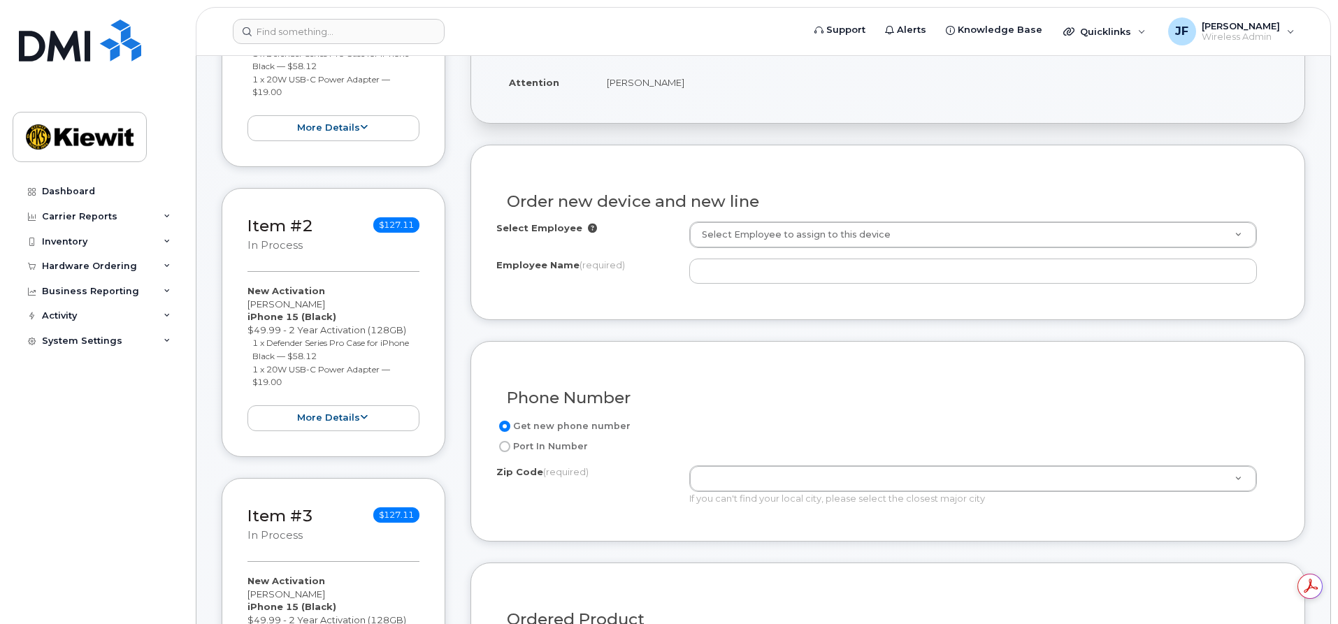
scroll to position [489, 0]
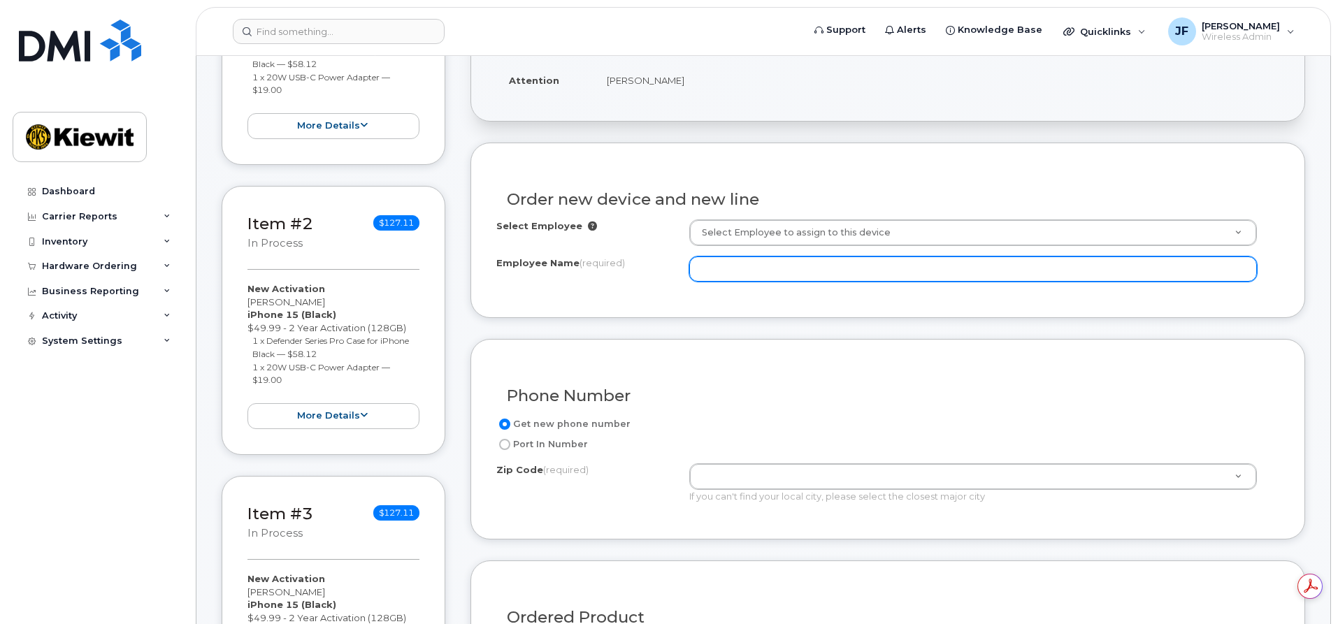
click at [736, 259] on input "Employee Name (required)" at bounding box center [973, 269] width 568 height 25
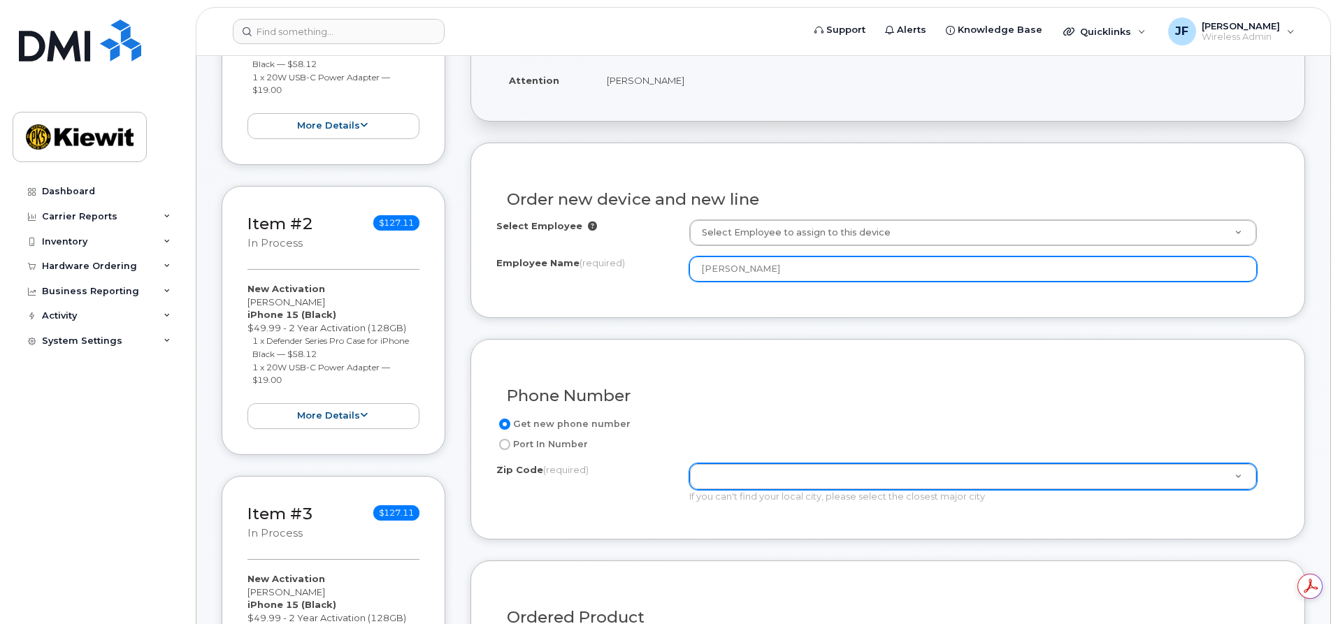
type input "[PERSON_NAME]"
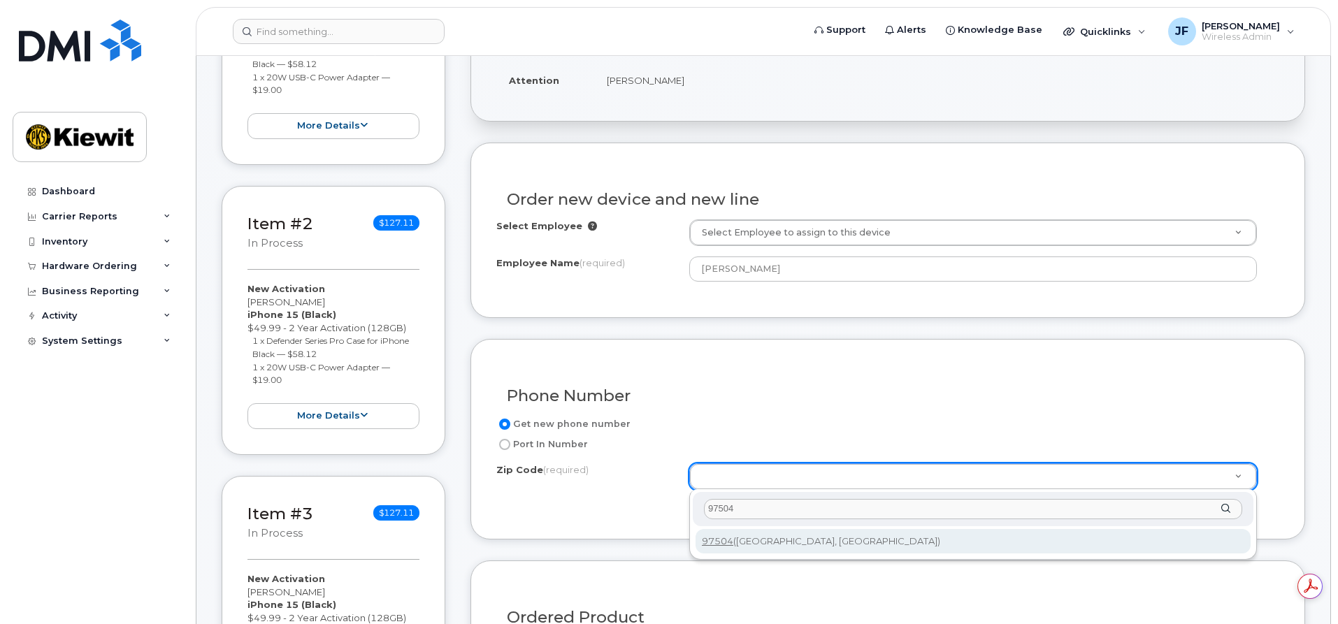
type input "97504"
type input "97504 ([GEOGRAPHIC_DATA], [GEOGRAPHIC_DATA])"
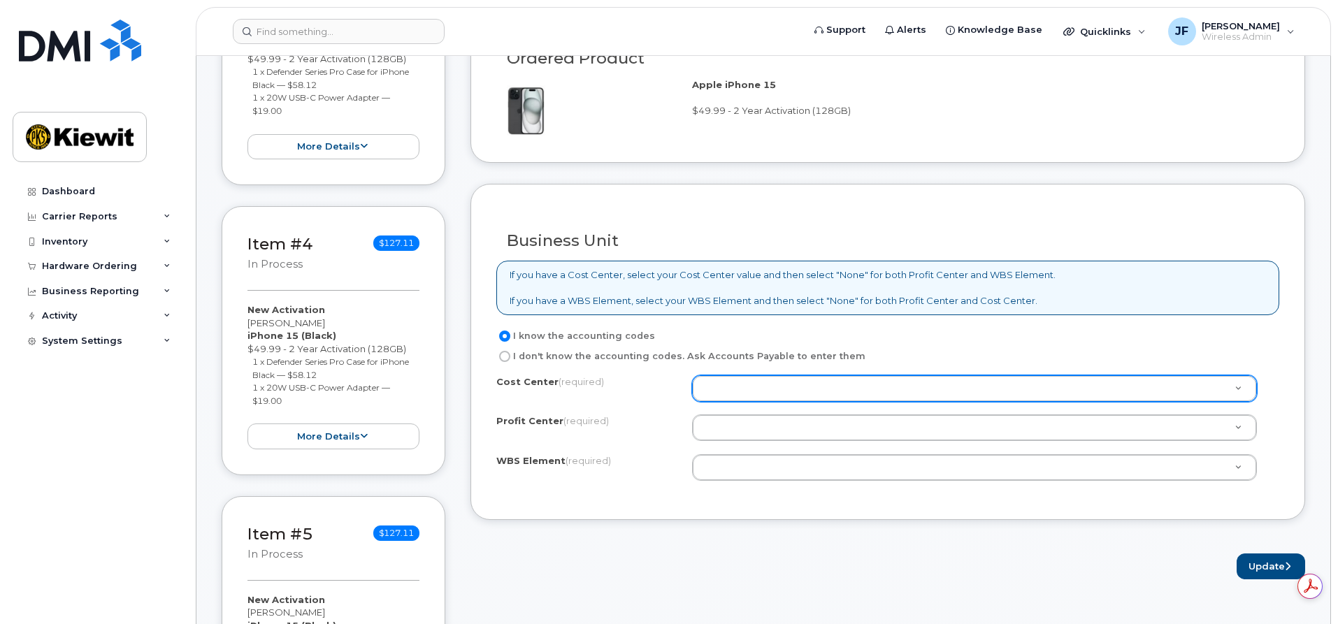
scroll to position [0, 0]
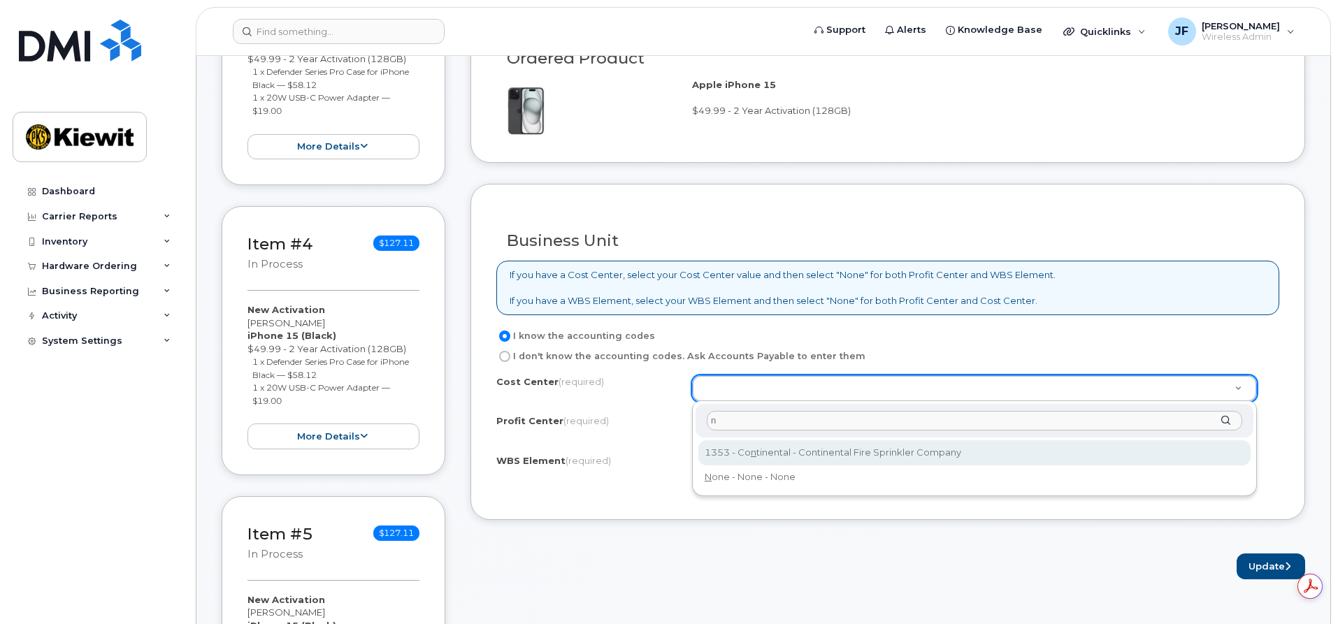
type input "n"
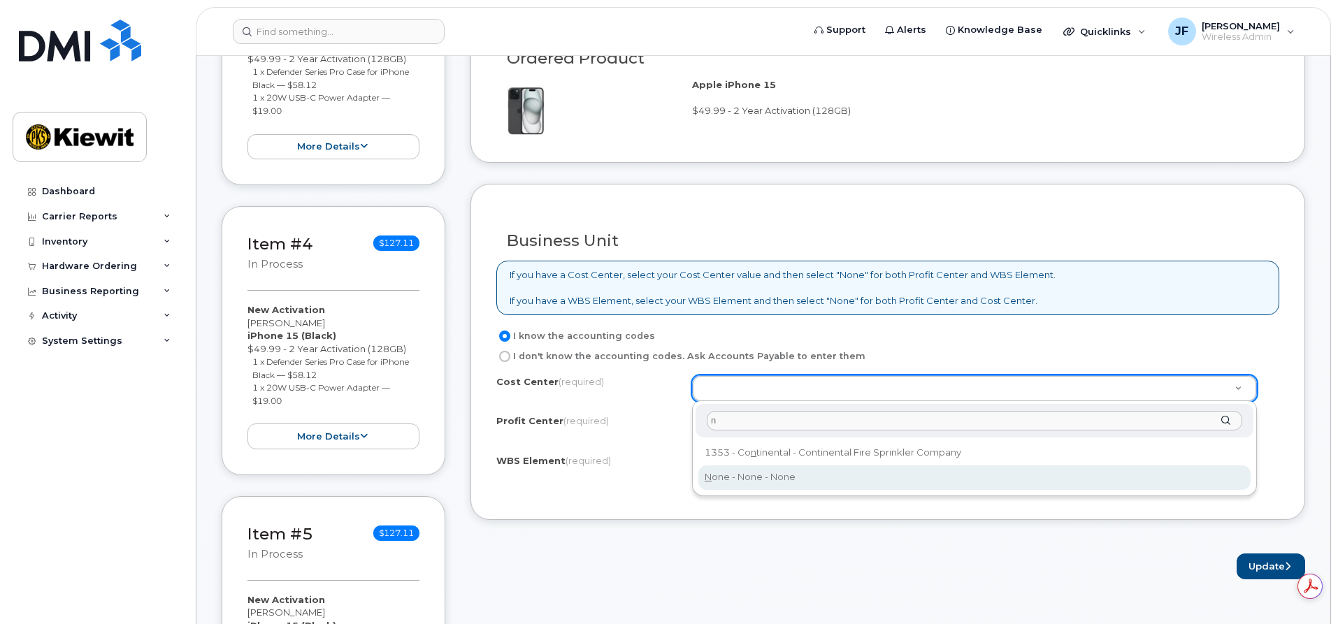
type input "None"
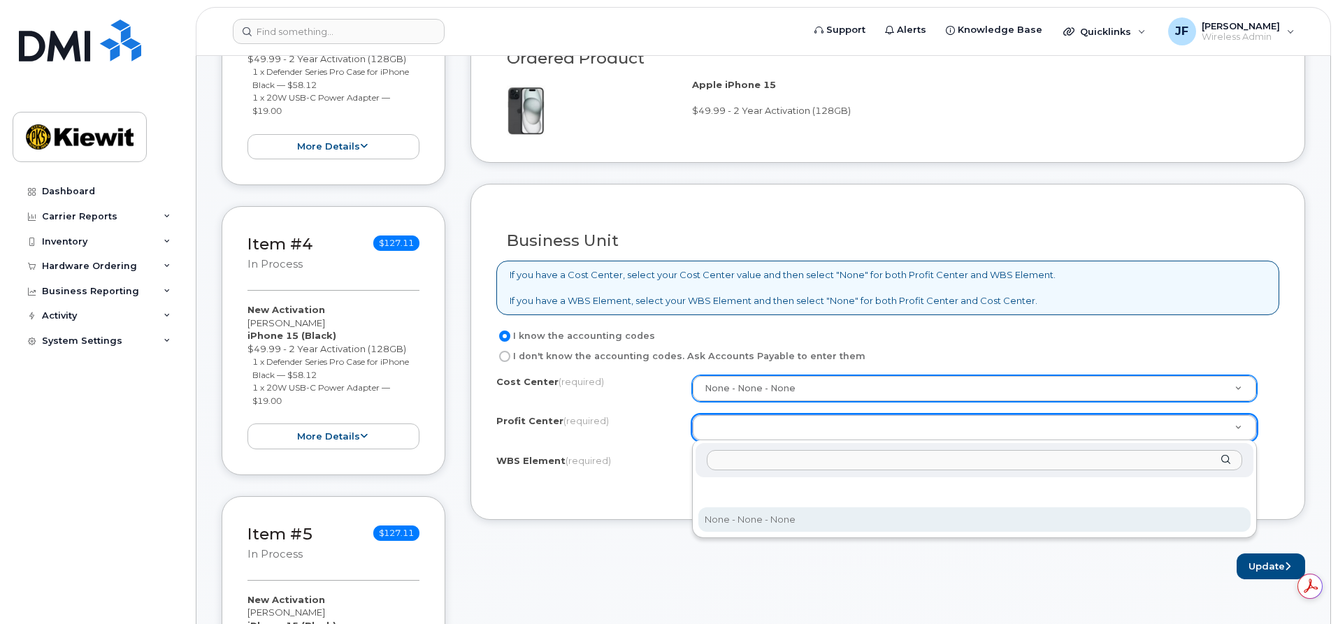
select select "None"
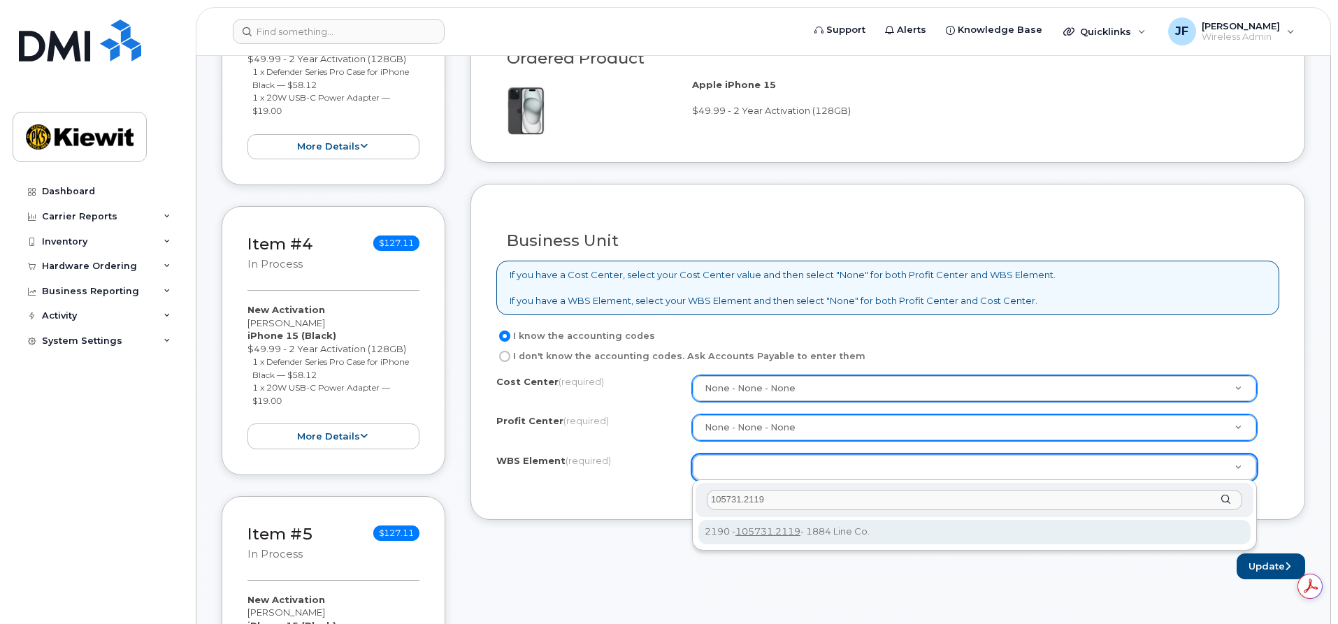
type input "105731.2119"
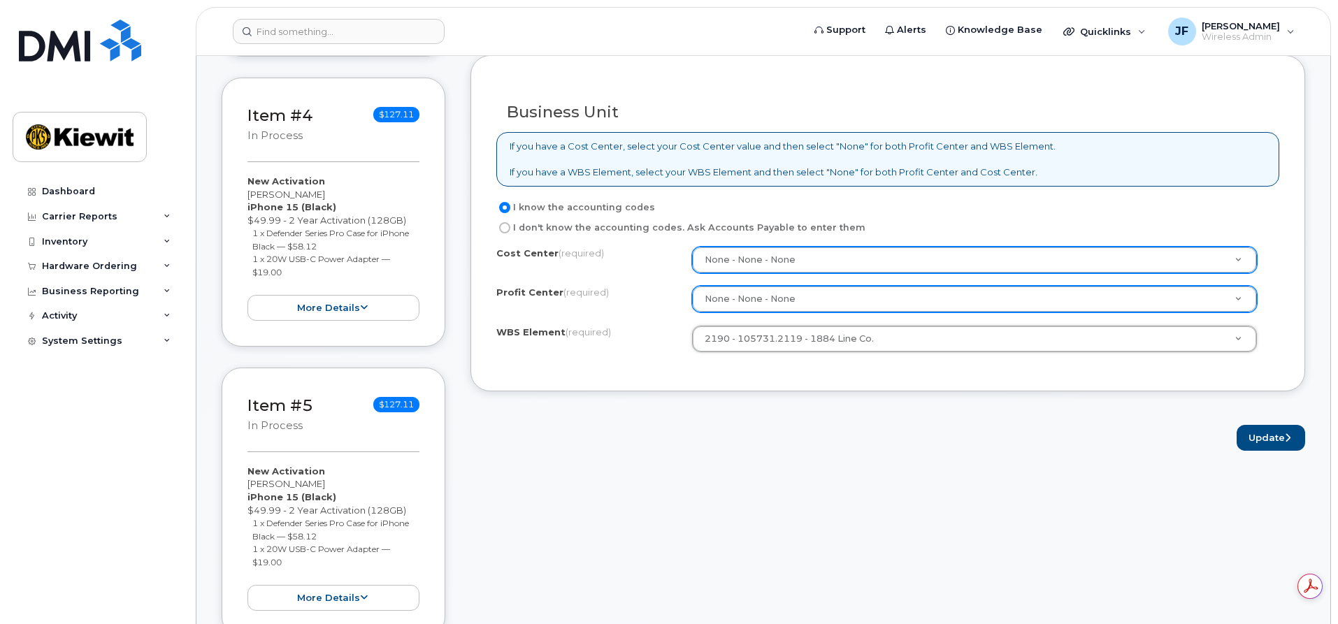
scroll to position [1189, 0]
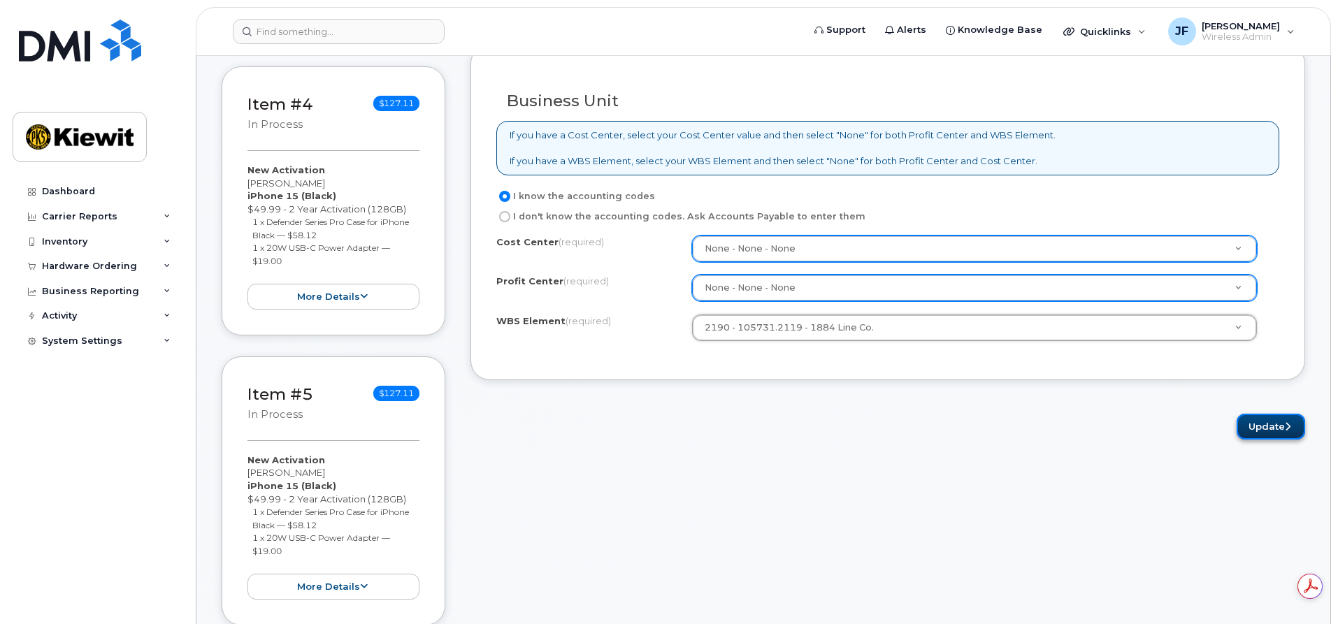
click at [1253, 422] on button "Update" at bounding box center [1271, 427] width 69 height 26
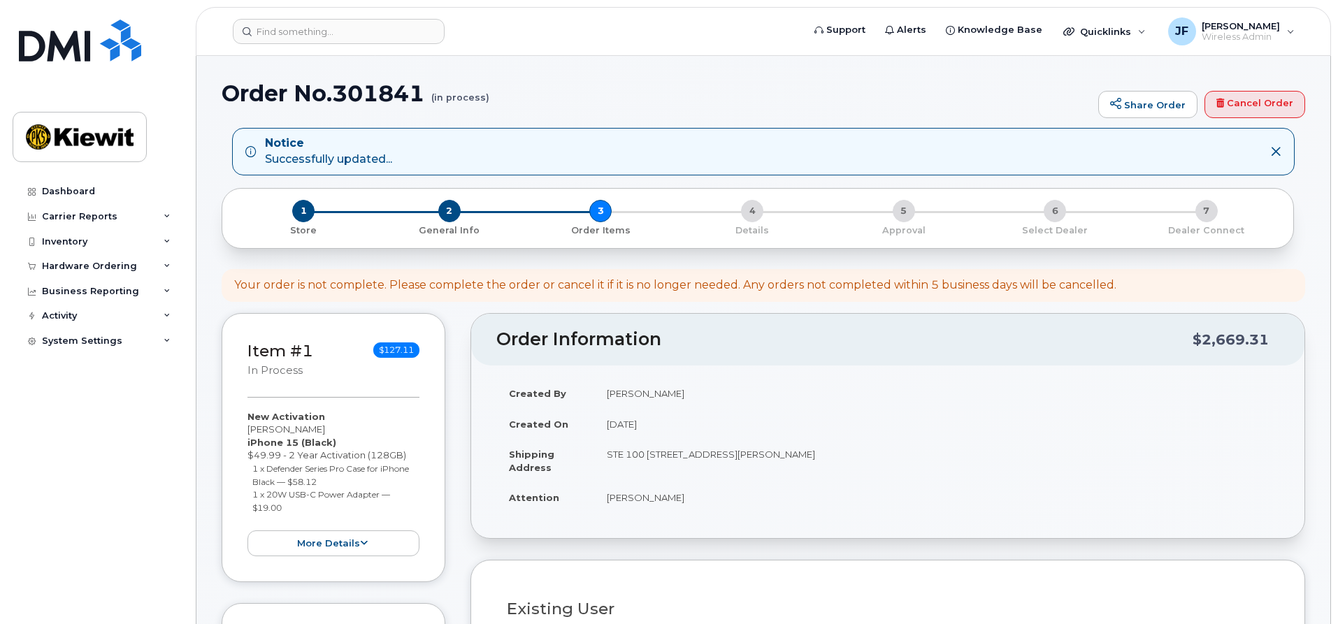
select select
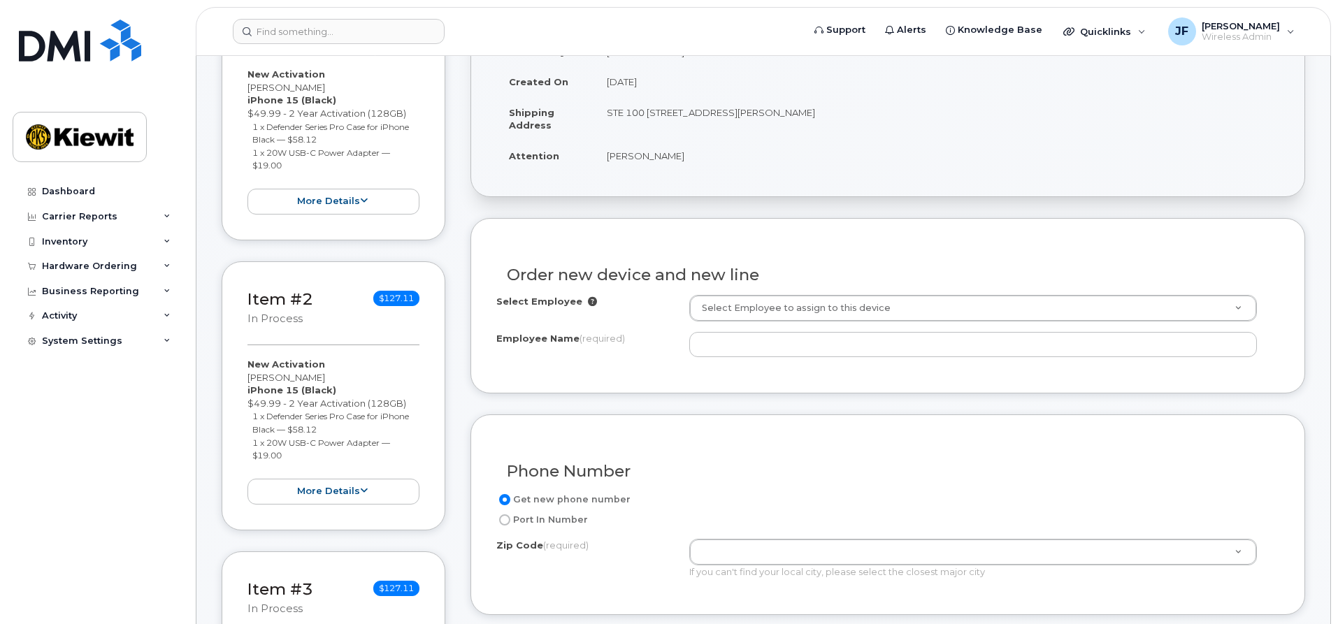
scroll to position [420, 0]
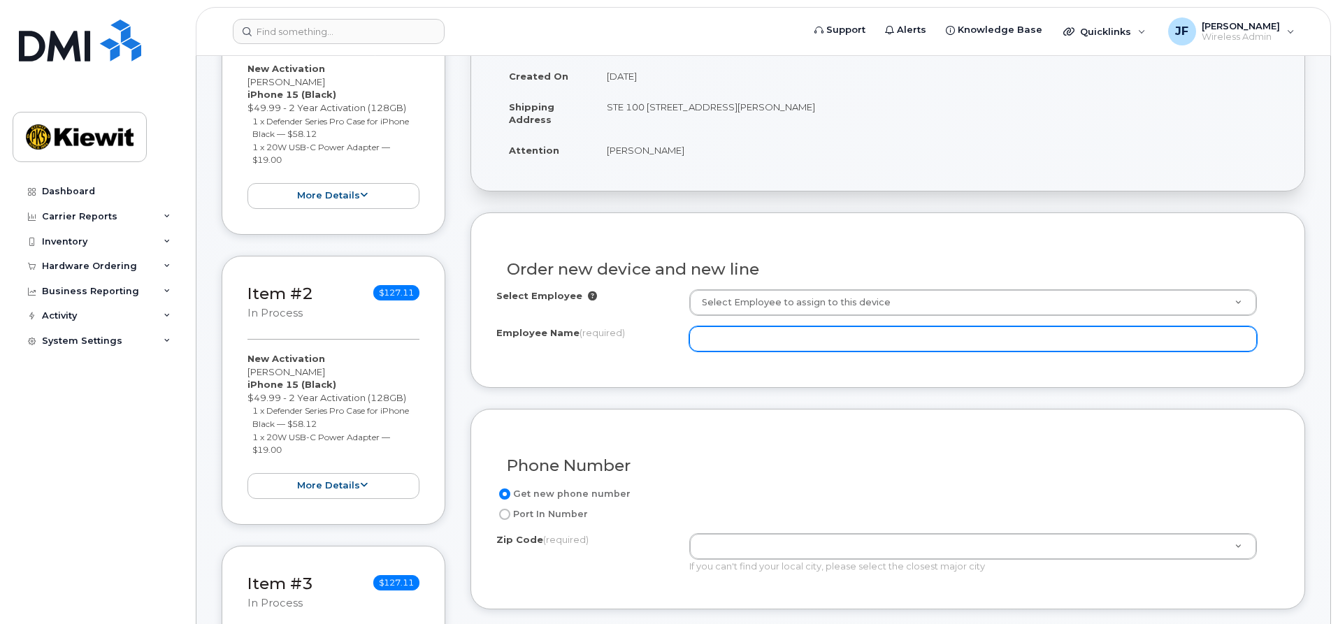
click at [741, 329] on input "Employee Name (required)" at bounding box center [973, 339] width 568 height 25
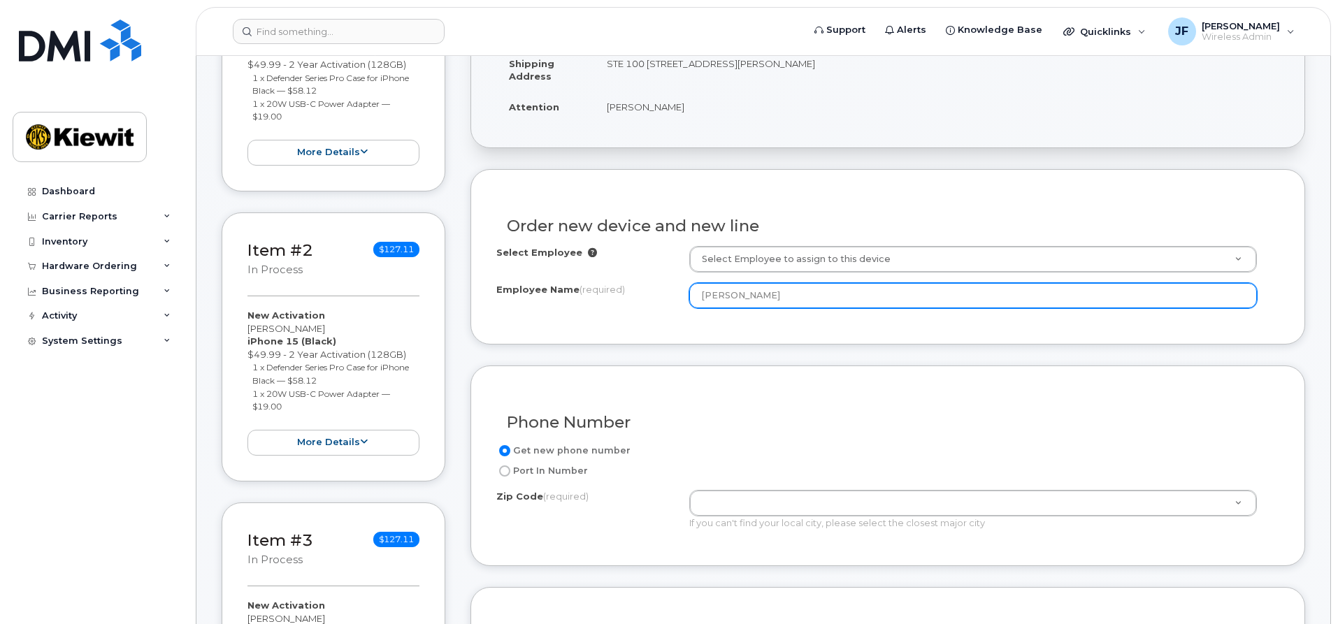
scroll to position [629, 0]
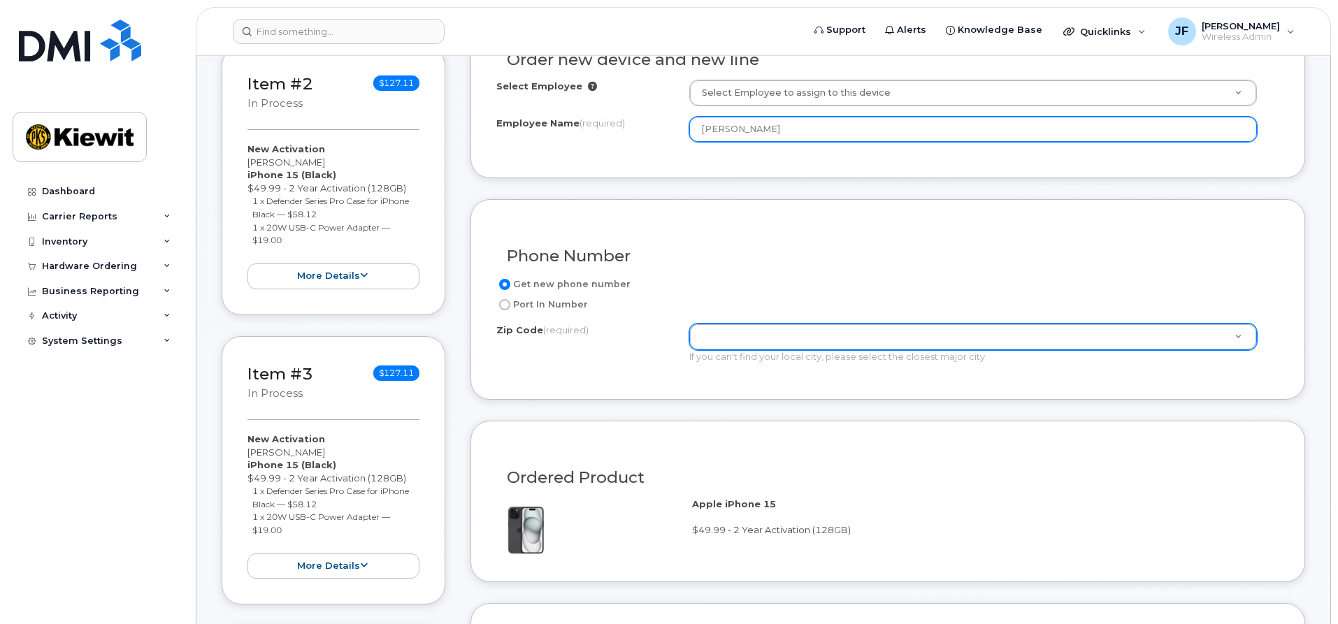
type input "[PERSON_NAME]"
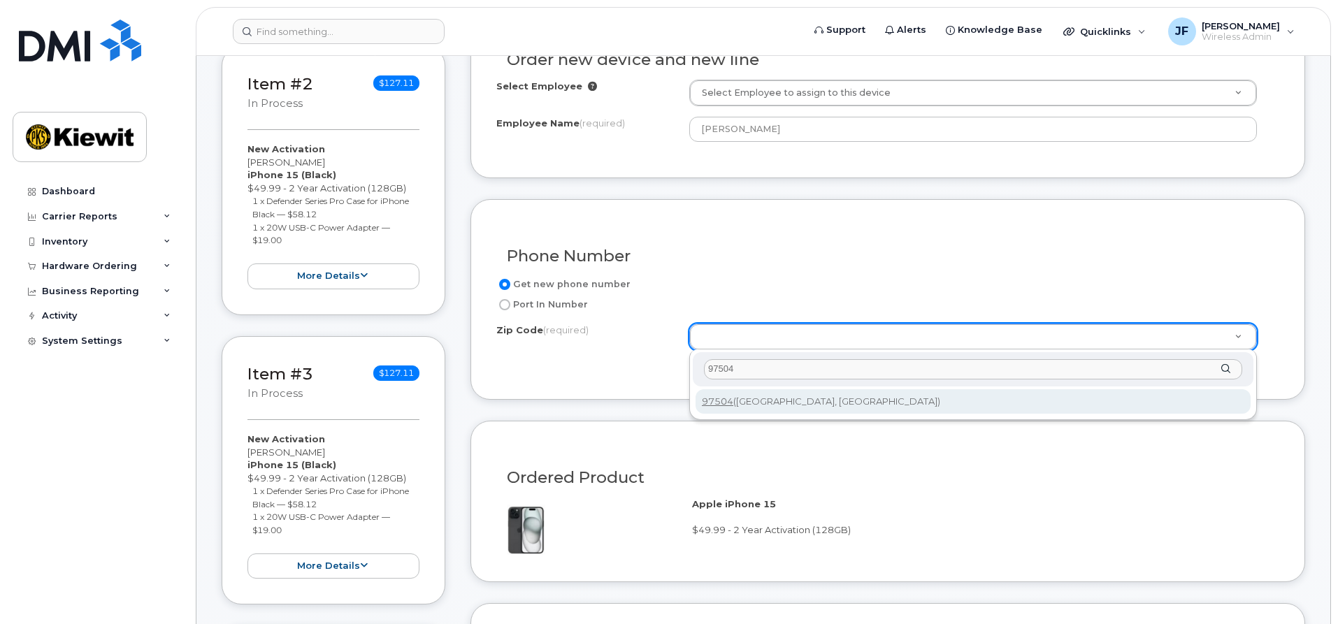
type input "97504"
type input "97504 ([GEOGRAPHIC_DATA], [GEOGRAPHIC_DATA])"
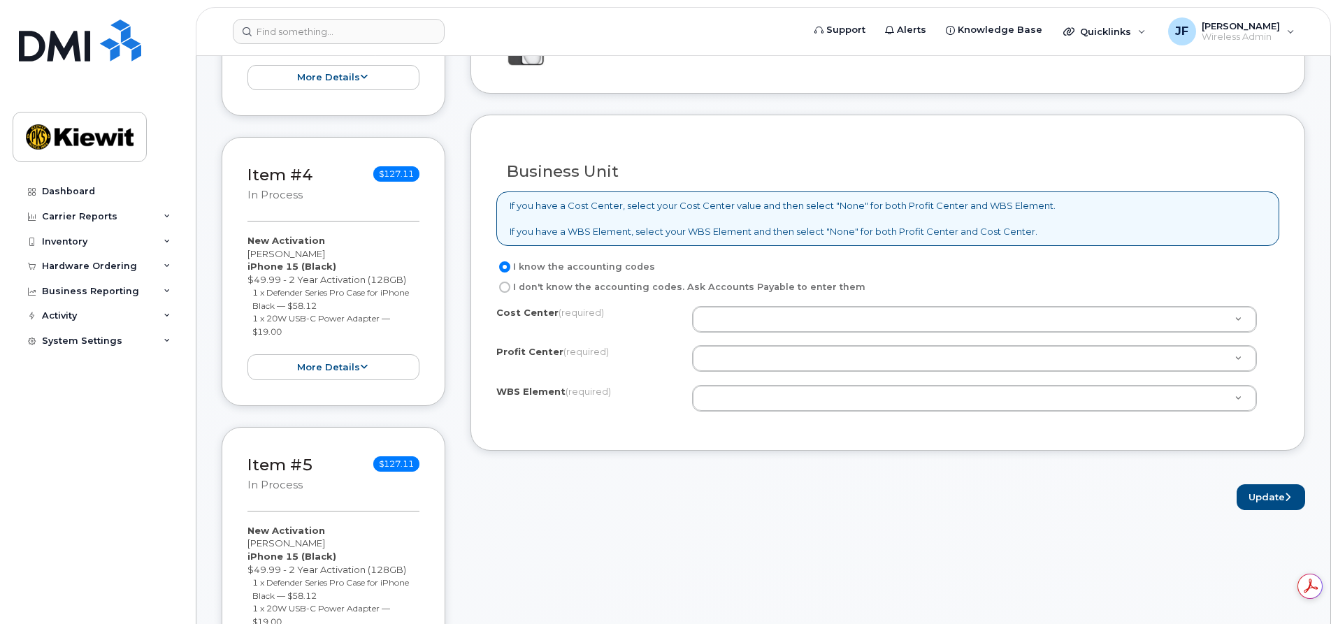
scroll to position [1119, 0]
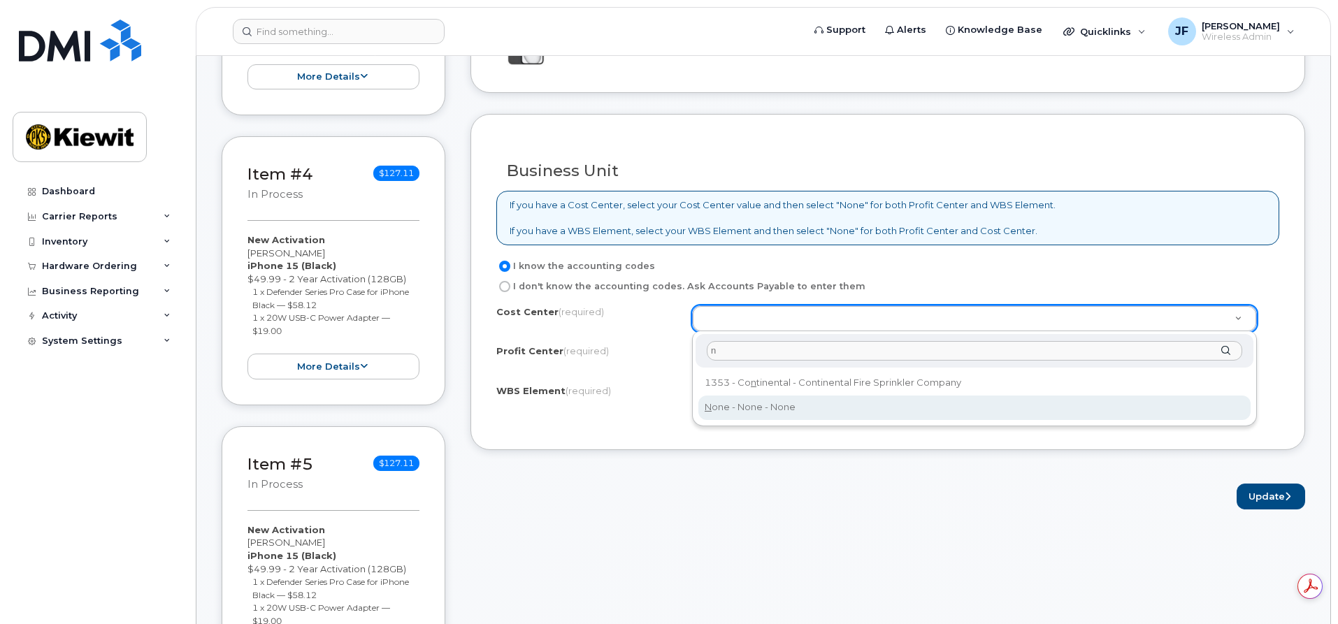
type input "n"
type input "None"
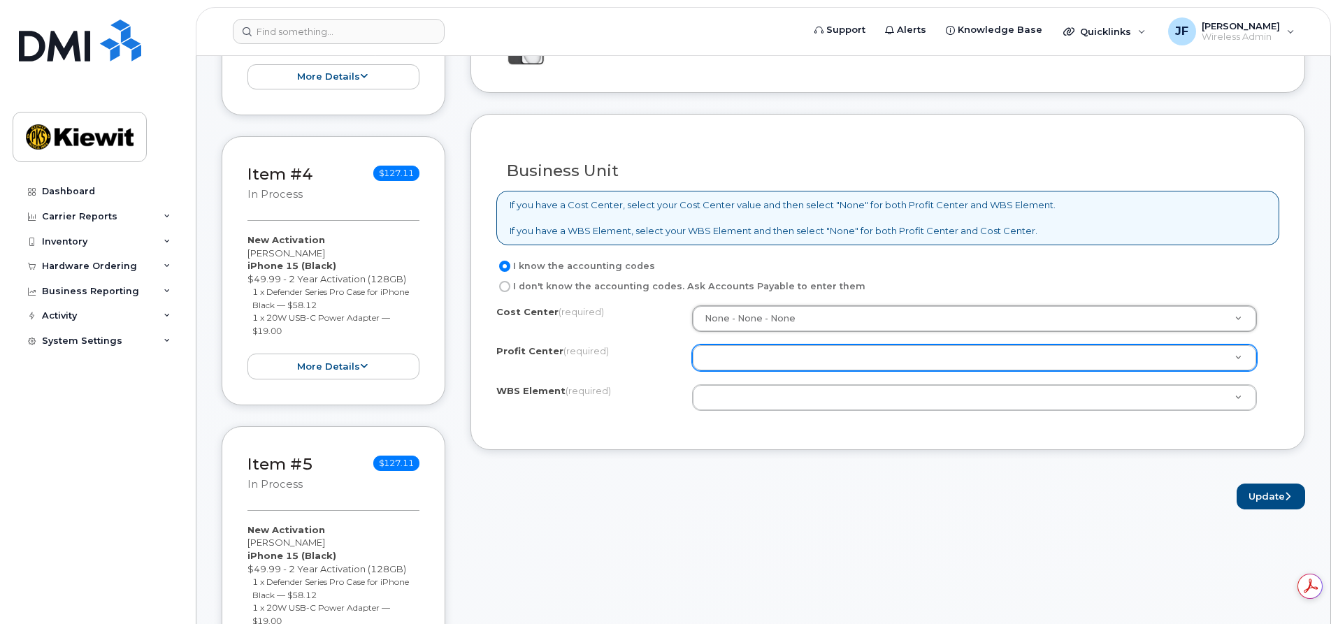
click at [755, 371] on div at bounding box center [974, 358] width 565 height 27
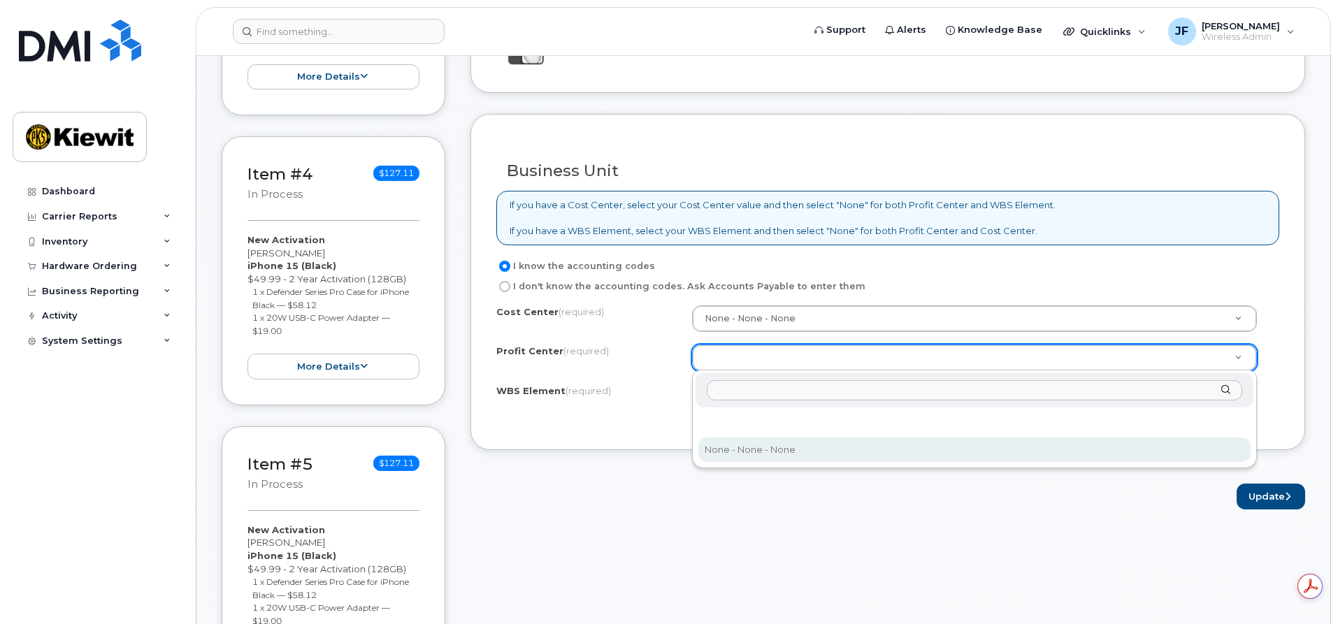
select select "None"
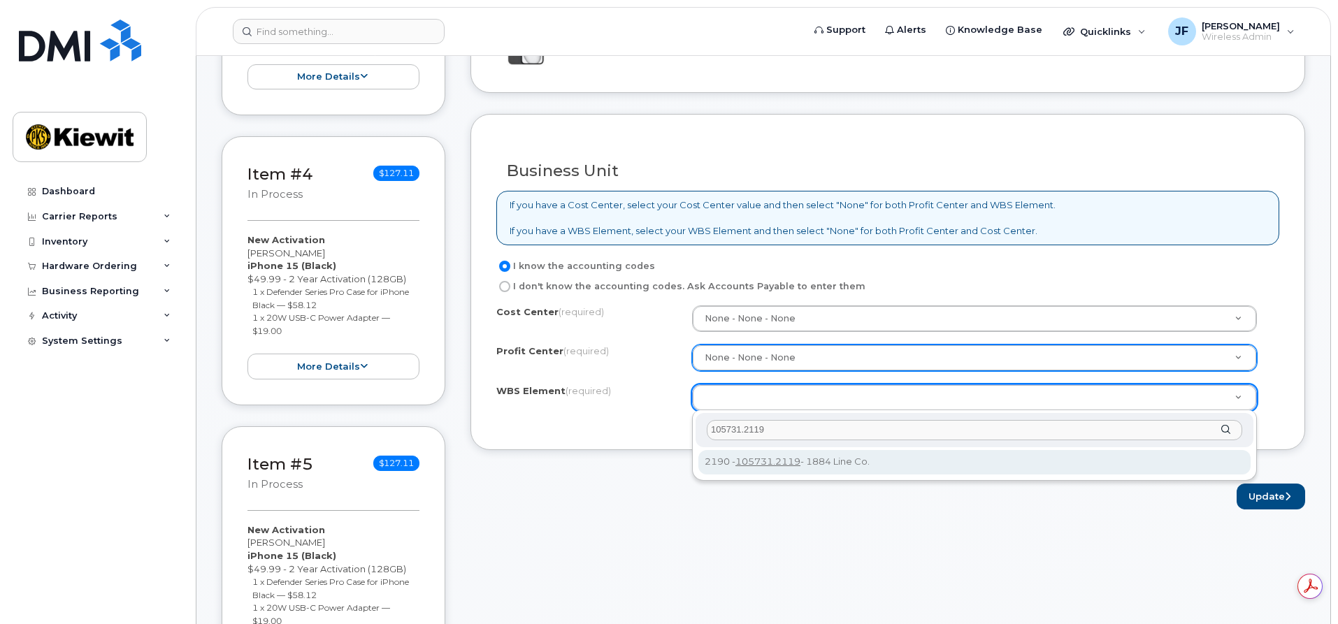
type input "105731.2119"
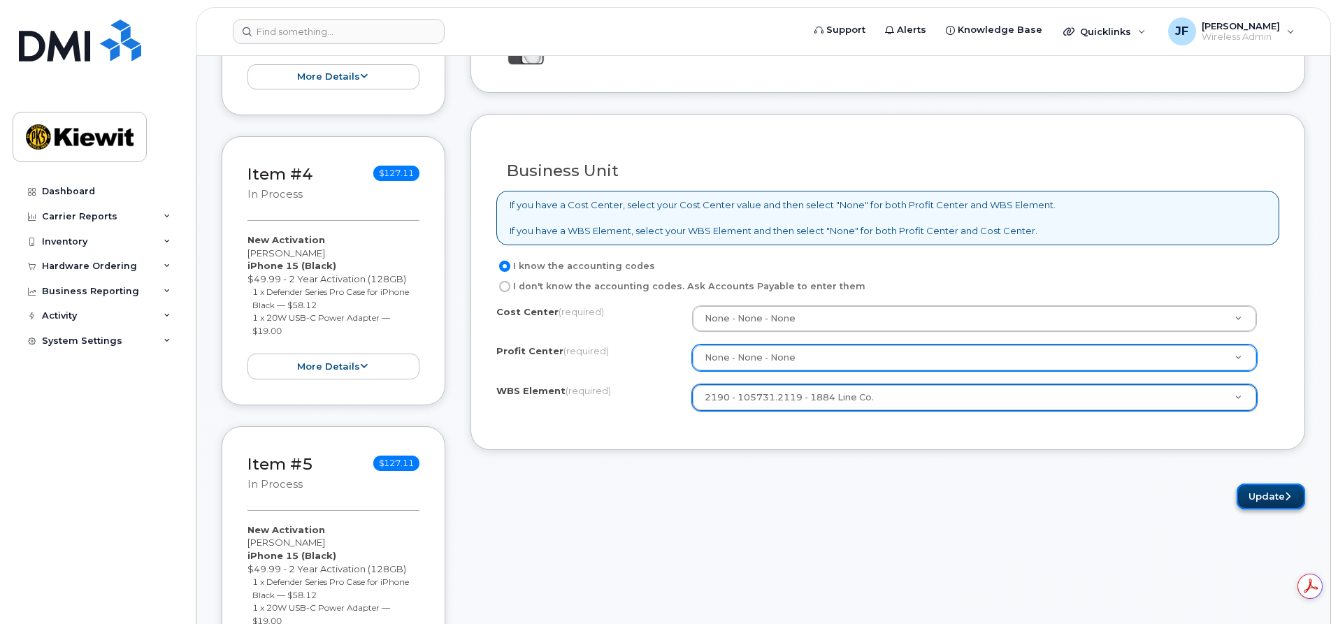
click at [1250, 500] on button "Update" at bounding box center [1271, 497] width 69 height 26
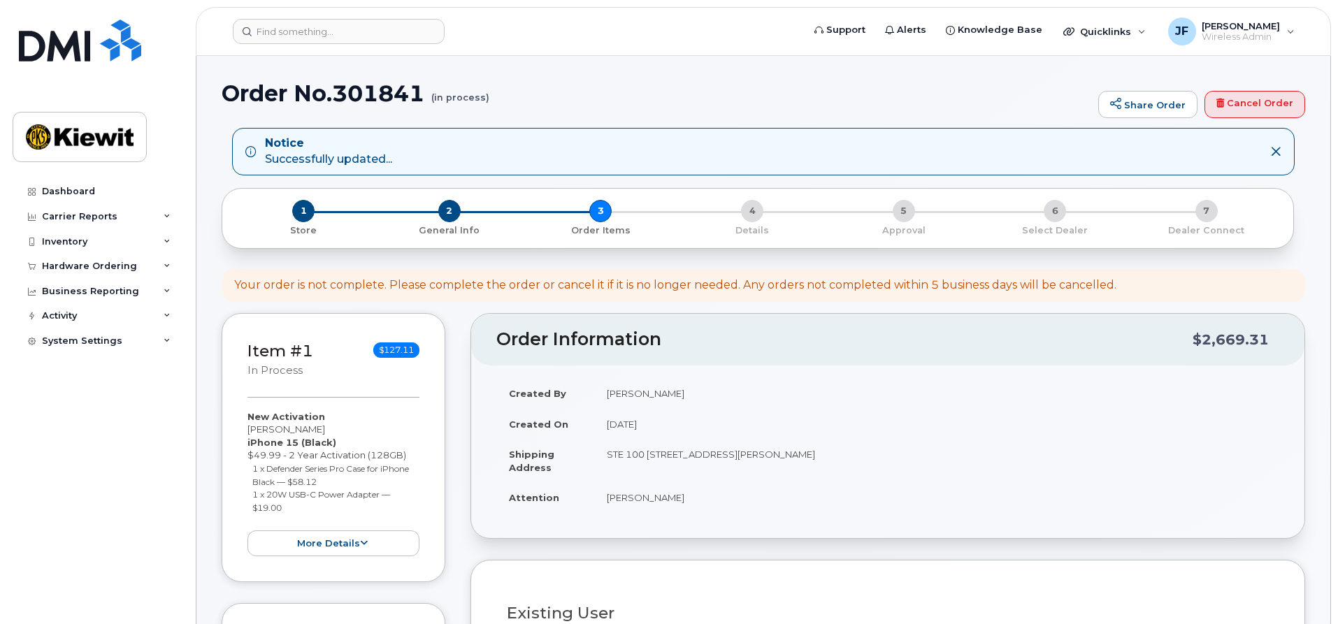
select select
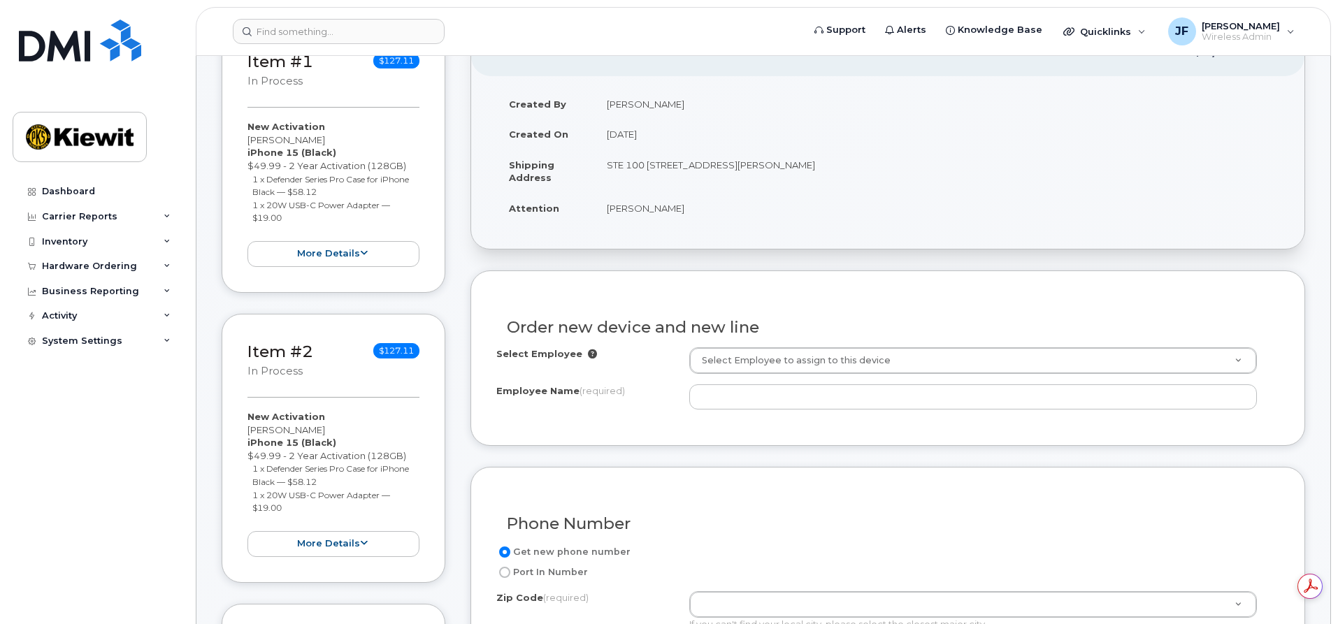
scroll to position [489, 0]
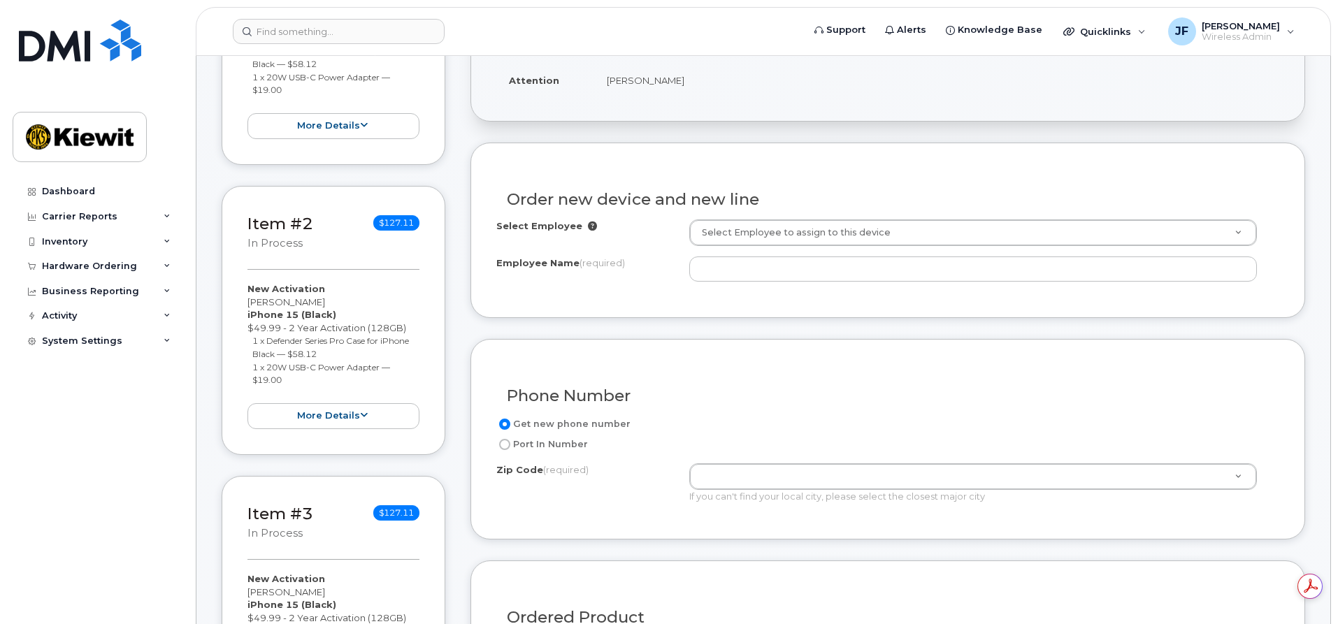
click at [714, 253] on div "Select Employee Select Employee to assign to this device Employee Name (require…" at bounding box center [887, 251] width 783 height 62
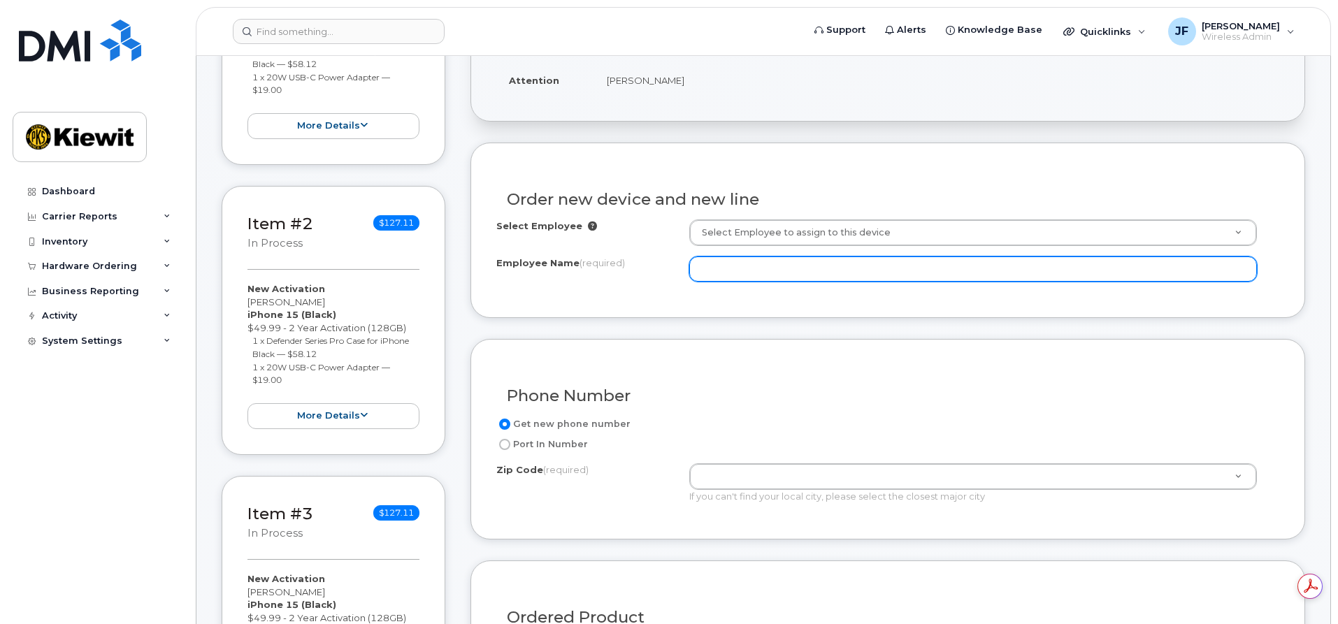
click at [722, 276] on input "Employee Name (required)" at bounding box center [973, 269] width 568 height 25
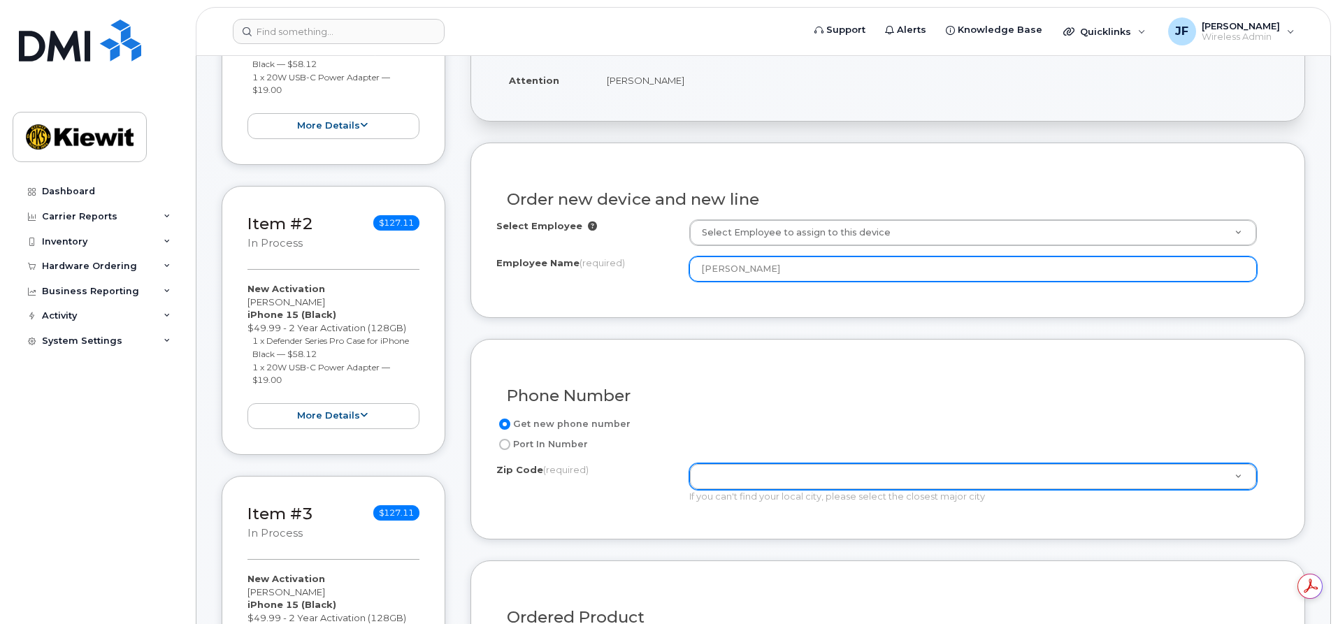
type input "[PERSON_NAME]"
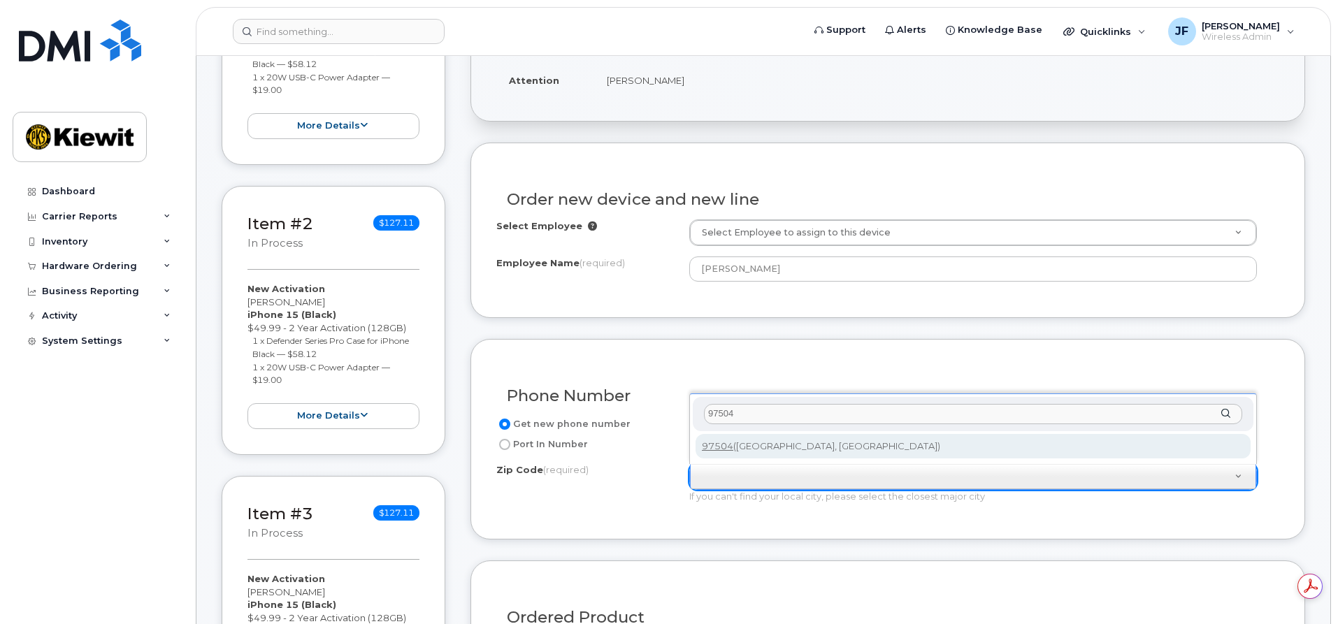
type input "97504"
type input "97504 (Medford, OR)"
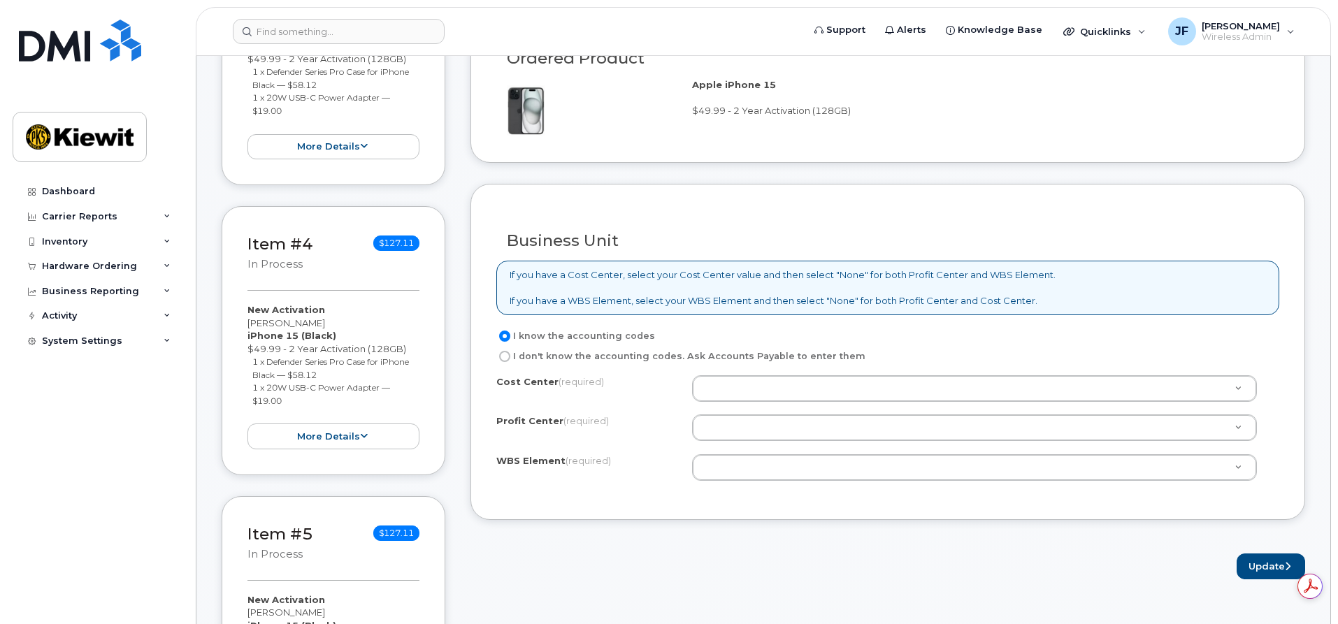
scroll to position [0, 0]
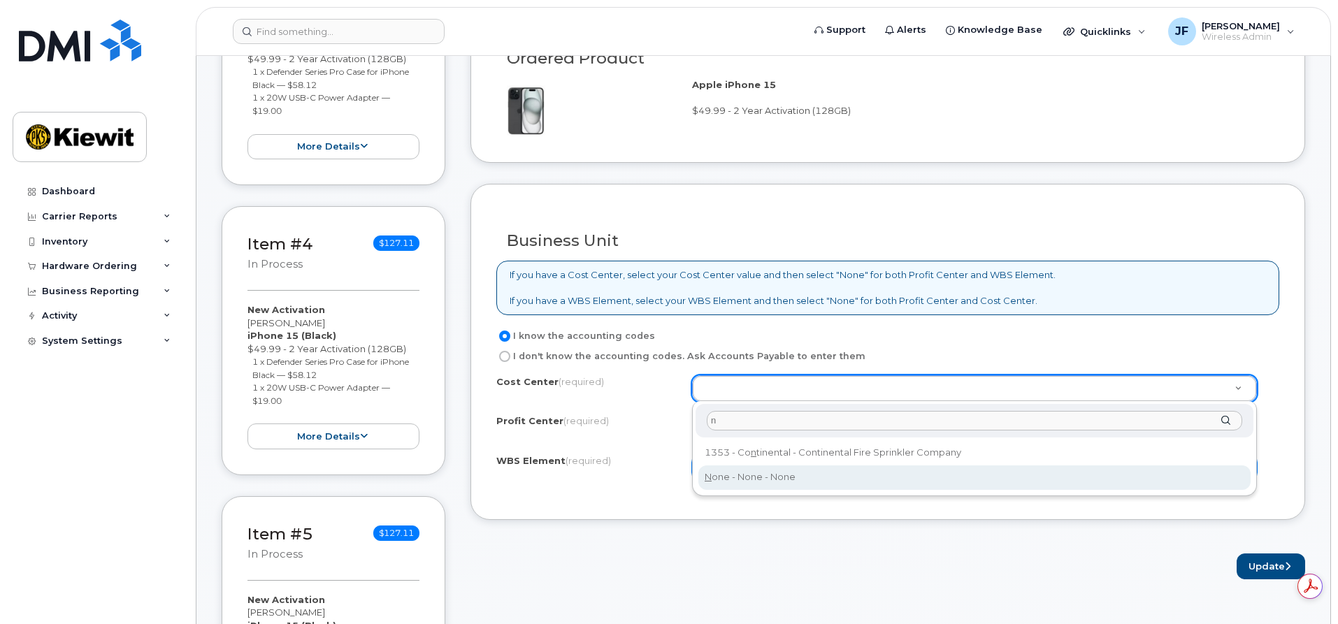
type input "n"
type input "None"
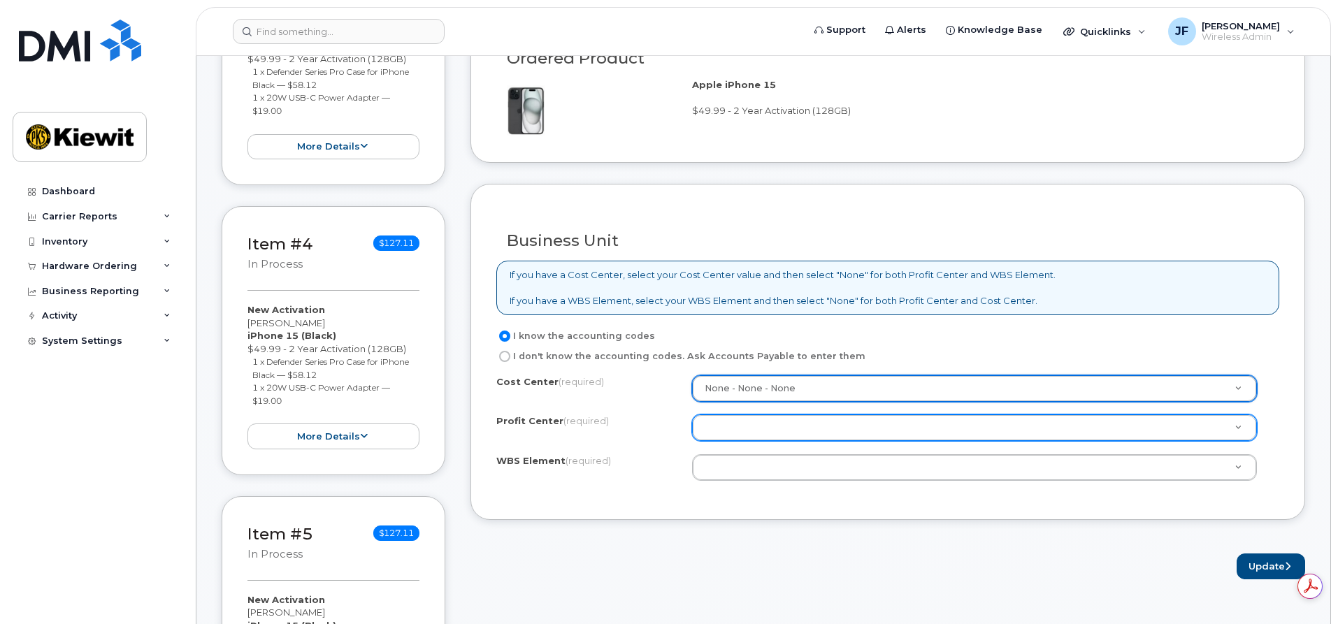
drag, startPoint x: 759, startPoint y: 436, endPoint x: 761, endPoint y: 451, distance: 15.5
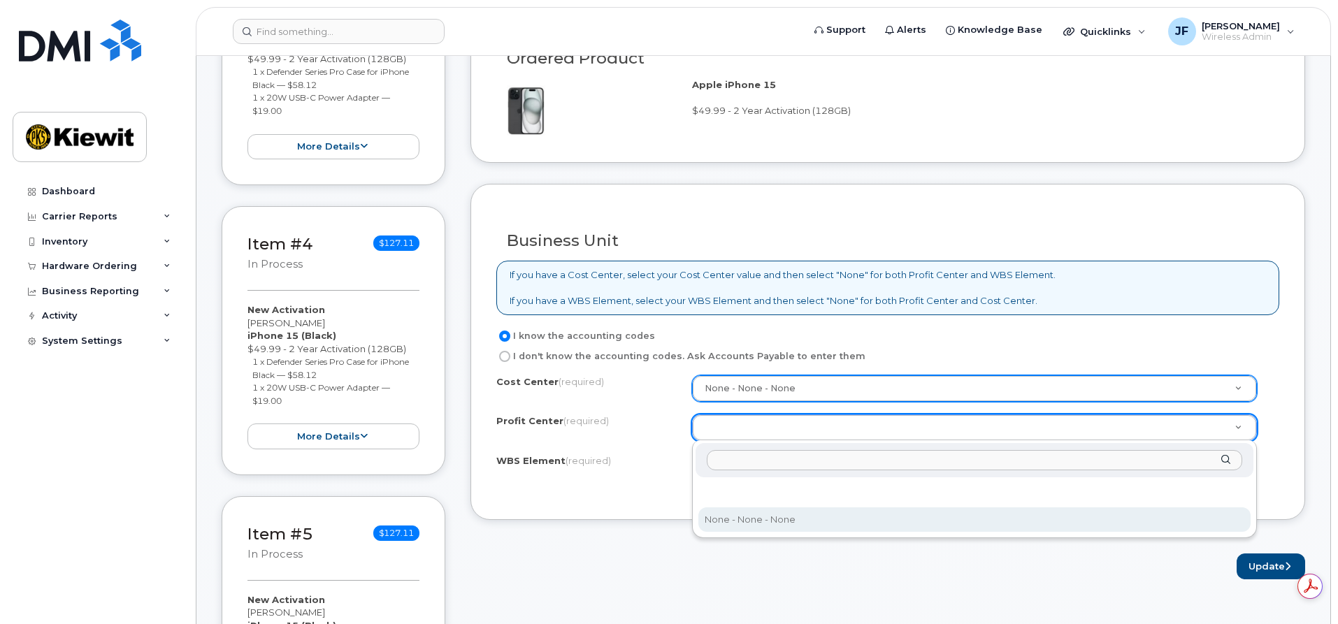
select select "None"
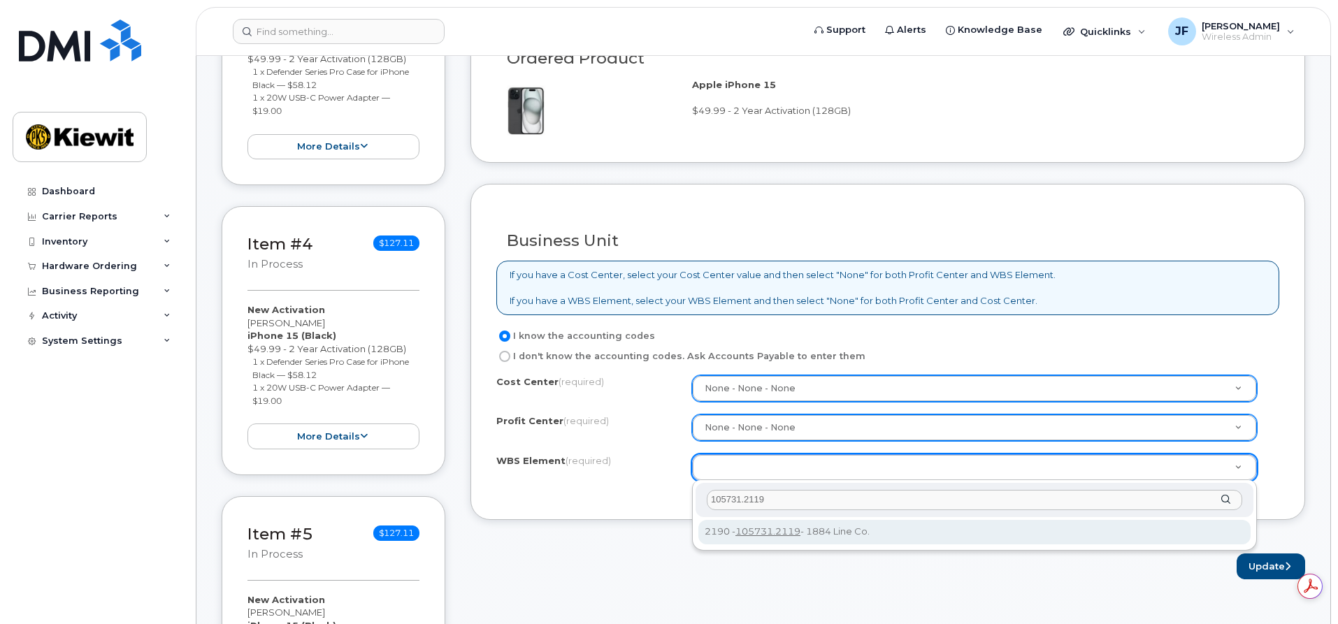
type input "105731.2119"
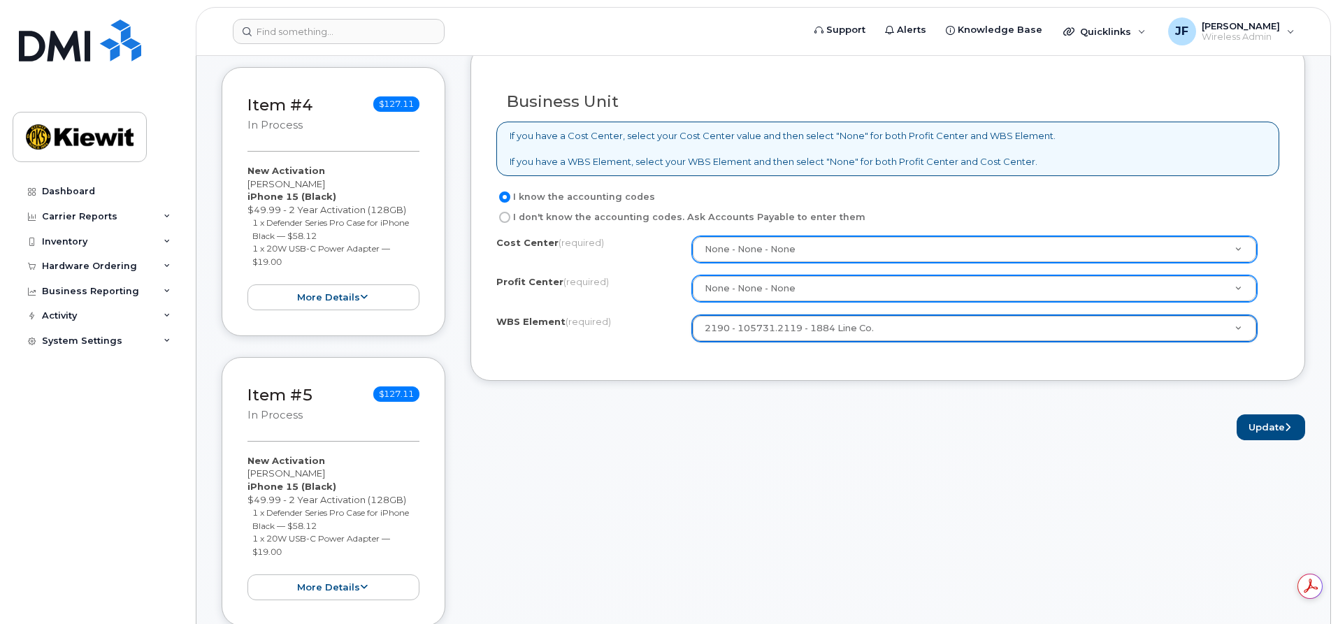
scroll to position [1189, 0]
click at [1262, 430] on button "Update" at bounding box center [1271, 427] width 69 height 26
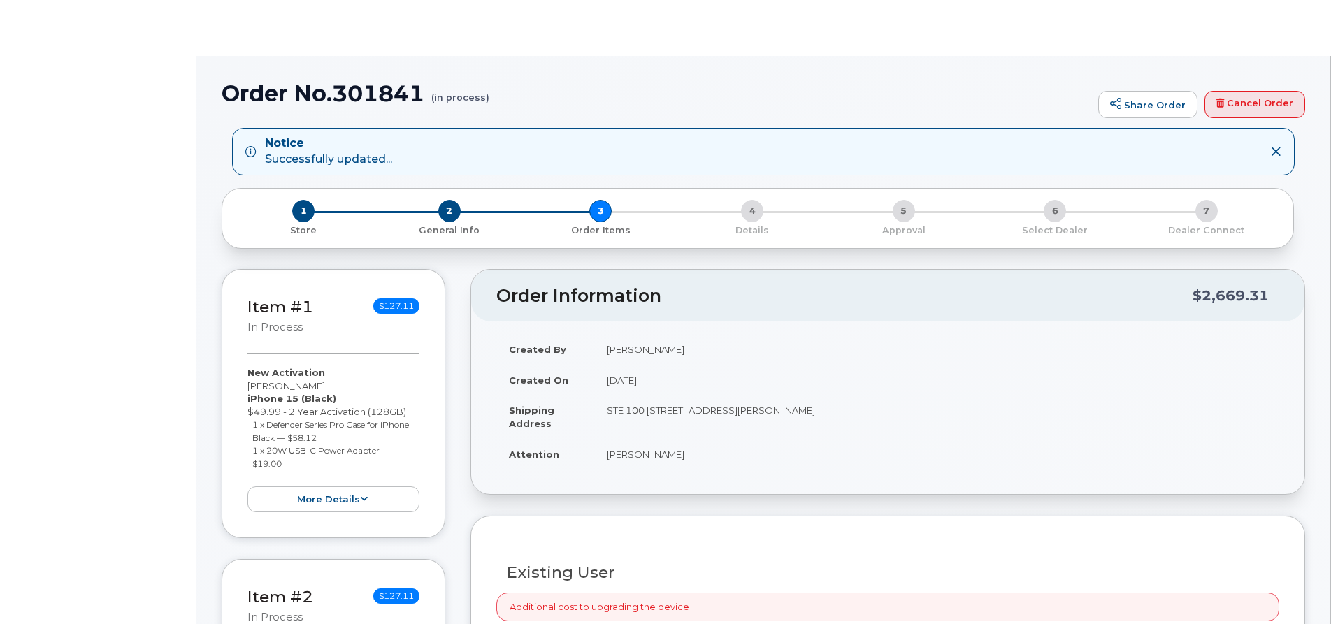
radio input "true"
select select
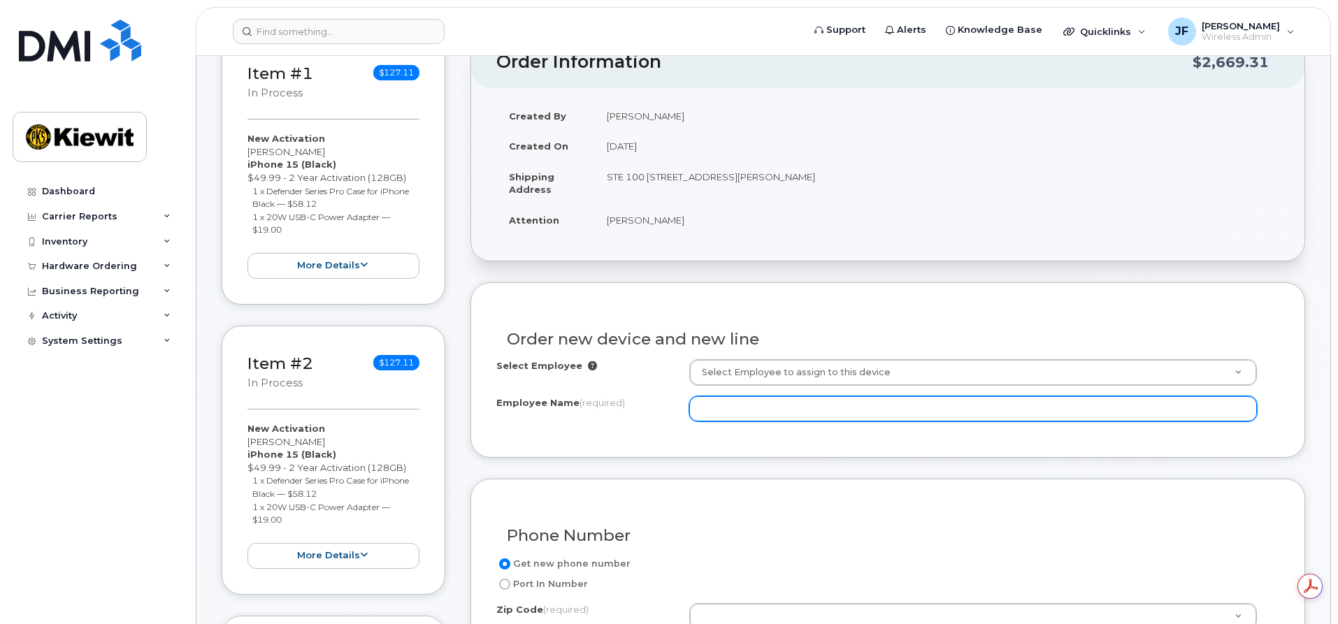
click at [738, 417] on input "Employee Name (required)" at bounding box center [973, 408] width 568 height 25
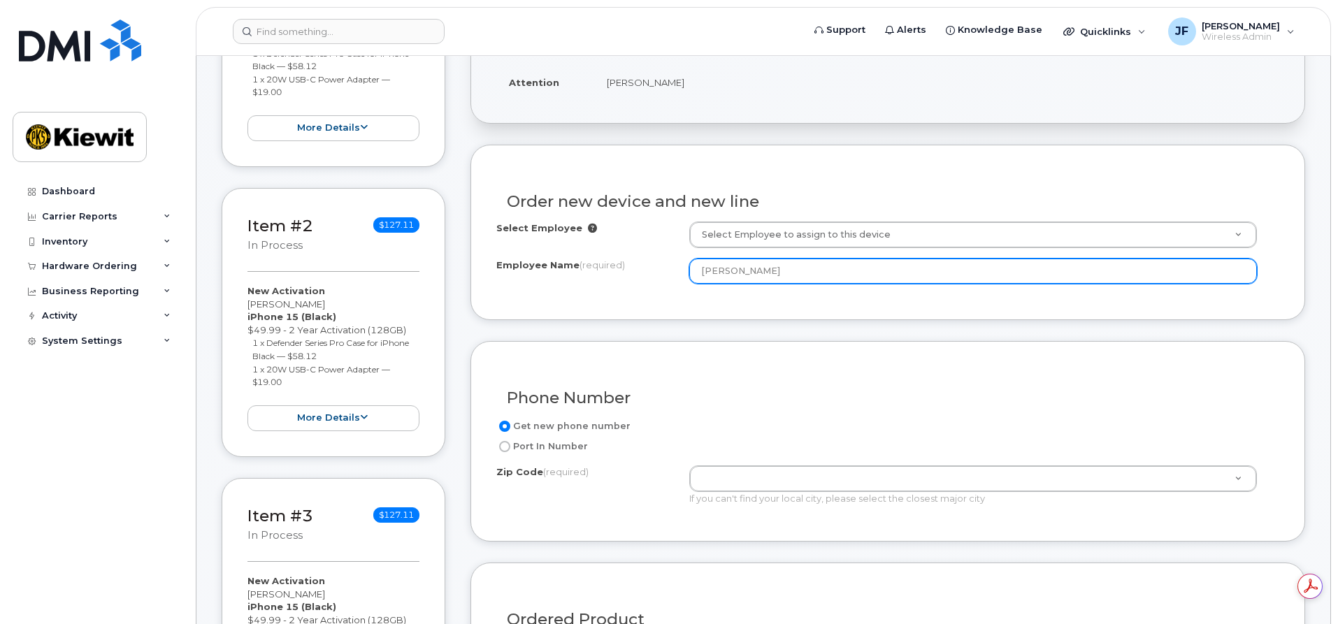
scroll to position [629, 0]
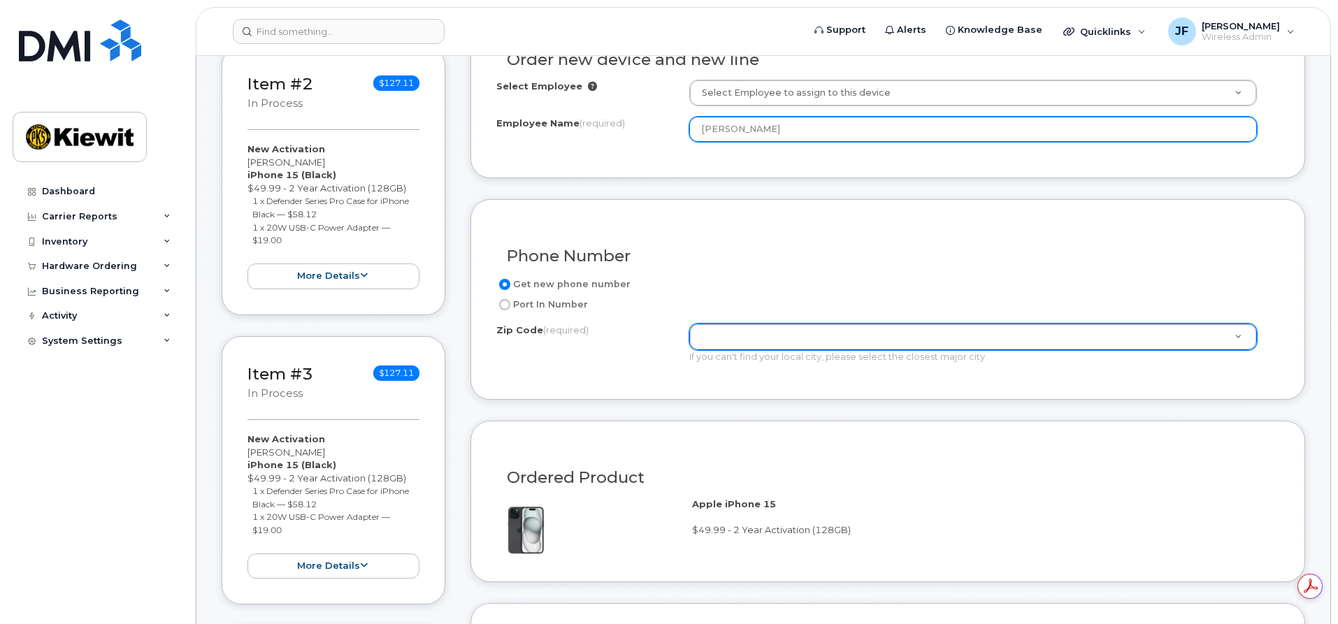
type input "[PERSON_NAME]"
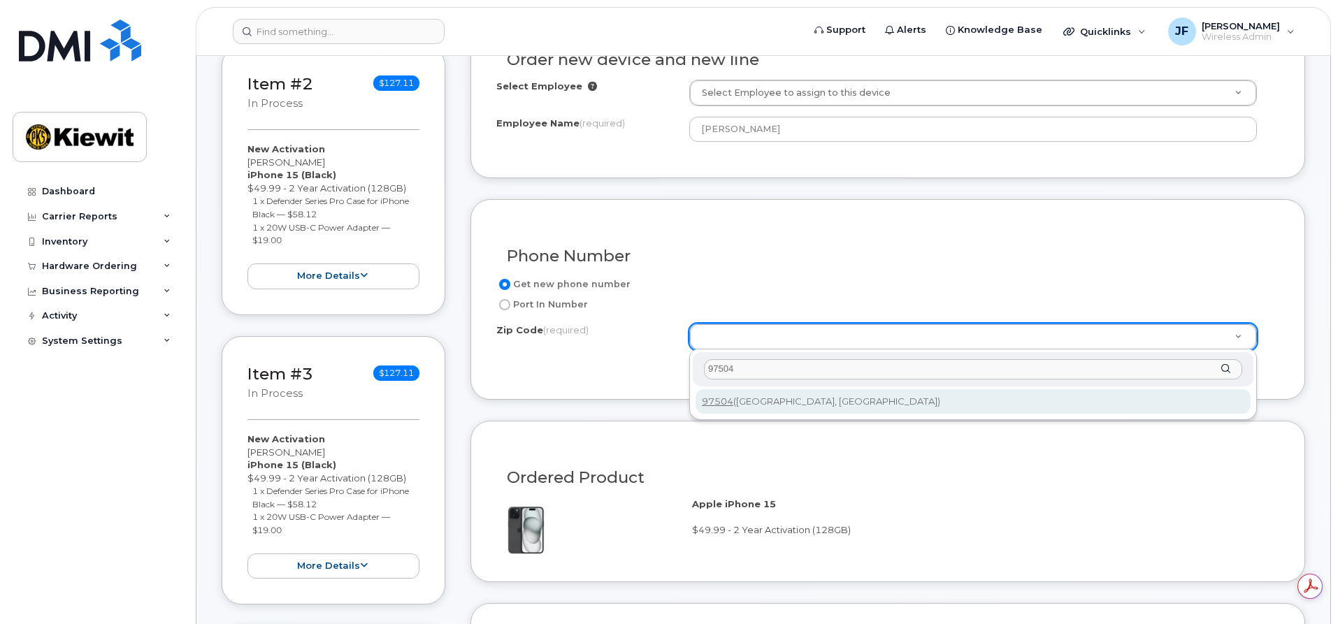
type input "97504"
type input "97504 (Medford, OR)"
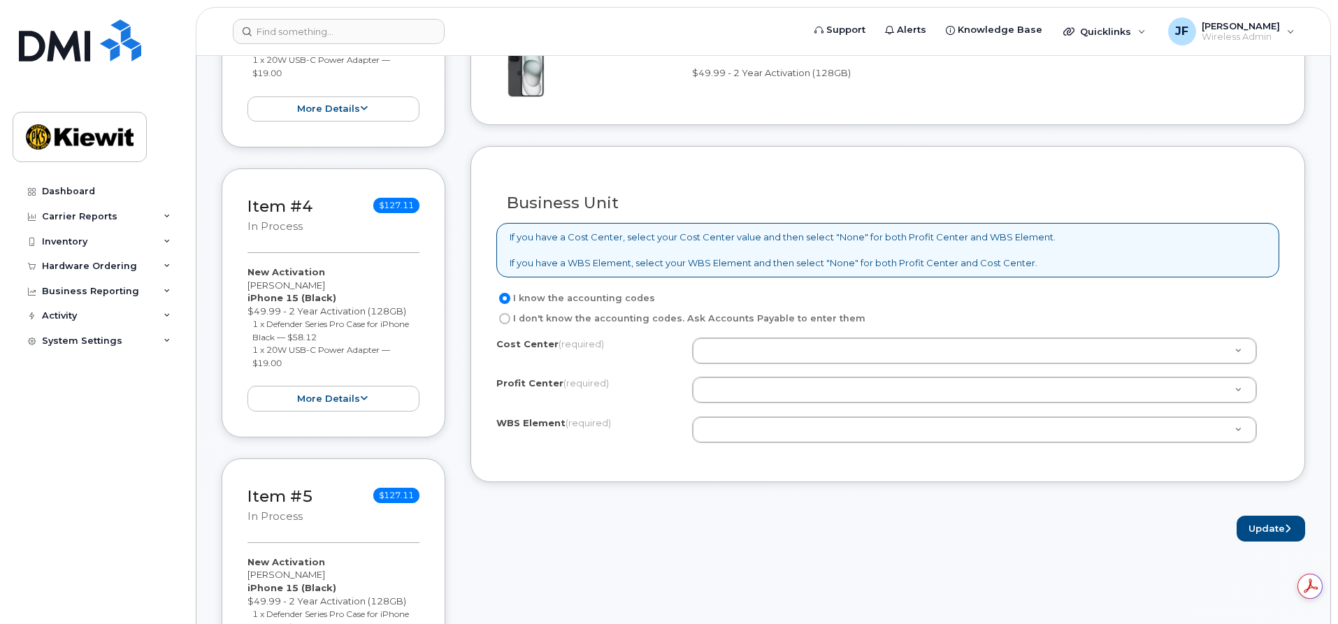
scroll to position [1119, 0]
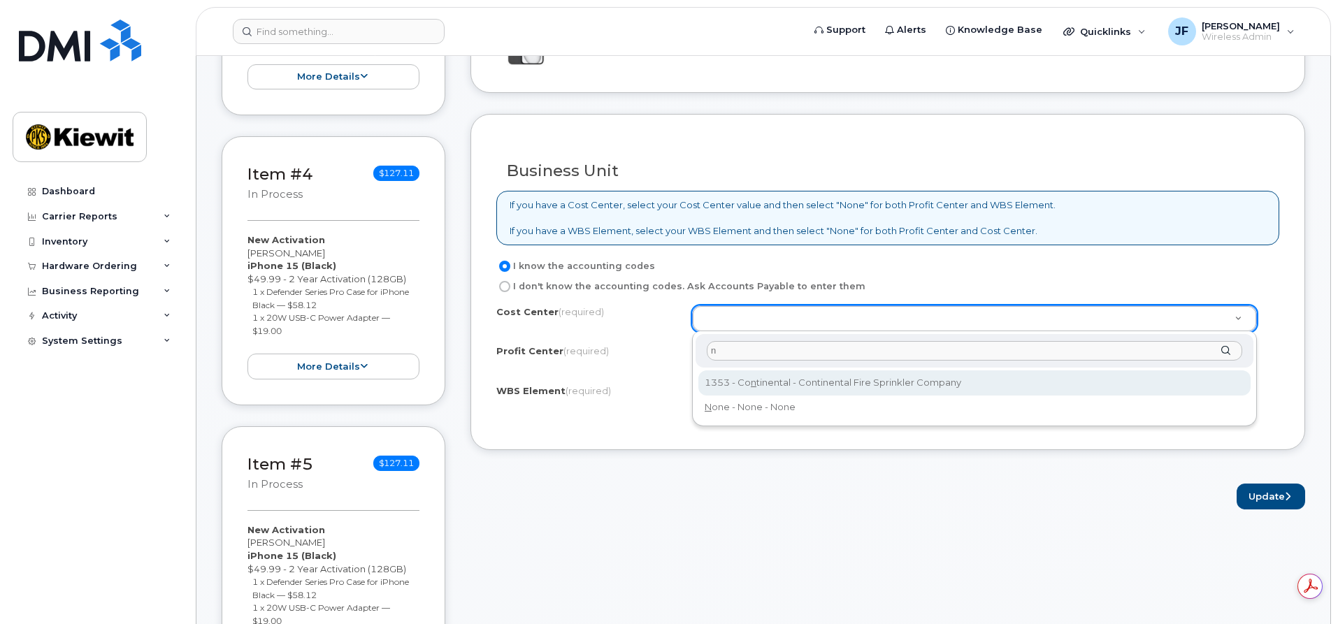
type input "n"
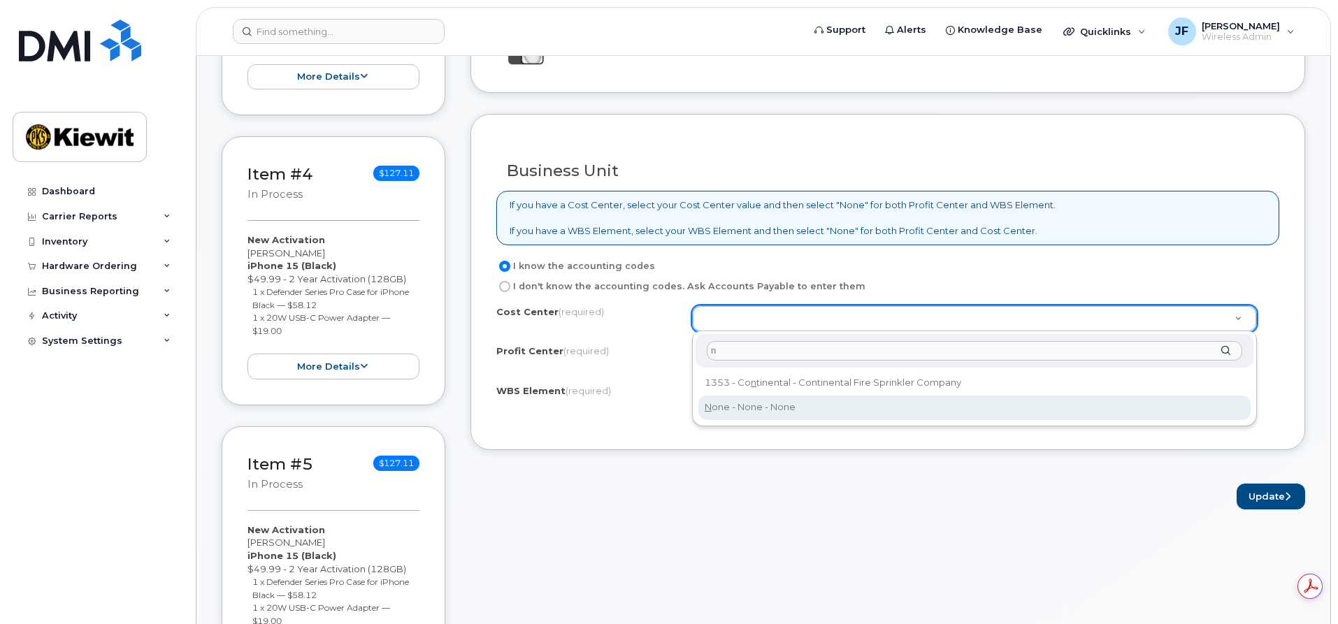
type input "None"
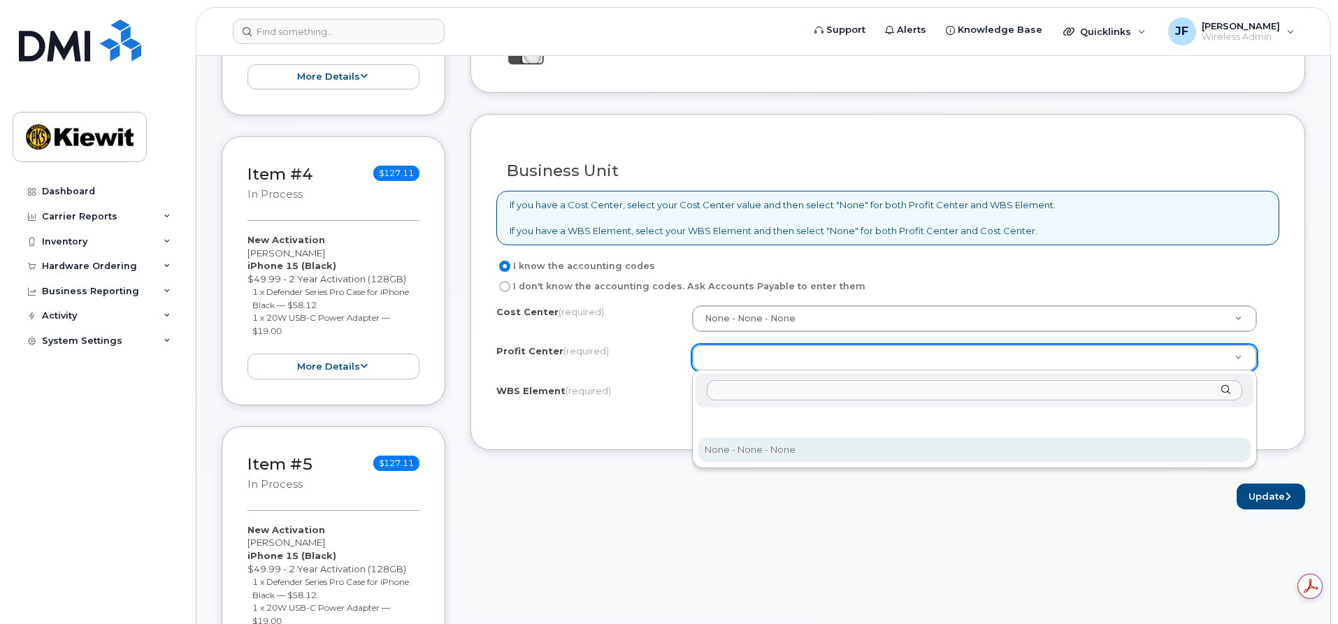
select select "None"
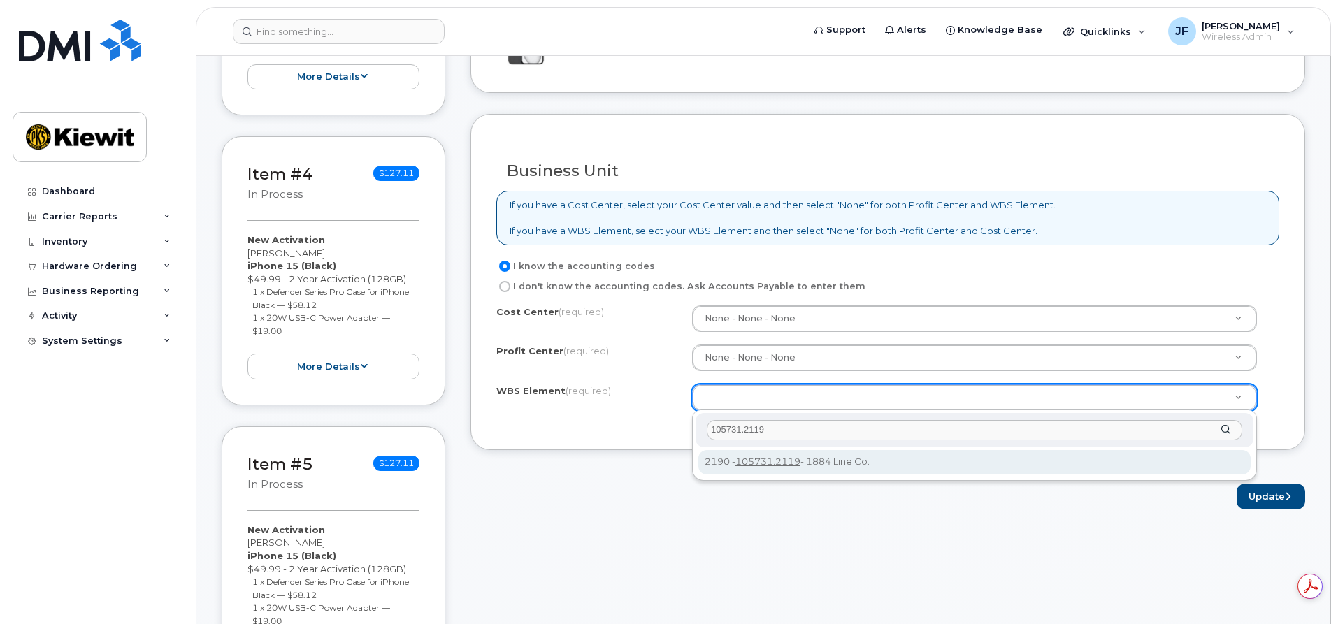
type input "105731.2119"
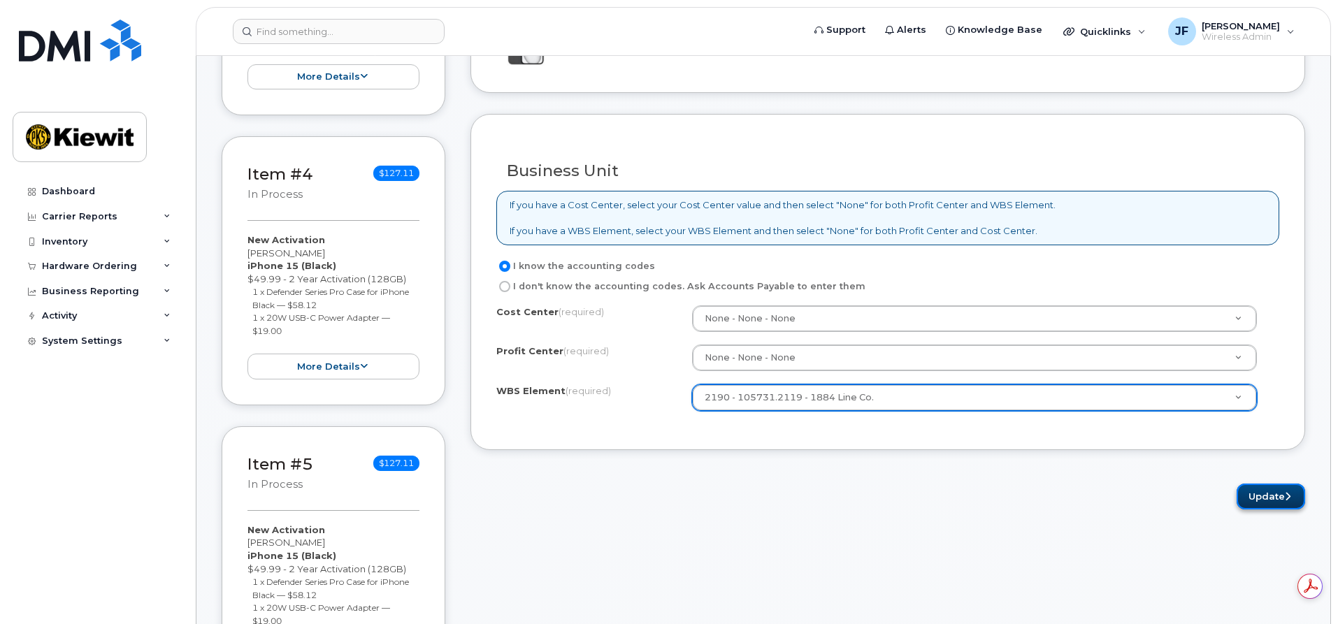
click at [1280, 489] on button "Update" at bounding box center [1271, 497] width 69 height 26
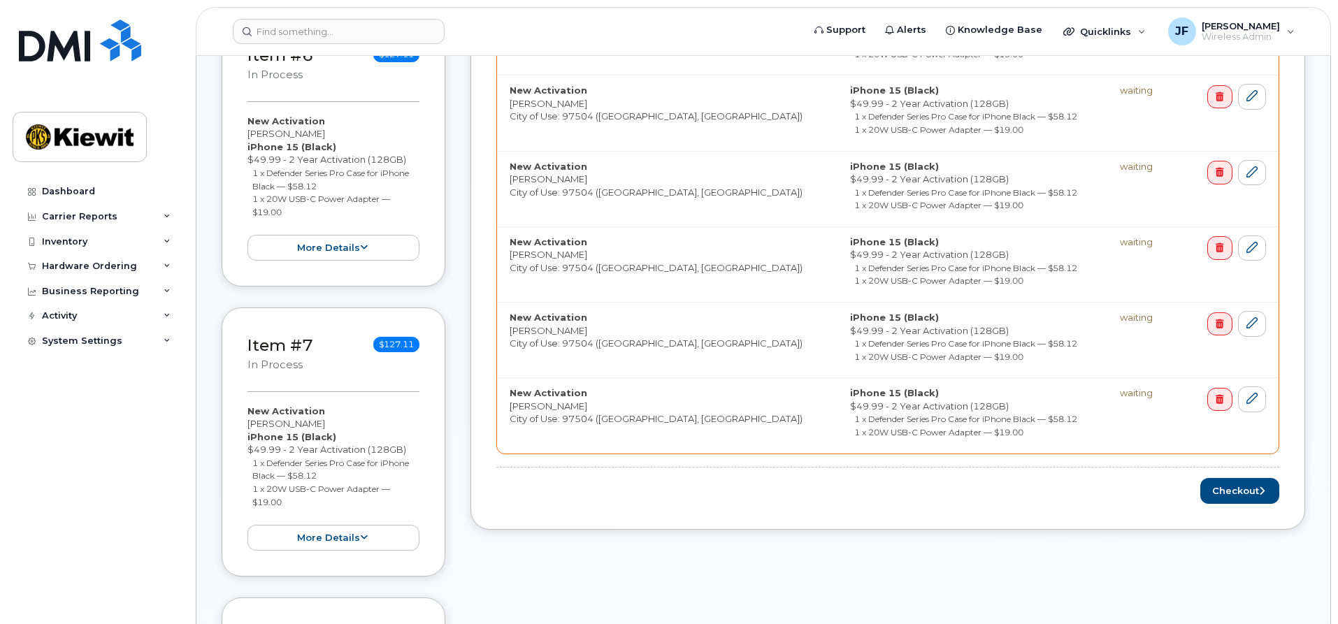
scroll to position [2098, 0]
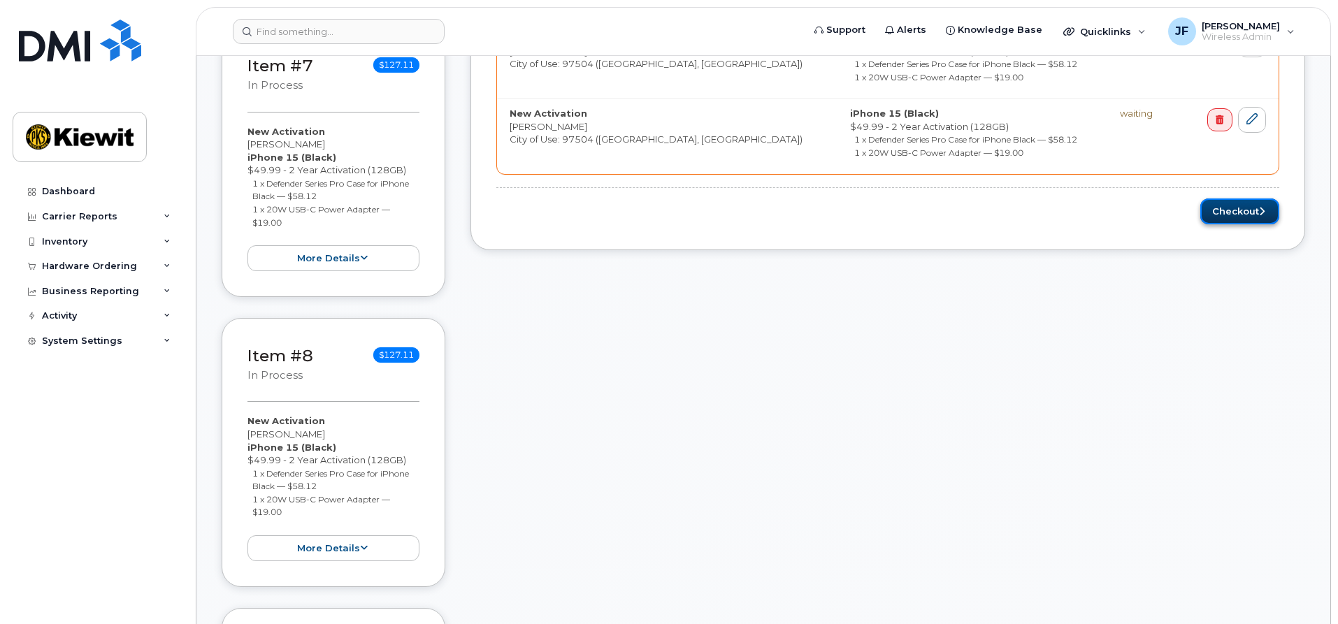
click at [1217, 218] on button "Checkout" at bounding box center [1239, 212] width 79 height 26
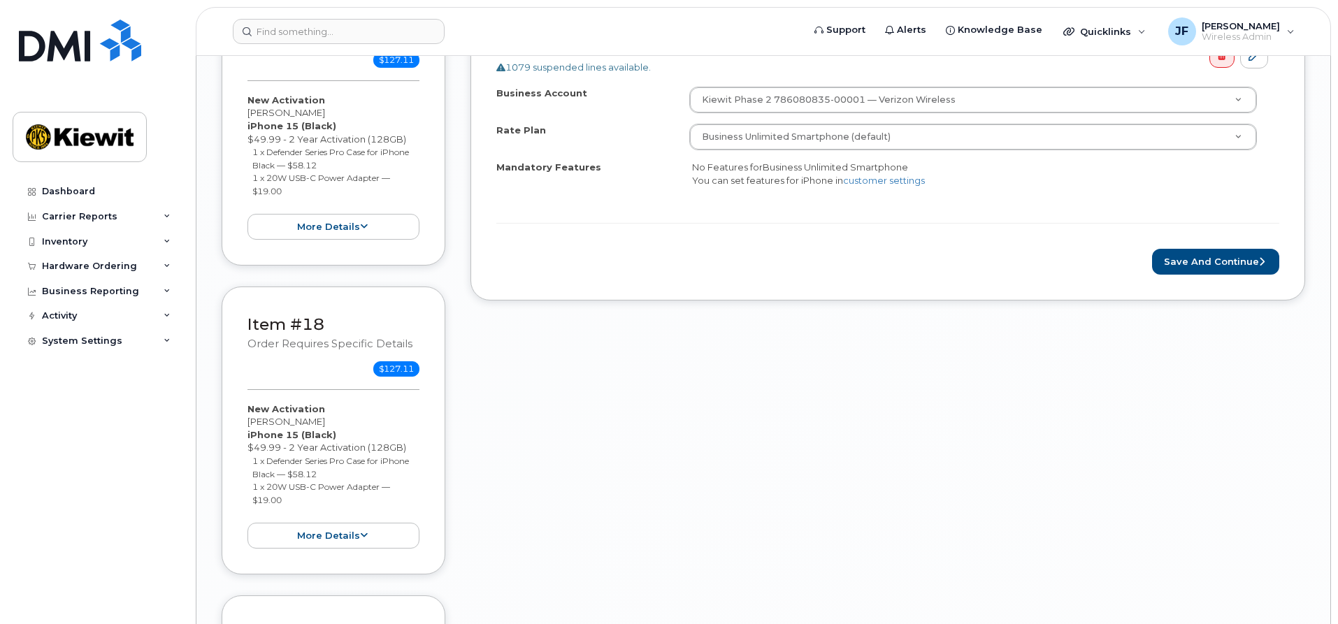
scroll to position [5384, 0]
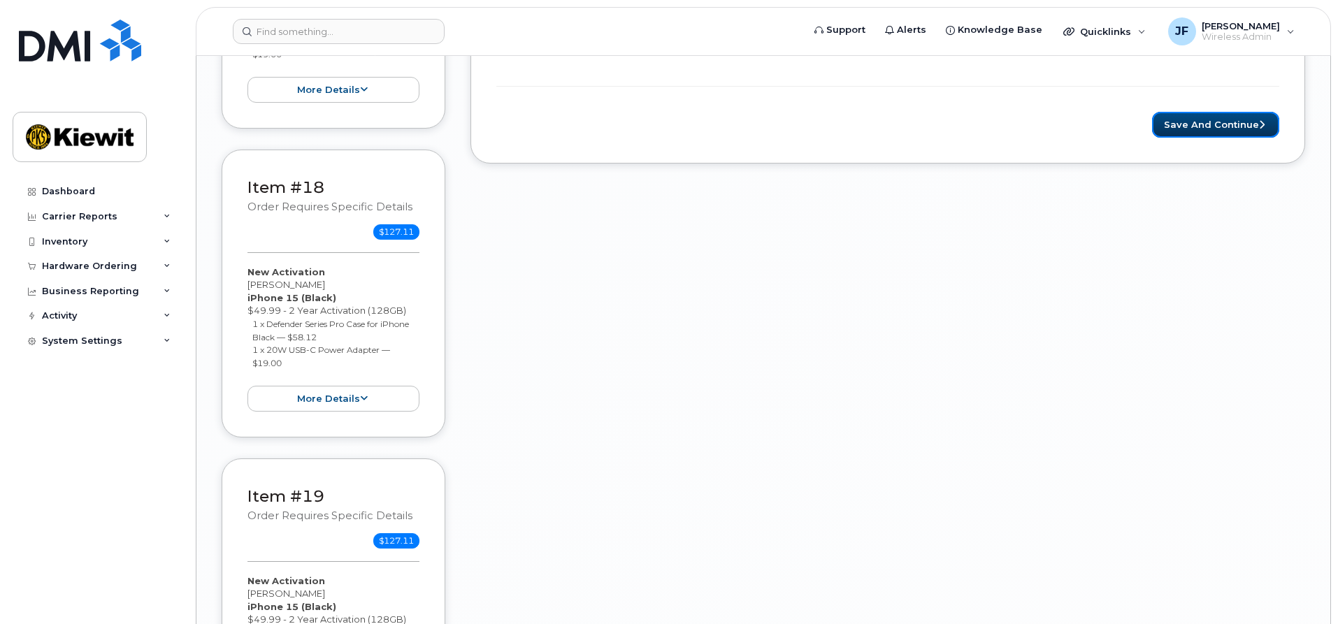
click at [1221, 126] on button "Save and Continue" at bounding box center [1215, 125] width 127 height 26
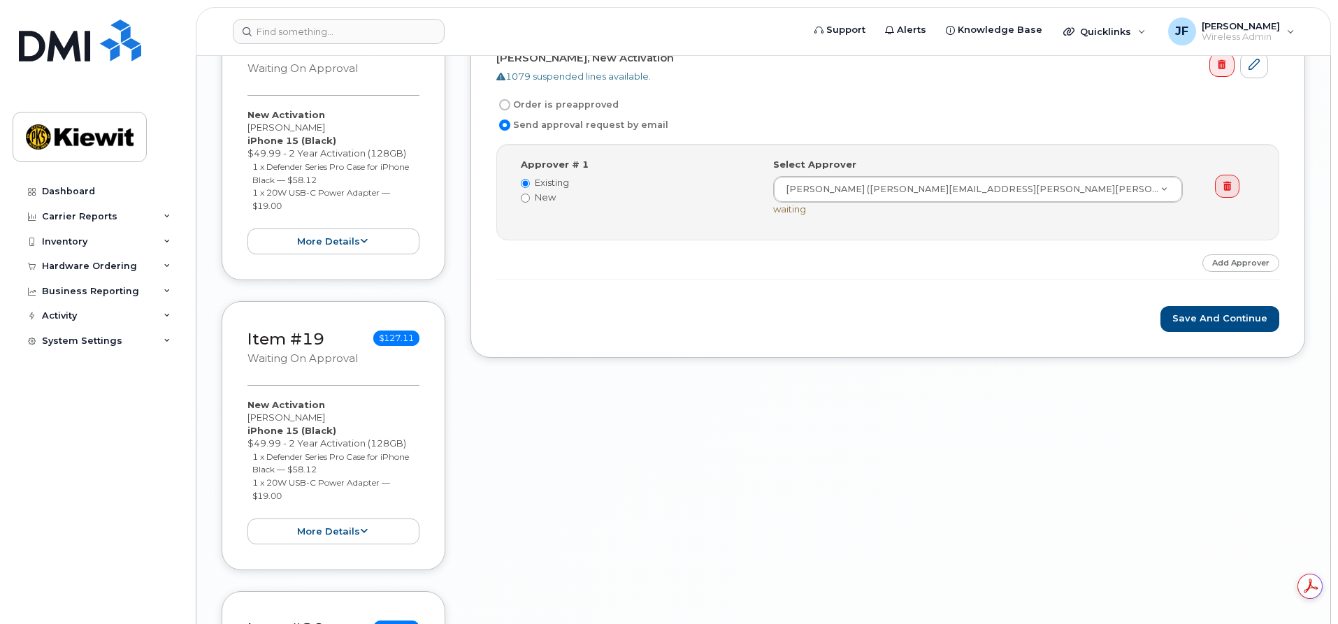
scroll to position [5179, 0]
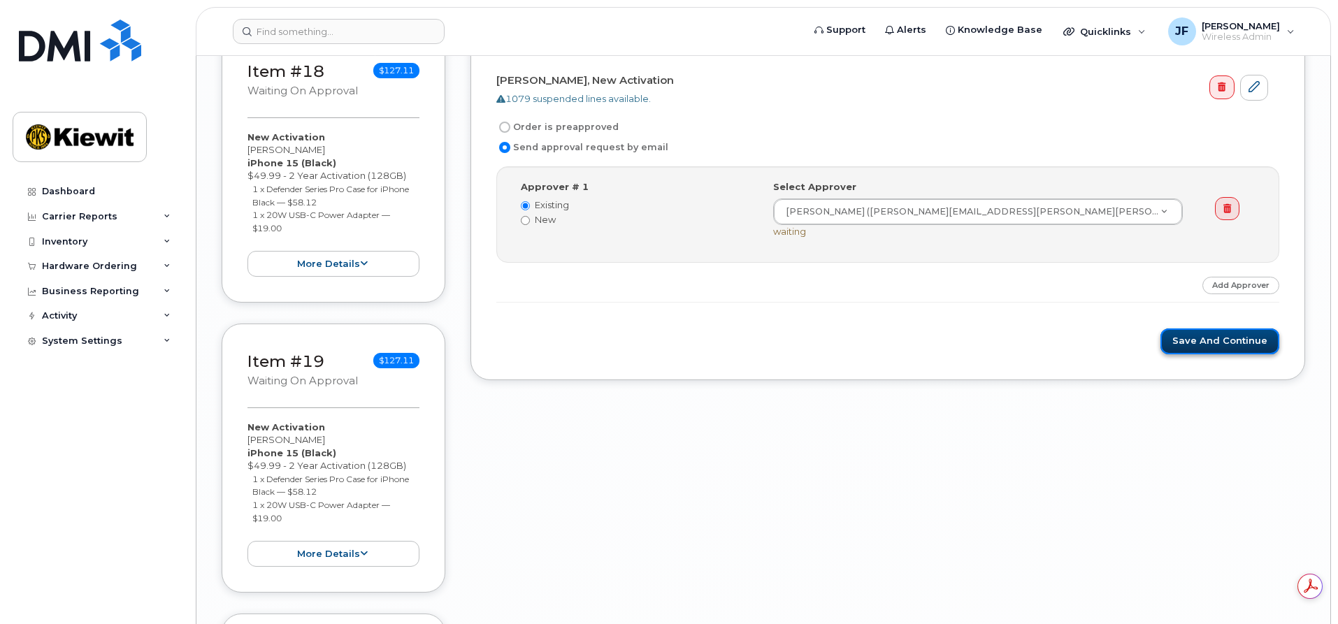
click at [1187, 343] on button "Save and Continue" at bounding box center [1220, 342] width 119 height 26
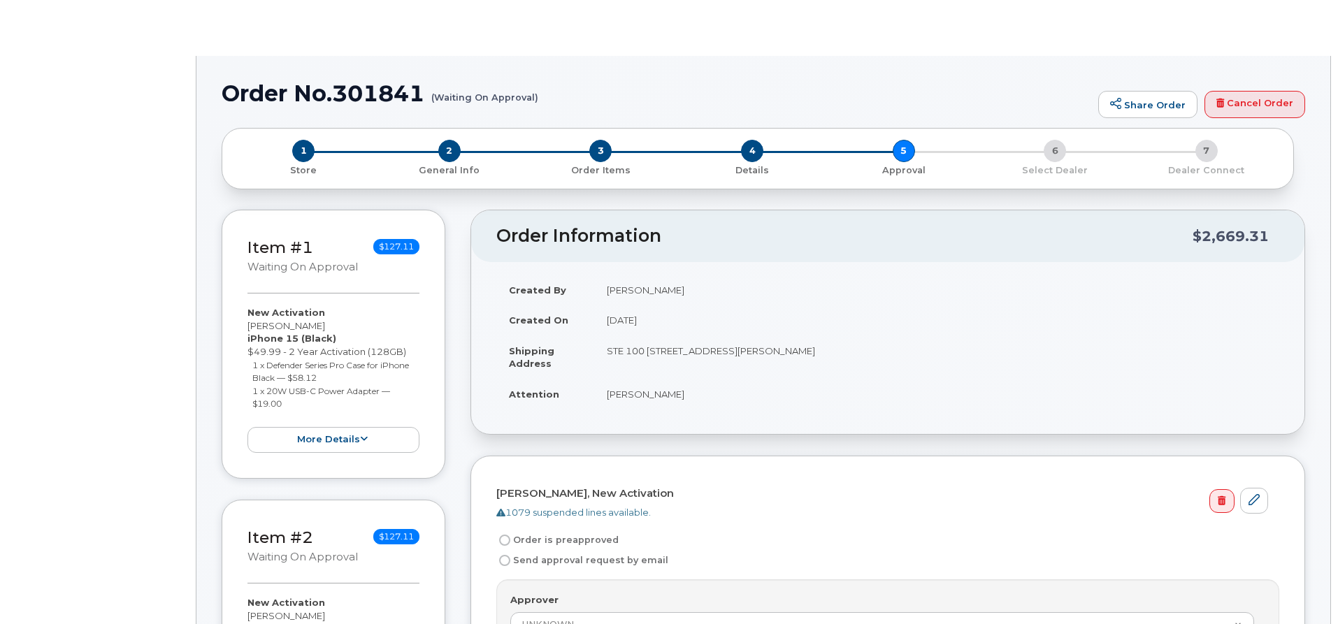
radio input "true"
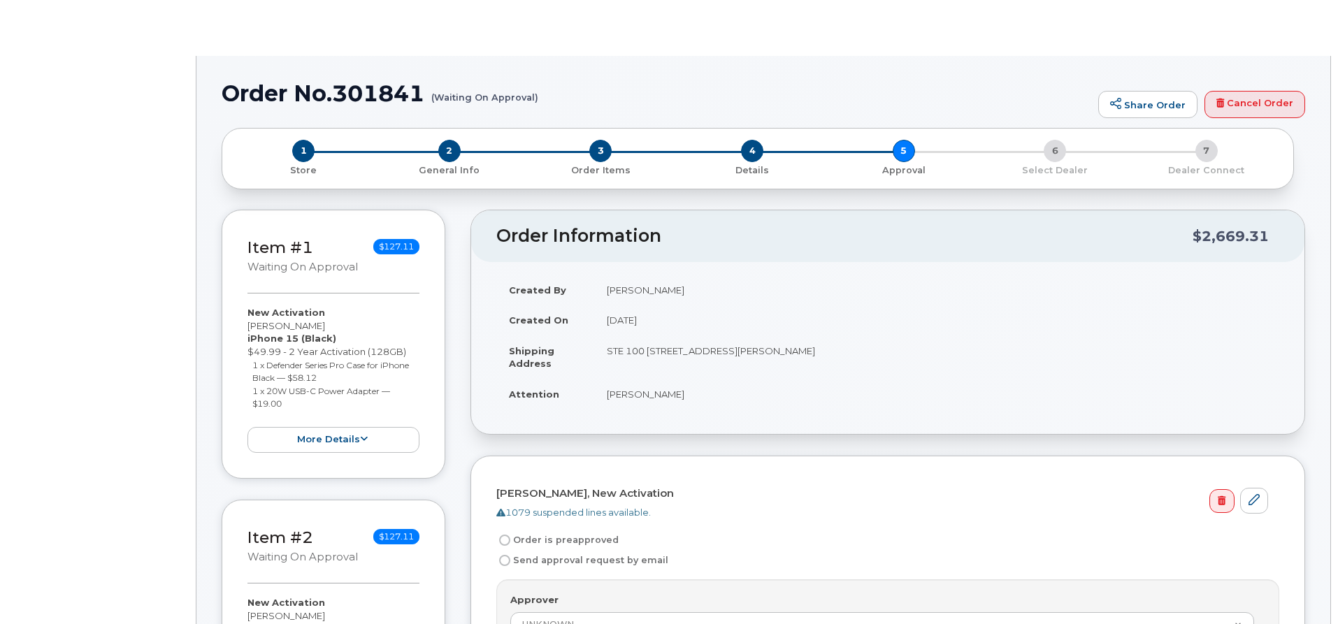
radio input "true"
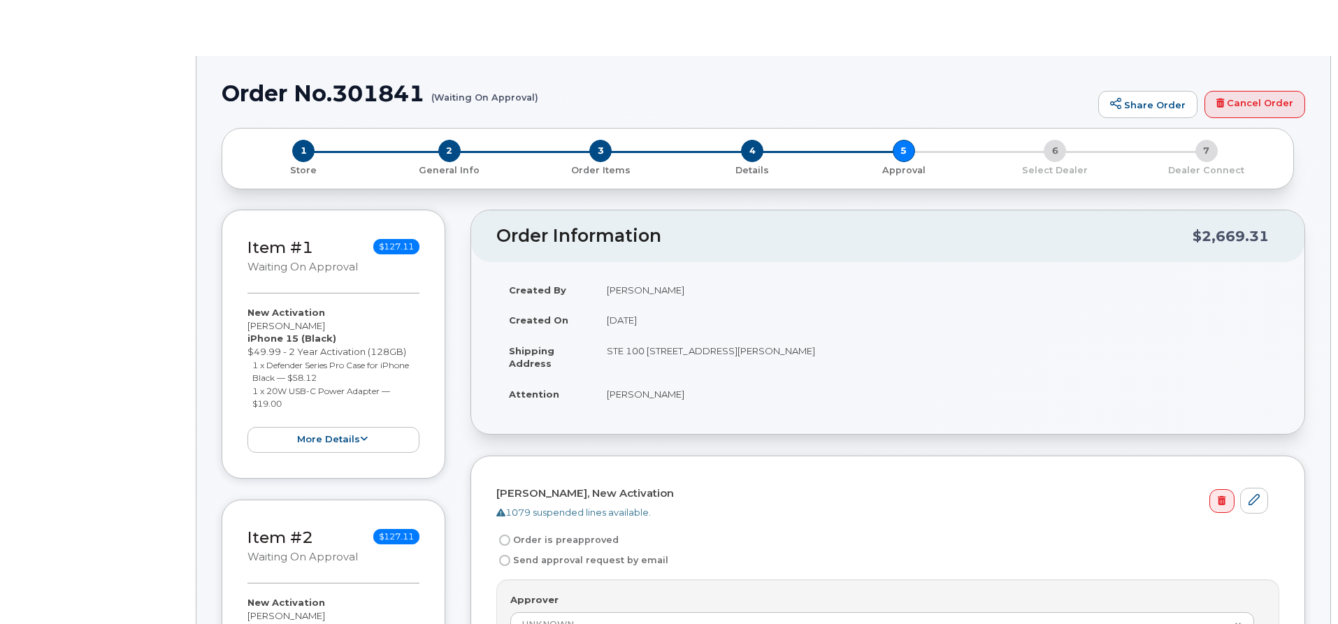
radio input "true"
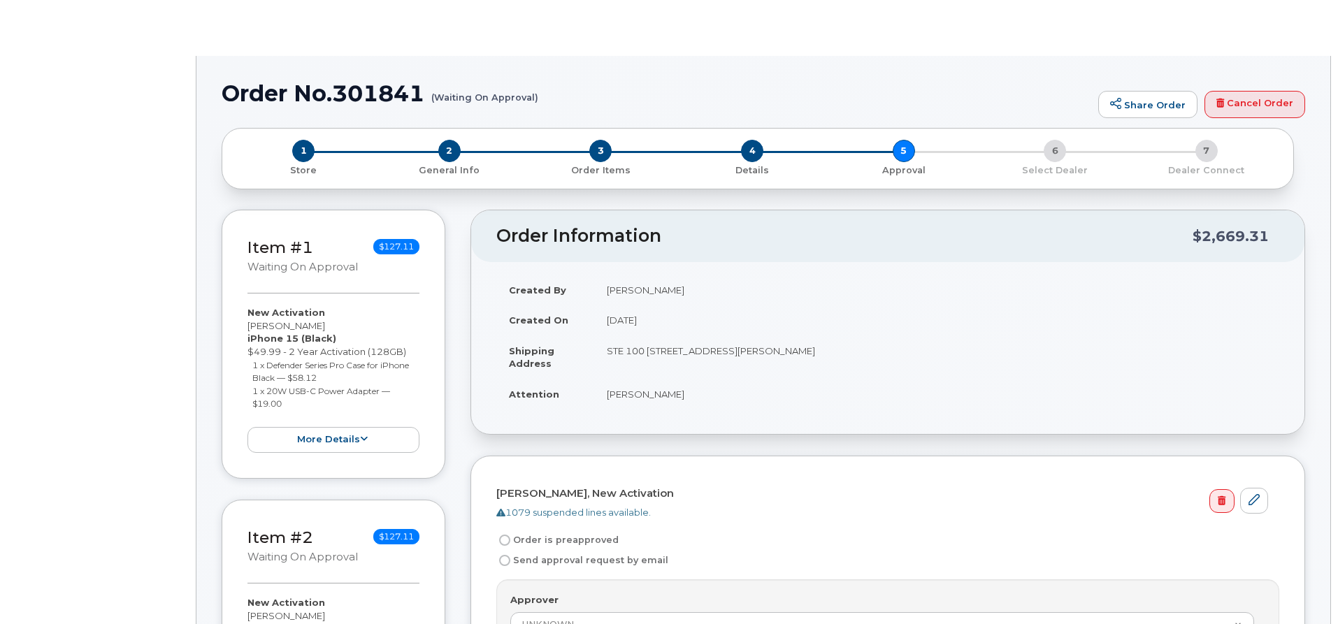
radio input "true"
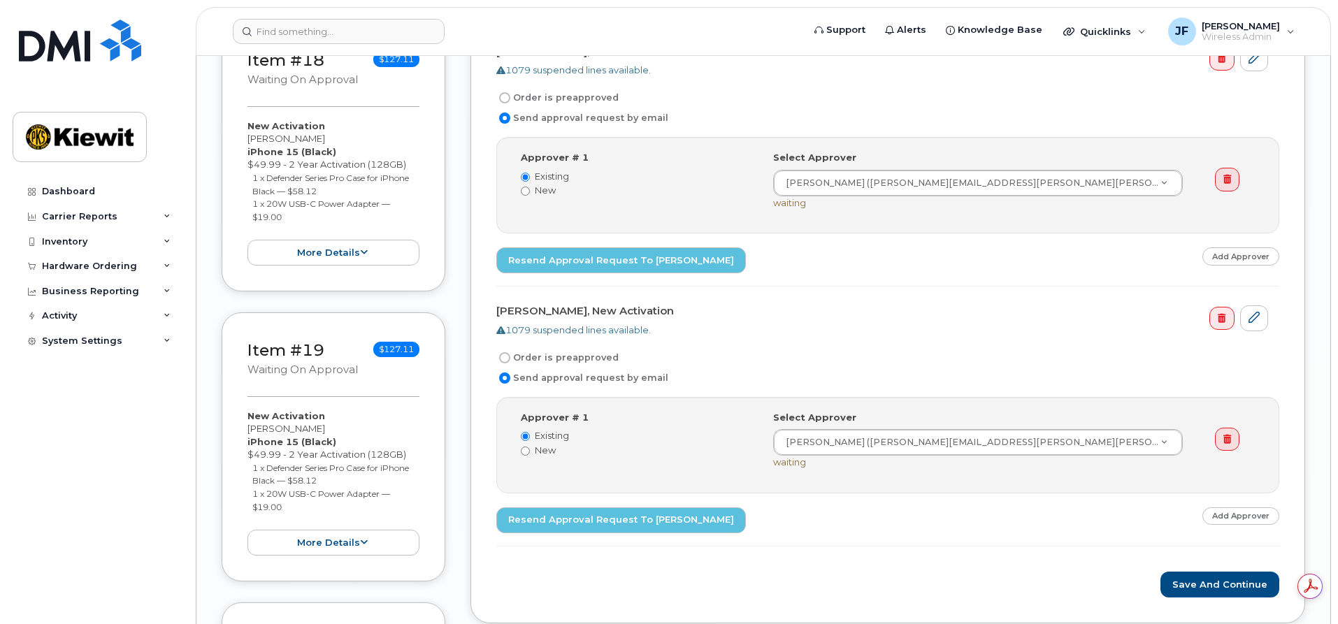
scroll to position [5174, 0]
